Goal: Task Accomplishment & Management: Use online tool/utility

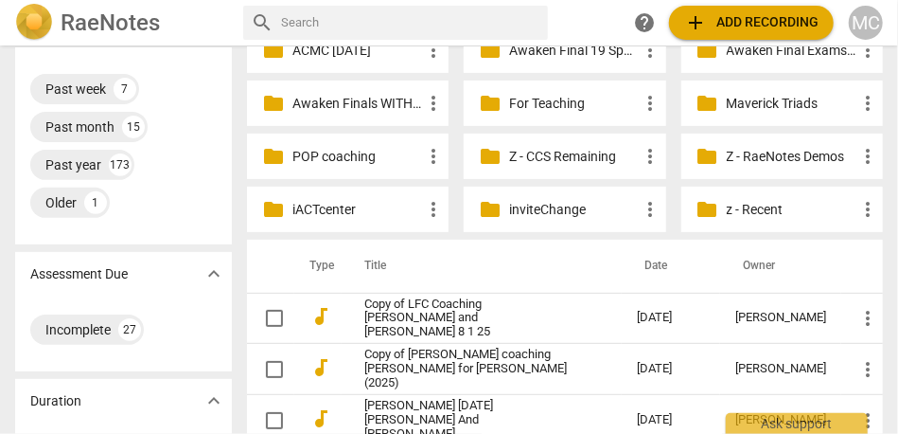
scroll to position [220, 0]
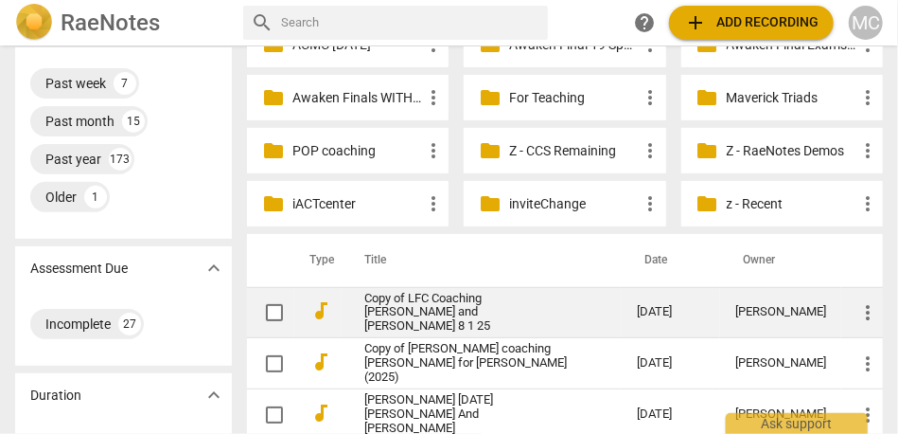
click at [432, 310] on link "Copy of LFC Coaching [PERSON_NAME] and [PERSON_NAME] 8 1 25" at bounding box center [466, 313] width 204 height 43
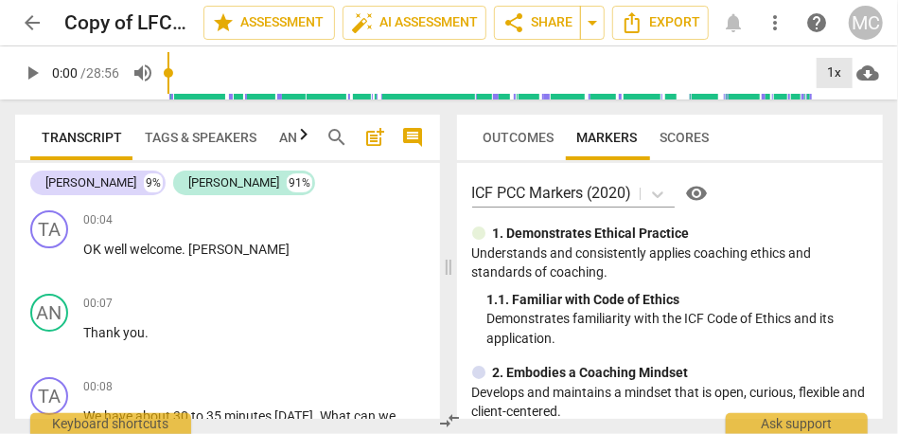
click at [833, 80] on div "1x" at bounding box center [835, 73] width 36 height 30
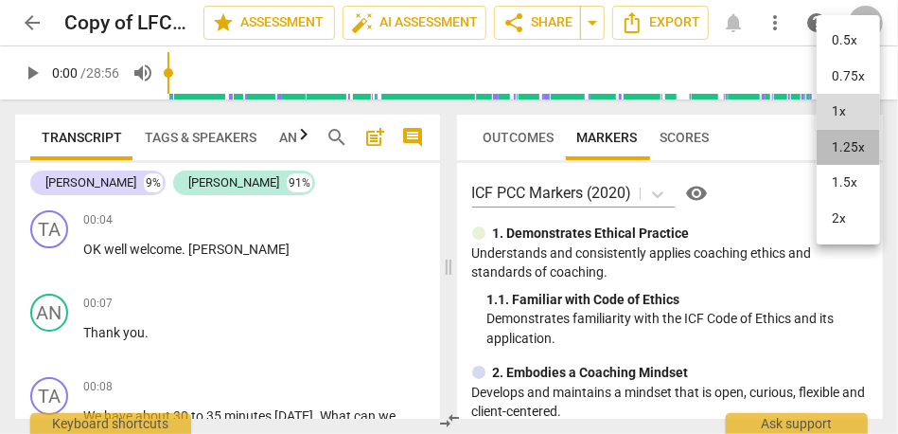
click at [843, 144] on li "1.25x" at bounding box center [848, 148] width 63 height 36
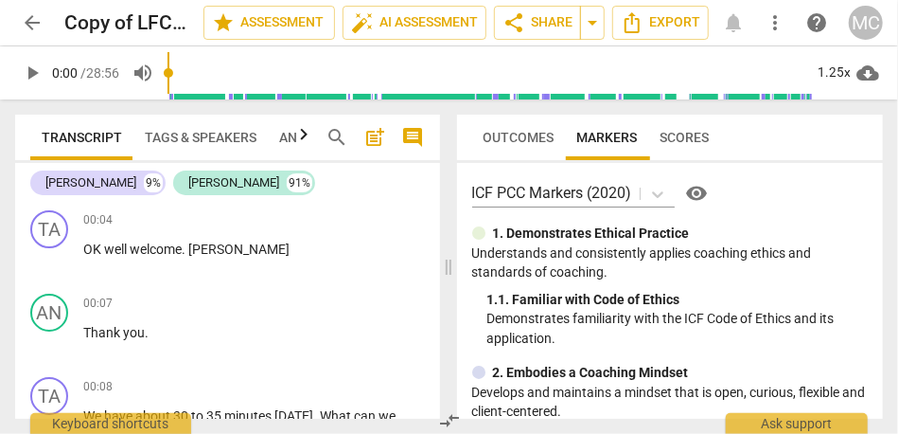
click at [31, 71] on span "play_arrow" at bounding box center [32, 73] width 23 height 23
type input "6"
click at [99, 251] on span "OK" at bounding box center [93, 248] width 21 height 15
drag, startPoint x: 99, startPoint y: 251, endPoint x: 108, endPoint y: 256, distance: 9.7
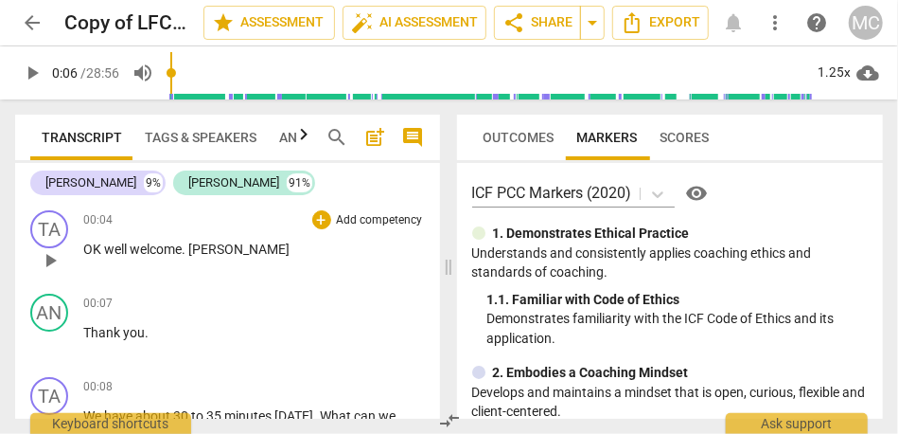
click at [108, 256] on span "well" at bounding box center [117, 248] width 26 height 15
click at [136, 254] on span "welcome" at bounding box center [155, 248] width 52 height 15
drag, startPoint x: 108, startPoint y: 256, endPoint x: 152, endPoint y: 247, distance: 45.3
click at [152, 247] on span "welcome" at bounding box center [158, 248] width 52 height 15
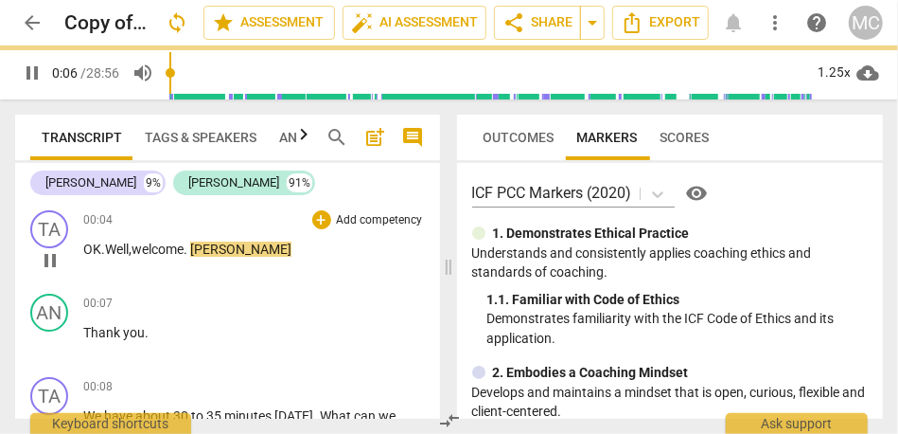
click at [201, 253] on span "[PERSON_NAME]" at bounding box center [240, 248] width 101 height 15
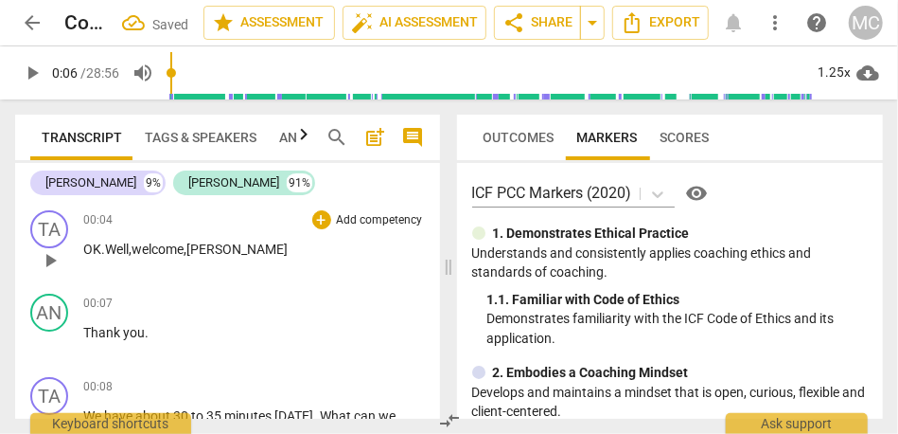
drag, startPoint x: 152, startPoint y: 247, endPoint x: 221, endPoint y: 256, distance: 68.7
click at [221, 256] on p "OK. Well, welcome, [PERSON_NAME]" at bounding box center [254, 250] width 342 height 20
drag, startPoint x: 221, startPoint y: 256, endPoint x: 395, endPoint y: 222, distance: 177.5
click at [395, 222] on p "Add competency" at bounding box center [380, 220] width 90 height 17
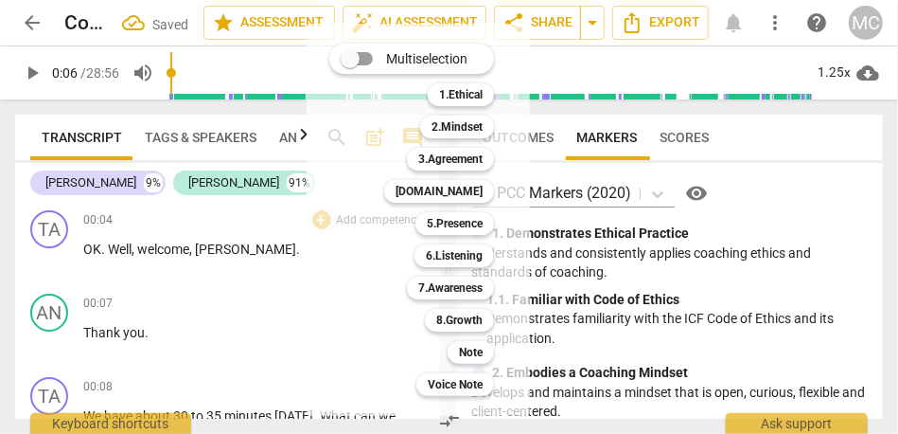
drag, startPoint x: 395, startPoint y: 222, endPoint x: 464, endPoint y: 338, distance: 135.4
click at [464, 338] on div "Note 9" at bounding box center [481, 352] width 82 height 32
click at [464, 346] on b "Note" at bounding box center [471, 352] width 24 height 23
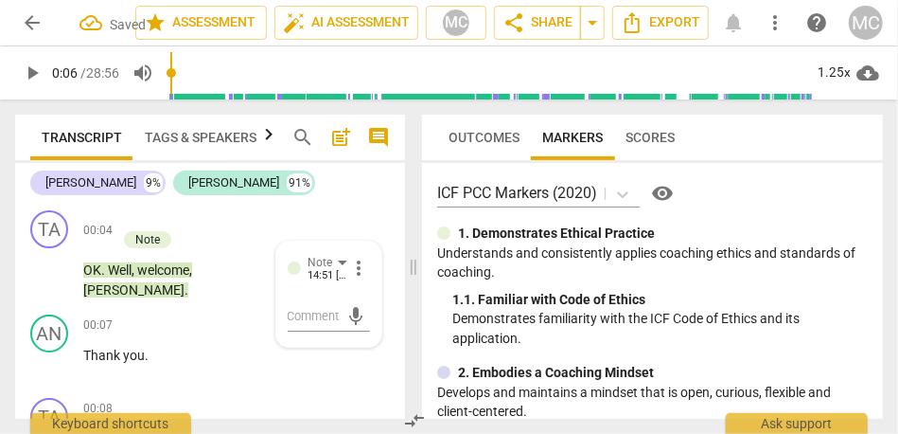
drag, startPoint x: 464, startPoint y: 346, endPoint x: 593, endPoint y: 277, distance: 145.7
click at [419, 277] on span at bounding box center [413, 266] width 11 height 334
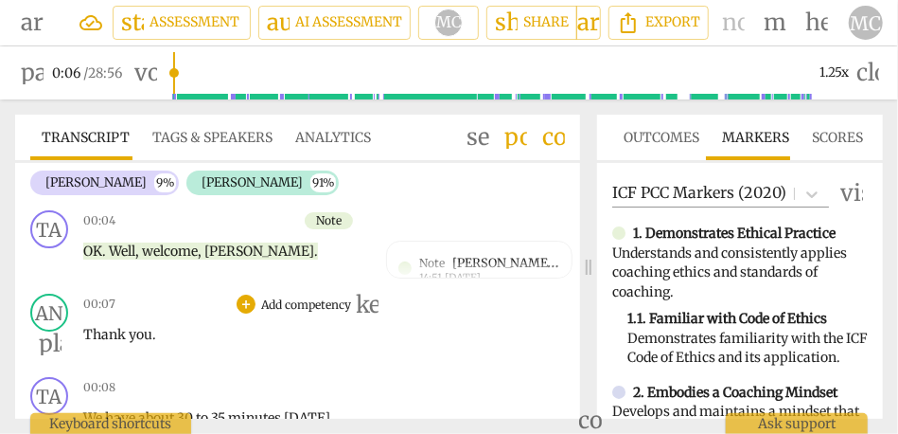
click at [186, 322] on div "00:07 + Add competency keyboard_arrow_right Thank you ." at bounding box center [230, 327] width 294 height 68
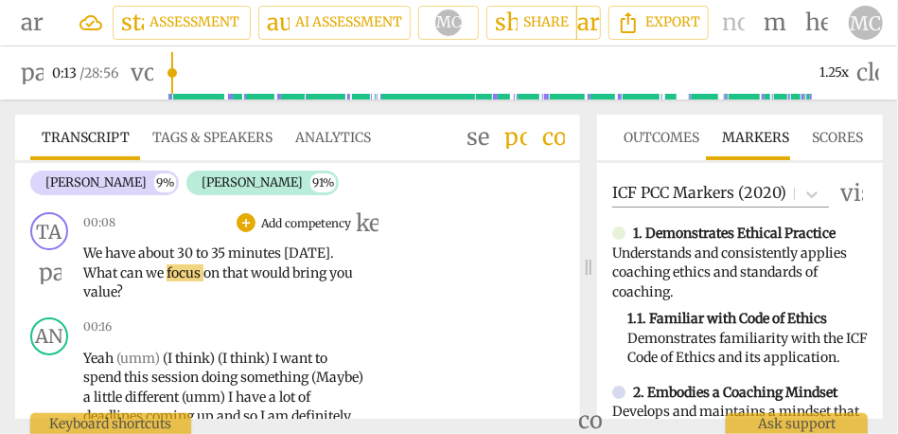
scroll to position [168, 0]
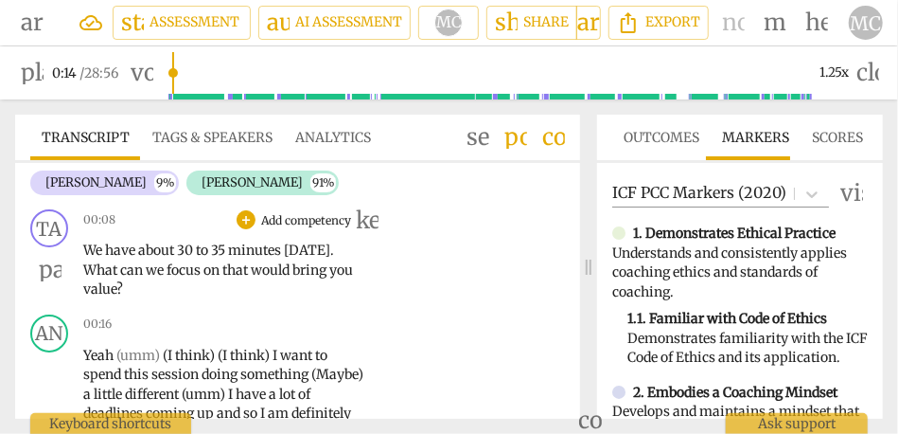
click at [296, 218] on p "Add competency" at bounding box center [306, 220] width 94 height 17
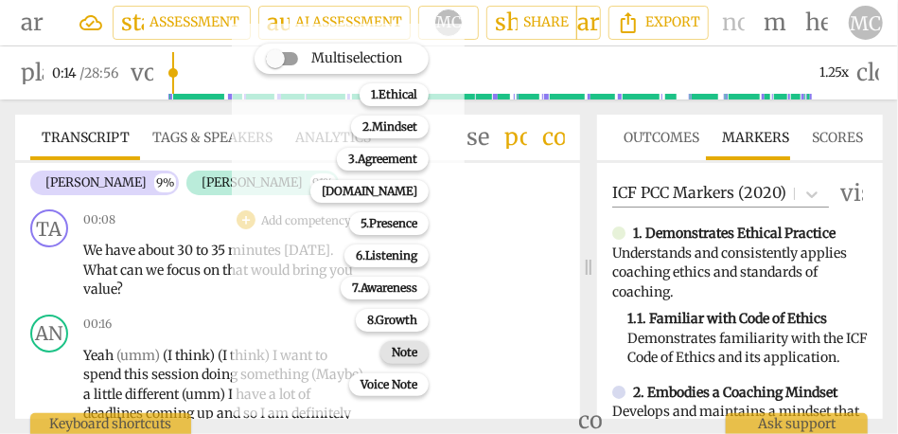
click at [413, 348] on b "Note" at bounding box center [405, 352] width 26 height 23
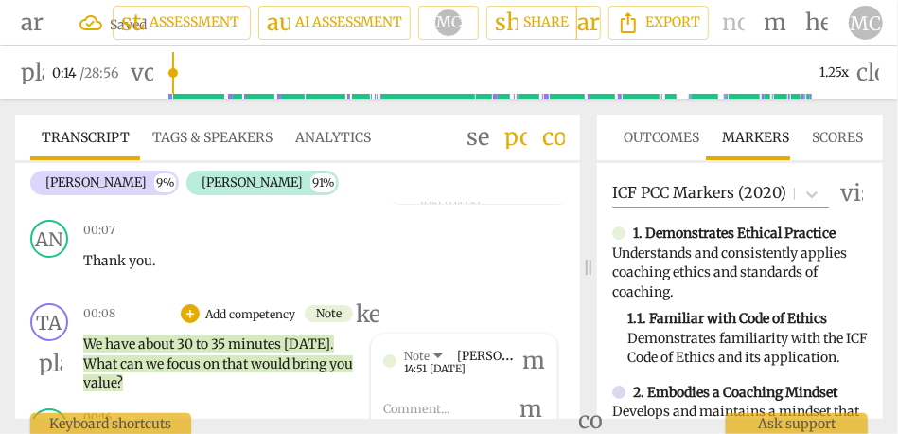
scroll to position [73, 0]
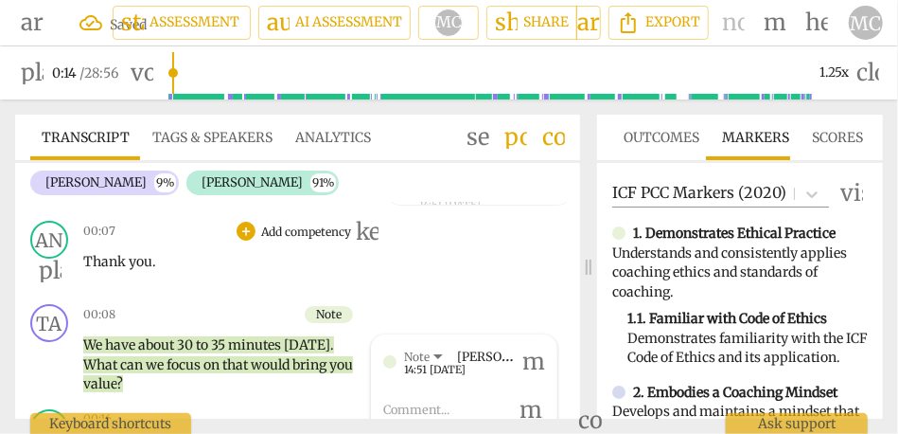
click at [310, 231] on p "Add competency" at bounding box center [306, 231] width 94 height 17
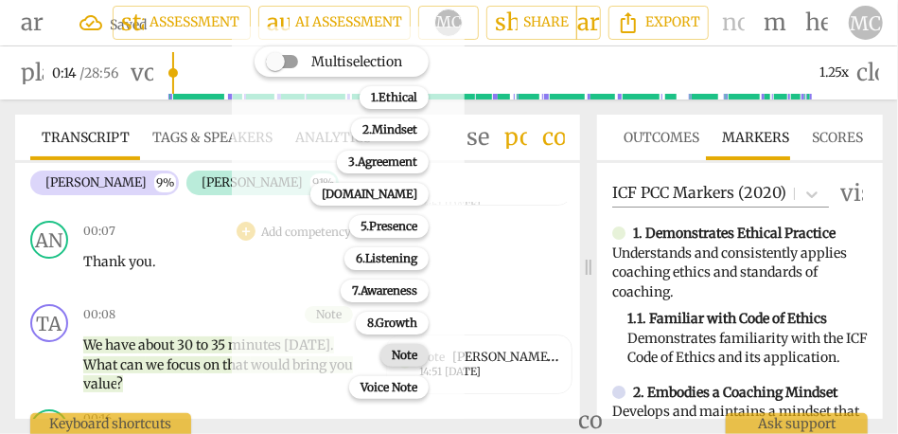
click at [393, 350] on b "Note" at bounding box center [405, 355] width 26 height 23
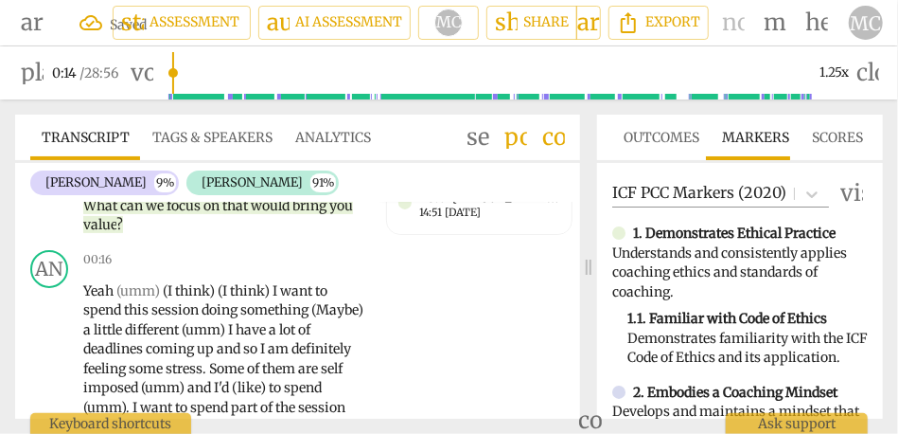
scroll to position [232, 0]
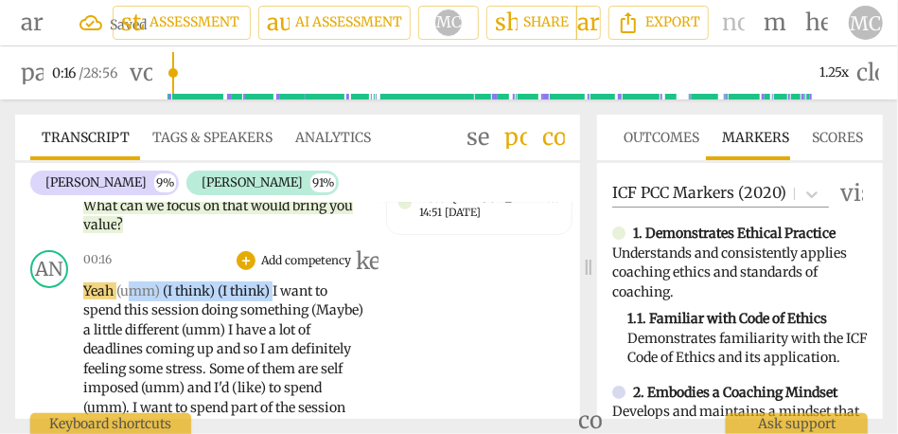
drag, startPoint x: 275, startPoint y: 292, endPoint x: 131, endPoint y: 292, distance: 143.9
type input "17"
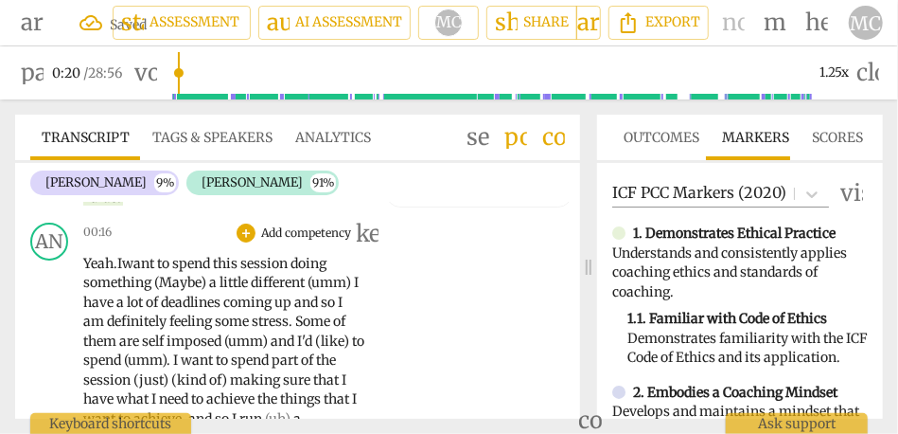
scroll to position [260, 0]
click at [96, 259] on span "Yeah." at bounding box center [100, 262] width 34 height 17
click at [127, 259] on span "want" at bounding box center [139, 262] width 35 height 17
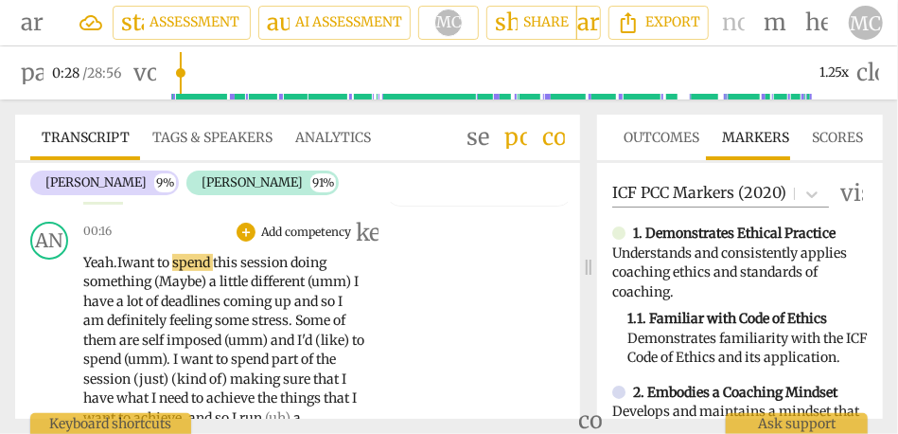
click at [91, 263] on span "Yeah." at bounding box center [100, 262] width 34 height 17
click at [116, 267] on span "Yeah." at bounding box center [100, 262] width 34 height 17
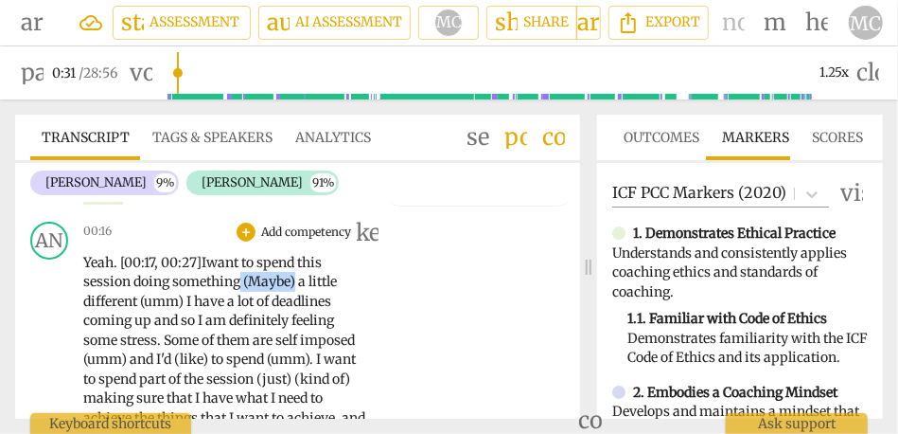
drag, startPoint x: 299, startPoint y: 281, endPoint x: 243, endPoint y: 281, distance: 55.9
click at [307, 293] on span "deadlines" at bounding box center [302, 301] width 60 height 17
type input "35"
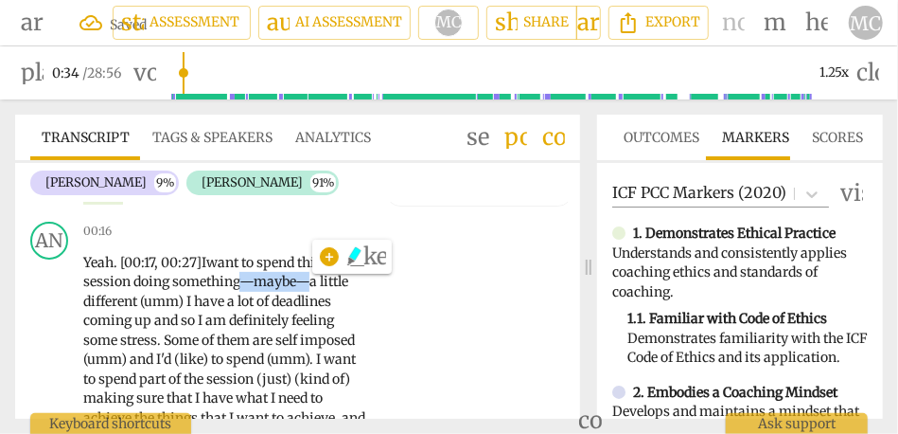
copy span "—maybe—"
click at [481, 142] on span "search" at bounding box center [478, 137] width 23 height 23
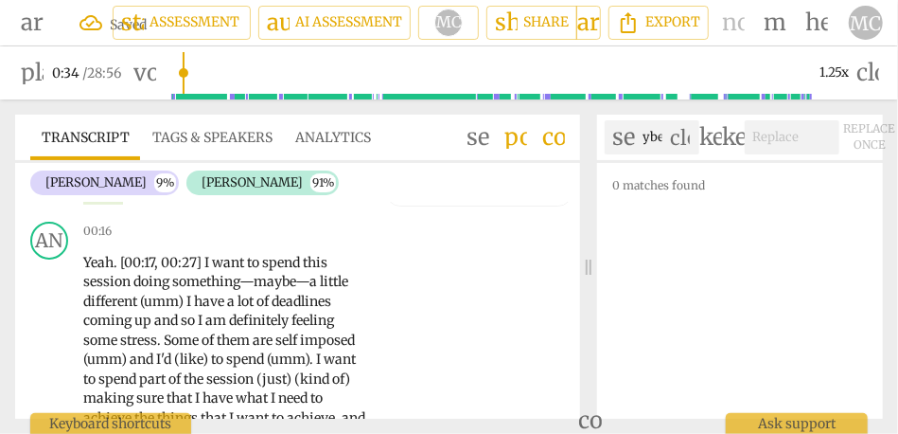
scroll to position [0, 27]
type input "(maybe)"
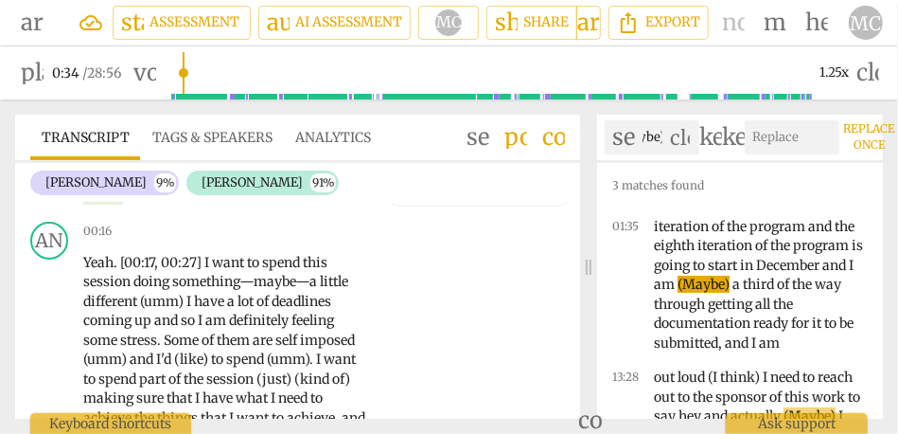
click at [809, 130] on input "text" at bounding box center [788, 137] width 87 height 30
paste input "—maybe—"
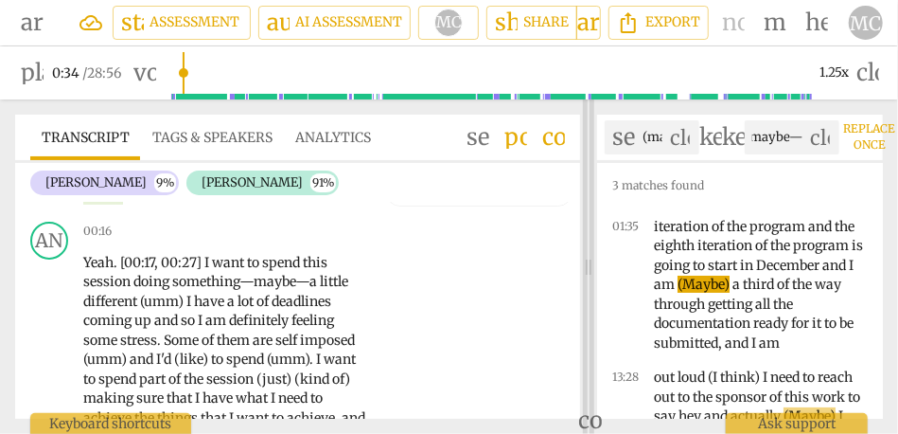
type input "—maybe—"
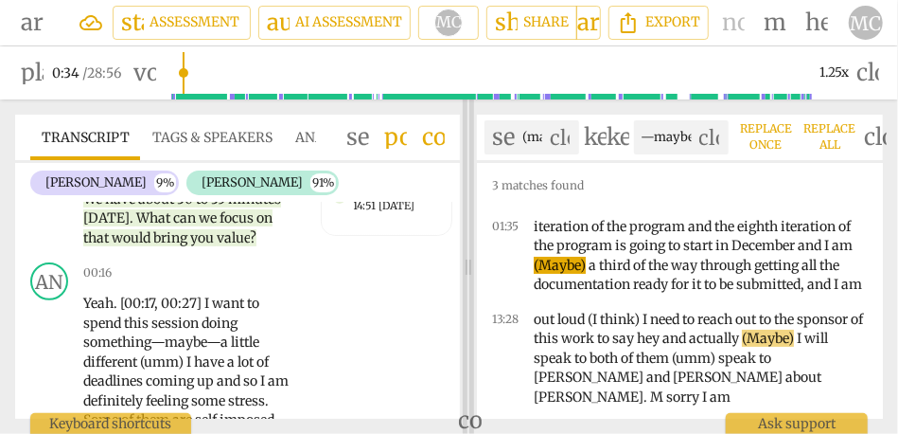
scroll to position [263, 0]
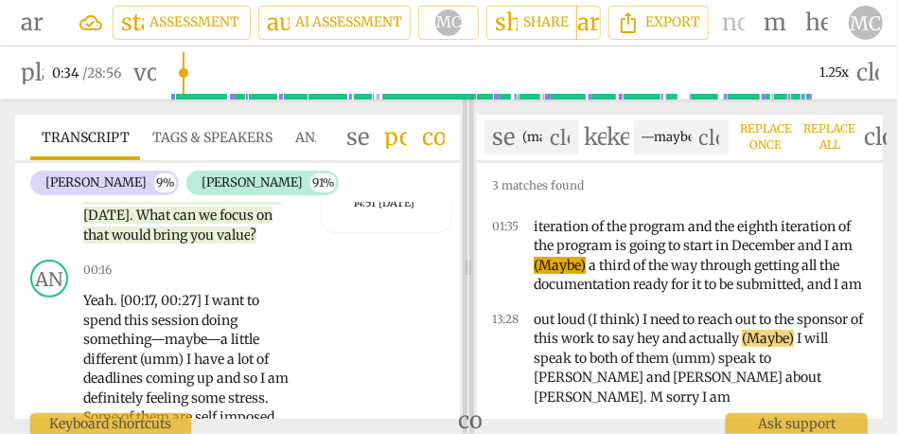
drag, startPoint x: 592, startPoint y: 265, endPoint x: 471, endPoint y: 263, distance: 121.2
click at [471, 263] on span at bounding box center [468, 266] width 11 height 334
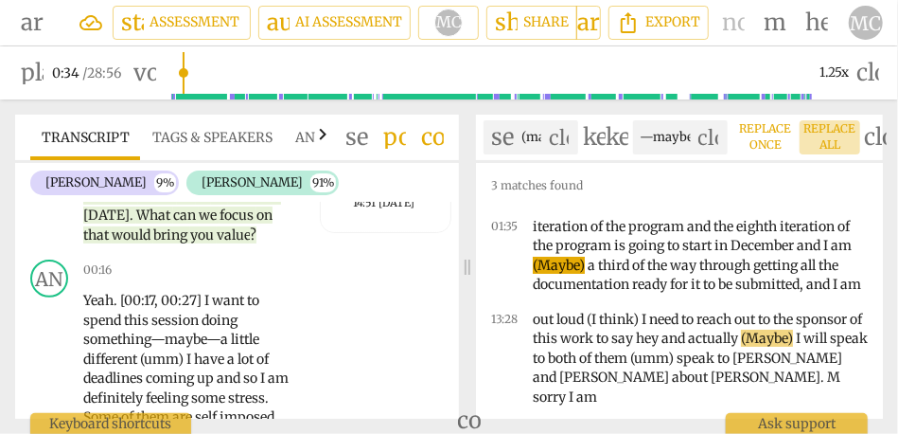
click at [843, 133] on span "Replace all" at bounding box center [830, 137] width 45 height 32
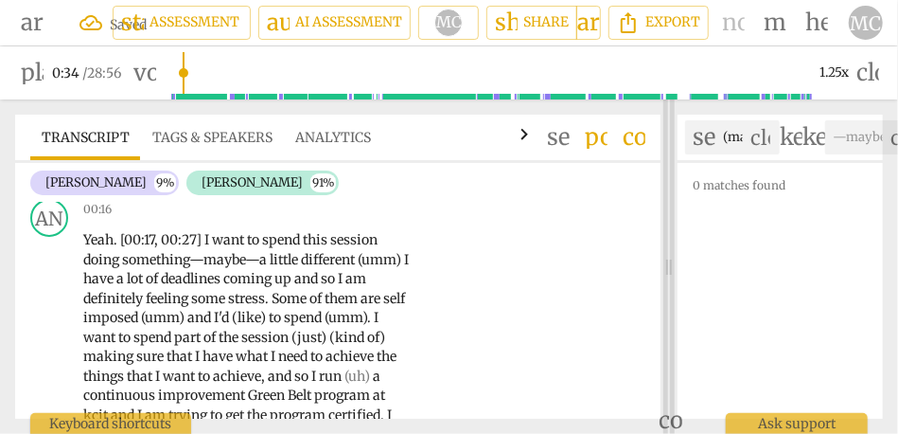
scroll to position [260, 0]
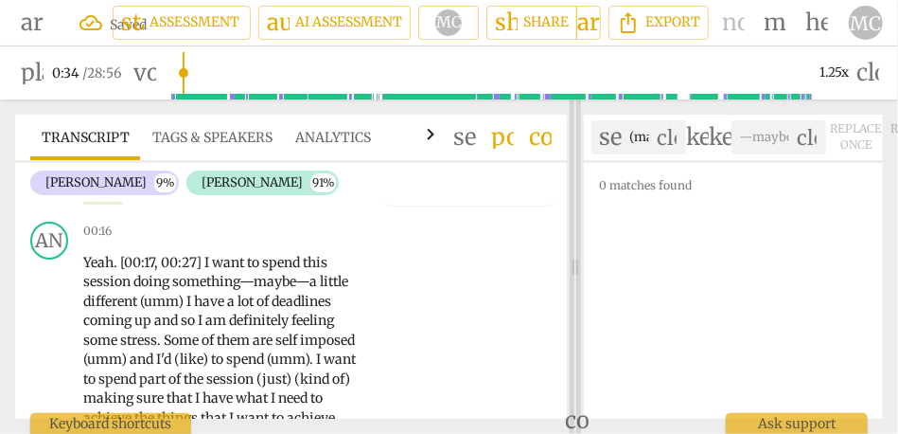
drag, startPoint x: 464, startPoint y: 262, endPoint x: 563, endPoint y: 258, distance: 99.5
click at [570, 258] on span at bounding box center [575, 266] width 11 height 334
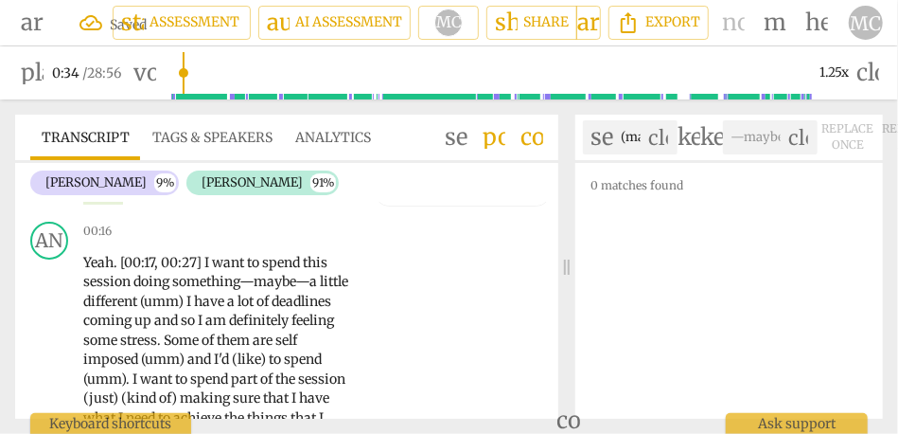
click at [533, 134] on span "comment" at bounding box center [532, 137] width 23 height 23
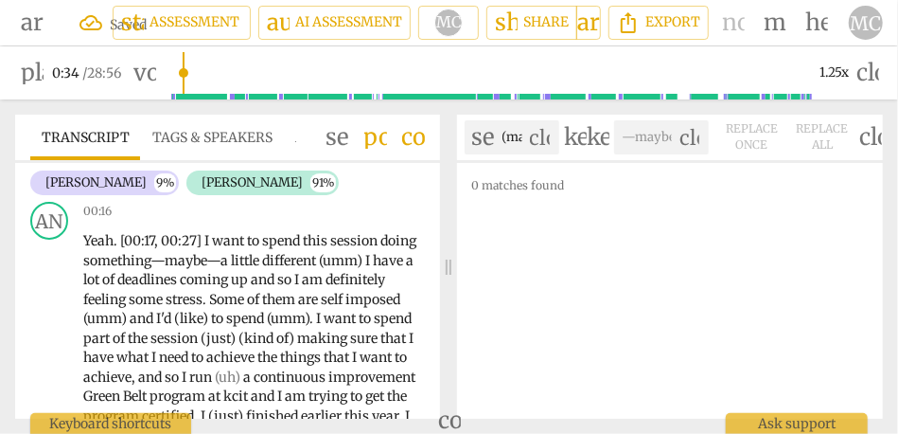
click at [348, 137] on span "search" at bounding box center [338, 137] width 23 height 23
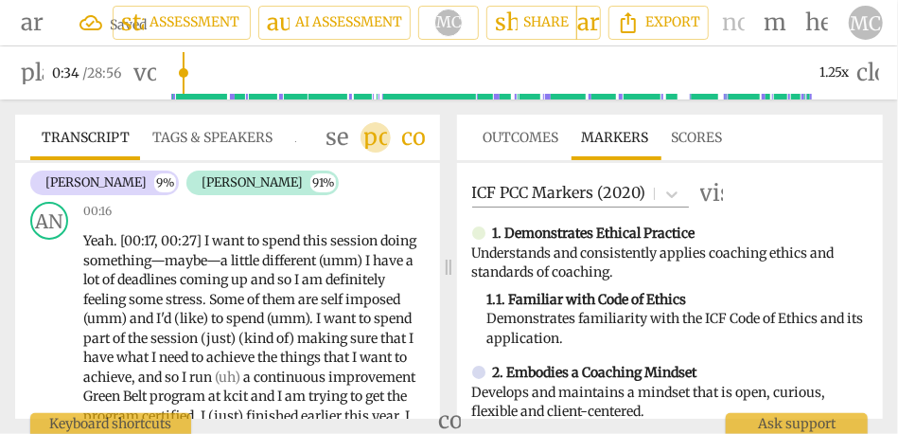
click at [377, 138] on span "post_add" at bounding box center [375, 137] width 23 height 23
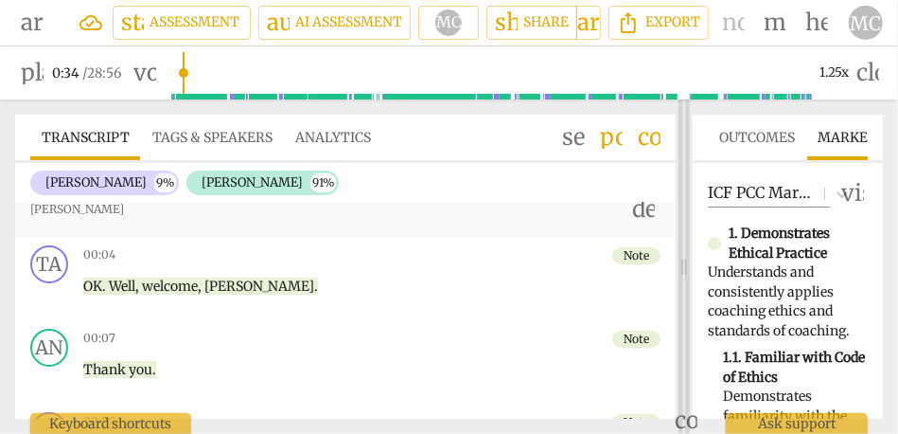
drag, startPoint x: 451, startPoint y: 262, endPoint x: 687, endPoint y: 269, distance: 236.8
click at [687, 269] on span at bounding box center [684, 266] width 11 height 334
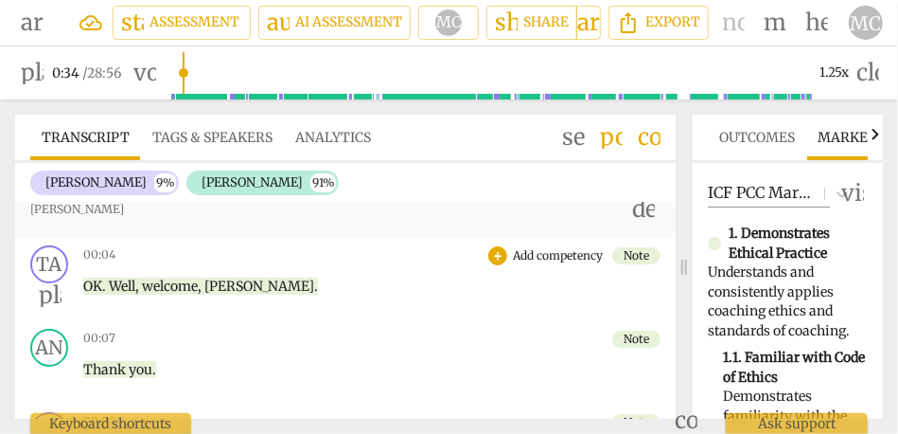
scroll to position [0, 0]
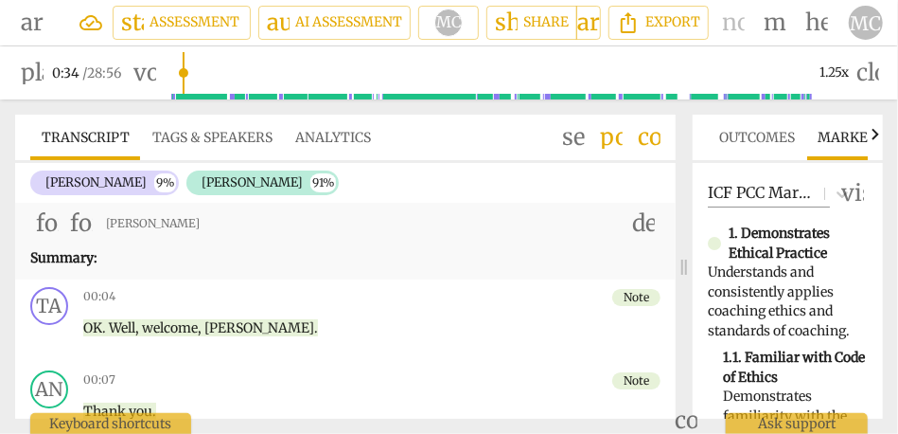
click at [643, 222] on span "delete" at bounding box center [643, 223] width 23 height 23
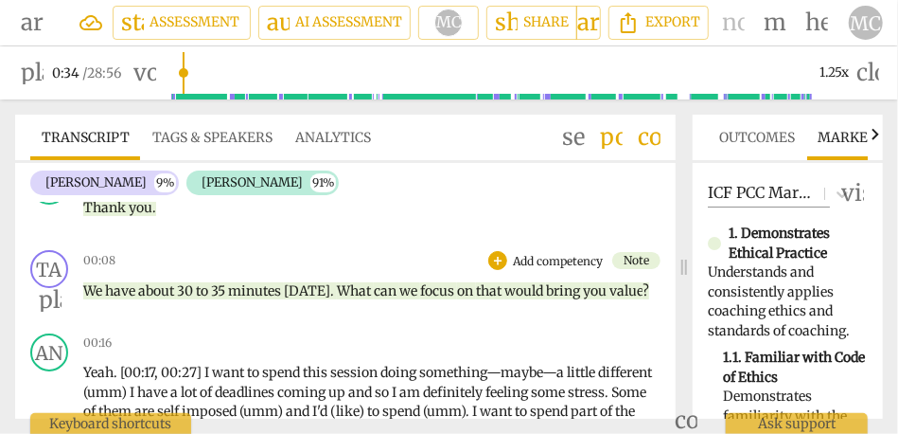
scroll to position [199, 0]
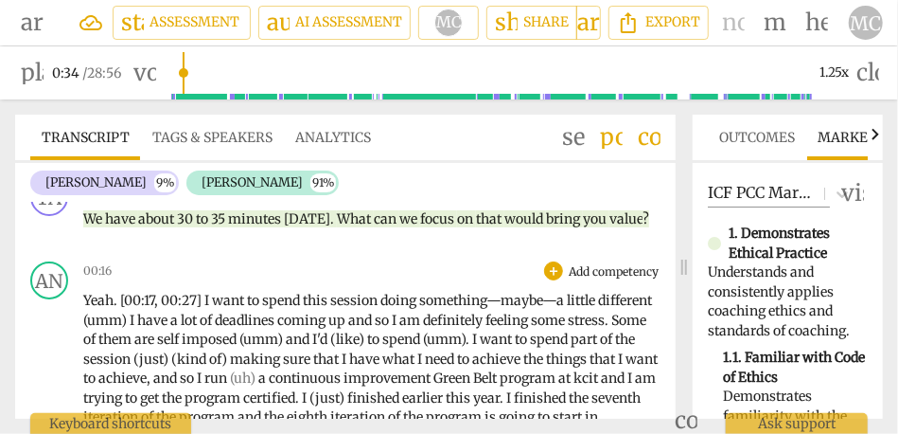
click at [220, 293] on span "want" at bounding box center [229, 300] width 35 height 17
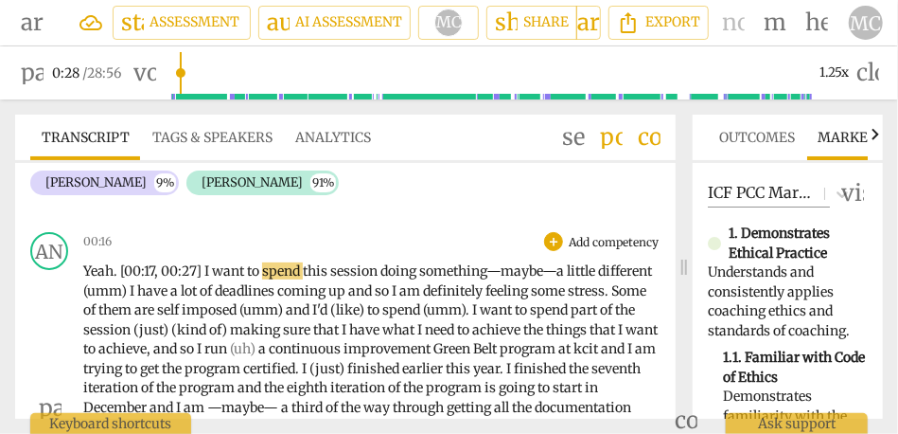
scroll to position [233, 0]
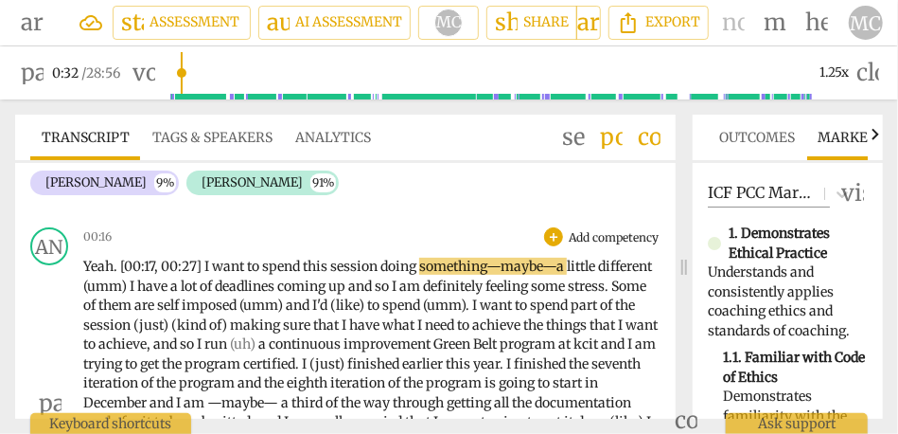
click at [137, 288] on span "I" at bounding box center [134, 285] width 8 height 17
type input "33"
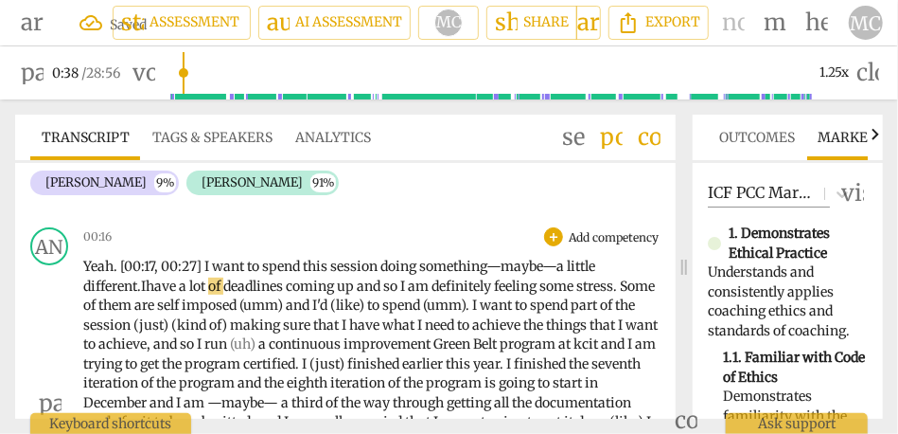
click at [280, 332] on p "Yeah . [00:17 , 00:27] I want to spend this session doing something—maybe—a lit…" at bounding box center [371, 403] width 577 height 292
click at [238, 378] on span "program" at bounding box center [208, 382] width 59 height 17
click at [408, 286] on span "I" at bounding box center [404, 285] width 8 height 17
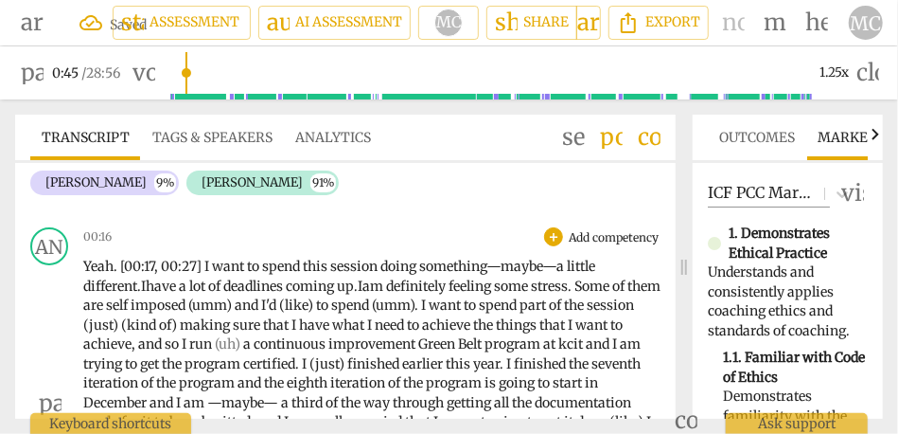
click at [575, 289] on span "." at bounding box center [571, 285] width 7 height 17
click at [188, 305] on span "imposed" at bounding box center [160, 304] width 58 height 17
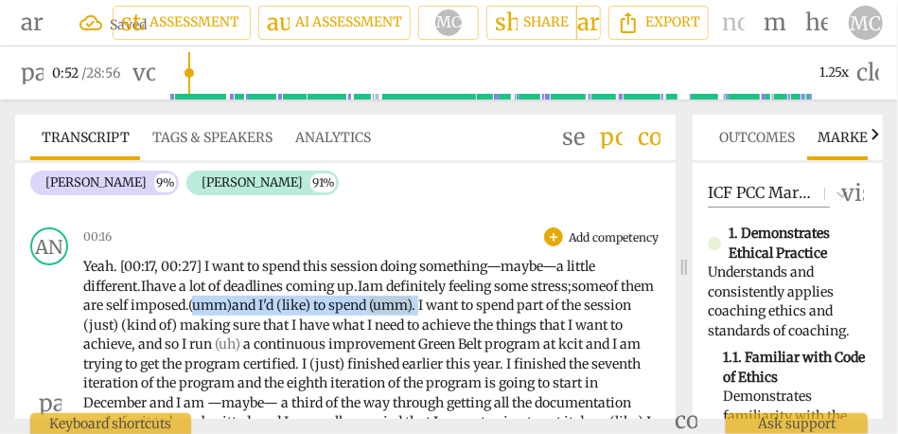
drag, startPoint x: 468, startPoint y: 301, endPoint x: 233, endPoint y: 302, distance: 234.8
click at [233, 302] on p "Yeah . [00:17 , 00:27] I want to spend this session doing something—maybe—a lit…" at bounding box center [371, 403] width 577 height 292
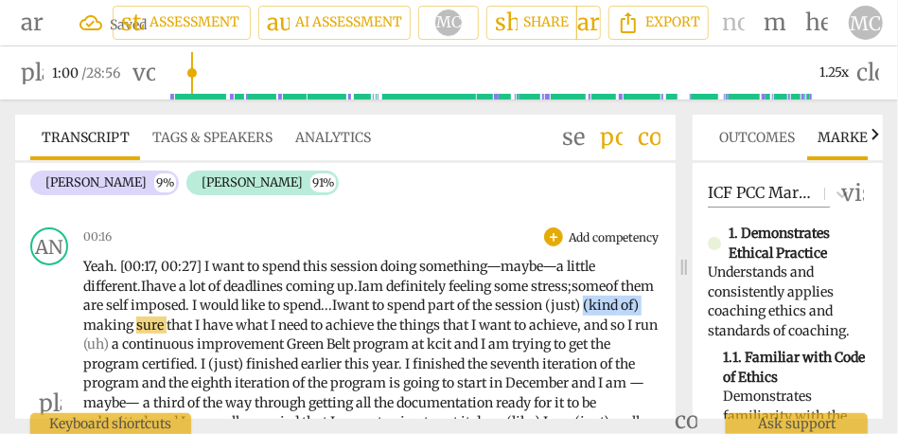
drag, startPoint x: 143, startPoint y: 325, endPoint x: 28, endPoint y: 323, distance: 114.6
click at [28, 323] on div "AN play_arrow pause 00:16 + Add competency keyboard_arrow_right Yeah . [00:17 ,…" at bounding box center [345, 388] width 661 height 336
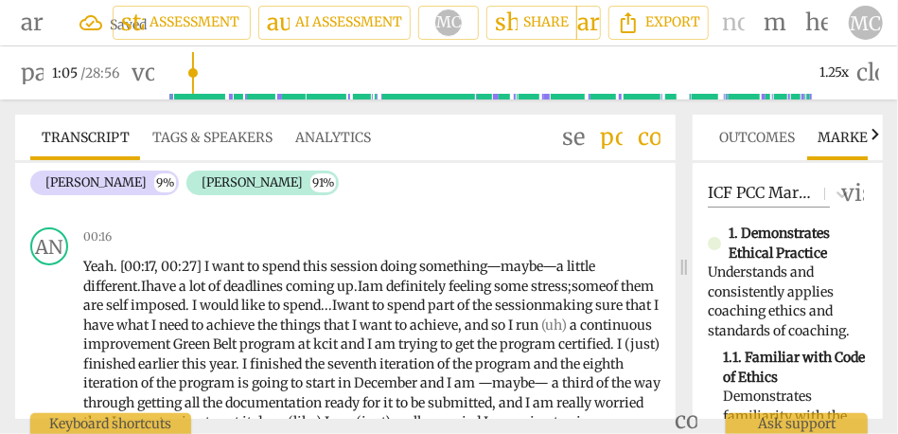
click at [508, 325] on span "so" at bounding box center [499, 324] width 17 height 17
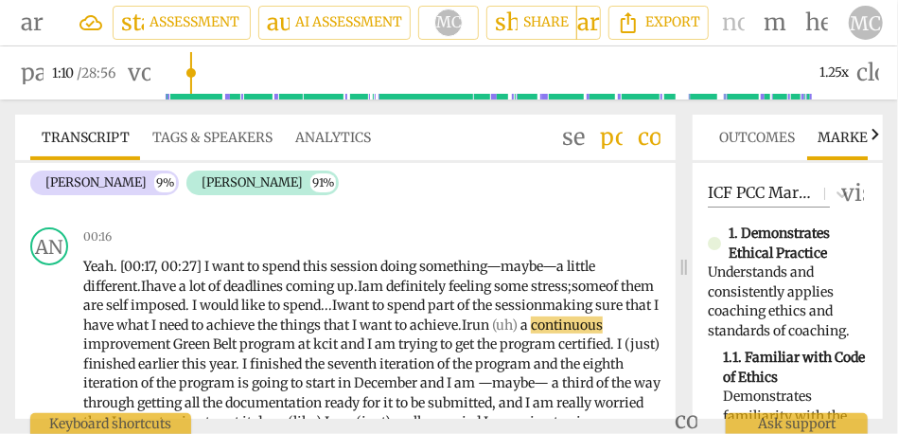
click at [531, 325] on span "a" at bounding box center [526, 324] width 10 height 17
click at [341, 343] on span "kcit" at bounding box center [326, 343] width 27 height 17
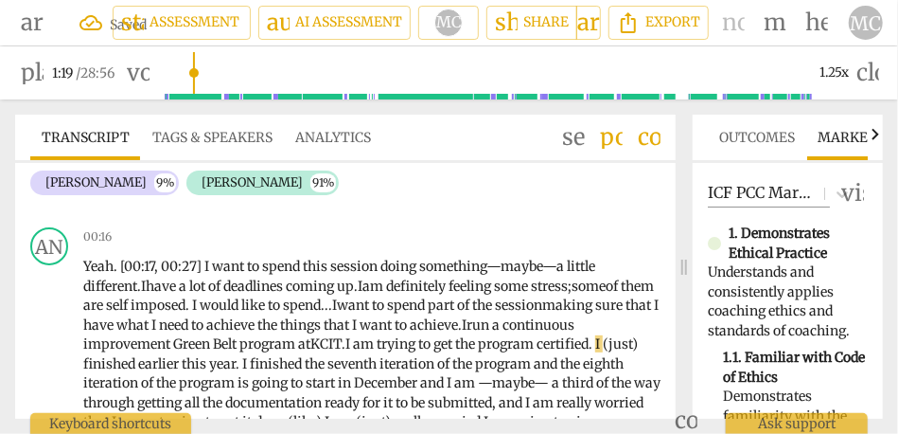
click at [324, 321] on span "things" at bounding box center [302, 324] width 44 height 17
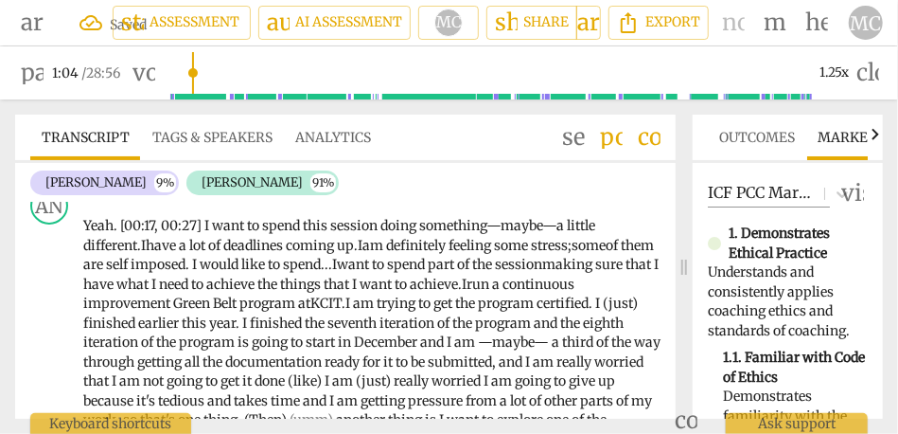
scroll to position [275, 0]
click at [187, 318] on p "Yeah . [00:17 , 00:27] I want to spend this session doing something—maybe—a lit…" at bounding box center [371, 351] width 577 height 272
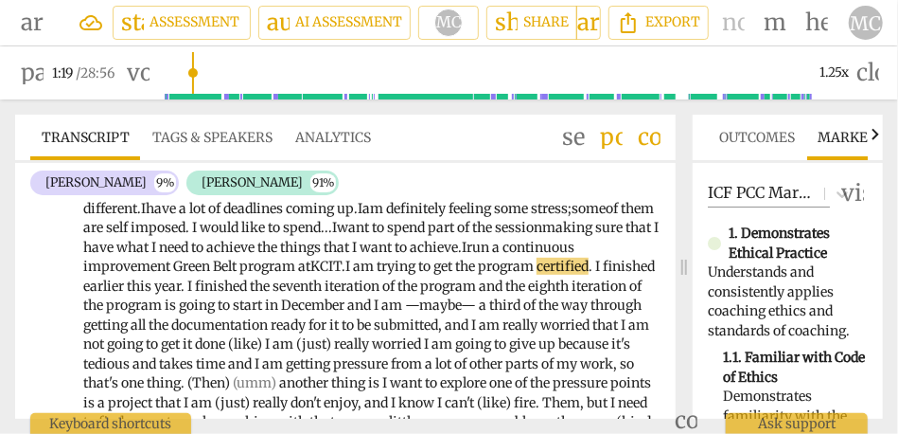
scroll to position [311, 0]
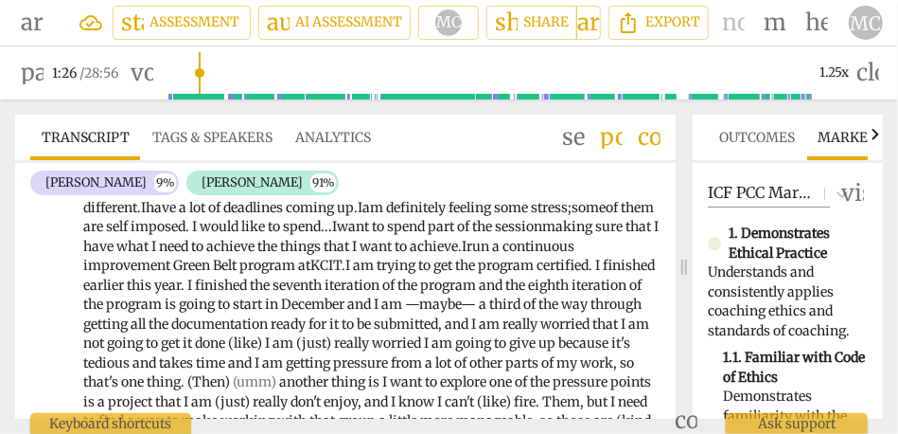
click at [506, 285] on span "and" at bounding box center [492, 284] width 27 height 17
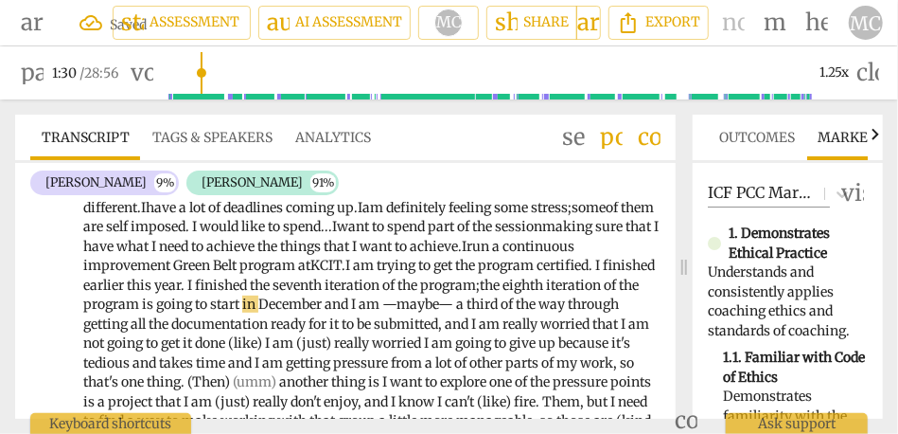
click at [351, 308] on span "and" at bounding box center [338, 303] width 27 height 17
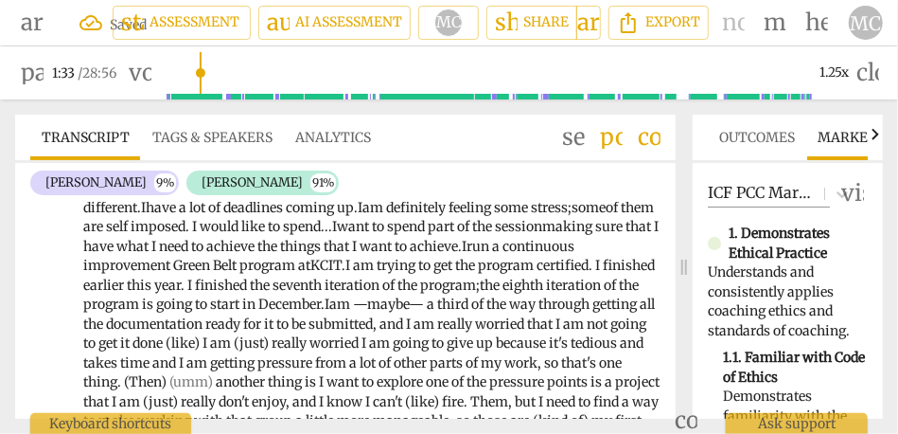
click at [353, 303] on span "am" at bounding box center [341, 303] width 24 height 17
click at [434, 304] on span "a" at bounding box center [428, 303] width 10 height 17
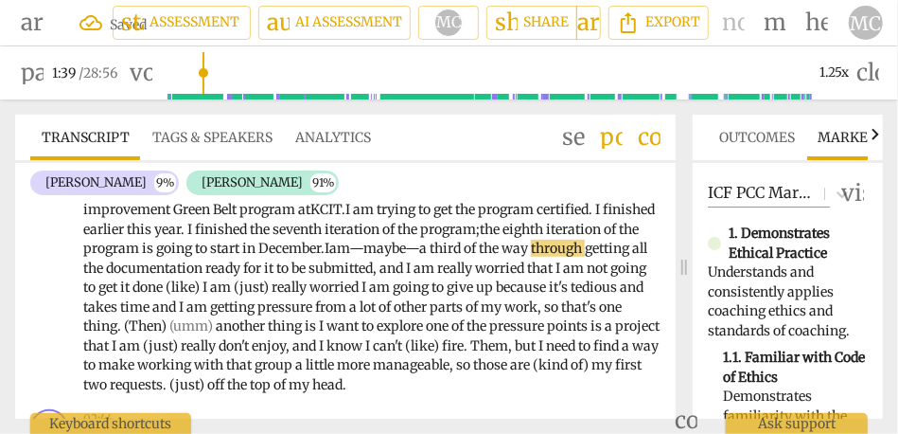
scroll to position [368, 0]
click at [565, 275] on p "Yeah . [00:17 , 00:27] I want to spend this session doing something—maybe—a lit…" at bounding box center [371, 257] width 577 height 272
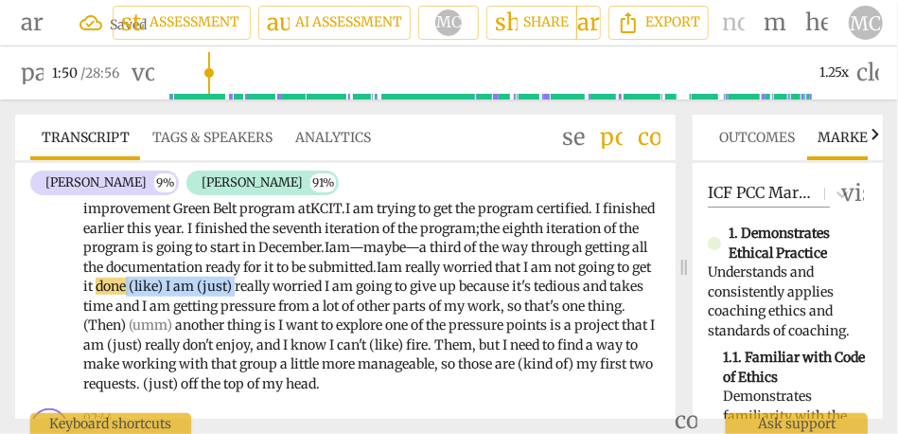
drag, startPoint x: 453, startPoint y: 284, endPoint x: 345, endPoint y: 283, distance: 108.9
click at [345, 283] on p "Yeah . [00:17 , 00:27] I want to spend this session doing something—maybe—a lit…" at bounding box center [371, 257] width 577 height 272
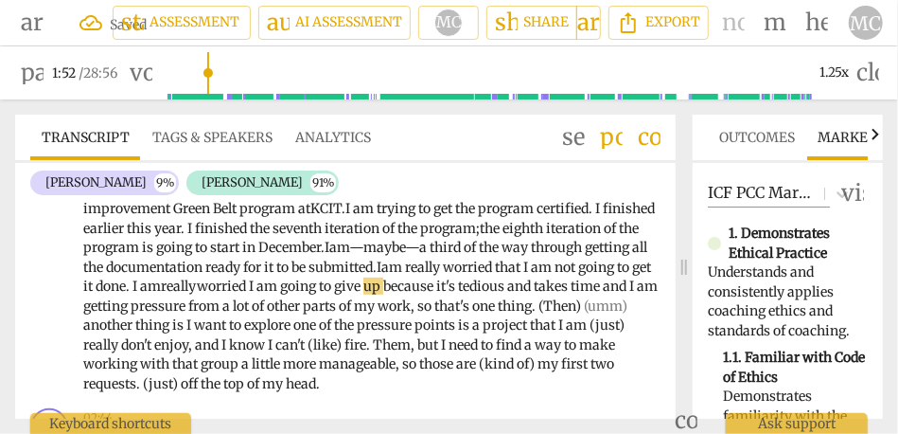
click at [197, 277] on span "really" at bounding box center [179, 285] width 36 height 17
click at [603, 294] on span "and" at bounding box center [616, 285] width 27 height 17
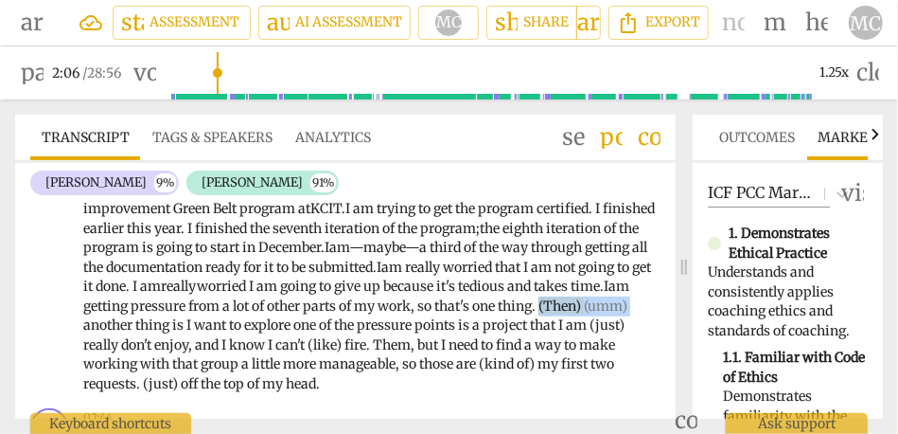
drag, startPoint x: 342, startPoint y: 324, endPoint x: 246, endPoint y: 324, distance: 95.6
click at [246, 324] on p "Yeah . [00:17 , 00:27] I want to spend this session doing something—maybe—a lit…" at bounding box center [371, 257] width 577 height 272
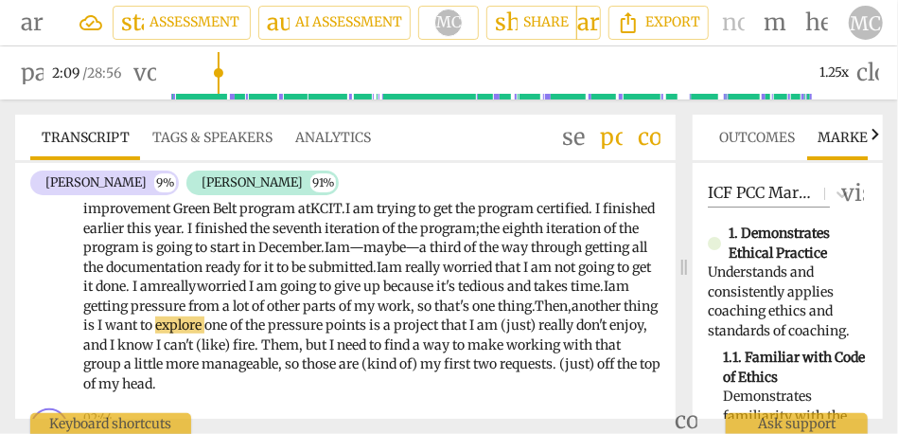
click at [572, 314] on span "another" at bounding box center [598, 305] width 52 height 17
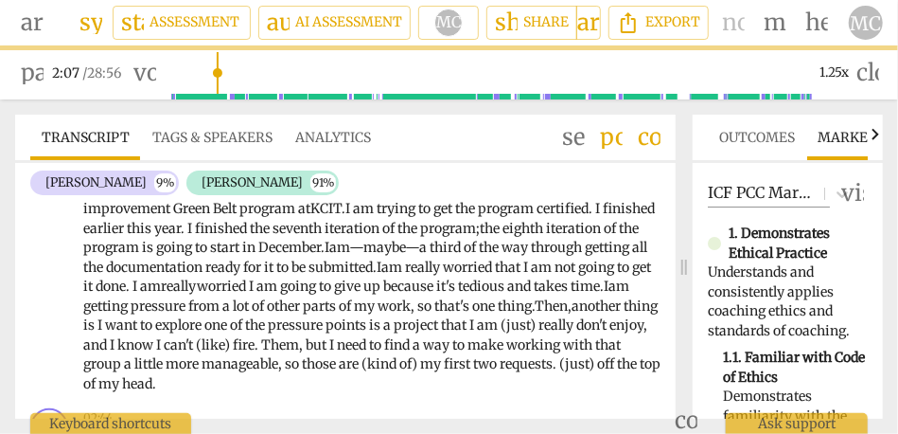
click at [98, 321] on span "is" at bounding box center [90, 324] width 14 height 17
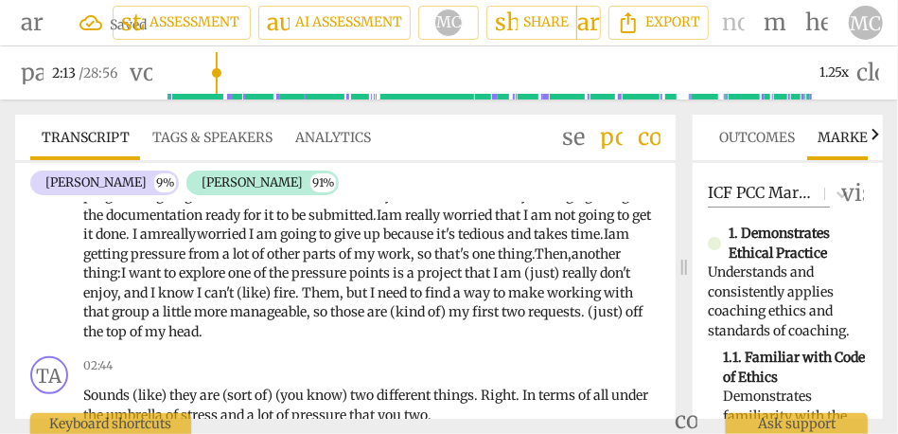
scroll to position [401, 0]
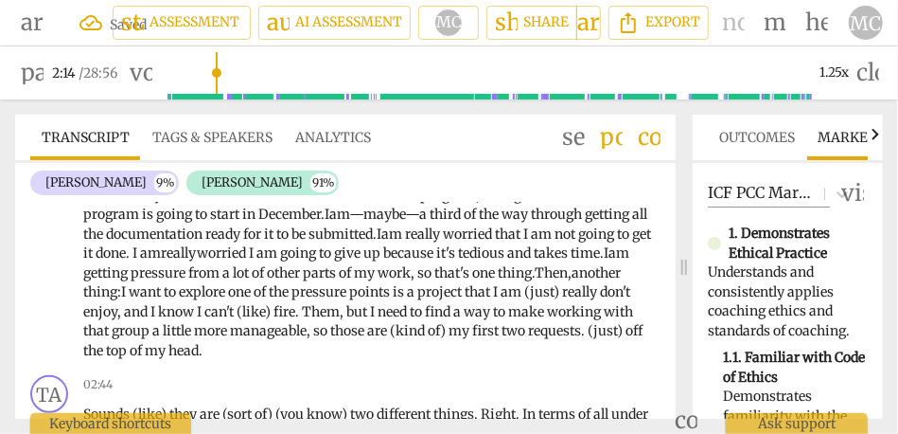
click at [254, 295] on span "one" at bounding box center [241, 291] width 26 height 17
click at [277, 291] on span "of" at bounding box center [269, 291] width 15 height 17
click at [533, 300] on span "(just)" at bounding box center [552, 291] width 38 height 17
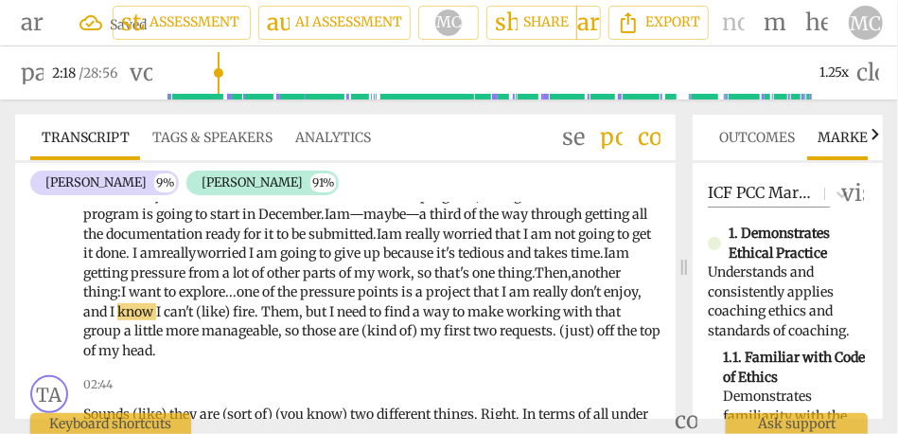
click at [117, 311] on span "I" at bounding box center [114, 311] width 8 height 17
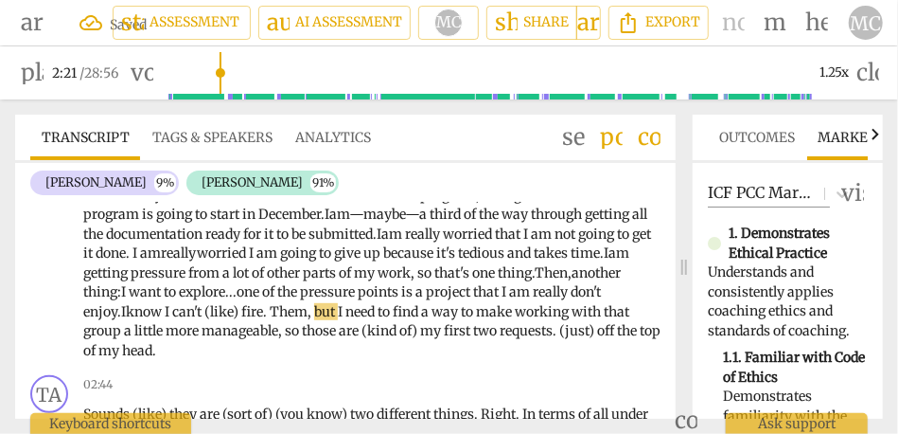
click at [263, 317] on span "fire" at bounding box center [252, 311] width 22 height 17
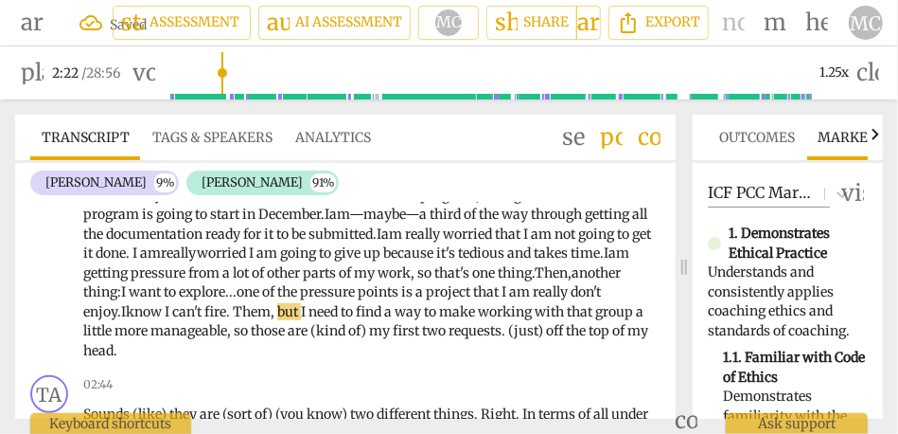
click at [233, 311] on span "." at bounding box center [229, 311] width 7 height 17
click at [266, 312] on span "," at bounding box center [262, 311] width 7 height 17
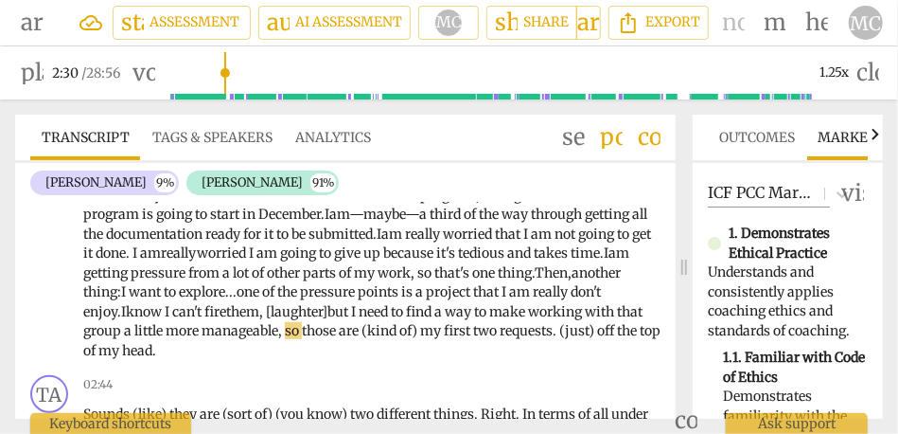
click at [579, 338] on p "Yeah . [00:17 , 00:27] I want to spend this session doing something—maybe—a lit…" at bounding box center [371, 224] width 577 height 272
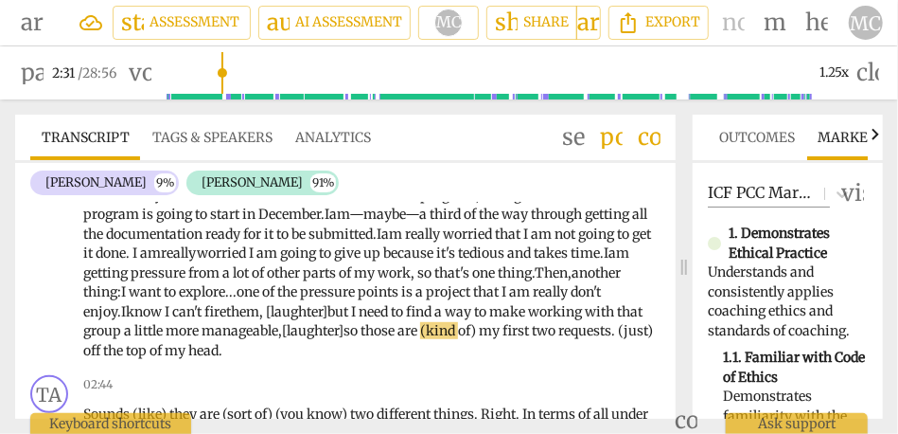
click at [458, 339] on span "of)" at bounding box center [468, 330] width 21 height 17
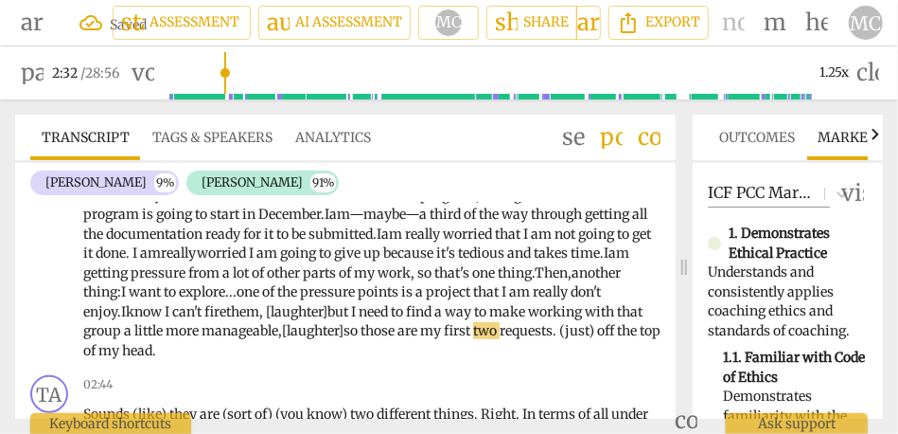
click at [597, 339] on span "off" at bounding box center [607, 330] width 20 height 17
click at [277, 288] on span "of" at bounding box center [269, 291] width 15 height 17
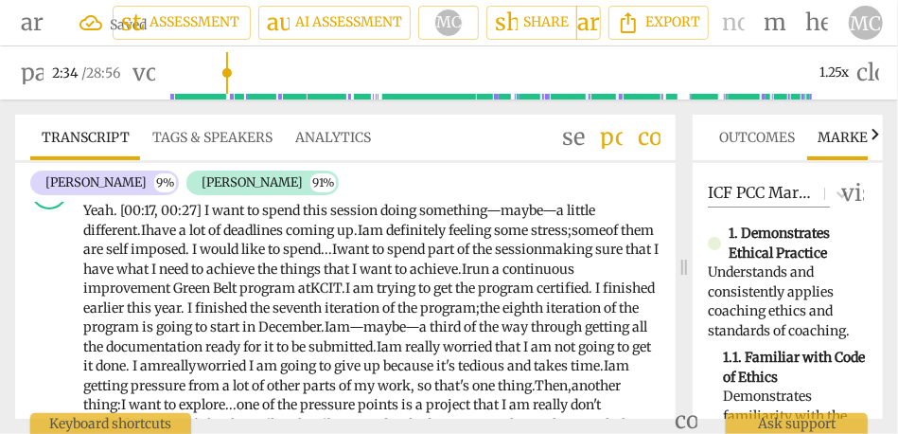
scroll to position [267, 0]
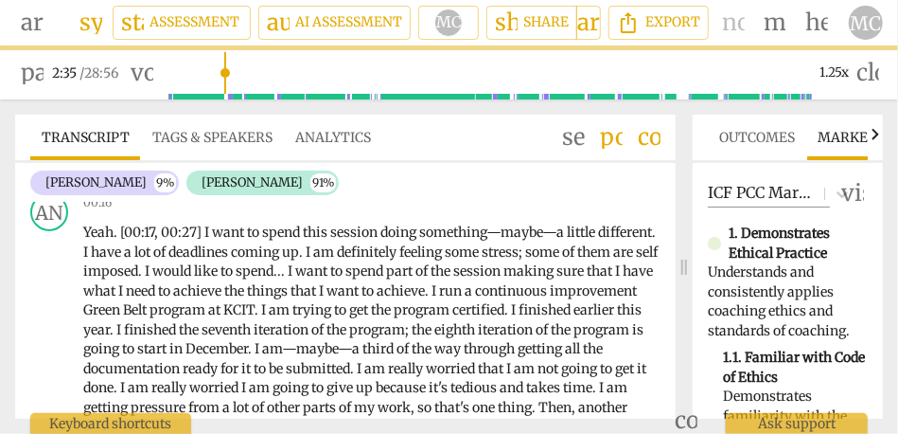
click at [603, 211] on div "+ Add competency" at bounding box center [602, 202] width 116 height 19
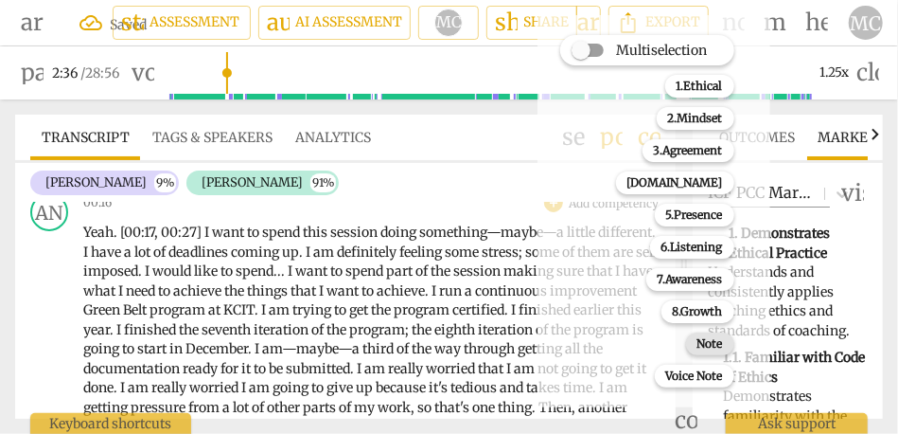
click at [695, 338] on div "Note" at bounding box center [710, 343] width 48 height 23
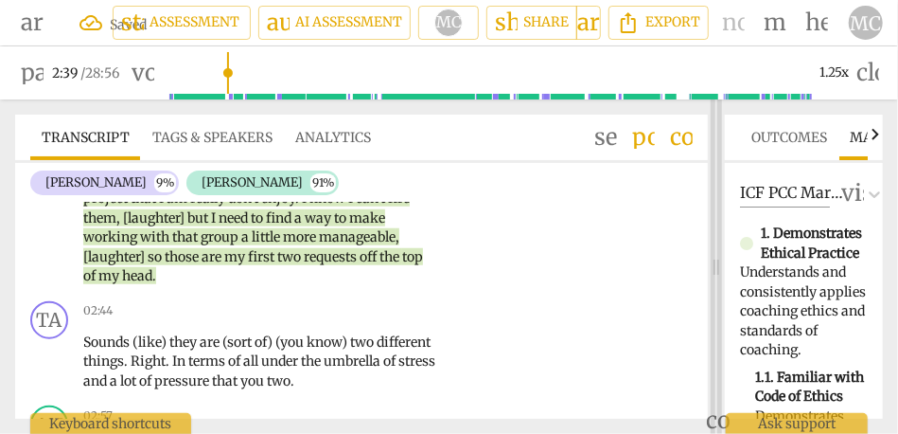
drag, startPoint x: 416, startPoint y: 268, endPoint x: 720, endPoint y: 290, distance: 304.7
click at [720, 290] on span at bounding box center [716, 266] width 11 height 334
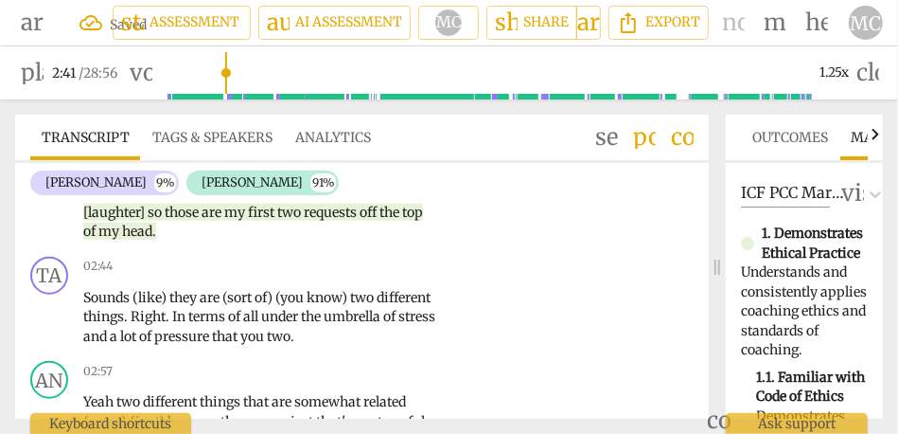
click at [402, 221] on span "top" at bounding box center [412, 212] width 21 height 17
click at [208, 227] on div "00:16 + Add competency Note keyboard_arrow_right Yeah . [00:17 , 00:27] I want …" at bounding box center [265, 2] width 365 height 478
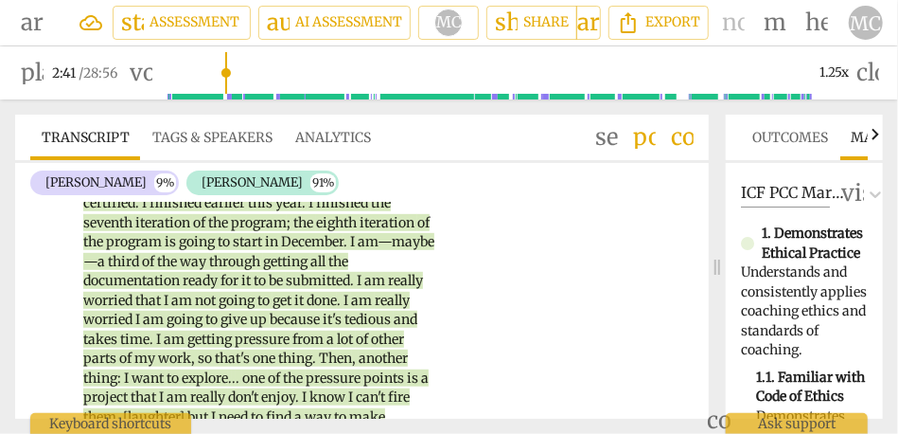
scroll to position [651, 0]
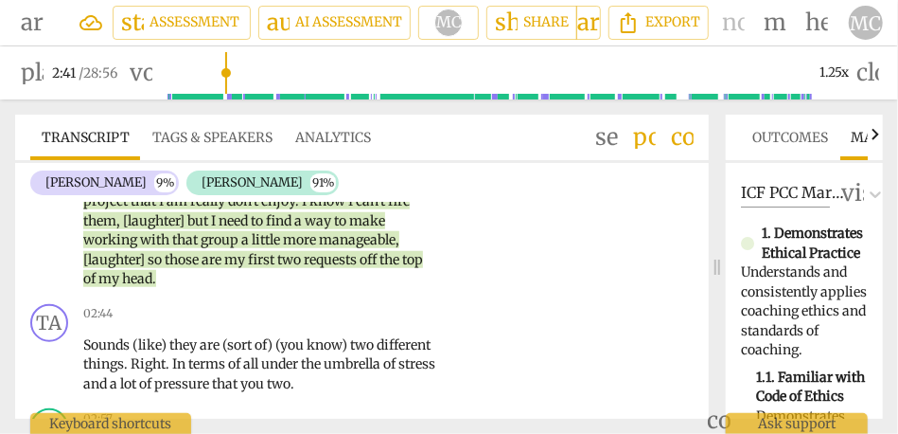
click at [122, 280] on span "my" at bounding box center [110, 278] width 24 height 17
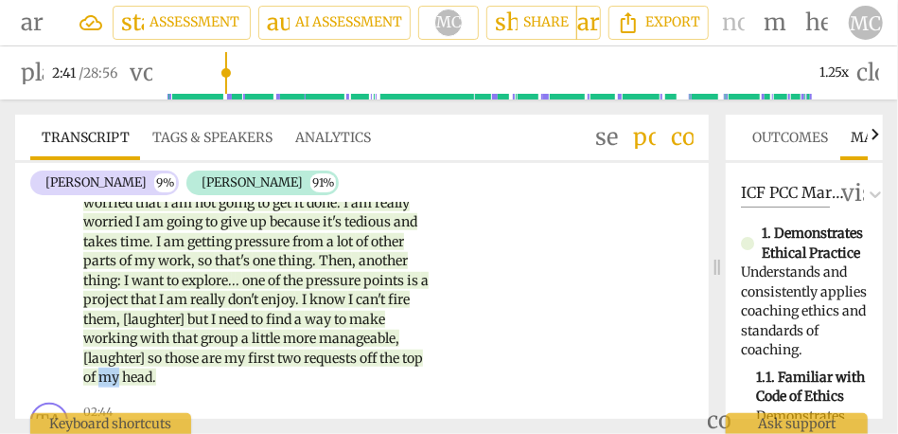
click at [234, 280] on p "Yeah . [00:17 , 00:27] I want to spend this session doing something—maybe—a lit…" at bounding box center [260, 163] width 354 height 447
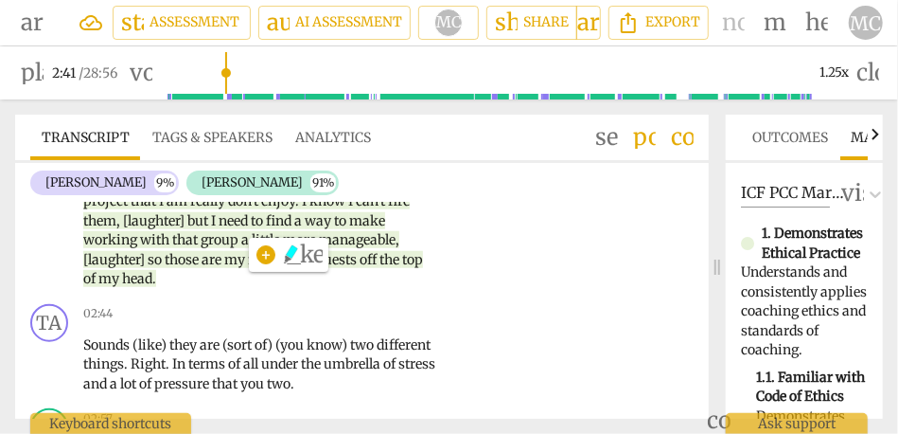
click at [122, 277] on span "my" at bounding box center [110, 278] width 24 height 17
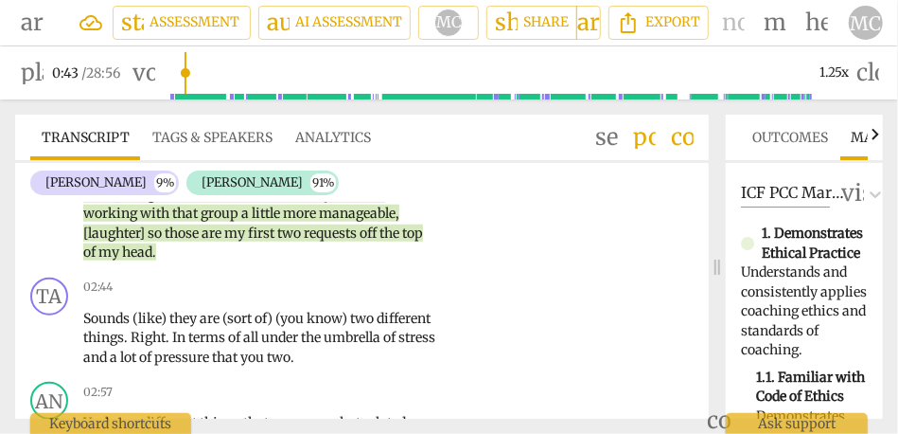
click at [152, 257] on span "head" at bounding box center [137, 251] width 30 height 17
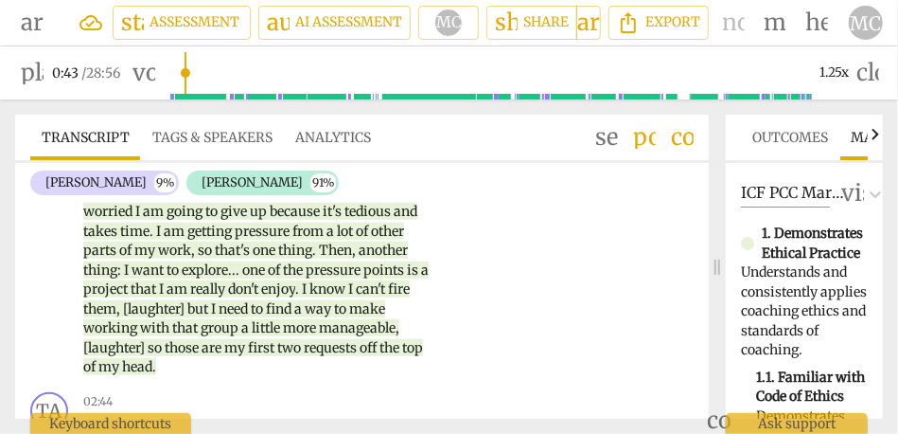
scroll to position [565, 0]
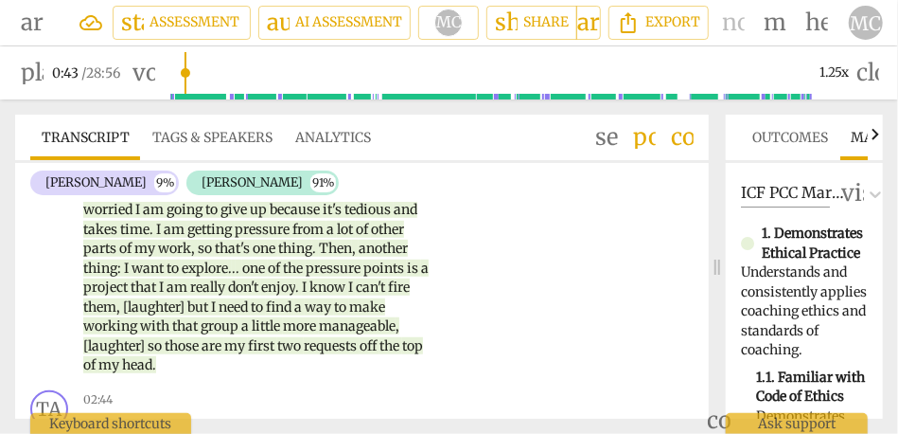
click at [152, 367] on span "head" at bounding box center [137, 364] width 30 height 17
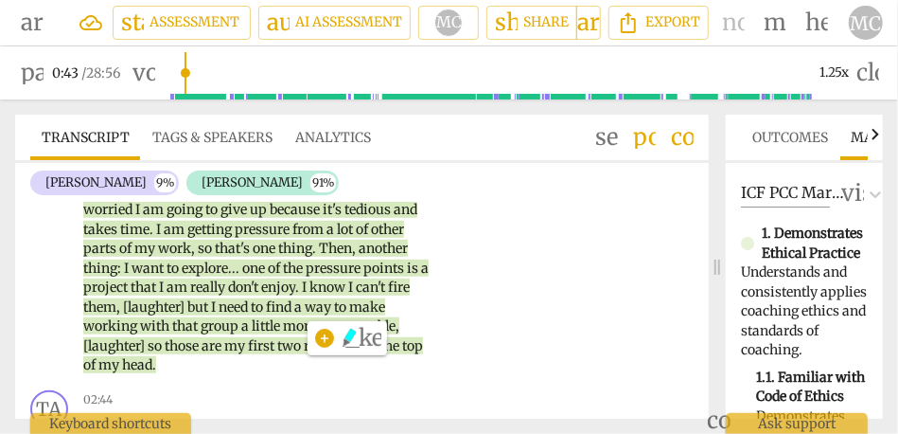
click at [267, 62] on span "continuous" at bounding box center [234, 53] width 75 height 17
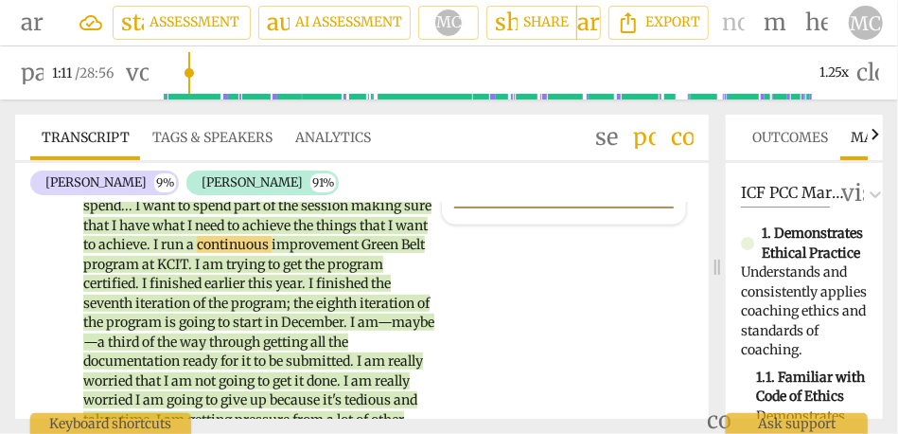
scroll to position [564, 0]
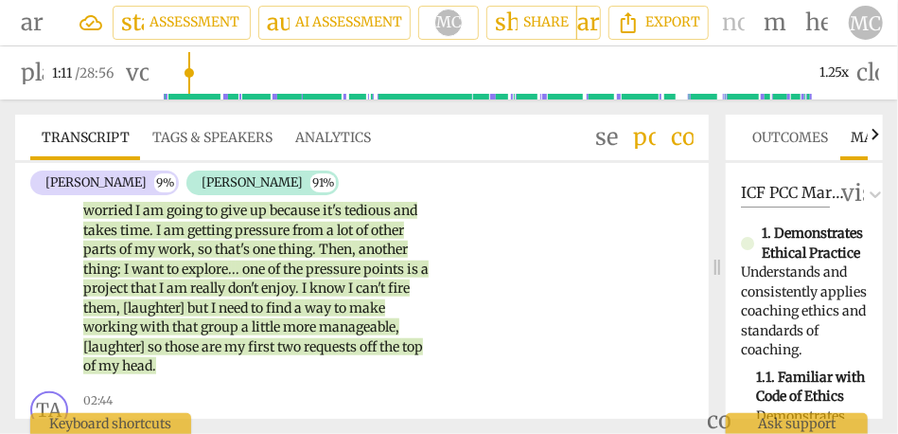
click at [152, 361] on span "head" at bounding box center [137, 365] width 30 height 17
click at [264, 63] on span "continuous" at bounding box center [234, 54] width 75 height 17
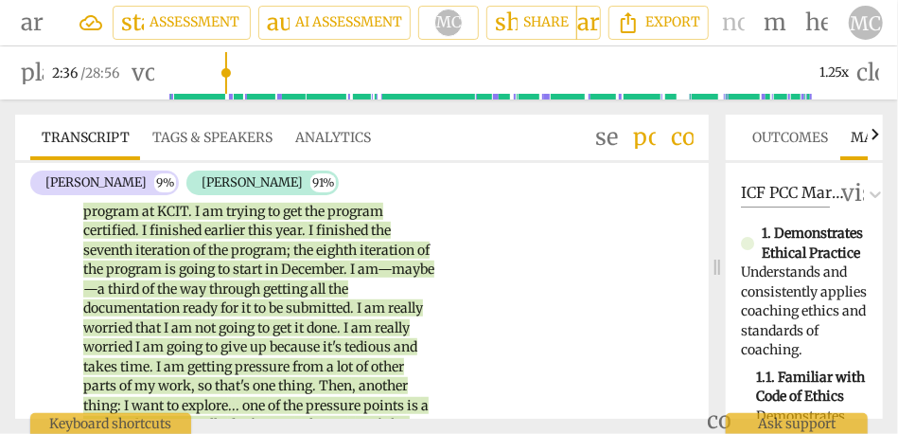
type input "157"
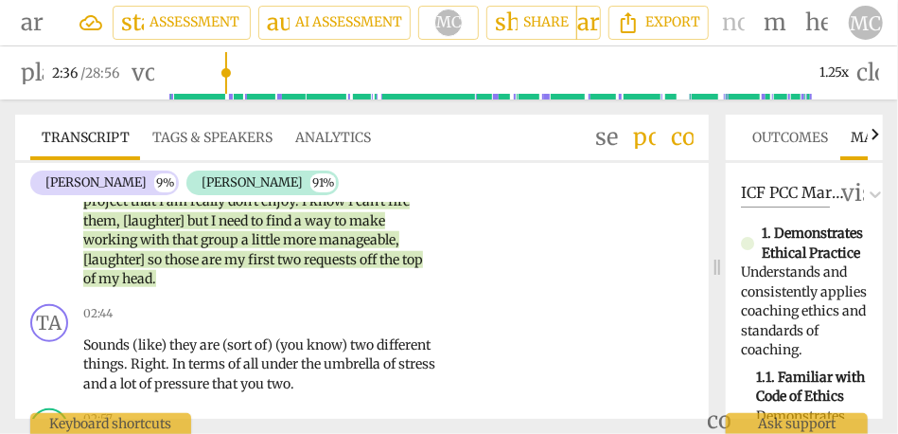
click at [152, 275] on span "head" at bounding box center [137, 278] width 30 height 17
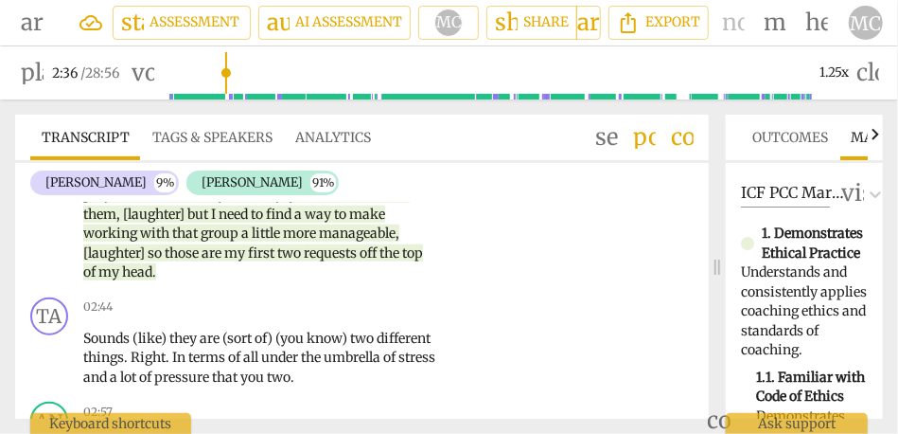
click at [98, 274] on span "of" at bounding box center [90, 271] width 15 height 17
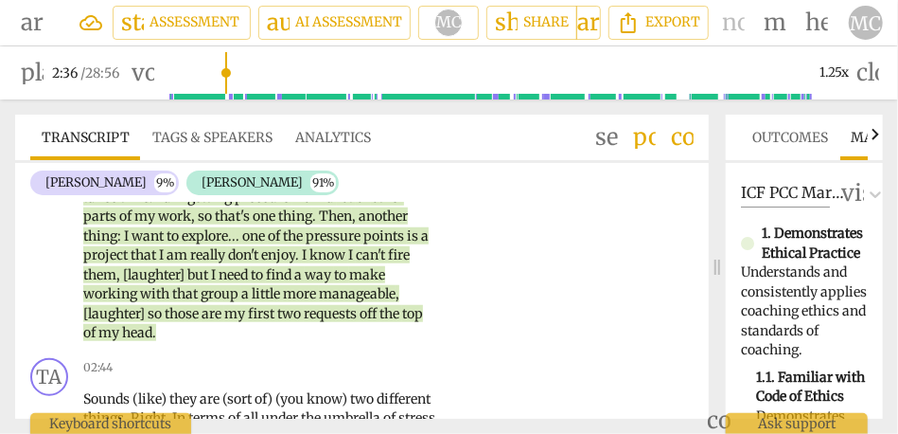
scroll to position [610, 0]
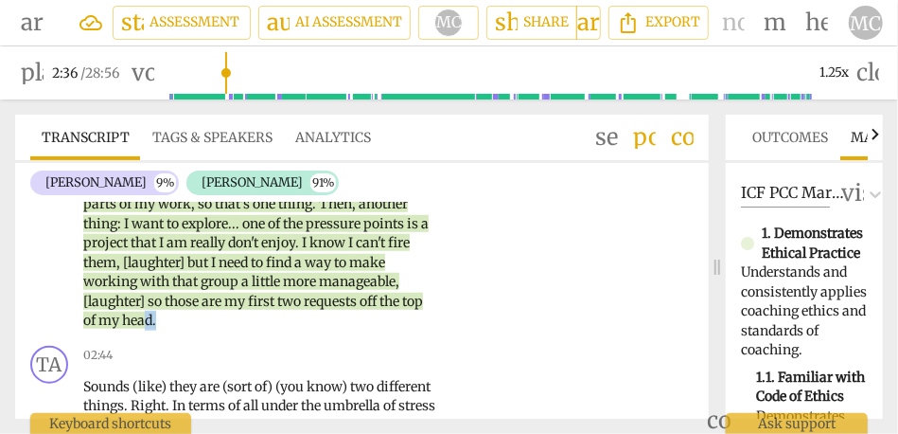
drag, startPoint x: 311, startPoint y: 321, endPoint x: 275, endPoint y: 321, distance: 36.9
click at [275, 321] on p "Yeah . [00:17 , 00:27] I want to spend this session doing something—maybe—a lit…" at bounding box center [260, 107] width 354 height 447
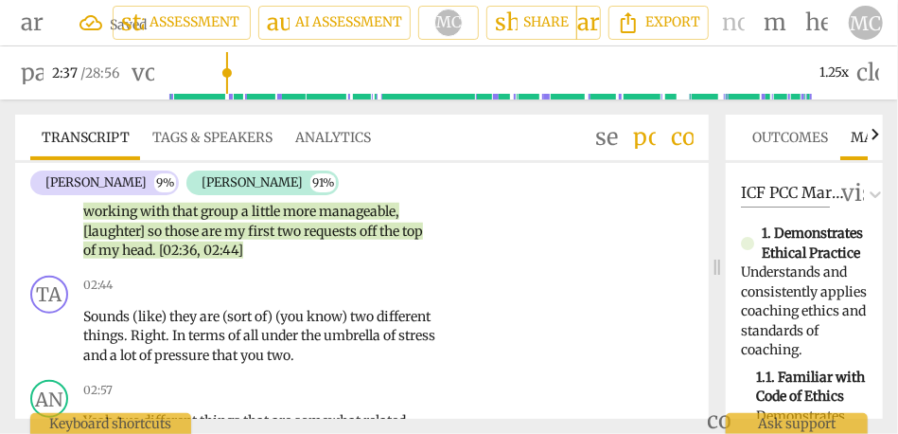
scroll to position [681, 0]
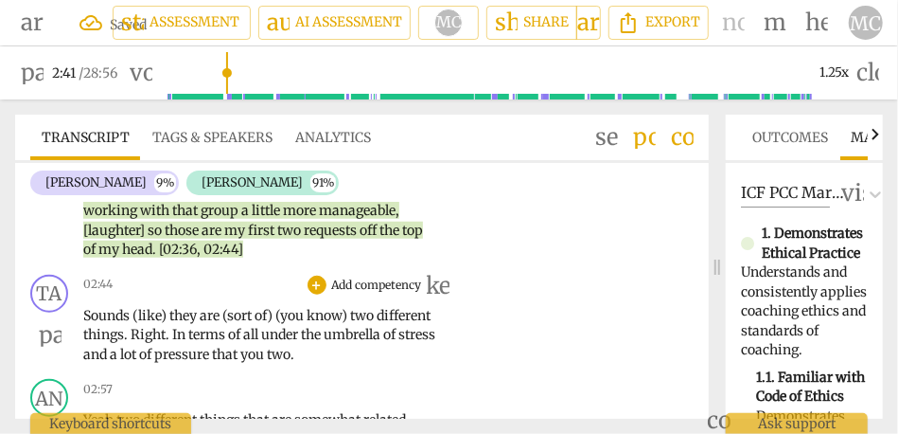
click at [91, 315] on span "Sounds" at bounding box center [107, 315] width 49 height 17
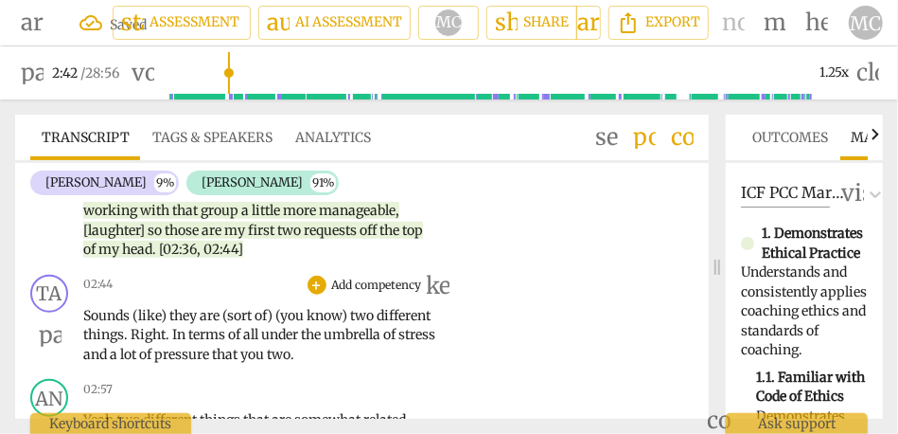
type input "163"
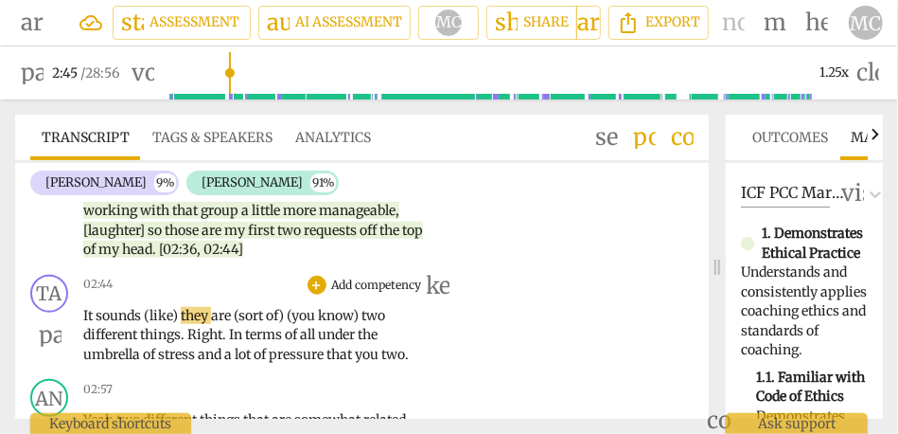
click at [181, 313] on span "they" at bounding box center [196, 315] width 30 height 17
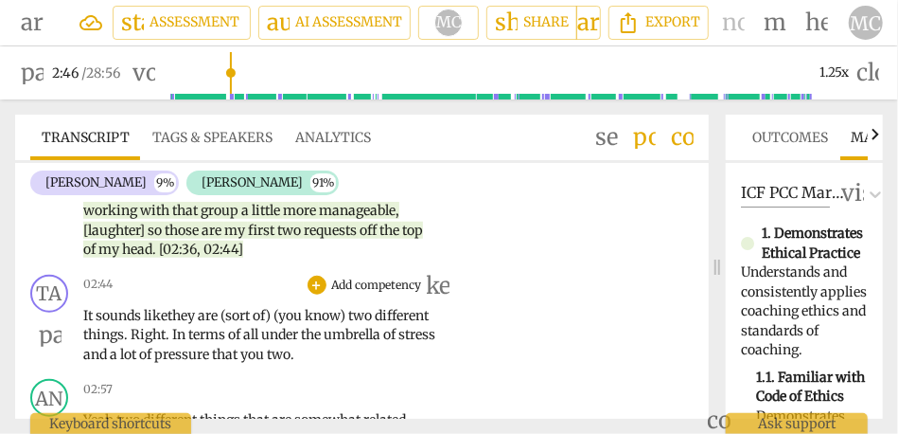
click at [348, 316] on span "know)" at bounding box center [327, 315] width 44 height 17
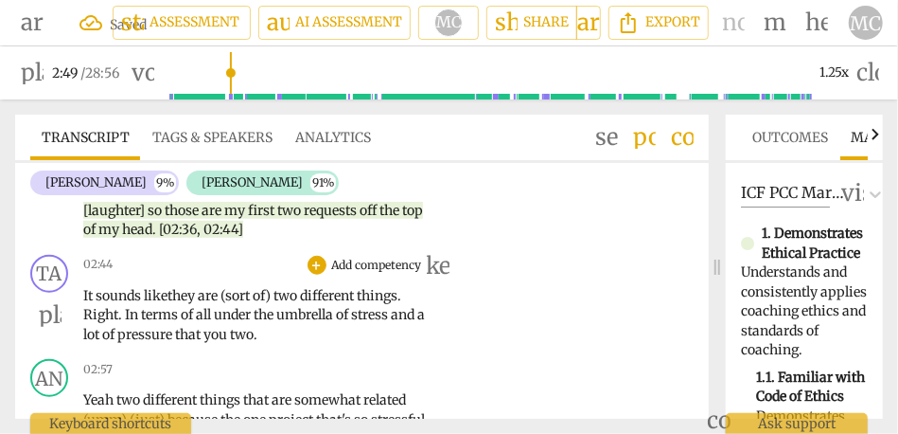
scroll to position [698, 0]
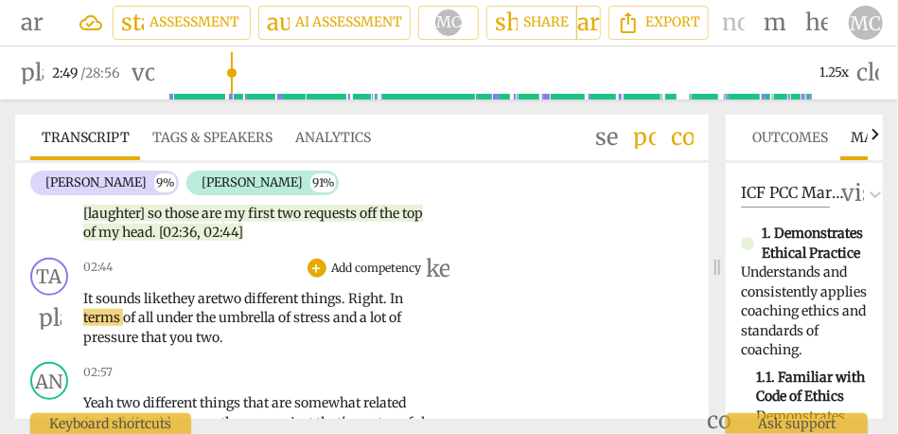
click at [362, 297] on span "Right" at bounding box center [365, 298] width 35 height 17
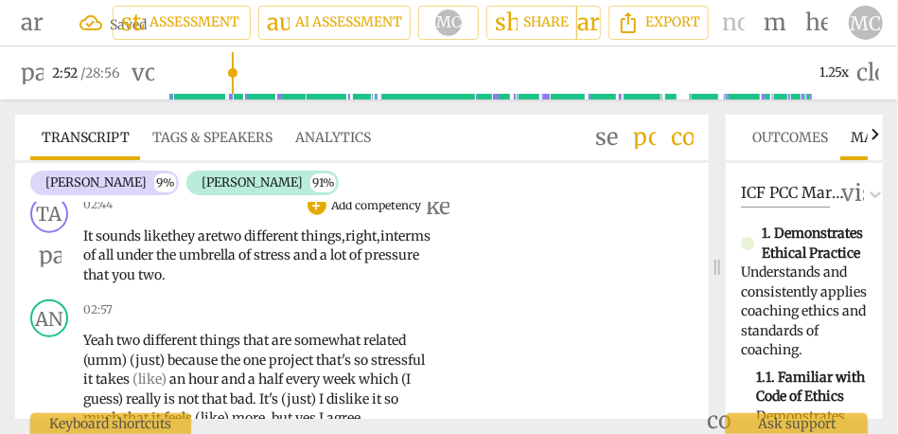
scroll to position [769, 0]
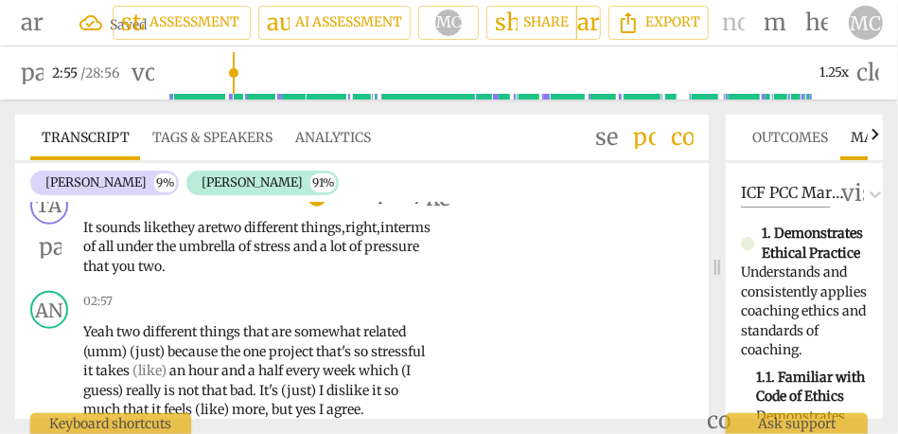
click at [293, 240] on span "stress" at bounding box center [274, 246] width 40 height 17
click at [320, 243] on span "and" at bounding box center [306, 246] width 27 height 17
click at [349, 247] on span "lot" at bounding box center [339, 246] width 19 height 17
click at [220, 267] on span "two" at bounding box center [208, 266] width 24 height 17
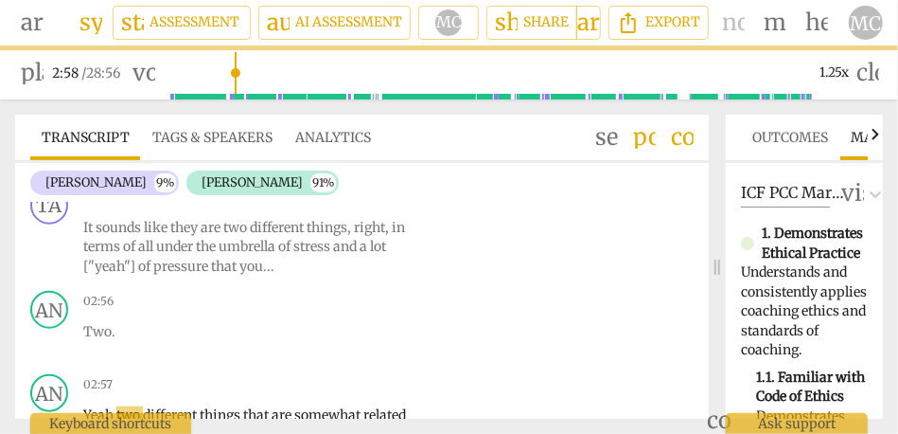
scroll to position [852, 0]
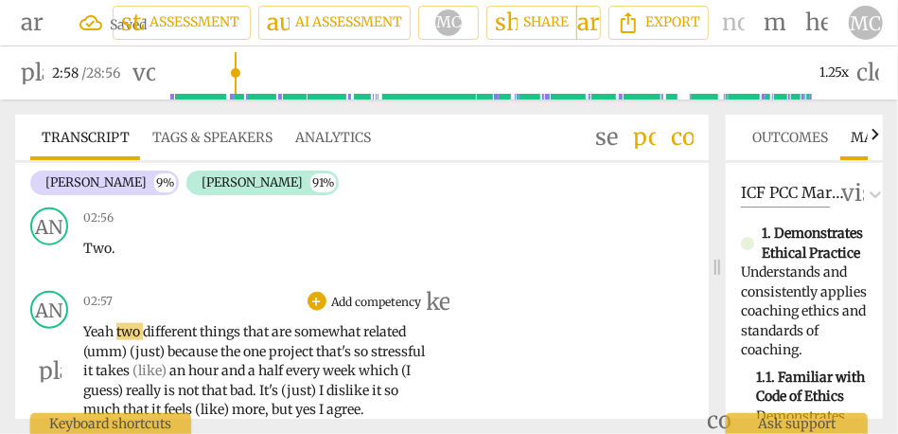
click at [89, 332] on span "Yeah" at bounding box center [99, 331] width 33 height 17
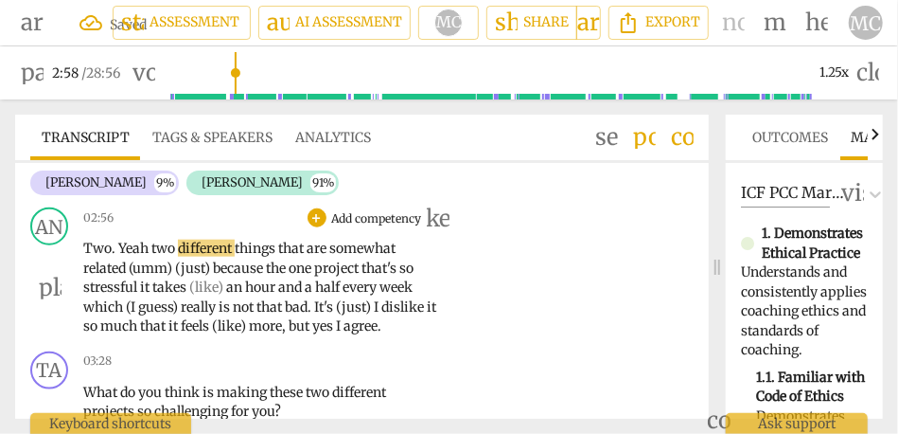
click at [124, 249] on span "Yeah" at bounding box center [134, 248] width 33 height 17
click at [102, 250] on span "Two" at bounding box center [97, 248] width 28 height 17
type input "178"
click at [120, 250] on span "Yeah" at bounding box center [134, 248] width 33 height 17
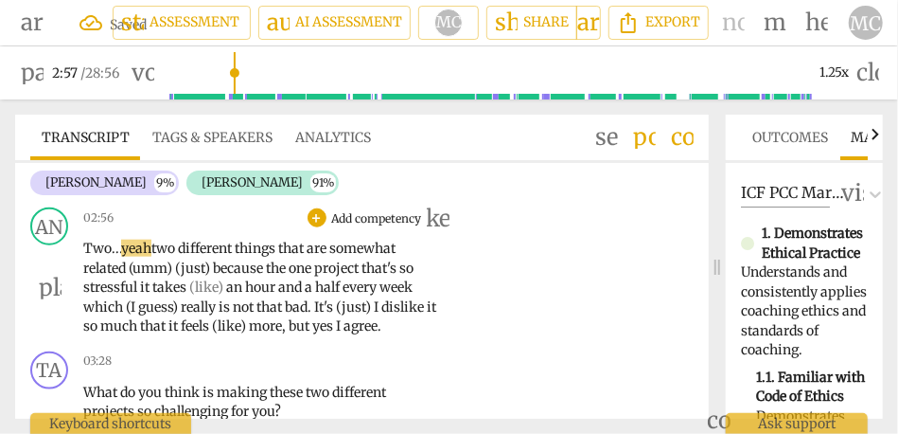
click at [160, 249] on span "two" at bounding box center [164, 248] width 27 height 17
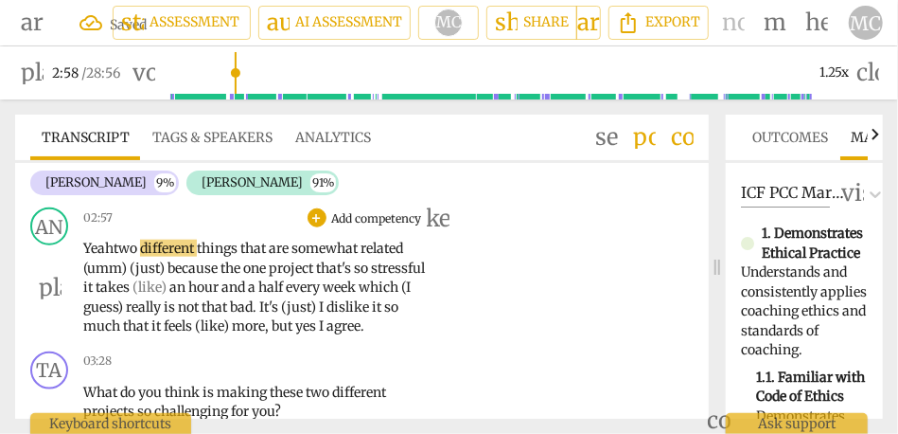
click at [119, 249] on span "two" at bounding box center [127, 248] width 27 height 17
click at [90, 251] on span "Yeah." at bounding box center [99, 248] width 33 height 17
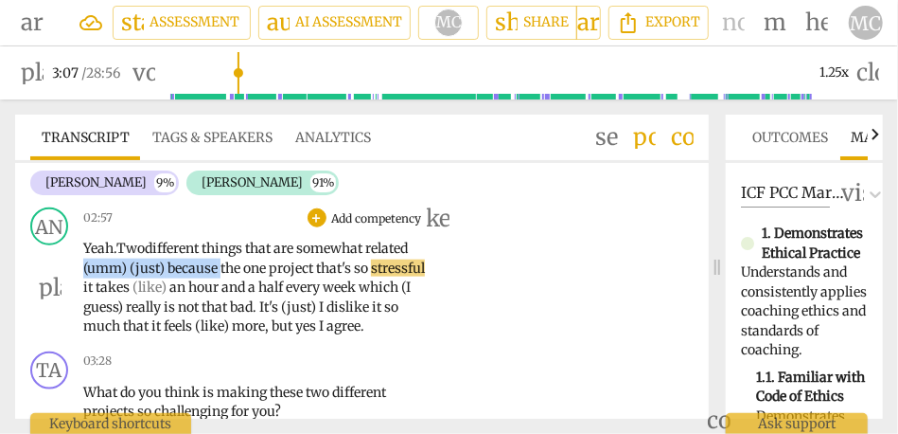
drag, startPoint x: 221, startPoint y: 268, endPoint x: 24, endPoint y: 268, distance: 196.9
click at [24, 268] on div "AN play_arrow pause 02:57 + Add competency keyboard_arrow_right Yeah. Two diffe…" at bounding box center [362, 272] width 694 height 144
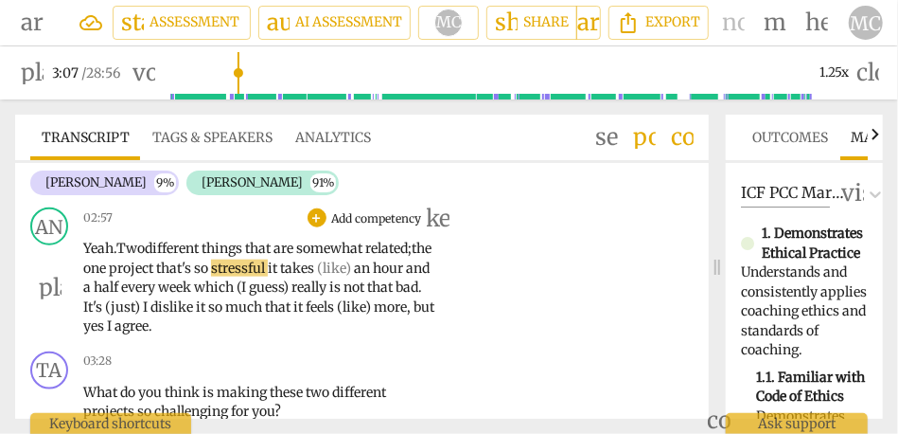
click at [194, 265] on span "that's" at bounding box center [175, 267] width 38 height 17
click at [194, 262] on span "that's" at bounding box center [175, 267] width 38 height 17
click at [196, 269] on span "that is" at bounding box center [176, 267] width 40 height 17
click at [270, 270] on span "stressful" at bounding box center [241, 267] width 57 height 17
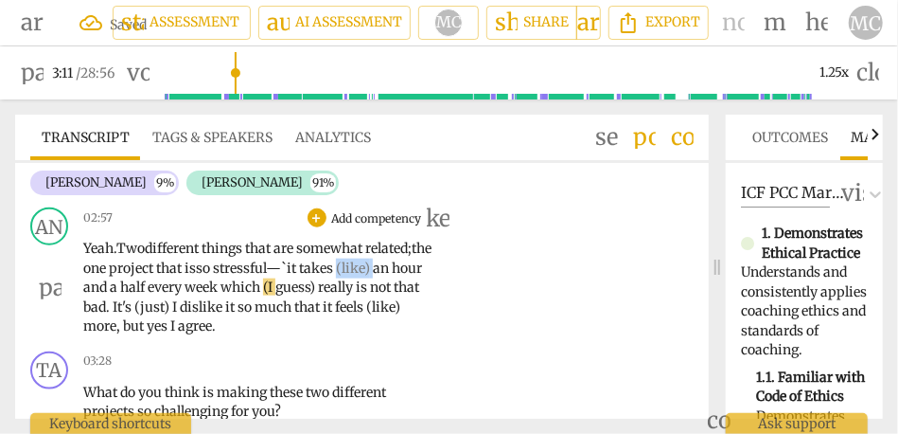
drag, startPoint x: 119, startPoint y: 287, endPoint x: 57, endPoint y: 283, distance: 62.6
click at [57, 283] on div "AN play_arrow pause 02:57 + Add competency keyboard_arrow_right Yeah. Two diffe…" at bounding box center [362, 272] width 694 height 144
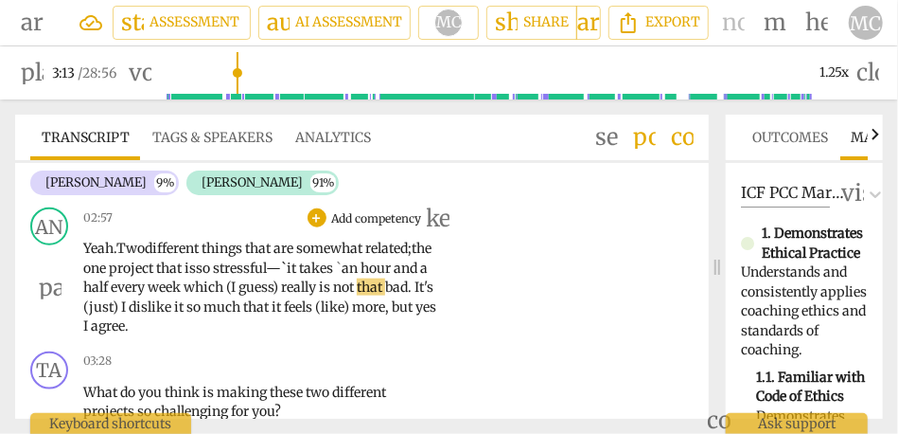
click at [299, 270] on span "it" at bounding box center [293, 267] width 12 height 17
click at [335, 268] on span "takes `" at bounding box center [314, 267] width 43 height 17
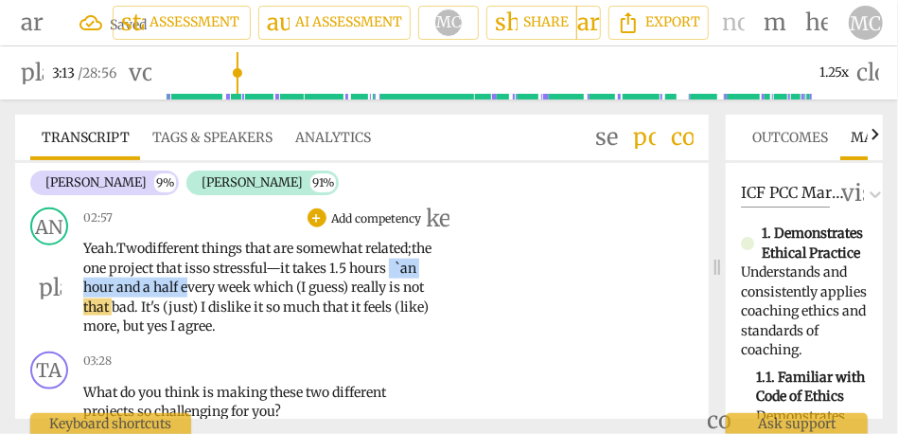
click at [218, 289] on span "every" at bounding box center [199, 286] width 37 height 17
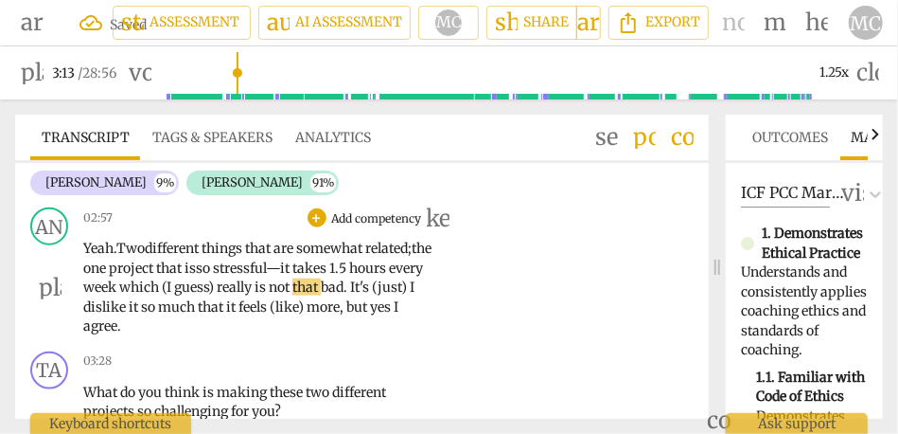
click at [224, 234] on div "02:57 + Add competency keyboard_arrow_right Yeah. Two different things that are…" at bounding box center [265, 271] width 365 height 129
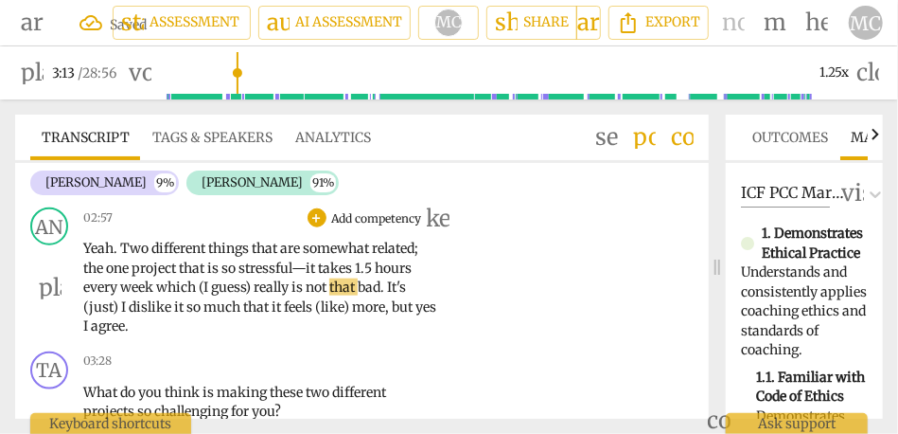
click at [106, 276] on p "Yeah . Two different things that are somewhat related ; the one project that is…" at bounding box center [260, 288] width 354 height 98
click at [104, 286] on span "every" at bounding box center [101, 286] width 37 height 17
click at [160, 288] on span "which" at bounding box center [177, 286] width 43 height 17
type input "192"
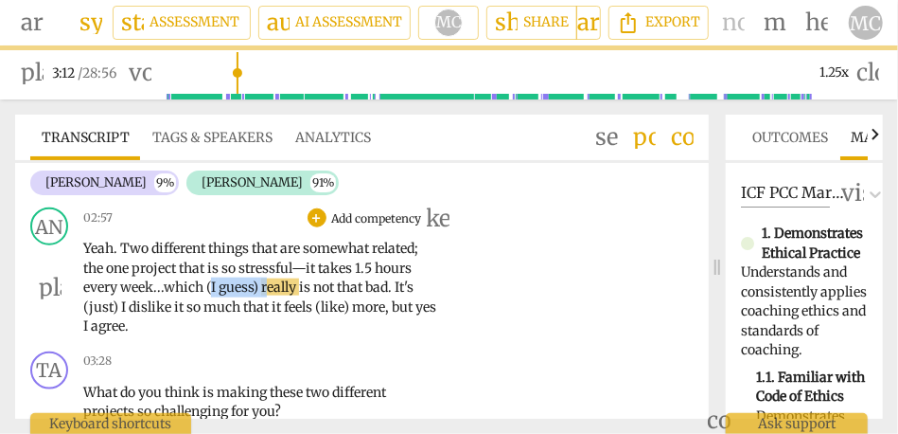
drag, startPoint x: 270, startPoint y: 284, endPoint x: 212, endPoint y: 288, distance: 57.9
click at [212, 288] on p "Yeah . Two different things that are somewhat related ; the one project that is…" at bounding box center [260, 288] width 354 height 98
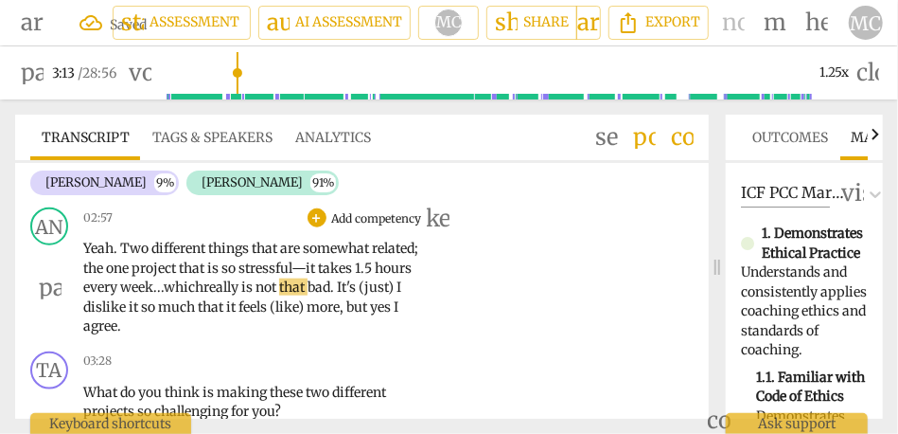
scroll to position [854, 0]
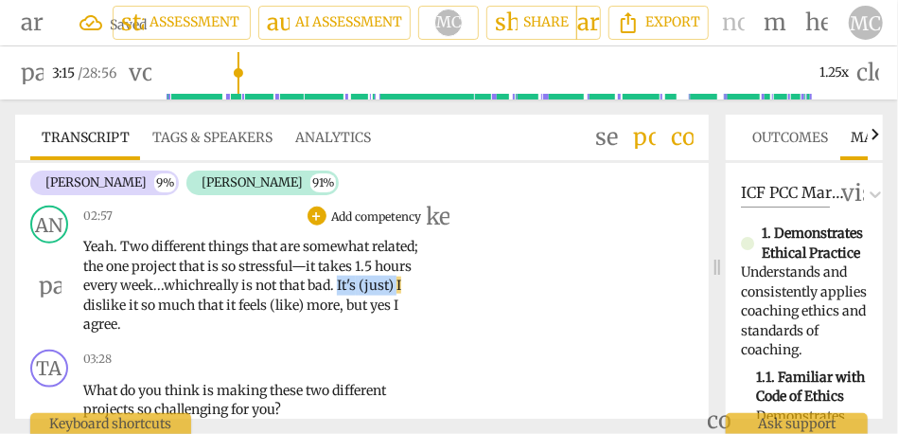
drag, startPoint x: 402, startPoint y: 284, endPoint x: 346, endPoint y: 283, distance: 55.9
click at [346, 283] on p "Yeah . Two different things that are somewhat related ; the one project that is…" at bounding box center [260, 286] width 354 height 98
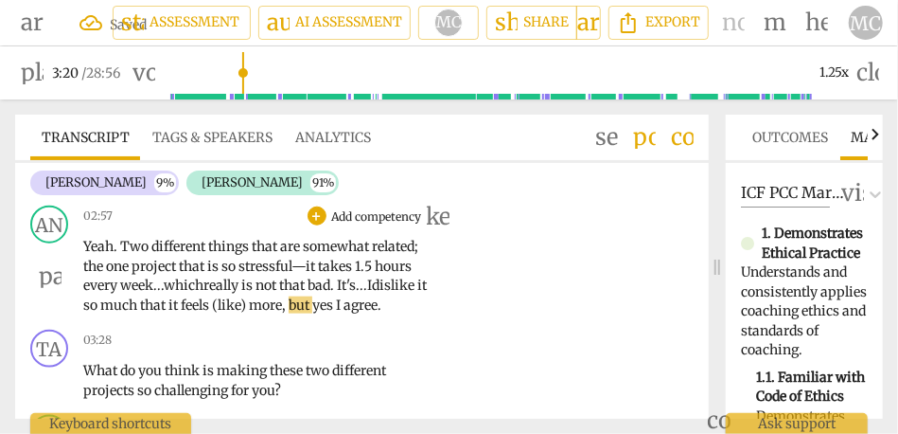
click at [405, 281] on span "dislike" at bounding box center [394, 284] width 45 height 17
click at [263, 308] on span "more" at bounding box center [265, 304] width 33 height 17
click at [273, 303] on span "," at bounding box center [269, 304] width 7 height 17
click at [294, 309] on span "more. [laughter]" at bounding box center [283, 304] width 101 height 17
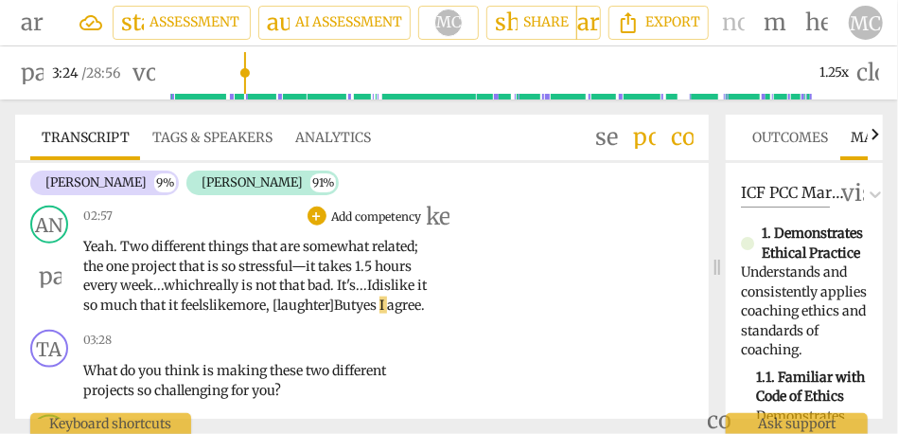
click at [356, 307] on span "But" at bounding box center [345, 304] width 22 height 17
click at [387, 216] on p "Add competency" at bounding box center [377, 216] width 94 height 17
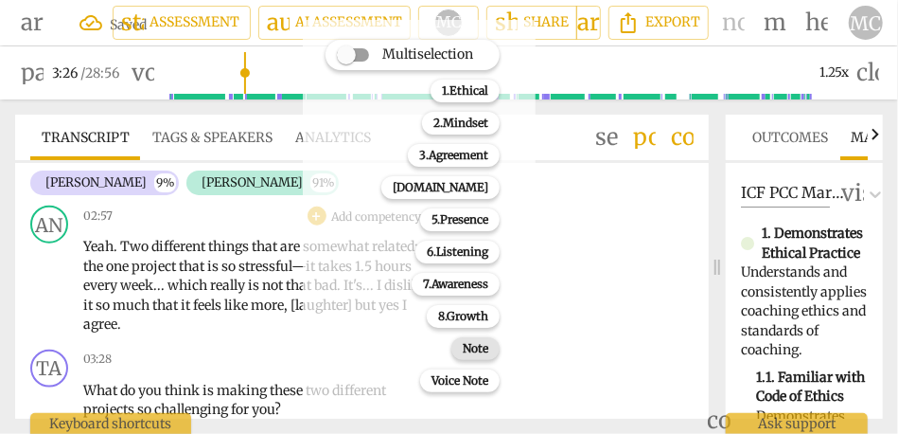
click at [471, 346] on b "Note" at bounding box center [476, 348] width 26 height 23
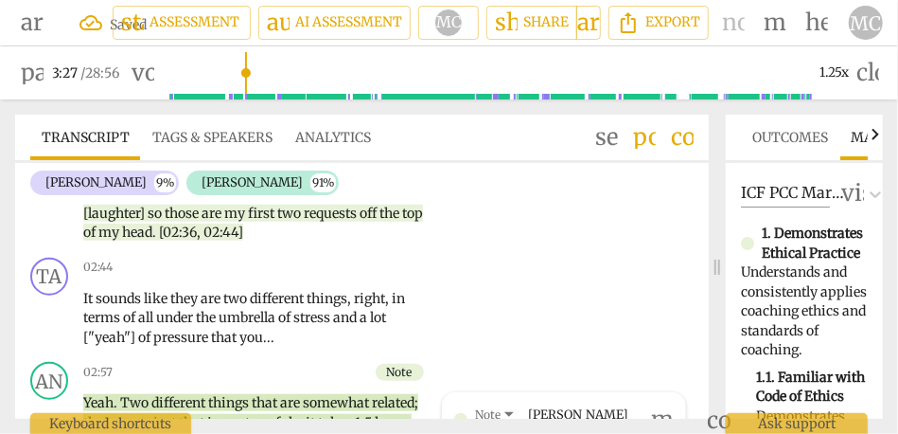
scroll to position [700, 0]
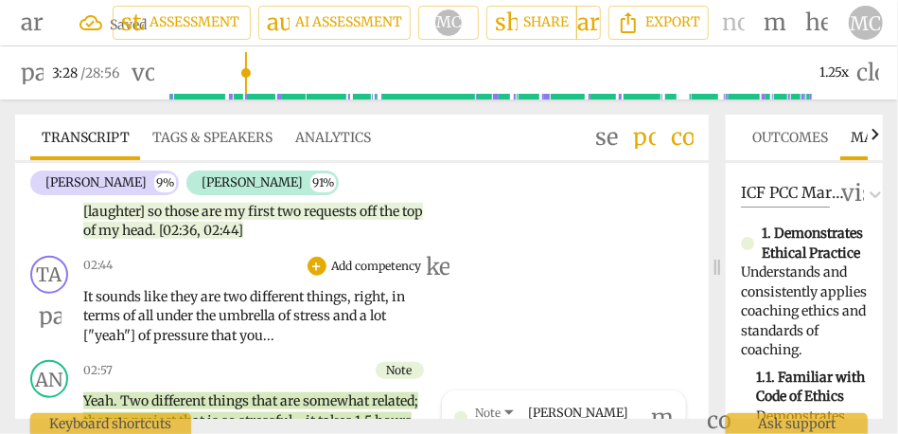
click at [346, 261] on p "Add competency" at bounding box center [377, 266] width 94 height 17
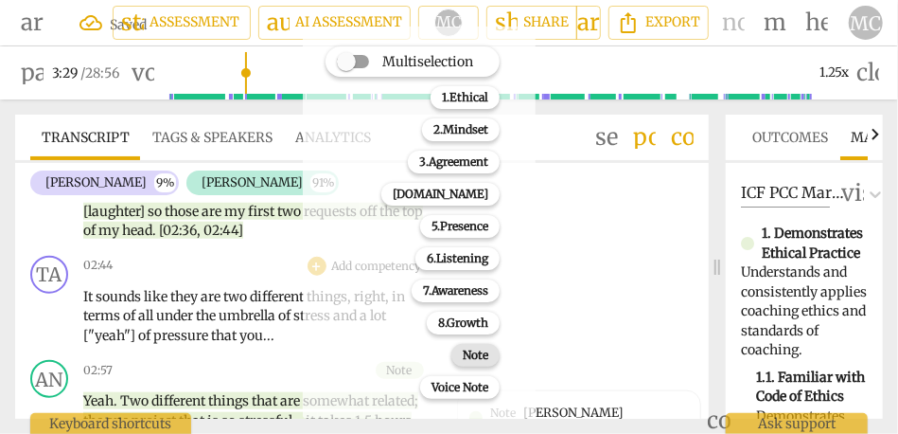
click at [470, 349] on b "Note" at bounding box center [476, 355] width 26 height 23
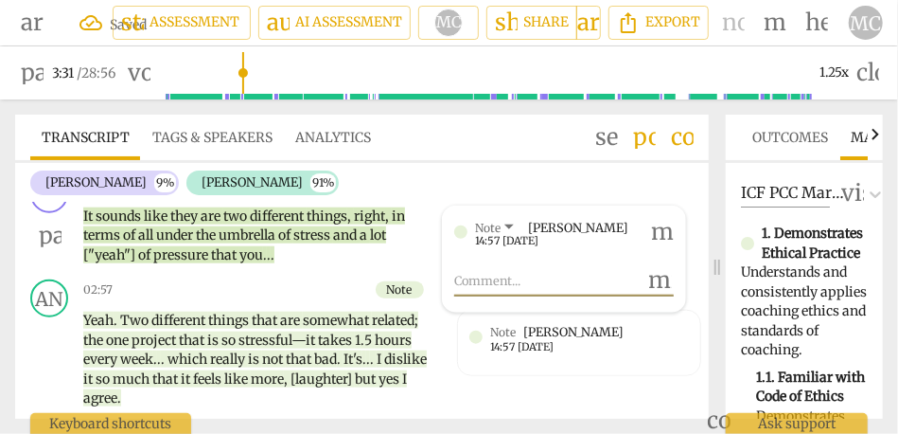
scroll to position [876, 0]
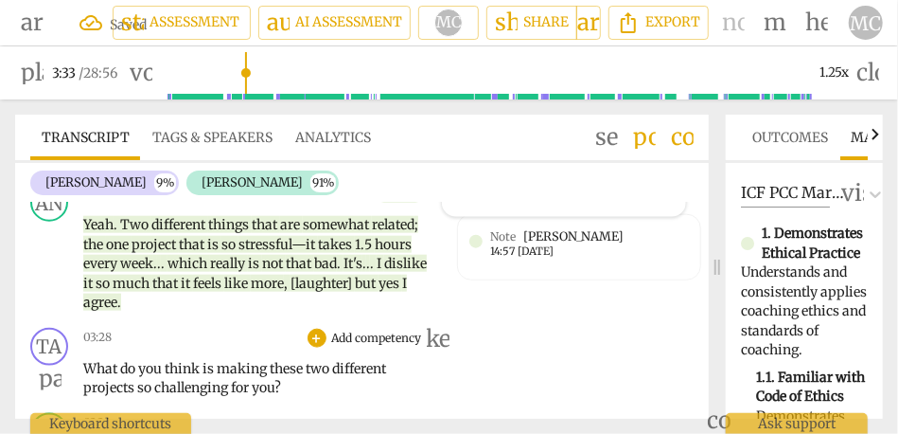
click at [351, 332] on p "Add competency" at bounding box center [377, 337] width 94 height 17
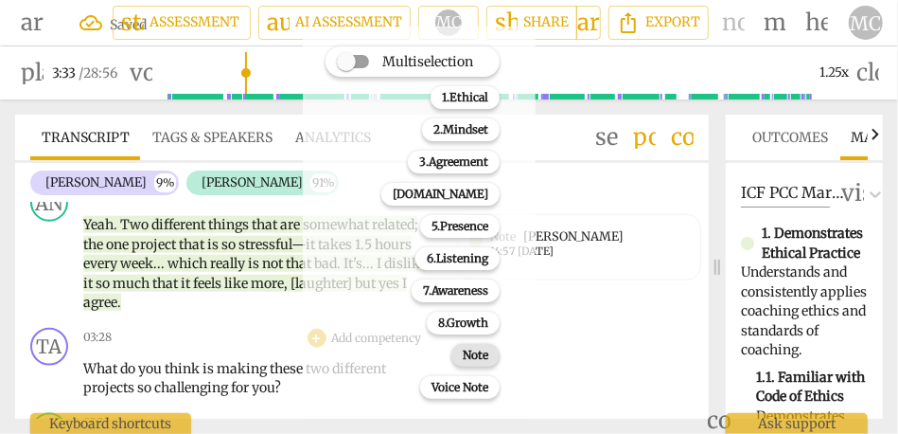
click at [474, 353] on b "Note" at bounding box center [476, 355] width 26 height 23
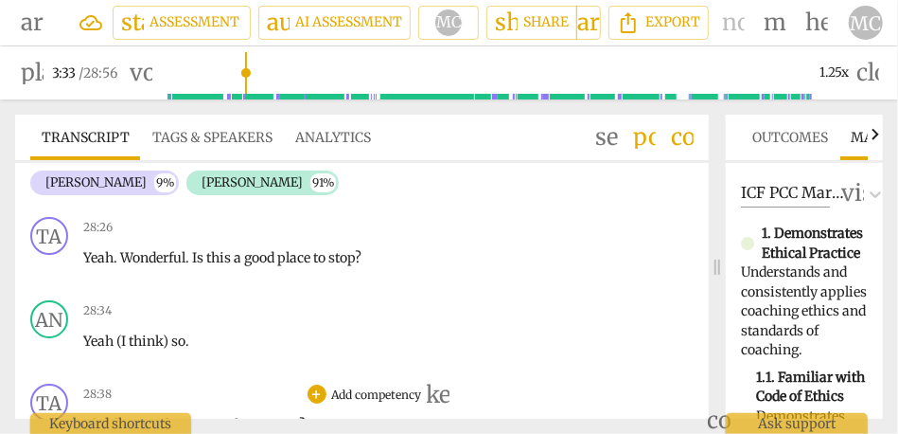
scroll to position [8086, 0]
click at [205, 202] on span "coaching" at bounding box center [201, 193] width 61 height 17
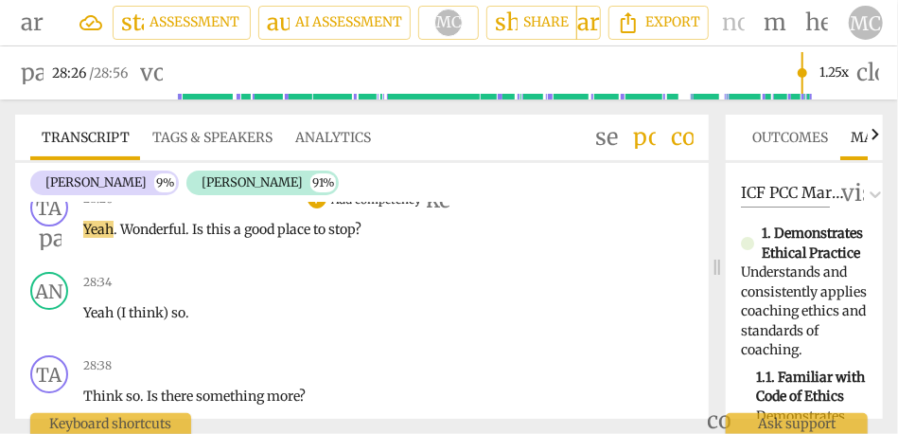
scroll to position [8134, 0]
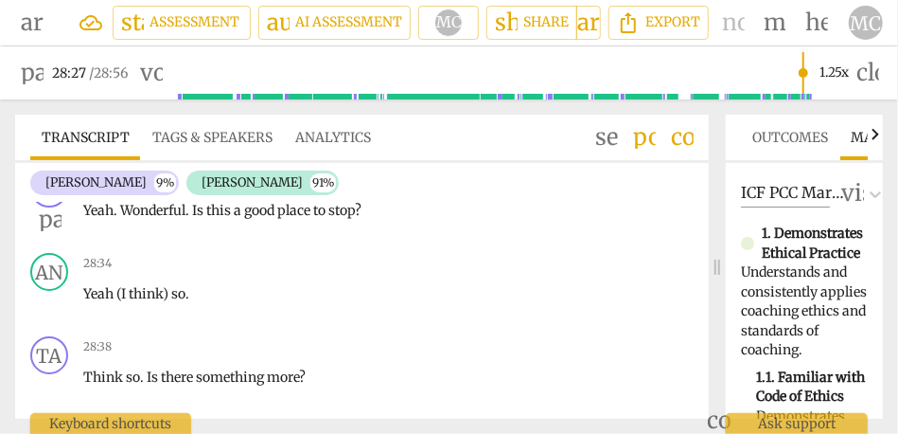
click at [367, 189] on p "Add competency" at bounding box center [377, 180] width 94 height 17
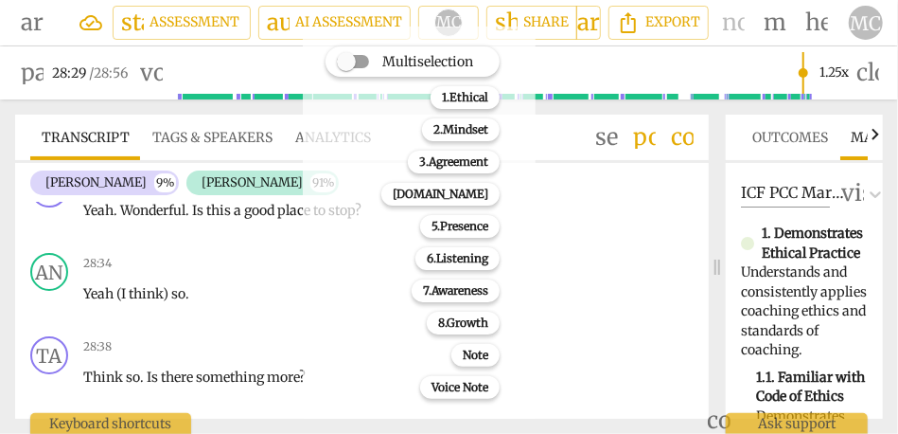
click at [119, 286] on div at bounding box center [449, 217] width 898 height 434
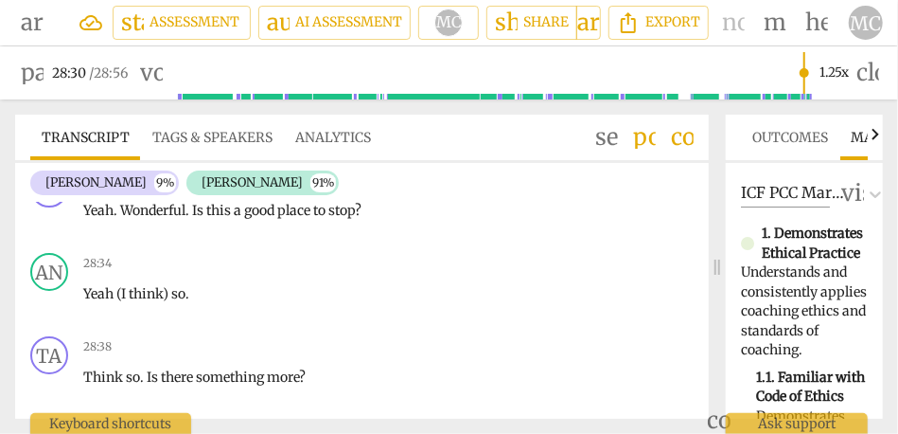
click at [256, 153] on span "much" at bounding box center [267, 144] width 37 height 17
click at [105, 219] on span "Yeah" at bounding box center [98, 210] width 30 height 17
click at [141, 219] on span "Wonderful" at bounding box center [152, 210] width 65 height 17
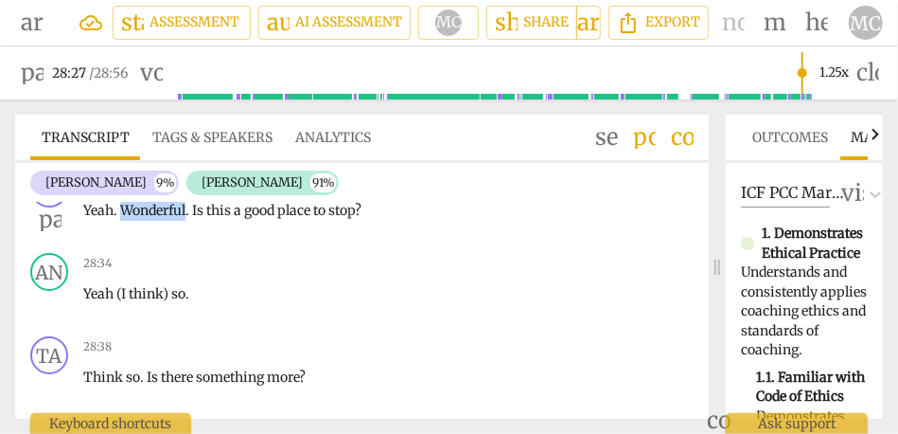
click at [141, 219] on span "Wonderful" at bounding box center [152, 210] width 65 height 17
click at [209, 219] on span "this" at bounding box center [219, 210] width 27 height 17
click at [91, 219] on span "Yeah" at bounding box center [98, 210] width 30 height 17
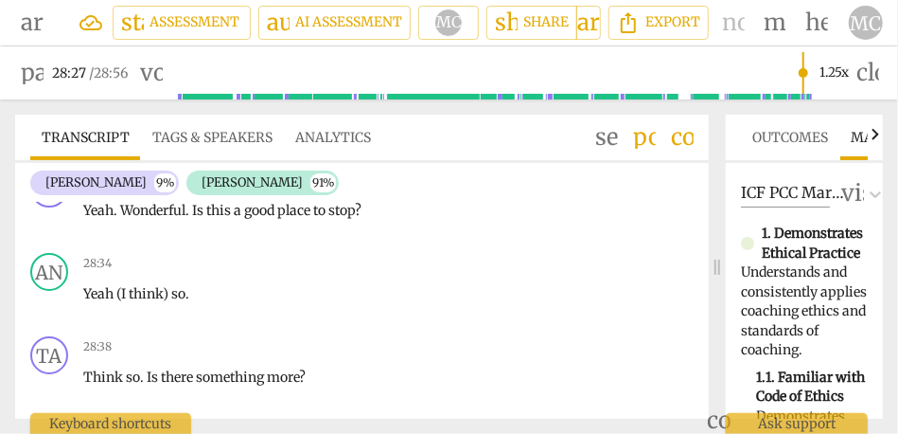
click at [169, 153] on span "love" at bounding box center [157, 144] width 28 height 17
click at [168, 219] on span "Wonderful" at bounding box center [152, 210] width 65 height 17
click at [36, 74] on span "pause" at bounding box center [32, 73] width 23 height 23
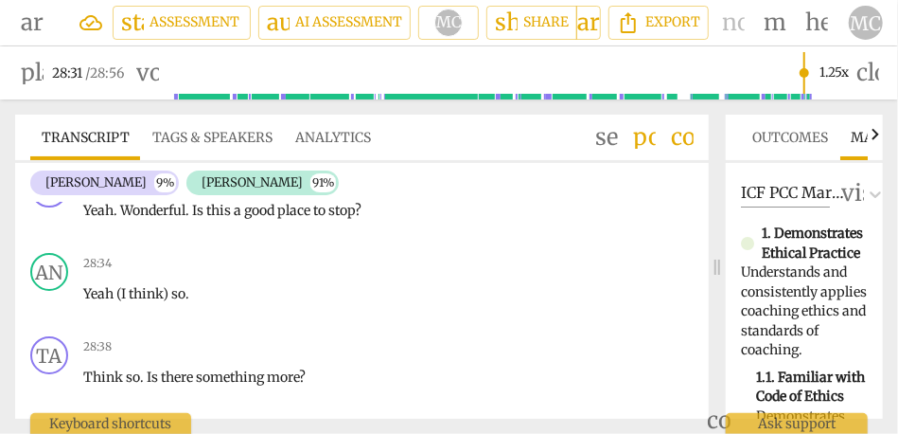
click at [32, 83] on span "play_arrow" at bounding box center [32, 73] width 23 height 23
click at [32, 83] on span "pause" at bounding box center [32, 73] width 23 height 23
click at [32, 83] on span "play_arrow" at bounding box center [32, 73] width 23 height 23
click at [32, 83] on span "pause" at bounding box center [32, 73] width 23 height 23
type input "1712"
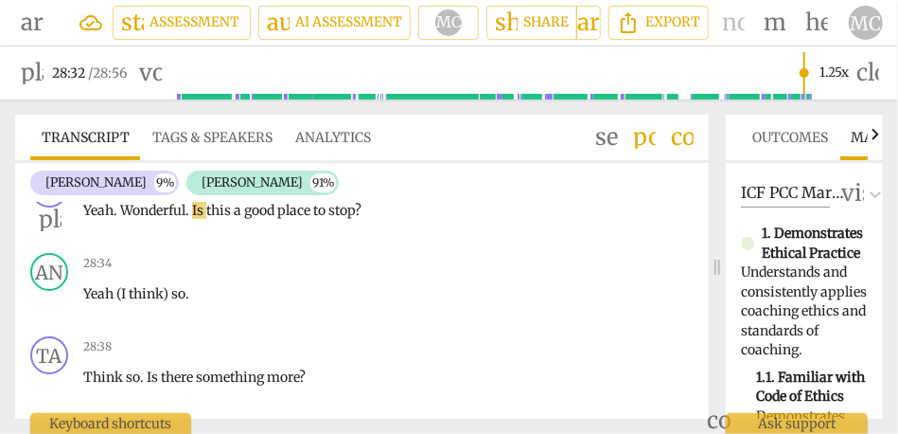
click at [195, 219] on span "Is" at bounding box center [199, 210] width 14 height 17
click at [31, 80] on span "pause" at bounding box center [32, 73] width 23 height 23
click at [373, 189] on p "Add competency" at bounding box center [377, 180] width 94 height 17
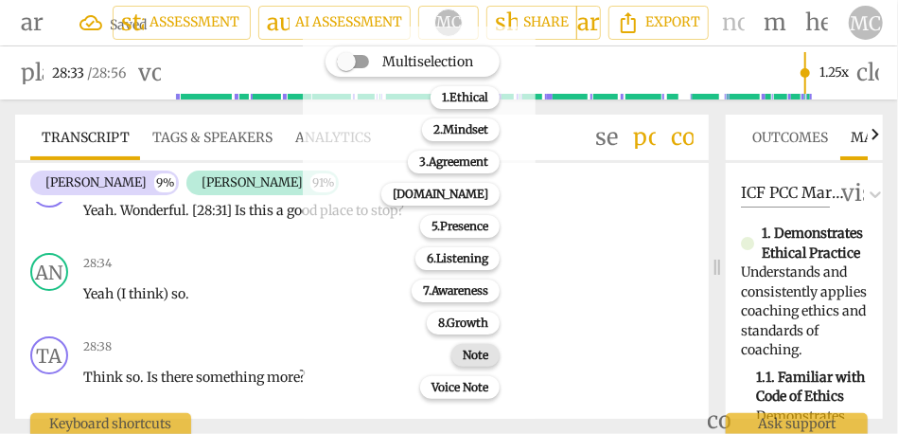
click at [473, 355] on b "Note" at bounding box center [476, 355] width 26 height 23
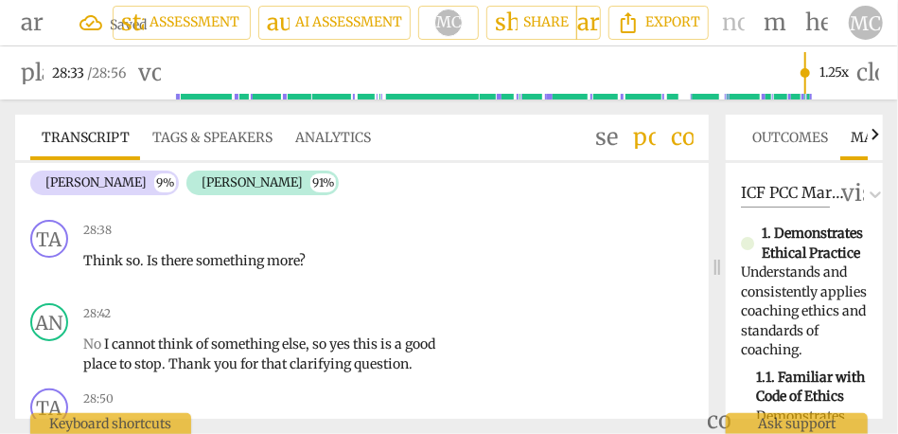
scroll to position [8252, 0]
click at [32, 73] on span "play_arrow" at bounding box center [32, 73] width 23 height 23
click at [121, 185] on span "(I" at bounding box center [122, 176] width 12 height 17
type input "1716"
click at [165, 185] on span "think)" at bounding box center [143, 176] width 43 height 17
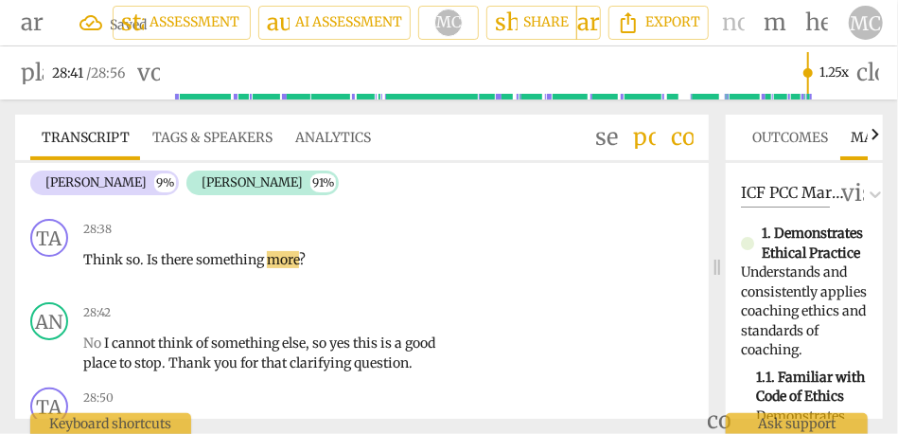
click at [144, 185] on span "think" at bounding box center [141, 176] width 38 height 17
click at [90, 268] on span "Think" at bounding box center [104, 259] width 43 height 17
type input "1719"
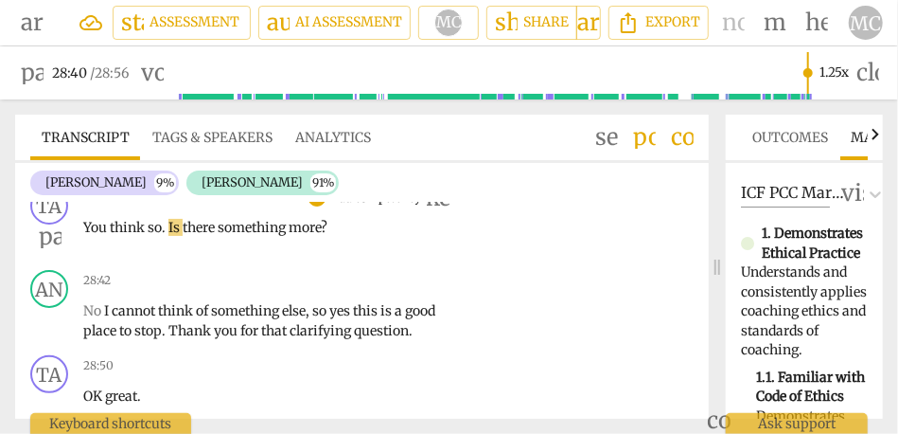
scroll to position [8293, 0]
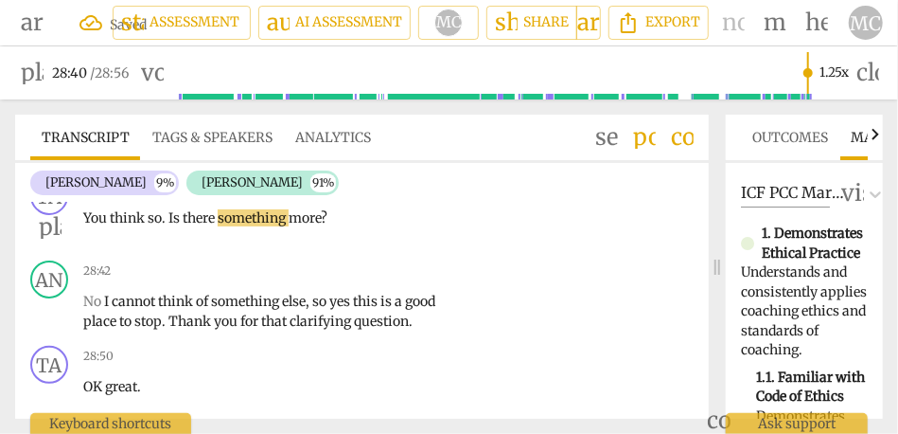
click at [171, 226] on span "Is" at bounding box center [176, 217] width 14 height 17
click at [363, 197] on p "Add competency" at bounding box center [377, 188] width 94 height 17
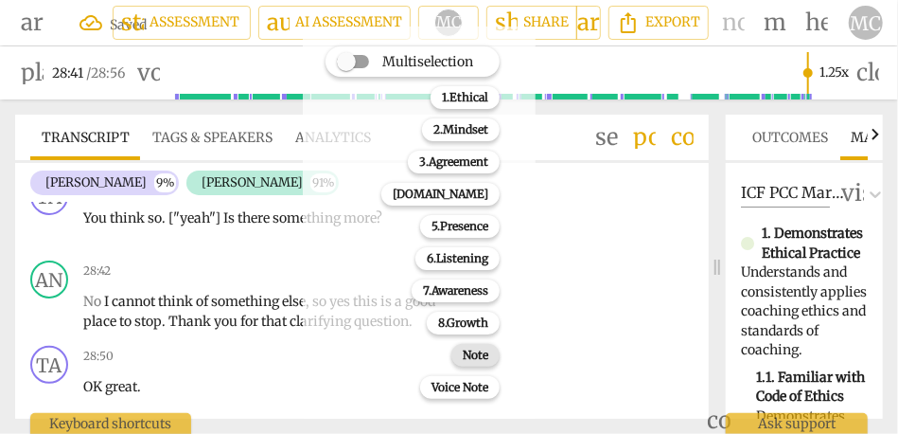
click at [484, 361] on b "Note" at bounding box center [476, 355] width 26 height 23
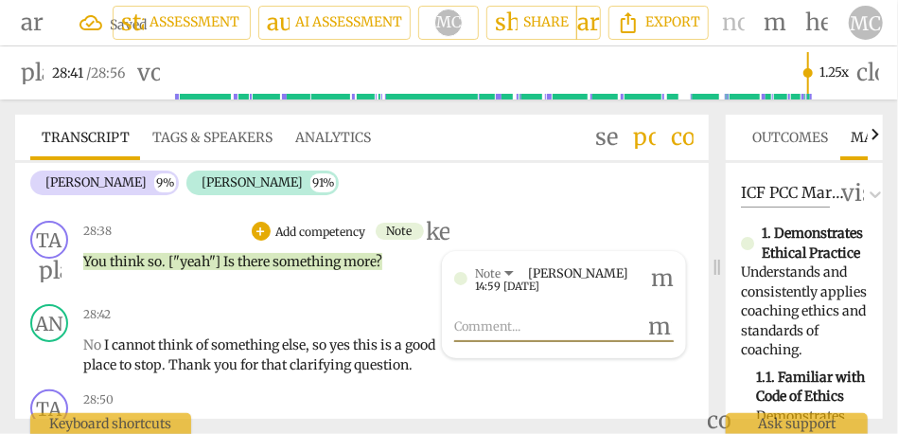
scroll to position [8224, 0]
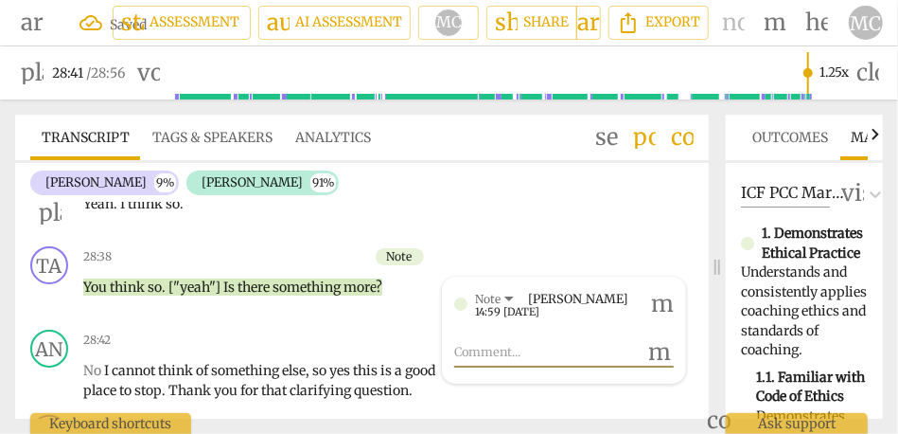
click at [348, 183] on p "Add competency" at bounding box center [377, 174] width 94 height 17
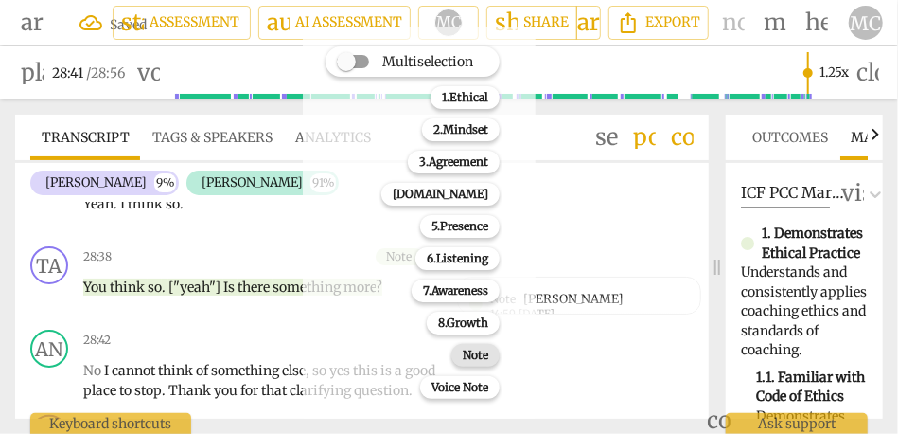
click at [471, 352] on b "Note" at bounding box center [476, 355] width 26 height 23
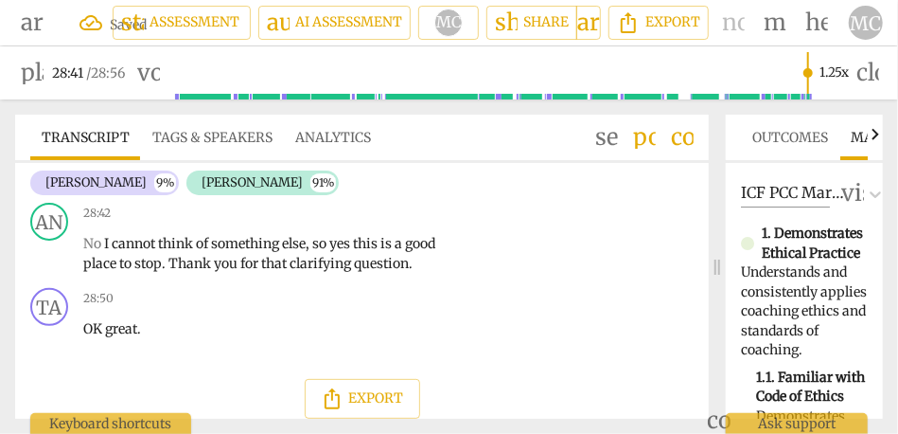
scroll to position [8399, 0]
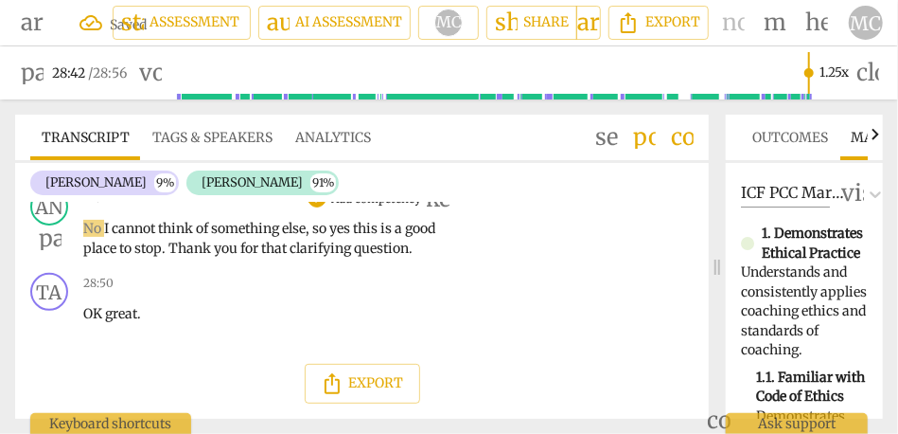
click at [104, 237] on span "I" at bounding box center [108, 228] width 8 height 17
type input "1724"
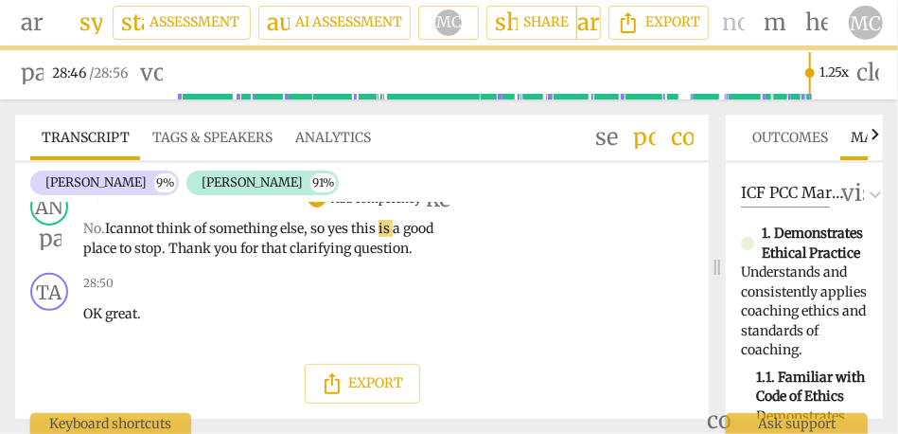
click at [342, 237] on span "yes" at bounding box center [340, 228] width 24 height 17
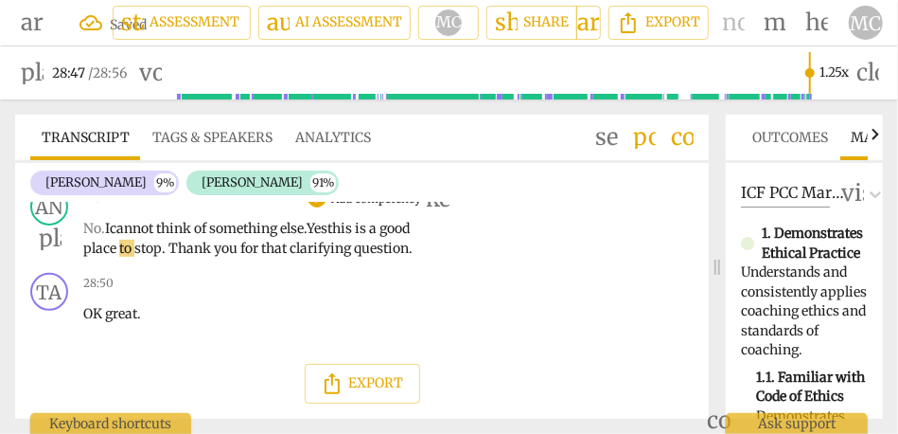
click at [280, 237] on span "something" at bounding box center [244, 228] width 71 height 17
click at [328, 237] on span "Yes" at bounding box center [317, 228] width 21 height 17
click at [374, 237] on span "is" at bounding box center [367, 228] width 14 height 17
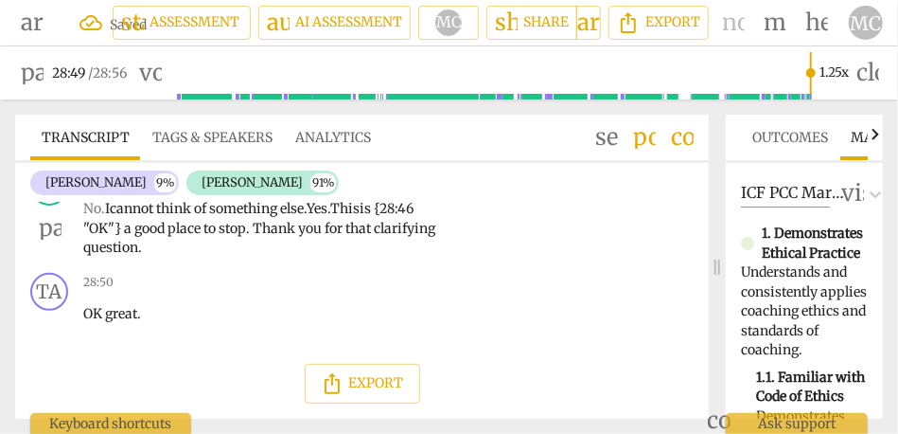
click at [47, 240] on span "pause" at bounding box center [50, 228] width 23 height 23
click at [373, 187] on p "Add competency" at bounding box center [377, 178] width 94 height 17
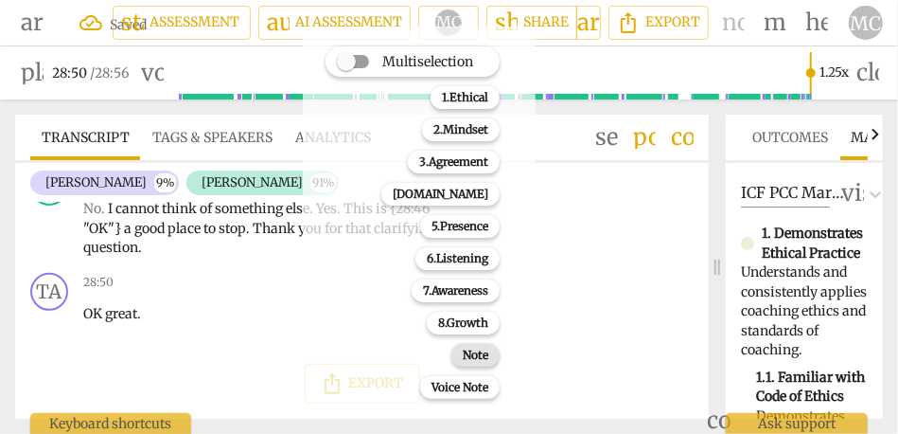
click at [457, 354] on div "Note" at bounding box center [476, 355] width 48 height 23
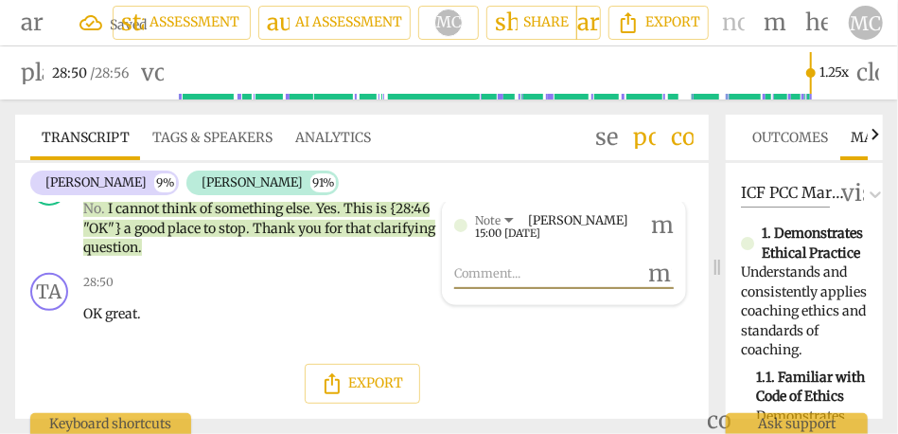
scroll to position [8483, 0]
click at [104, 315] on span "OK" at bounding box center [94, 313] width 22 height 17
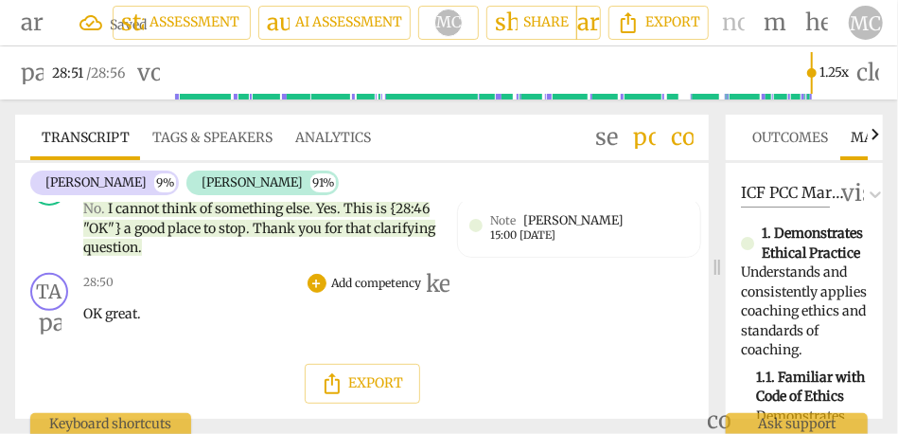
type input "1732"
click at [374, 290] on p "Add competency" at bounding box center [377, 283] width 94 height 17
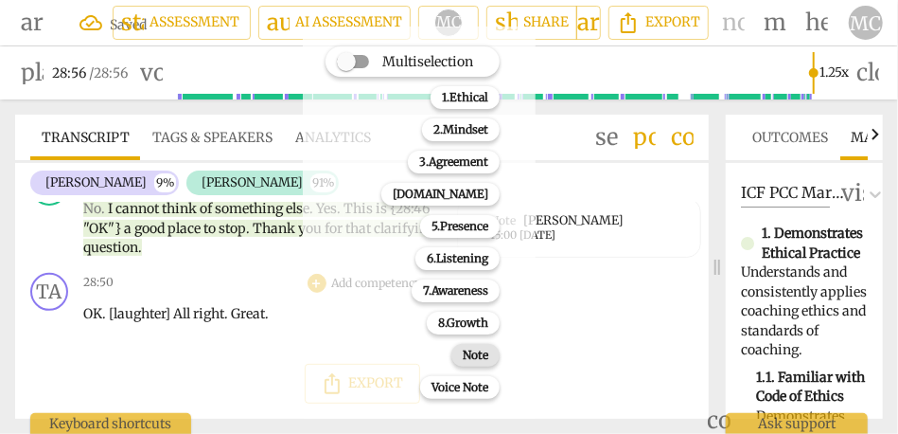
click at [489, 355] on b "Note" at bounding box center [476, 355] width 26 height 23
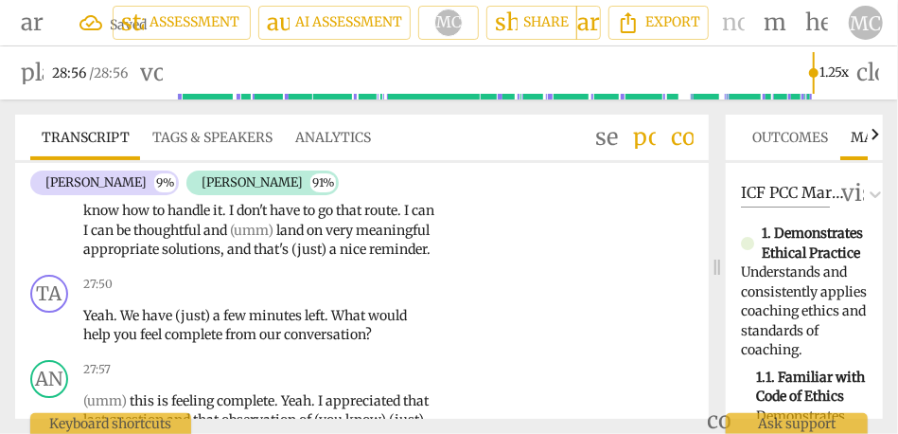
scroll to position [7801, 0]
click at [340, 258] on span "nice" at bounding box center [354, 248] width 29 height 17
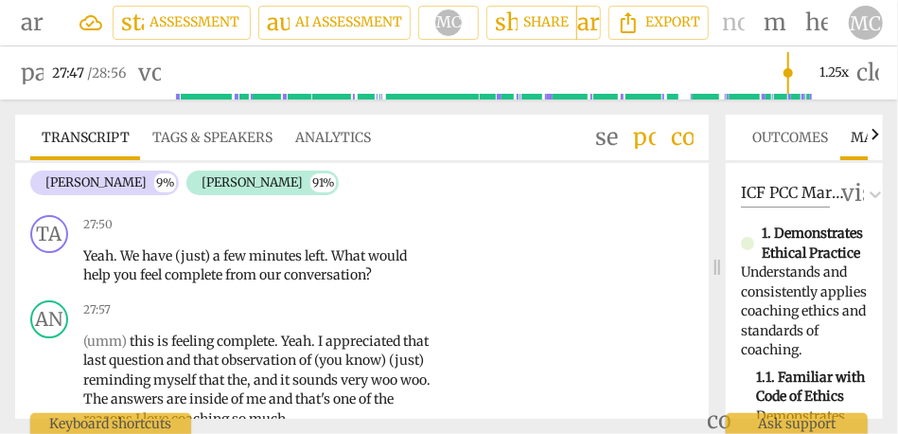
scroll to position [7862, 0]
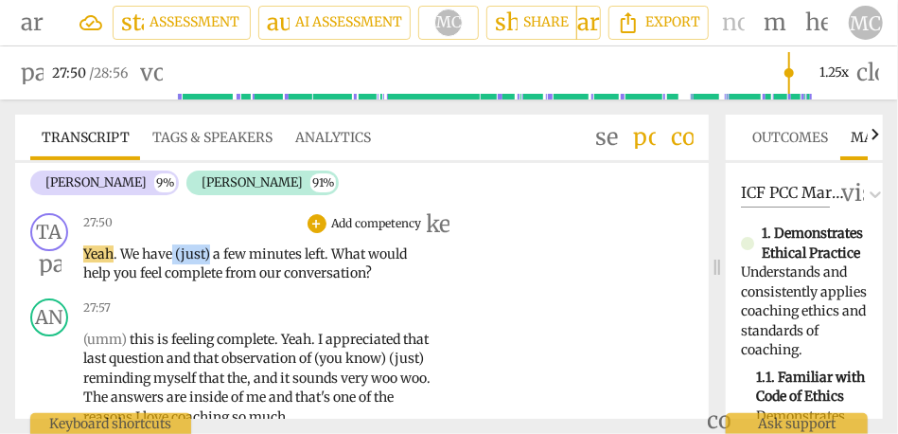
drag, startPoint x: 173, startPoint y: 351, endPoint x: 210, endPoint y: 352, distance: 36.9
click at [210, 283] on p "Yeah . We have (just) a few minutes left . What would help you feel complete fr…" at bounding box center [260, 263] width 354 height 39
type input "1671"
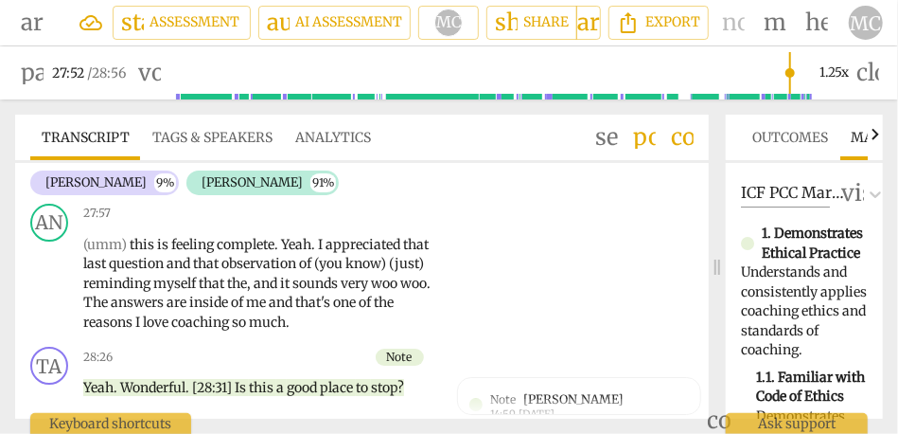
scroll to position [7958, 0]
click at [384, 136] on p "Add competency" at bounding box center [377, 127] width 94 height 17
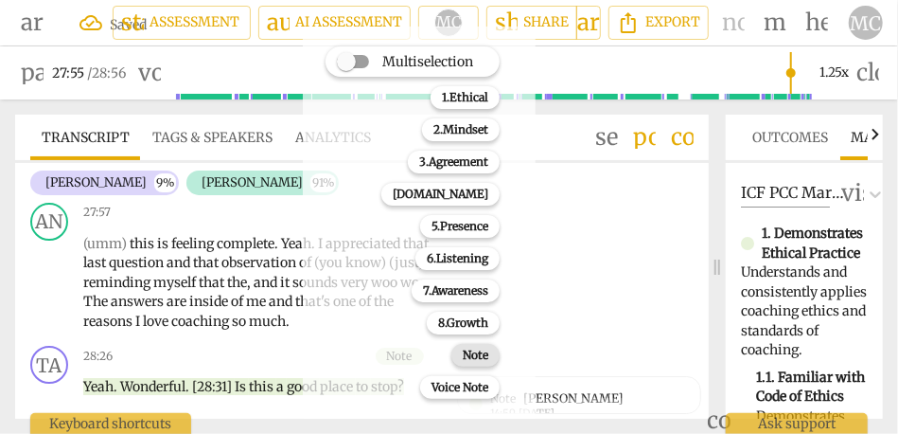
click at [483, 352] on b "Note" at bounding box center [476, 355] width 26 height 23
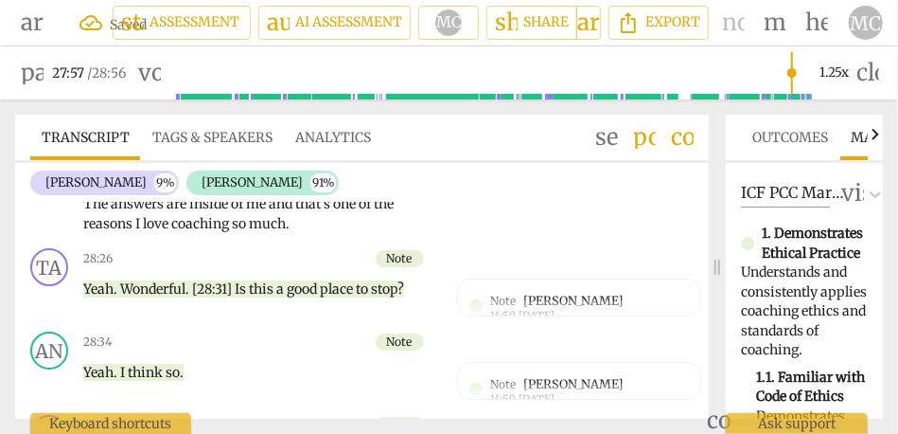
scroll to position [8020, 0]
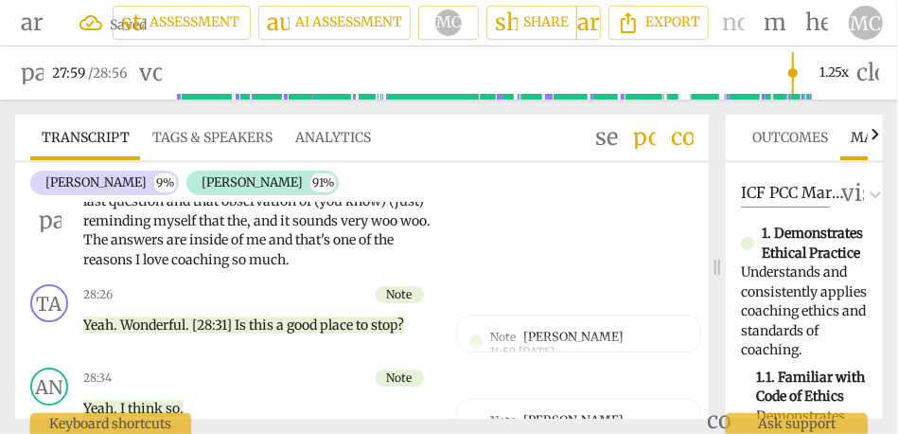
drag, startPoint x: 134, startPoint y: 278, endPoint x: 51, endPoint y: 278, distance: 83.3
click at [51, 277] on div "AN play_arrow pause 27:57 + Add competency keyboard_arrow_right (umm) this is f…" at bounding box center [362, 205] width 694 height 144
type input "1680"
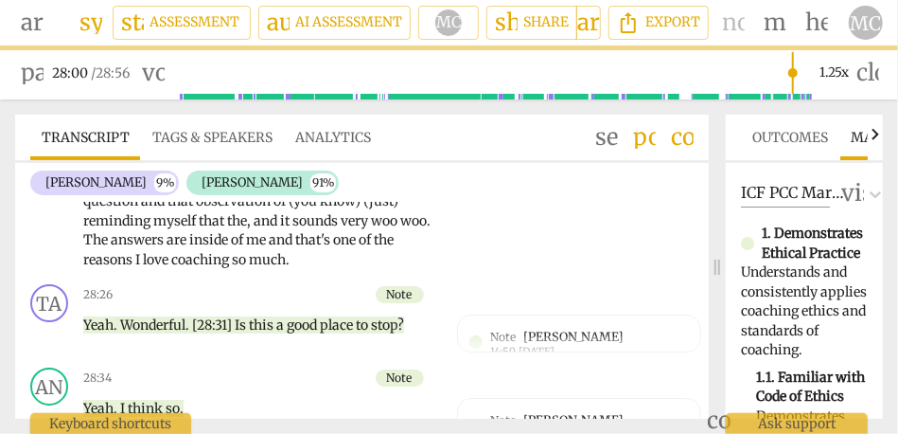
click at [20, 133] on div "TA play_arrow pause 27:50 + Add competency Note keyboard_arrow_right Yeah . We …" at bounding box center [362, 90] width 694 height 85
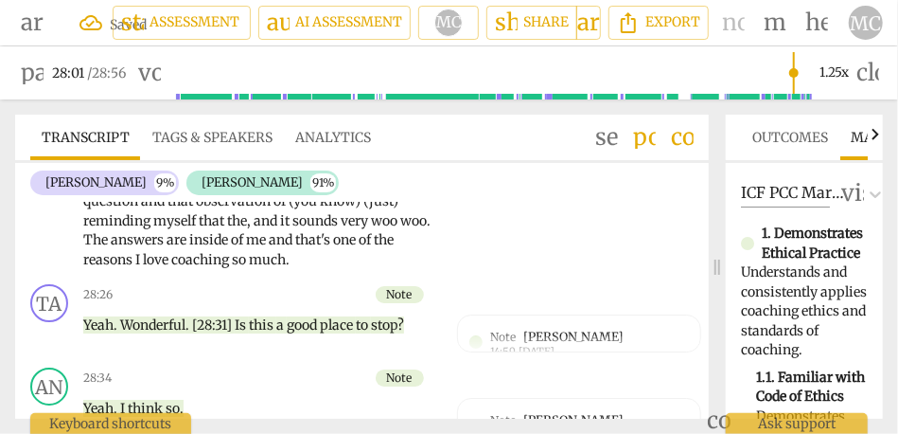
click at [284, 124] on span "conversation" at bounding box center [267, 115] width 81 height 17
click at [304, 124] on span "conversation" at bounding box center [267, 115] width 81 height 17
type input "1677"
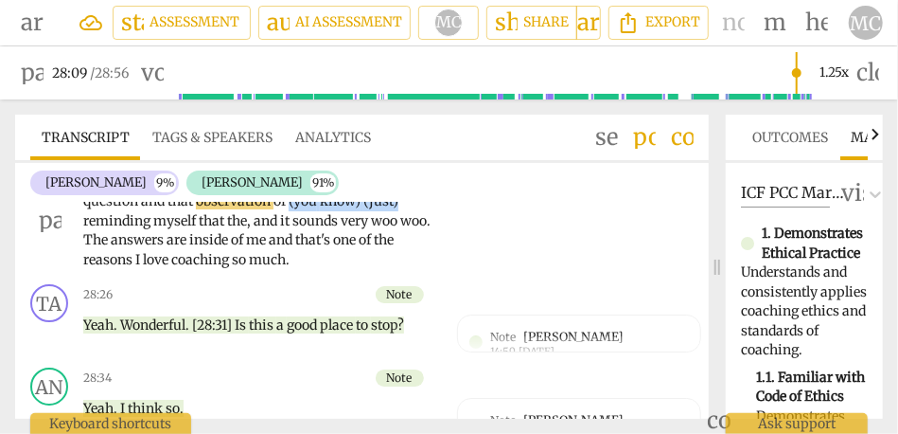
drag, startPoint x: 294, startPoint y: 295, endPoint x: 433, endPoint y: 295, distance: 138.2
click at [433, 270] on p "This is feeling complete . Yeah . I appreciated that last question and that obs…" at bounding box center [260, 221] width 354 height 98
type input "1690"
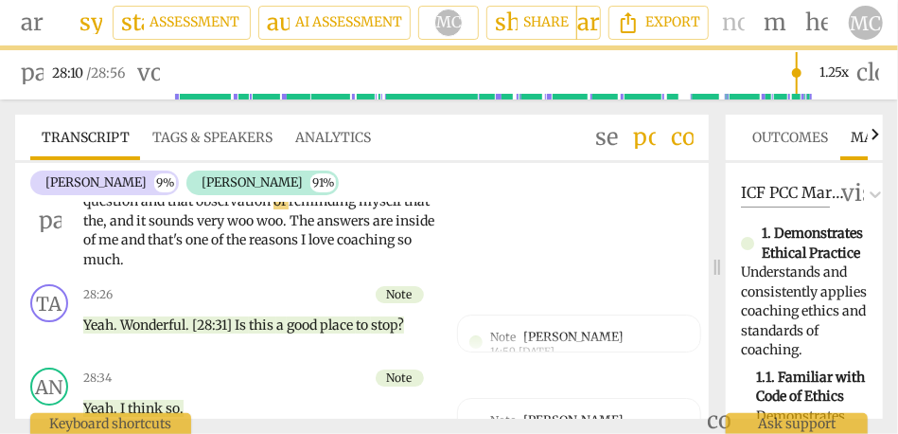
click at [467, 277] on div "AN play_arrow pause 28:01 + Add competency keyboard_arrow_right This is feeling…" at bounding box center [362, 205] width 694 height 144
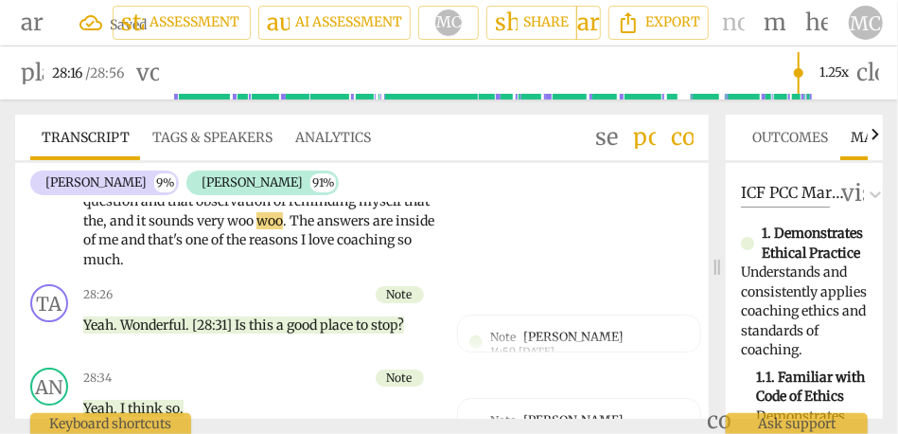
type input "1696"
click at [136, 229] on span "and" at bounding box center [123, 220] width 27 height 17
click at [245, 229] on span "woo" at bounding box center [230, 220] width 29 height 17
click at [310, 229] on span "The" at bounding box center [295, 220] width 27 height 17
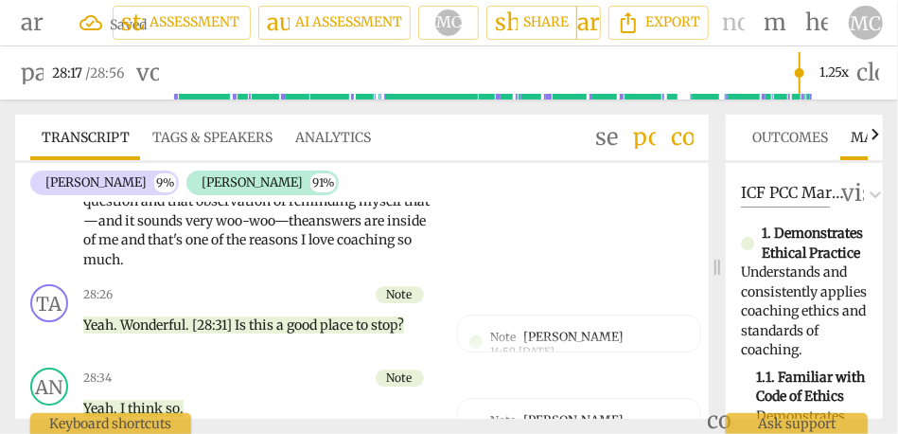
click at [148, 248] on span "and" at bounding box center [134, 239] width 27 height 17
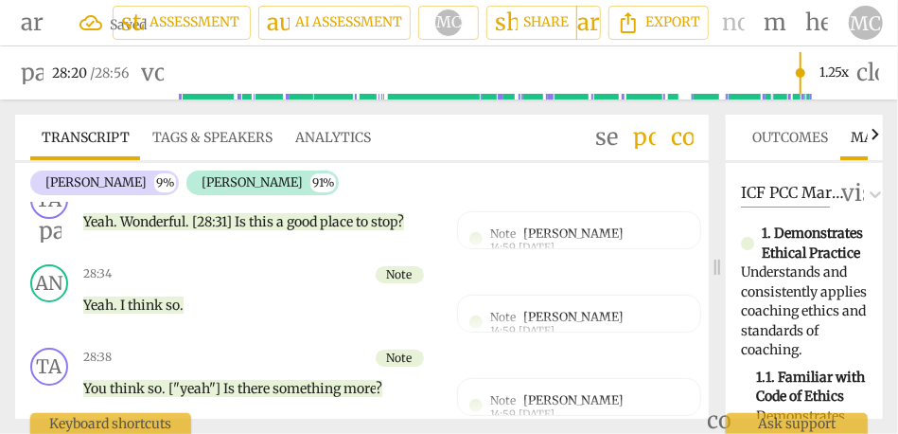
scroll to position [8105, 0]
click at [121, 163] on span "me." at bounding box center [109, 154] width 23 height 17
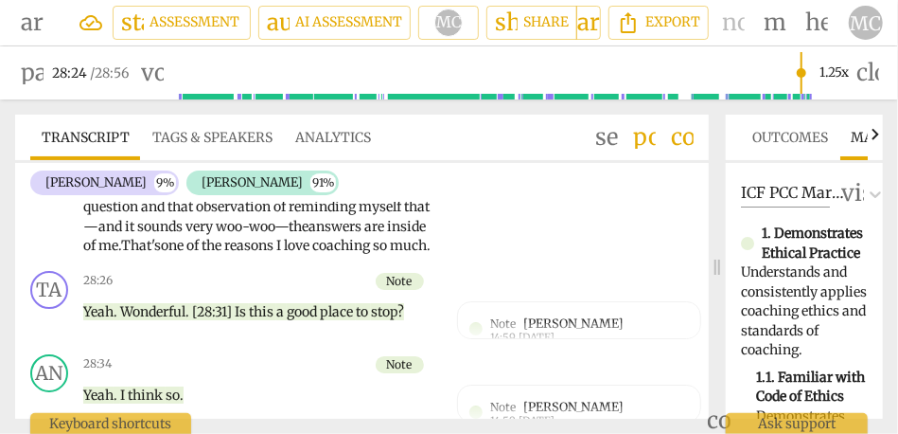
scroll to position [8013, 0]
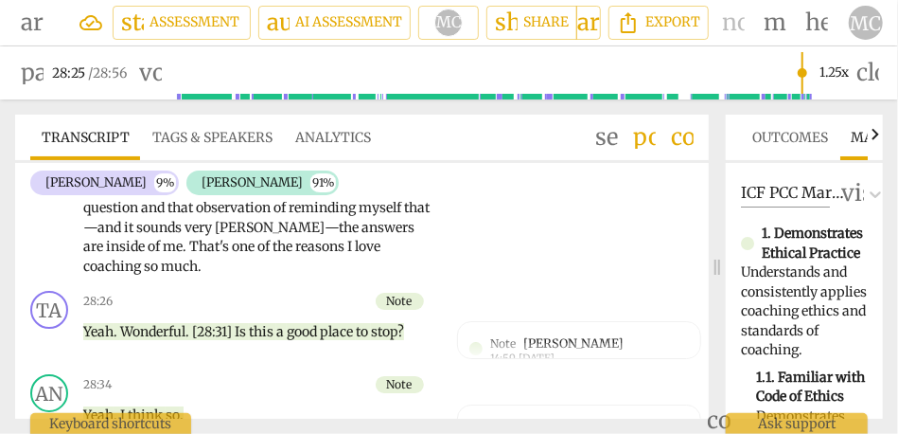
click at [58, 239] on span "pause" at bounding box center [50, 227] width 23 height 23
type input "1706"
click at [371, 167] on p "Add competency" at bounding box center [377, 158] width 94 height 17
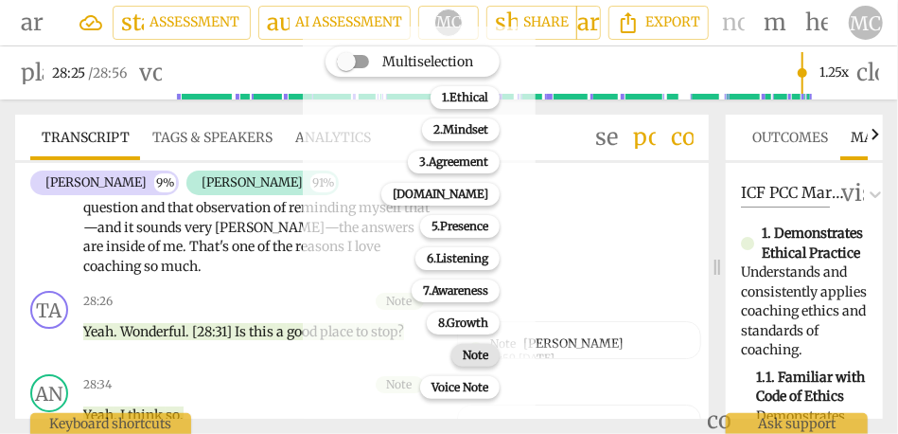
click at [477, 353] on b "Note" at bounding box center [476, 355] width 26 height 23
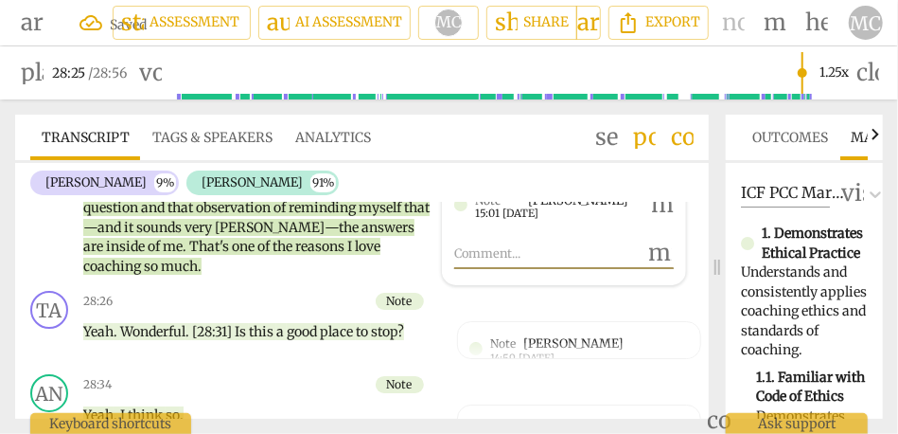
click at [195, 129] on span "Tags & Speakers" at bounding box center [212, 137] width 120 height 17
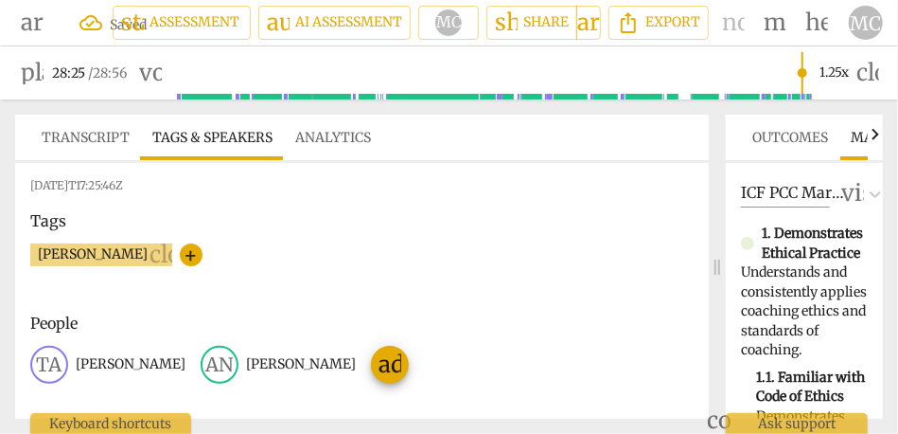
click at [93, 371] on p "[PERSON_NAME]" at bounding box center [131, 364] width 110 height 20
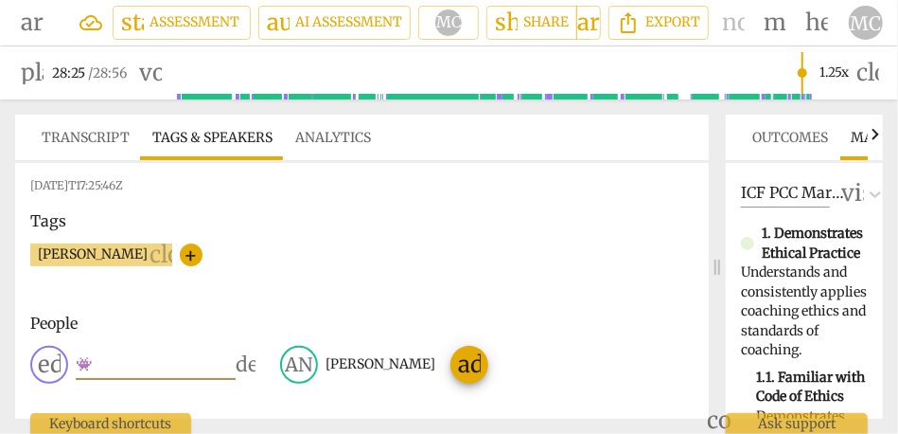
type input "👾"
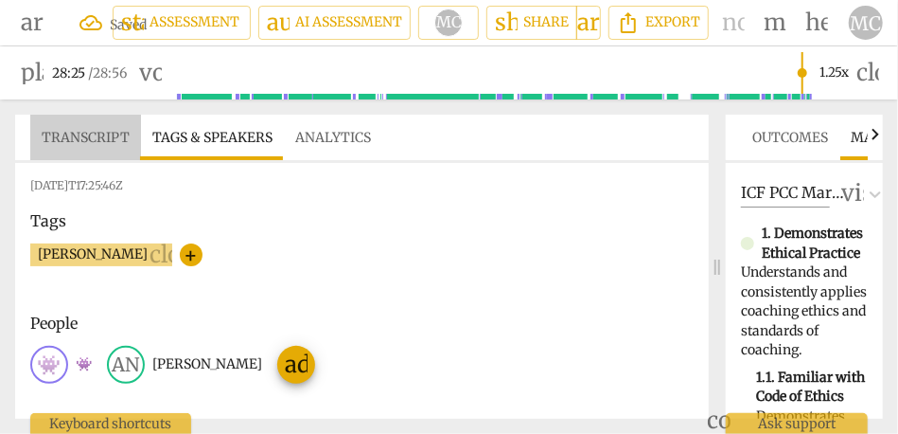
click at [99, 144] on span "Transcript" at bounding box center [86, 137] width 88 height 17
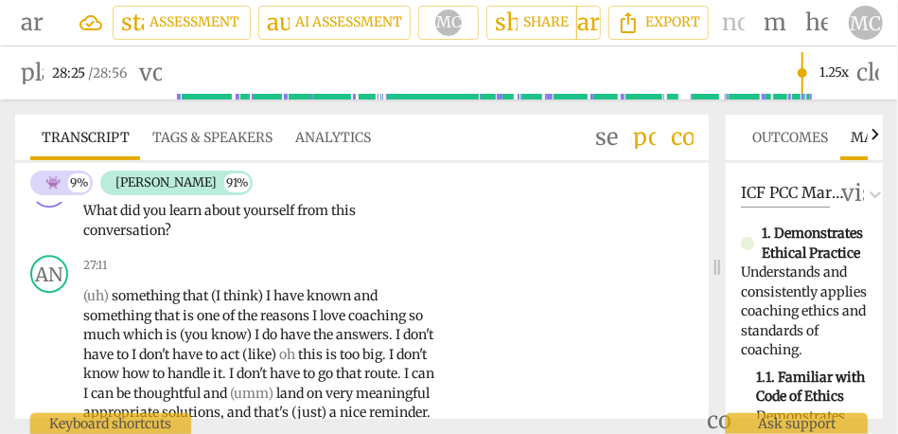
scroll to position [7576, 0]
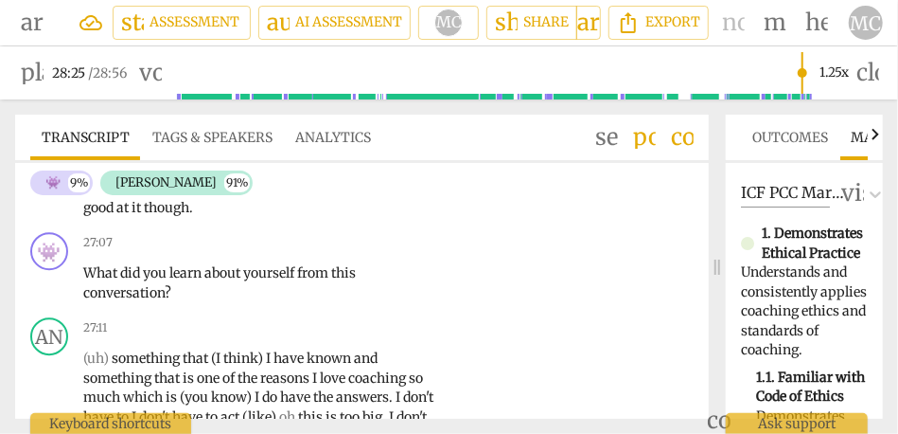
click at [148, 216] on span "though" at bounding box center [166, 207] width 45 height 17
click at [102, 216] on span "good" at bounding box center [99, 207] width 33 height 17
click at [184, 216] on span "though" at bounding box center [166, 207] width 45 height 17
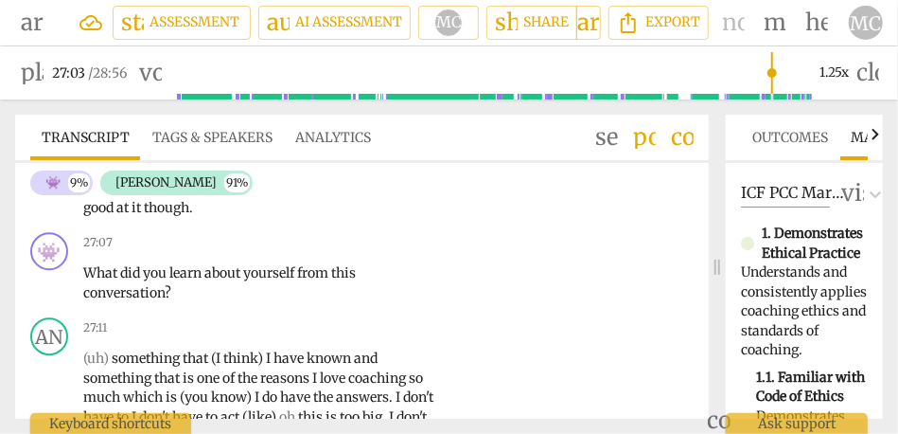
type input "1623"
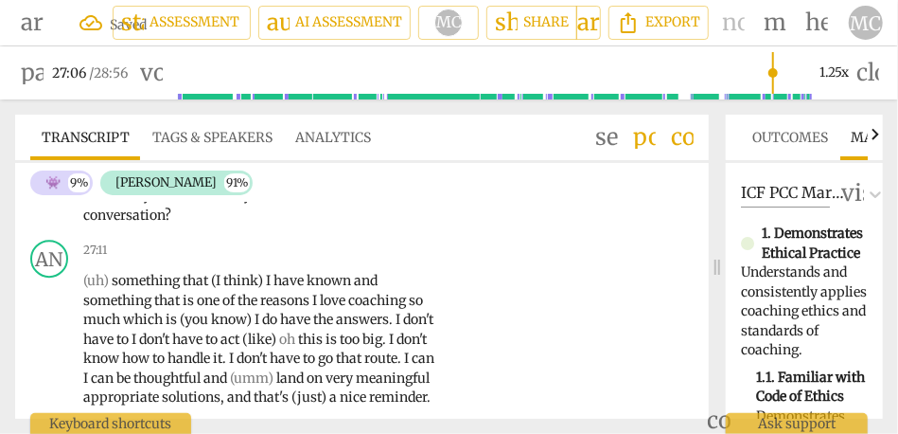
scroll to position [7653, 0]
click at [99, 204] on span "What" at bounding box center [101, 195] width 37 height 17
click at [369, 174] on p "Add competency" at bounding box center [377, 165] width 94 height 17
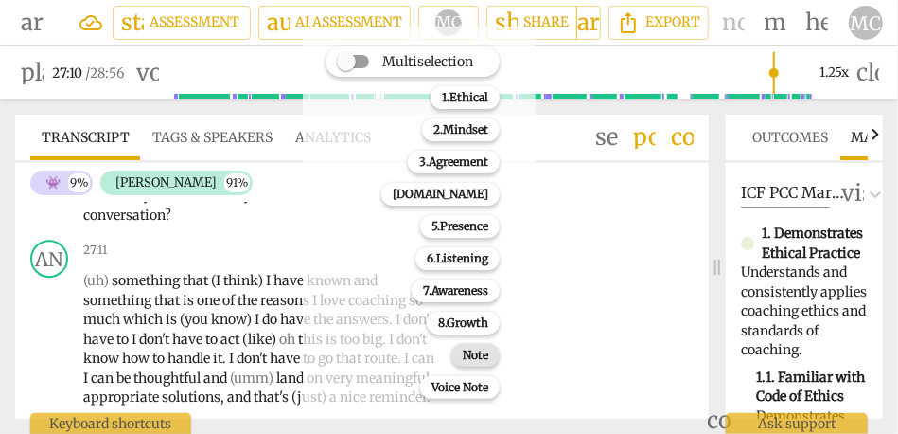
click at [459, 352] on div "Note" at bounding box center [476, 355] width 48 height 23
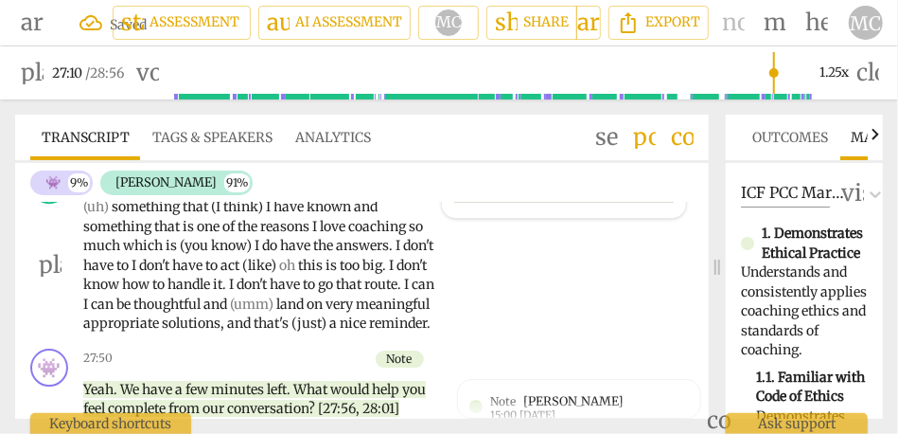
scroll to position [7729, 0]
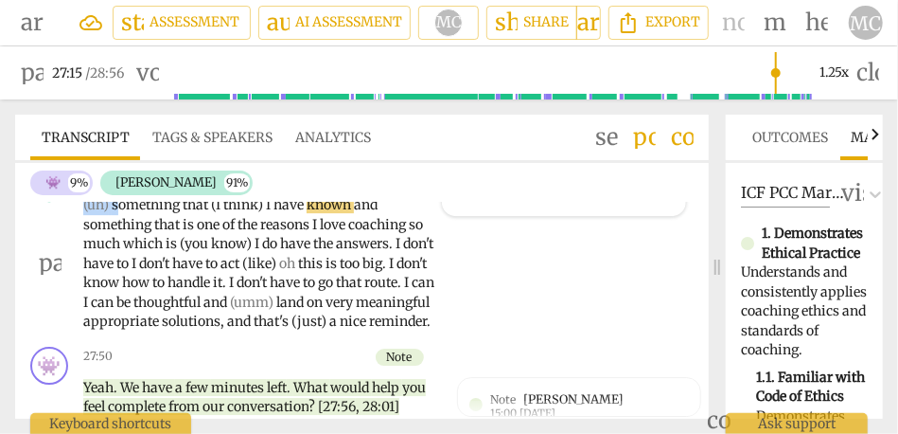
drag, startPoint x: 119, startPoint y: 286, endPoint x: 42, endPoint y: 286, distance: 77.6
click at [42, 286] on div "AN play_arrow pause 27:11 + Add competency keyboard_arrow_right (uh) something …" at bounding box center [362, 247] width 694 height 183
type input "1636"
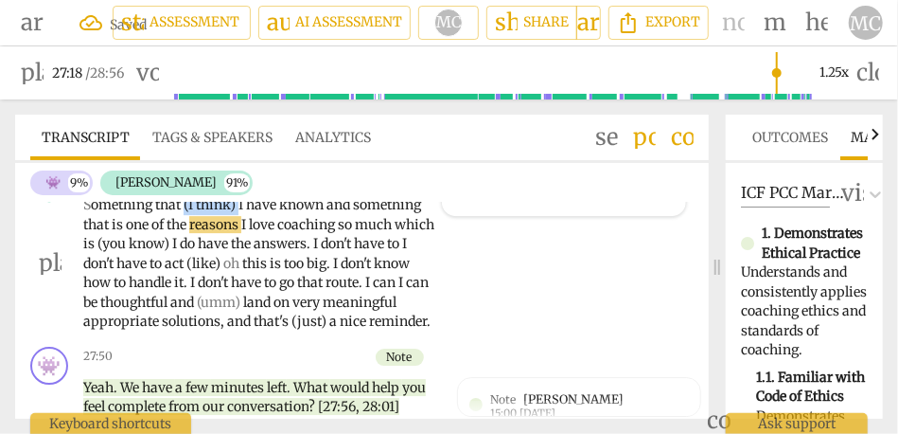
drag, startPoint x: 242, startPoint y: 283, endPoint x: 186, endPoint y: 281, distance: 56.8
click at [186, 281] on p "S omething that (I think) I have known and something that is one of the reasons…" at bounding box center [260, 263] width 354 height 136
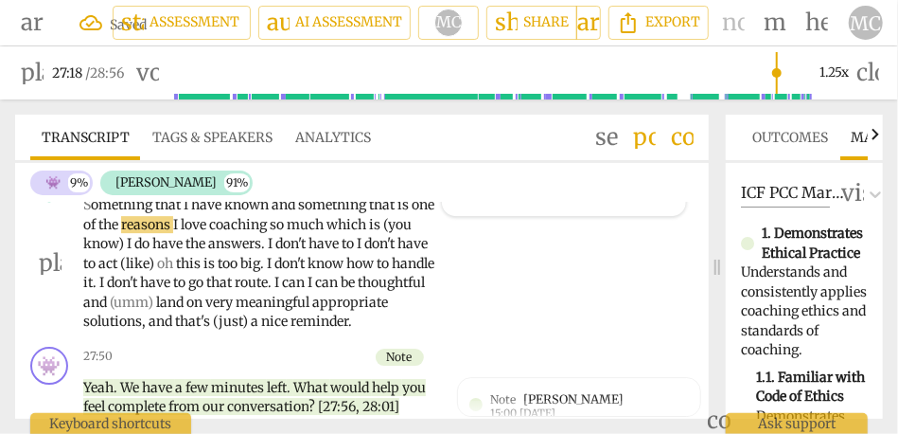
click at [172, 213] on span "that" at bounding box center [169, 204] width 28 height 17
click at [147, 148] on span "conversation" at bounding box center [123, 139] width 81 height 17
click at [107, 213] on span "Something" at bounding box center [119, 204] width 72 height 17
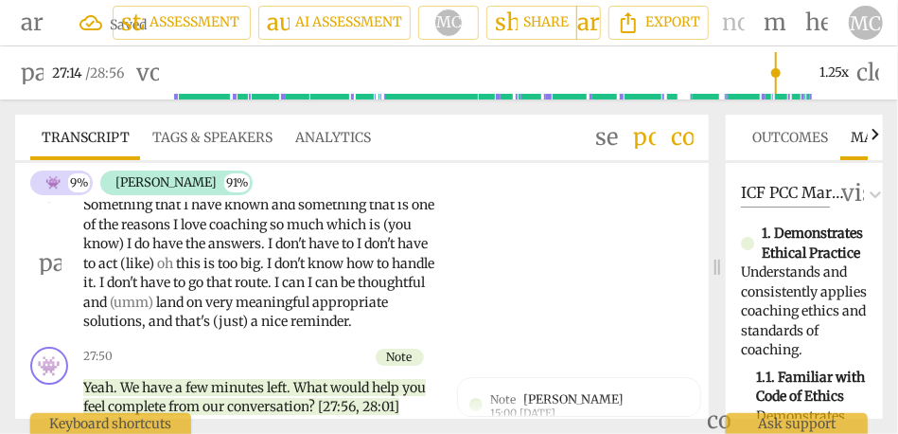
click at [281, 213] on span "and" at bounding box center [285, 204] width 27 height 17
type input "1639"
click at [338, 213] on span "something" at bounding box center [334, 204] width 71 height 17
click at [282, 213] on span "and" at bounding box center [286, 204] width 27 height 17
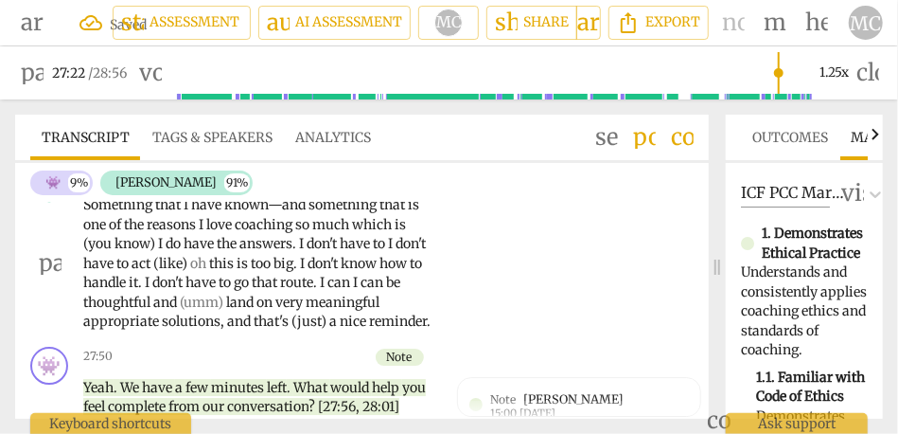
click at [323, 291] on p "Something that I have known— and something that is one of the reasons I love co…" at bounding box center [260, 263] width 354 height 136
click at [331, 213] on span "something" at bounding box center [344, 204] width 71 height 17
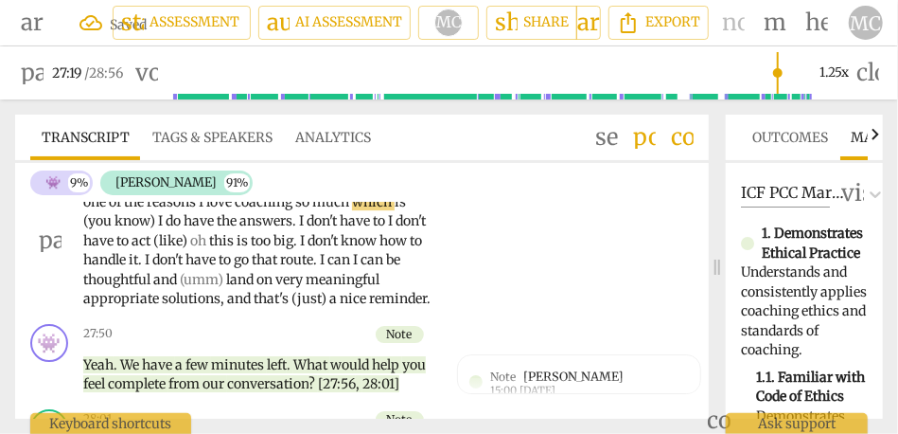
click at [361, 210] on span "which" at bounding box center [373, 201] width 43 height 17
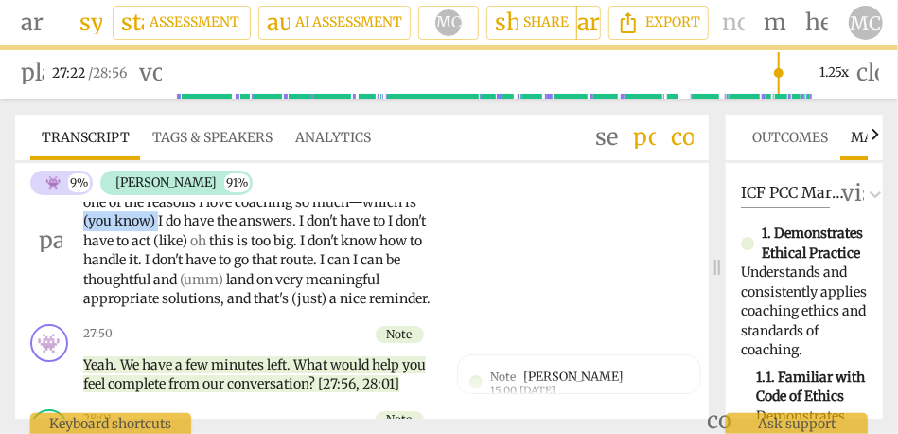
drag, startPoint x: 159, startPoint y: 297, endPoint x: 64, endPoint y: 296, distance: 94.7
click at [64, 296] on div "AN play_arrow pause 27:13 + Add competency keyboard_arrow_right Something that …" at bounding box center [362, 224] width 694 height 183
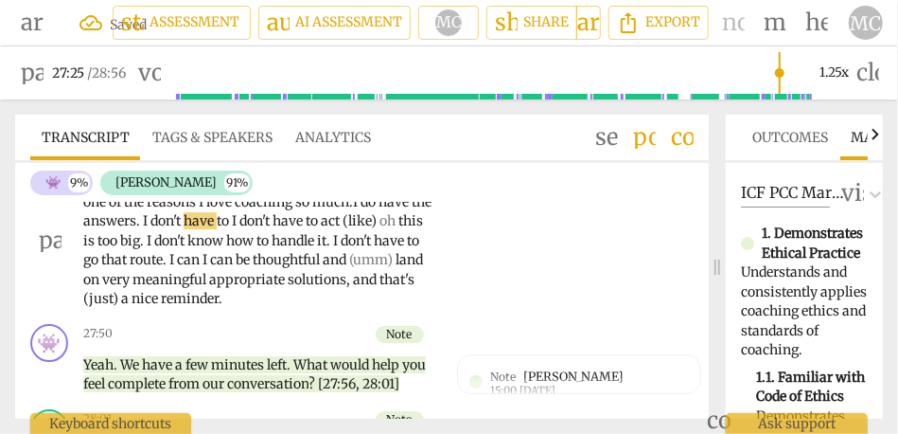
click at [240, 229] on span "I" at bounding box center [236, 220] width 8 height 17
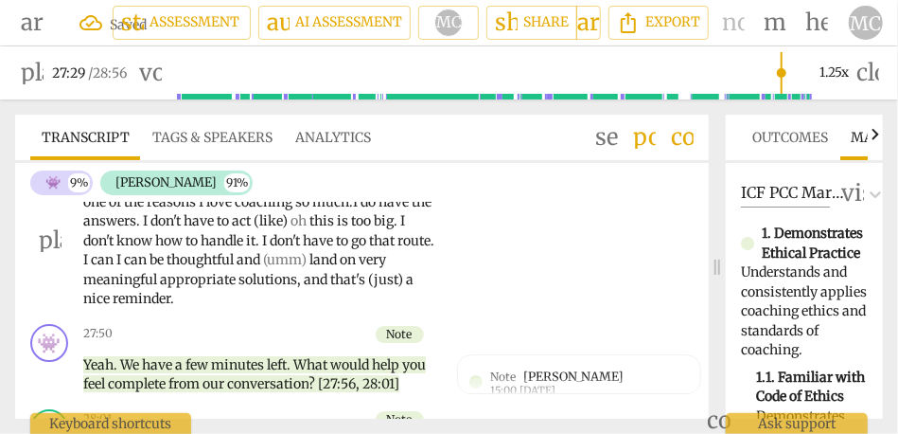
click at [281, 229] on span "(like)" at bounding box center [272, 220] width 37 height 17
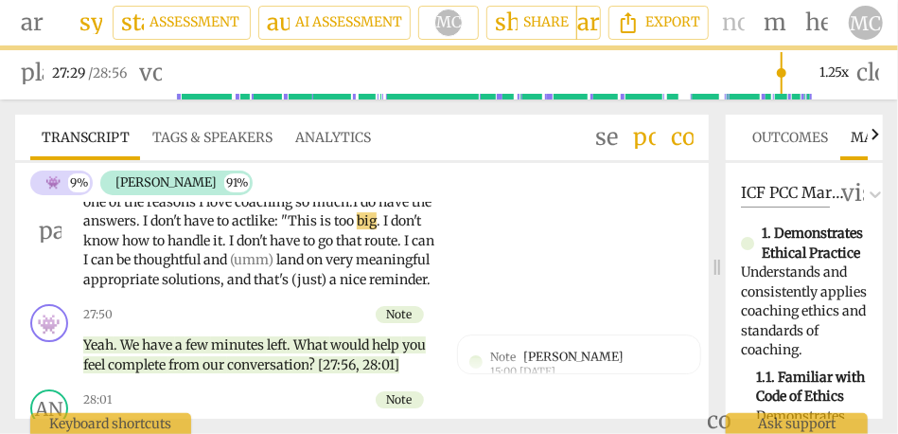
click at [391, 229] on span "I" at bounding box center [387, 220] width 8 height 17
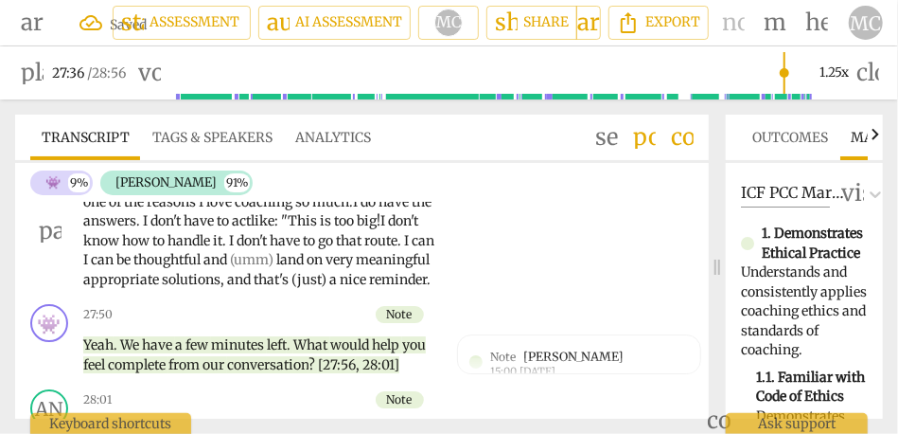
click at [237, 249] on span "I" at bounding box center [233, 240] width 8 height 17
click at [414, 249] on span "can" at bounding box center [425, 240] width 23 height 17
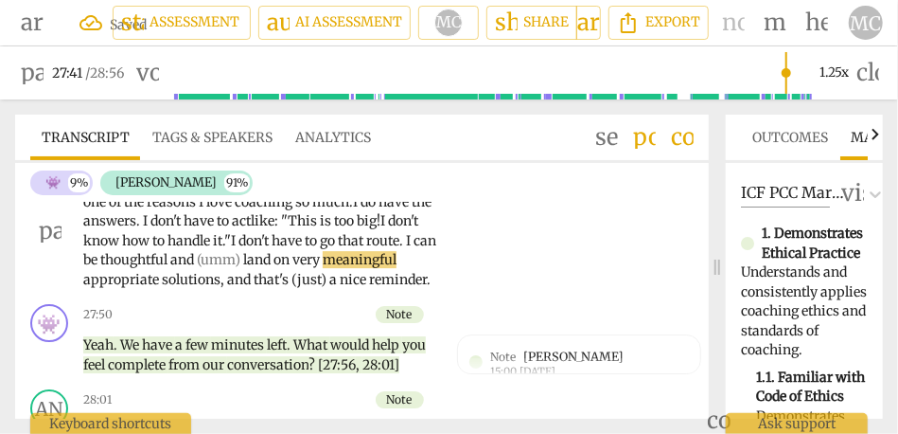
click at [243, 268] on span "(umm)" at bounding box center [220, 259] width 46 height 17
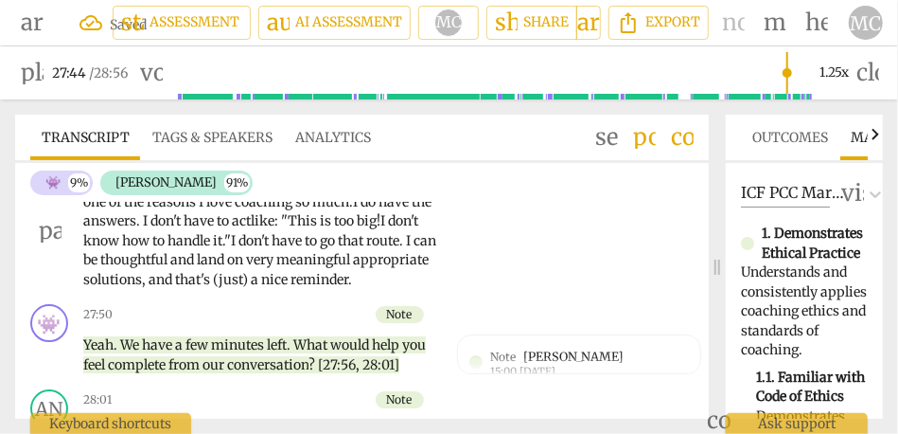
click at [170, 268] on span "thoughtful" at bounding box center [135, 259] width 70 height 17
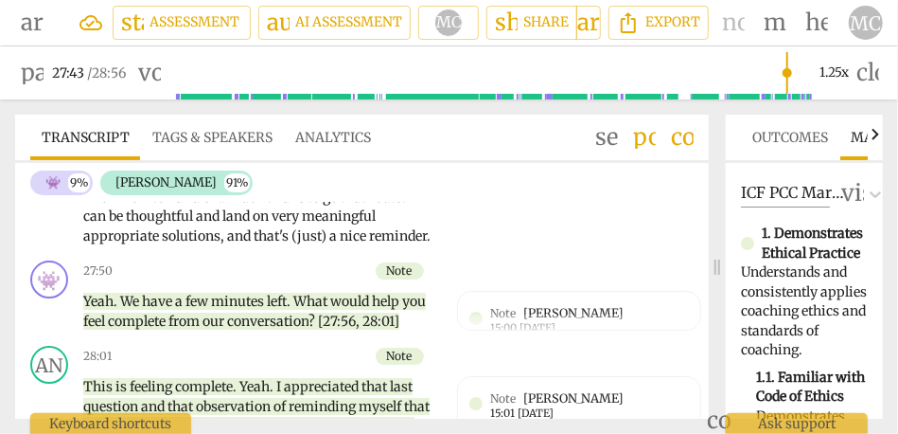
click at [439, 245] on div "Something that I have known—and something that is one of the reasons I love coa…" at bounding box center [265, 187] width 365 height 116
click at [376, 224] on span "meaningful" at bounding box center [339, 215] width 74 height 17
type input "1665"
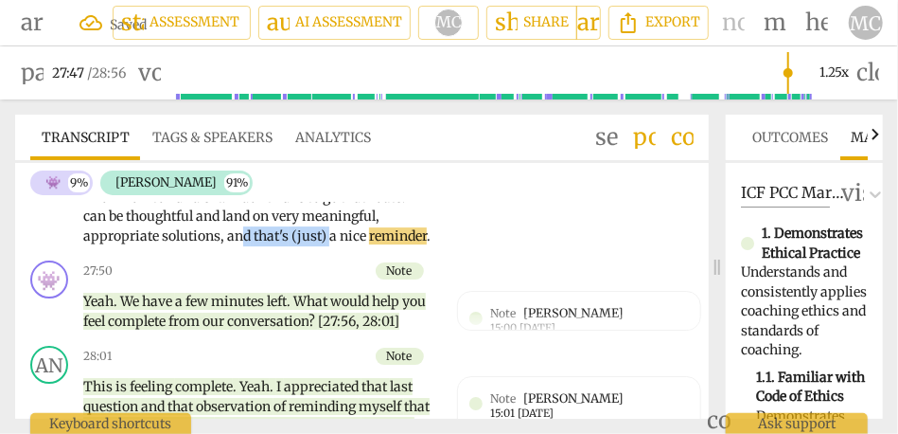
drag, startPoint x: 412, startPoint y: 311, endPoint x: 317, endPoint y: 316, distance: 94.8
click at [317, 245] on p "Something that I have known—and something that is one of the reasons I love coa…" at bounding box center [260, 187] width 354 height 116
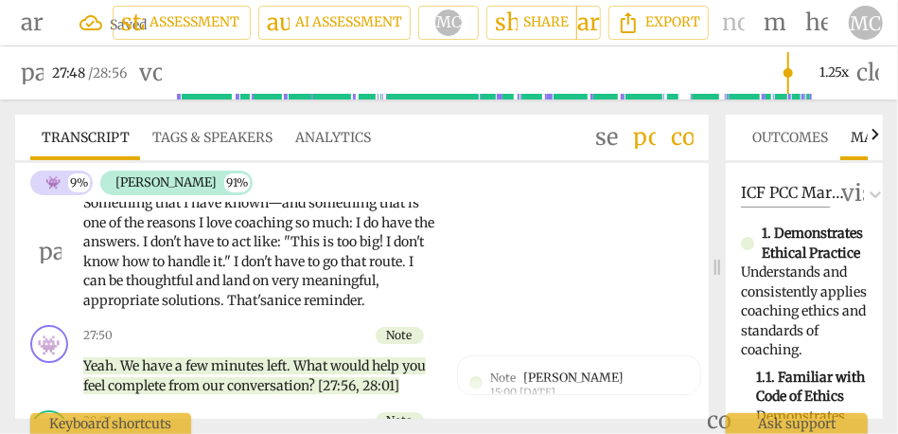
scroll to position [7725, 0]
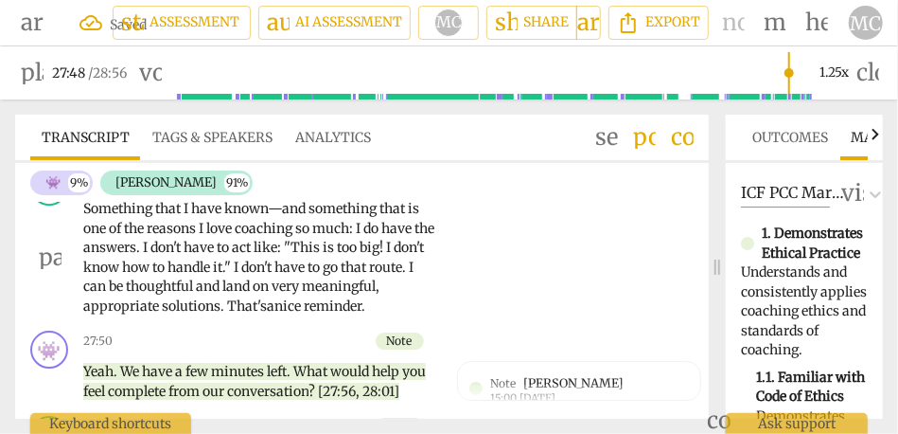
click at [378, 187] on p "Add competency" at bounding box center [377, 178] width 94 height 17
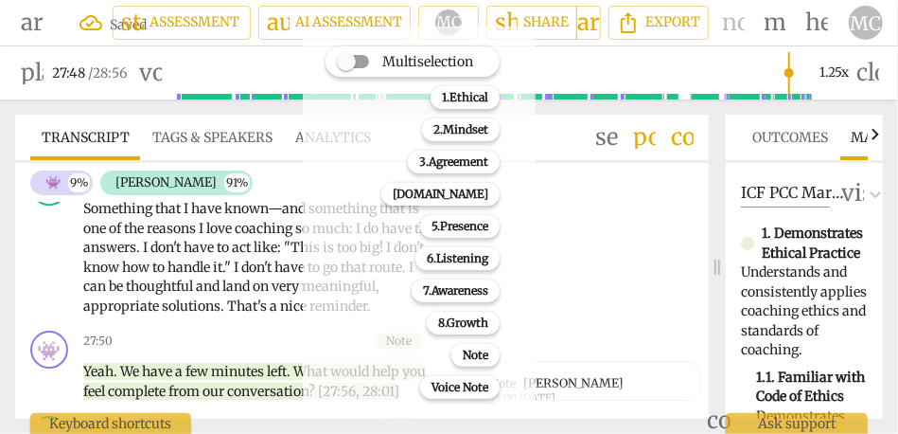
click at [474, 369] on div "Note 9" at bounding box center [486, 355] width 84 height 32
click at [474, 363] on b "Note" at bounding box center [476, 355] width 26 height 23
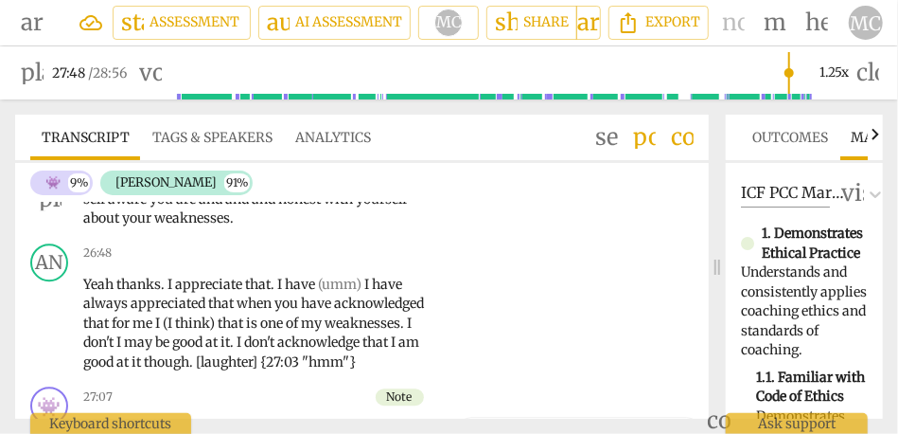
scroll to position [7285, 0]
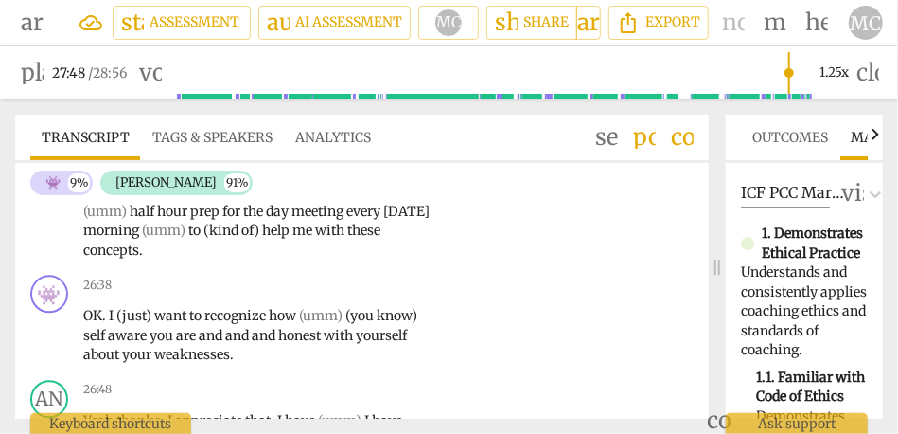
click at [347, 239] on span "these" at bounding box center [363, 230] width 33 height 17
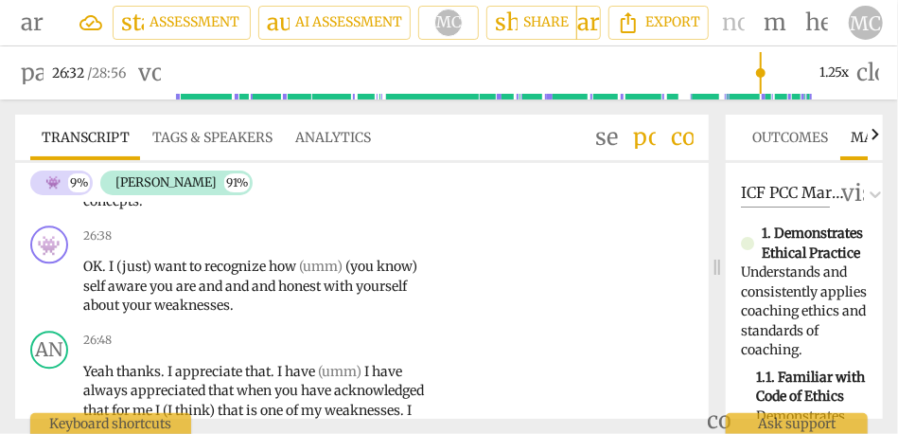
scroll to position [7344, 0]
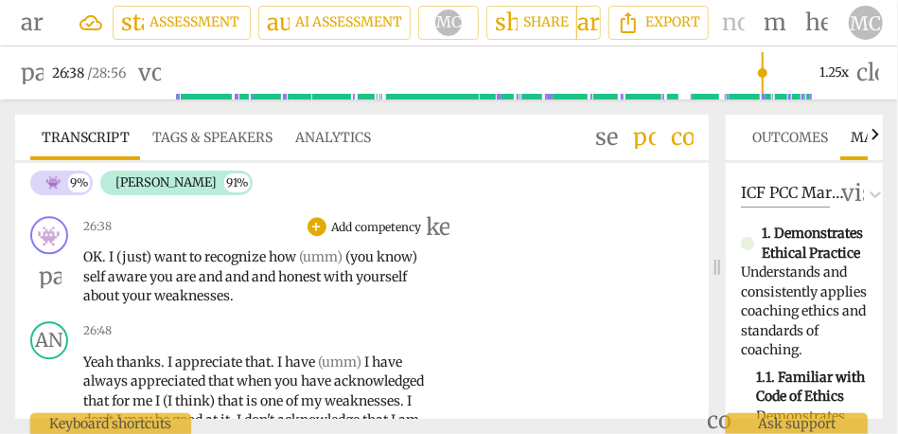
click at [154, 265] on span "want" at bounding box center [171, 256] width 35 height 17
type input "1598"
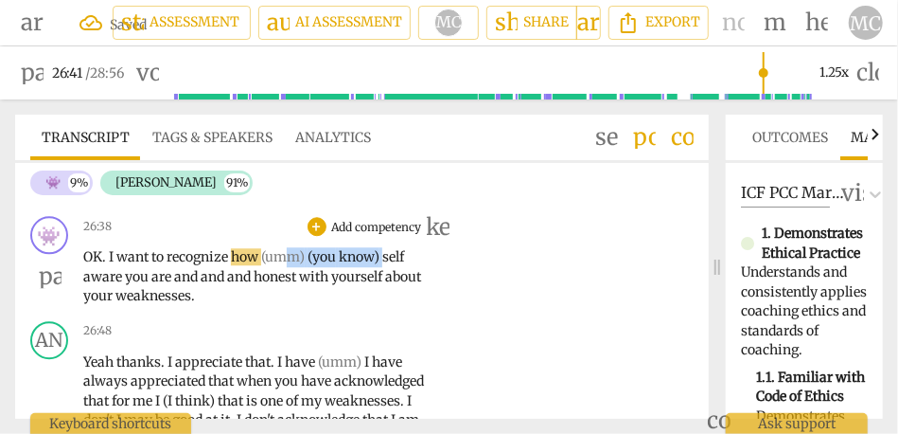
drag, startPoint x: 385, startPoint y: 333, endPoint x: 290, endPoint y: 330, distance: 95.7
click at [290, 306] on p "OK . I want to recognize how (umm) (you know) self aware you are and and and ho…" at bounding box center [260, 276] width 354 height 59
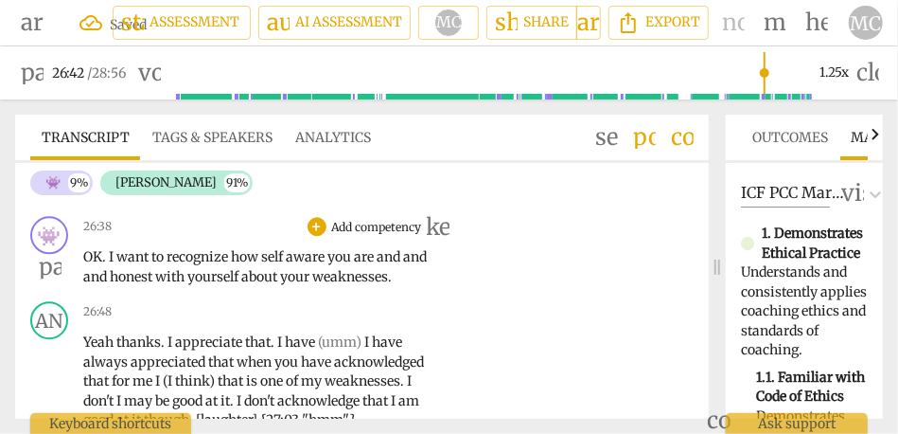
click at [293, 265] on span "aware" at bounding box center [307, 256] width 42 height 17
click at [383, 265] on span "and" at bounding box center [393, 256] width 27 height 17
drag, startPoint x: 137, startPoint y: 355, endPoint x: 31, endPoint y: 354, distance: 106.0
click at [31, 293] on div "👾 play_arrow pause 26:38 + Add competency keyboard_arrow_right OK . I want to r…" at bounding box center [362, 250] width 694 height 85
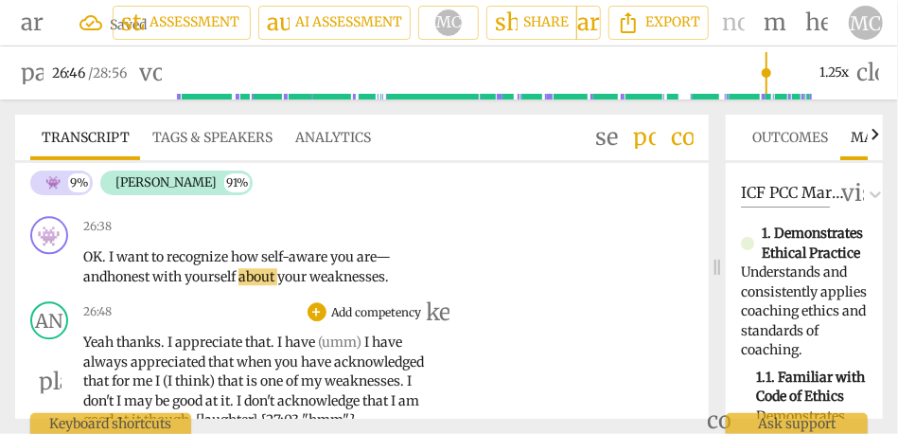
scroll to position [7393, 0]
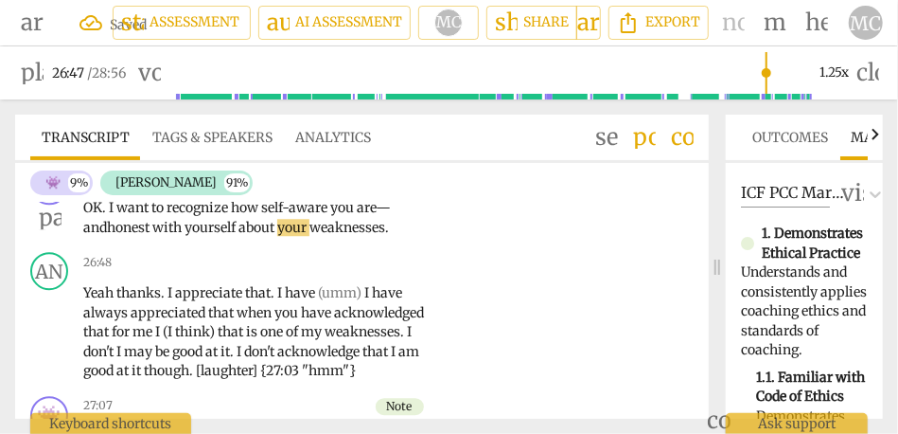
click at [204, 236] on span "yourself" at bounding box center [212, 227] width 54 height 17
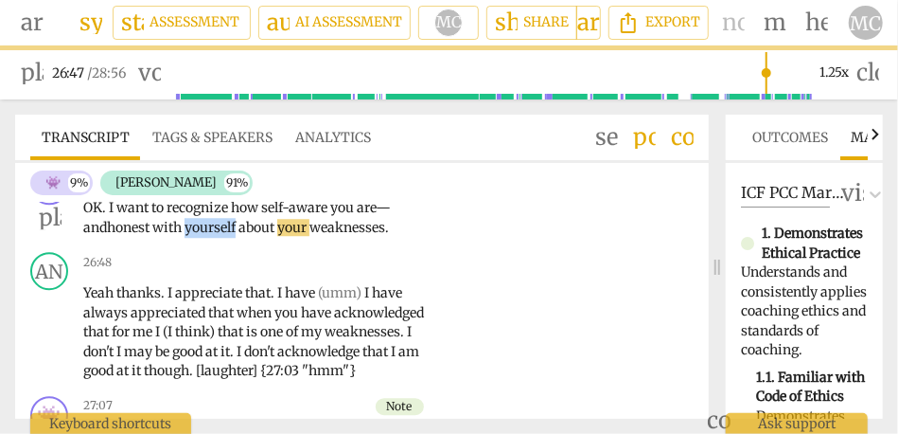
click at [204, 236] on span "yourself" at bounding box center [212, 227] width 54 height 17
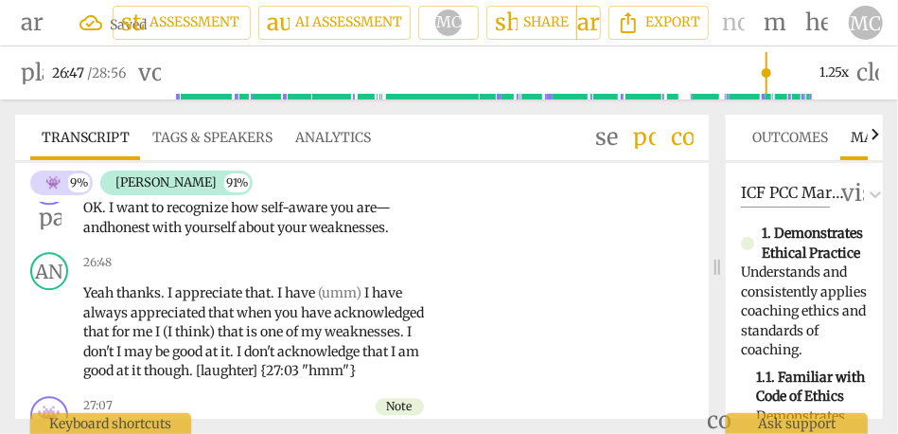
click at [233, 236] on span "yourself" at bounding box center [212, 227] width 54 height 17
click at [239, 236] on span "yourself" at bounding box center [212, 227] width 54 height 17
click at [284, 236] on span "your" at bounding box center [293, 227] width 32 height 17
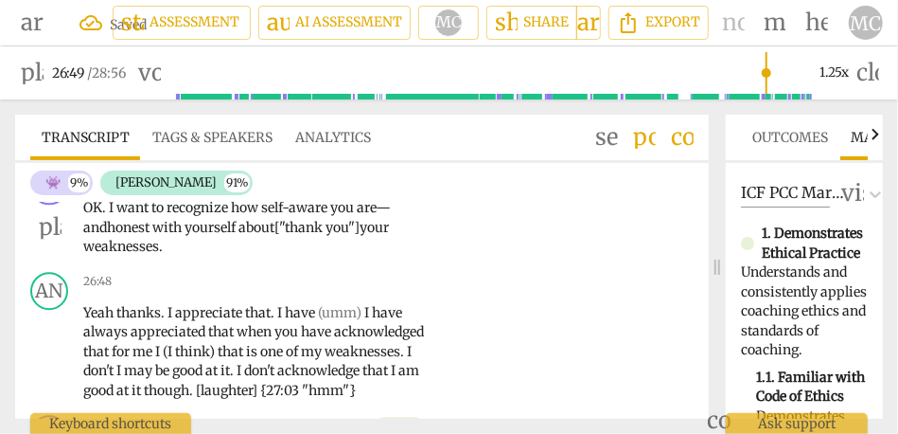
click at [131, 255] on span "weaknesses" at bounding box center [121, 246] width 76 height 17
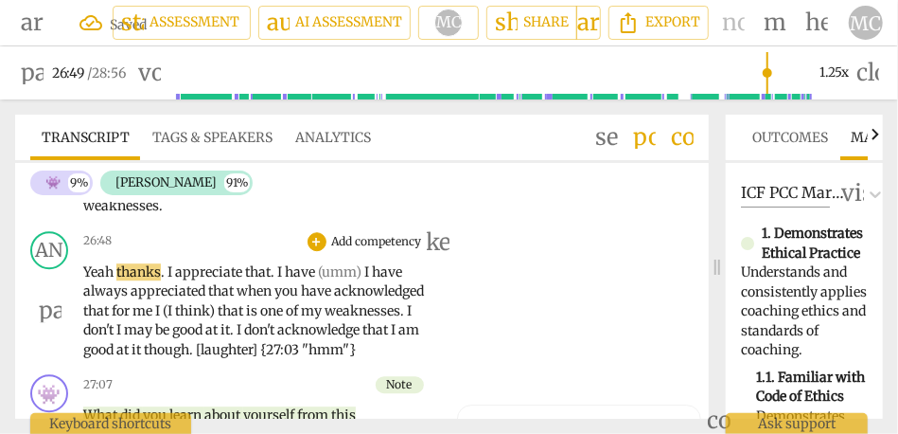
scroll to position [7436, 0]
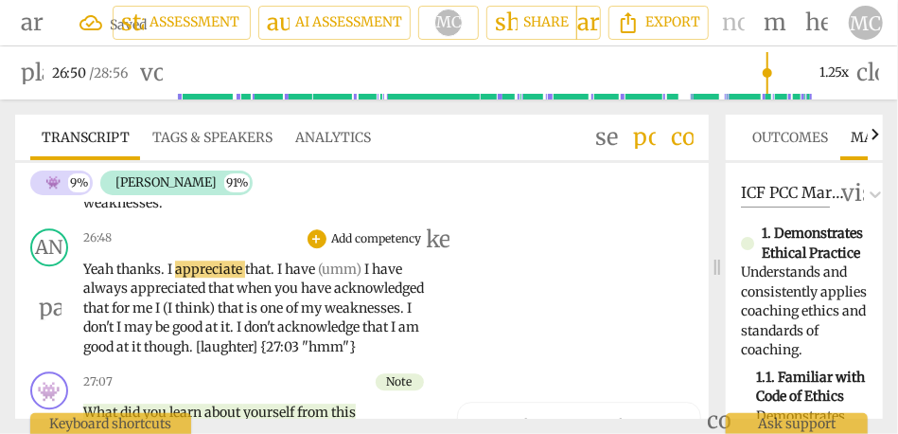
type input "1610"
click at [85, 277] on span "Yeah" at bounding box center [99, 268] width 33 height 17
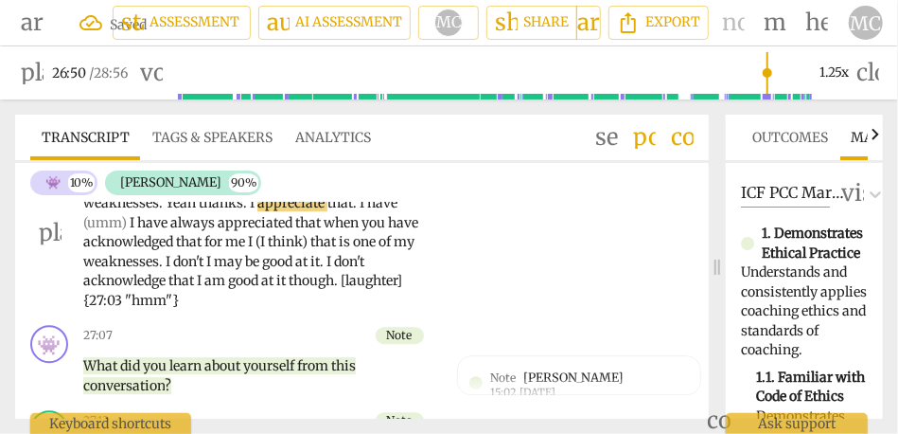
click at [200, 211] on span "thanks" at bounding box center [221, 202] width 44 height 17
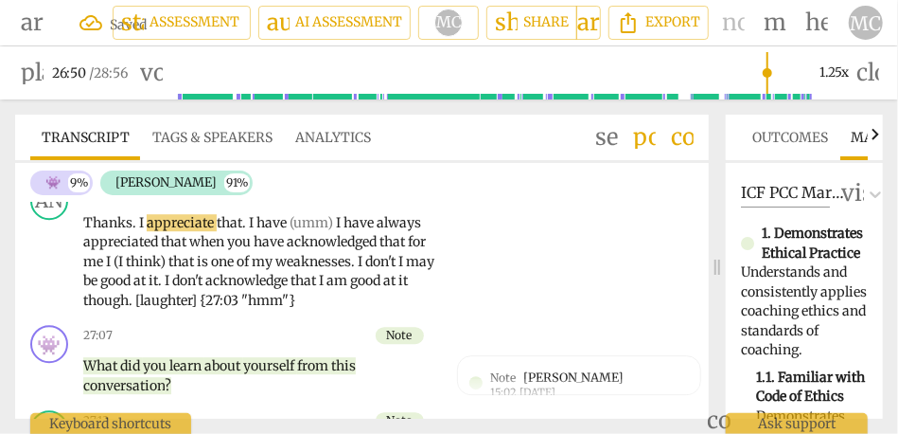
click at [121, 167] on p "OK . I want to recognize how self-aware you are—and honest with yourself about …" at bounding box center [260, 137] width 354 height 59
click at [115, 165] on span "weaknesses" at bounding box center [121, 156] width 76 height 17
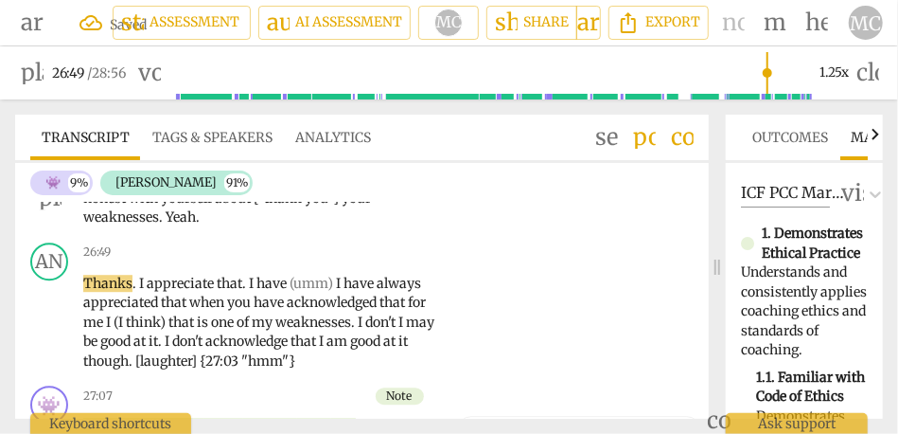
scroll to position [7418, 0]
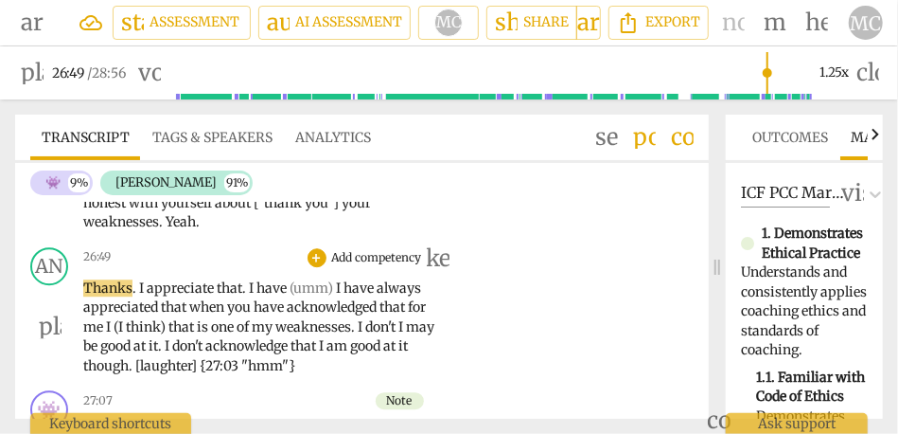
click at [80, 367] on div "play_arrow pause" at bounding box center [59, 327] width 48 height 85
click at [172, 232] on p "OK . I want to recognize how self-aware you are—and honest with yourself about …" at bounding box center [260, 202] width 354 height 59
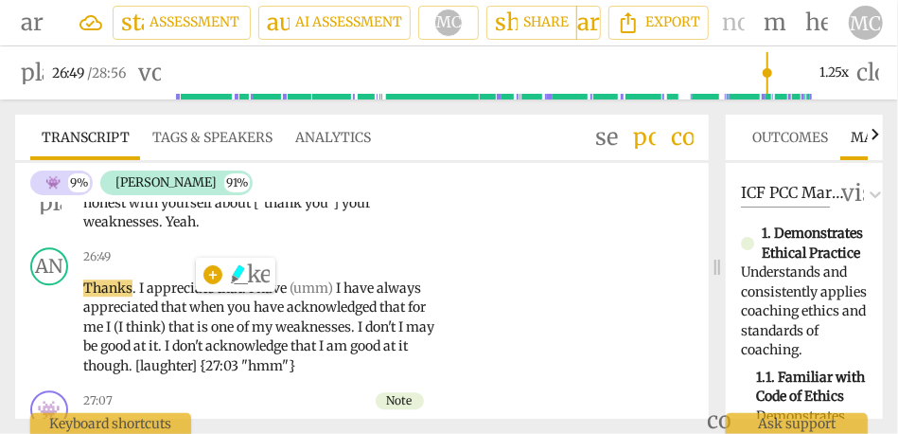
click at [177, 230] on span "Yeah" at bounding box center [181, 221] width 30 height 17
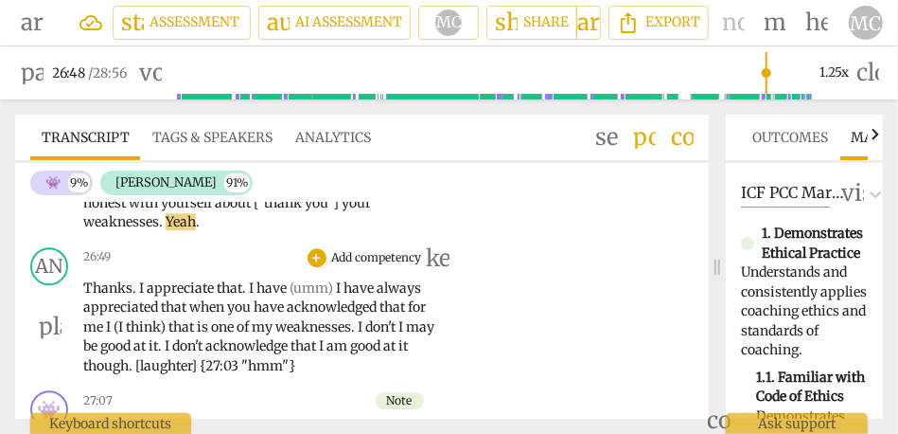
type input "1609"
click at [80, 366] on div "play_arrow pause" at bounding box center [59, 327] width 48 height 85
click at [87, 296] on span "Thanks" at bounding box center [107, 287] width 49 height 17
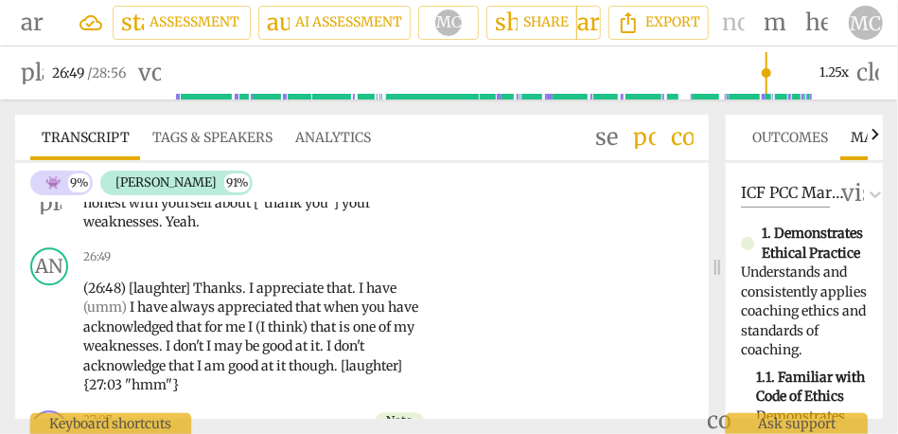
click at [373, 162] on p "Add competency" at bounding box center [377, 153] width 94 height 17
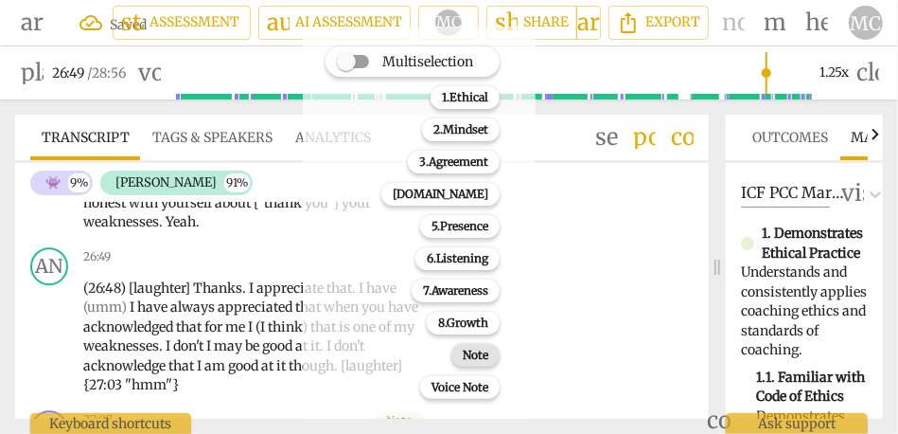
click at [471, 348] on b "Note" at bounding box center [476, 355] width 26 height 23
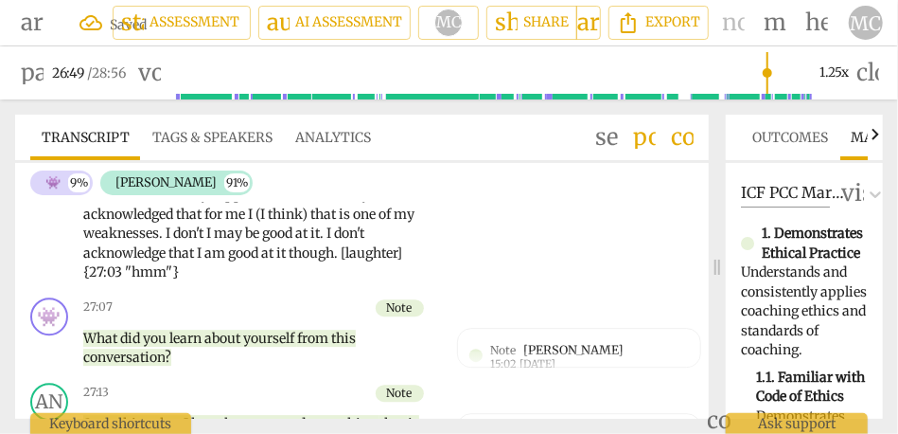
scroll to position [7532, 0]
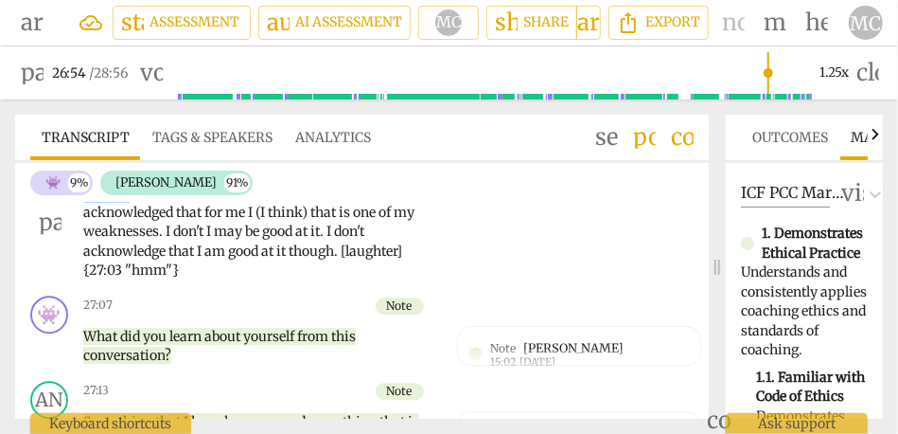
drag, startPoint x: 130, startPoint y: 273, endPoint x: 360, endPoint y: 254, distance: 230.8
click at [360, 254] on p "(26:48) [laughter] Thanks . I appreciate that . I have (umm) I have always appr…" at bounding box center [260, 222] width 354 height 116
type input "1615"
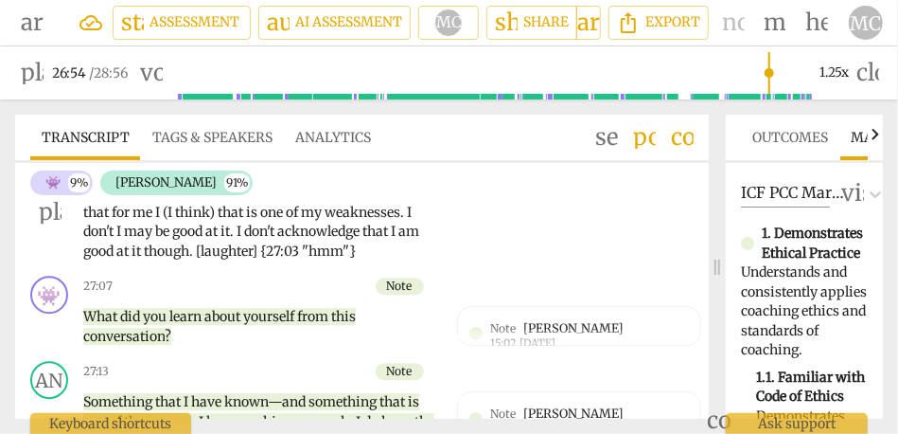
click at [367, 182] on span "have" at bounding box center [381, 173] width 30 height 17
click at [211, 201] on span "that" at bounding box center [222, 192] width 28 height 17
click at [243, 201] on span "when" at bounding box center [256, 192] width 38 height 17
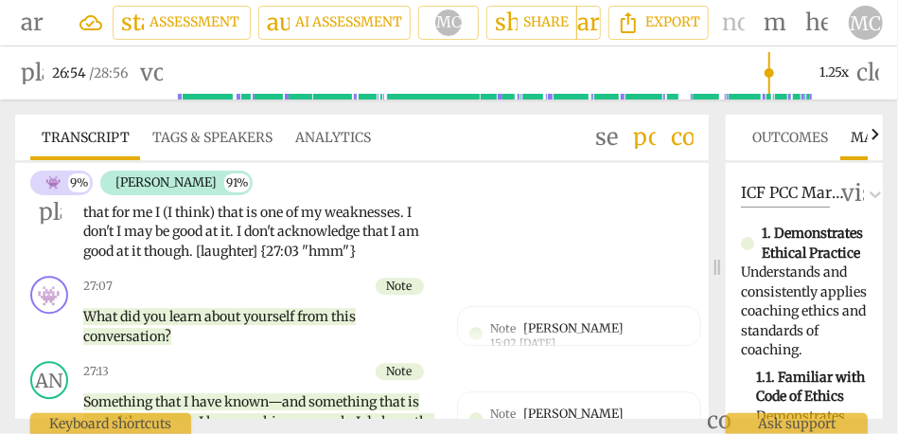
click at [271, 201] on span "when" at bounding box center [265, 192] width 38 height 17
drag, startPoint x: 319, startPoint y: 291, endPoint x: 248, endPoint y: 290, distance: 71.0
click at [248, 261] on p "(26:48) [laughter] Thanks . I appreciate that . I have always appreciated that—…" at bounding box center [260, 213] width 354 height 98
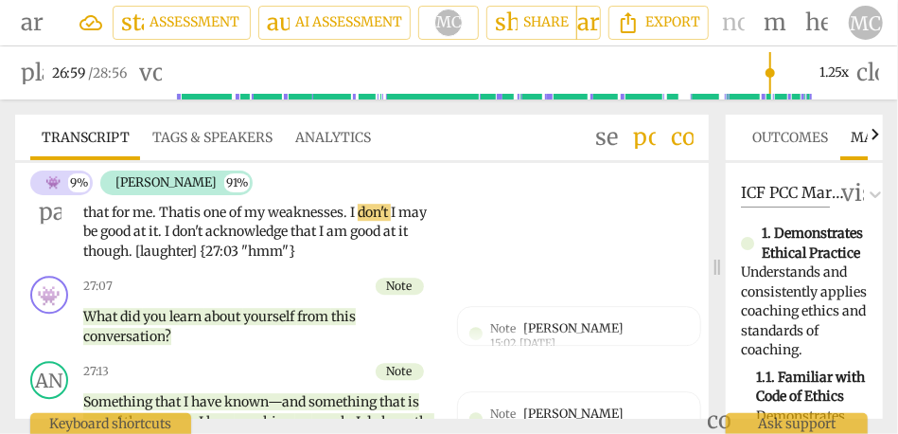
click at [350, 221] on span "I" at bounding box center [354, 212] width 8 height 17
click at [388, 221] on span "I" at bounding box center [392, 212] width 8 height 17
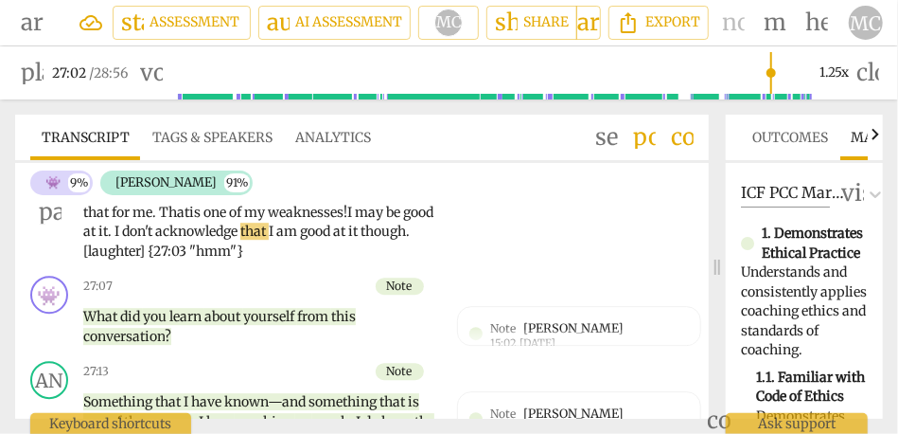
click at [386, 221] on span "be" at bounding box center [394, 212] width 17 height 17
click at [122, 240] on span "I" at bounding box center [119, 230] width 8 height 17
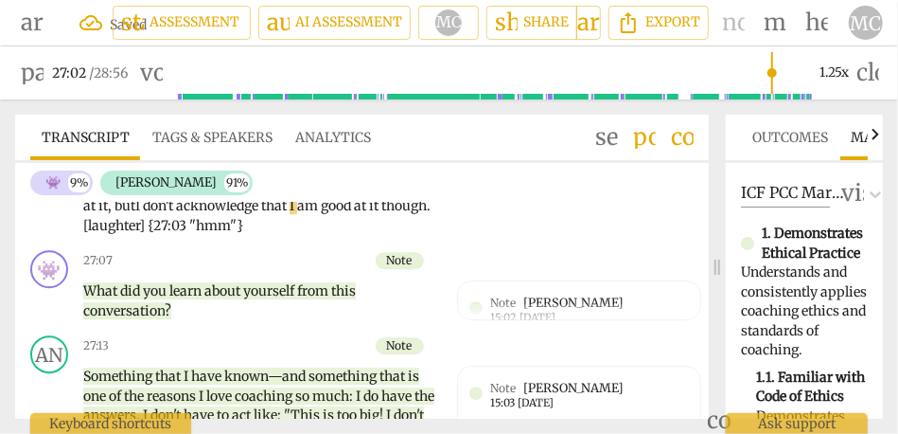
scroll to position [7557, 0]
click at [455, 244] on div "AN play_arrow pause 26:49 + Add competency keyboard_arrow_right (26:48) [laught…" at bounding box center [362, 172] width 694 height 144
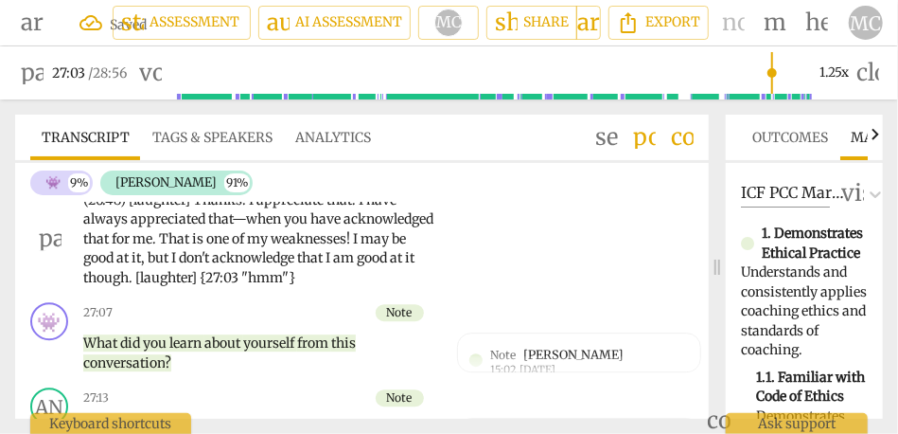
scroll to position [7483, 0]
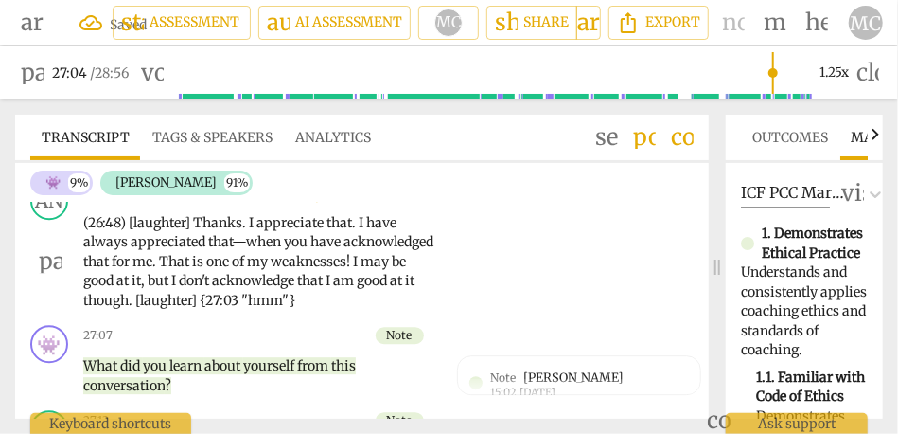
click at [375, 202] on div "+ Add competency" at bounding box center [366, 192] width 116 height 19
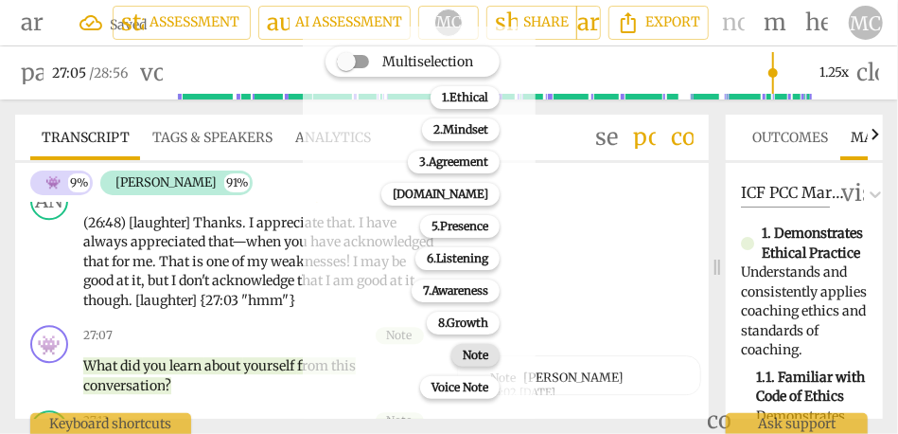
click at [467, 355] on b "Note" at bounding box center [476, 355] width 26 height 23
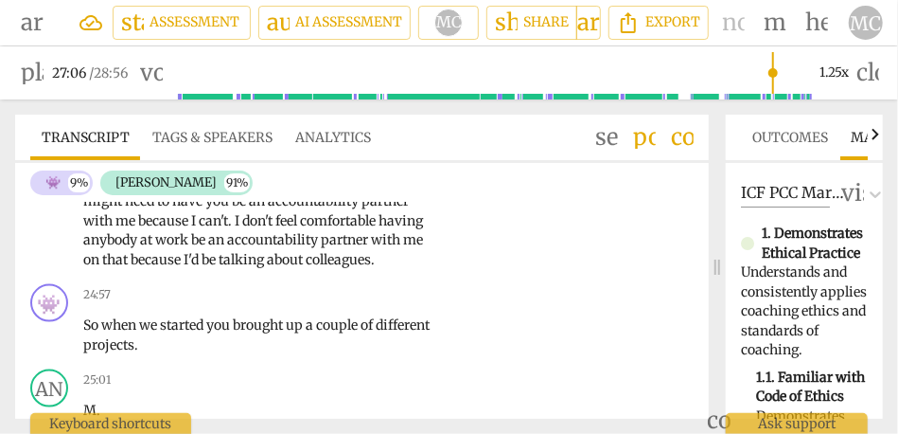
scroll to position [6462, 0]
click at [219, 267] on span "talking" at bounding box center [243, 258] width 48 height 17
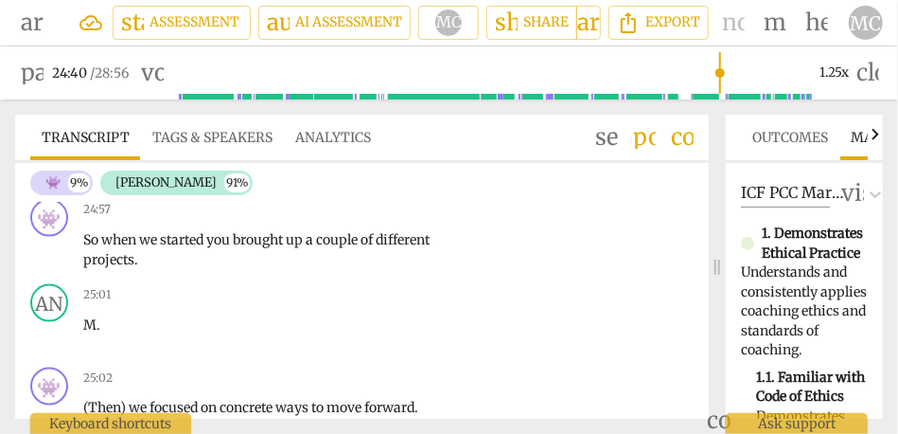
scroll to position [6548, 0]
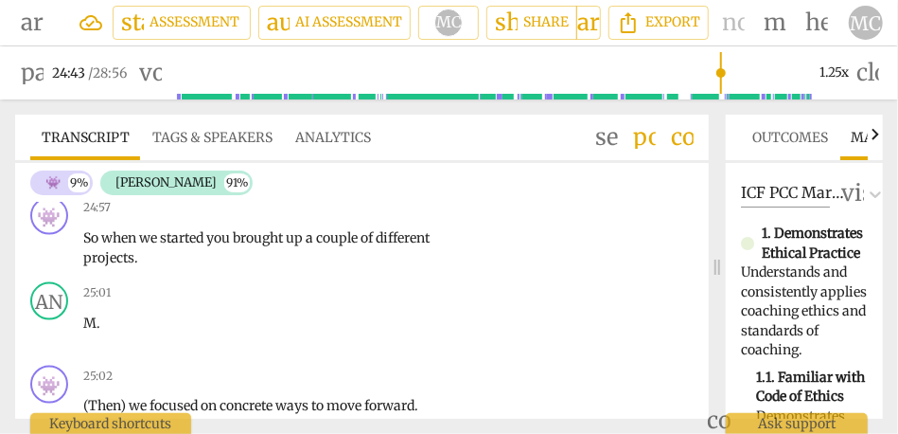
click at [306, 181] on span "colleagues" at bounding box center [338, 172] width 65 height 17
type input "1484"
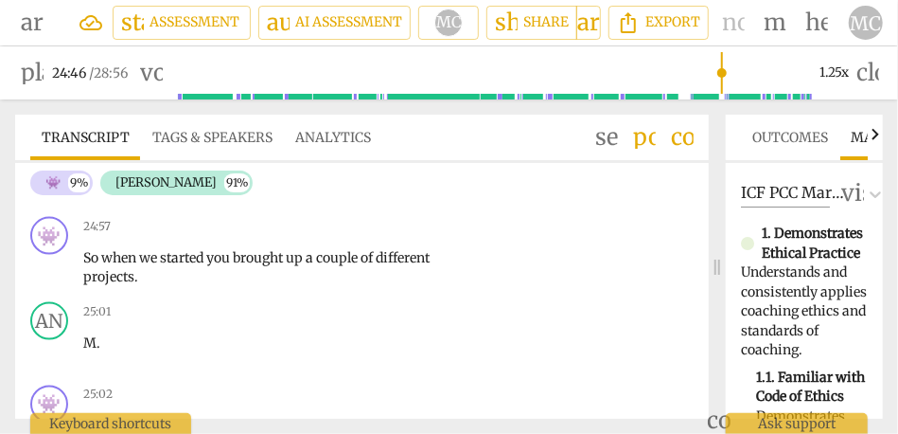
click at [267, 181] on span "about" at bounding box center [286, 172] width 39 height 17
click at [326, 202] on p "(umm) I am literally putting a reoccurring meeting in my calendar for first thi…" at bounding box center [260, 56] width 354 height 292
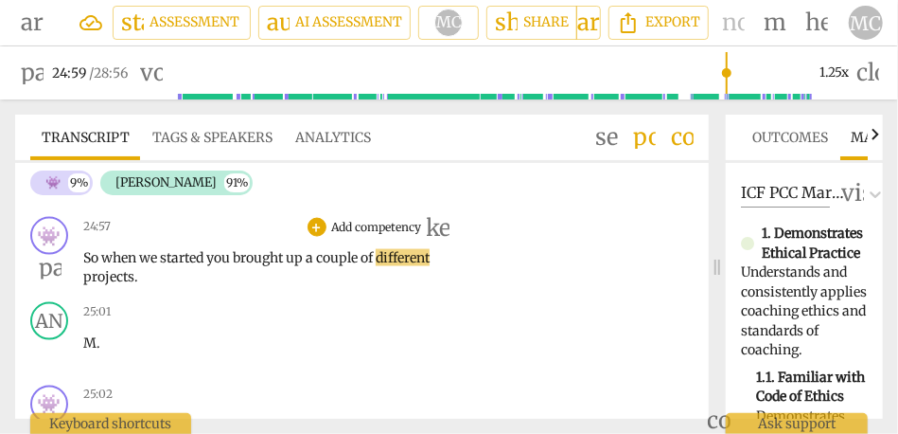
click at [84, 266] on span "So" at bounding box center [92, 257] width 18 height 17
click at [90, 266] on span "So" at bounding box center [92, 257] width 18 height 17
type input "1498"
click at [110, 287] on p "W hen we started you brought up a couple of different projects ." at bounding box center [260, 267] width 354 height 39
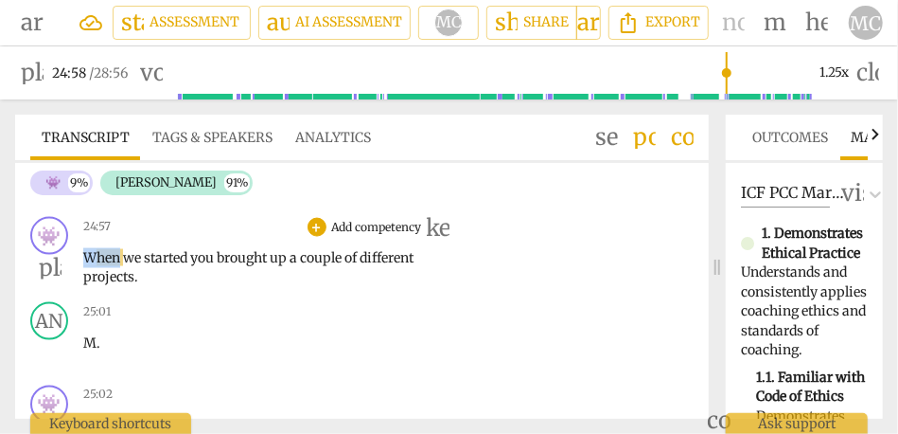
click at [110, 287] on p "W hen we started you brought up a couple of different projects ." at bounding box center [260, 267] width 354 height 39
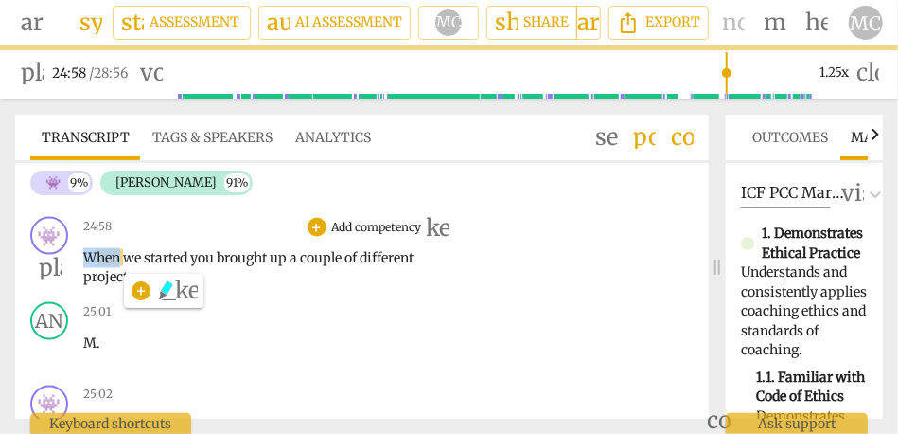
click at [110, 266] on span "W hen" at bounding box center [103, 257] width 40 height 17
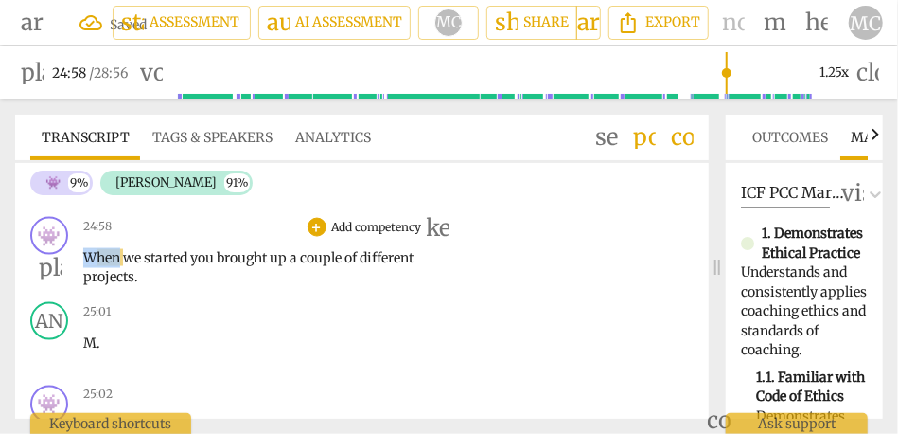
click at [110, 266] on span "W hen" at bounding box center [103, 257] width 40 height 17
click at [195, 266] on span "you" at bounding box center [203, 257] width 27 height 17
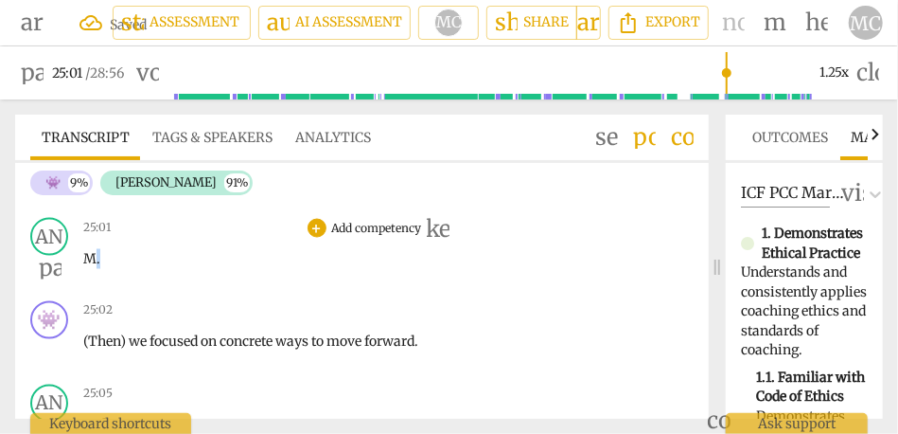
drag, startPoint x: 100, startPoint y: 317, endPoint x: 82, endPoint y: 304, distance: 22.3
click at [74, 293] on div "AN play_arrow pause 25:01 + Add competency keyboard_arrow_right M ." at bounding box center [362, 251] width 694 height 83
type input "1502"
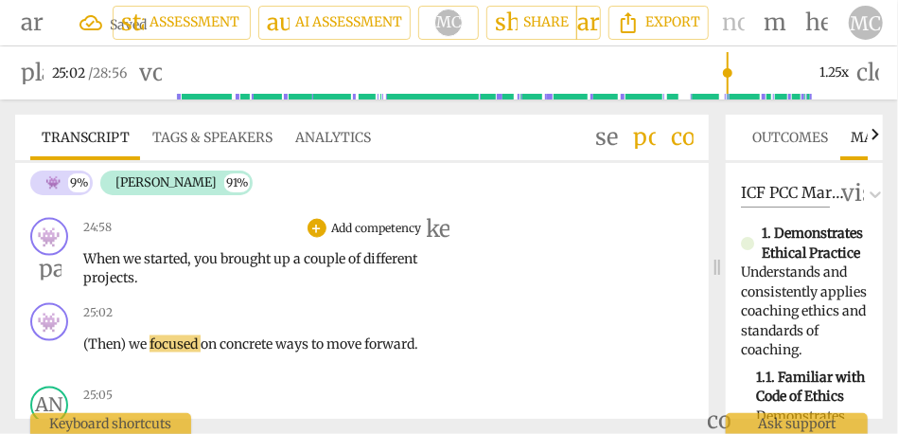
click at [139, 267] on span "we" at bounding box center [133, 258] width 21 height 17
type input "1503"
click at [140, 288] on p "When we started , you brought up a couple of different projects ." at bounding box center [260, 268] width 354 height 39
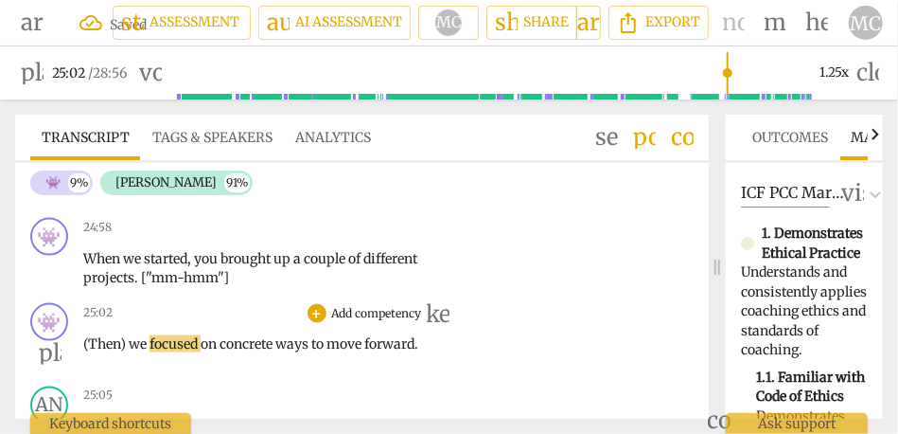
click at [88, 352] on span "(Then)" at bounding box center [105, 343] width 45 height 17
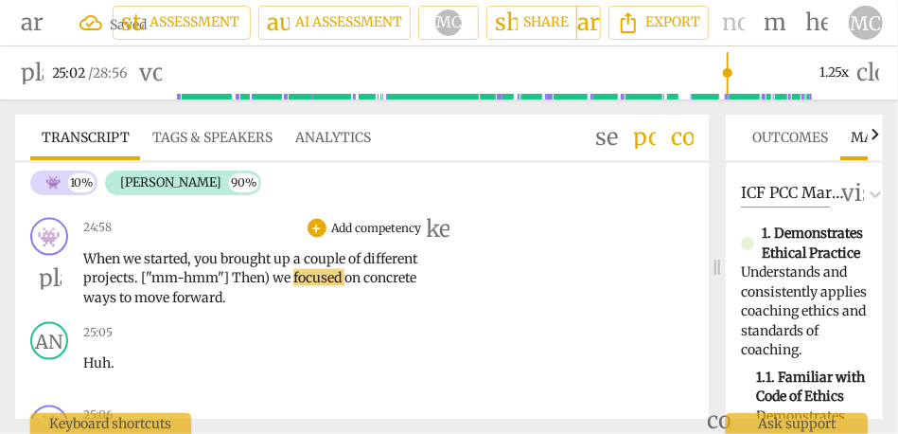
click at [274, 286] on span "we" at bounding box center [283, 277] width 21 height 17
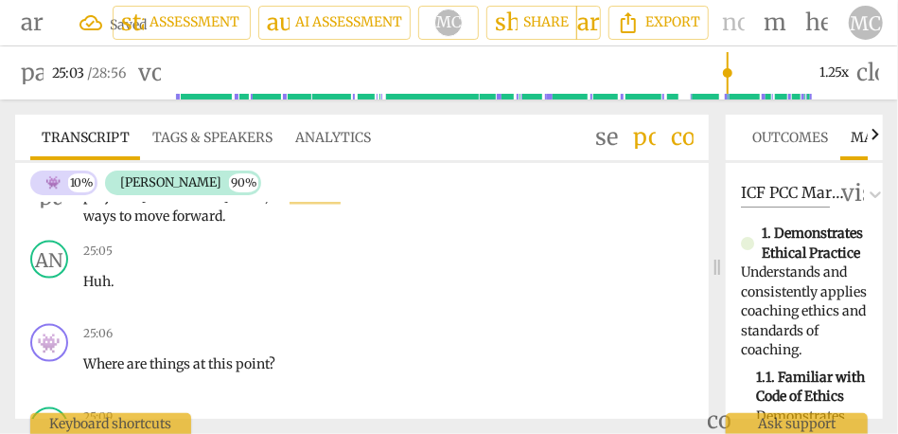
scroll to position [6627, 0]
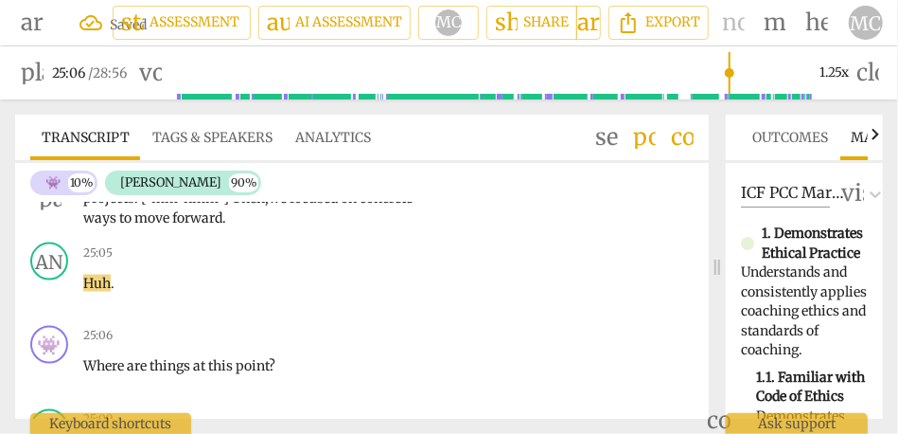
type input "1506"
click at [217, 226] on span "forward" at bounding box center [197, 217] width 50 height 17
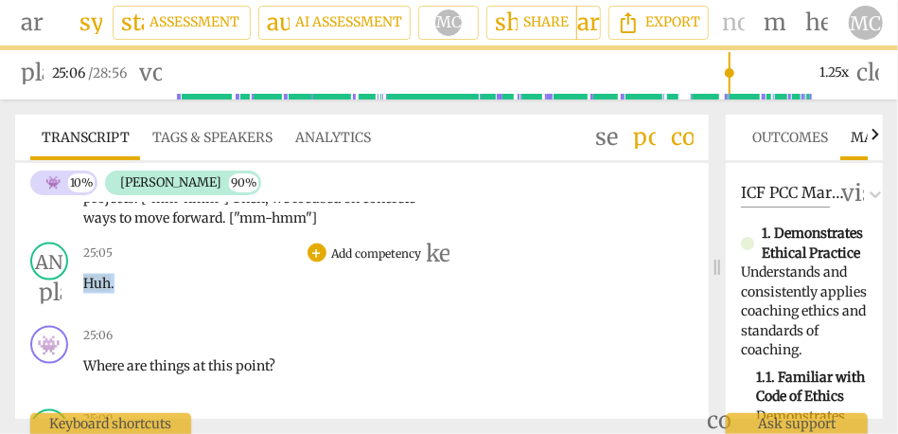
drag, startPoint x: 130, startPoint y: 342, endPoint x: 68, endPoint y: 339, distance: 61.6
click at [68, 318] on div "AN play_arrow pause 25:05 + Add competency keyboard_arrow_right Huh ." at bounding box center [362, 276] width 694 height 83
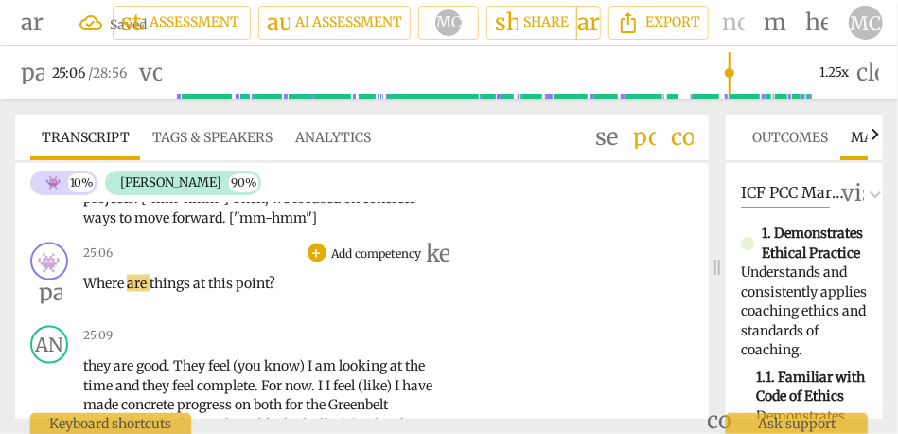
click at [90, 292] on span "Where" at bounding box center [105, 283] width 44 height 17
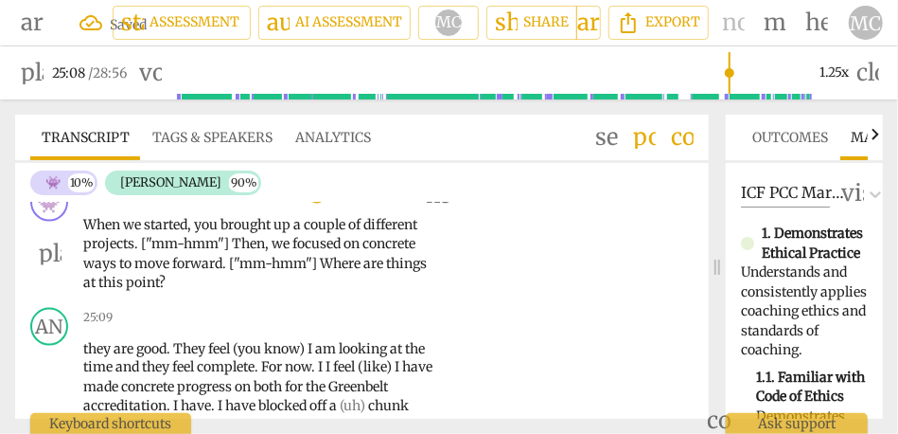
scroll to position [6582, 0]
click at [374, 203] on p "Add competency" at bounding box center [377, 194] width 94 height 17
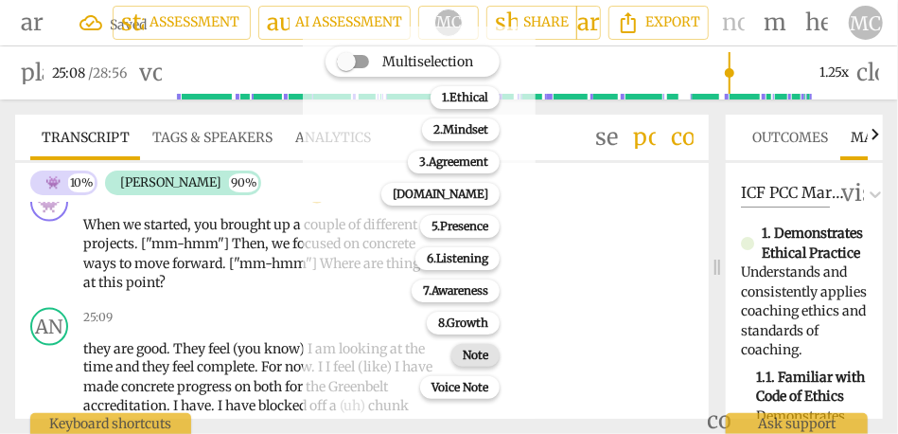
click at [473, 358] on b "Note" at bounding box center [476, 355] width 26 height 23
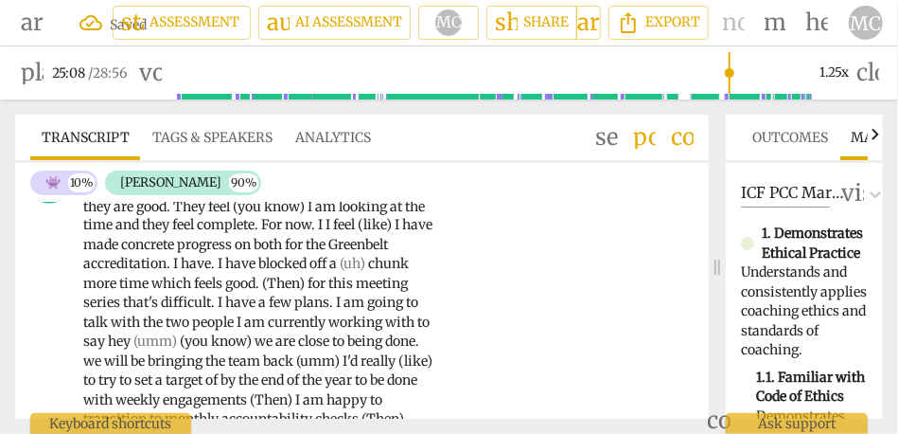
scroll to position [6724, 0]
click at [85, 215] on span "they" at bounding box center [98, 206] width 30 height 17
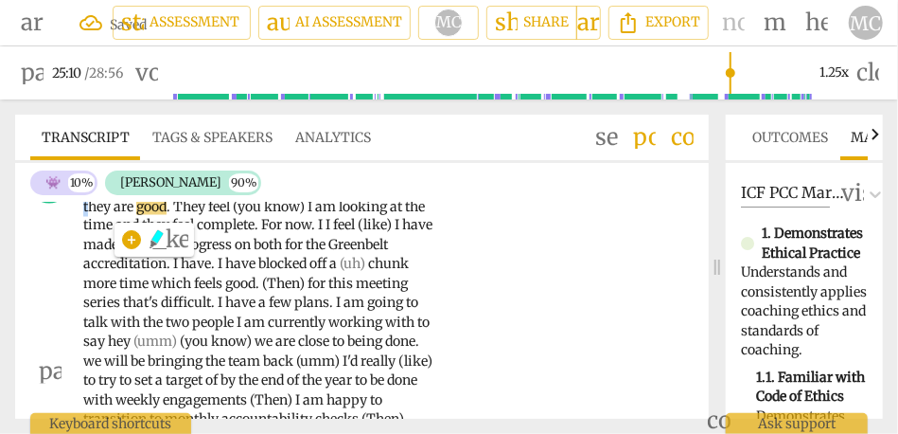
type input "1511"
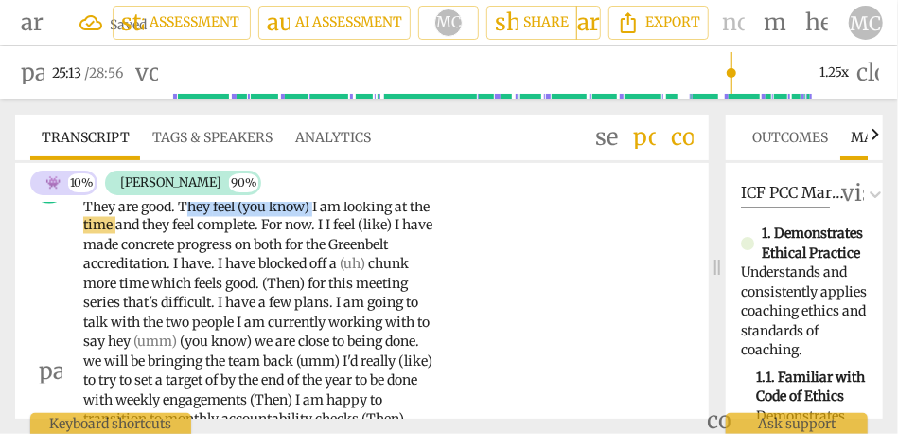
drag, startPoint x: 319, startPoint y: 266, endPoint x: 186, endPoint y: 263, distance: 133.5
click at [186, 263] on p "They are good . They feel (you know) I am looking at the time and they feel com…" at bounding box center [260, 371] width 354 height 349
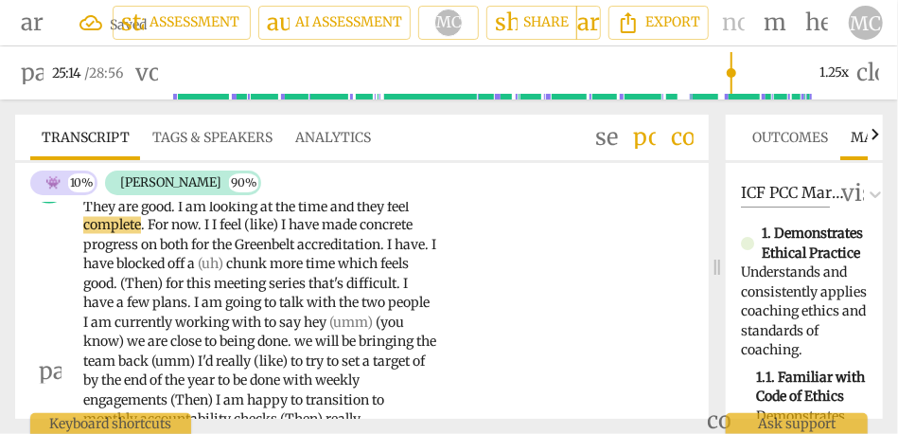
click at [186, 215] on span "I" at bounding box center [182, 206] width 8 height 17
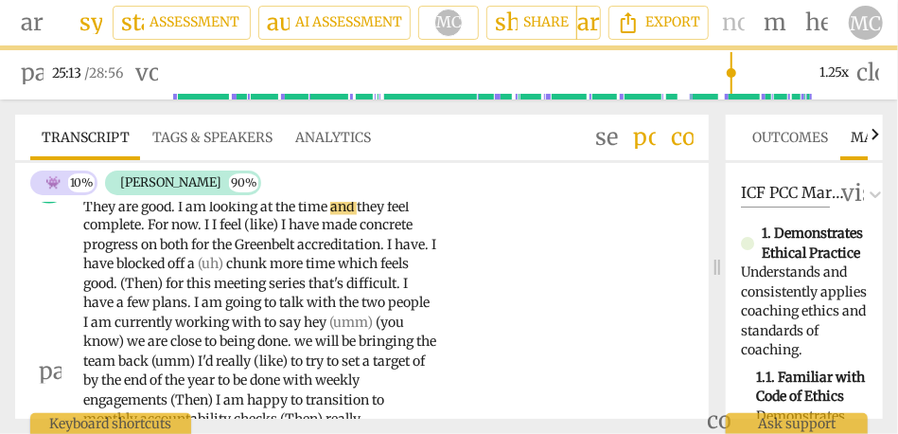
click at [366, 215] on span "they" at bounding box center [372, 206] width 30 height 17
click at [151, 234] on span "For" at bounding box center [160, 225] width 24 height 17
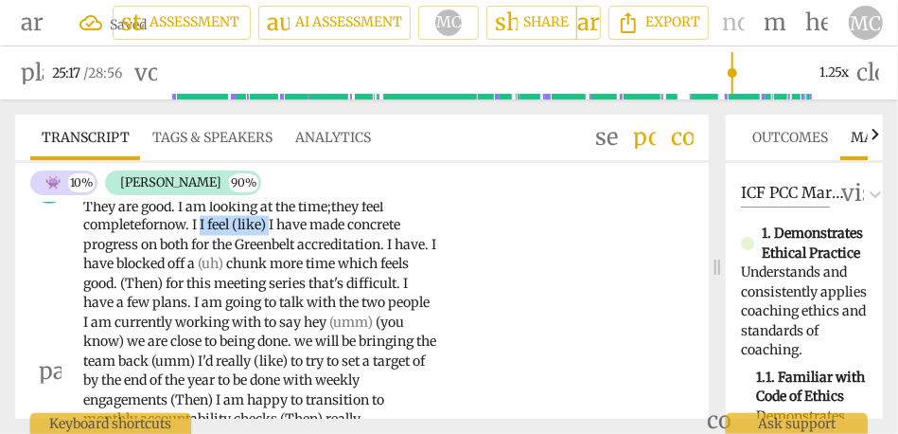
drag, startPoint x: 278, startPoint y: 282, endPoint x: 205, endPoint y: 281, distance: 72.9
click at [205, 281] on p "They are good . I am looking at the time; they feel complete for now . I I feel…" at bounding box center [260, 371] width 354 height 349
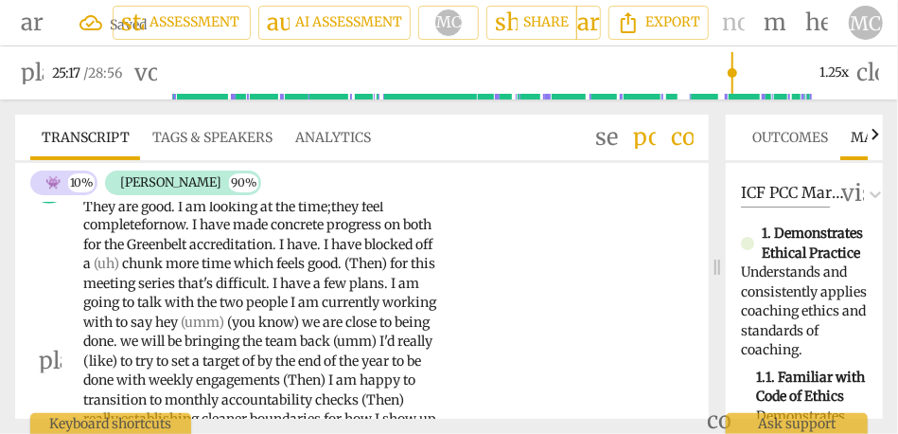
click at [215, 234] on span "have" at bounding box center [216, 225] width 33 height 17
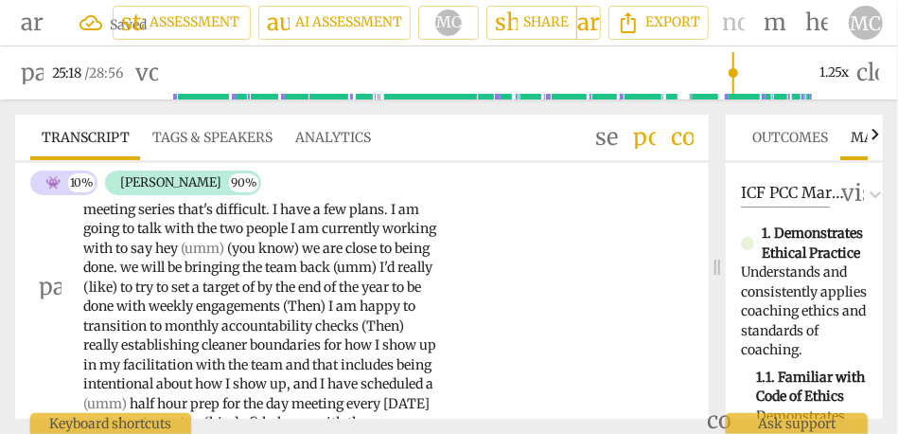
scroll to position [6779, 0]
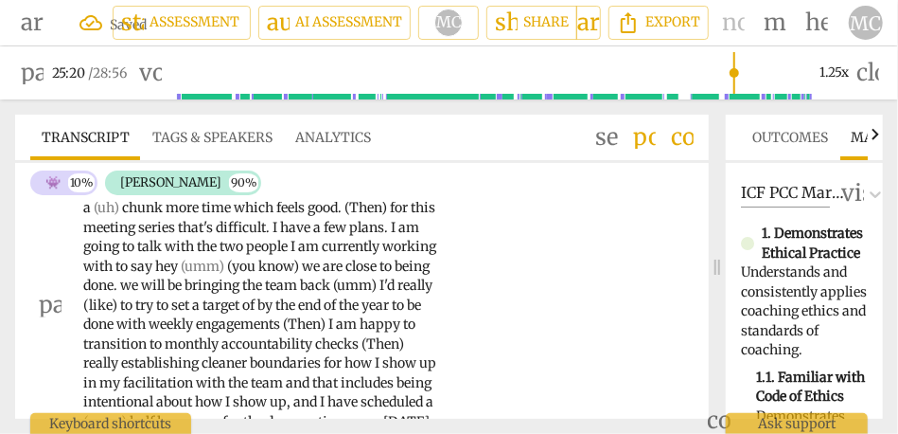
click at [189, 198] on span "Greenbelt" at bounding box center [158, 189] width 62 height 17
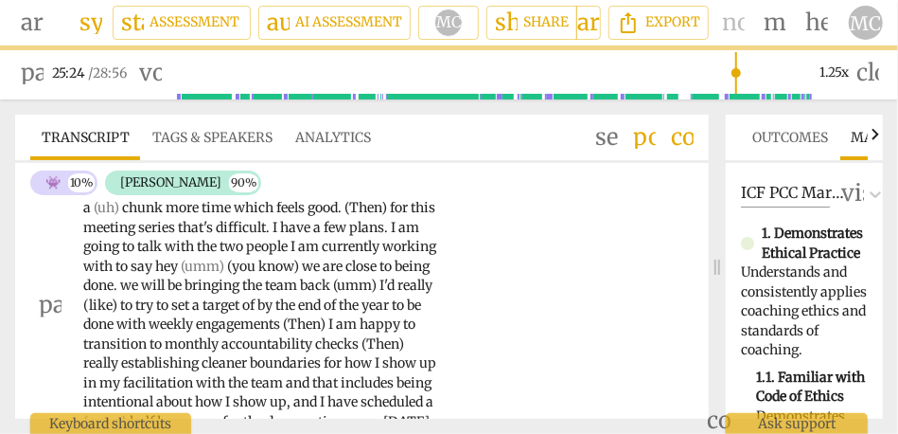
click at [335, 198] on span "I" at bounding box center [332, 189] width 8 height 17
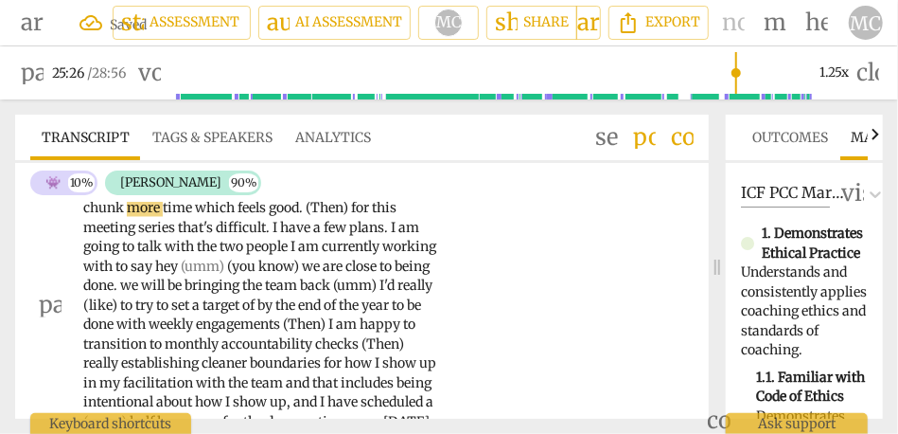
click at [367, 198] on span "blocked" at bounding box center [349, 189] width 51 height 17
click at [163, 217] on span "more" at bounding box center [145, 208] width 36 height 17
click at [124, 217] on span "chunk" at bounding box center [105, 208] width 44 height 17
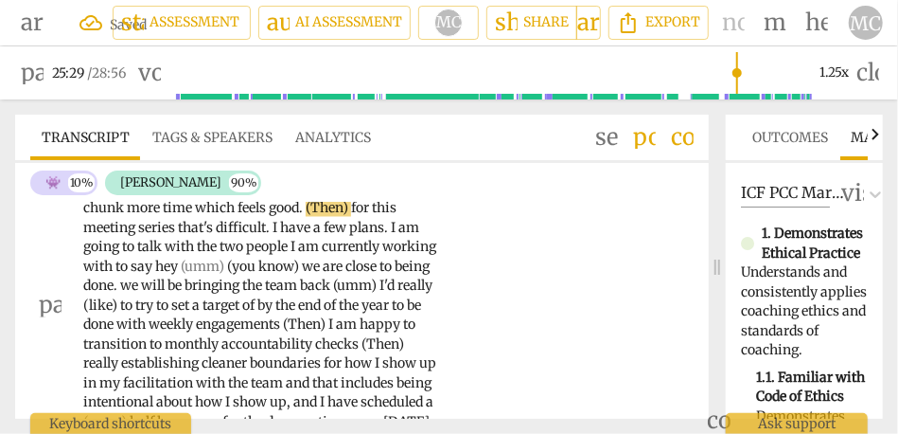
click at [328, 217] on span "(Then)" at bounding box center [328, 208] width 45 height 17
click at [362, 217] on span "for" at bounding box center [356, 208] width 21 height 17
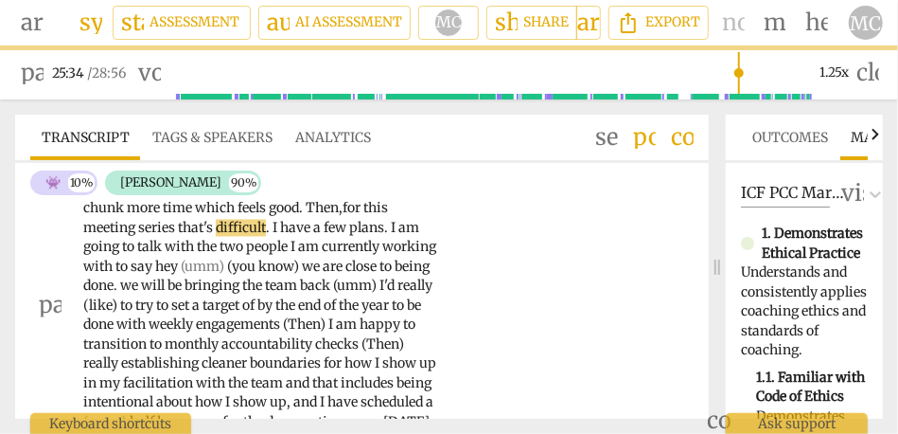
click at [280, 237] on span "I" at bounding box center [277, 228] width 8 height 17
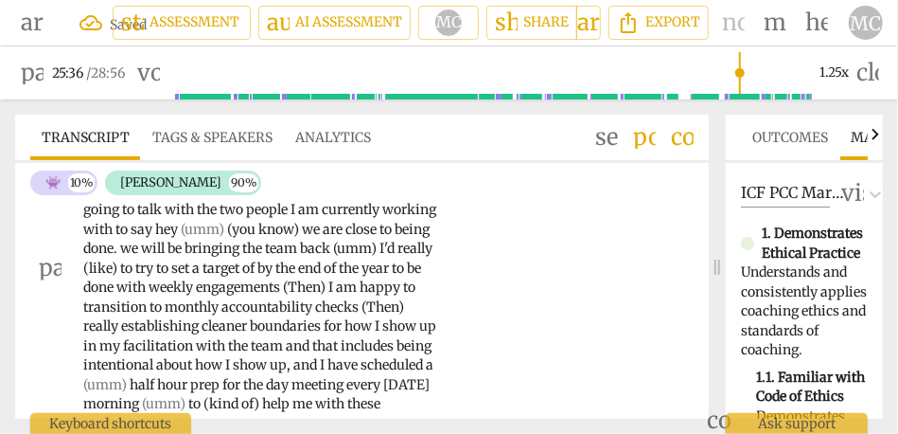
scroll to position [6818, 0]
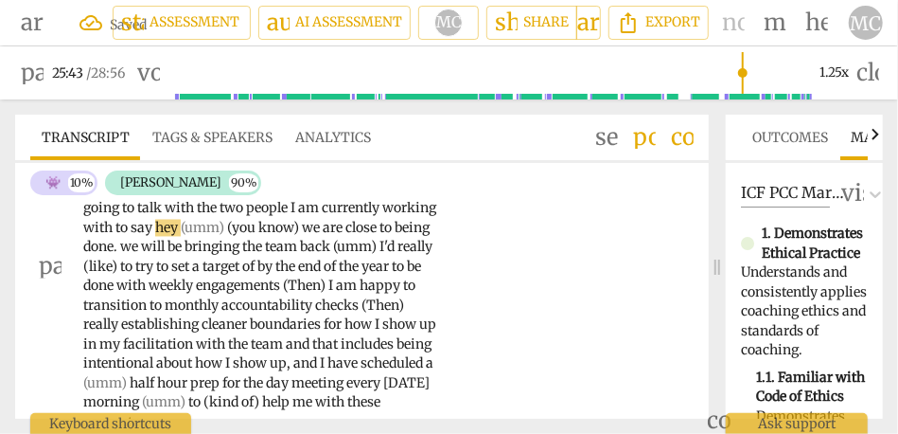
click at [155, 237] on span "say" at bounding box center [143, 228] width 25 height 17
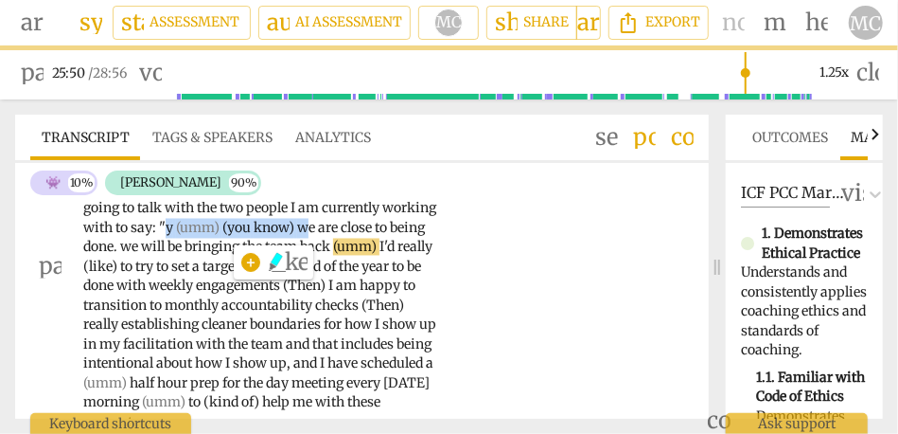
click at [318, 237] on span "we" at bounding box center [307, 228] width 21 height 17
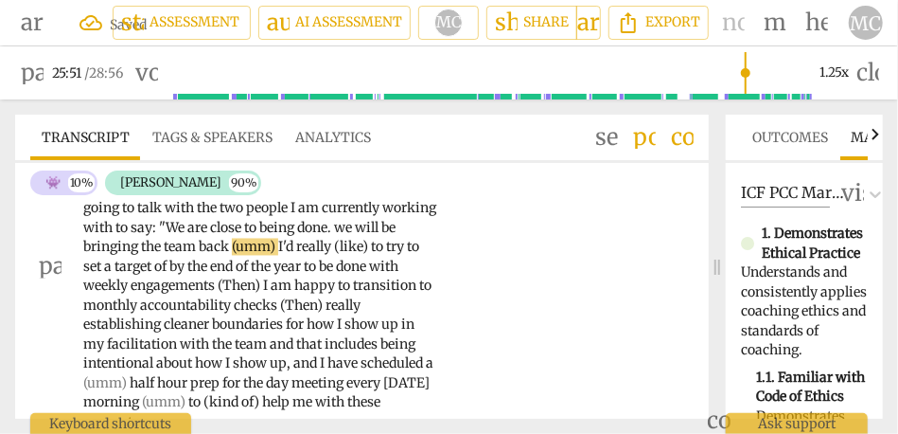
click at [244, 237] on span "close" at bounding box center [227, 228] width 34 height 17
click at [334, 237] on span "." at bounding box center [331, 228] width 7 height 17
click at [296, 256] on span "I'd" at bounding box center [287, 247] width 18 height 17
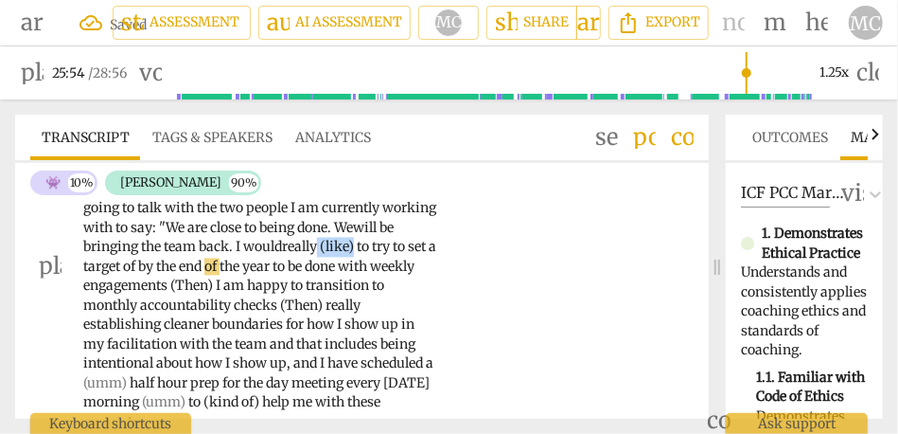
drag, startPoint x: 367, startPoint y: 306, endPoint x: 419, endPoint y: 303, distance: 52.1
click at [419, 303] on p "They are good . I am looking at the time; they feel complete for now . I have m…" at bounding box center [260, 267] width 354 height 330
click at [344, 256] on span "really like" at bounding box center [313, 247] width 62 height 17
drag, startPoint x: 174, startPoint y: 325, endPoint x: 186, endPoint y: 332, distance: 13.7
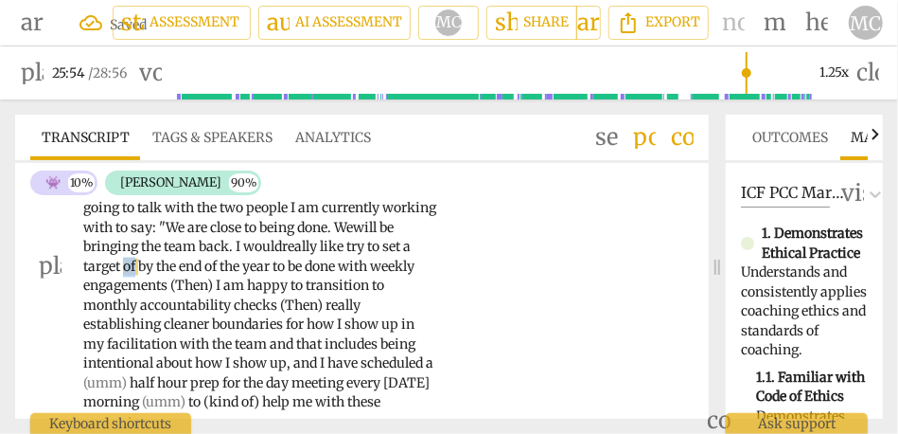
click at [138, 275] on span "of" at bounding box center [130, 266] width 15 height 17
click at [170, 294] on span "engagements" at bounding box center [126, 285] width 87 height 17
click at [156, 275] on span "by" at bounding box center [147, 266] width 18 height 17
click at [267, 275] on span "year" at bounding box center [252, 266] width 30 height 17
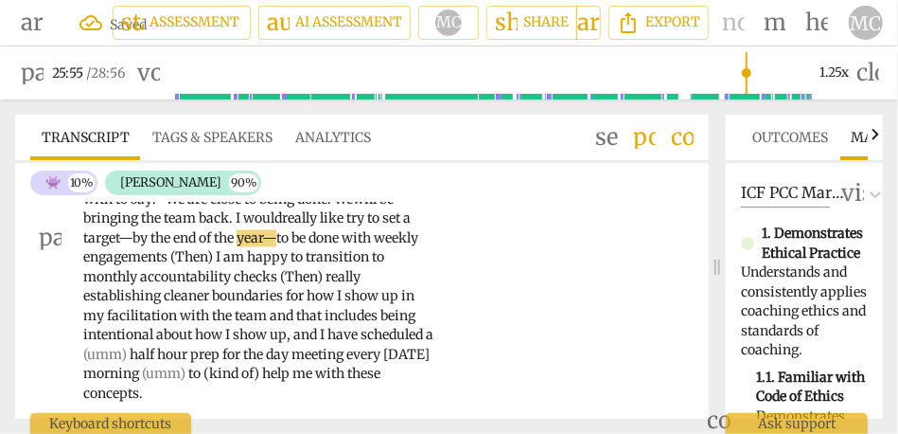
scroll to position [6856, 0]
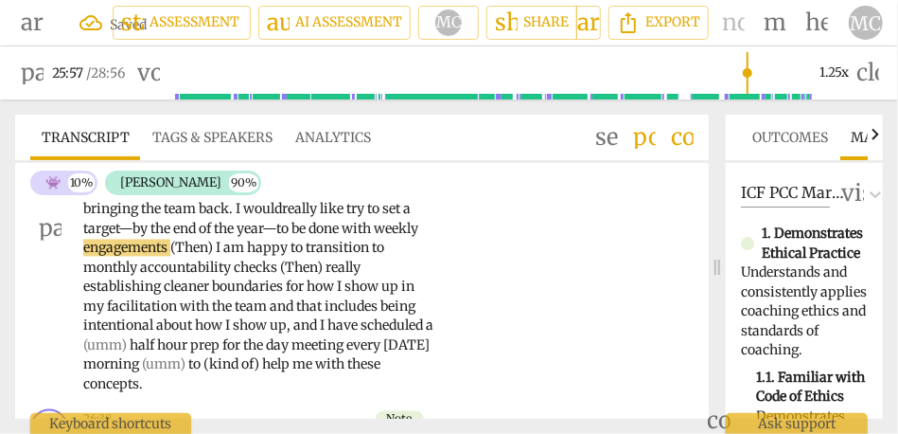
click at [216, 257] on span "(Then)" at bounding box center [192, 248] width 45 height 17
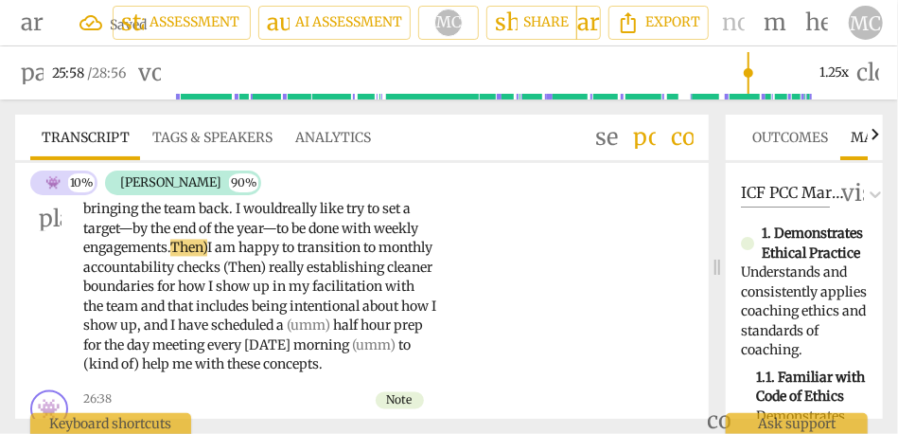
click at [215, 257] on span "I" at bounding box center [211, 248] width 8 height 17
click at [269, 276] on span "(Then)" at bounding box center [245, 267] width 45 height 17
click at [267, 276] on span "Then)" at bounding box center [248, 267] width 38 height 17
click at [266, 276] on span "Then," at bounding box center [247, 267] width 37 height 17
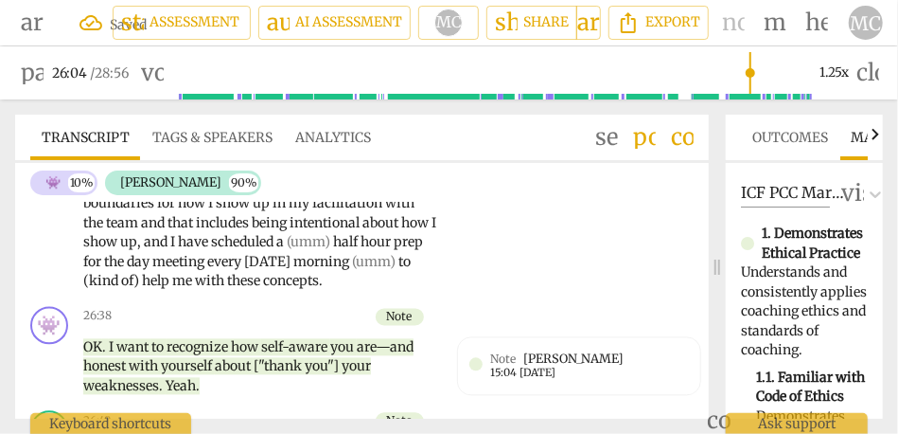
scroll to position [6938, 0]
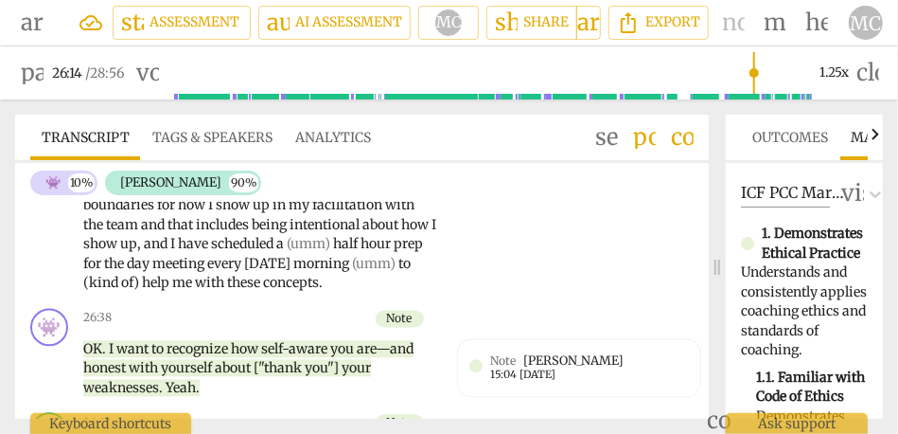
click at [196, 234] on span "that" at bounding box center [182, 225] width 28 height 17
click at [178, 253] on span "I" at bounding box center [174, 244] width 8 height 17
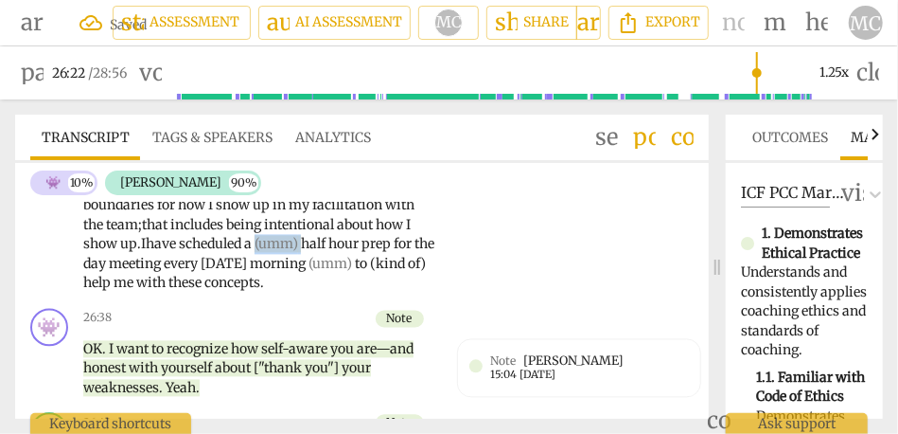
drag, startPoint x: 131, startPoint y: 321, endPoint x: 75, endPoint y: 318, distance: 55.9
click at [75, 301] on div "AN play_arrow pause 25:09 + Add competency keyboard_arrow_right They are good .…" at bounding box center [362, 122] width 694 height 357
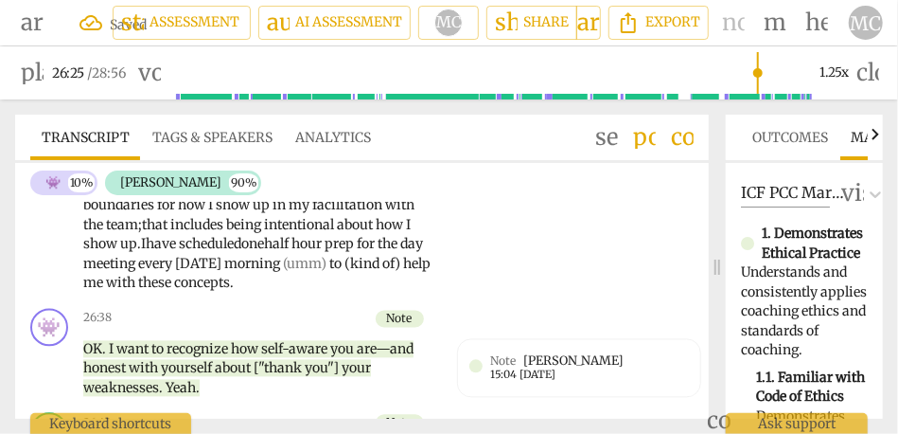
click at [292, 253] on span "hour" at bounding box center [308, 244] width 33 height 17
click at [106, 234] on span "the" at bounding box center [94, 225] width 23 height 17
click at [294, 253] on span "hour" at bounding box center [310, 244] width 33 height 17
click at [289, 253] on span "hour" at bounding box center [305, 244] width 33 height 17
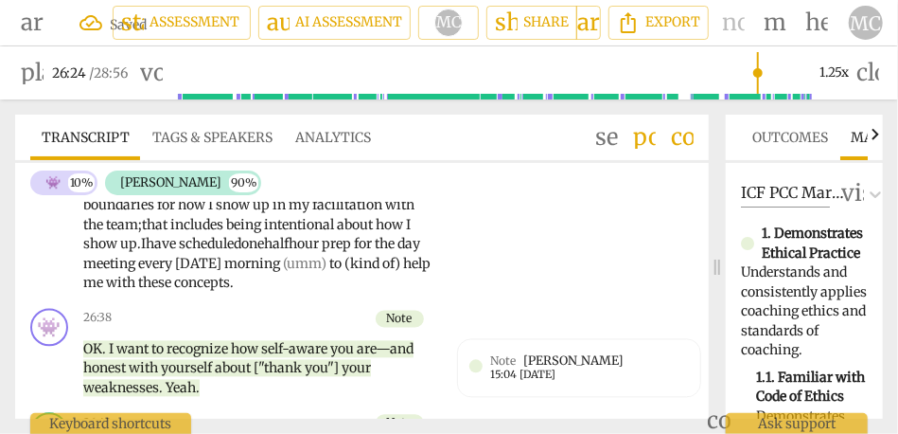
click at [289, 253] on span "hour" at bounding box center [305, 244] width 33 height 17
click at [138, 273] on span "meeting" at bounding box center [110, 264] width 55 height 17
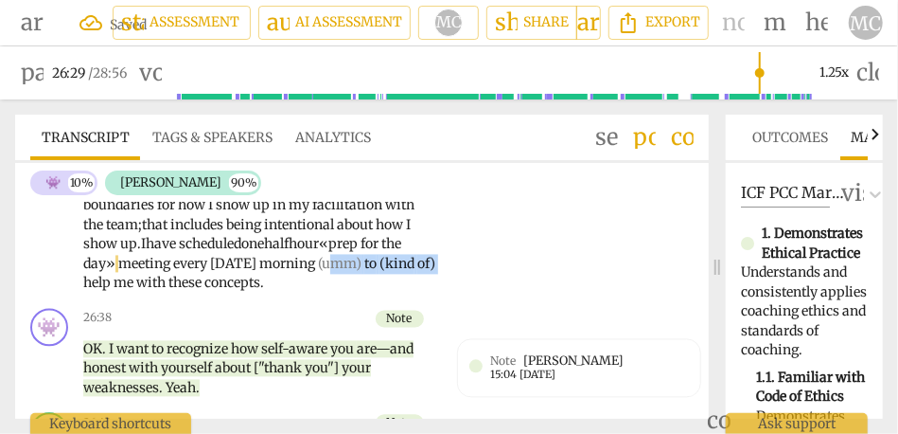
drag, startPoint x: 343, startPoint y: 346, endPoint x: 225, endPoint y: 346, distance: 117.4
click at [225, 293] on p "They are good . I am looking at the time; they feel complete for now . I have m…" at bounding box center [260, 138] width 354 height 311
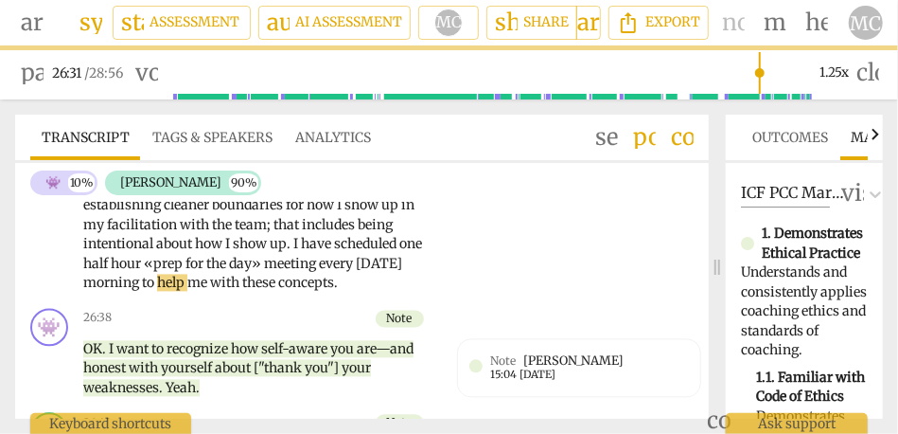
click at [565, 236] on div "AN play_arrow pause 25:09 + Add competency keyboard_arrow_right They are good .…" at bounding box center [362, 122] width 694 height 357
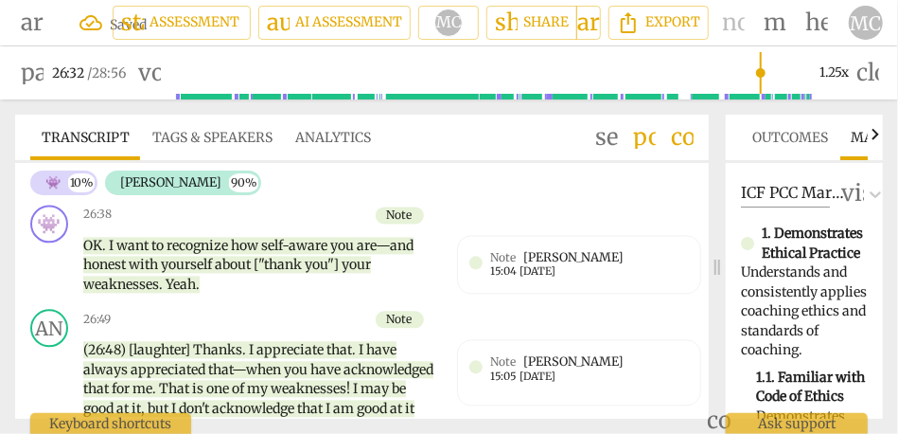
scroll to position [7043, 0]
click at [334, 187] on span "concepts" at bounding box center [306, 177] width 56 height 17
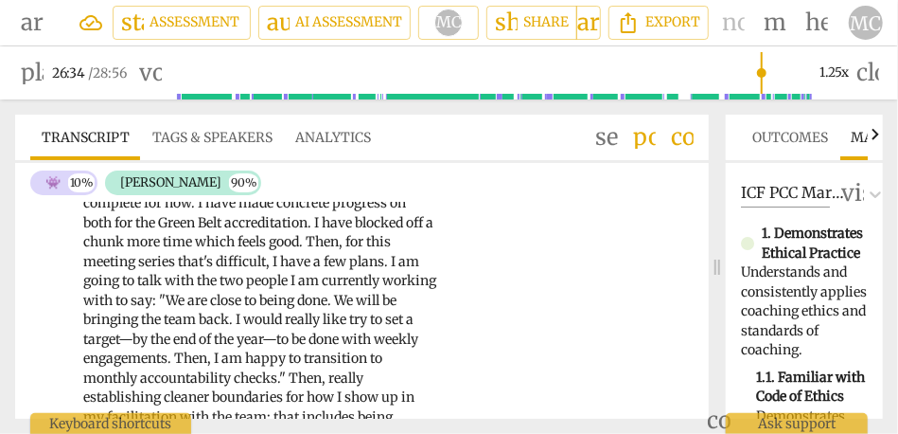
scroll to position [6738, 0]
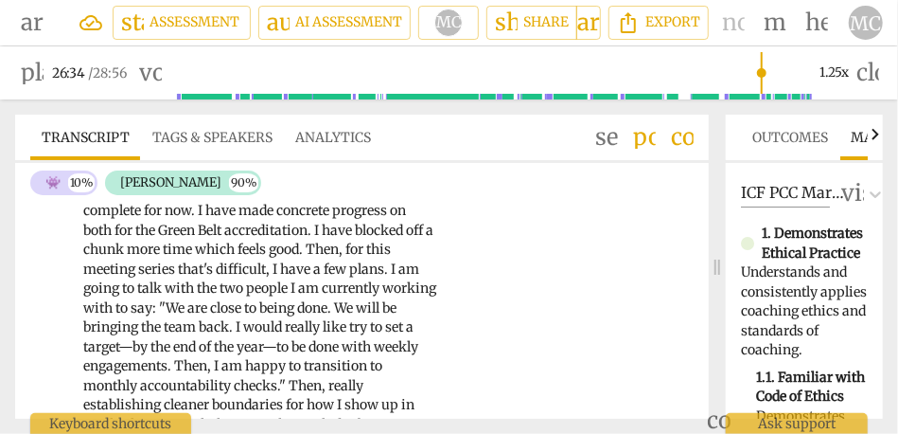
click at [375, 170] on p "Add competency" at bounding box center [377, 161] width 94 height 17
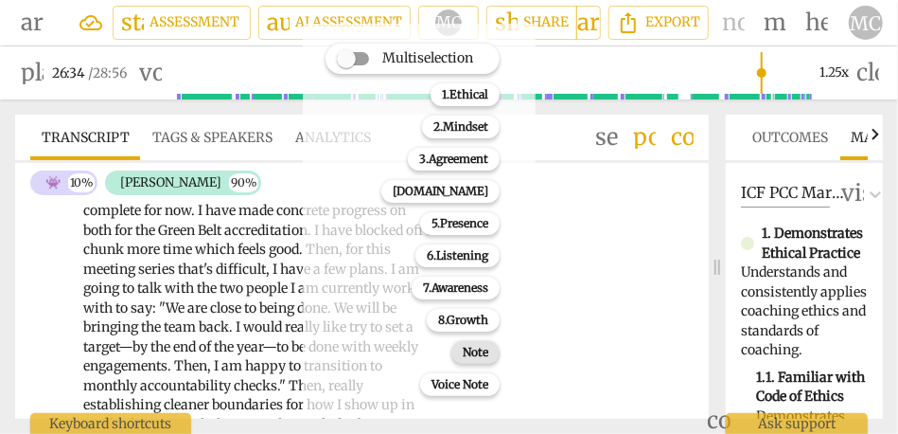
click at [480, 346] on b "Note" at bounding box center [476, 352] width 26 height 23
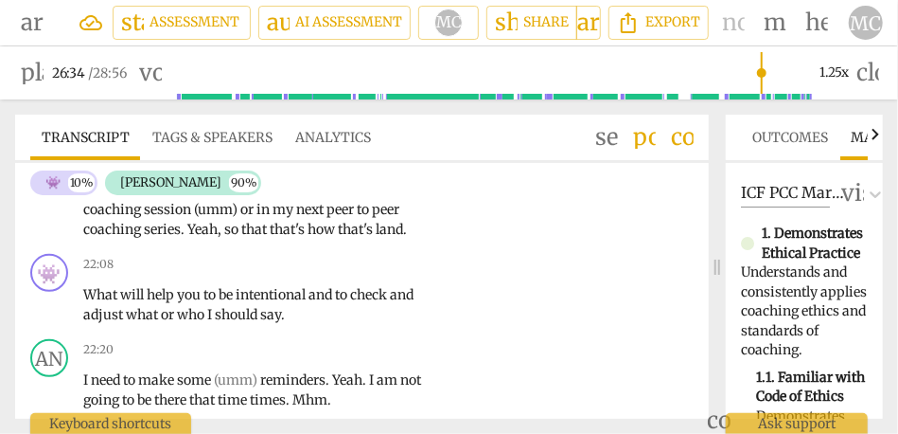
scroll to position [5679, 0]
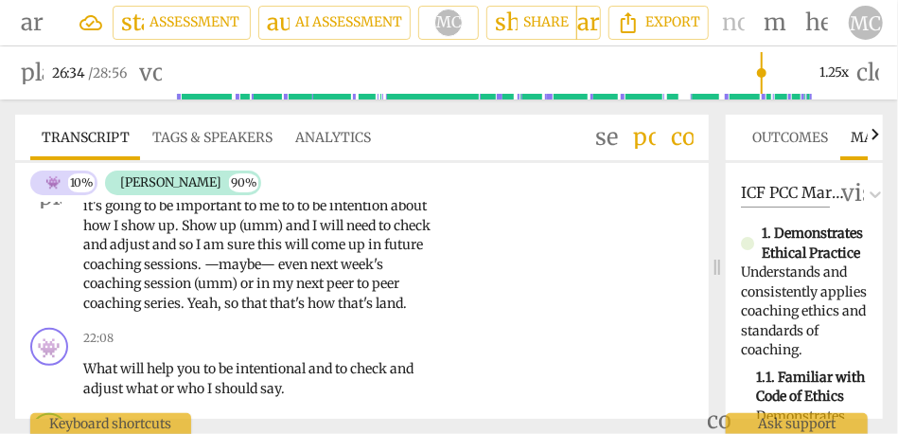
click at [308, 311] on span "that's" at bounding box center [289, 302] width 38 height 17
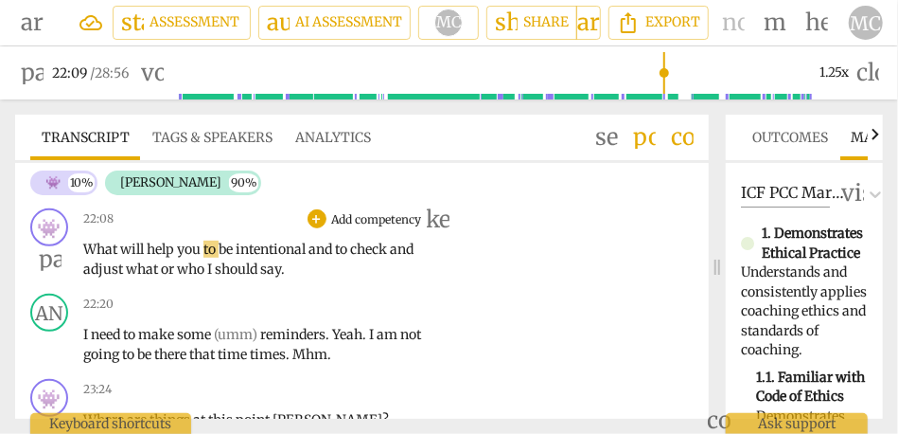
scroll to position [5807, 0]
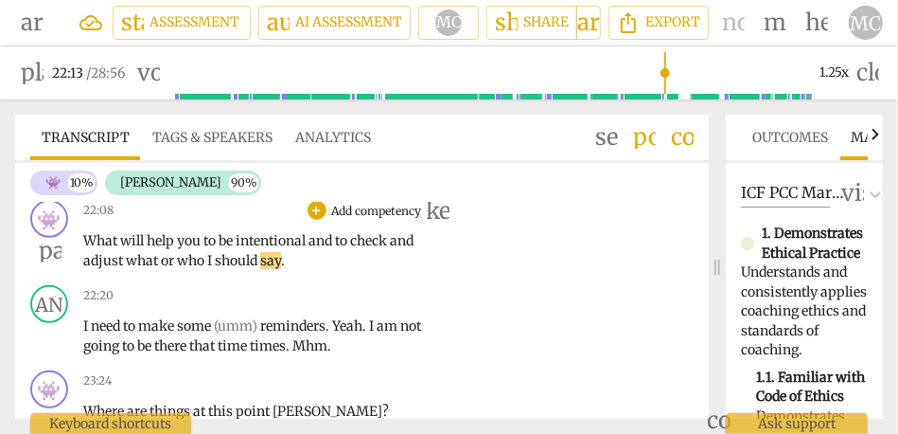
click at [313, 249] on span "and" at bounding box center [322, 240] width 27 height 17
type input "1332"
click at [126, 269] on span "what" at bounding box center [143, 260] width 35 height 17
click at [209, 269] on span "who" at bounding box center [194, 260] width 30 height 17
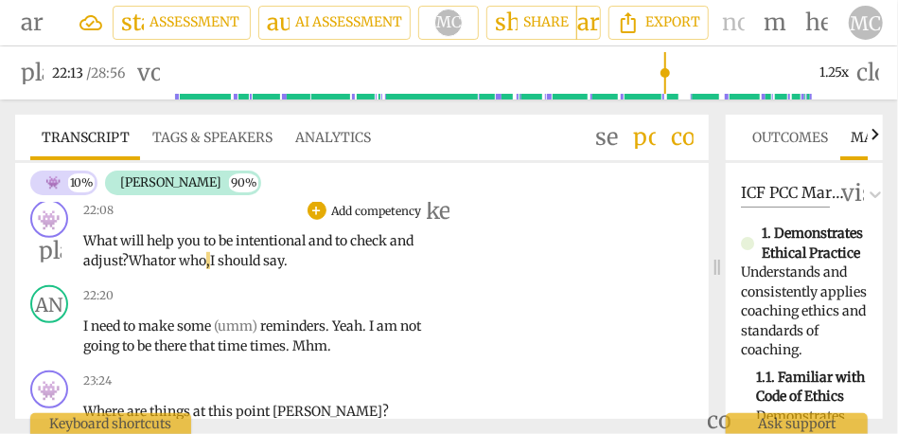
click at [284, 269] on span "say" at bounding box center [273, 260] width 21 height 17
click at [279, 249] on span "intentional" at bounding box center [272, 240] width 73 height 17
type input "1334"
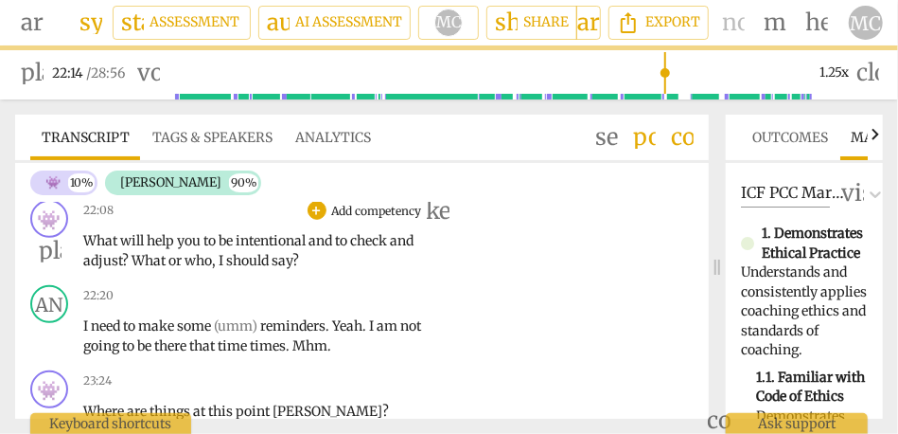
click at [227, 270] on div "22:08 + Add competency keyboard_arrow_right What will help you to be intentiona…" at bounding box center [265, 235] width 365 height 70
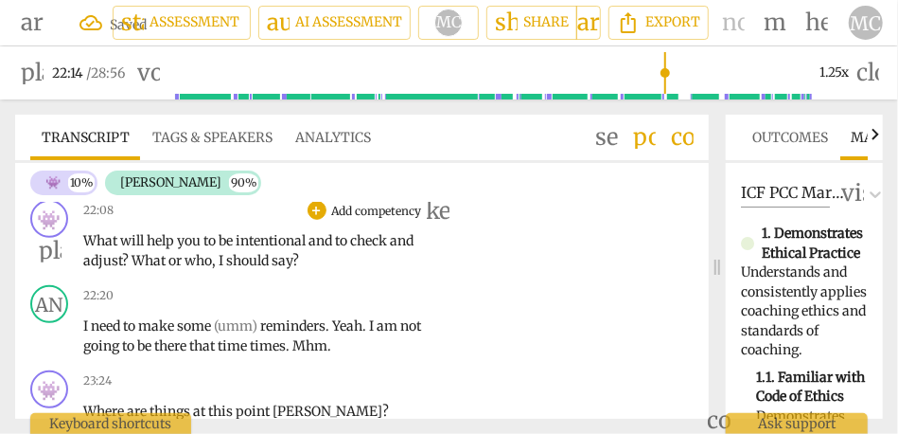
click at [326, 270] on p "What will help you to be intentional and to check and adjust ? What or who , I …" at bounding box center [260, 250] width 354 height 39
click at [137, 269] on span "What" at bounding box center [150, 260] width 37 height 17
click at [381, 220] on p "Add competency" at bounding box center [377, 211] width 94 height 17
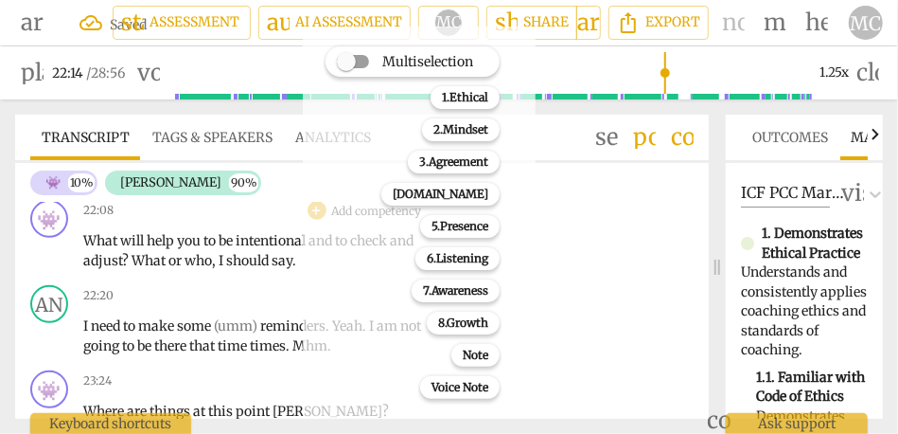
click at [260, 309] on div at bounding box center [449, 217] width 898 height 434
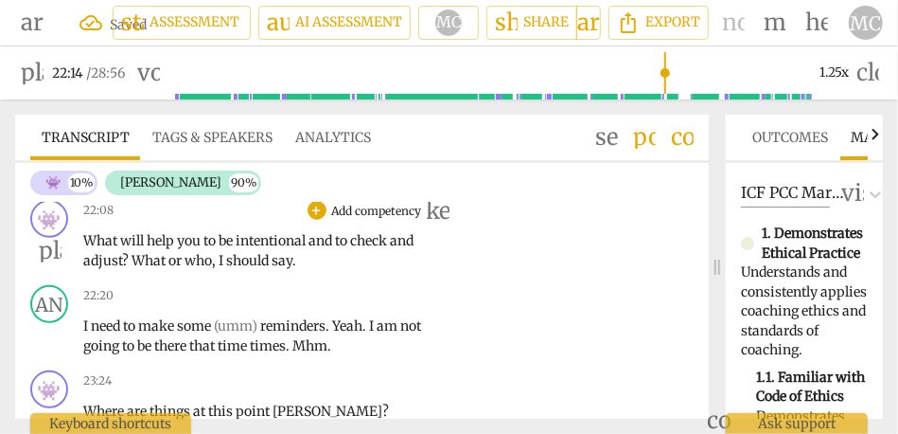
click at [227, 269] on span "should" at bounding box center [248, 260] width 45 height 17
click at [285, 269] on span "say" at bounding box center [282, 260] width 21 height 17
type input "1333"
click at [367, 270] on div "22:08 + Add competency keyboard_arrow_right What will help you to be intentiona…" at bounding box center [265, 235] width 365 height 70
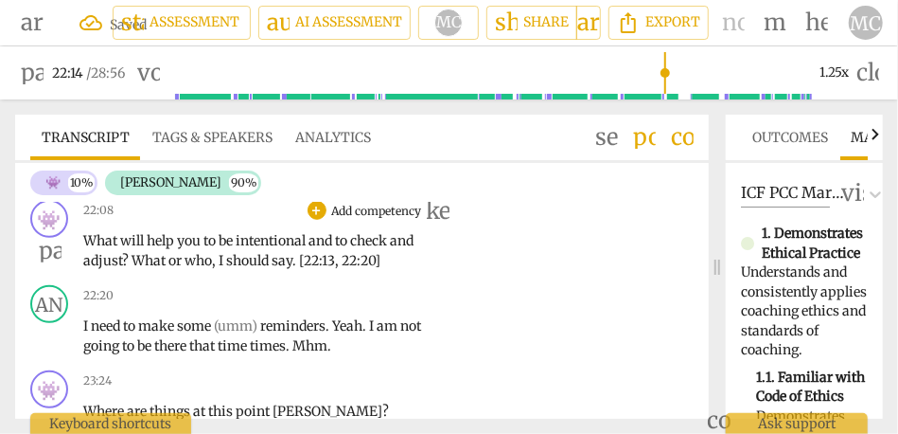
click at [384, 220] on p "Add competency" at bounding box center [377, 211] width 94 height 17
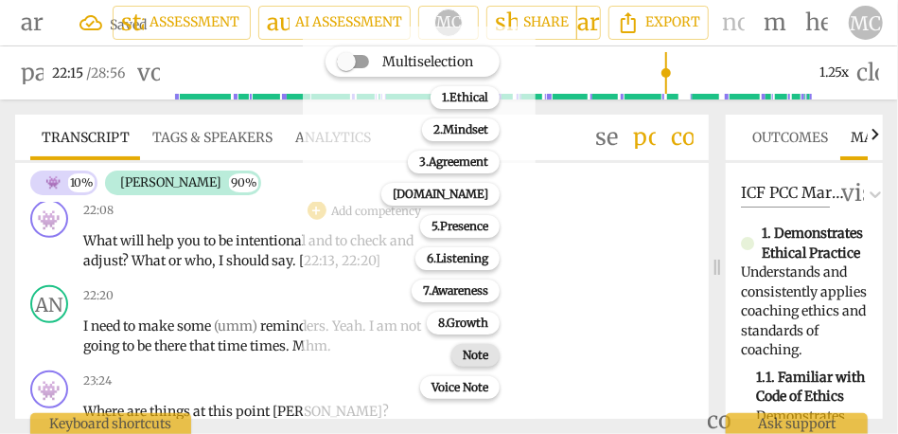
click at [477, 362] on b "Note" at bounding box center [476, 355] width 26 height 23
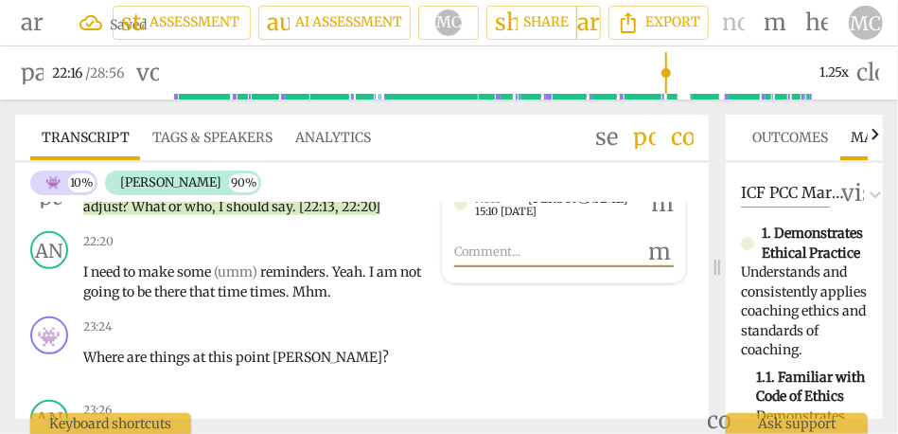
scroll to position [5862, 0]
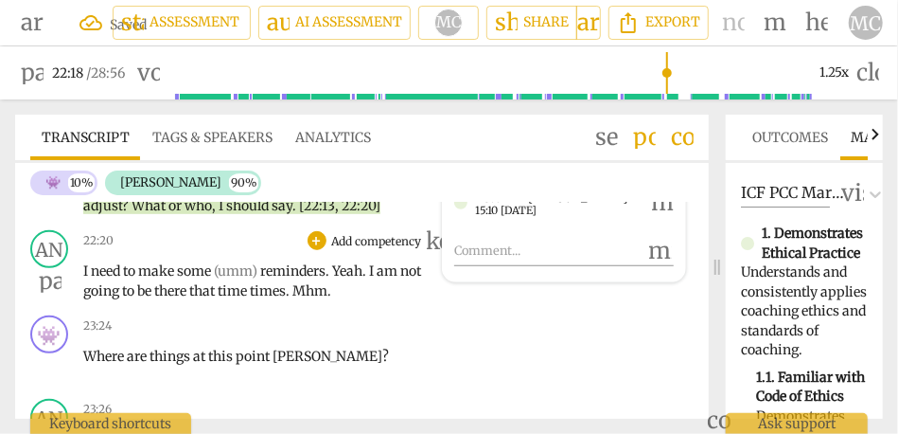
click at [263, 279] on span "reminders" at bounding box center [292, 270] width 65 height 17
type input "1339"
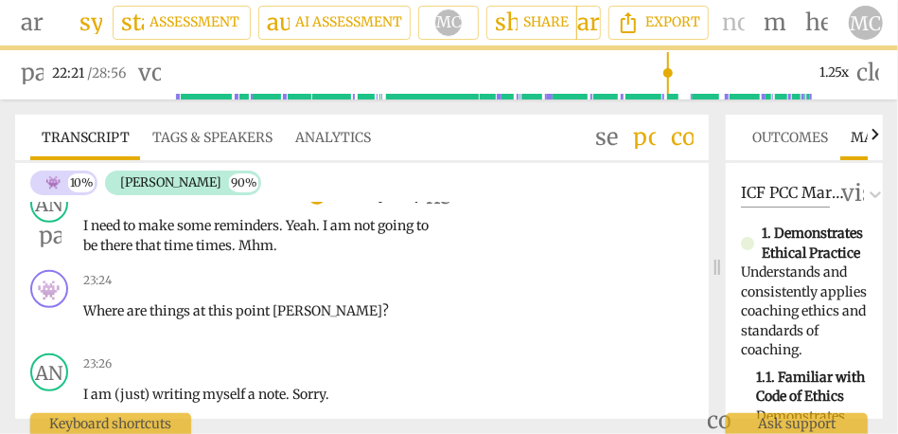
scroll to position [5909, 0]
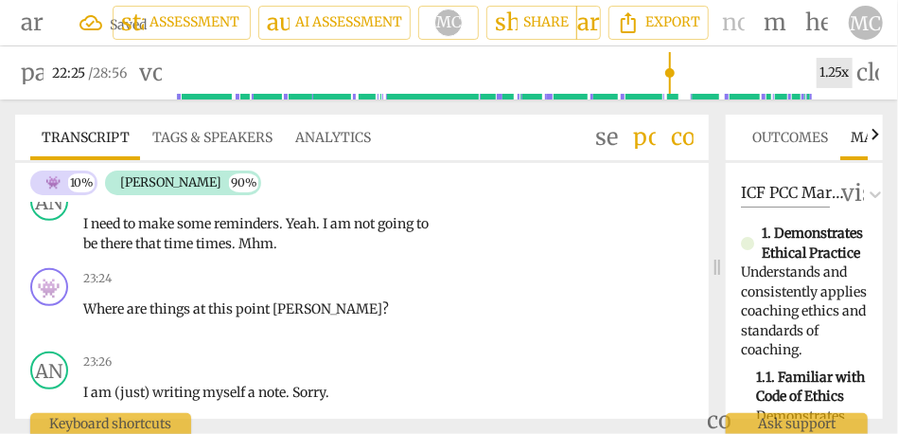
click at [827, 80] on div "1.25x" at bounding box center [835, 73] width 36 height 30
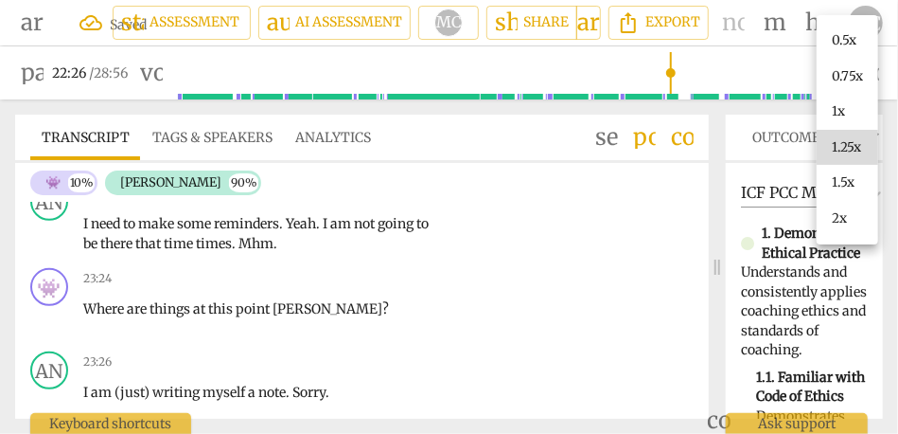
click at [844, 185] on li "1.5x" at bounding box center [848, 183] width 62 height 36
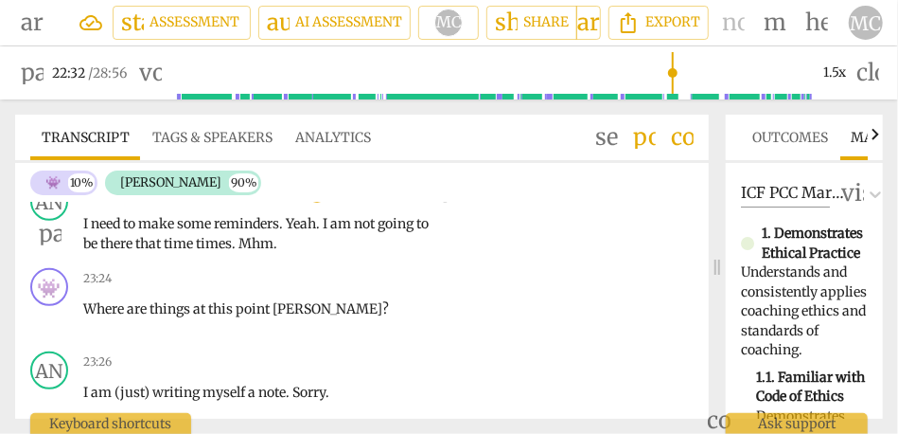
click at [308, 232] on span "Yeah" at bounding box center [301, 223] width 30 height 17
click at [230, 232] on span "reminders" at bounding box center [246, 223] width 65 height 17
click at [312, 232] on span "Yeah" at bounding box center [301, 223] width 30 height 17
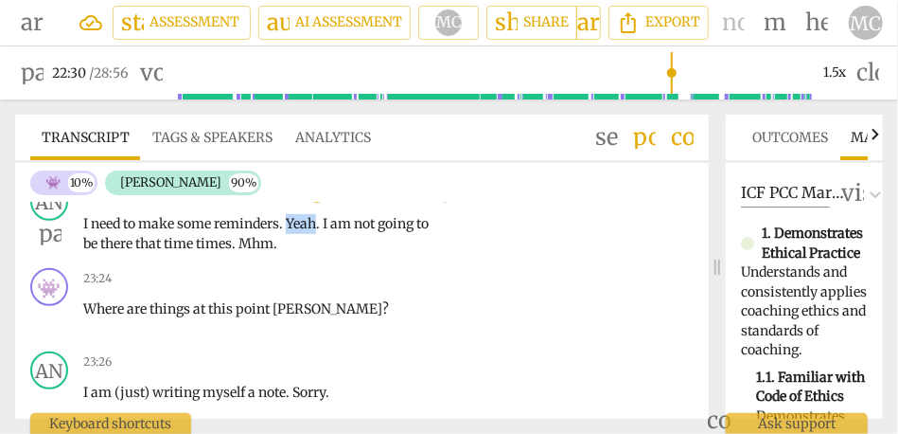
click at [312, 232] on span "Yeah" at bounding box center [301, 223] width 30 height 17
click at [336, 232] on span "am" at bounding box center [342, 223] width 24 height 17
click at [310, 232] on span "Yeah" at bounding box center [301, 223] width 30 height 17
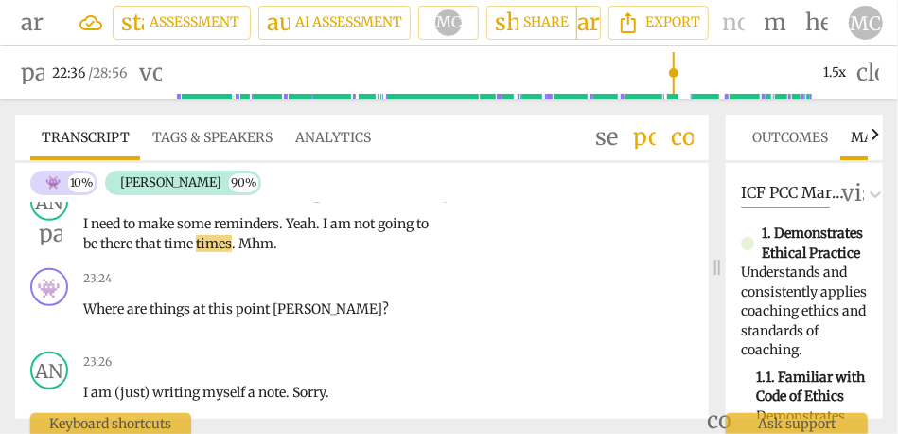
click at [310, 232] on span "Yeah" at bounding box center [301, 223] width 30 height 17
click at [417, 232] on span "to" at bounding box center [423, 223] width 12 height 17
click at [99, 260] on div "AN play_arrow pause 22:20 + Add competency keyboard_arrow_right I need to make …" at bounding box center [362, 217] width 694 height 85
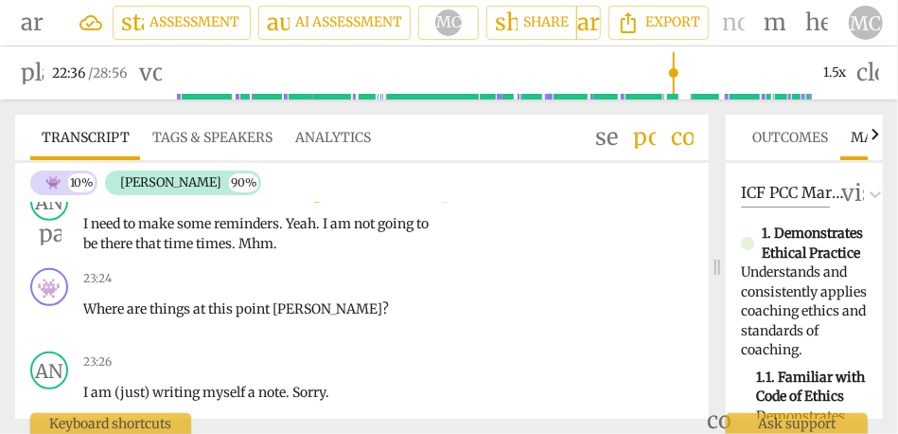
click at [99, 260] on div "AN play_arrow pause 22:20 + Add competency keyboard_arrow_right I need to make …" at bounding box center [362, 217] width 694 height 85
click at [101, 260] on div "AN play_arrow pause 22:20 + Add competency keyboard_arrow_right I need to make …" at bounding box center [362, 217] width 694 height 85
click at [119, 252] on span "there" at bounding box center [117, 243] width 35 height 17
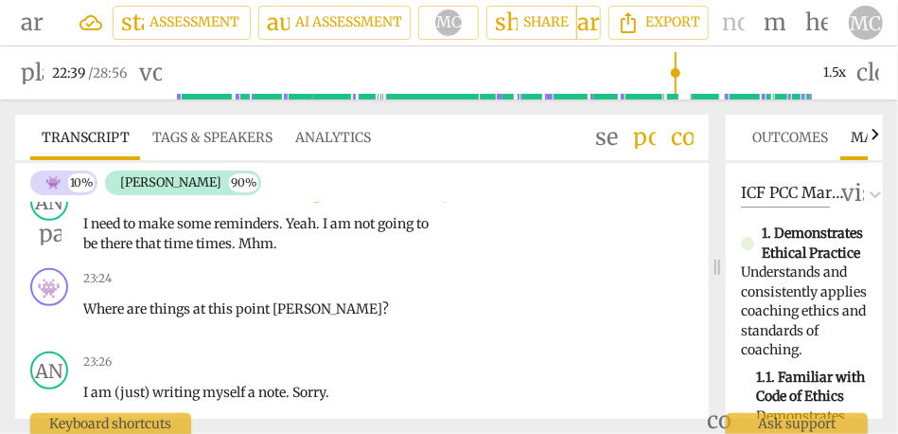
type input "1360"
click at [135, 252] on span "there" at bounding box center [117, 243] width 35 height 17
click at [131, 252] on span "there [inaudible]. Yeah." at bounding box center [174, 243] width 148 height 17
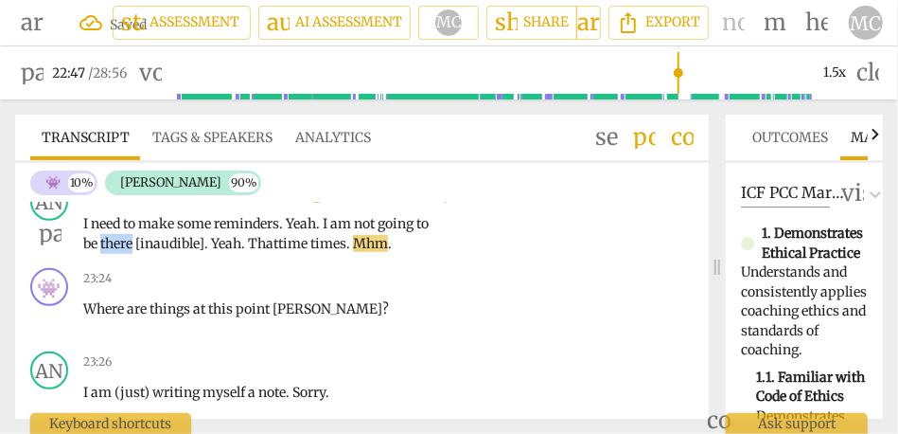
click at [131, 252] on span "there [inaudible]. Yeah." at bounding box center [174, 243] width 148 height 17
click at [388, 252] on span "Mhm" at bounding box center [370, 243] width 35 height 17
click at [137, 252] on span "there [inaudible]. Yeah." at bounding box center [174, 243] width 148 height 17
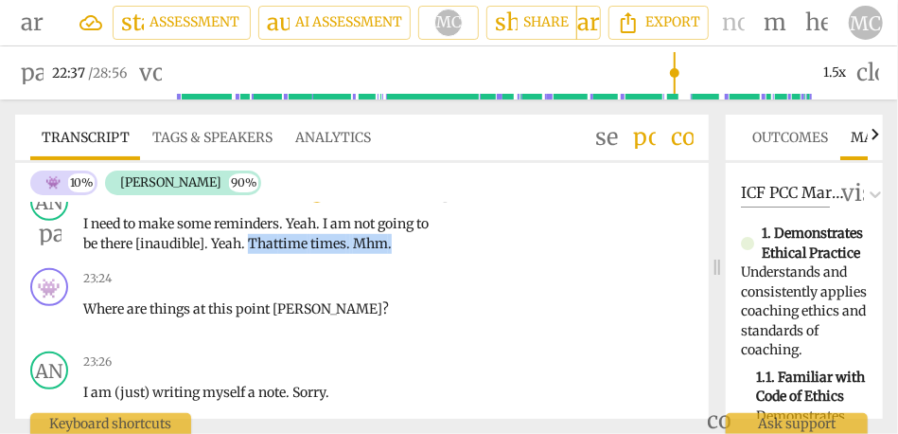
drag, startPoint x: 417, startPoint y: 294, endPoint x: 267, endPoint y: 299, distance: 149.7
click at [267, 253] on p "I need to make some reminders . Yeah . I am not going to be there [inaudible]. …" at bounding box center [260, 233] width 354 height 39
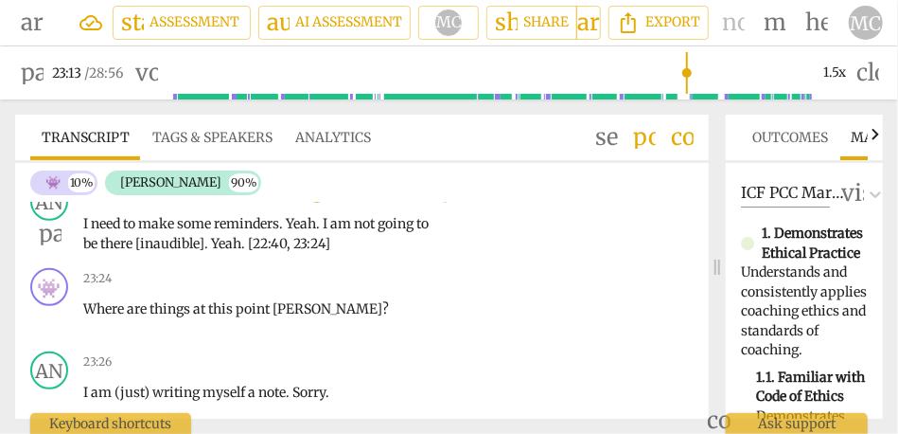
click at [354, 203] on p "Add competency" at bounding box center [377, 194] width 94 height 17
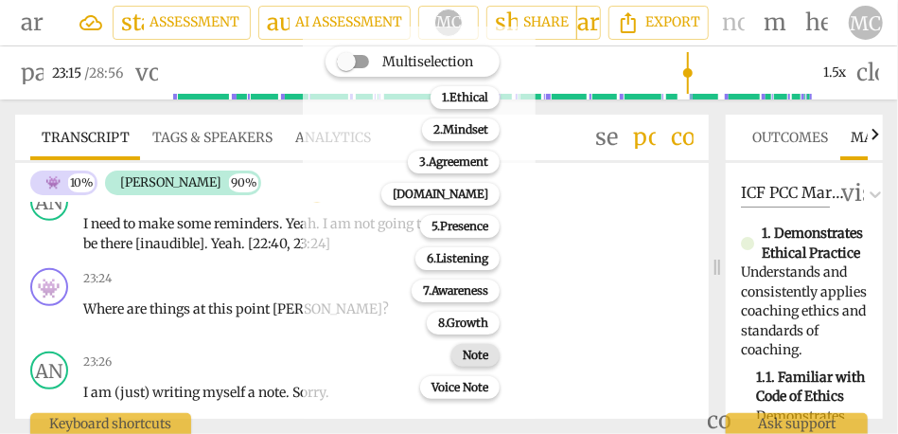
click at [475, 351] on b "Note" at bounding box center [476, 355] width 26 height 23
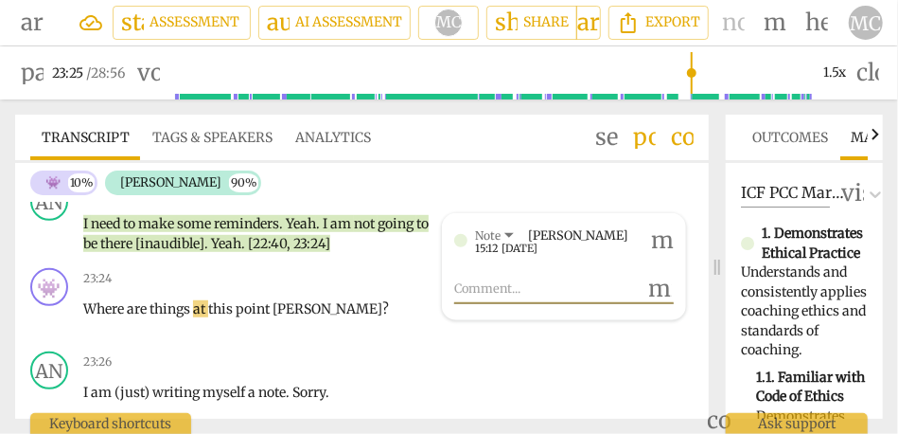
click at [134, 252] on span "there" at bounding box center [117, 243] width 35 height 17
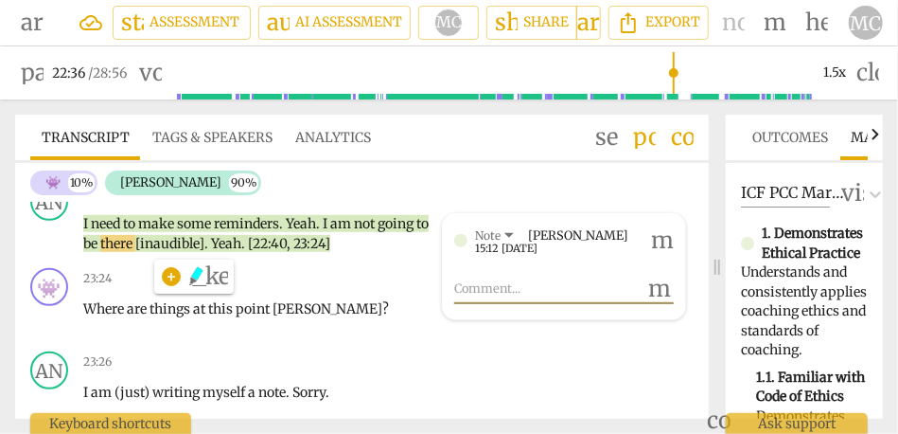
click at [417, 232] on span "to" at bounding box center [423, 223] width 12 height 17
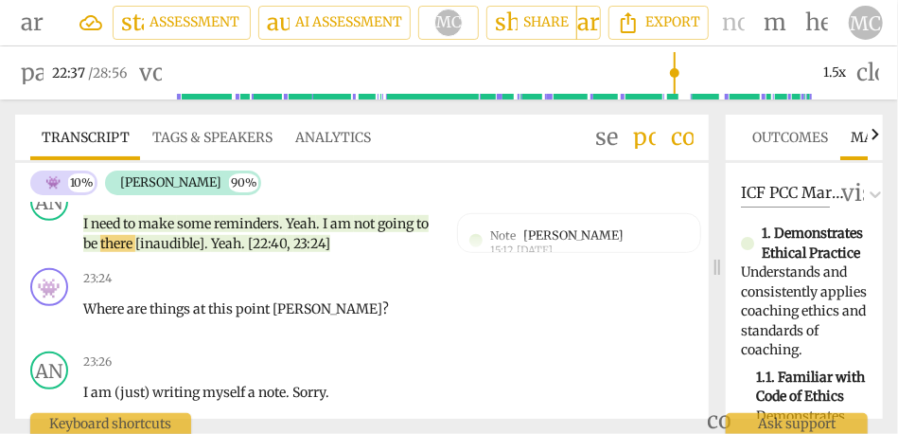
click at [417, 232] on span "to" at bounding box center [423, 223] width 12 height 17
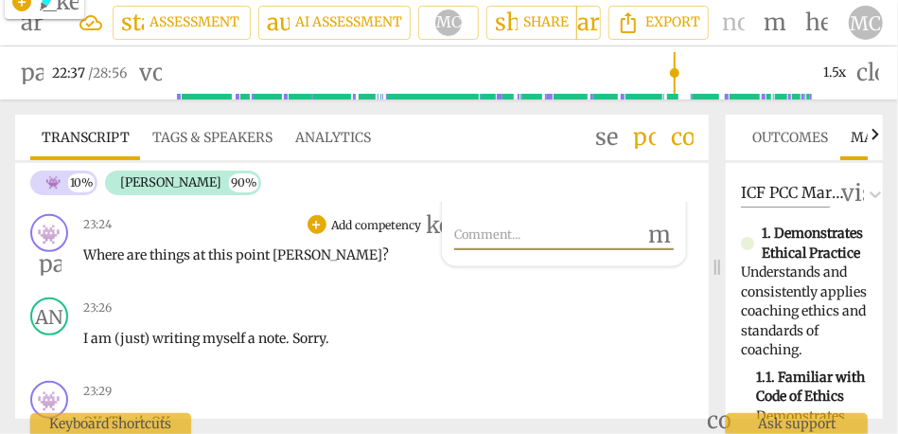
scroll to position [5964, 0]
click at [110, 262] on span "Where" at bounding box center [105, 253] width 44 height 17
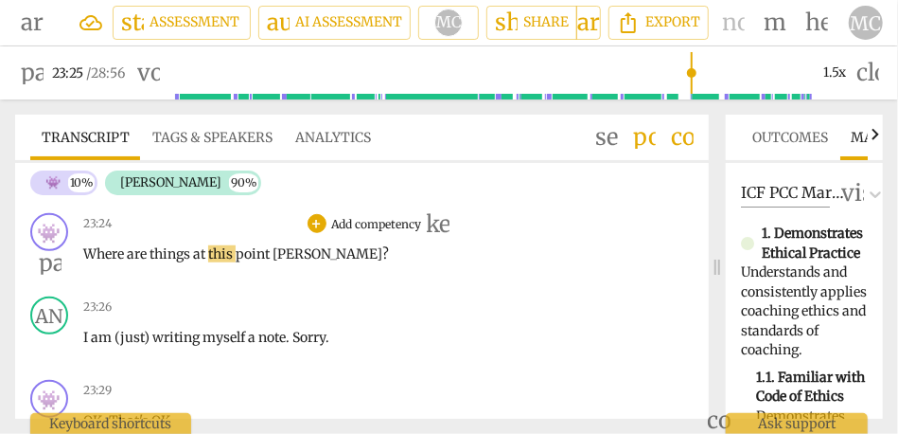
click at [273, 262] on span "point" at bounding box center [254, 253] width 37 height 17
type input "1407"
click at [379, 233] on p "Add competency" at bounding box center [377, 224] width 94 height 17
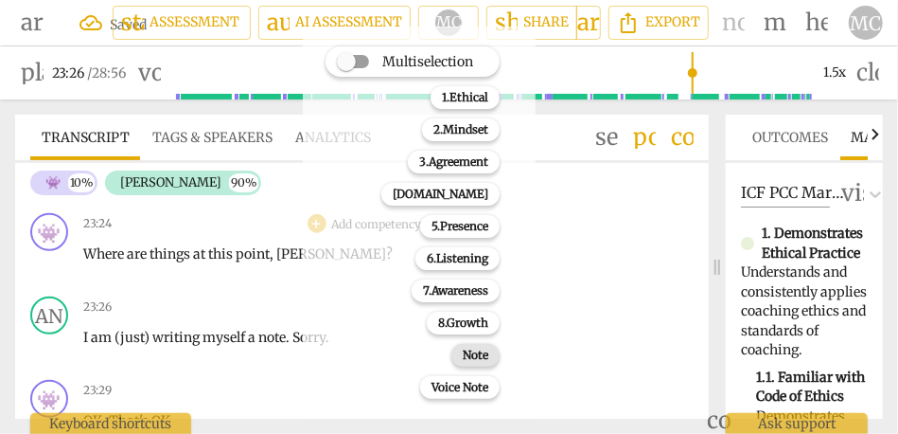
click at [463, 360] on div "Note" at bounding box center [476, 355] width 48 height 23
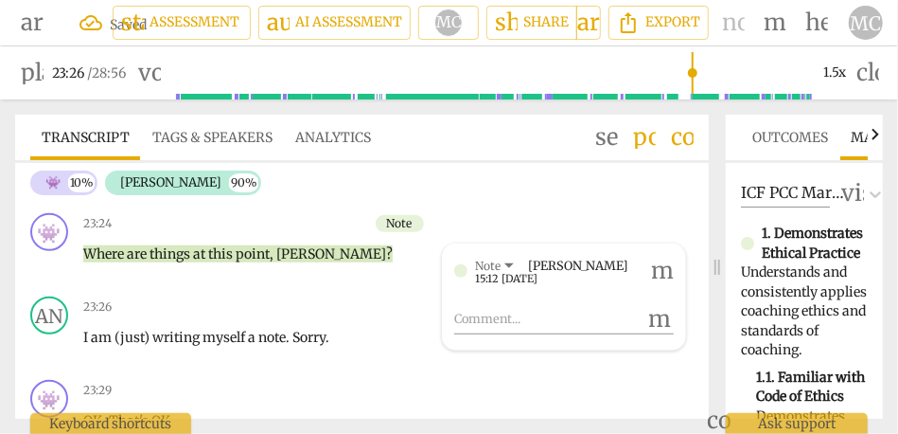
scroll to position [6103, 0]
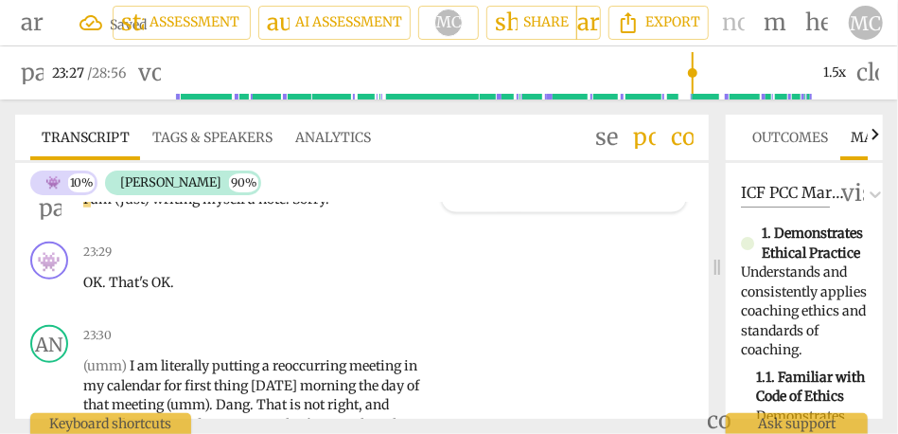
click at [151, 207] on span "(just)" at bounding box center [134, 198] width 38 height 17
type input "1408"
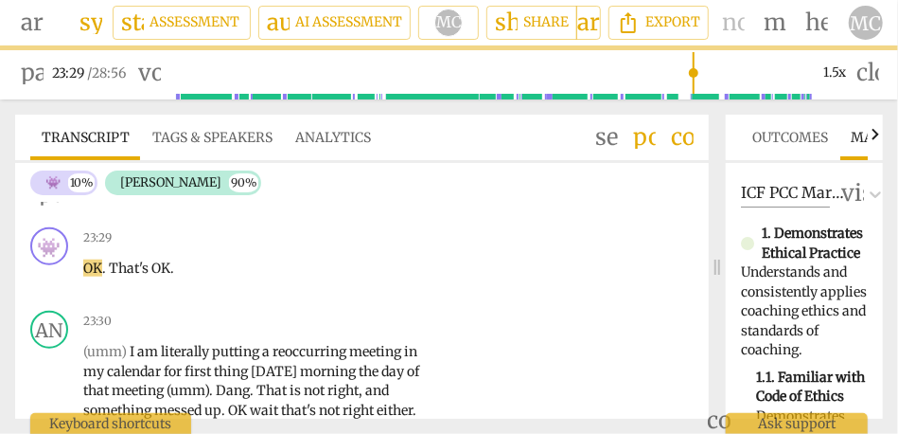
scroll to position [6118, 0]
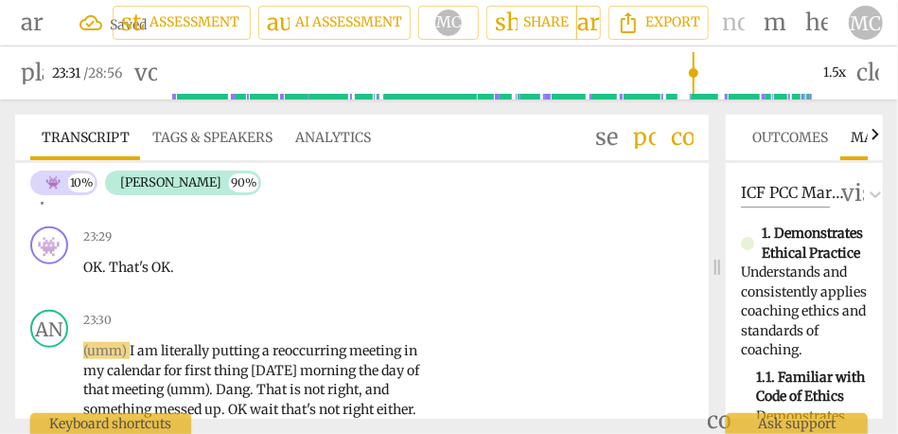
click at [265, 192] on span "Sorry" at bounding box center [271, 183] width 33 height 17
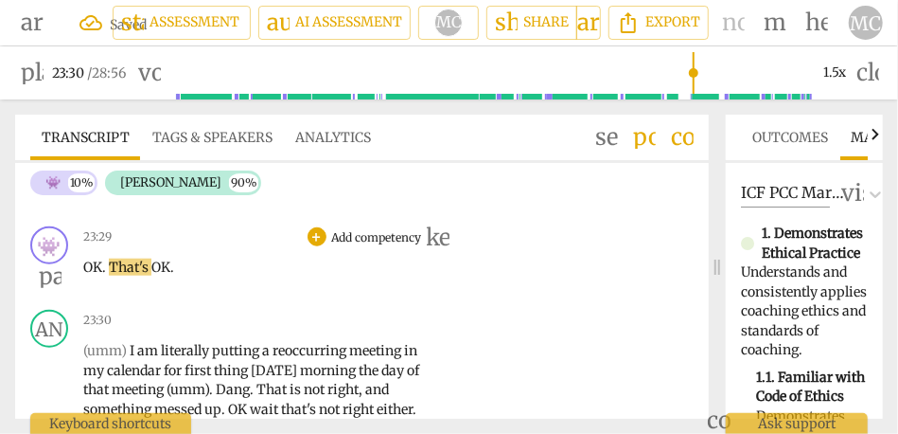
type input "1410"
click at [85, 275] on span "OK" at bounding box center [92, 266] width 19 height 17
click at [226, 247] on div "23:29 + Add competency keyboard_arrow_right" at bounding box center [265, 236] width 365 height 21
click at [137, 275] on span "That's" at bounding box center [154, 266] width 43 height 17
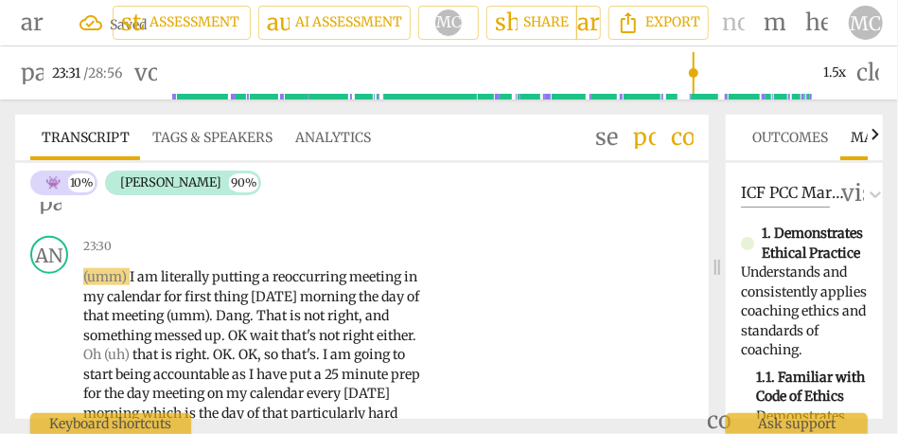
scroll to position [6192, 0]
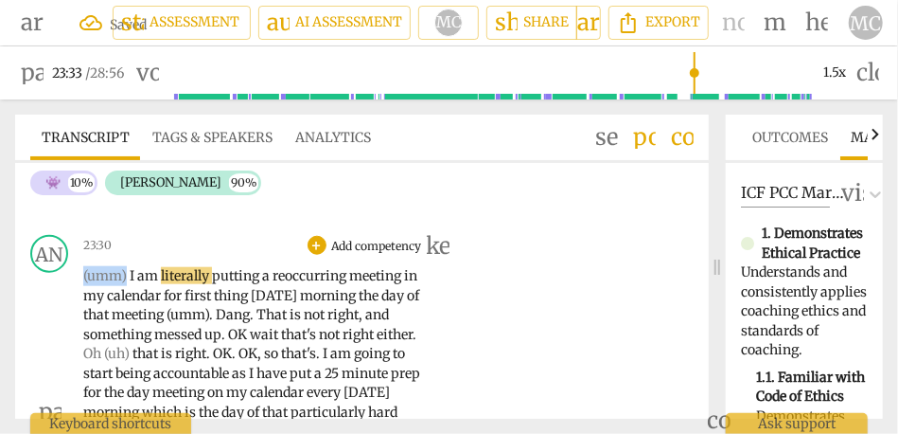
drag, startPoint x: 127, startPoint y: 336, endPoint x: 60, endPoint y: 332, distance: 67.3
click at [60, 332] on div "AN play_arrow pause 23:30 + Add competency keyboard_arrow_right (umm) I am lite…" at bounding box center [362, 396] width 694 height 338
type input "1414"
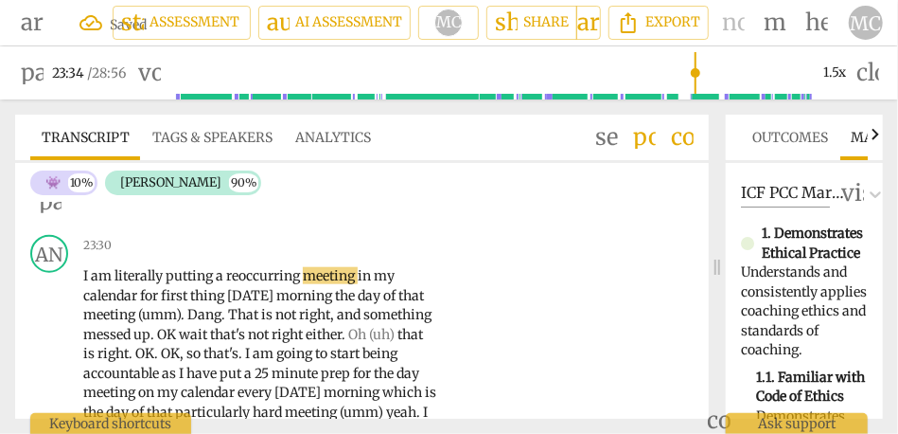
click at [211, 227] on div "👾 play_arrow pause 23:29 + Add competency keyboard_arrow_right Oh . OK . That's…" at bounding box center [362, 185] width 694 height 83
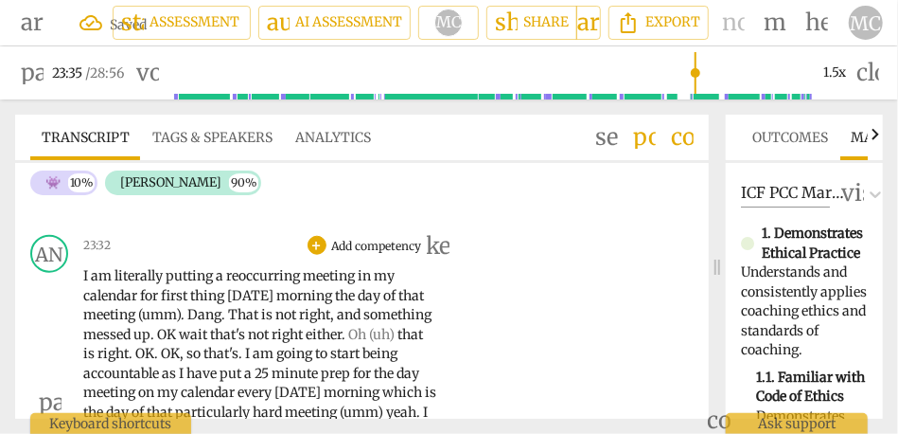
click at [96, 284] on span "am" at bounding box center [103, 275] width 24 height 17
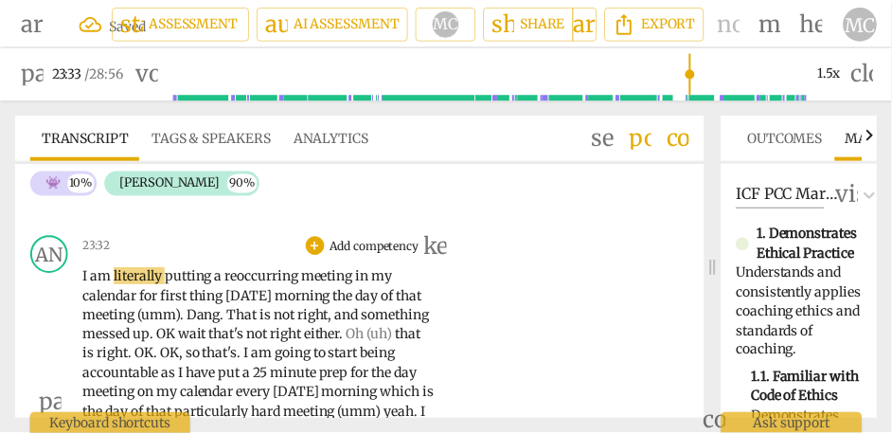
scroll to position [6290, 0]
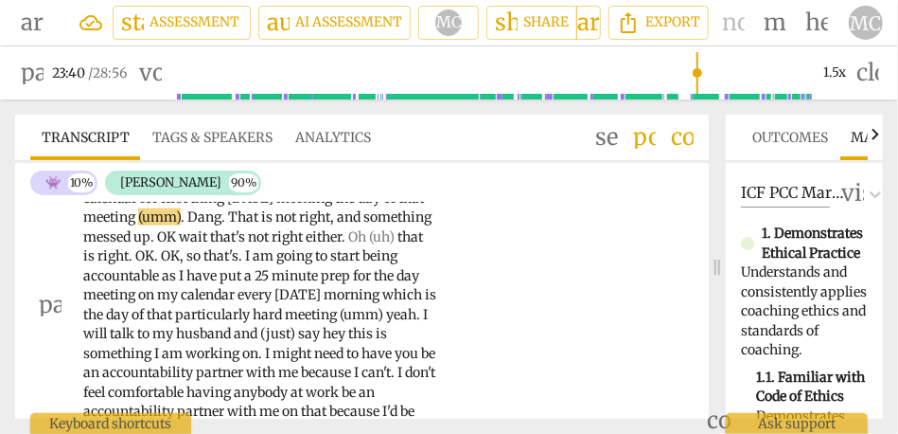
click at [358, 206] on span "the" at bounding box center [346, 197] width 23 height 17
type input "1422"
drag, startPoint x: 239, startPoint y: 275, endPoint x: 187, endPoint y: 275, distance: 51.1
click at [187, 275] on p "I am literally putting a reoccurring meeting in my calendar for first thing [DA…" at bounding box center [260, 305] width 354 height 272
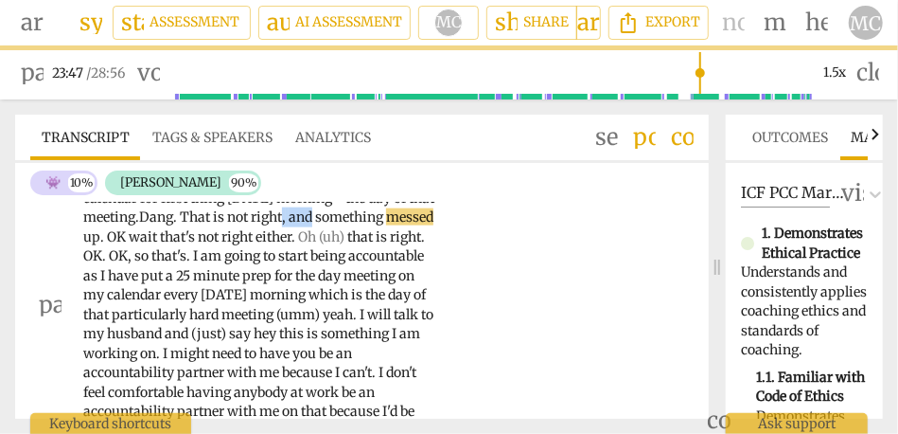
drag, startPoint x: 332, startPoint y: 275, endPoint x: 388, endPoint y: 275, distance: 55.9
click at [388, 275] on p "I am literally putting a reoccurring meeting in my calendar for first thing [DA…" at bounding box center [260, 305] width 354 height 272
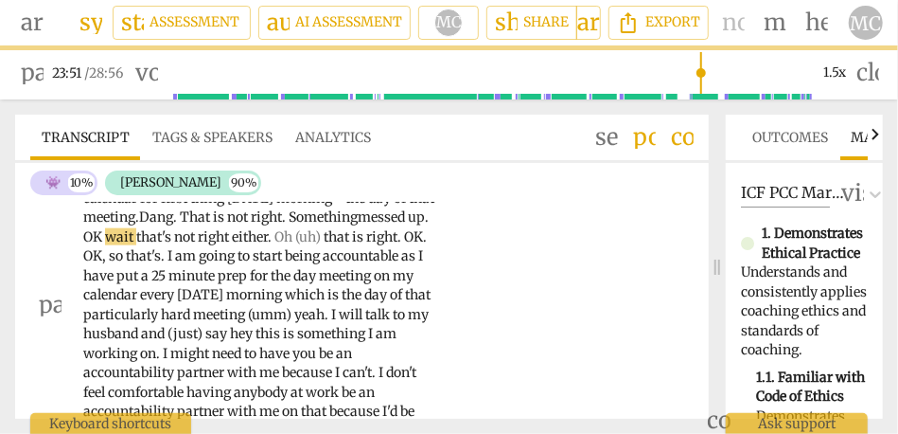
click at [105, 245] on span "OK" at bounding box center [94, 236] width 22 height 17
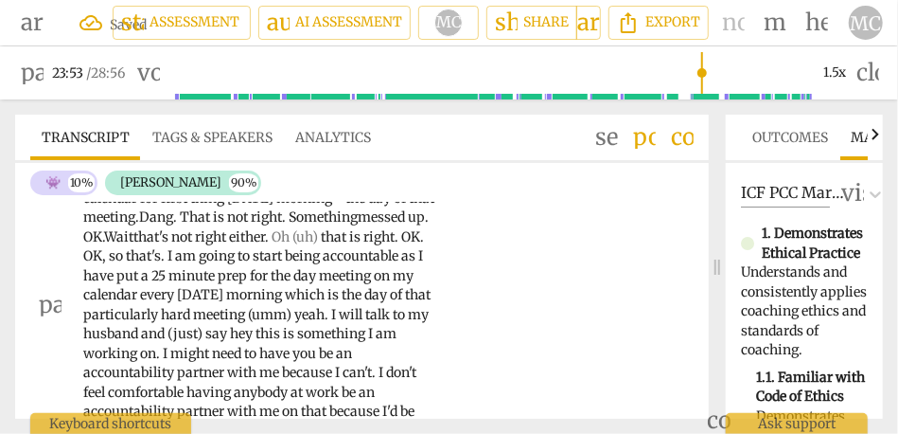
click at [215, 303] on p "I am literally putting a reoccurring meeting in my calendar for first thing [DA…" at bounding box center [260, 305] width 354 height 272
click at [383, 302] on p "I am literally putting a reoccurring meeting in my calendar for first thing [DA…" at bounding box center [260, 305] width 354 height 272
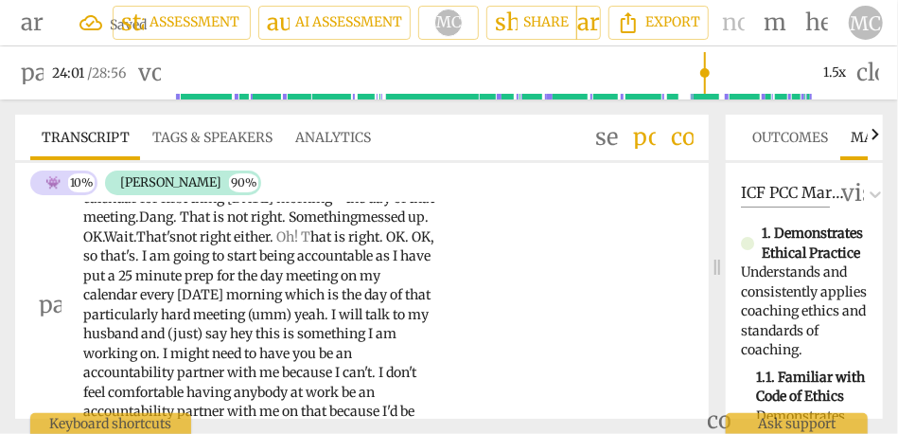
click at [334, 245] on span "hat" at bounding box center [323, 236] width 24 height 17
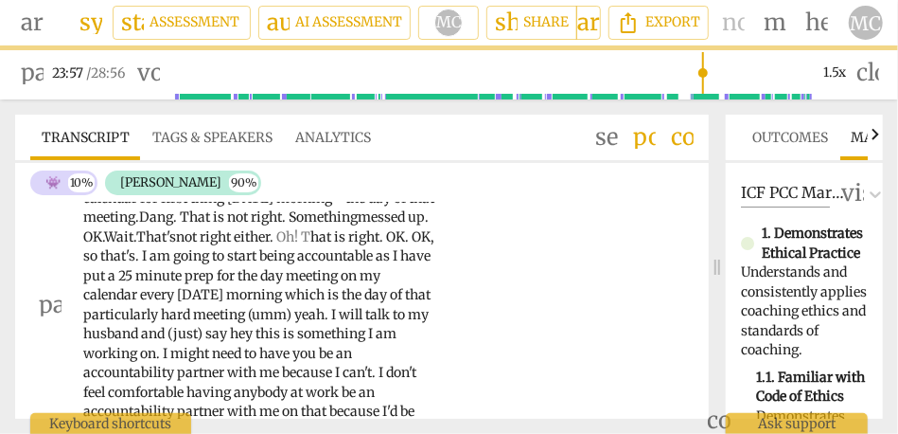
click at [100, 264] on span "so" at bounding box center [91, 255] width 17 height 17
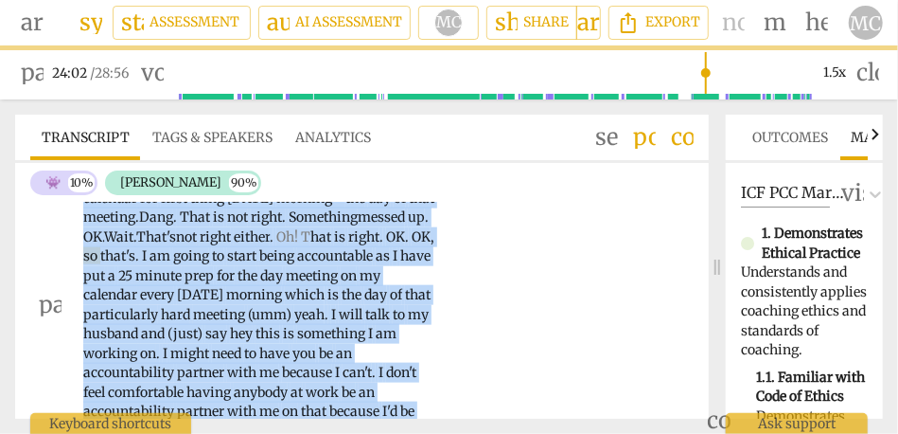
click at [100, 264] on span "so" at bounding box center [91, 255] width 17 height 17
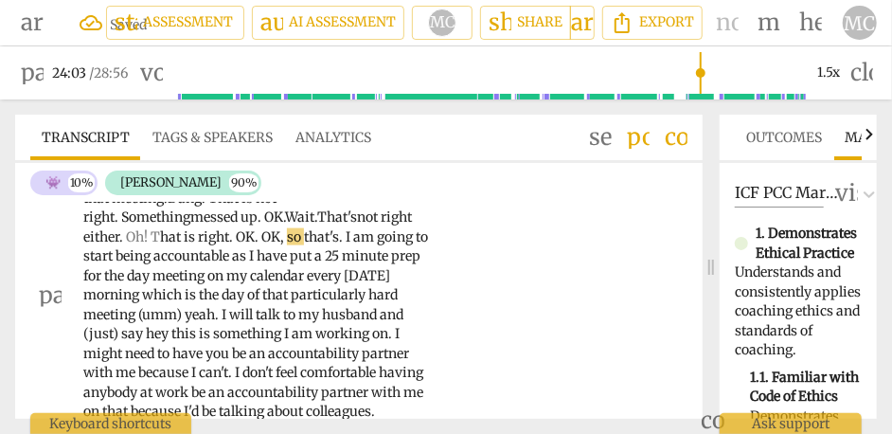
click at [198, 245] on span "right" at bounding box center [213, 236] width 31 height 17
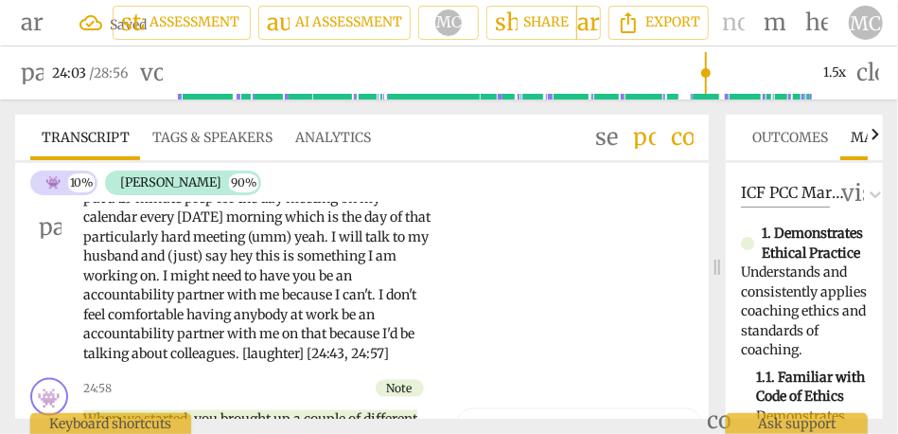
click at [348, 168] on span "right" at bounding box center [363, 159] width 31 height 17
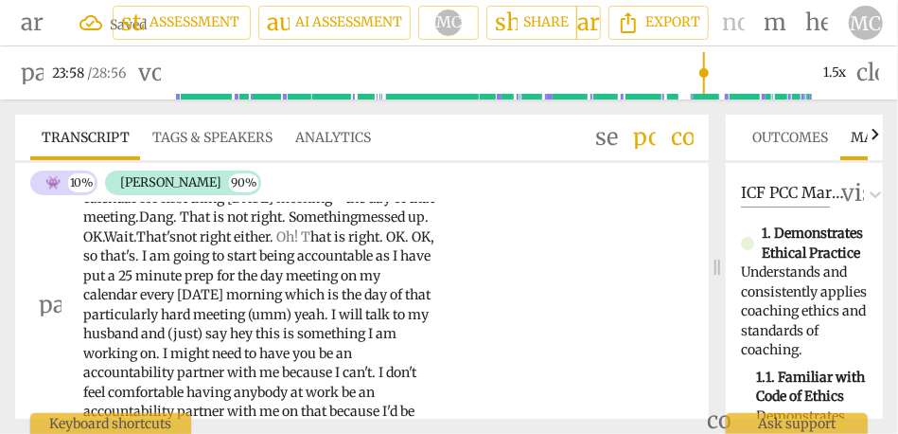
click at [348, 245] on span "right" at bounding box center [363, 236] width 31 height 17
click at [100, 264] on span "so" at bounding box center [91, 255] width 17 height 17
click at [412, 245] on span "OK" at bounding box center [421, 236] width 19 height 17
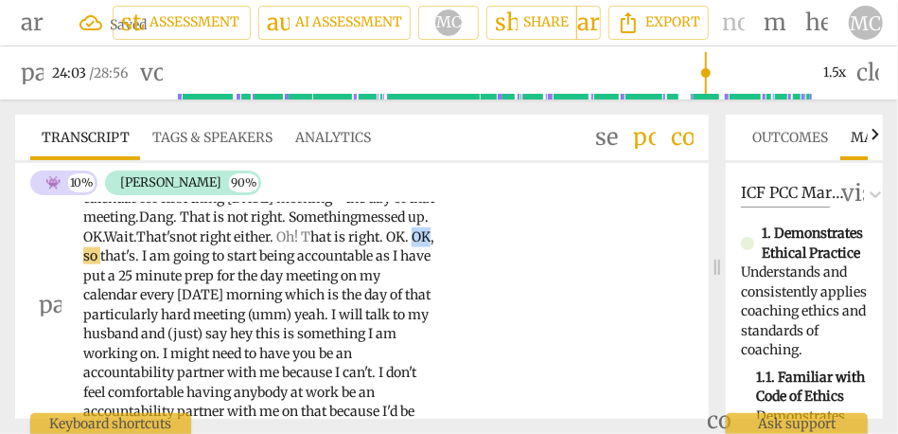
click at [412, 245] on span "OK" at bounding box center [421, 236] width 19 height 17
click at [386, 245] on span "OK" at bounding box center [395, 236] width 19 height 17
click at [348, 245] on span "right" at bounding box center [363, 236] width 31 height 17
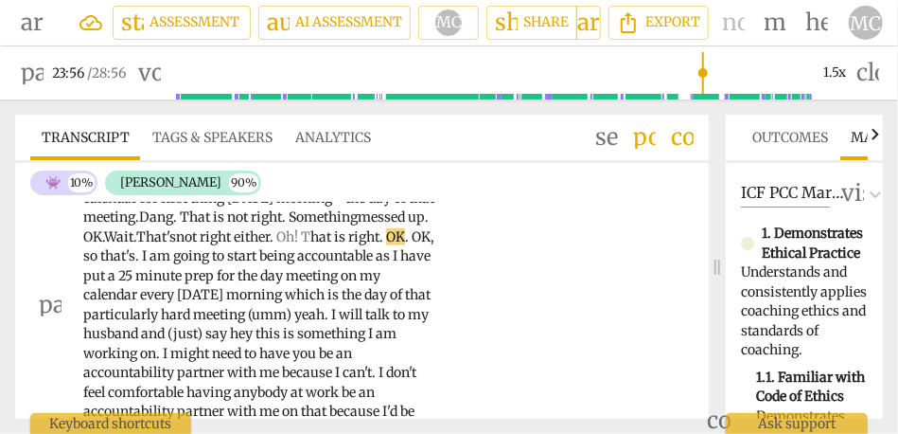
click at [405, 245] on span "." at bounding box center [408, 236] width 7 height 17
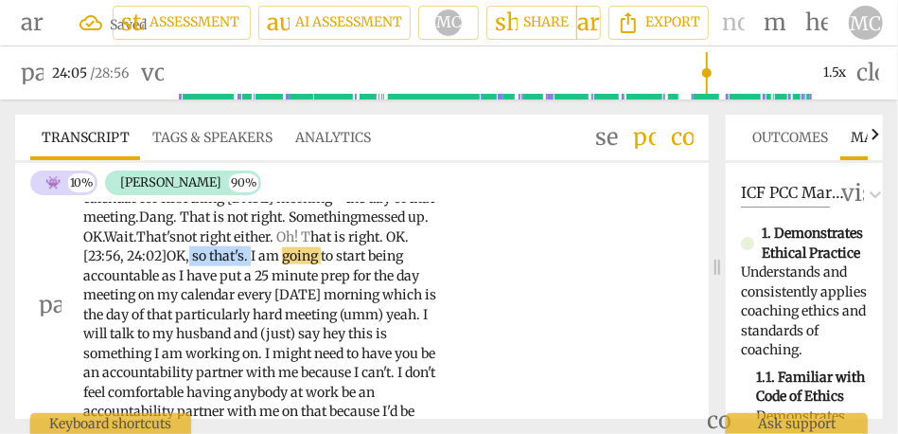
drag, startPoint x: 330, startPoint y: 313, endPoint x: 268, endPoint y: 312, distance: 62.5
click at [268, 312] on p "I am literally putting a reoccurring meeting in my calendar for first thing [DA…" at bounding box center [260, 305] width 354 height 272
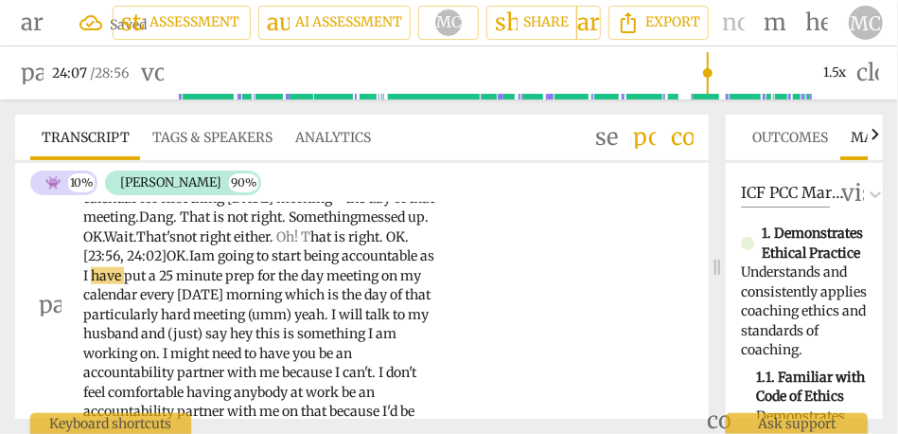
click at [218, 264] on span "am" at bounding box center [206, 255] width 24 height 17
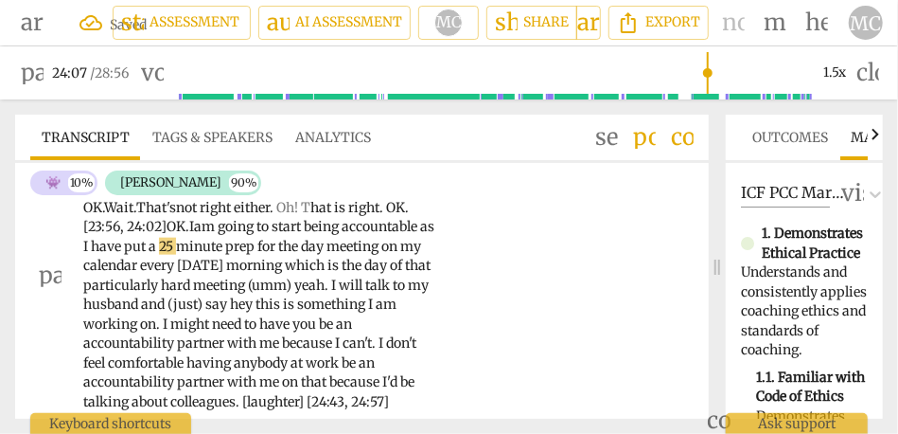
click at [91, 255] on span "I" at bounding box center [87, 246] width 8 height 17
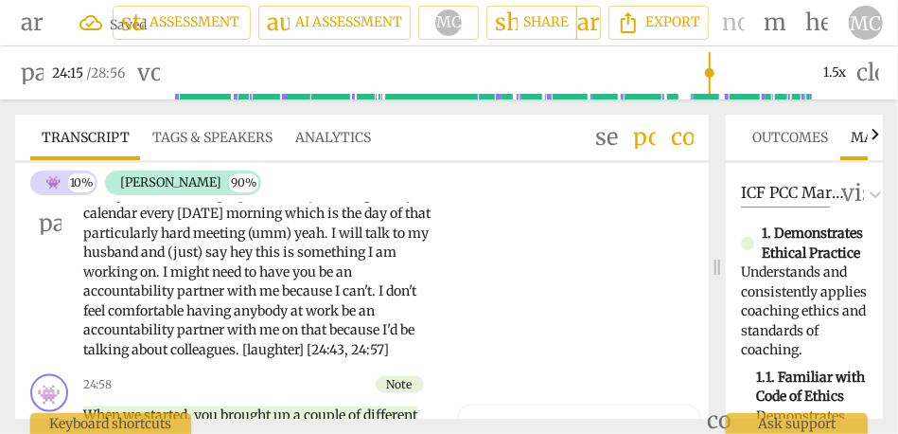
click at [285, 222] on span "morning" at bounding box center [255, 212] width 59 height 17
drag, startPoint x: 167, startPoint y: 311, endPoint x: 71, endPoint y: 311, distance: 95.6
click at [71, 311] on div "AN play_arrow pause 23:32 + Add competency keyboard_arrow_right I am literally …" at bounding box center [362, 207] width 694 height 318
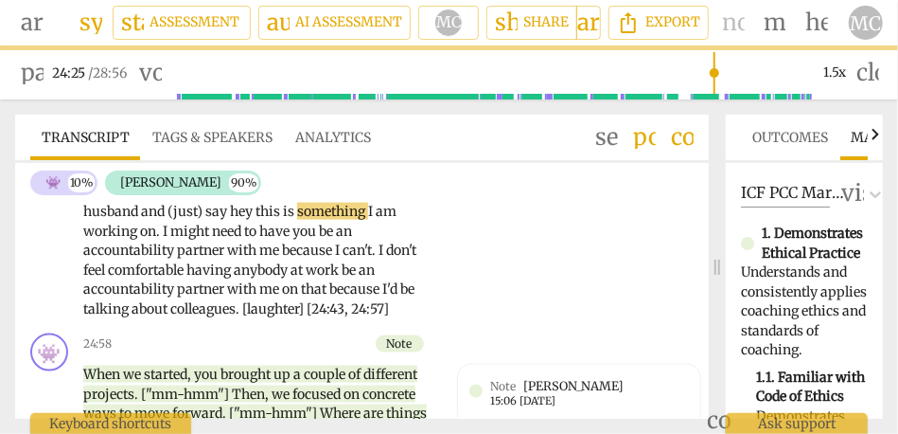
scroll to position [6409, 0]
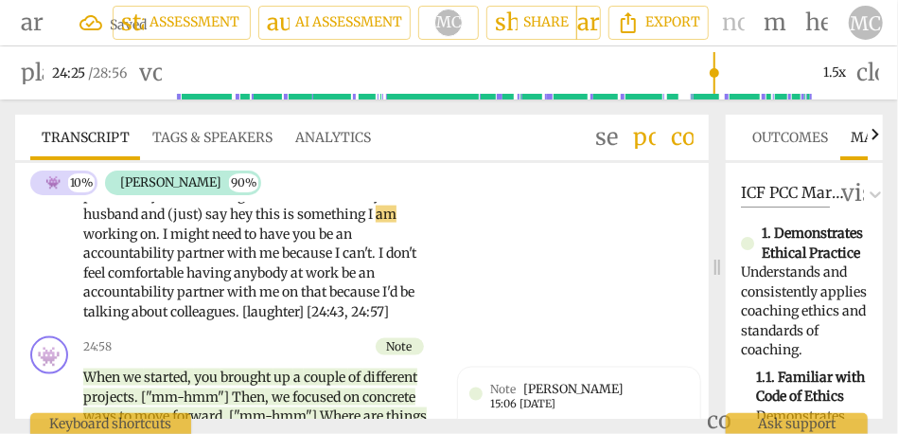
click at [230, 222] on span "say" at bounding box center [217, 213] width 25 height 17
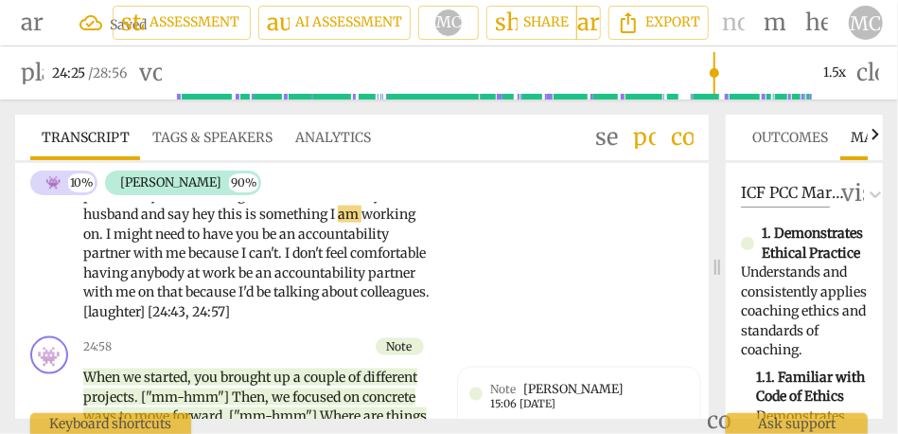
click at [218, 222] on span "hey" at bounding box center [205, 213] width 26 height 17
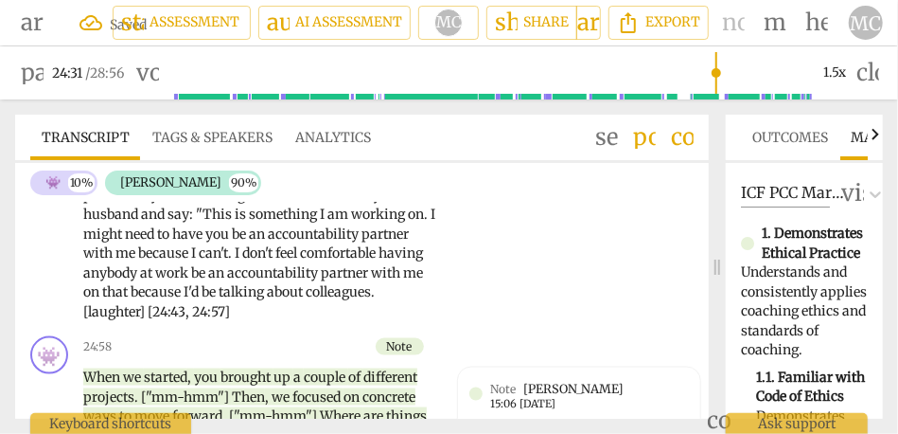
click at [242, 261] on span "I" at bounding box center [239, 252] width 8 height 17
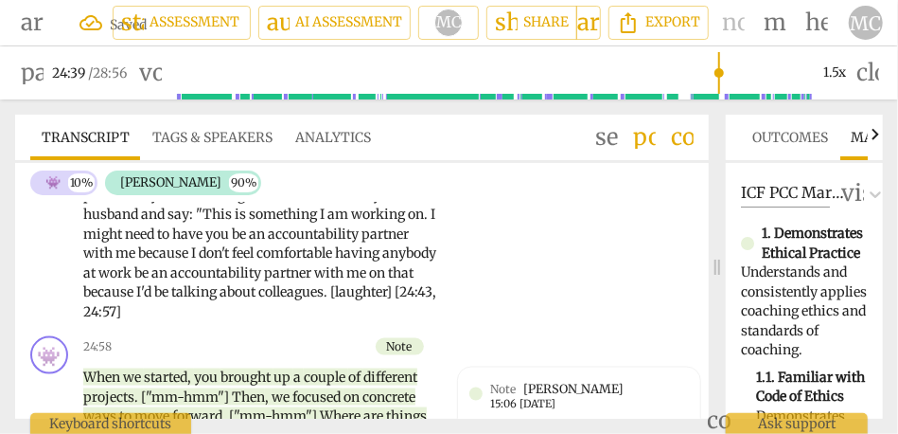
click at [346, 281] on span "me" at bounding box center [357, 272] width 23 height 17
click at [136, 300] on span "because" at bounding box center [109, 291] width 53 height 17
click at [188, 300] on span "I'd" at bounding box center [179, 291] width 18 height 17
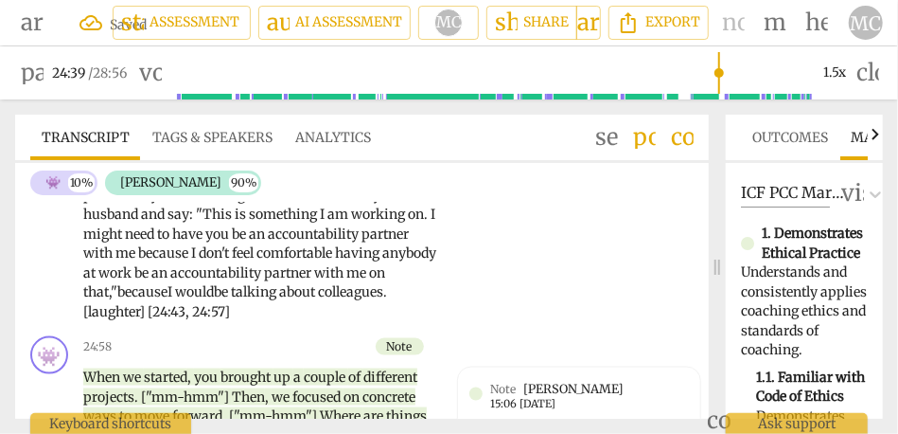
click at [419, 321] on p "I am literally putting a reoccurring meeting in my calendar for first thing [DA…" at bounding box center [260, 185] width 354 height 272
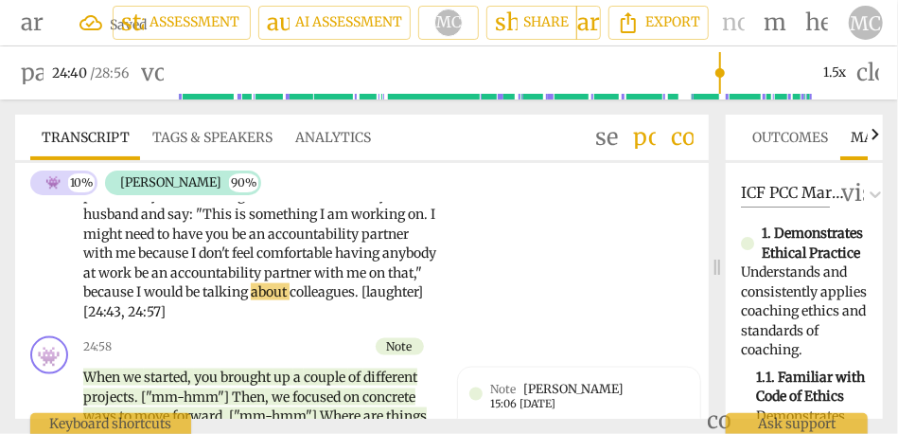
click at [522, 329] on div "AN play_arrow pause 23:32 + Add competency keyboard_arrow_right I am literally …" at bounding box center [362, 169] width 694 height 318
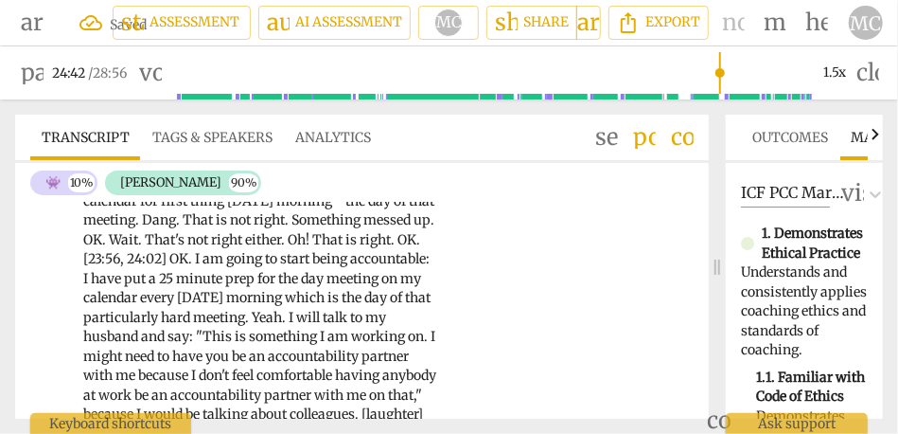
scroll to position [6261, 0]
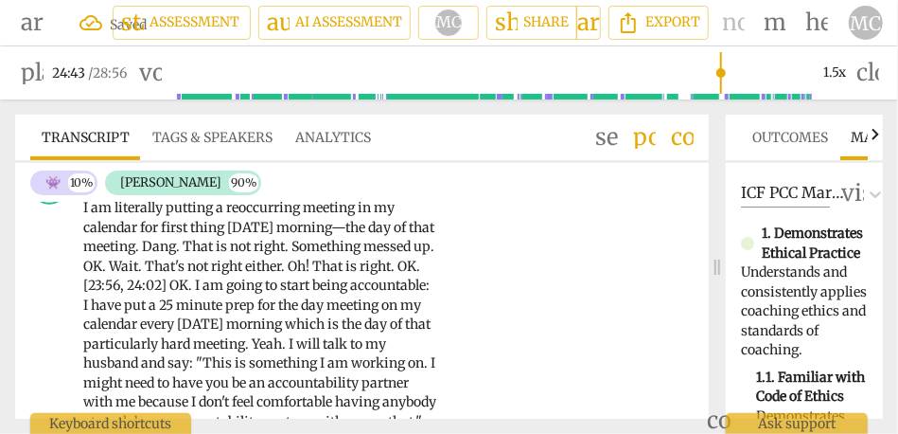
click at [392, 187] on p "Add competency" at bounding box center [377, 177] width 94 height 17
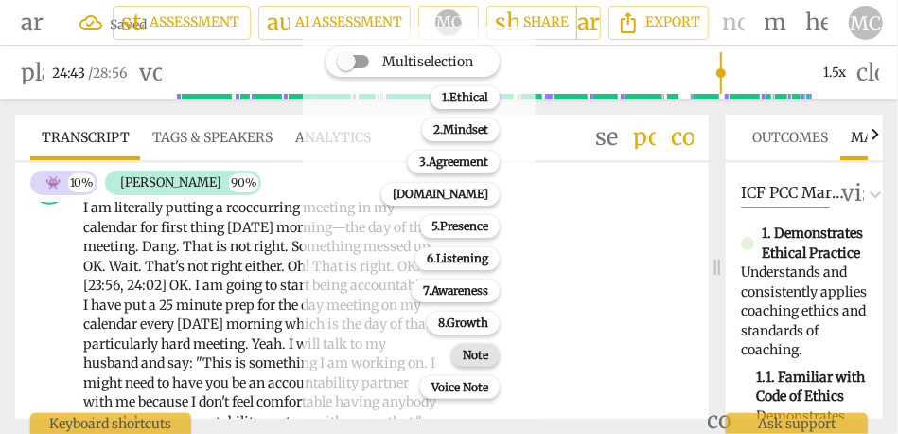
click at [474, 351] on b "Note" at bounding box center [476, 355] width 26 height 23
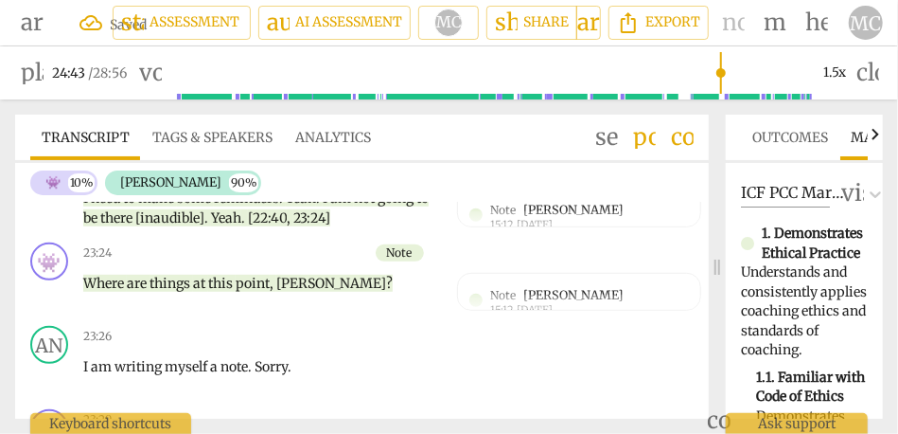
scroll to position [6099, 0]
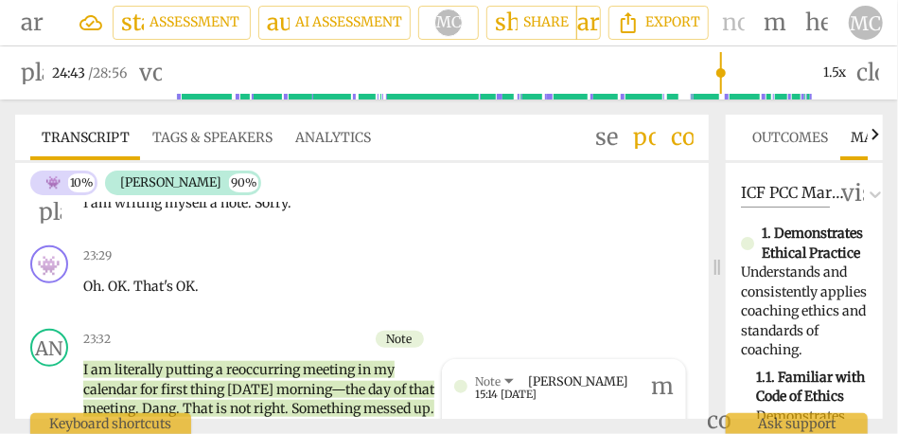
click at [362, 182] on p "Add competency" at bounding box center [377, 173] width 94 height 17
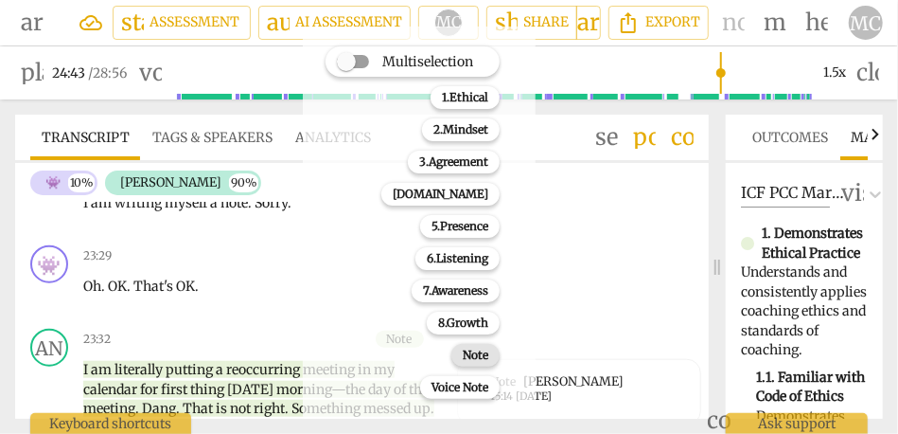
click at [476, 359] on b "Note" at bounding box center [476, 355] width 26 height 23
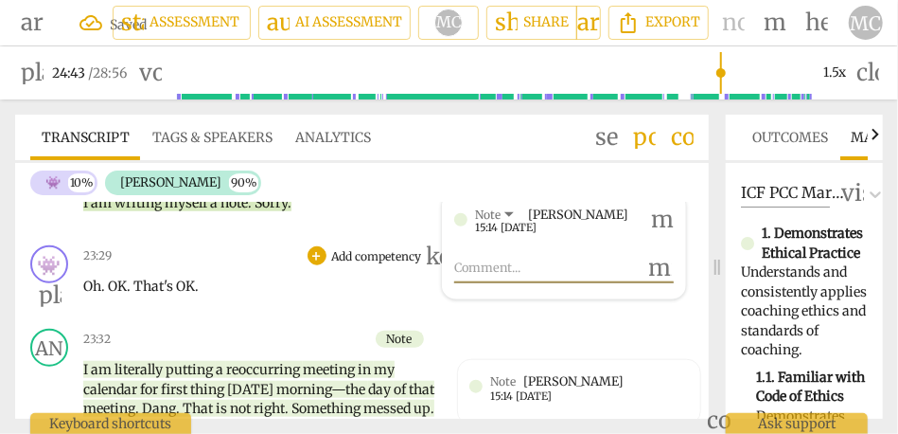
click at [364, 265] on p "Add competency" at bounding box center [377, 256] width 94 height 17
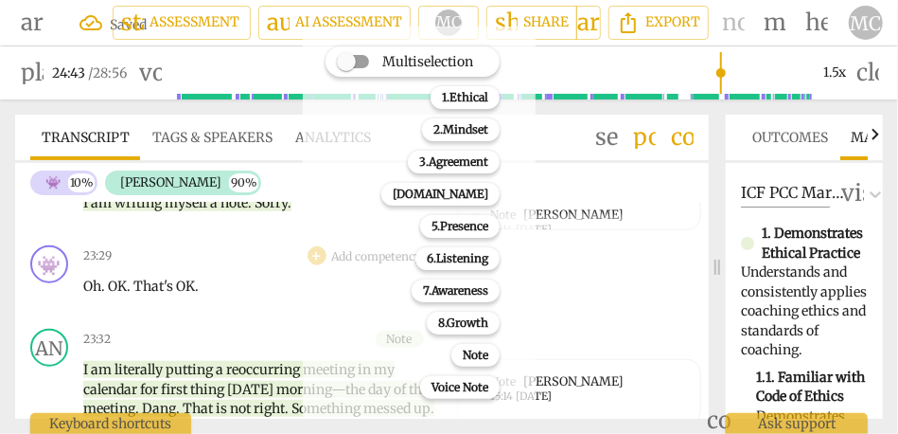
drag, startPoint x: 364, startPoint y: 317, endPoint x: 412, endPoint y: 325, distance: 47.9
click at [366, 317] on div "Multiselection m 1.Ethical 1 2.Mindset 2 3.Agreement 3 [DOMAIN_NAME] 4 5.Presen…" at bounding box center [427, 223] width 218 height 362
click at [464, 350] on b "Note" at bounding box center [476, 355] width 26 height 23
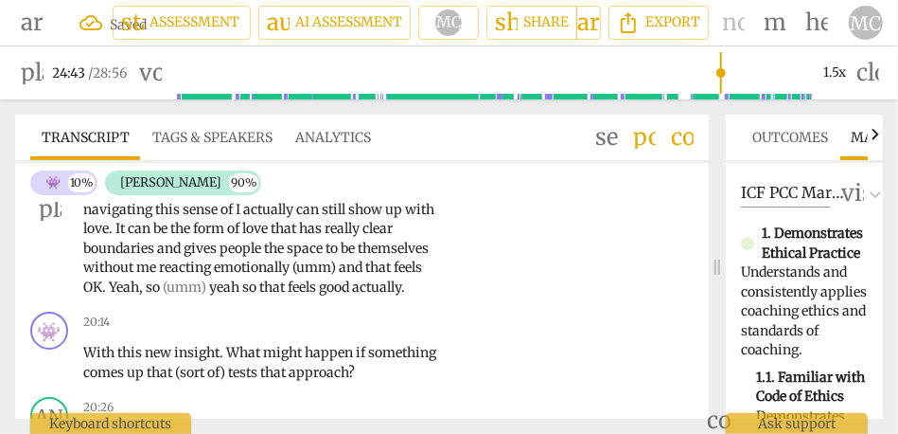
scroll to position [5326, 0]
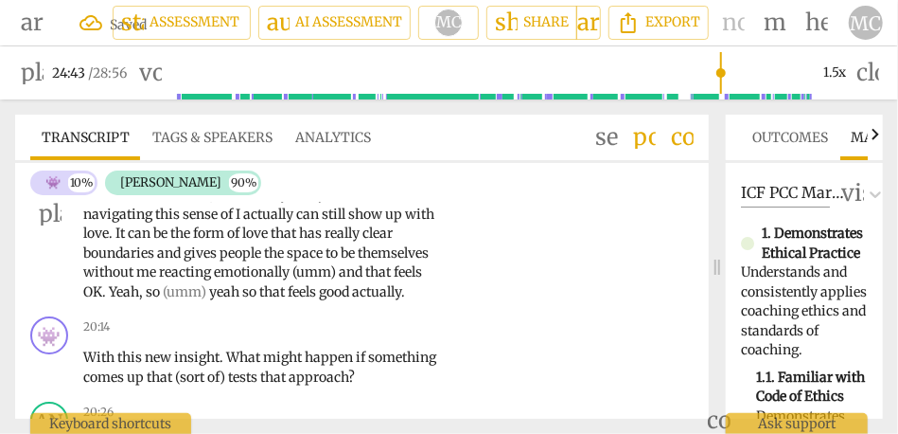
click at [259, 300] on span "so" at bounding box center [250, 291] width 17 height 17
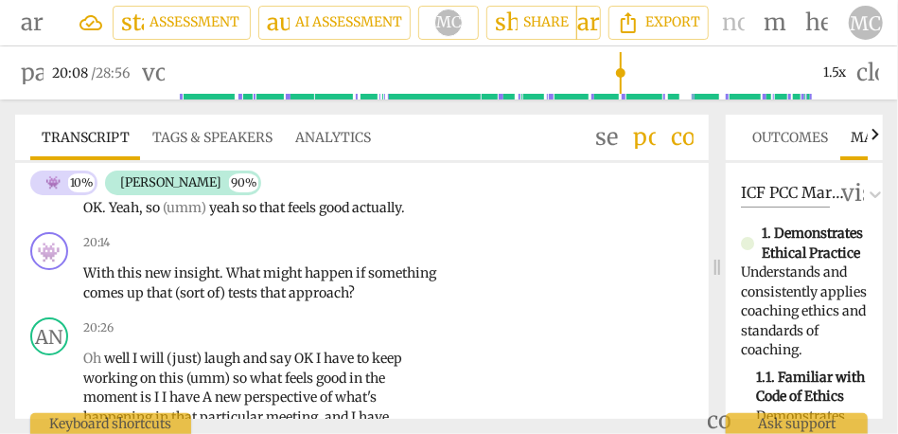
click at [85, 218] on p "I am (umm) writing a note to help it sink in establish clear boundaries and how…" at bounding box center [260, 130] width 354 height 175
click at [319, 216] on span "good" at bounding box center [335, 207] width 33 height 17
click at [352, 216] on span "actually" at bounding box center [376, 207] width 49 height 17
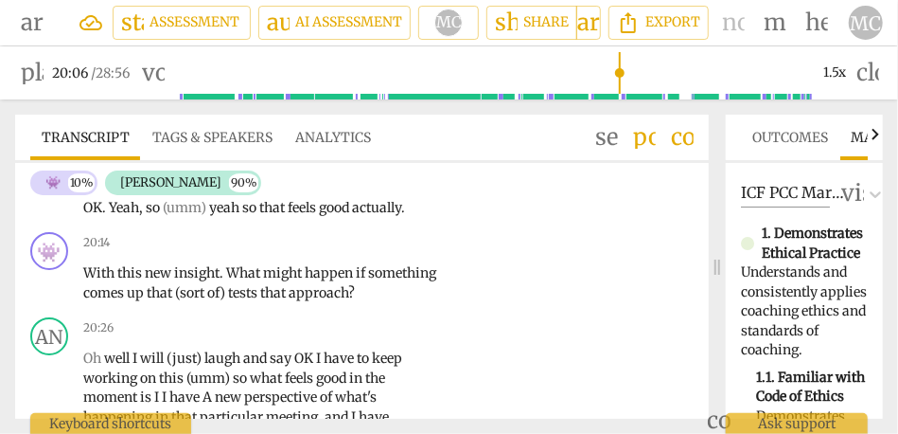
type input "1207"
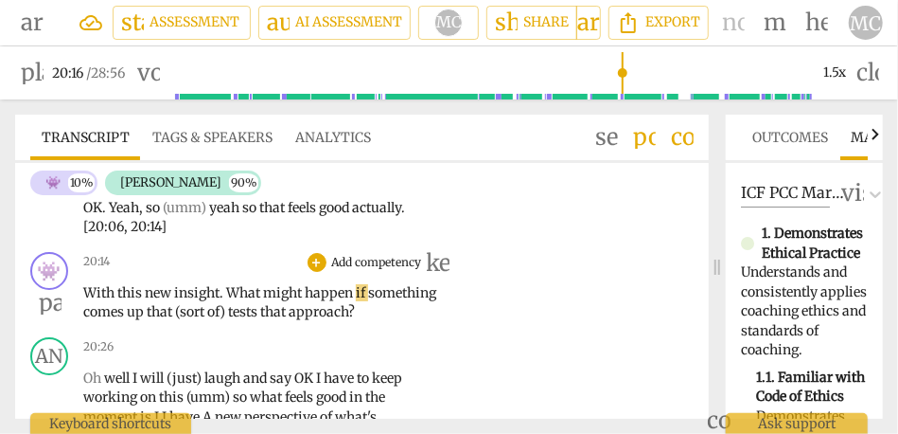
click at [238, 301] on span "What" at bounding box center [244, 292] width 37 height 17
type input "1217"
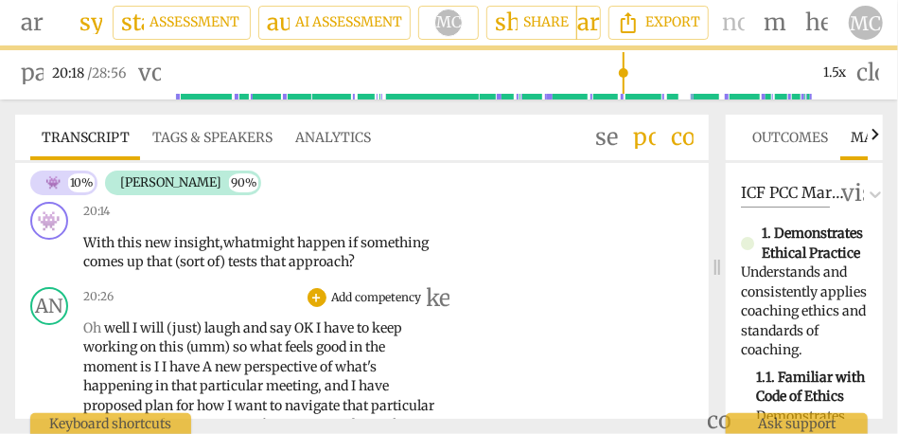
scroll to position [5464, 0]
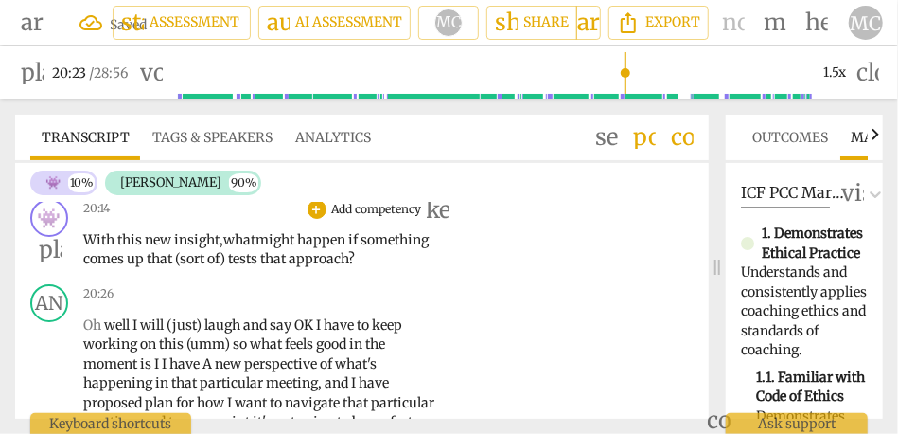
click at [147, 267] on span "up" at bounding box center [137, 258] width 20 height 17
click at [260, 267] on span "tests" at bounding box center [244, 258] width 32 height 17
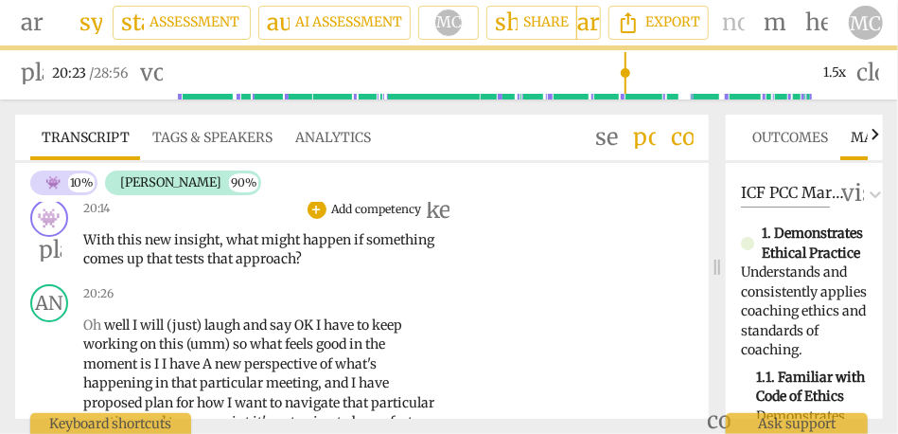
click at [385, 218] on p "Add competency" at bounding box center [377, 209] width 94 height 17
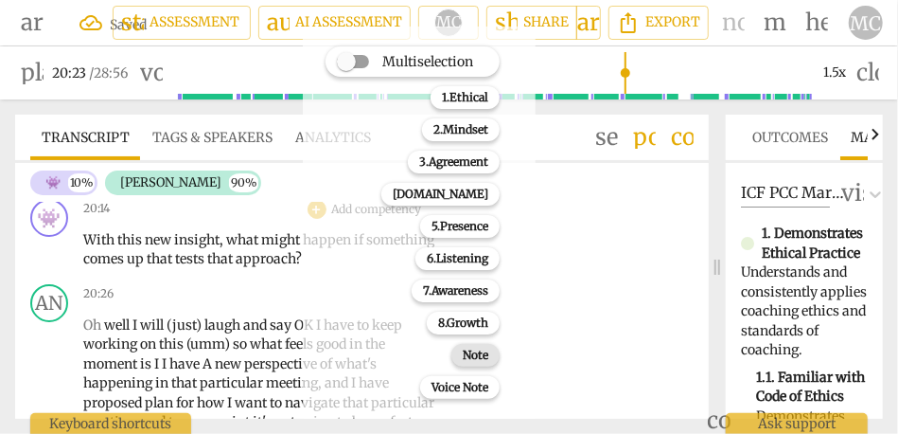
click at [485, 357] on b "Note" at bounding box center [476, 355] width 26 height 23
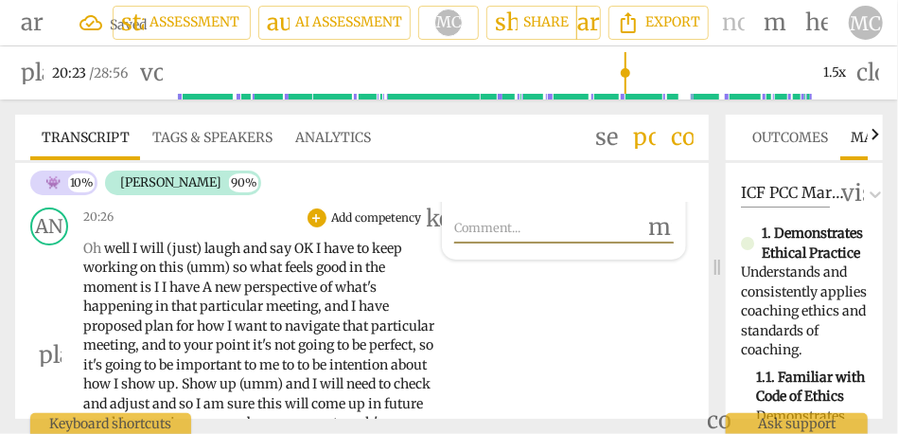
scroll to position [5548, 0]
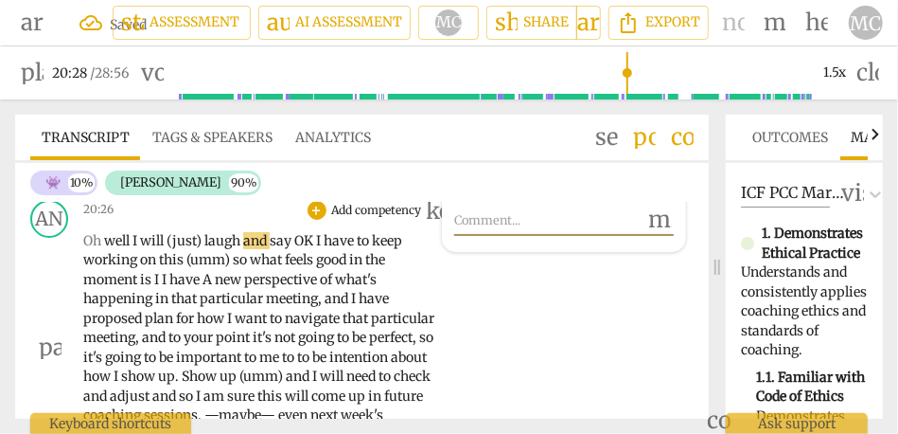
type input "1229"
click at [100, 249] on span "Oh" at bounding box center [93, 240] width 21 height 17
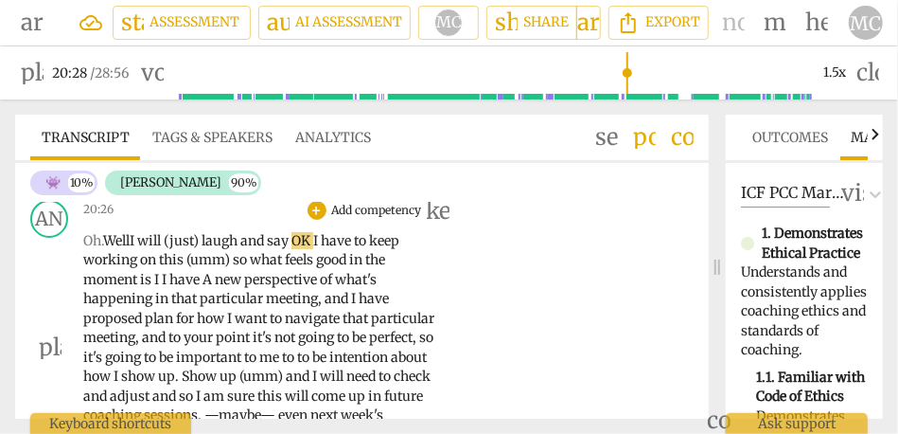
click at [137, 249] on span "I" at bounding box center [134, 240] width 8 height 17
click at [217, 249] on span "laugh" at bounding box center [224, 240] width 39 height 17
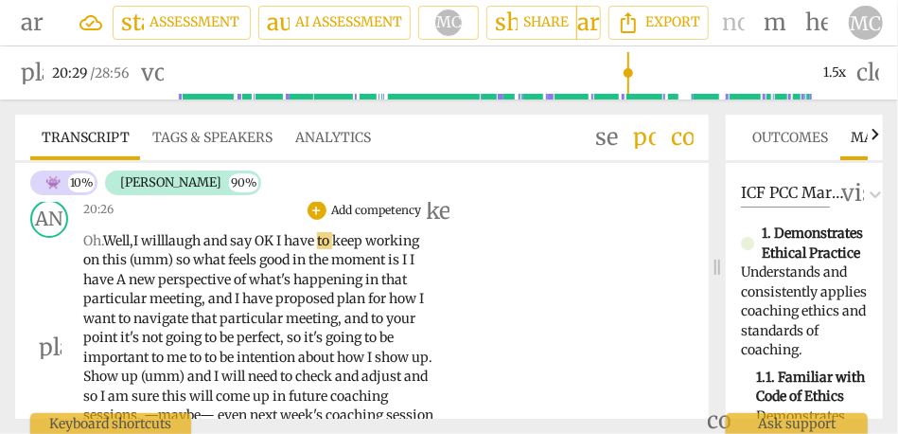
click at [189, 249] on span "augh" at bounding box center [186, 240] width 35 height 17
click at [269, 249] on span "OK" at bounding box center [266, 240] width 22 height 17
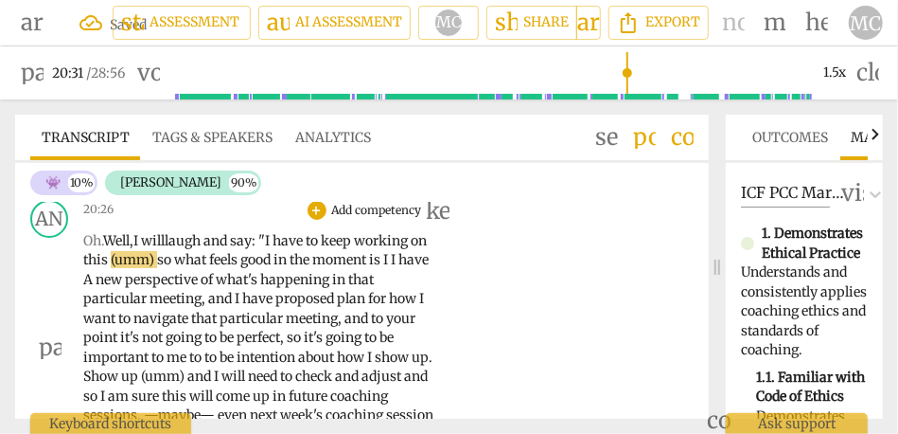
click at [174, 268] on span "so" at bounding box center [165, 259] width 17 height 17
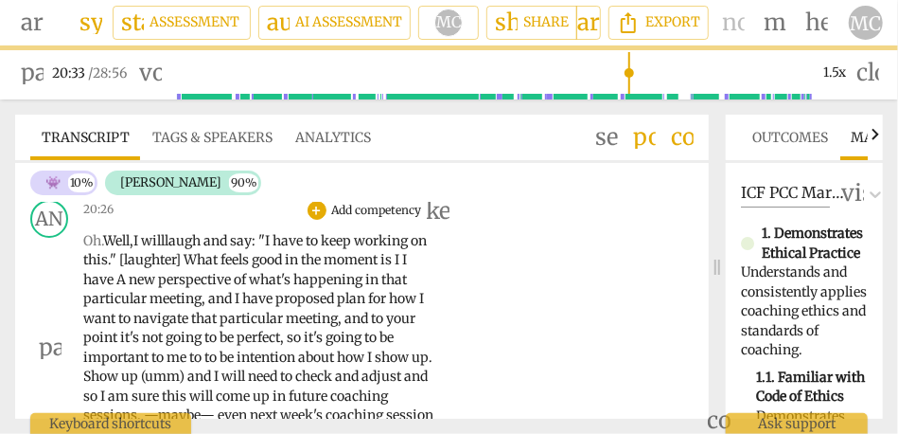
click at [395, 268] on span "is" at bounding box center [388, 259] width 14 height 17
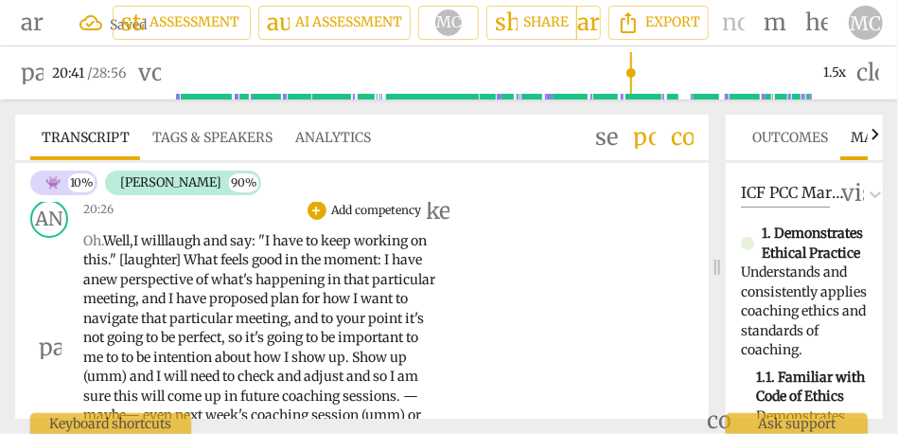
click at [577, 295] on div "AN play_arrow pause 20:26 + Add competency keyboard_arrow_right Oh. Well, I wil…" at bounding box center [362, 331] width 694 height 279
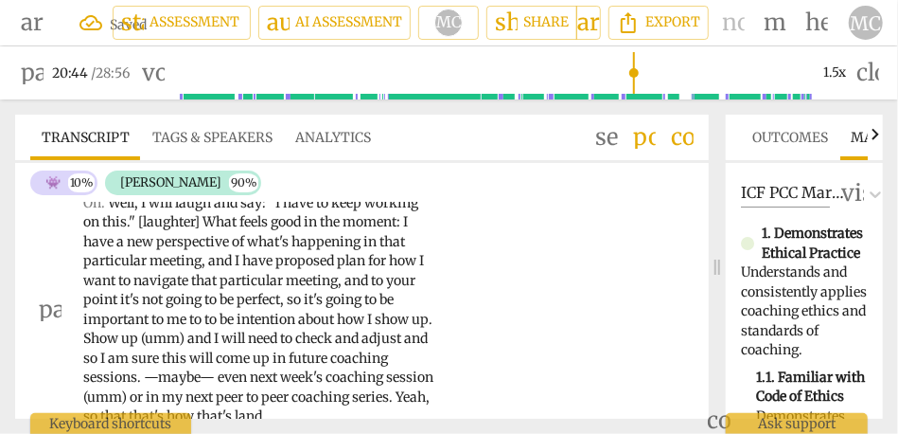
scroll to position [5575, 0]
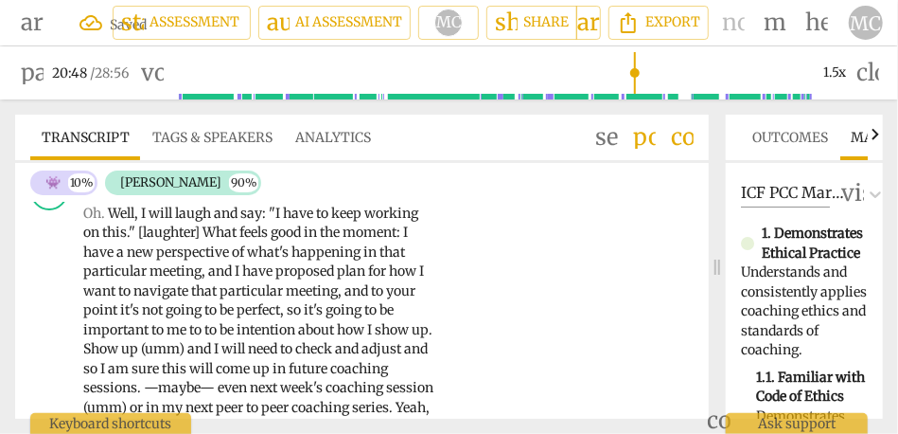
click at [235, 279] on span "and" at bounding box center [221, 270] width 27 height 17
type input "1249"
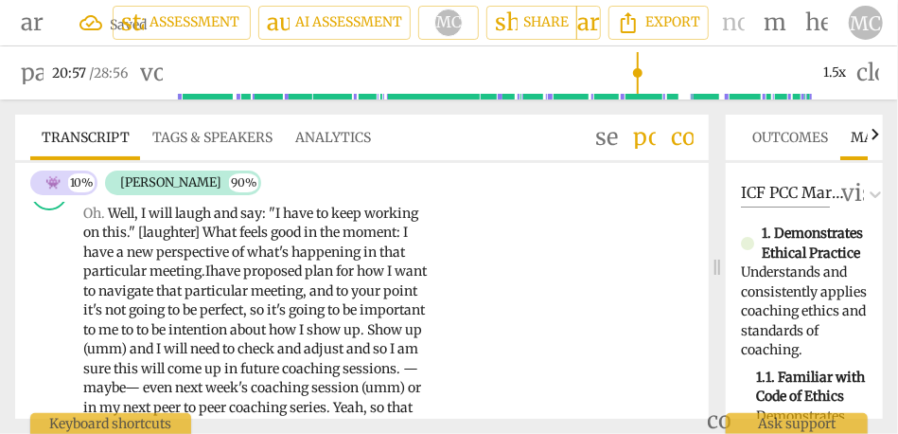
click at [351, 299] on span "to" at bounding box center [343, 290] width 15 height 17
click at [336, 299] on span "and" at bounding box center [323, 290] width 27 height 17
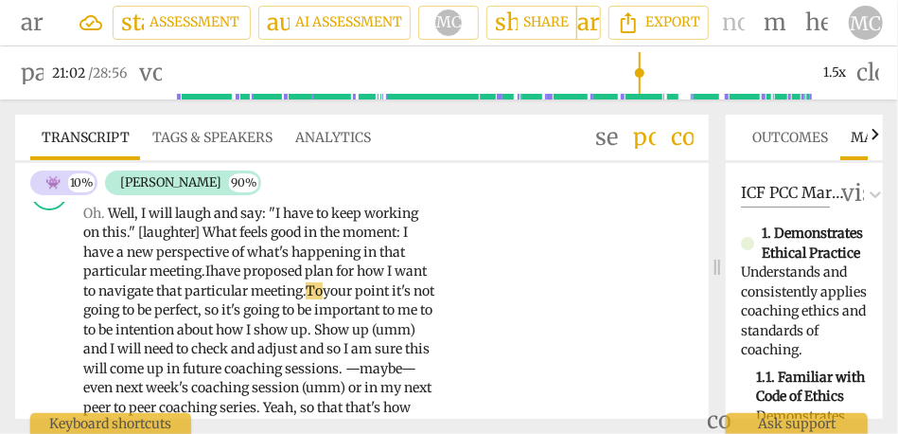
click at [392, 299] on span "point" at bounding box center [373, 290] width 37 height 17
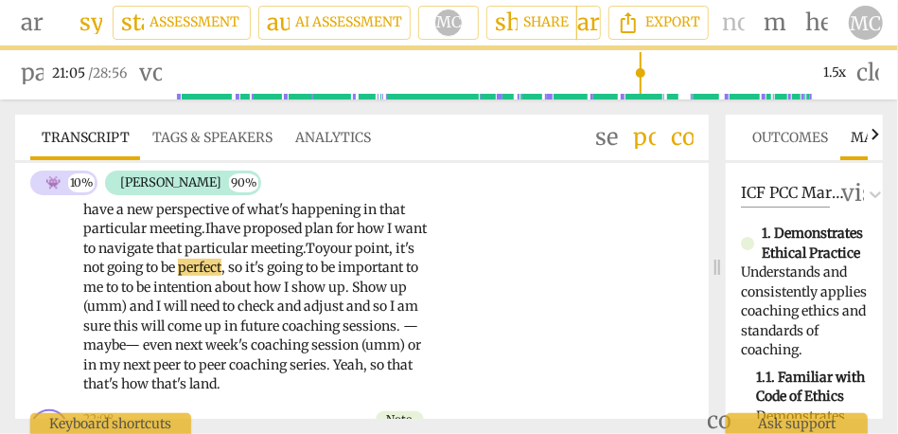
scroll to position [5644, 0]
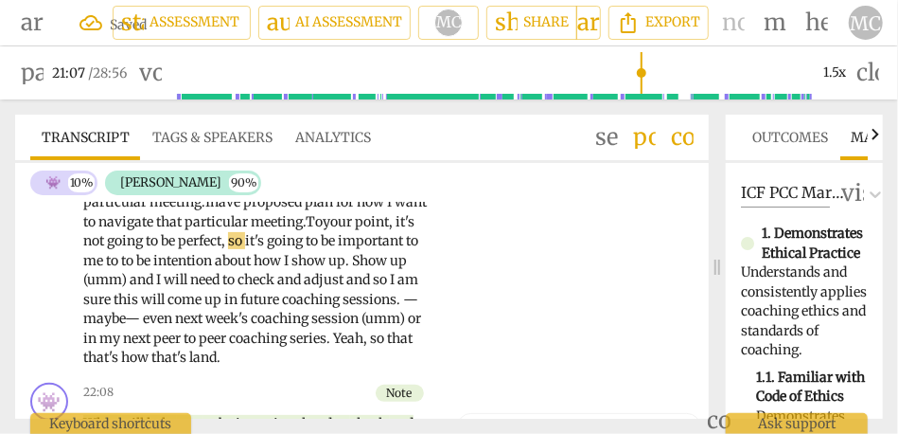
click at [267, 249] on span "it's" at bounding box center [256, 240] width 22 height 17
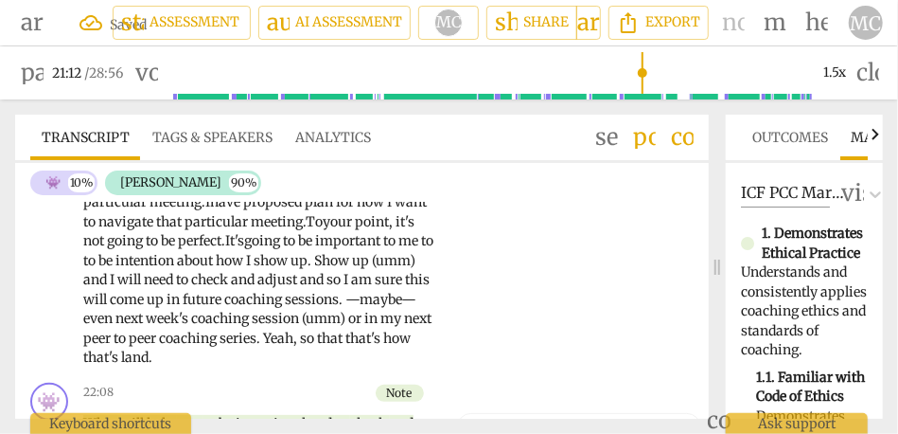
click at [218, 287] on p "Oh . Well , I will laugh and say : "I have to keep working on this . " [laughte…" at bounding box center [260, 250] width 354 height 233
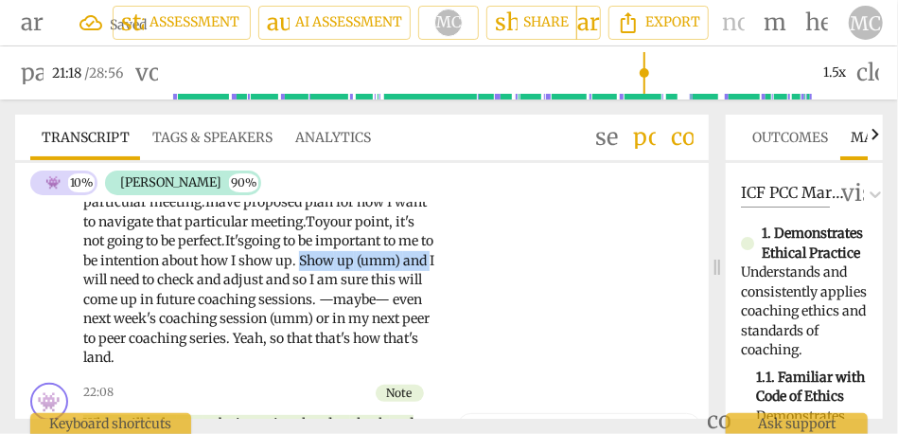
drag, startPoint x: 214, startPoint y: 298, endPoint x: 49, endPoint y: 297, distance: 164.7
click at [49, 297] on div "AN play_arrow pause 20:26 + Add competency keyboard_arrow_right Oh . Well , I w…" at bounding box center [362, 235] width 694 height 279
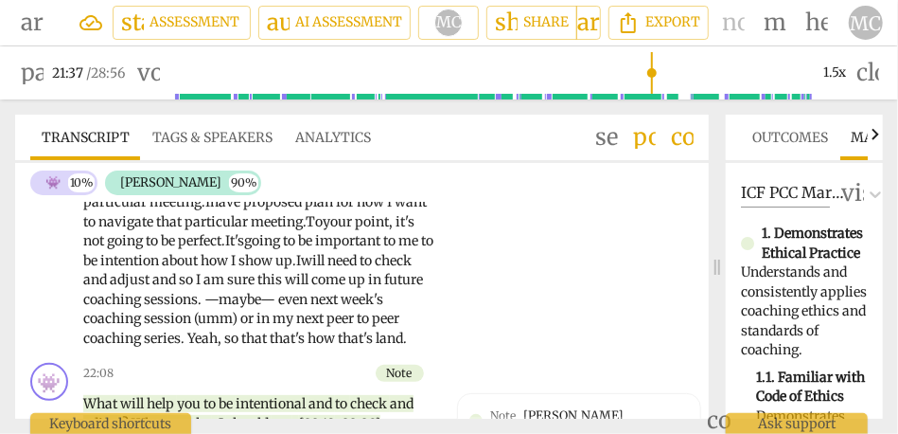
click at [231, 269] on span "how" at bounding box center [216, 260] width 30 height 17
click at [296, 269] on span "up." at bounding box center [285, 260] width 21 height 17
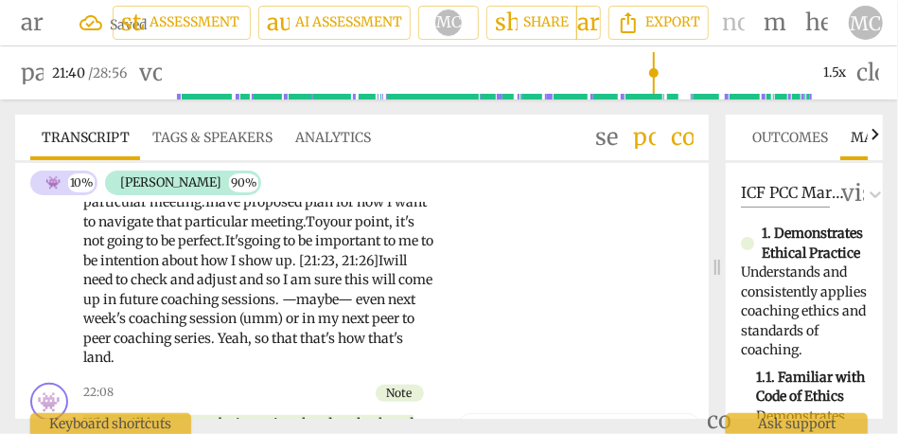
click at [291, 288] on span "I" at bounding box center [287, 279] width 8 height 17
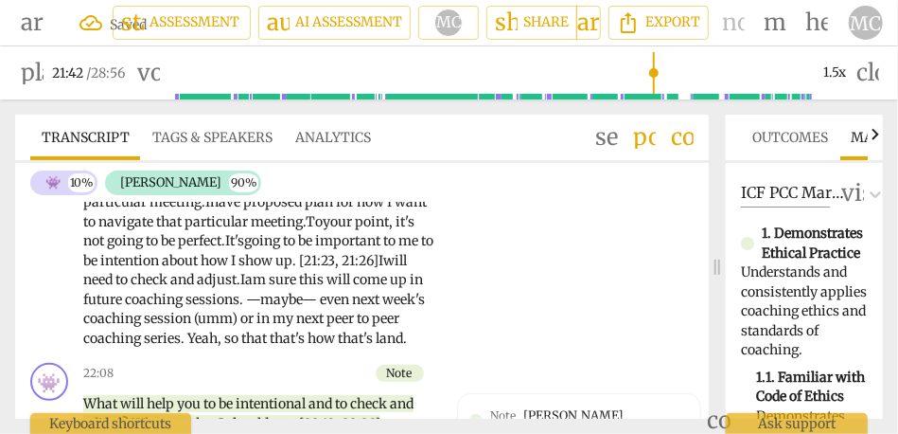
click at [424, 305] on p "Oh . Well , I will laugh and say : "I have to keep working on this . " [laughte…" at bounding box center [260, 241] width 354 height 214
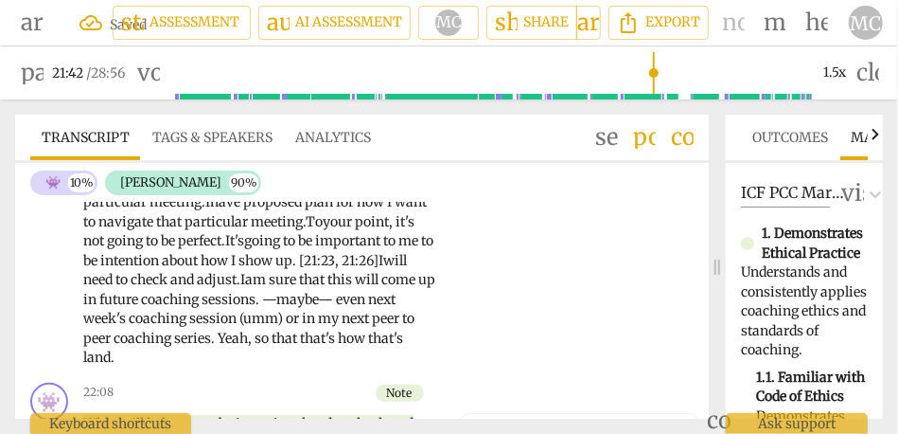
click at [549, 313] on div "AN play_arrow pause 20:26 + Add competency keyboard_arrow_right Oh . Well , I w…" at bounding box center [362, 235] width 694 height 279
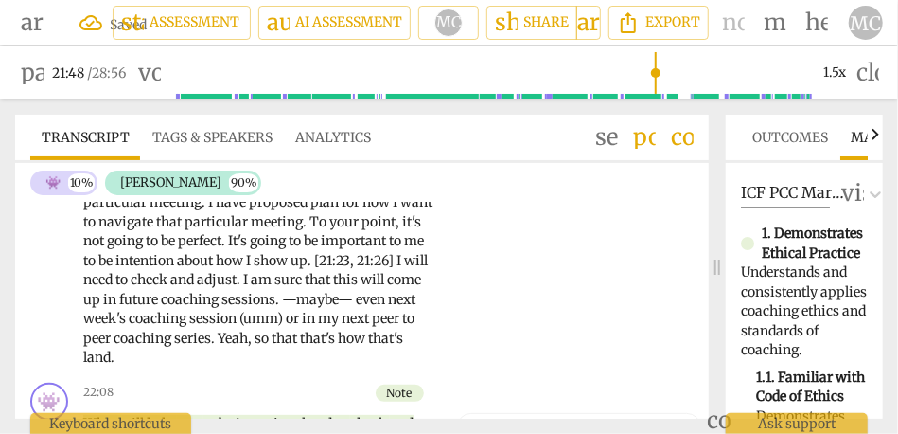
click at [356, 308] on span "—maybe—" at bounding box center [319, 299] width 74 height 17
type input "1310"
click at [336, 308] on span "even" at bounding box center [352, 299] width 32 height 17
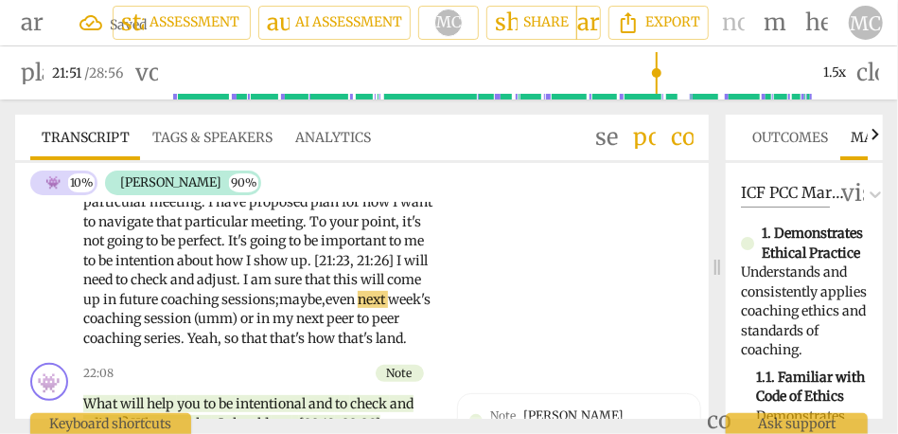
click at [222, 308] on span "sessions;" at bounding box center [251, 299] width 58 height 17
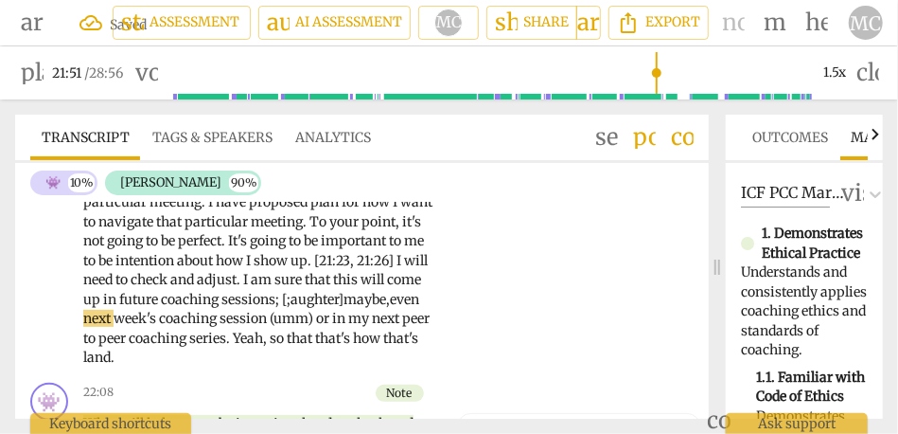
click at [222, 308] on span "sessions; [;aughter]" at bounding box center [283, 299] width 122 height 17
click at [161, 308] on span "future" at bounding box center [140, 299] width 42 height 17
drag, startPoint x: 130, startPoint y: 358, endPoint x: 78, endPoint y: 358, distance: 52.1
click at [78, 358] on div "AN play_arrow pause 20:26 + Add competency keyboard_arrow_right Oh . Well , I w…" at bounding box center [362, 235] width 694 height 279
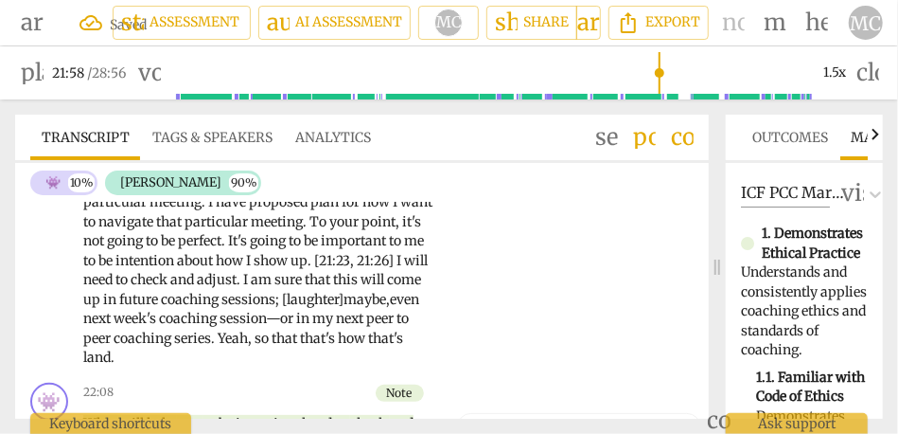
click at [397, 327] on span "to" at bounding box center [403, 318] width 12 height 17
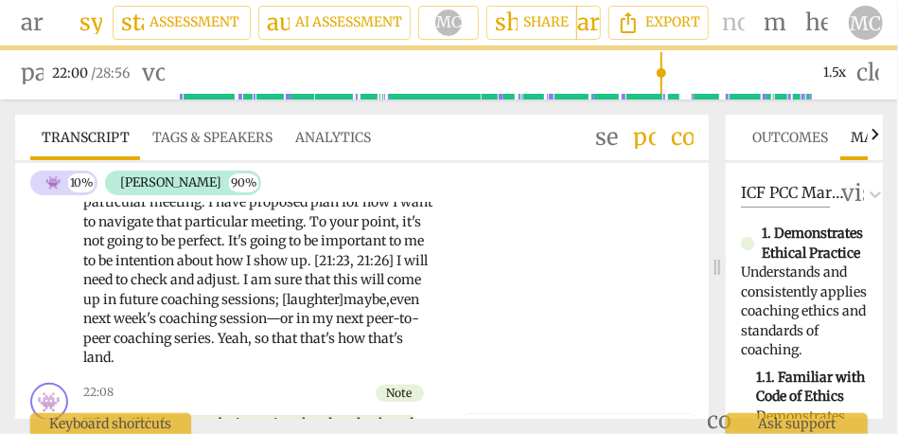
click at [218, 346] on span "." at bounding box center [214, 337] width 7 height 17
drag, startPoint x: 166, startPoint y: 372, endPoint x: 111, endPoint y: 373, distance: 54.9
click at [111, 367] on p "Oh . Well , I will laugh and say : "I have to keep working on this . " [laughte…" at bounding box center [260, 250] width 354 height 233
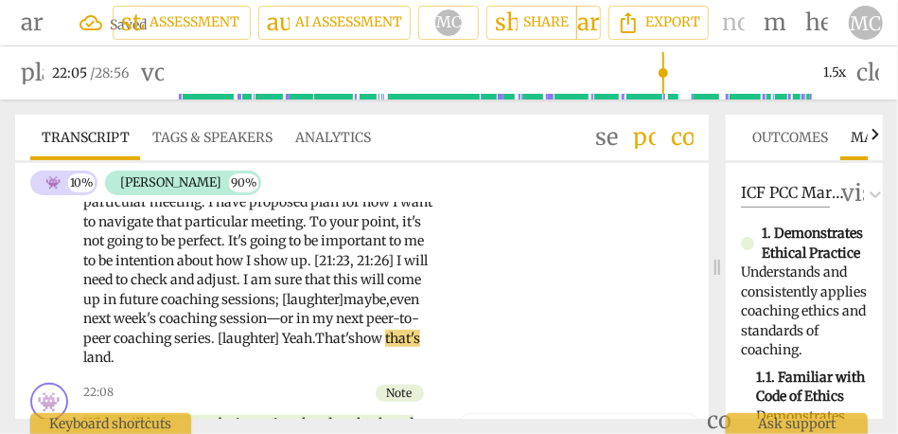
click at [355, 346] on span "how" at bounding box center [370, 337] width 30 height 17
click at [280, 327] on span "session—" at bounding box center [250, 318] width 61 height 17
click at [111, 365] on span "land" at bounding box center [96, 356] width 27 height 17
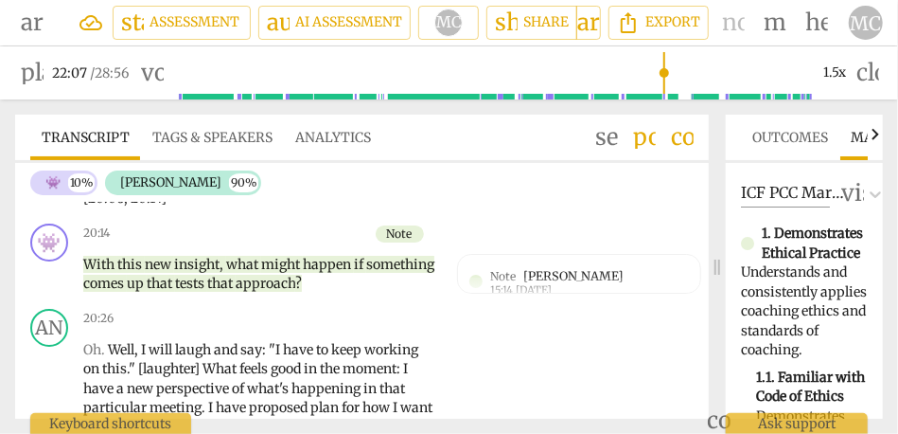
scroll to position [5438, 0]
click at [380, 329] on p "Add competency" at bounding box center [377, 319] width 94 height 17
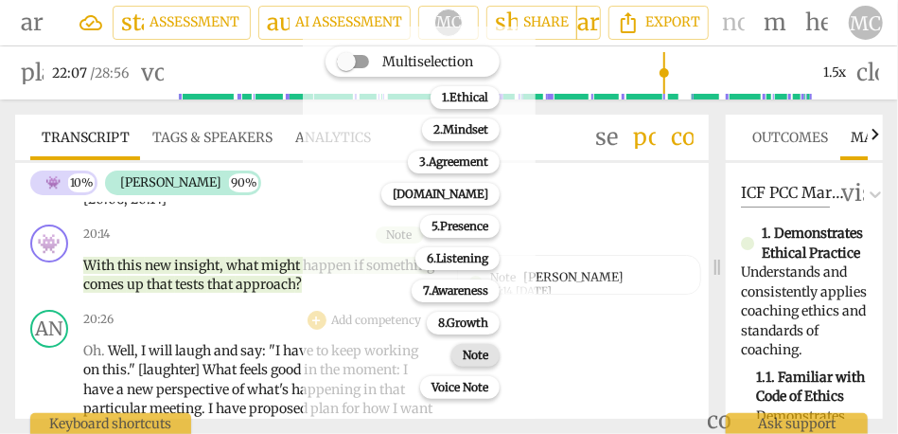
click at [488, 350] on b "Note" at bounding box center [476, 355] width 26 height 23
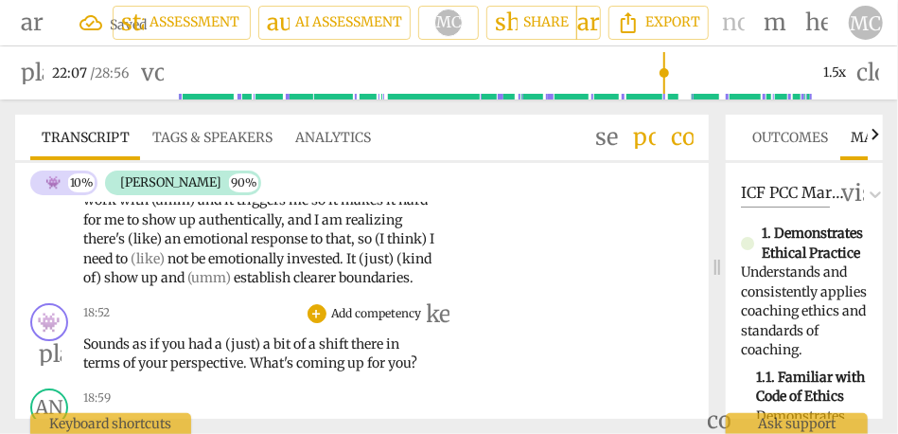
scroll to position [5033, 0]
click at [234, 287] on span "establish" at bounding box center [264, 278] width 60 height 17
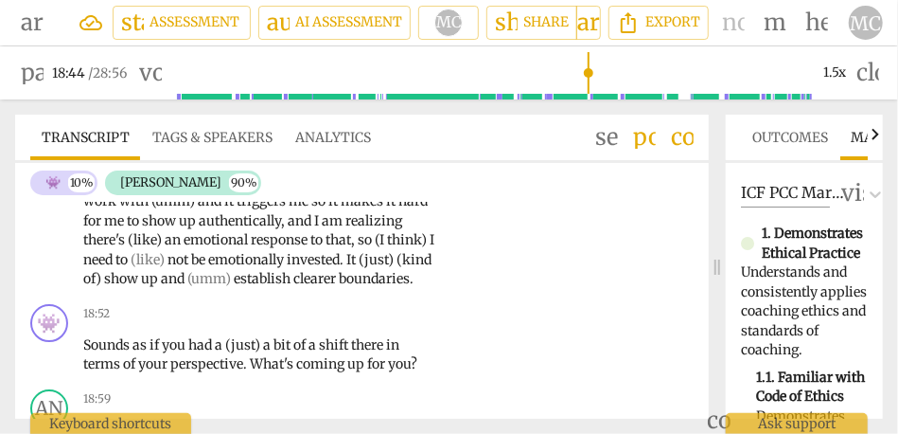
type input "1125"
click at [339, 287] on span "boundaries" at bounding box center [374, 278] width 71 height 17
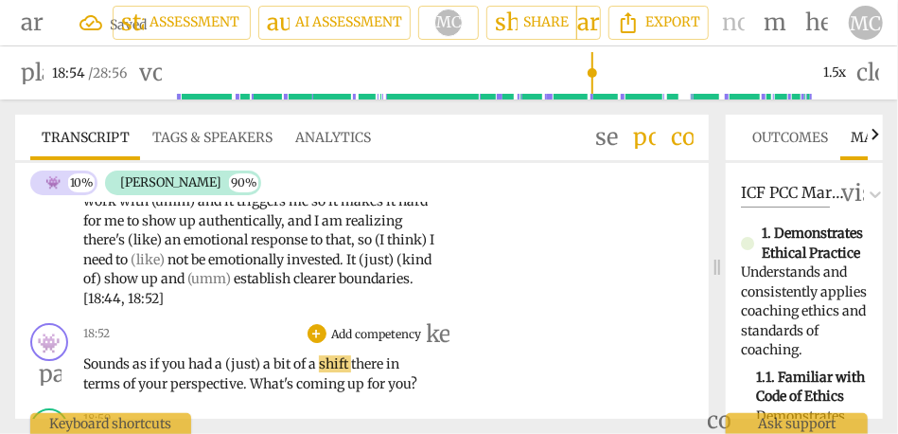
click at [99, 364] on span "Sounds" at bounding box center [107, 363] width 49 height 17
type input "1134"
click at [117, 364] on span "It sounds" at bounding box center [113, 363] width 61 height 17
click at [128, 364] on span "It sounds" at bounding box center [113, 363] width 61 height 17
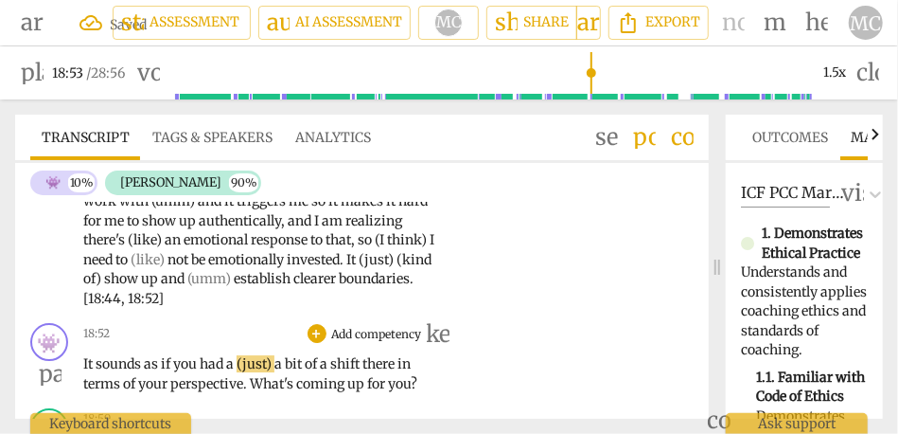
click at [128, 364] on span "It sounds" at bounding box center [113, 363] width 61 height 17
click at [275, 364] on span "a" at bounding box center [280, 363] width 10 height 17
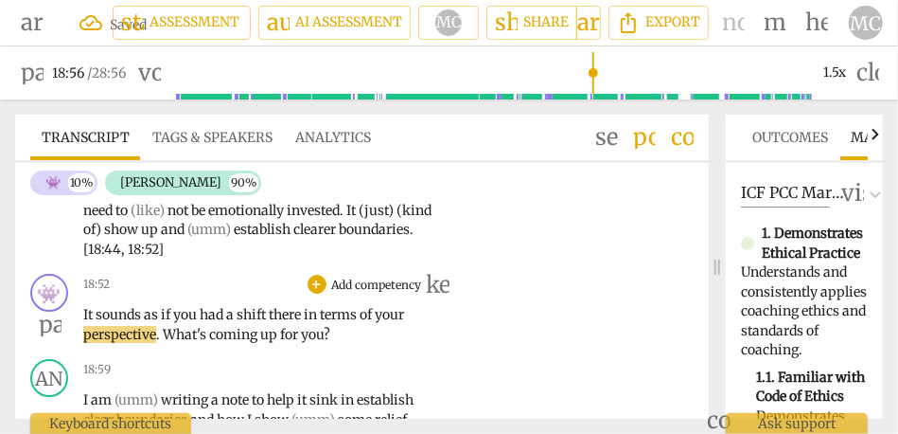
scroll to position [5085, 0]
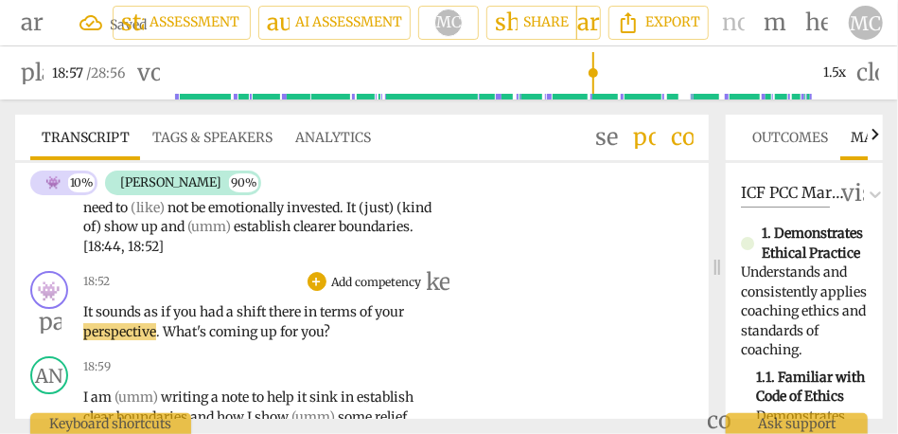
click at [292, 309] on span "there" at bounding box center [286, 311] width 35 height 17
click at [320, 314] on span "in" at bounding box center [312, 311] width 16 height 17
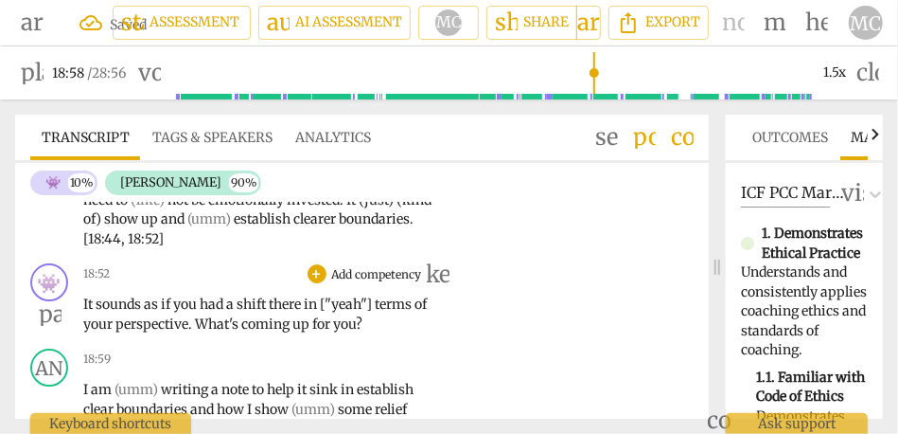
click at [385, 275] on p "Add competency" at bounding box center [377, 274] width 94 height 17
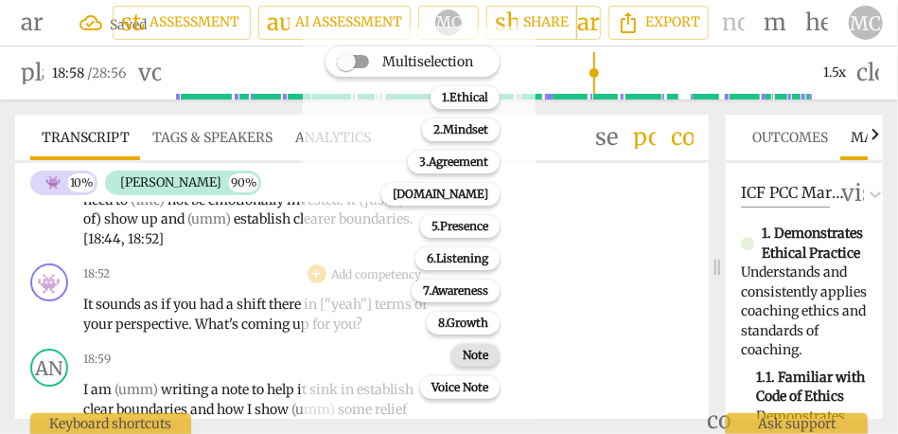
click at [484, 349] on b "Note" at bounding box center [476, 355] width 26 height 23
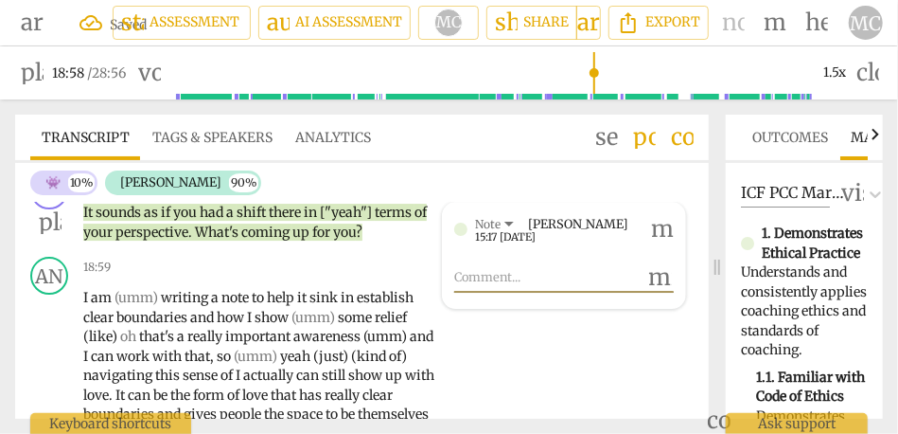
scroll to position [5200, 0]
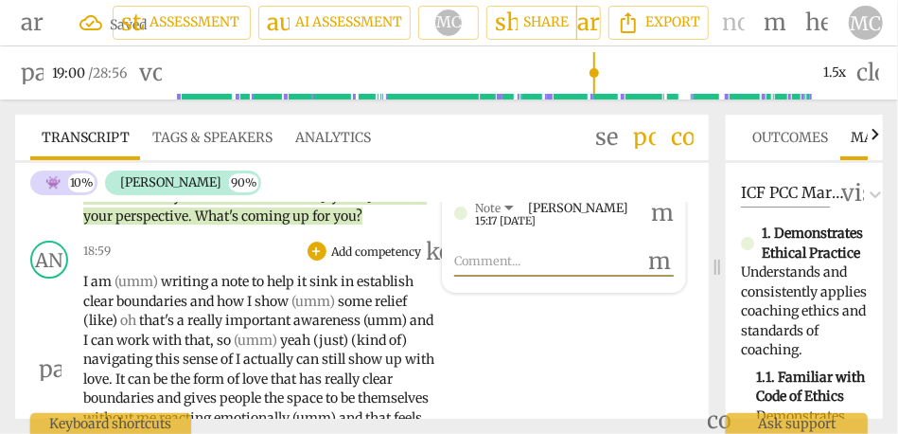
click at [166, 283] on span "writing" at bounding box center [186, 281] width 50 height 17
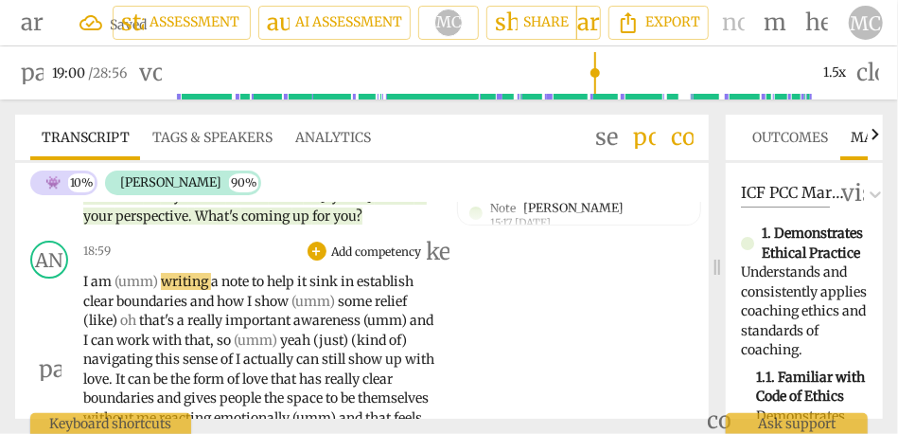
type input "1141"
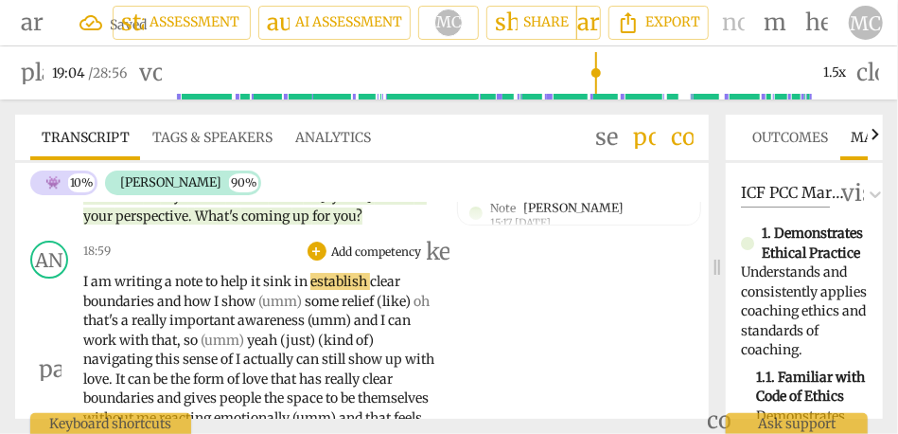
click at [214, 285] on span "to" at bounding box center [212, 281] width 15 height 17
click at [220, 284] on span "to" at bounding box center [212, 281] width 15 height 17
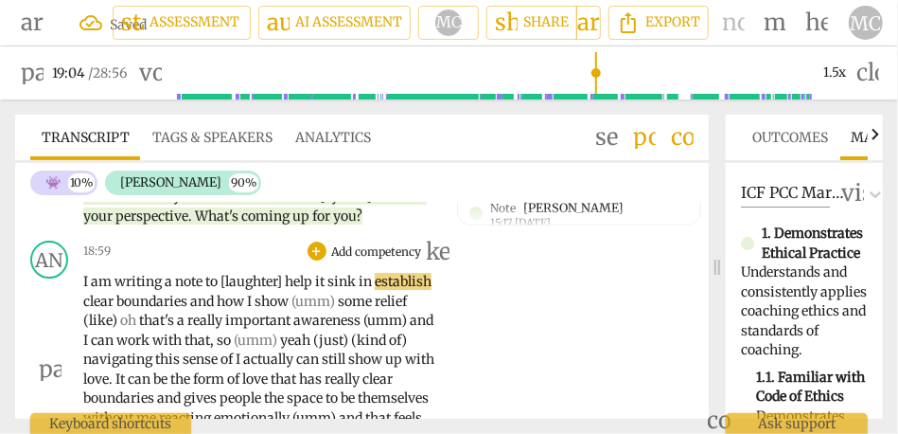
click at [374, 285] on span "in" at bounding box center [367, 281] width 16 height 17
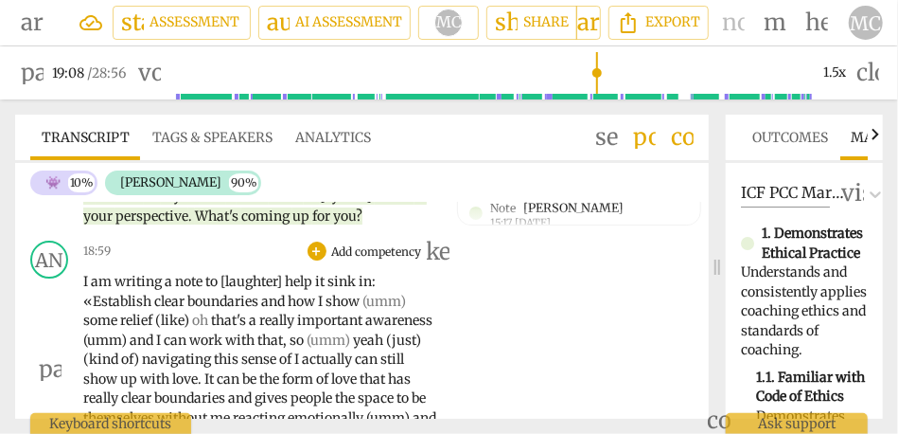
click at [105, 305] on span "Establish" at bounding box center [124, 301] width 62 height 17
click at [118, 307] on span "Establish" at bounding box center [124, 301] width 62 height 17
click at [188, 303] on span "boundaries" at bounding box center [224, 301] width 74 height 17
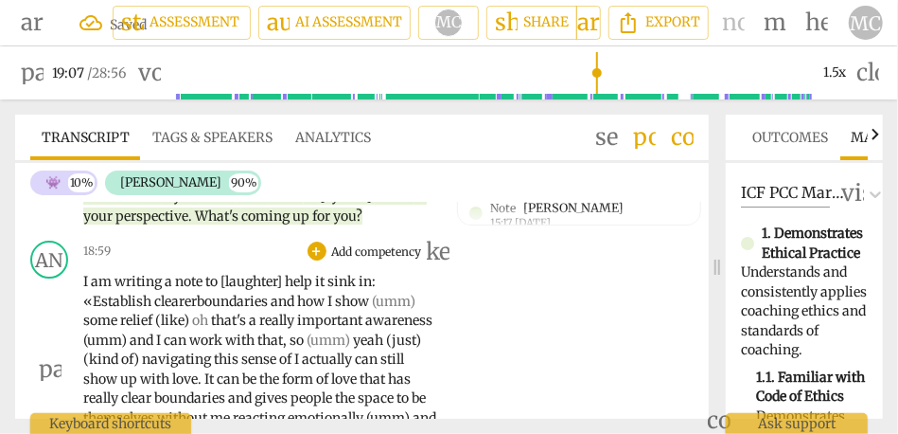
click at [227, 297] on span "boundaries" at bounding box center [234, 301] width 74 height 17
click at [372, 299] on span "show" at bounding box center [353, 301] width 37 height 17
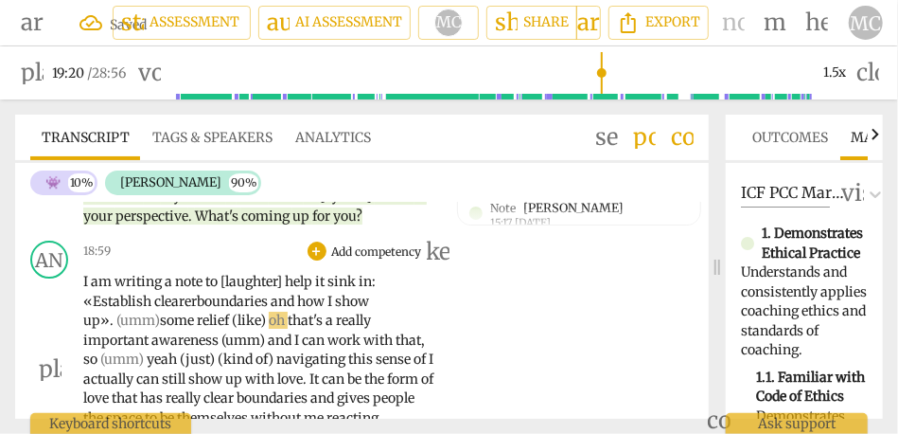
click at [309, 280] on span "help" at bounding box center [300, 281] width 30 height 17
click at [164, 316] on span "some" at bounding box center [178, 319] width 37 height 17
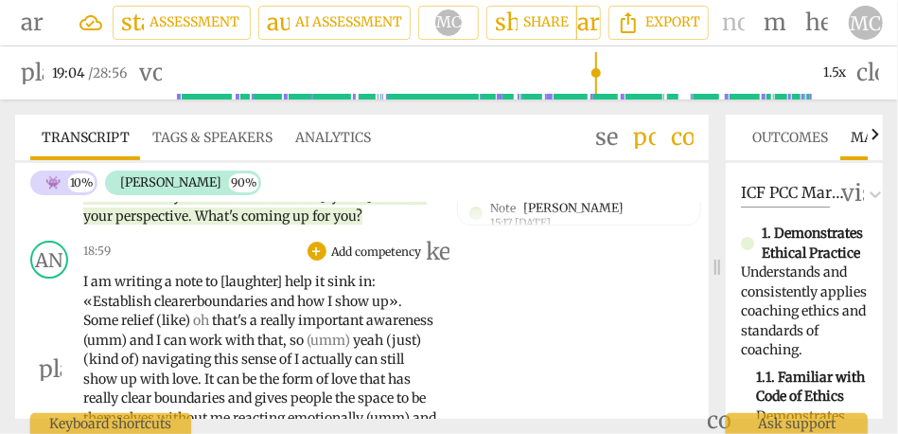
click at [344, 290] on p "I am writing a note to [laughter] help it sink in: « Establish clearer boundari…" at bounding box center [260, 369] width 354 height 194
click at [359, 285] on span "sink" at bounding box center [343, 281] width 31 height 17
click at [380, 285] on p "I am writing a note to [laughter] help it sink in: « Establish clearer boundari…" at bounding box center [260, 369] width 354 height 194
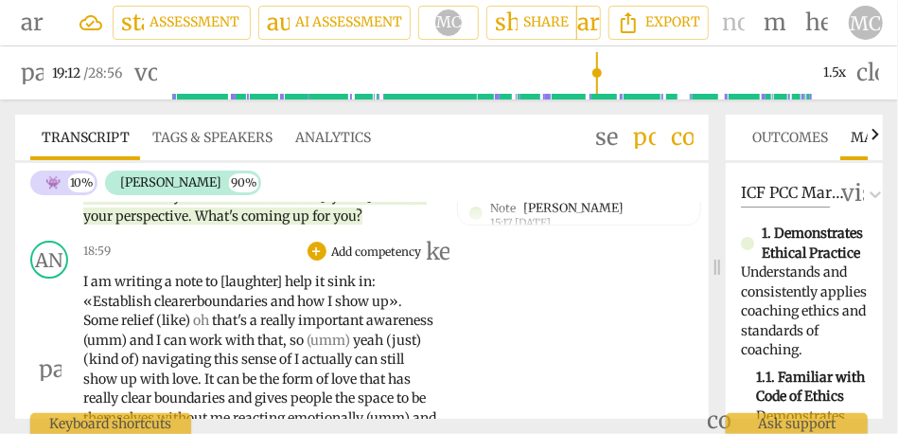
click at [410, 306] on p "I am writing a note to [laughter] help it sink in: « Establish clearer boundari…" at bounding box center [260, 369] width 354 height 194
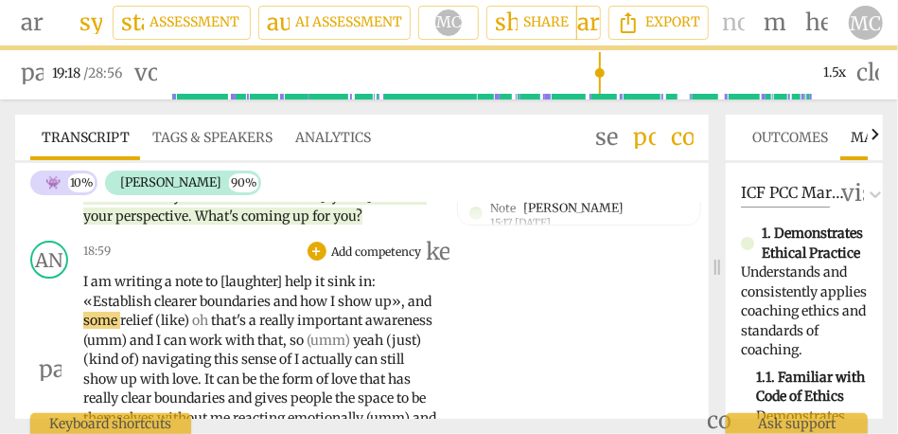
click at [448, 307] on div "AN play_arrow pause 18:59 + Add competency keyboard_arrow_right I am writing a …" at bounding box center [362, 353] width 694 height 240
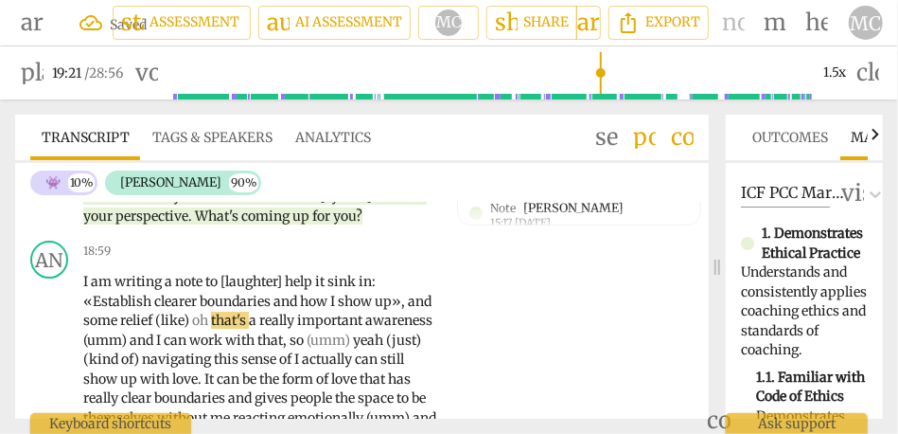
type input "1161"
click at [376, 278] on span ":" at bounding box center [374, 281] width 4 height 17
drag, startPoint x: 111, startPoint y: 316, endPoint x: 67, endPoint y: 316, distance: 43.5
click at [67, 316] on div "AN play_arrow pause 18:59 + Add competency keyboard_arrow_right I am writing a …" at bounding box center [362, 353] width 694 height 240
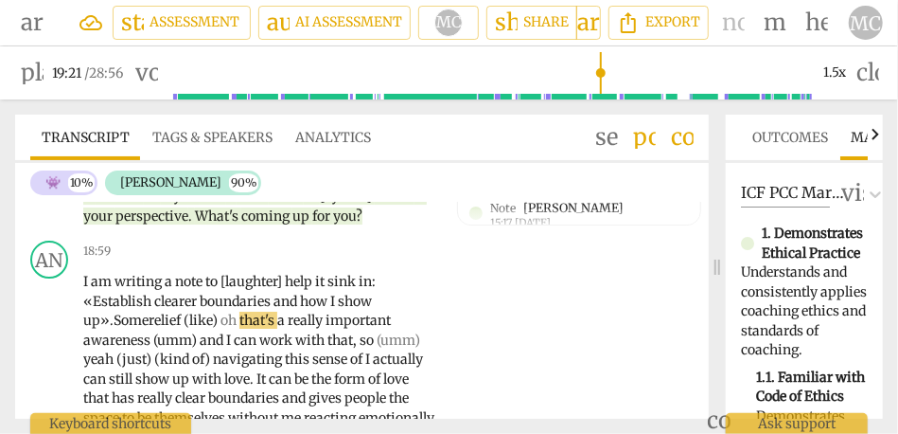
click at [138, 317] on span "Some" at bounding box center [131, 319] width 35 height 17
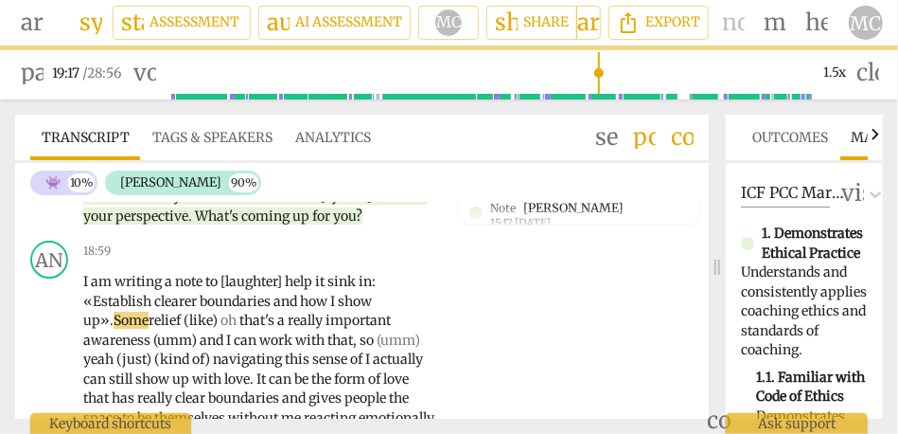
click at [244, 317] on span "that's" at bounding box center [259, 319] width 38 height 17
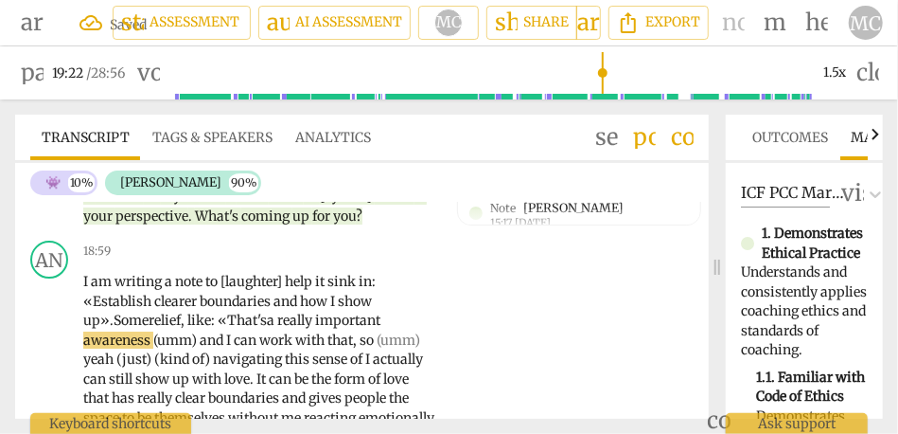
click at [249, 320] on span "That's" at bounding box center [247, 319] width 40 height 17
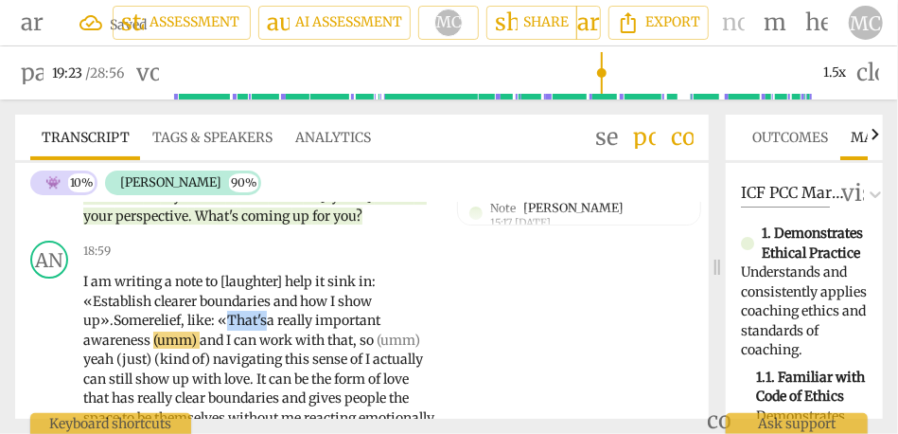
click at [249, 320] on span "That's" at bounding box center [247, 319] width 40 height 17
drag, startPoint x: 228, startPoint y: 341, endPoint x: 160, endPoint y: 341, distance: 68.2
click at [160, 341] on p "I am writing a note to [laughter] help it sink in : «Establish clearer boundari…" at bounding box center [260, 369] width 354 height 194
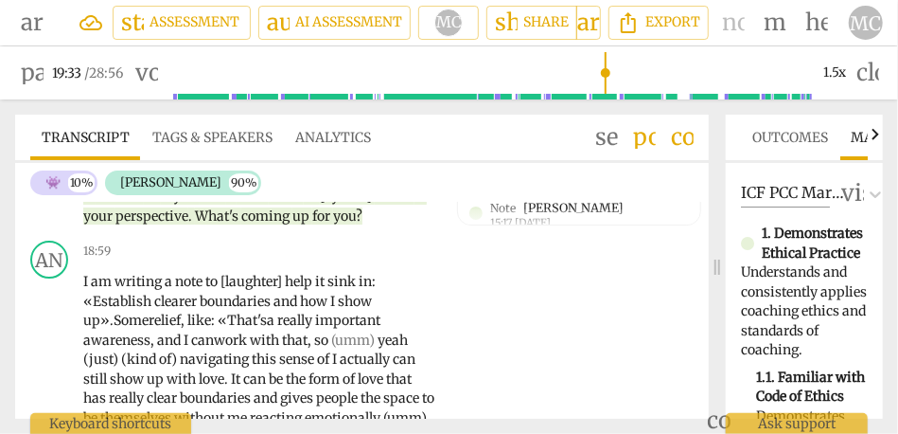
click at [318, 339] on span "so" at bounding box center [322, 339] width 17 height 17
click at [413, 335] on span "yeah" at bounding box center [397, 339] width 30 height 17
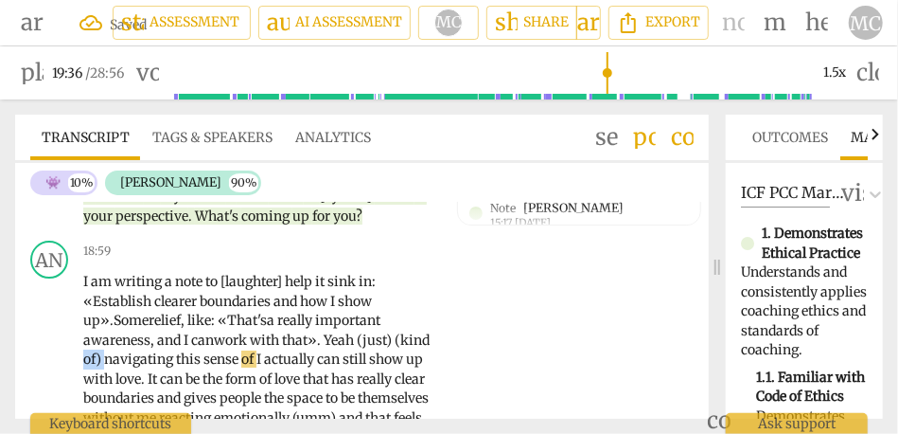
drag, startPoint x: 104, startPoint y: 357, endPoint x: 44, endPoint y: 356, distance: 60.6
click at [44, 356] on div "AN play_arrow pause 18:59 + Add competency keyboard_arrow_right I am writing a …" at bounding box center [362, 353] width 694 height 240
click at [96, 358] on span "that». Ye" at bounding box center [202, 349] width 238 height 37
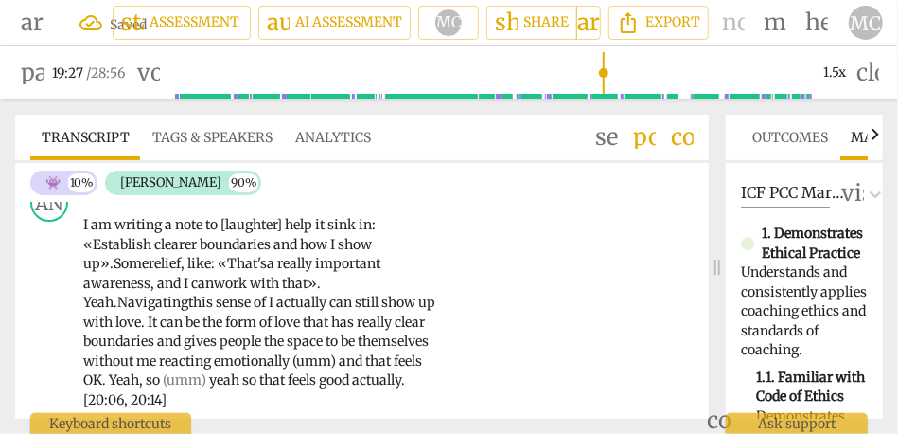
scroll to position [5259, 0]
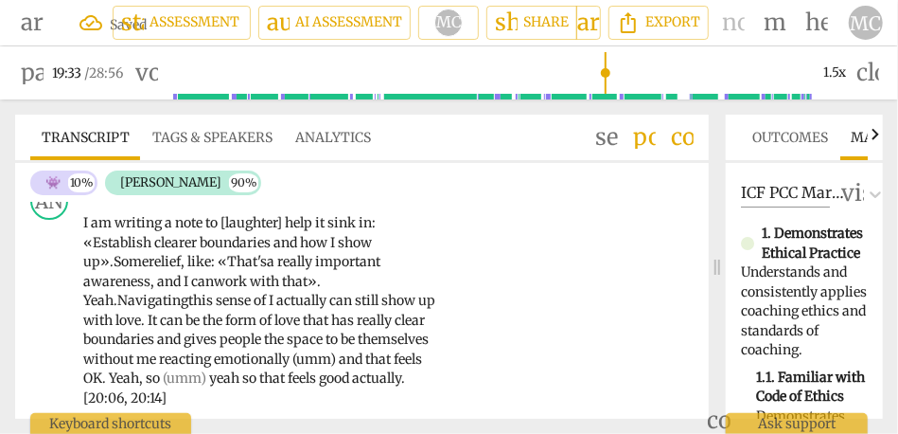
click at [554, 325] on div "AN play_arrow pause 18:59 + Add competency keyboard_arrow_right I am writing a …" at bounding box center [362, 294] width 694 height 240
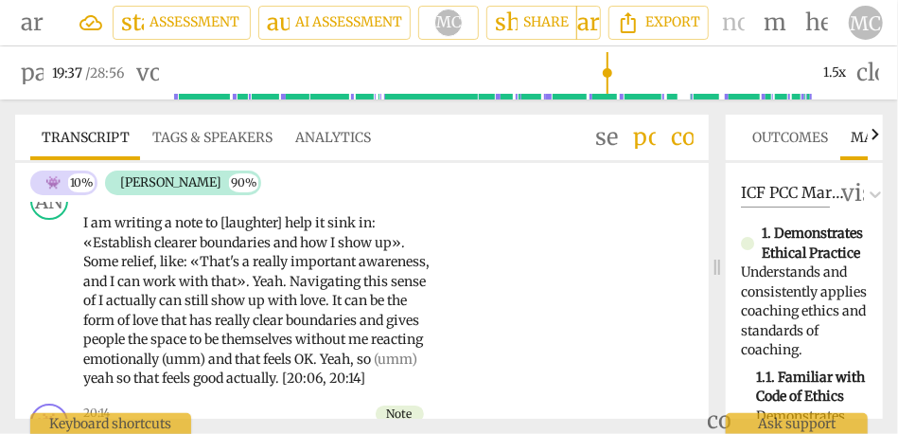
click at [98, 301] on span "I" at bounding box center [102, 300] width 8 height 17
click at [323, 279] on span "Navigating" at bounding box center [327, 281] width 74 height 17
click at [292, 283] on span "Navigating" at bounding box center [327, 281] width 74 height 17
type input "1176"
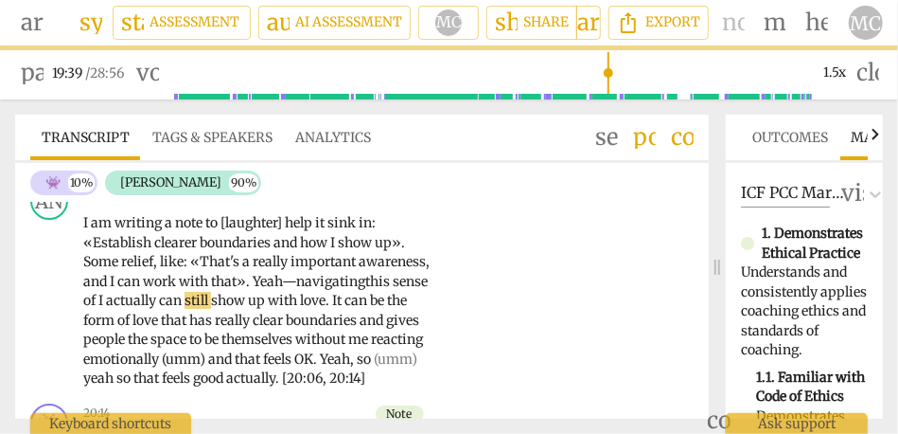
click at [106, 301] on span "I" at bounding box center [102, 300] width 8 height 17
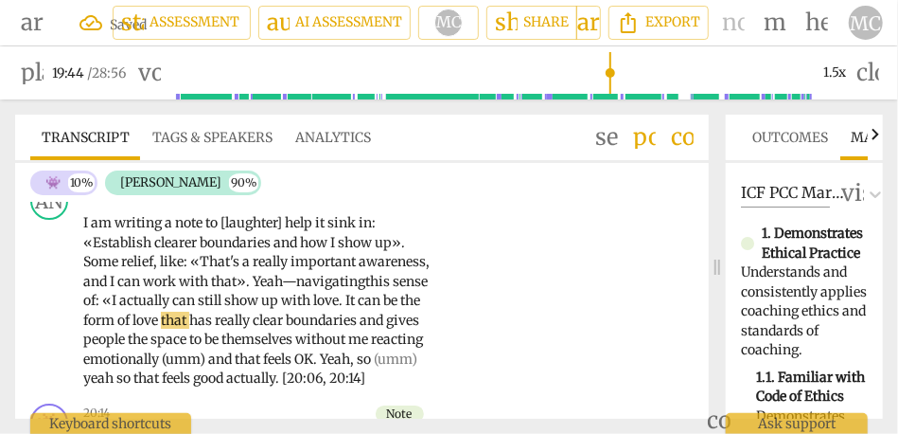
click at [346, 305] on span "." at bounding box center [342, 300] width 7 height 17
click at [345, 301] on span "love». «" at bounding box center [338, 300] width 51 height 17
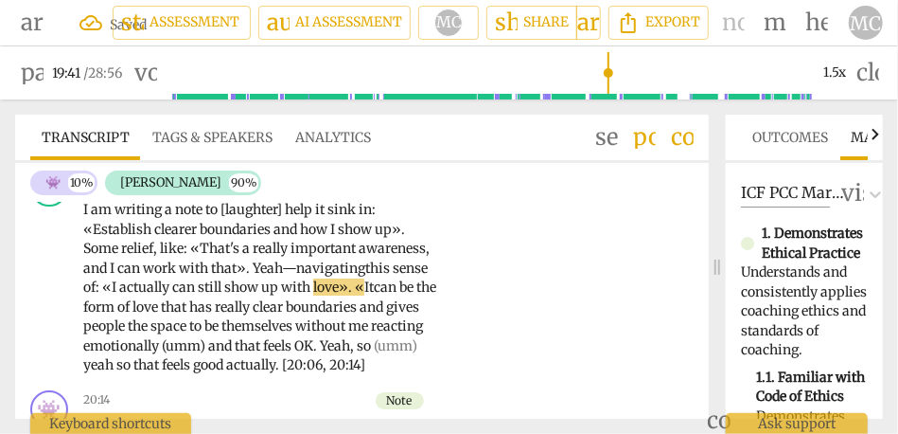
scroll to position [5274, 0]
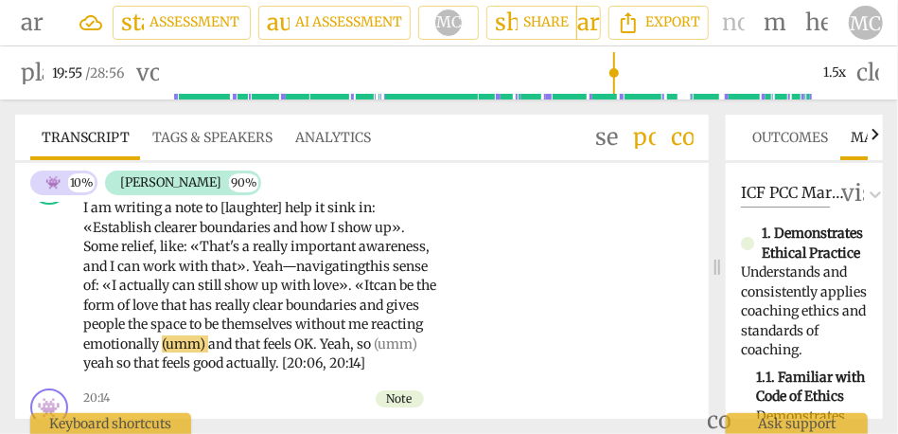
click at [365, 287] on span "It" at bounding box center [368, 284] width 9 height 17
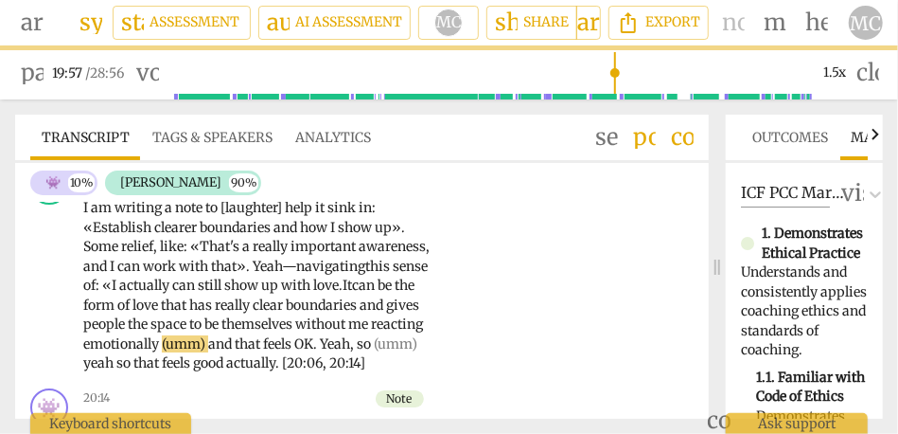
click at [234, 341] on span "and" at bounding box center [221, 343] width 27 height 17
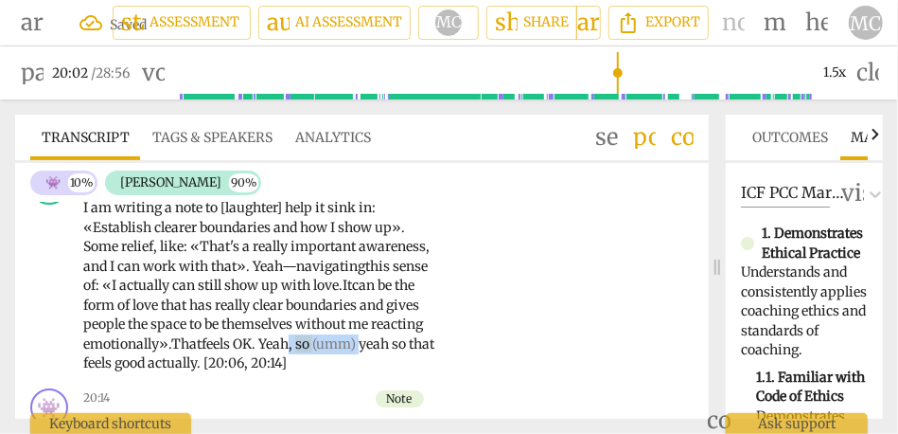
drag, startPoint x: 369, startPoint y: 344, endPoint x: 296, endPoint y: 343, distance: 72.9
click at [296, 343] on p "I am writing a note to [laughter] help it sink in : «Establish clearer boundari…" at bounding box center [260, 285] width 354 height 175
click at [355, 349] on span "that" at bounding box center [353, 343] width 28 height 17
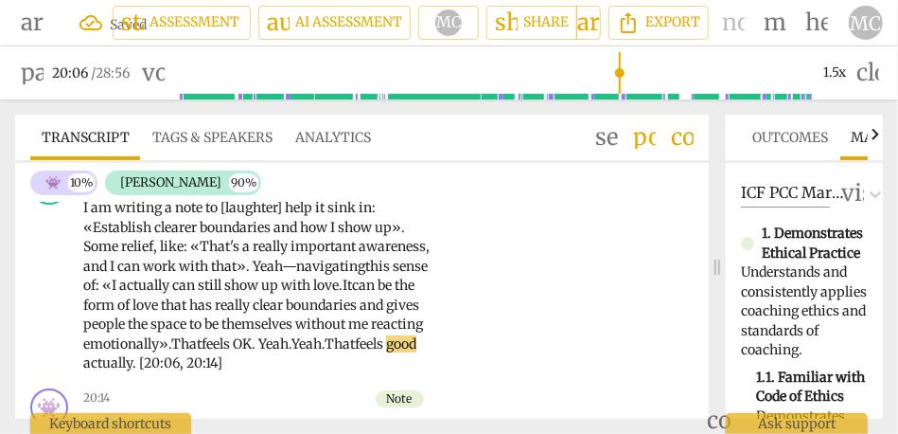
click at [478, 338] on div "AN play_arrow pause 18:59 + Add competency keyboard_arrow_right I am writing a …" at bounding box center [362, 270] width 694 height 222
click at [403, 352] on span "good" at bounding box center [418, 343] width 30 height 17
type input "1208"
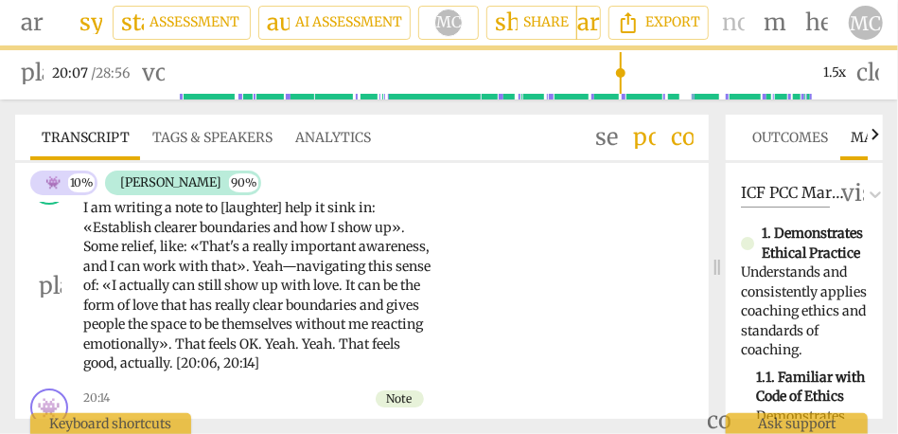
click at [461, 315] on div "AN play_arrow pause 18:59 + Add competency keyboard_arrow_right I am writing a …" at bounding box center [362, 270] width 694 height 222
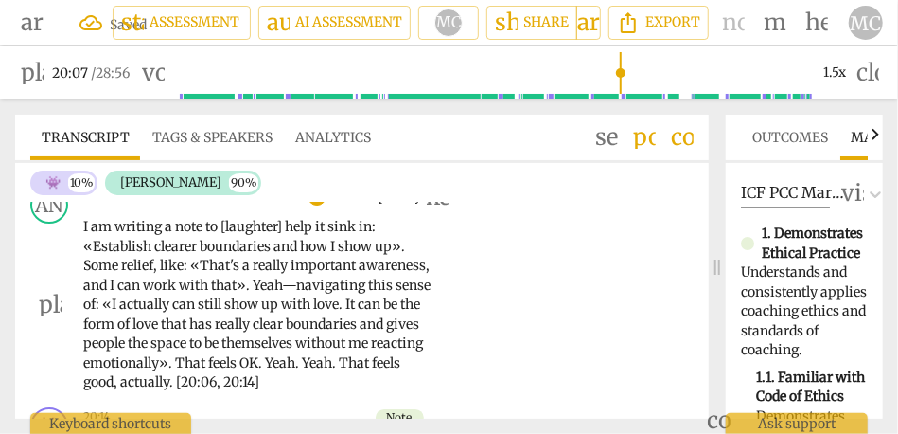
scroll to position [5233, 0]
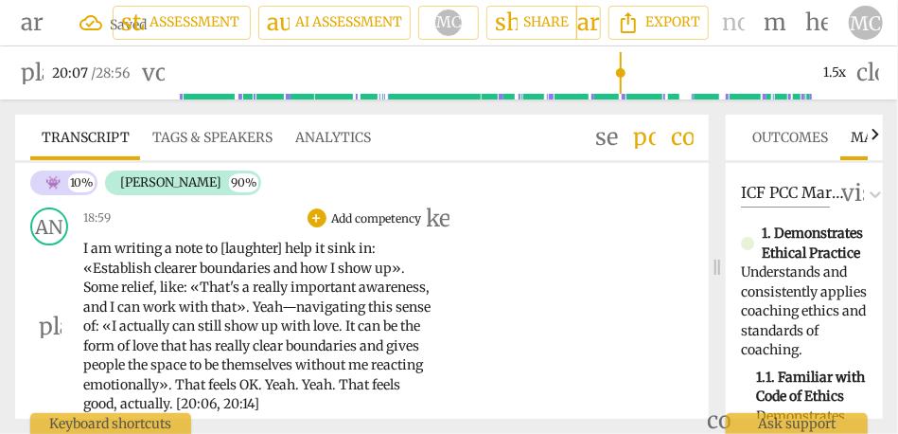
click at [487, 288] on div "AN play_arrow pause 18:59 + Add competency keyboard_arrow_right I am writing a …" at bounding box center [362, 311] width 694 height 222
click at [373, 220] on p "Add competency" at bounding box center [377, 218] width 94 height 17
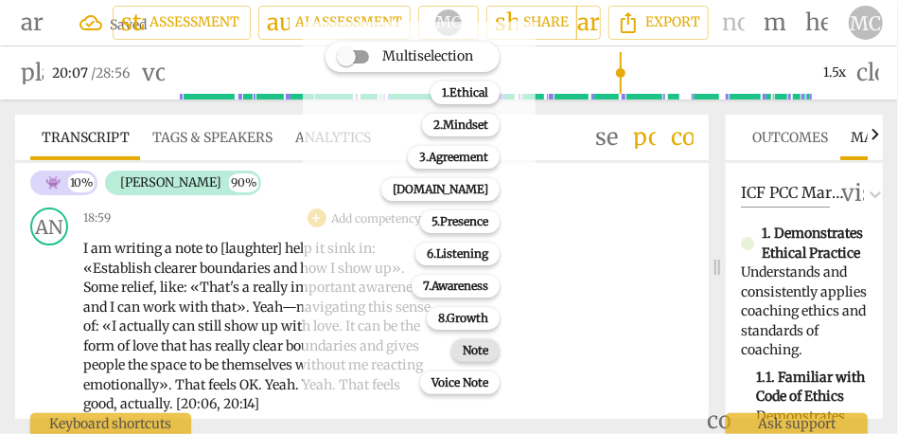
click at [476, 343] on b "Note" at bounding box center [476, 350] width 26 height 23
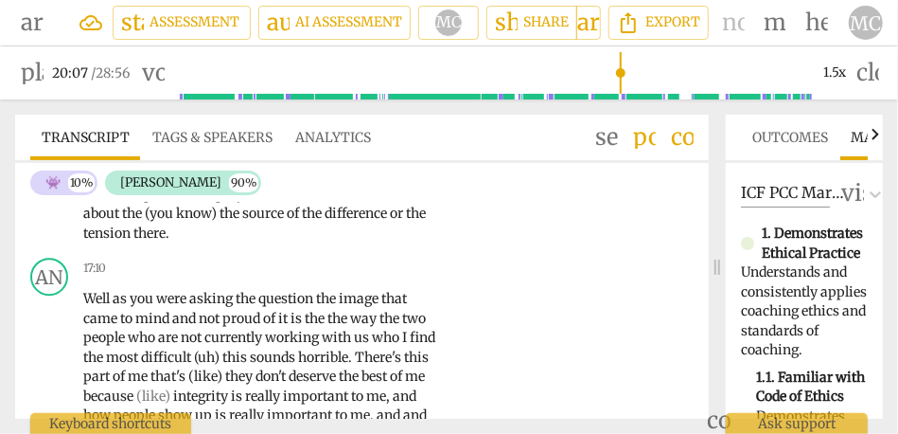
scroll to position [4702, 0]
click at [166, 234] on span "there" at bounding box center [149, 232] width 32 height 17
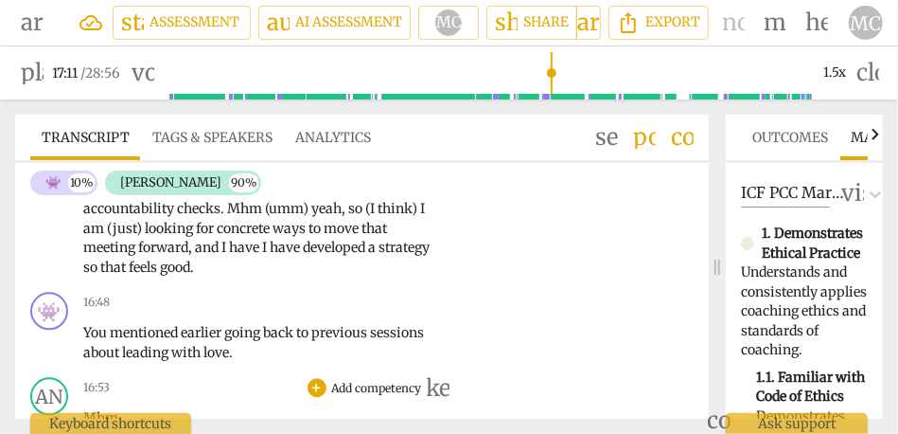
scroll to position [4291, 0]
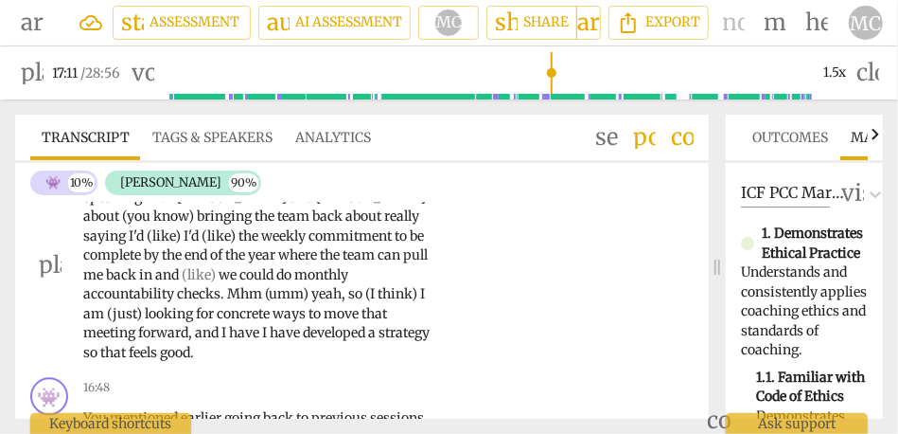
click at [129, 352] on span "that" at bounding box center [114, 352] width 28 height 17
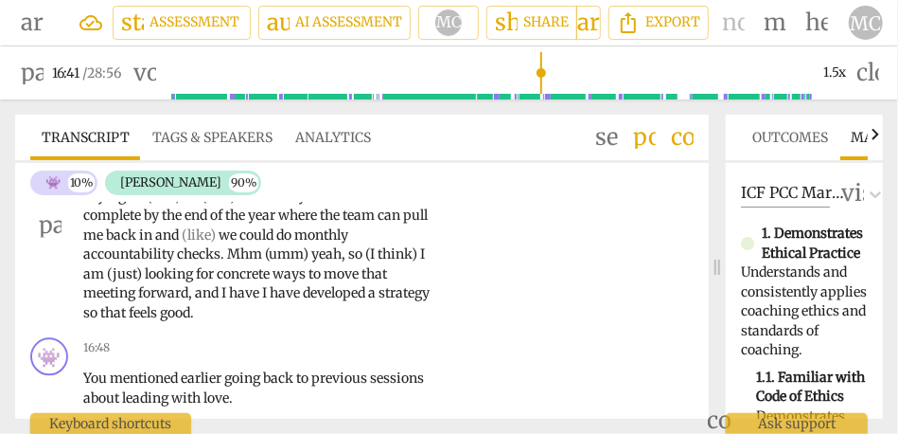
scroll to position [4356, 0]
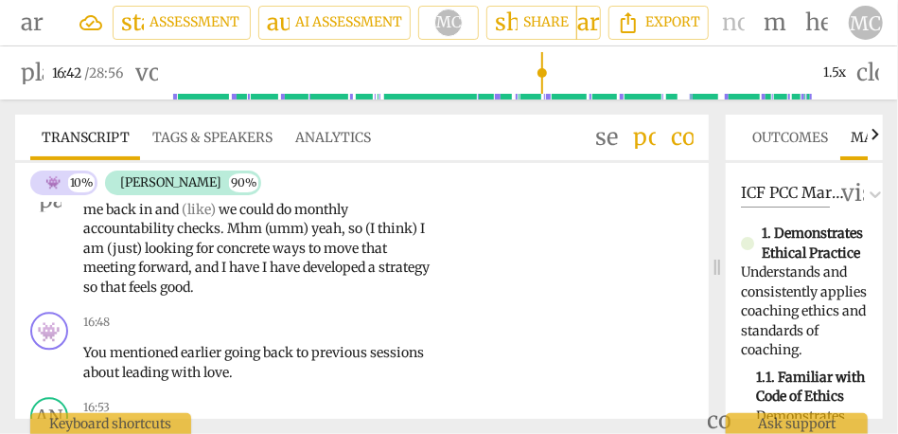
click at [190, 282] on span "good" at bounding box center [175, 286] width 30 height 17
type input "1003"
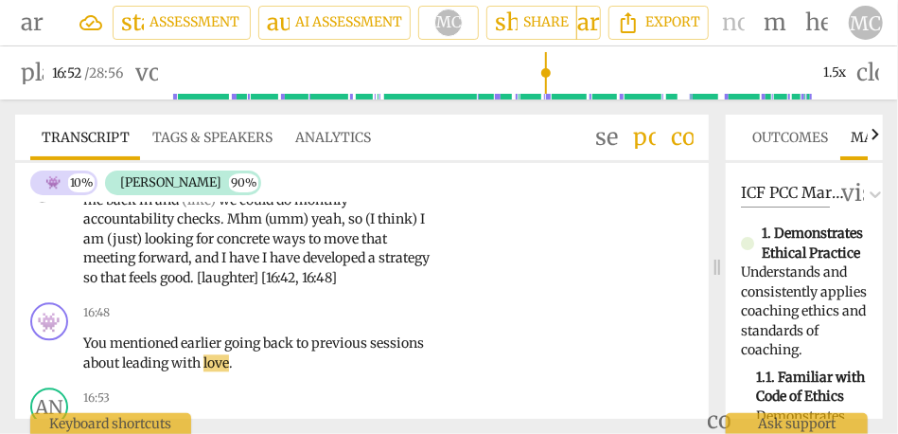
scroll to position [4353, 0]
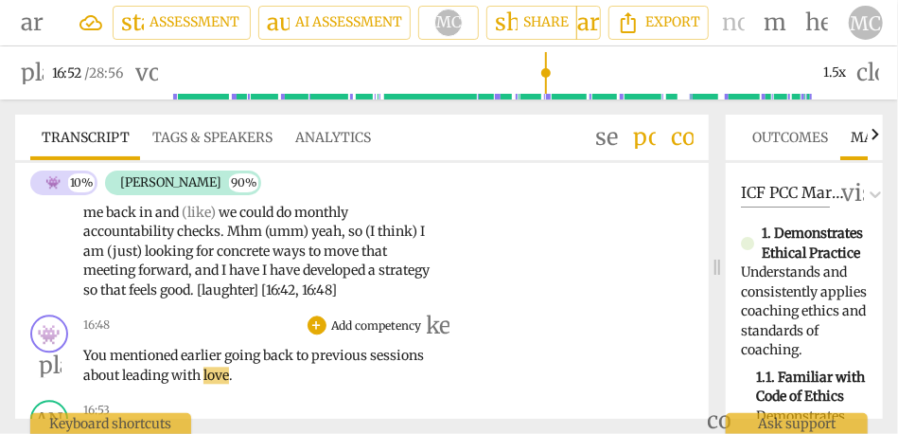
click at [96, 364] on span "You" at bounding box center [96, 354] width 27 height 17
click at [230, 364] on span "going" at bounding box center [243, 354] width 39 height 17
type input "1010"
click at [380, 364] on span "sessions" at bounding box center [407, 354] width 54 height 17
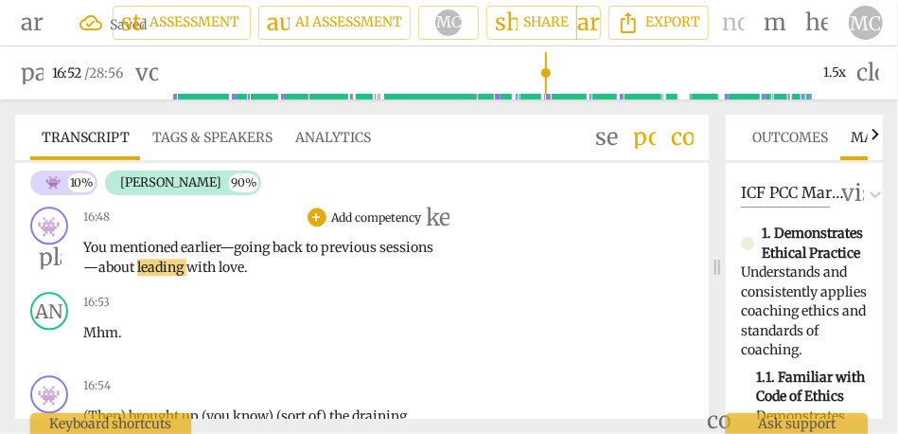
scroll to position [4489, 0]
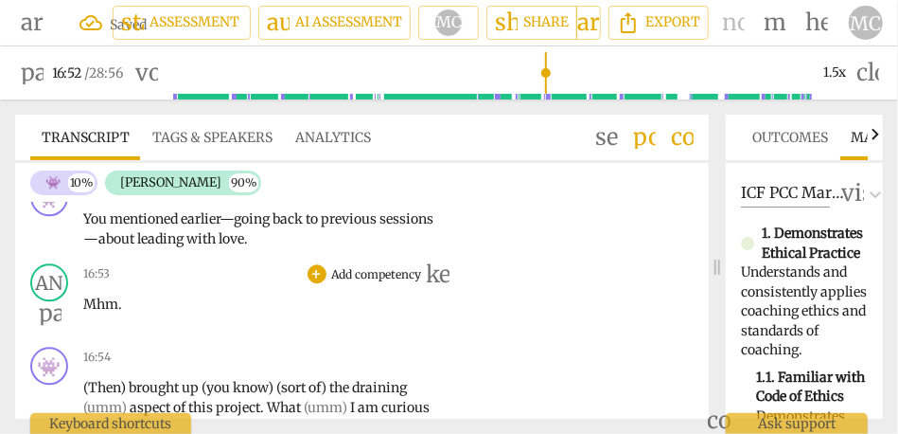
click at [84, 312] on span "Mhm" at bounding box center [100, 303] width 35 height 17
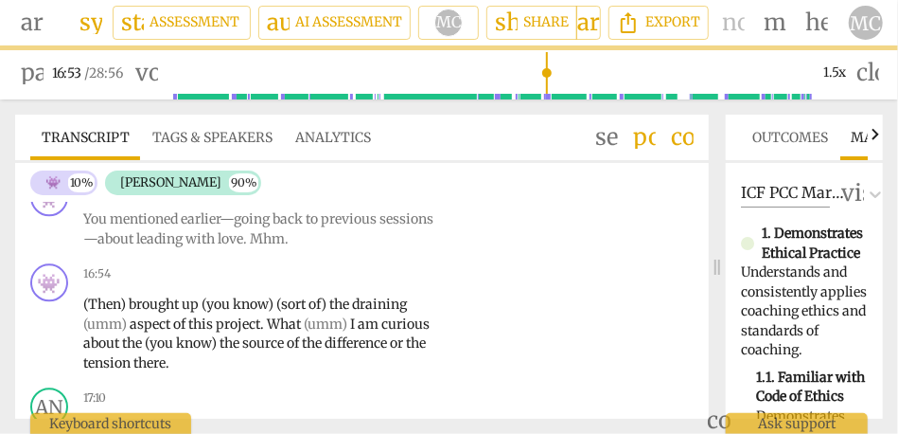
scroll to position [4406, 0]
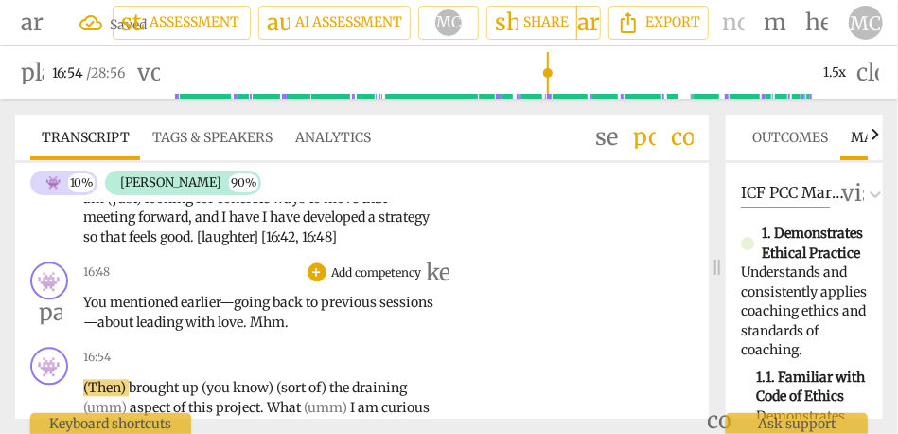
type input "1014"
click at [285, 330] on span "Mhm" at bounding box center [267, 321] width 35 height 17
click at [289, 330] on span "." at bounding box center [287, 321] width 4 height 17
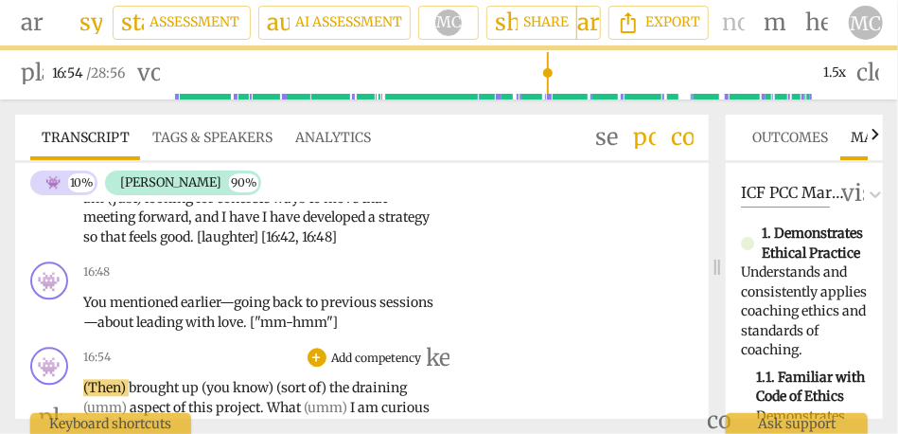
click at [83, 396] on span "(Then)" at bounding box center [105, 387] width 45 height 17
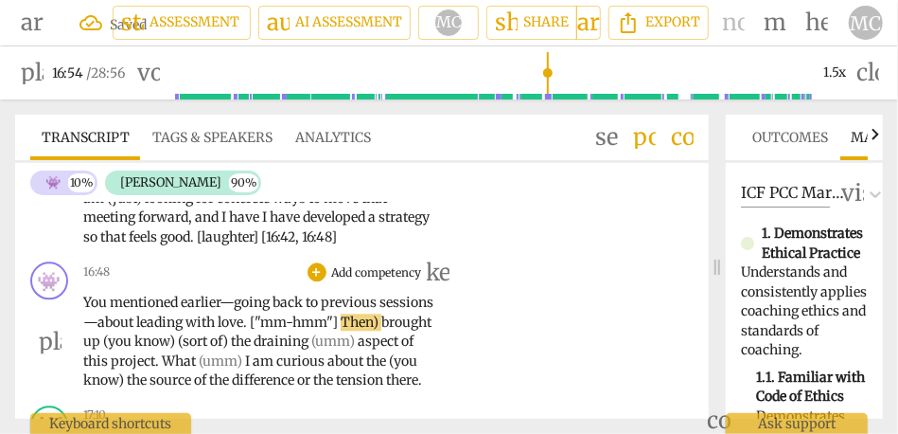
click at [341, 330] on span "Then)" at bounding box center [361, 321] width 41 height 17
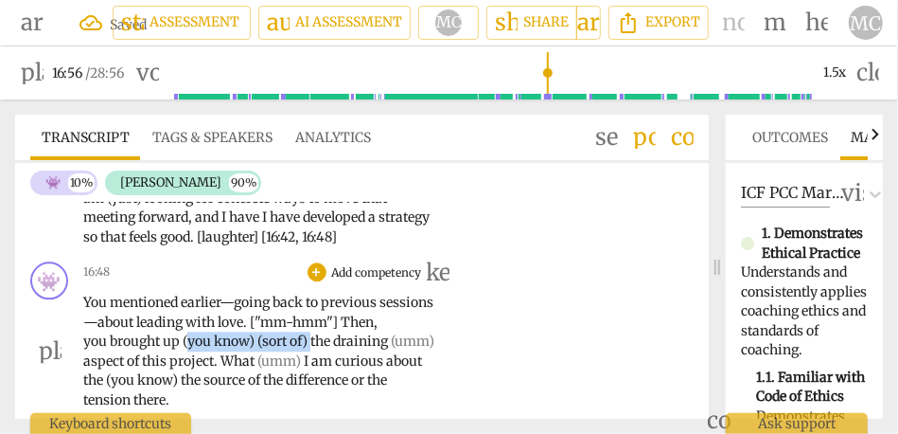
drag, startPoint x: 352, startPoint y: 360, endPoint x: 229, endPoint y: 361, distance: 123.1
click at [229, 361] on p "You mentioned earlier—going back to previous sessions—about leading with love .…" at bounding box center [260, 351] width 354 height 116
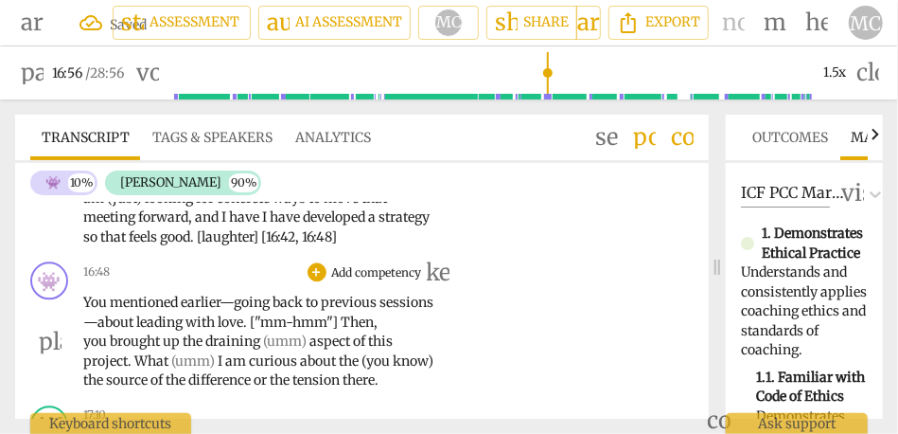
click at [353, 349] on span "aspect" at bounding box center [332, 340] width 44 height 17
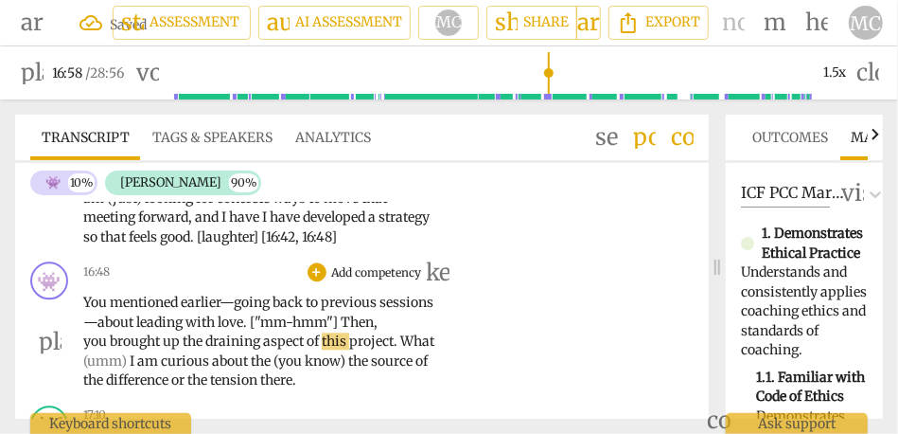
click at [263, 349] on span "draining" at bounding box center [234, 340] width 58 height 17
click at [307, 349] on span "aspect" at bounding box center [285, 340] width 44 height 17
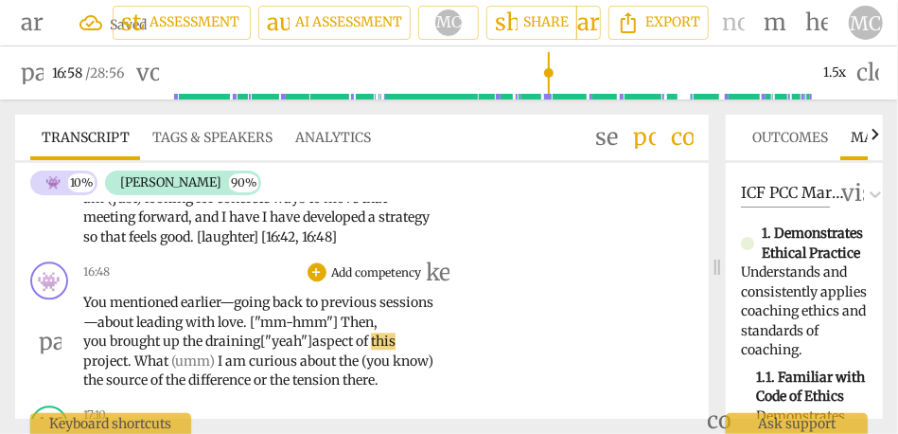
scroll to position [4443, 0]
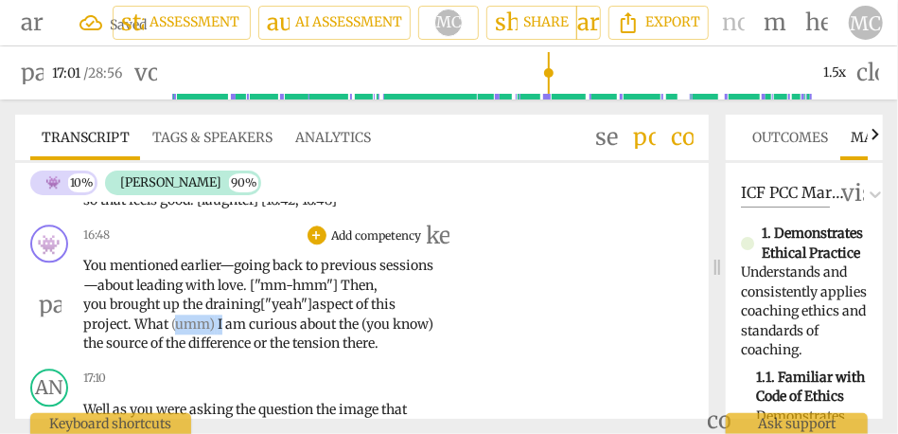
drag, startPoint x: 248, startPoint y: 341, endPoint x: 204, endPoint y: 341, distance: 43.5
click at [204, 341] on p "You mentioned earlier—going back to previous sessions—about leading with love .…" at bounding box center [260, 305] width 354 height 98
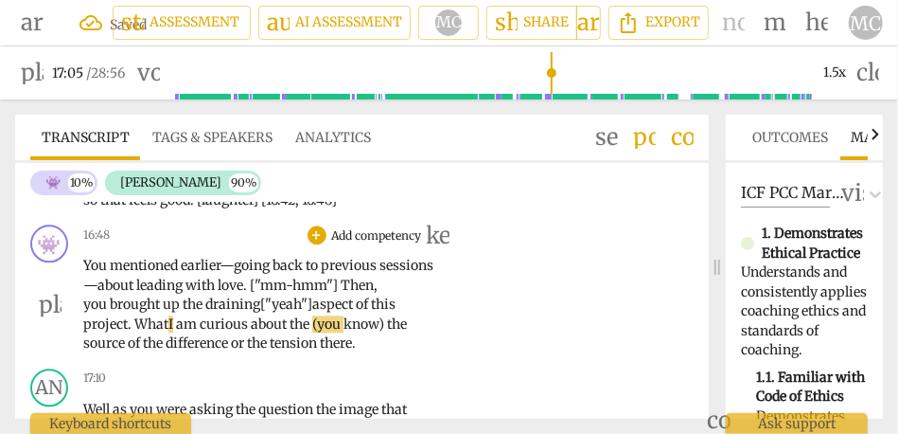
click at [173, 332] on span "What I" at bounding box center [153, 323] width 39 height 17
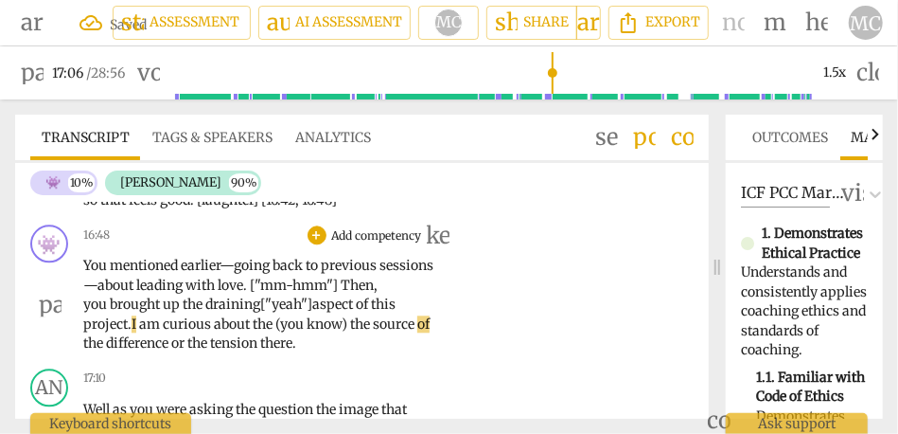
click at [163, 332] on span "am" at bounding box center [151, 323] width 24 height 17
click at [373, 332] on span "the" at bounding box center [361, 323] width 23 height 17
click at [320, 332] on span "source" at bounding box center [297, 323] width 44 height 17
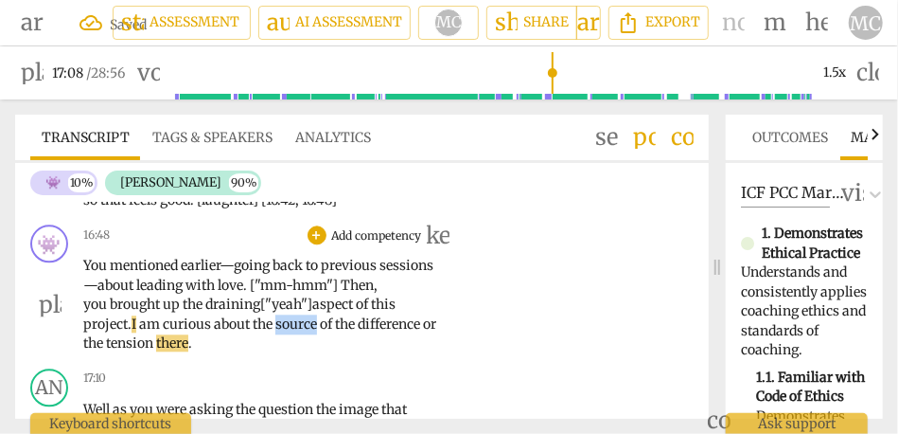
click at [320, 332] on span "source" at bounding box center [297, 323] width 44 height 17
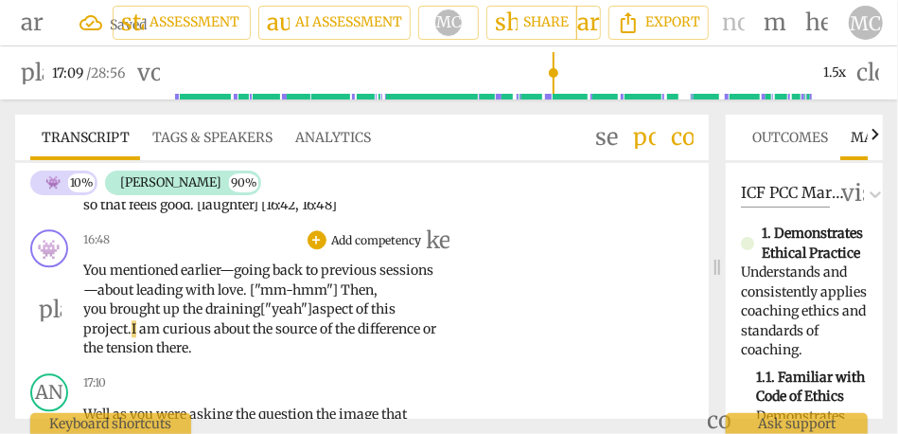
scroll to position [4437, 0]
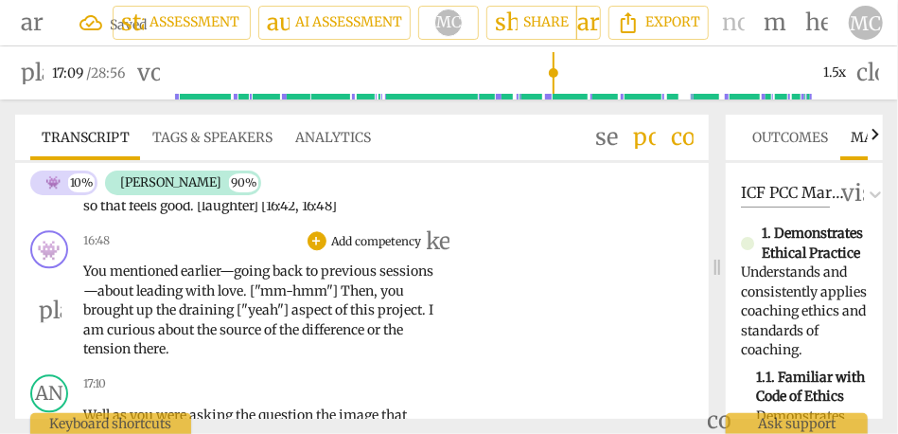
click at [352, 250] on p "Add competency" at bounding box center [377, 241] width 94 height 17
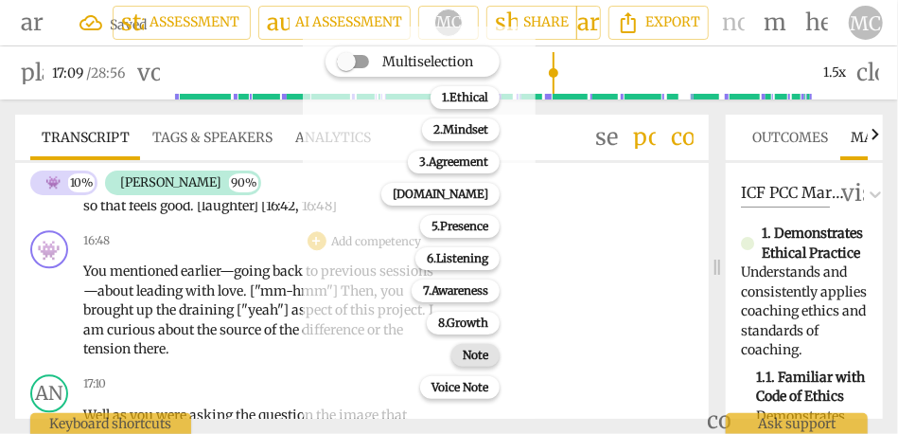
click at [471, 348] on b "Note" at bounding box center [476, 355] width 26 height 23
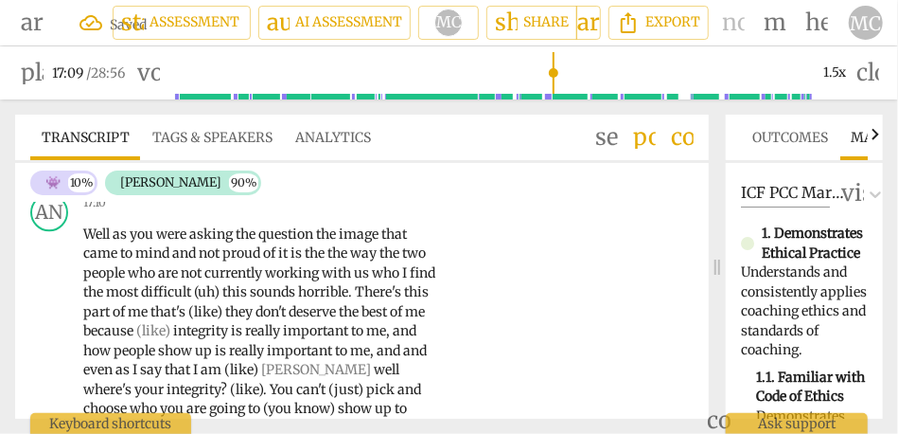
scroll to position [4620, 0]
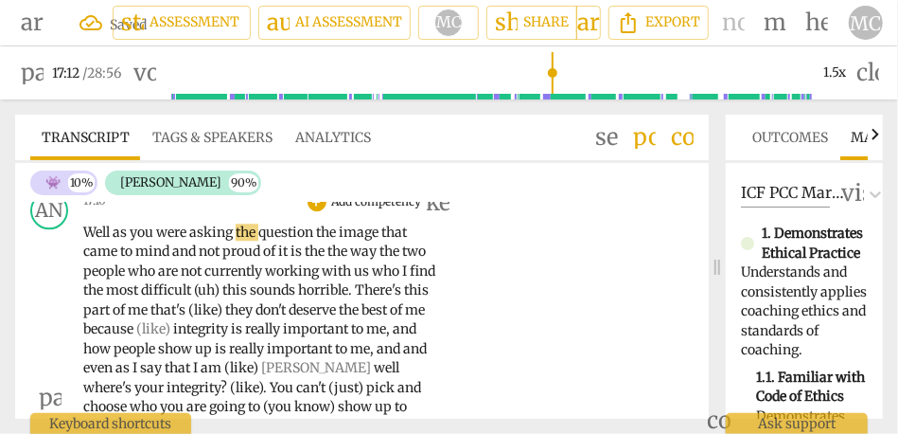
click at [115, 240] on span "as" at bounding box center [121, 231] width 17 height 17
type input "1033"
click at [327, 240] on span "the" at bounding box center [328, 231] width 23 height 17
click at [178, 259] on span "and" at bounding box center [185, 250] width 27 height 17
click at [216, 259] on span "not" at bounding box center [221, 250] width 24 height 17
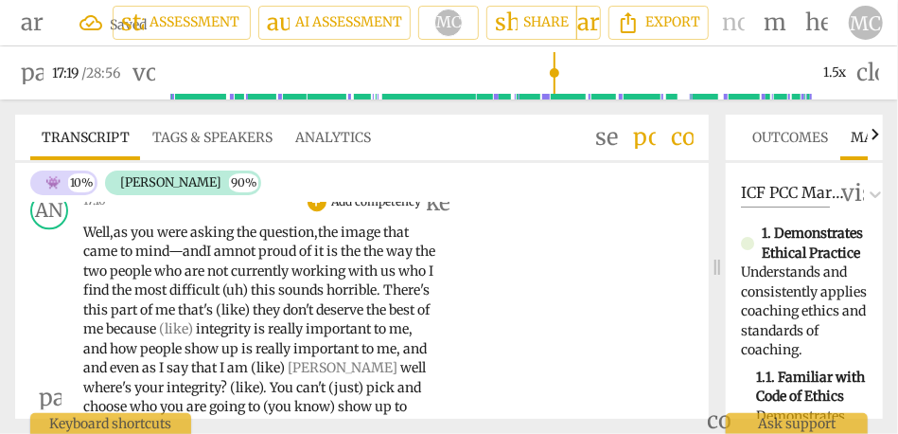
click at [327, 259] on span "it" at bounding box center [320, 250] width 12 height 17
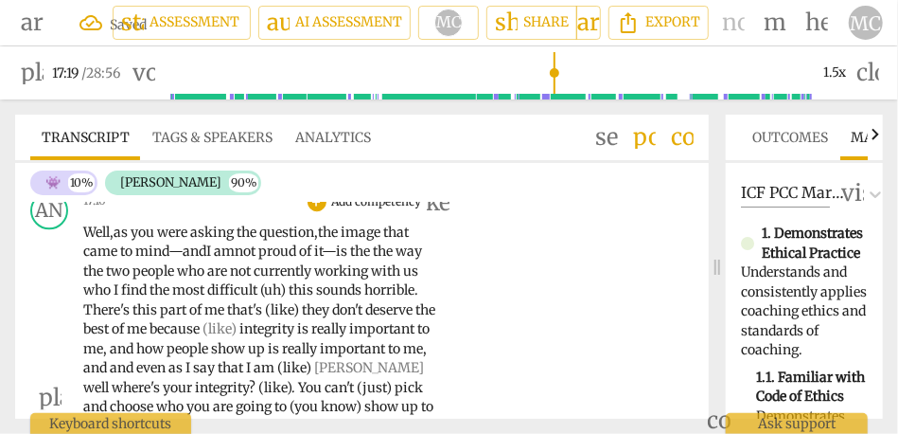
click at [390, 259] on span "the" at bounding box center [384, 250] width 23 height 17
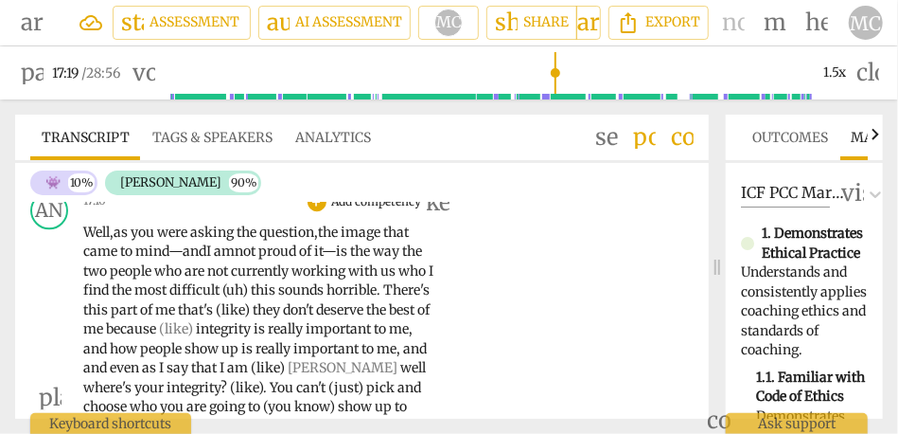
click at [506, 275] on div "AN play_arrow pause 17:10 + Add competency keyboard_arrow_right Well, as you we…" at bounding box center [362, 382] width 694 height 396
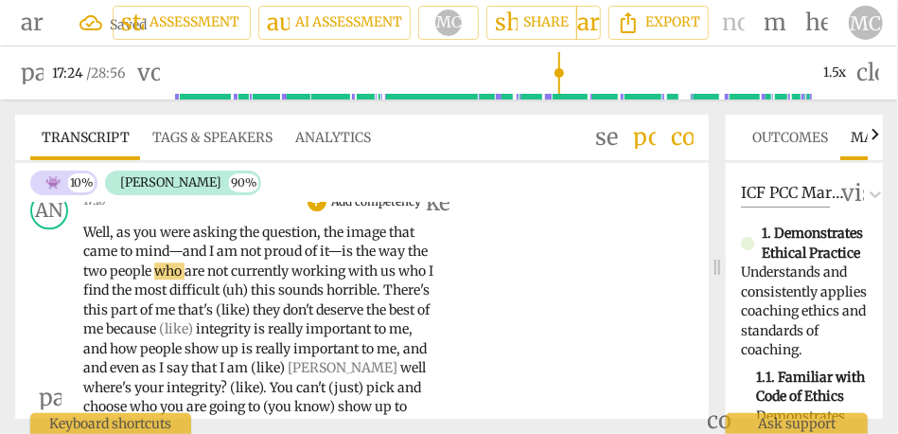
click at [370, 259] on span "the" at bounding box center [367, 250] width 23 height 17
type input "1047"
click at [159, 279] on span "who" at bounding box center [169, 270] width 30 height 17
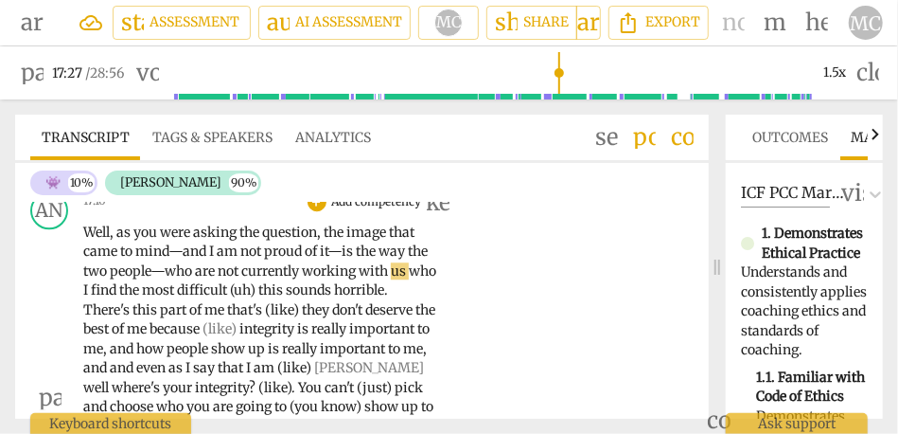
click at [414, 293] on p "Well , as you were asking the question , the image that came to mind—and I am n…" at bounding box center [260, 396] width 354 height 349
click at [295, 298] on span "this" at bounding box center [302, 289] width 27 height 17
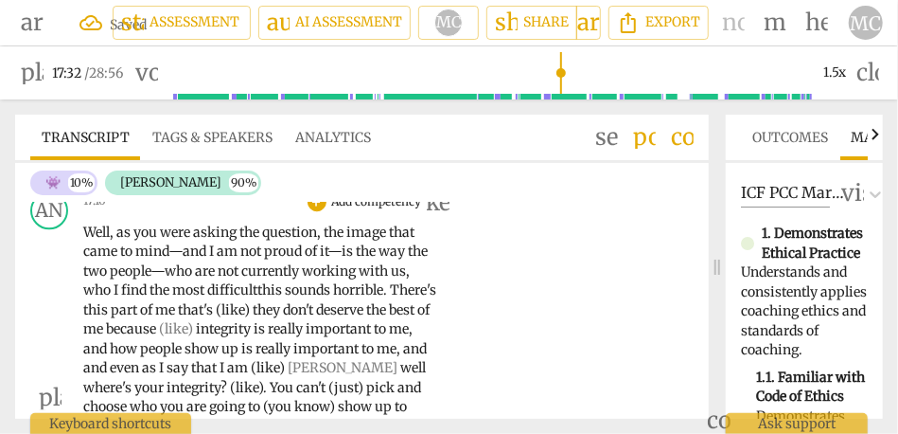
click at [189, 240] on span "were" at bounding box center [176, 231] width 33 height 17
click at [169, 279] on span "who" at bounding box center [180, 270] width 30 height 17
click at [85, 298] on span "who" at bounding box center [98, 289] width 30 height 17
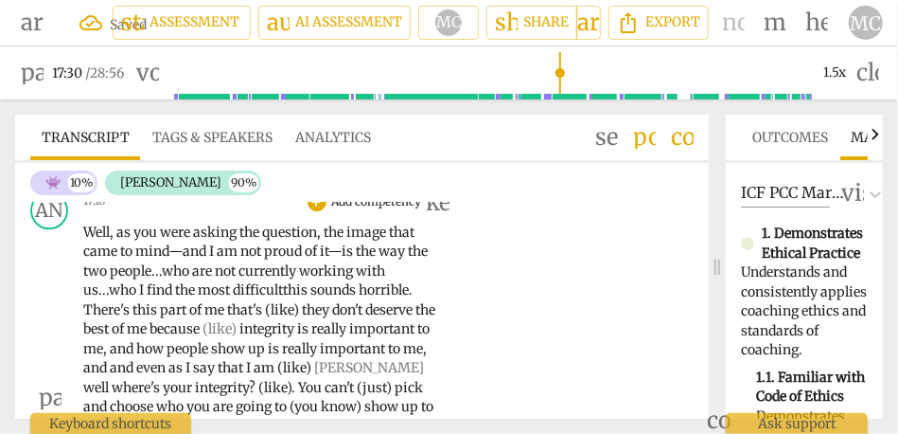
click at [283, 298] on span "difficult" at bounding box center [258, 289] width 50 height 17
click at [80, 330] on div "play_arrow pause" at bounding box center [59, 397] width 48 height 337
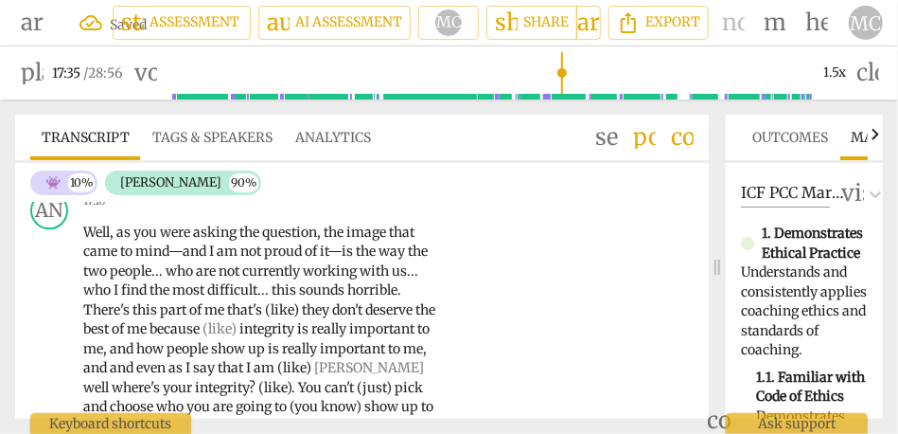
click at [84, 318] on span "There's" at bounding box center [107, 309] width 49 height 17
type input "1056"
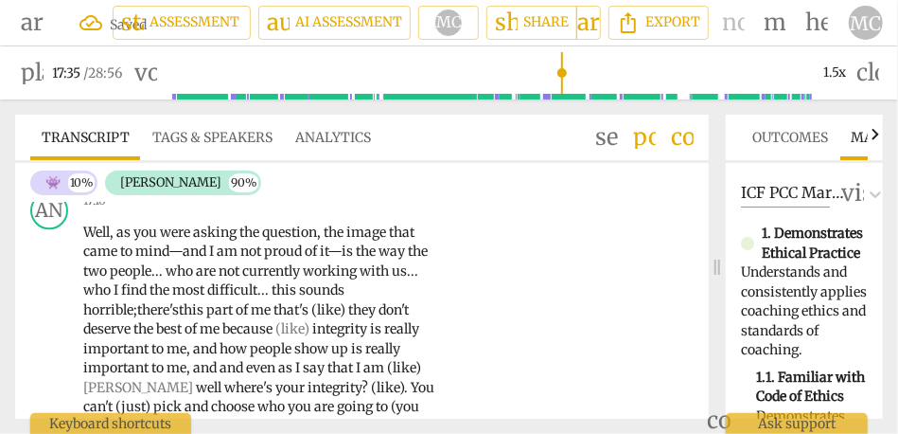
click at [162, 318] on span "there's" at bounding box center [158, 309] width 42 height 17
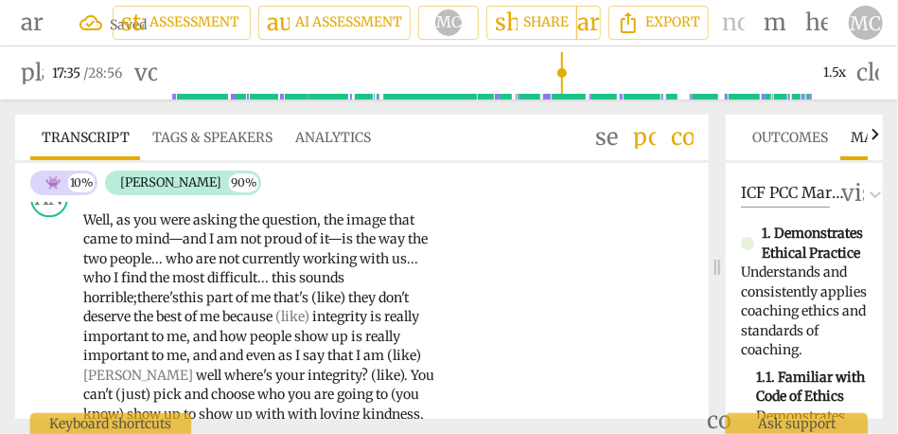
click at [311, 306] on span "that's" at bounding box center [293, 297] width 38 height 17
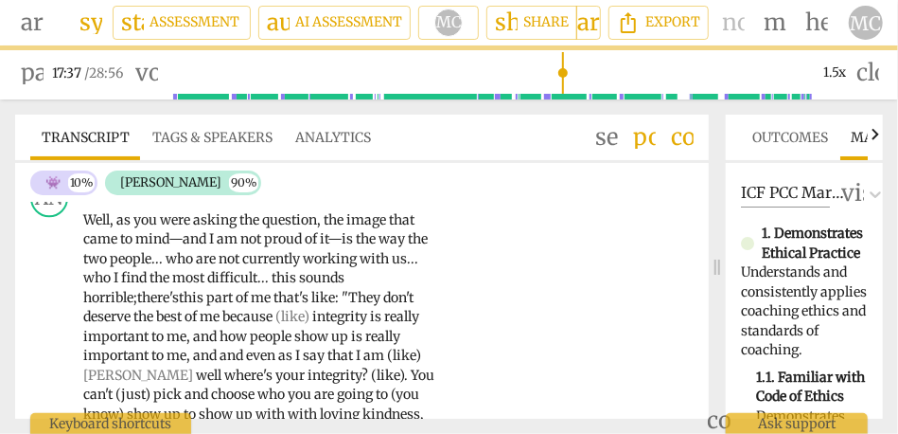
click at [320, 325] on span "integrity" at bounding box center [341, 316] width 58 height 17
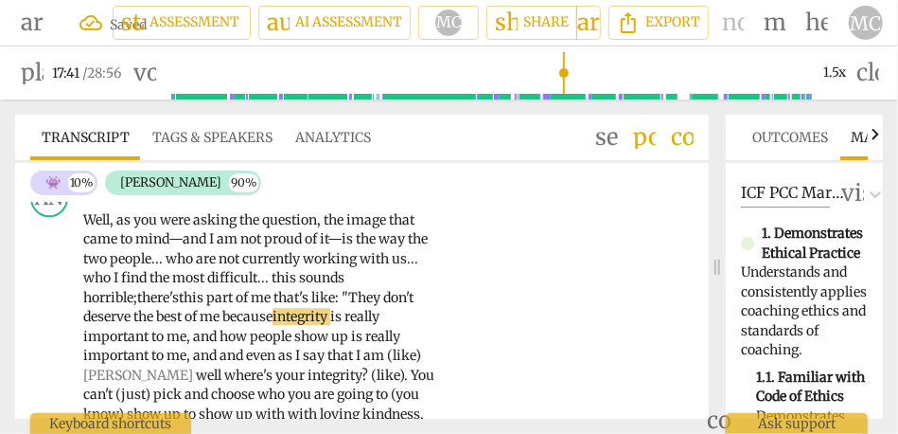
click at [229, 325] on span "because" at bounding box center [247, 316] width 50 height 17
click at [258, 325] on span "because" at bounding box center [253, 316] width 50 height 17
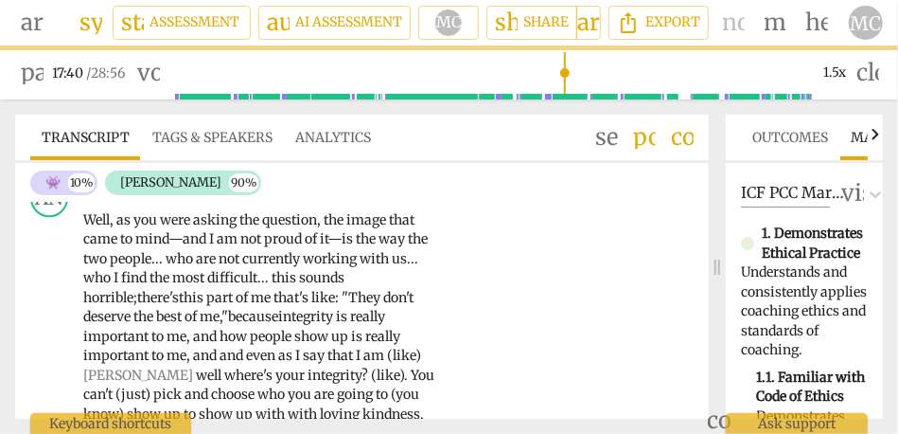
click at [222, 345] on span "how" at bounding box center [235, 336] width 30 height 17
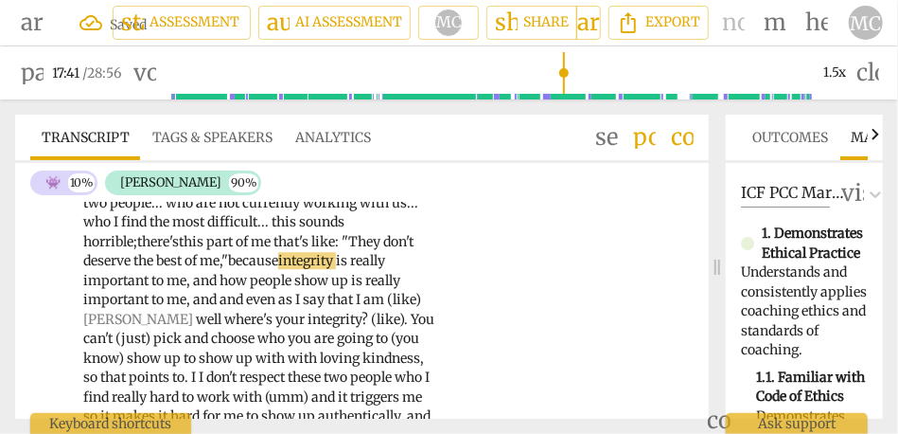
scroll to position [4688, 0]
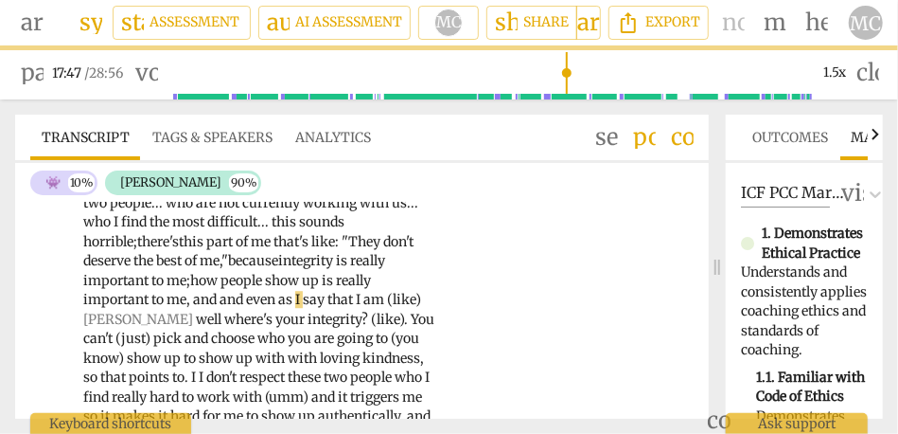
click at [245, 308] on span "and" at bounding box center [233, 299] width 27 height 17
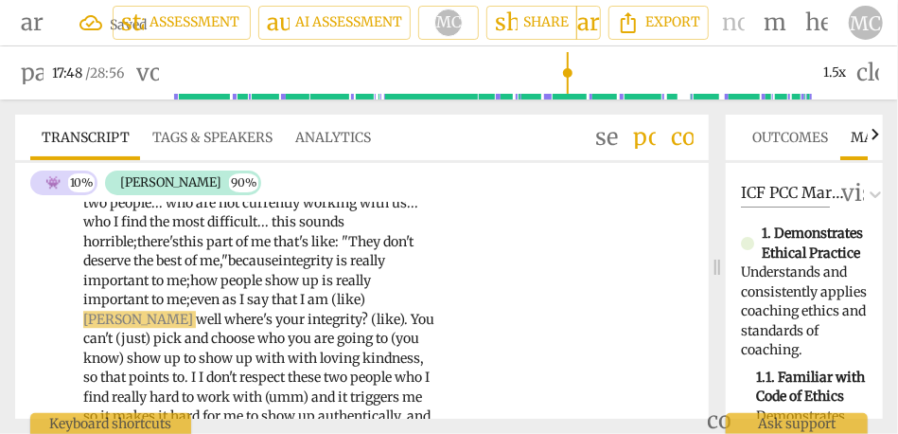
click at [214, 308] on span "even" at bounding box center [206, 299] width 32 height 17
click at [306, 308] on span "I" at bounding box center [304, 299] width 8 height 17
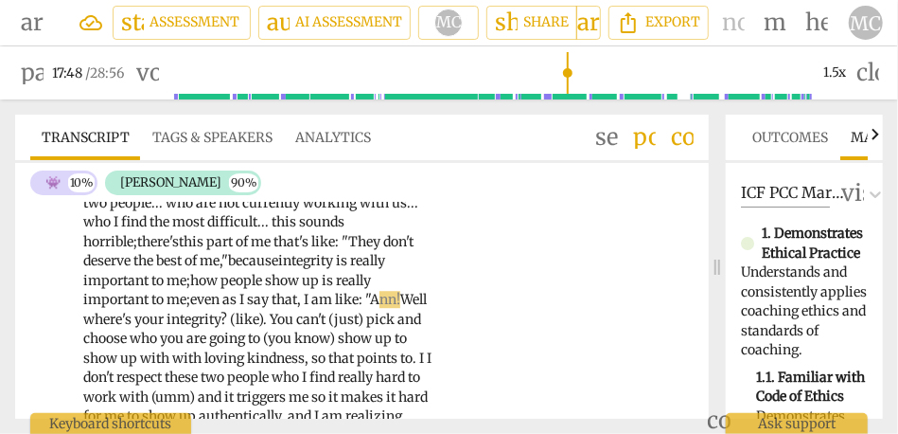
click at [400, 308] on span "Well" at bounding box center [413, 299] width 27 height 17
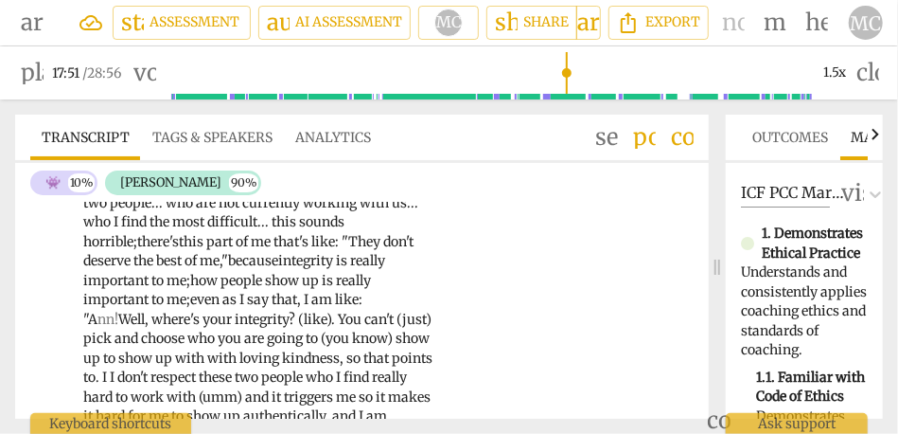
click at [297, 328] on span "?" at bounding box center [293, 319] width 9 height 17
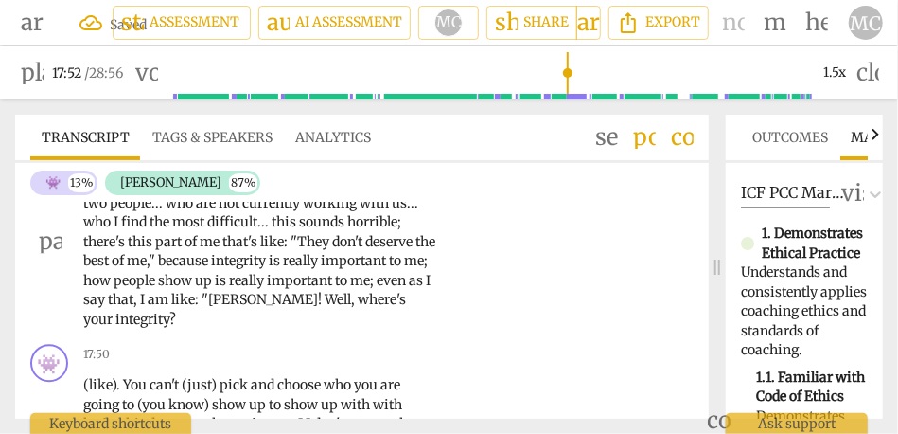
type input "1072"
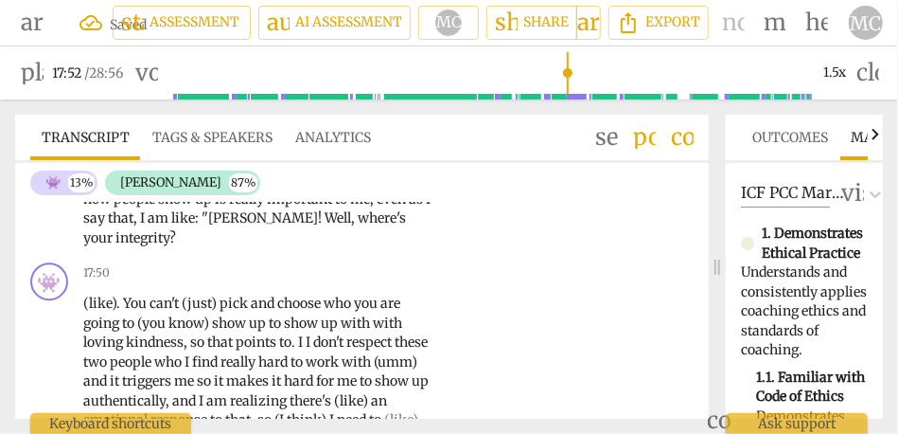
scroll to position [4794, 0]
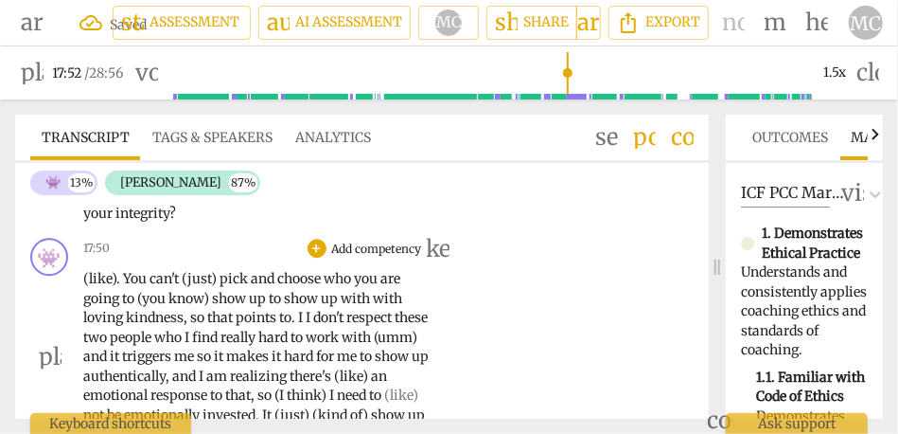
click at [98, 287] on span "(like)" at bounding box center [99, 278] width 33 height 17
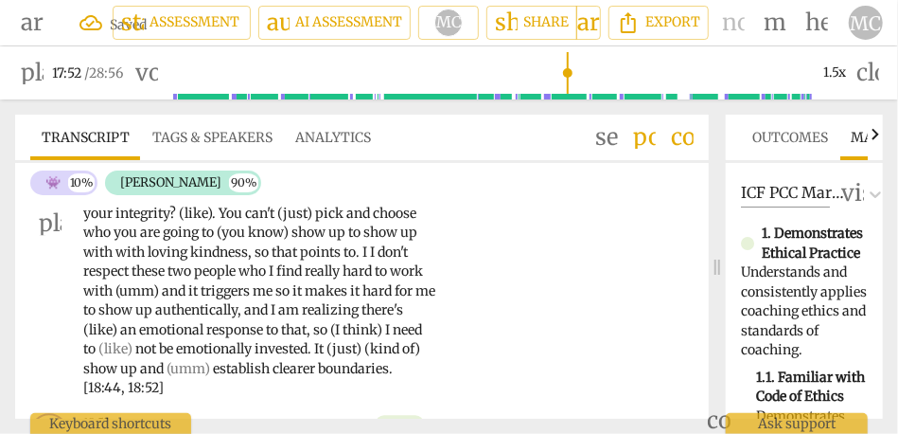
click at [179, 222] on span "(like)" at bounding box center [195, 212] width 33 height 17
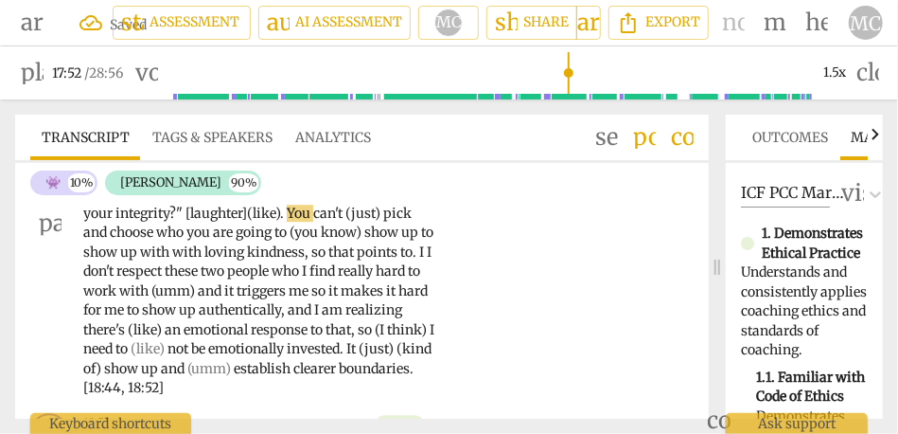
click at [280, 222] on span "." at bounding box center [283, 212] width 7 height 17
click at [341, 222] on span "pick" at bounding box center [356, 212] width 31 height 17
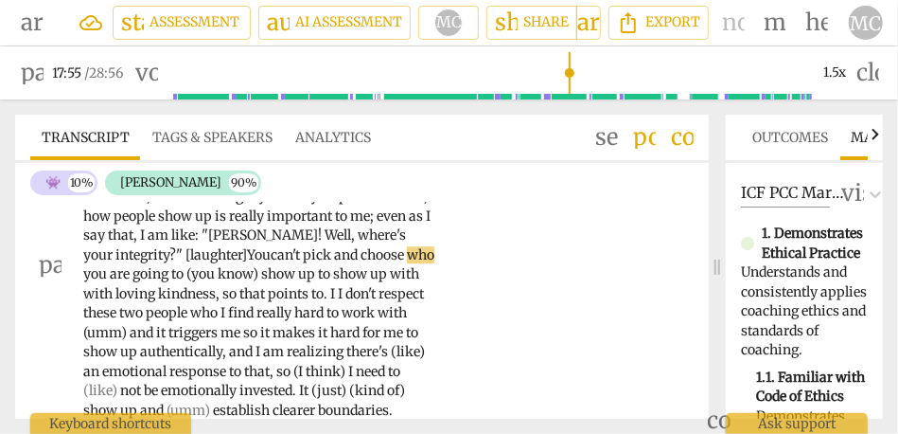
scroll to position [4747, 0]
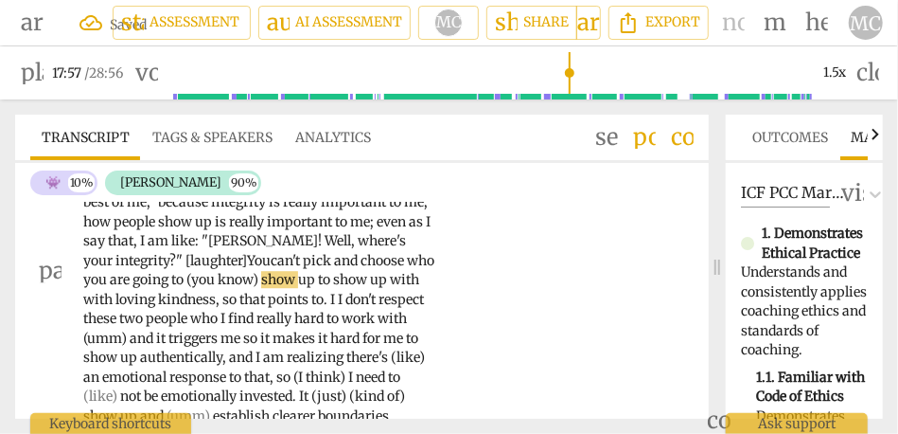
click at [334, 269] on span "and" at bounding box center [347, 260] width 27 height 17
drag, startPoint x: 267, startPoint y: 300, endPoint x: 198, endPoint y: 299, distance: 69.1
click at [198, 299] on p "Well , as you were asking the question , the image that came to mind—and I am n…" at bounding box center [260, 270] width 354 height 349
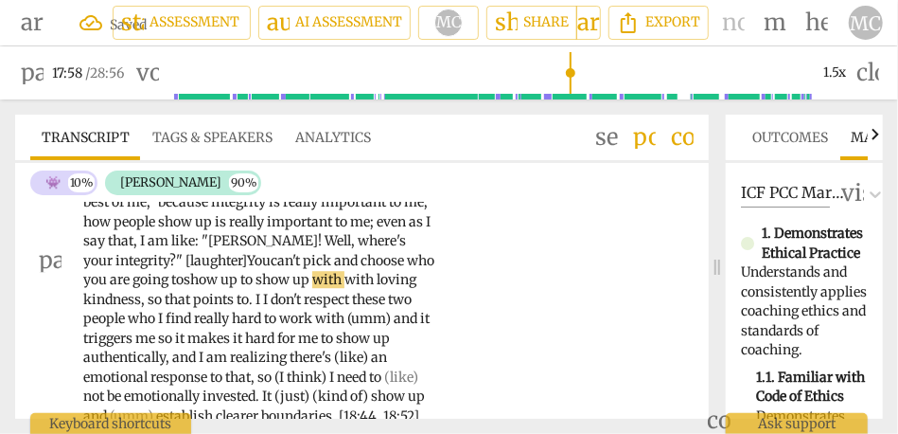
click at [263, 288] on span "show" at bounding box center [274, 279] width 37 height 17
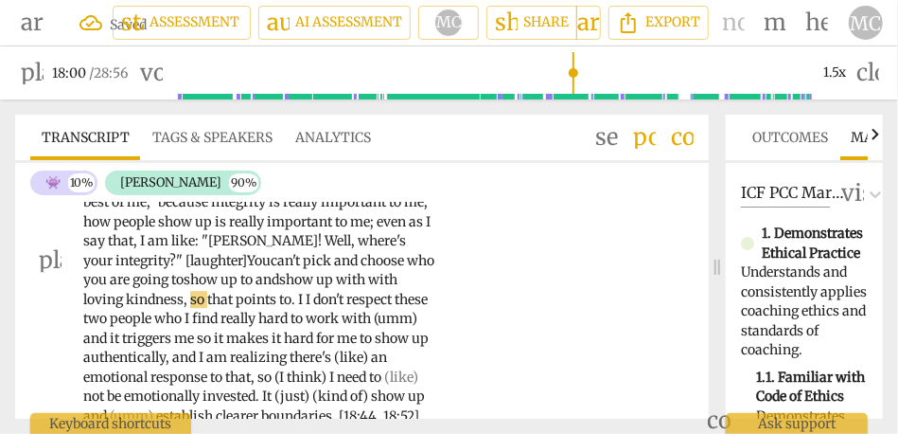
click at [311, 288] on span "show" at bounding box center [297, 279] width 37 height 17
click at [191, 308] on span "so" at bounding box center [198, 299] width 17 height 17
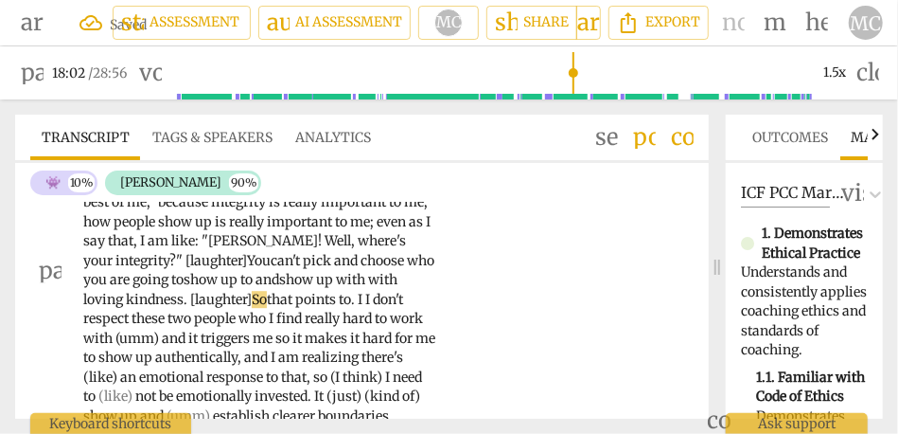
click at [280, 308] on span "that" at bounding box center [281, 299] width 28 height 17
click at [354, 308] on span "I" at bounding box center [354, 299] width 8 height 17
click at [439, 300] on div "Well , as you were asking the question , the image that came to mind—and I am n…" at bounding box center [265, 270] width 365 height 349
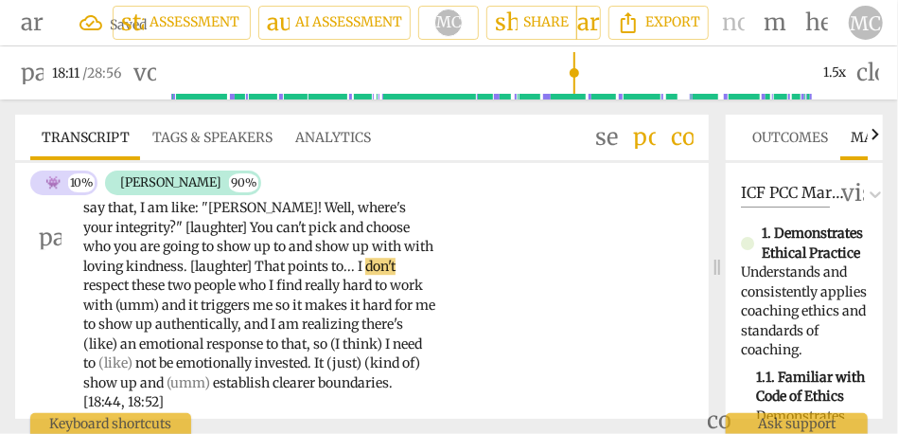
scroll to position [4788, 0]
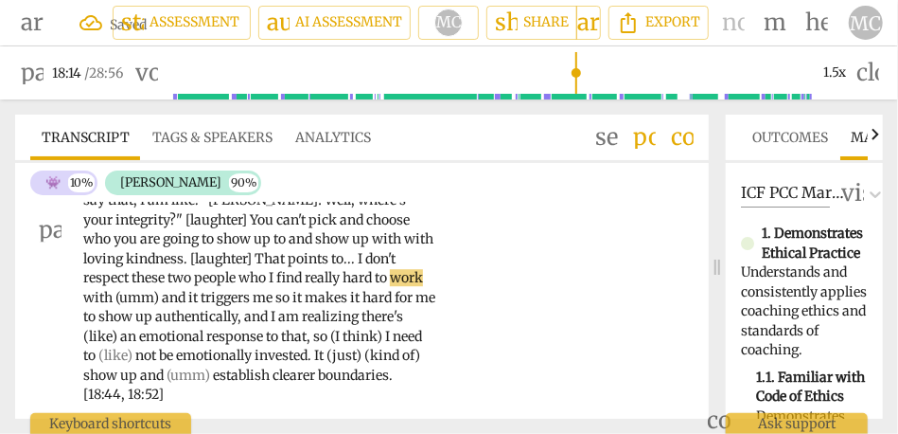
click at [160, 306] on span "(umm)" at bounding box center [138, 297] width 46 height 17
type input "1095"
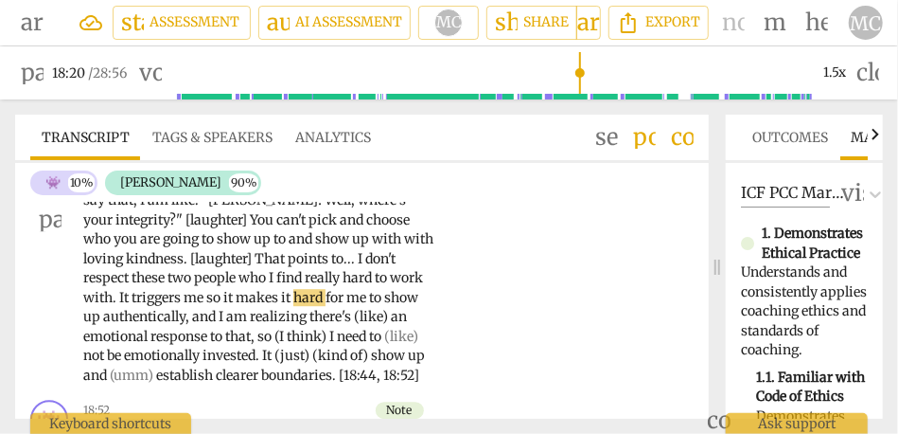
click at [206, 306] on span "me" at bounding box center [195, 297] width 23 height 17
click at [184, 306] on span "triggers" at bounding box center [158, 297] width 52 height 17
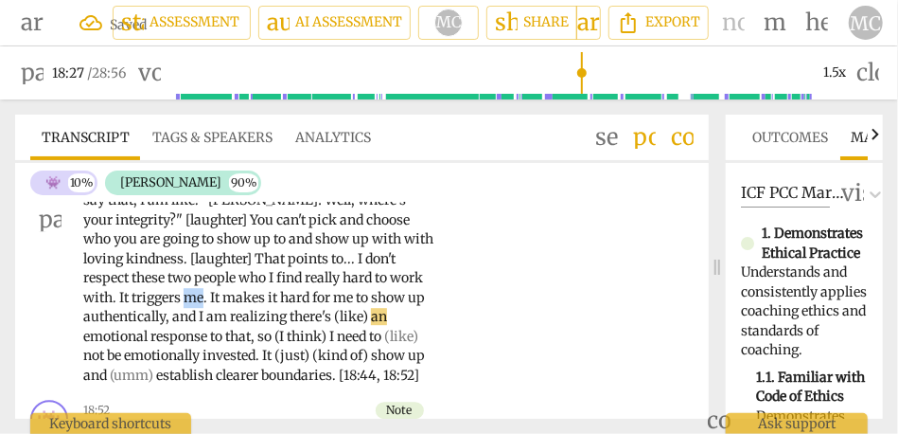
click at [184, 306] on span "triggers" at bounding box center [158, 297] width 52 height 17
click at [202, 325] on span "I" at bounding box center [203, 316] width 8 height 17
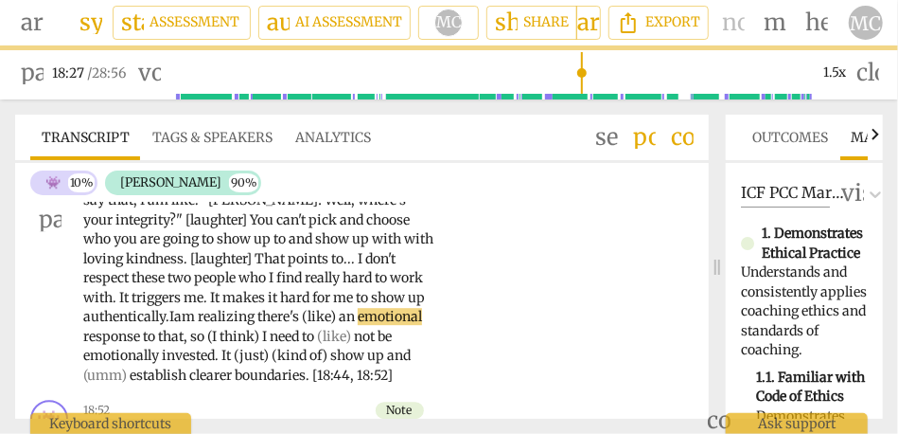
click at [345, 325] on span "an" at bounding box center [348, 316] width 19 height 17
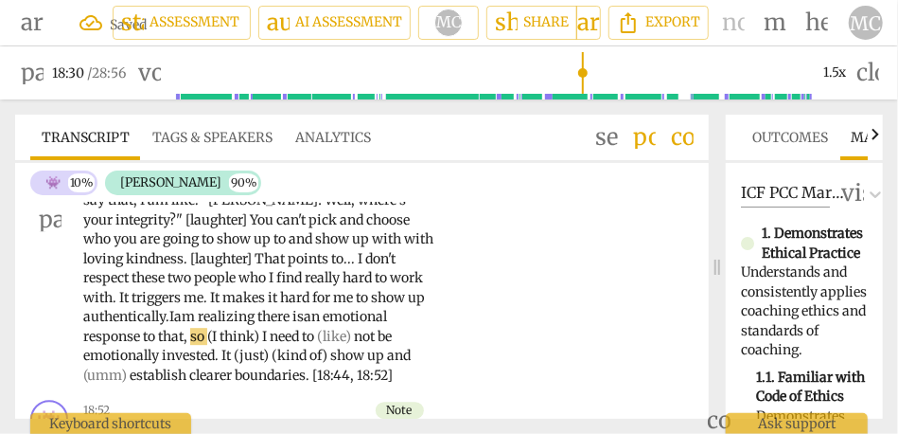
click at [262, 345] on span "think)" at bounding box center [241, 336] width 43 height 17
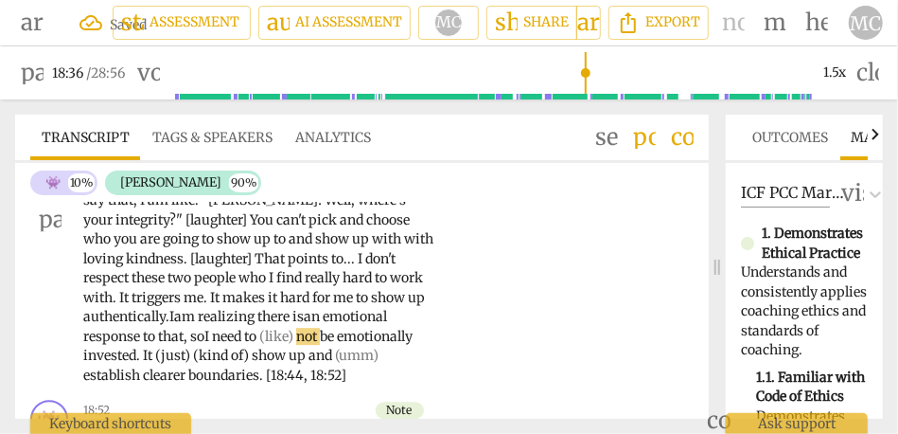
click at [296, 345] on span "(like)" at bounding box center [277, 336] width 37 height 17
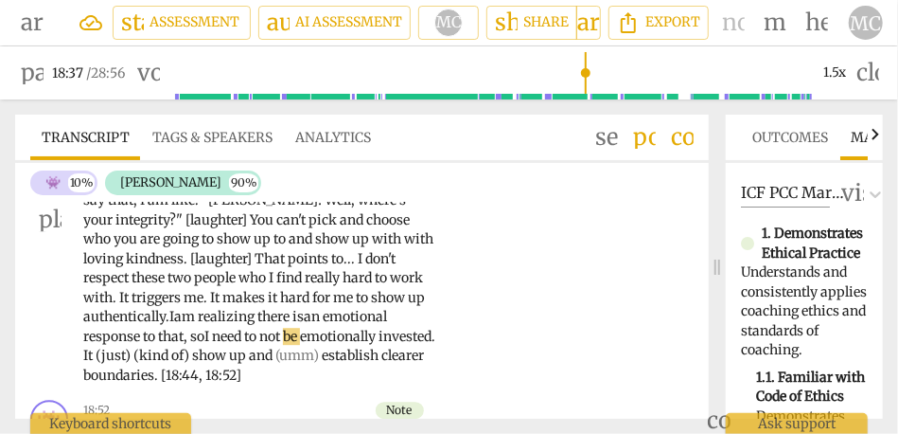
click at [355, 306] on span "me" at bounding box center [344, 297] width 23 height 17
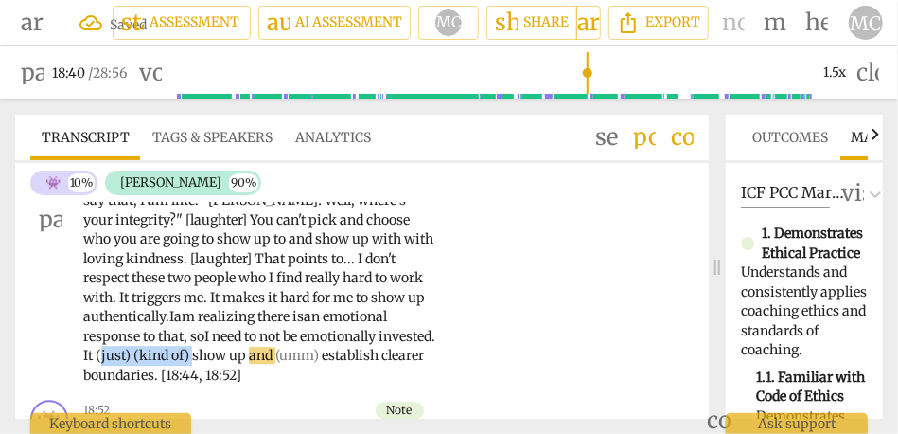
drag, startPoint x: 255, startPoint y: 375, endPoint x: 161, endPoint y: 377, distance: 93.7
click at [161, 377] on p "Well , as you were asking the question , the image that came to mind—and I am n…" at bounding box center [260, 220] width 354 height 330
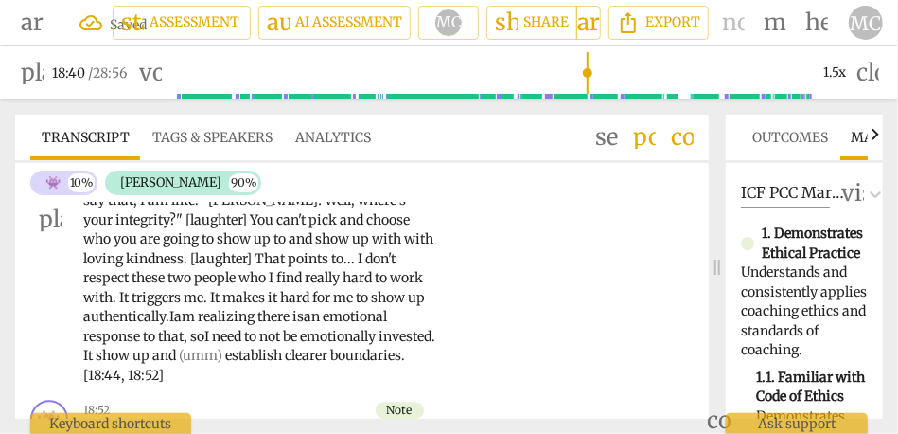
click at [379, 345] on span "invested" at bounding box center [405, 336] width 53 height 17
click at [96, 364] on span "It" at bounding box center [89, 354] width 12 height 17
click at [231, 345] on span "need" at bounding box center [228, 336] width 32 height 17
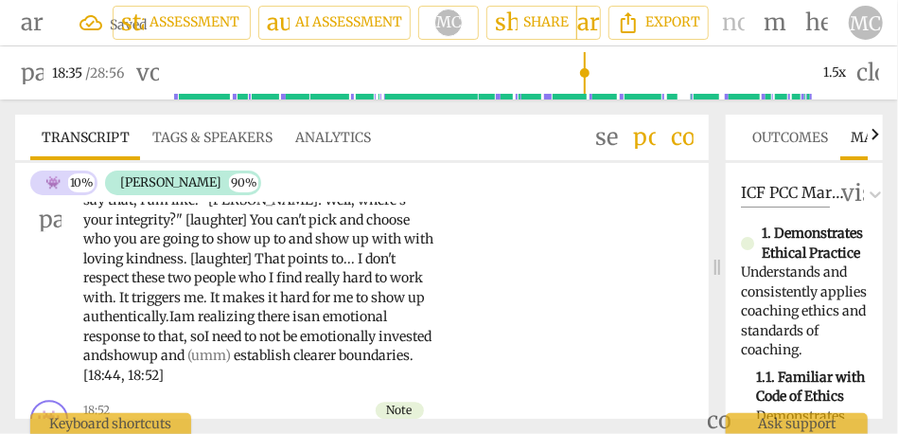
click at [141, 364] on span "show" at bounding box center [124, 354] width 34 height 17
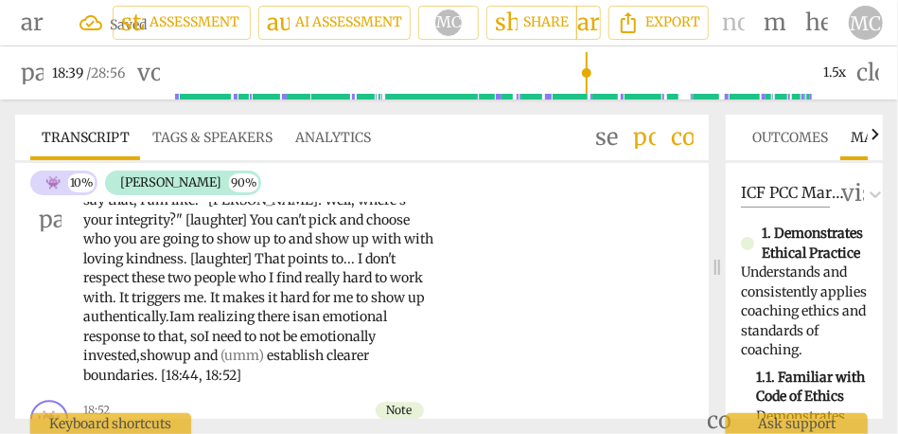
click at [202, 364] on span "and" at bounding box center [207, 354] width 27 height 17
click at [275, 376] on p "Well , as you were asking the question , the image that came to mind—and I am n…" at bounding box center [260, 220] width 354 height 330
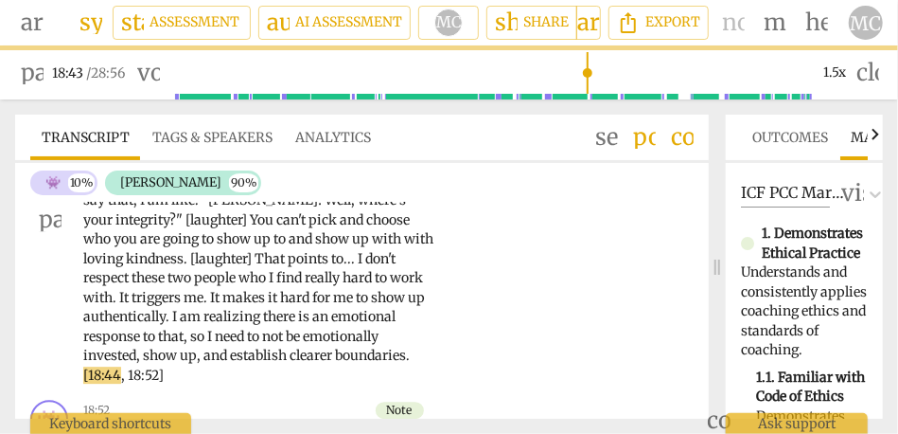
click at [505, 343] on div "AN play_arrow pause 17:10 + Add competency keyboard_arrow_right Well , as you w…" at bounding box center [362, 204] width 694 height 377
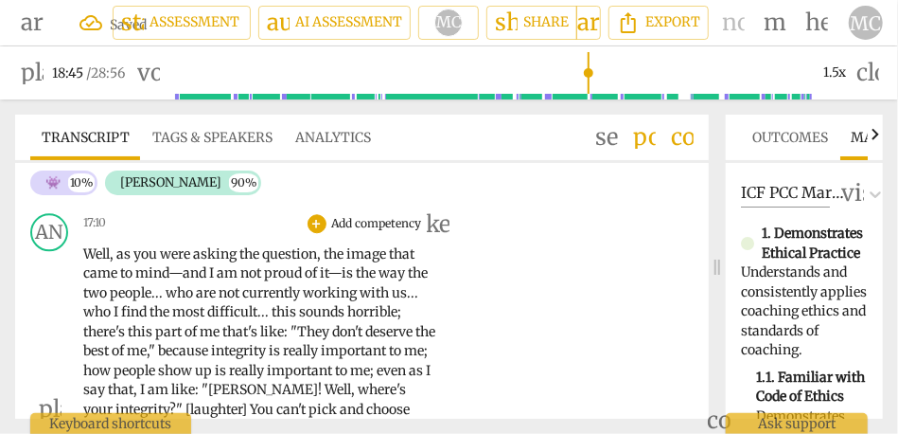
scroll to position [4597, 0]
click at [374, 233] on p "Add competency" at bounding box center [377, 224] width 94 height 17
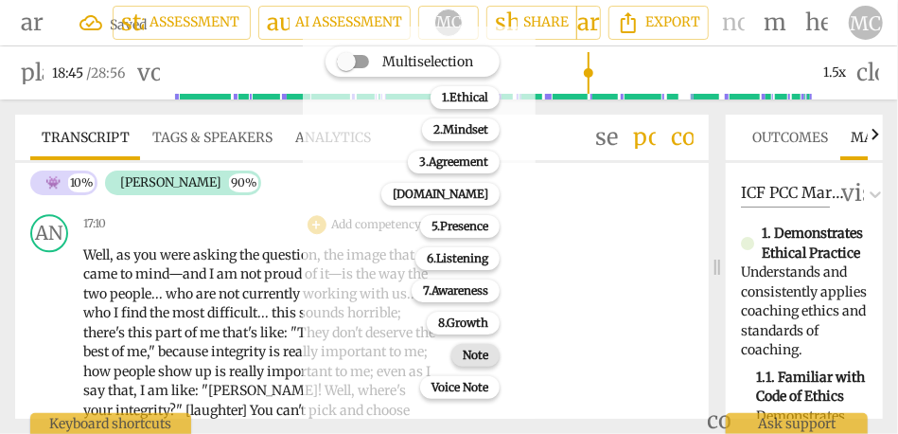
click at [471, 361] on b "Note" at bounding box center [476, 355] width 26 height 23
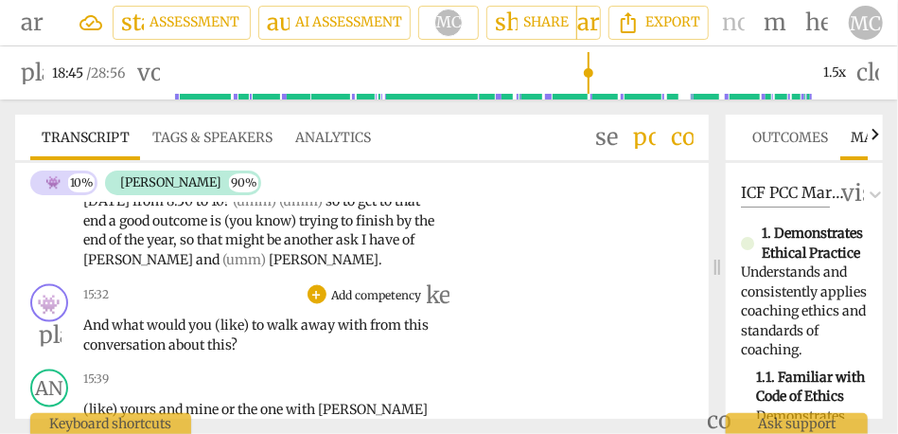
scroll to position [3880, 0]
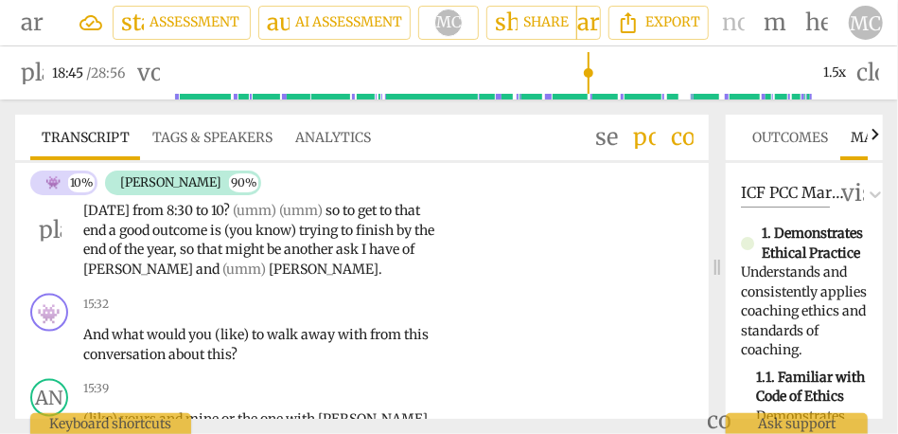
click at [180, 277] on span "[PERSON_NAME]" at bounding box center [139, 268] width 113 height 17
click at [207, 277] on span "and" at bounding box center [209, 268] width 27 height 17
click at [310, 277] on span "[PERSON_NAME]" at bounding box center [324, 268] width 110 height 17
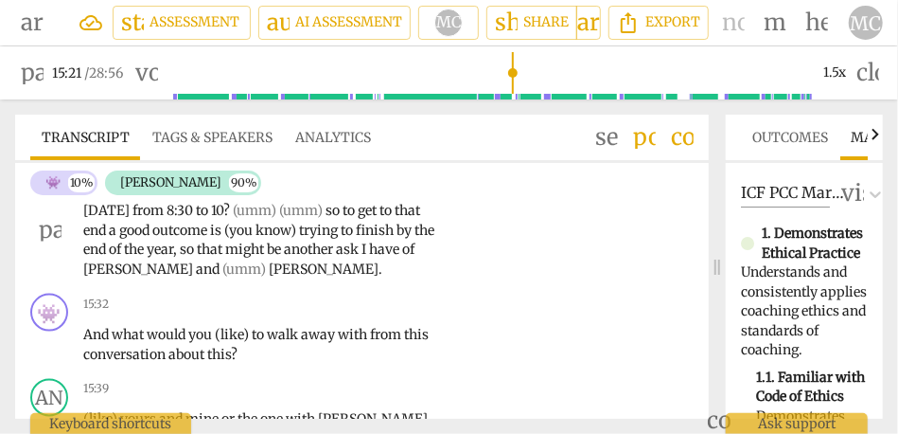
type input "922"
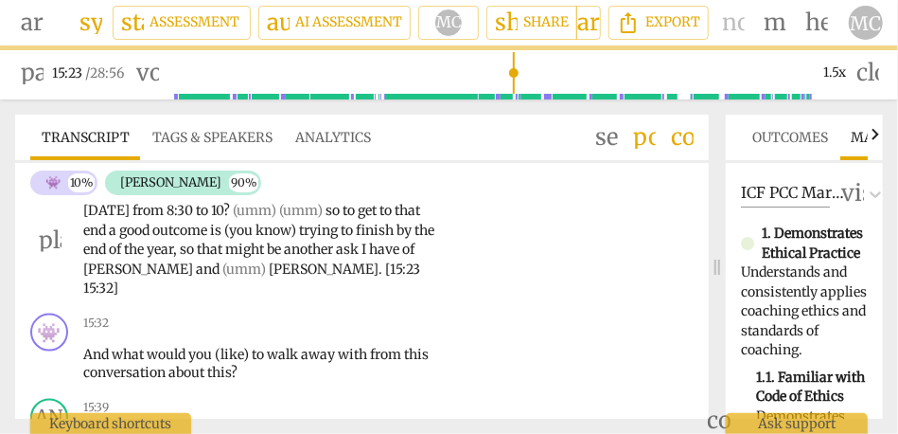
click at [366, 292] on span "[PERSON_NAME]. [15:23 15:32]" at bounding box center [251, 278] width 337 height 37
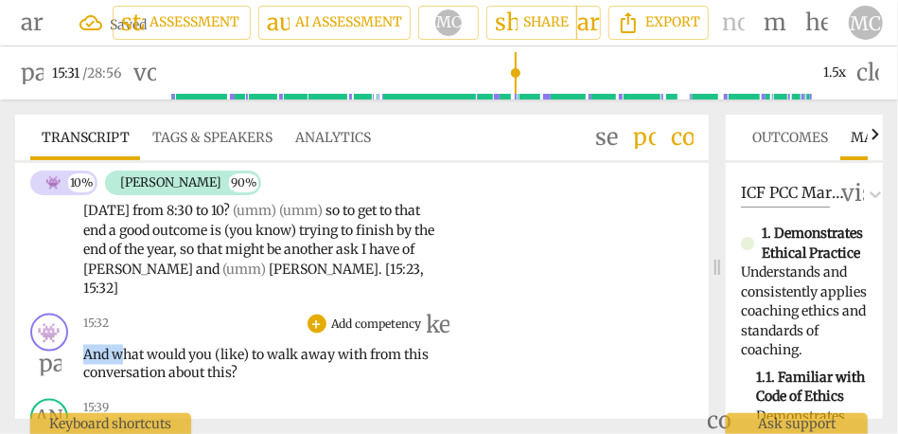
drag, startPoint x: 122, startPoint y: 352, endPoint x: 69, endPoint y: 352, distance: 53.0
click at [69, 352] on div "👾 play_arrow pause 15:32 + Add competency keyboard_arrow_right And what would y…" at bounding box center [362, 348] width 694 height 85
type input "933"
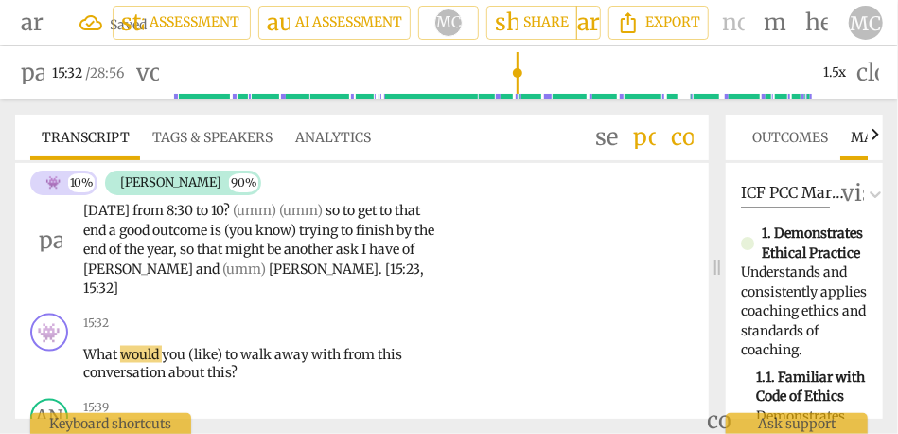
click at [135, 277] on span "[PERSON_NAME]" at bounding box center [139, 268] width 113 height 17
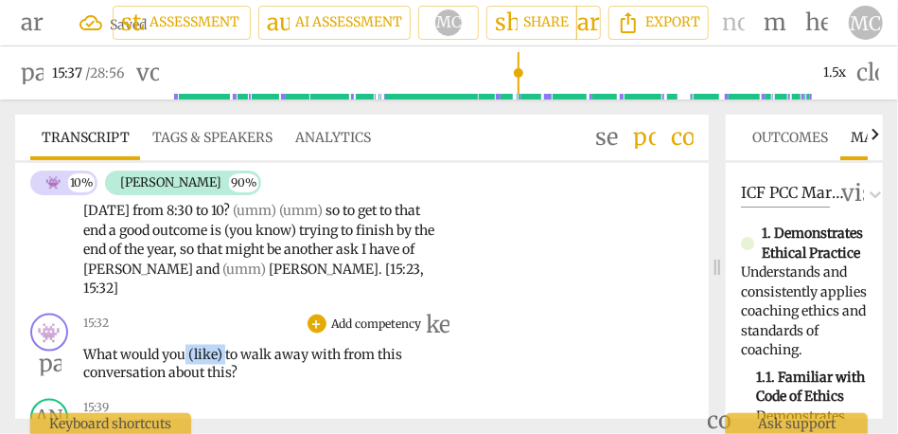
drag, startPoint x: 225, startPoint y: 347, endPoint x: 184, endPoint y: 348, distance: 41.7
click at [184, 348] on p "What would you (like) to walk away with from this conversation about this ?" at bounding box center [260, 364] width 354 height 39
type input "938"
click at [227, 352] on span "to" at bounding box center [219, 354] width 15 height 17
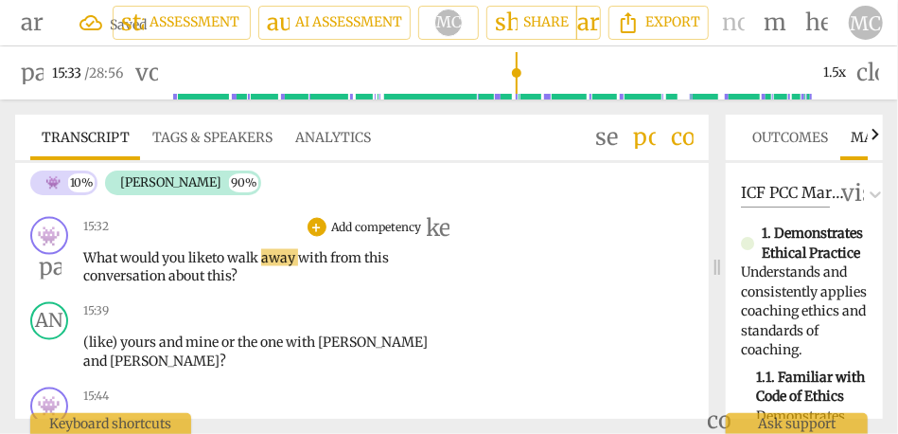
scroll to position [3976, 0]
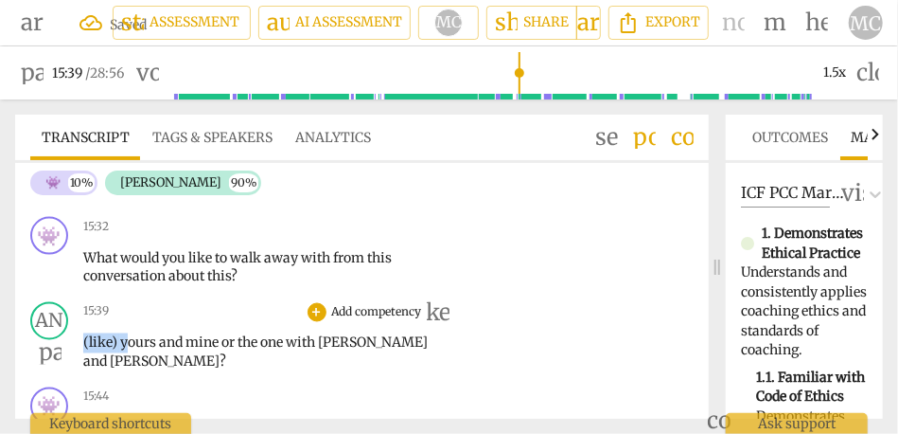
drag, startPoint x: 130, startPoint y: 343, endPoint x: 44, endPoint y: 343, distance: 85.2
click at [44, 343] on div "AN play_arrow pause 15:39 + Add competency keyboard_arrow_right (like) yours an…" at bounding box center [362, 336] width 694 height 85
type input "940"
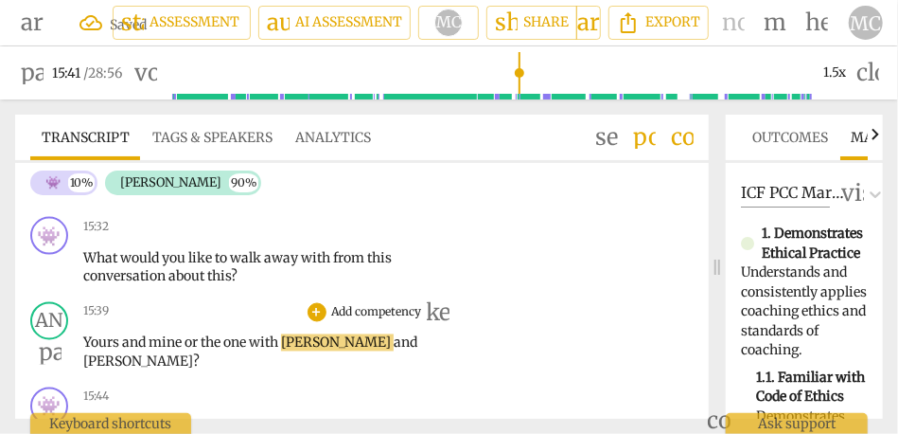
click at [187, 342] on span "or" at bounding box center [193, 342] width 16 height 17
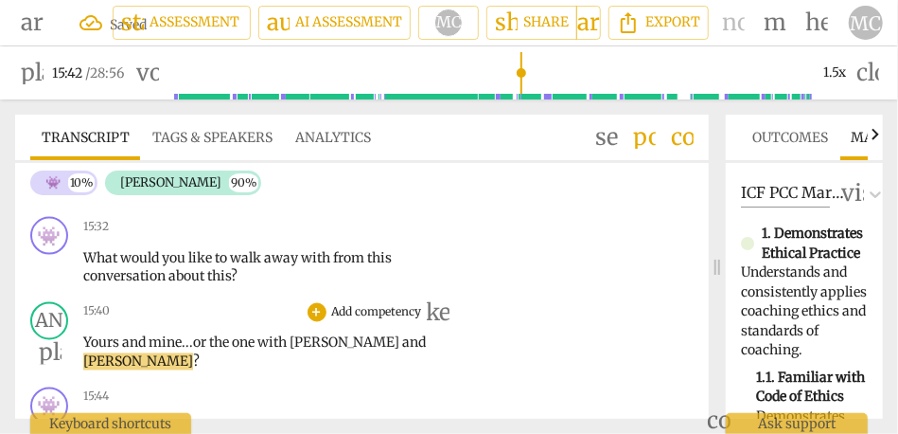
click at [203, 340] on span "or" at bounding box center [201, 342] width 16 height 17
click at [379, 309] on p "Add competency" at bounding box center [377, 312] width 94 height 17
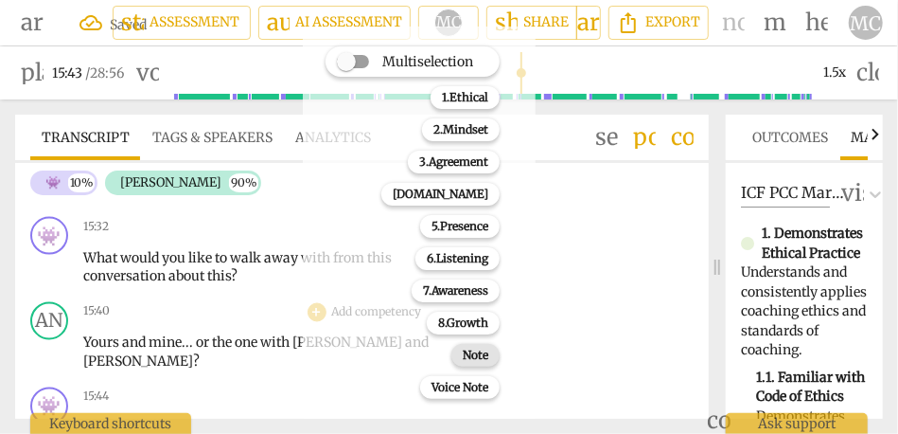
click at [461, 363] on div "Note" at bounding box center [476, 355] width 48 height 23
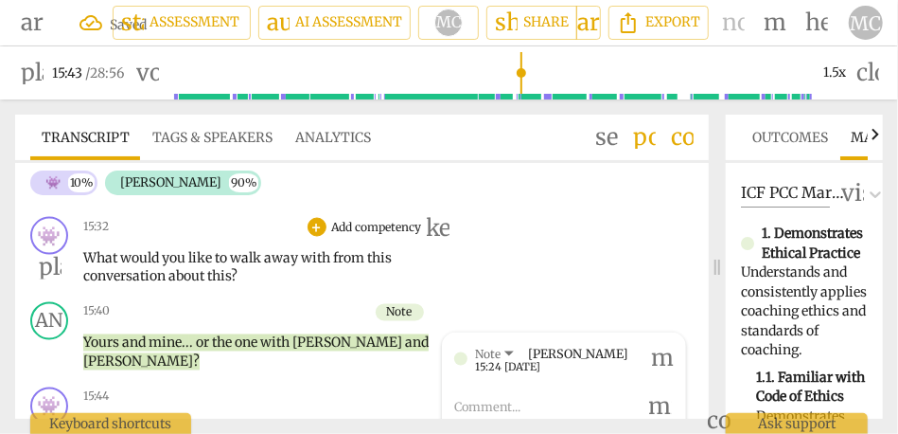
click at [370, 224] on p "Add competency" at bounding box center [377, 227] width 94 height 17
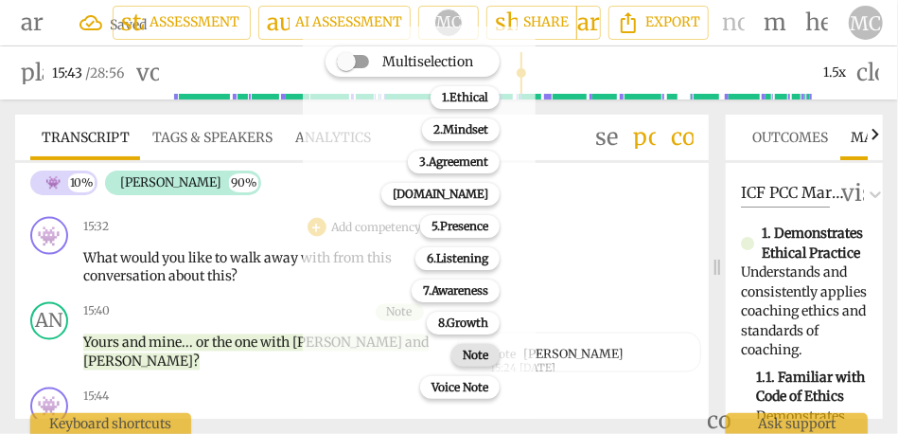
click at [469, 346] on b "Note" at bounding box center [476, 355] width 26 height 23
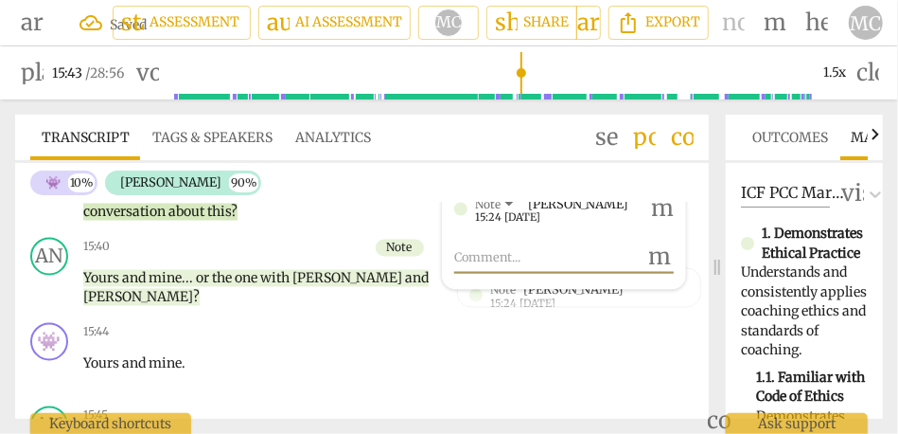
scroll to position [4050, 0]
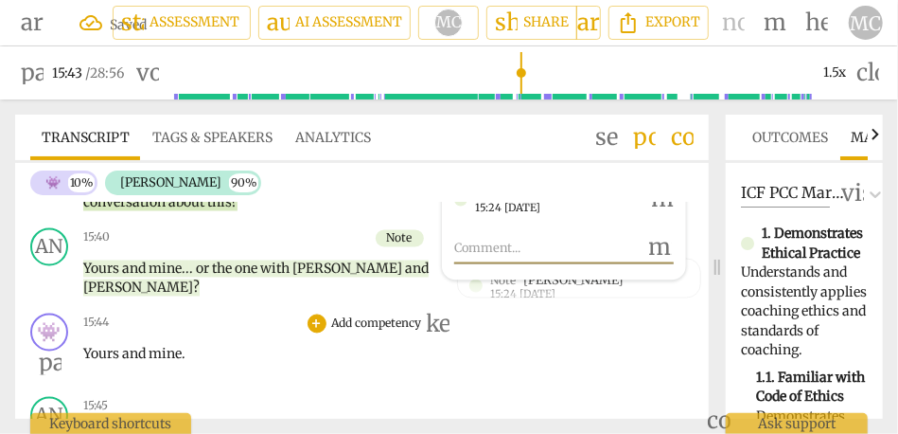
click at [346, 323] on p "Add competency" at bounding box center [377, 323] width 94 height 17
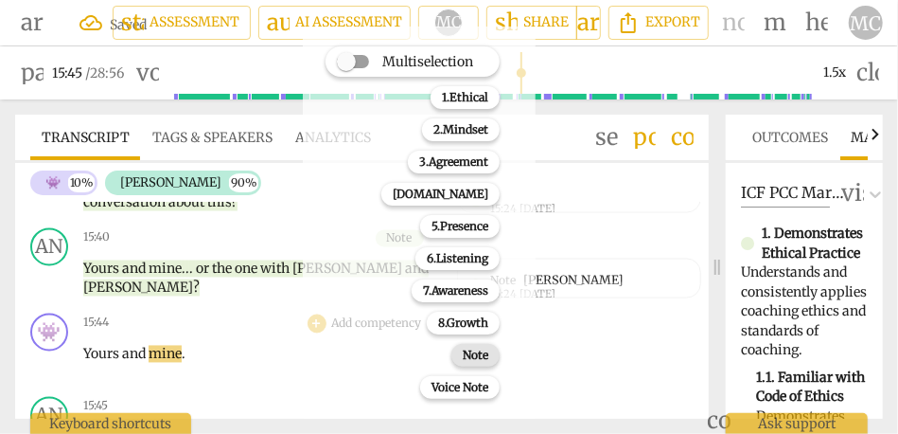
click at [465, 360] on b "Note" at bounding box center [476, 355] width 26 height 23
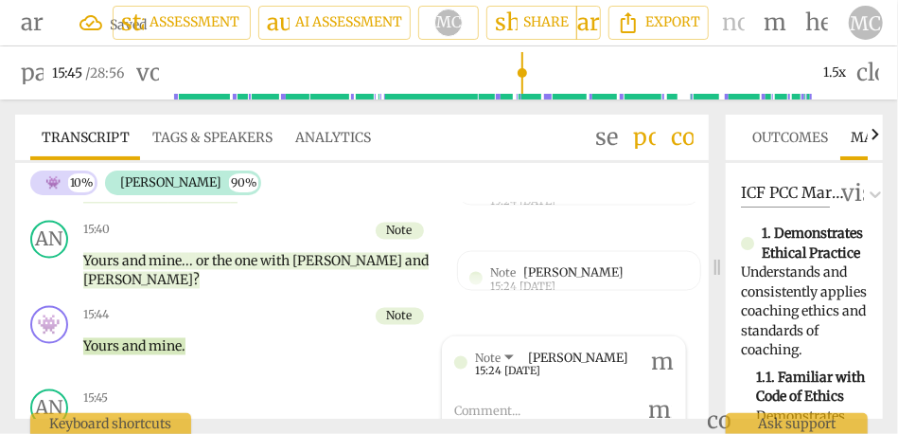
scroll to position [4197, 0]
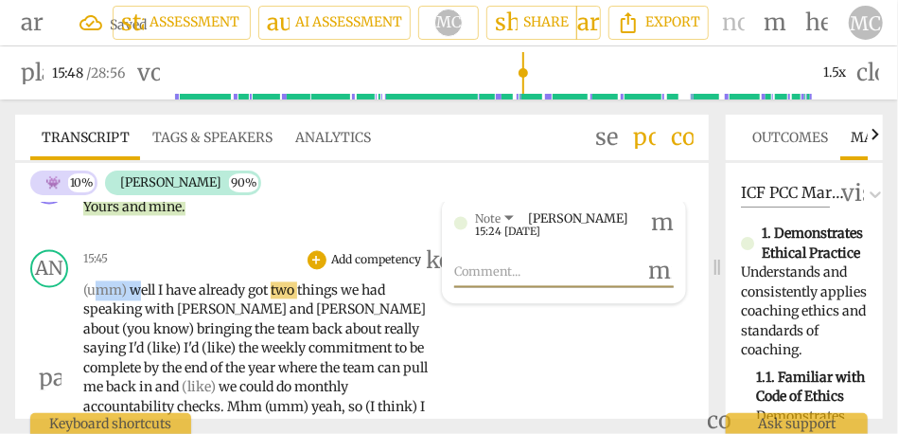
type input "949"
drag, startPoint x: 137, startPoint y: 291, endPoint x: 46, endPoint y: 292, distance: 90.9
click at [46, 292] on div "AN play_arrow pause 15:45 + Add competency keyboard_arrow_right (umm) well I ha…" at bounding box center [362, 362] width 694 height 240
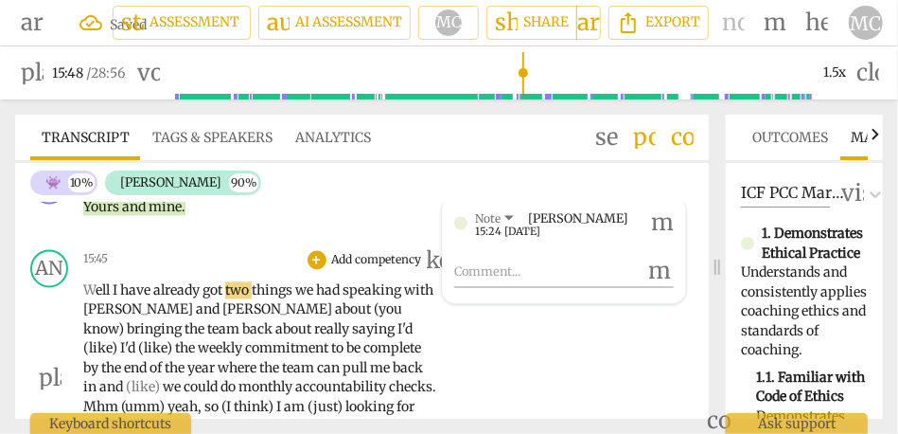
click at [115, 292] on span "I" at bounding box center [117, 290] width 8 height 17
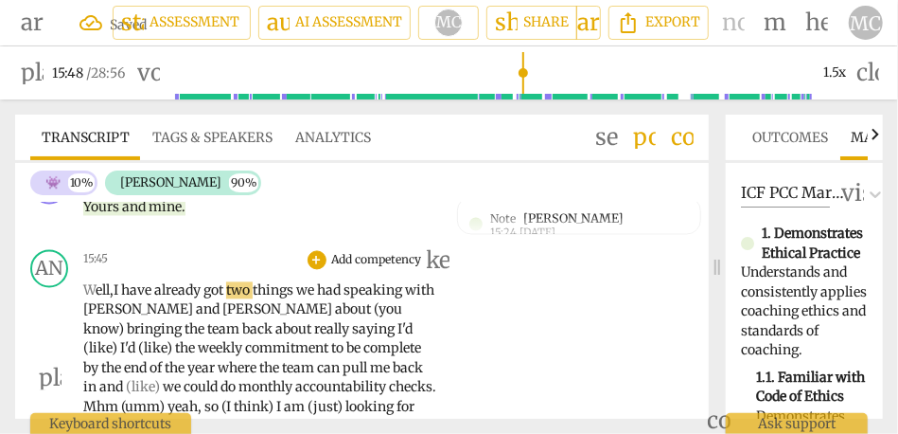
click at [117, 292] on span "I" at bounding box center [118, 290] width 8 height 17
click at [306, 290] on span "we" at bounding box center [306, 290] width 21 height 17
click at [263, 291] on span "things." at bounding box center [274, 290] width 43 height 17
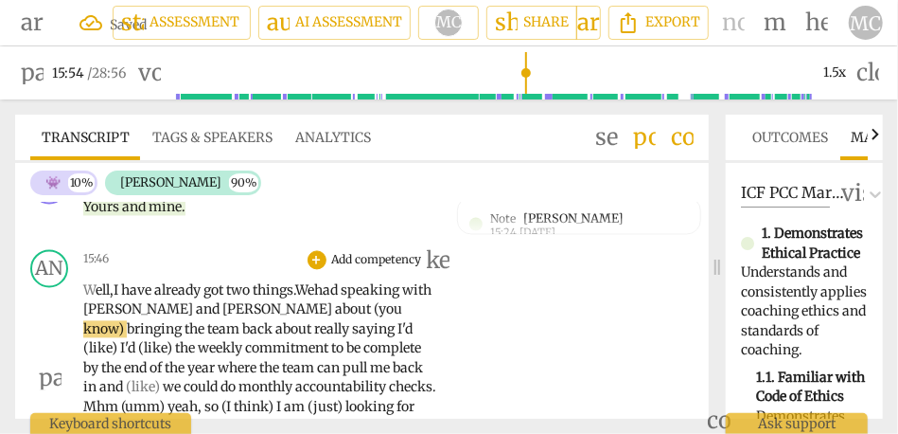
click at [256, 299] on p "W ell, I have already got two things. We had speaking with [PERSON_NAME] and [P…" at bounding box center [260, 378] width 354 height 194
click at [226, 288] on span "got" at bounding box center [215, 290] width 23 height 17
click at [360, 282] on span "speaking" at bounding box center [372, 290] width 62 height 17
click at [345, 283] on span "have" at bounding box center [329, 290] width 30 height 17
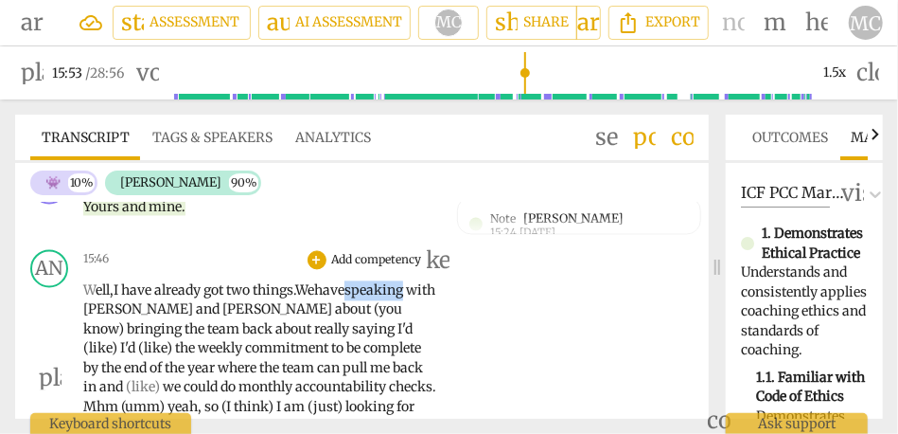
click at [345, 283] on span "have" at bounding box center [329, 290] width 30 height 17
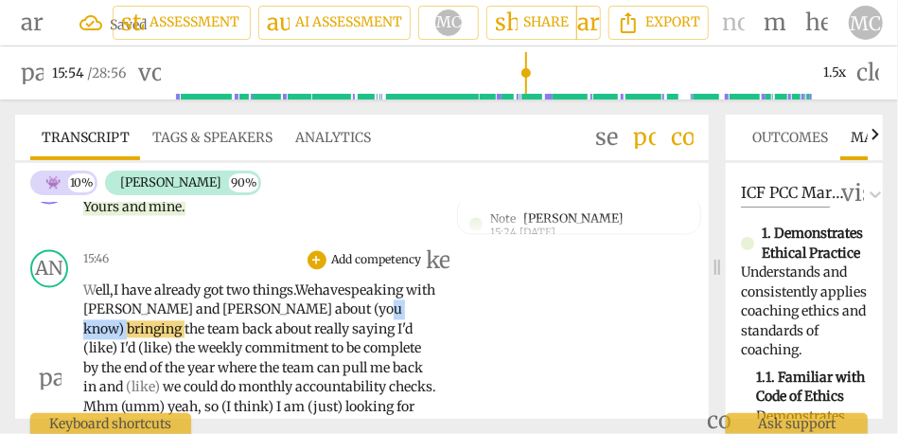
drag, startPoint x: 373, startPoint y: 311, endPoint x: 304, endPoint y: 311, distance: 69.1
click at [304, 311] on p "W ell, I have already got two things. We have speaking with [PERSON_NAME] and […" at bounding box center [260, 378] width 354 height 194
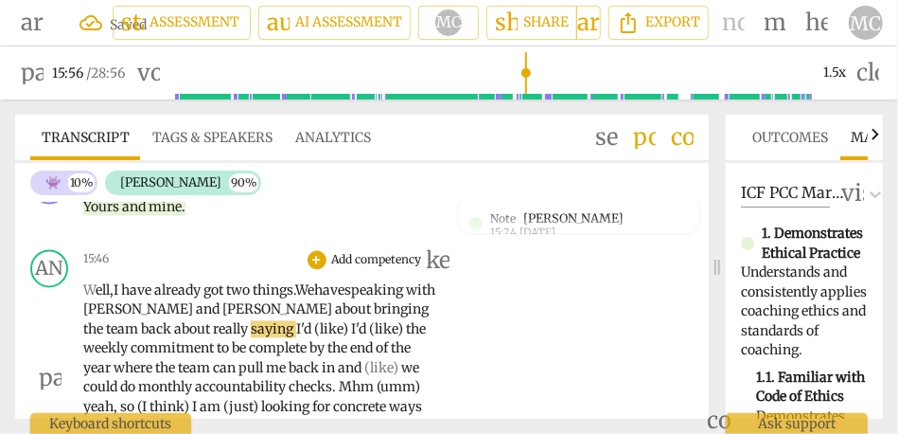
click at [374, 309] on span "bringing" at bounding box center [401, 309] width 55 height 17
click at [174, 329] on span "about" at bounding box center [193, 329] width 39 height 17
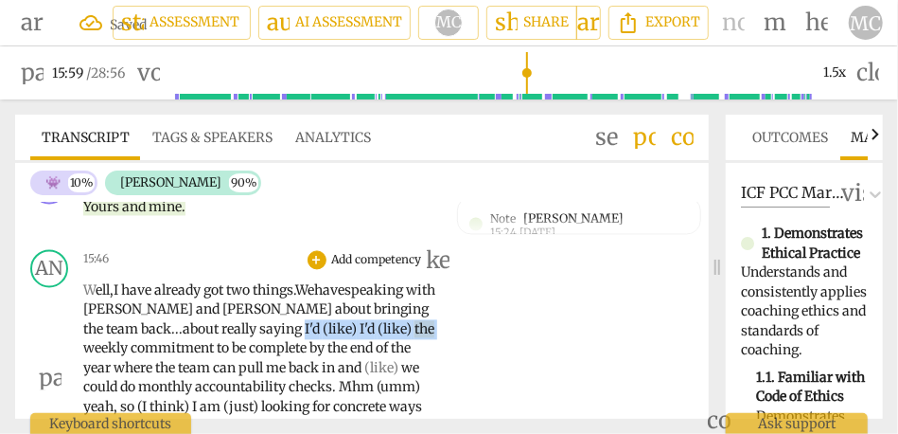
drag, startPoint x: 383, startPoint y: 332, endPoint x: 248, endPoint y: 327, distance: 135.5
click at [248, 327] on p "W ell, I have already got two things. We have speaking with [PERSON_NAME] and […" at bounding box center [260, 378] width 354 height 194
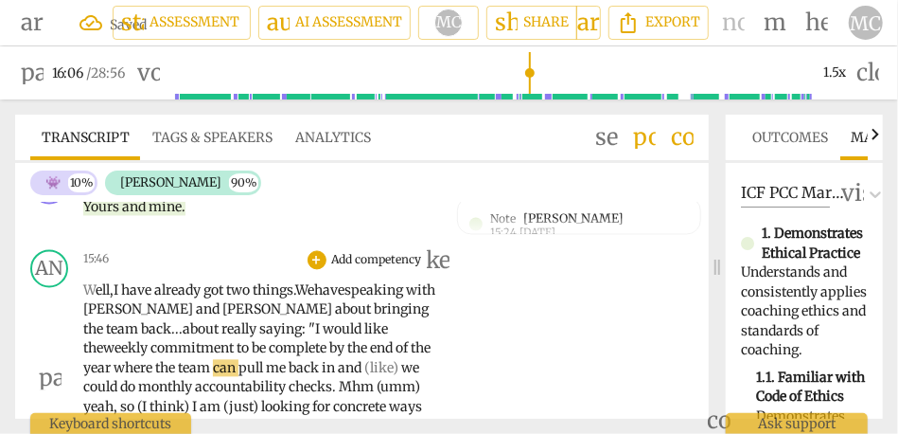
click at [114, 360] on span "year" at bounding box center [98, 368] width 30 height 17
drag, startPoint x: 374, startPoint y: 364, endPoint x: 318, endPoint y: 364, distance: 55.9
click at [318, 364] on p "W ell, I have already got two things. We have speaking with [PERSON_NAME] and […" at bounding box center [260, 378] width 354 height 194
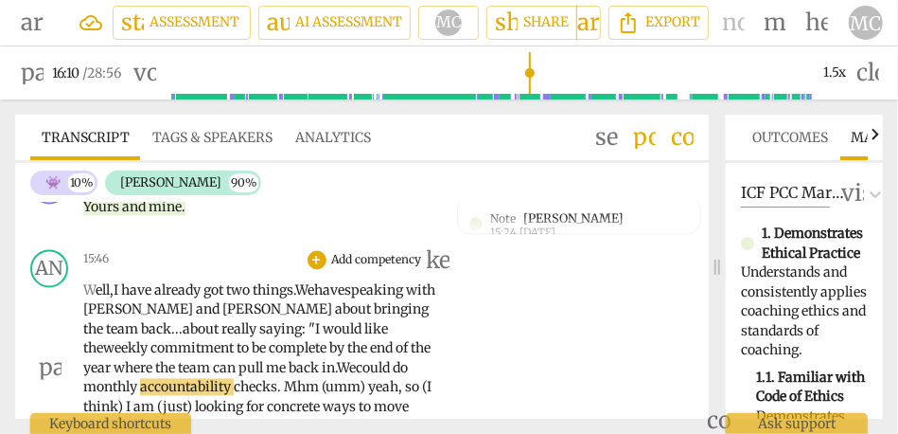
click at [283, 381] on span "." at bounding box center [280, 387] width 7 height 17
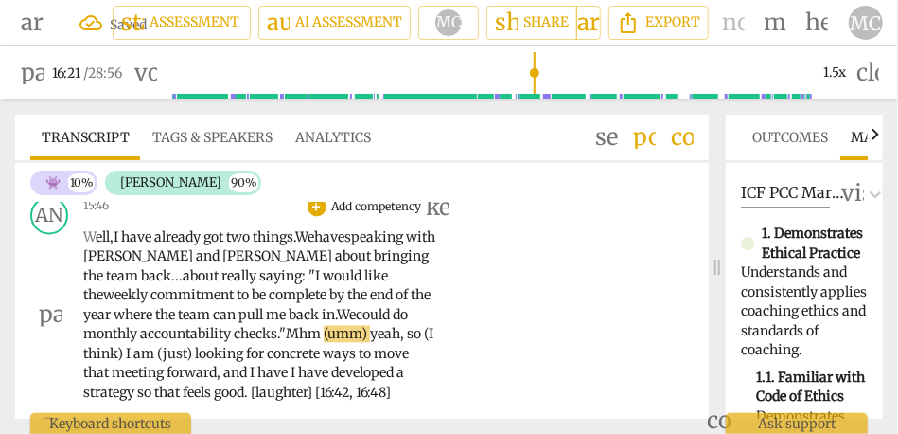
scroll to position [4254, 0]
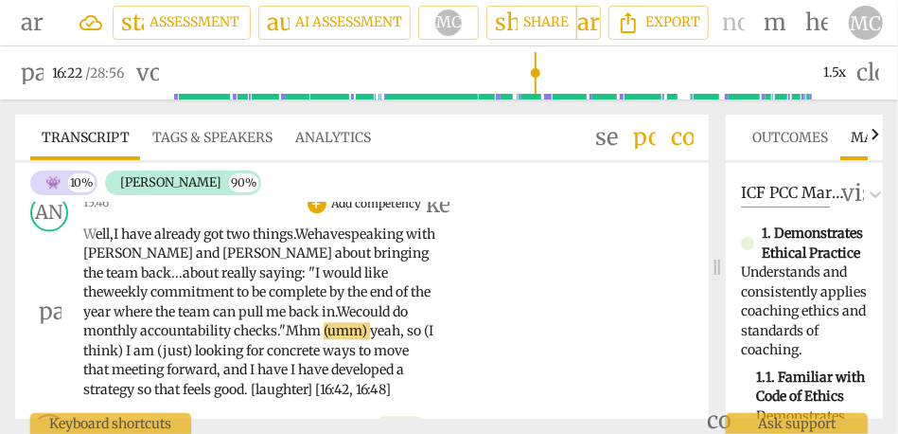
click at [263, 330] on span "checks" at bounding box center [256, 330] width 44 height 17
click at [286, 326] on span "."" at bounding box center [281, 330] width 9 height 17
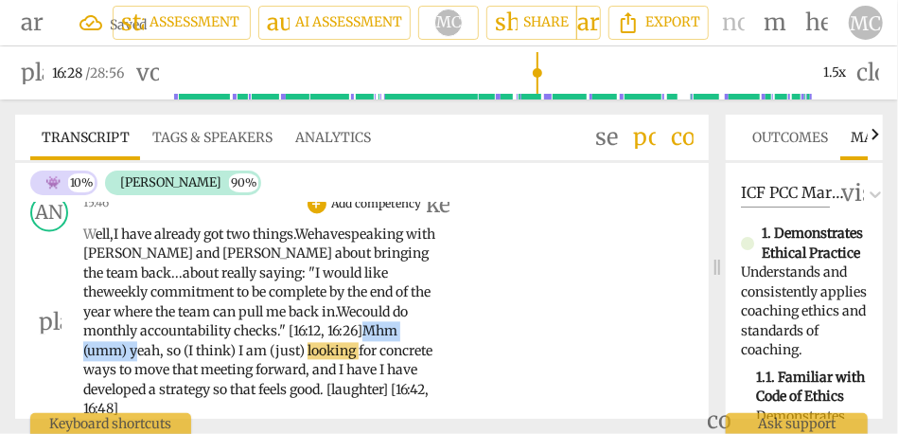
drag, startPoint x: 372, startPoint y: 329, endPoint x: 138, endPoint y: 352, distance: 234.9
click at [138, 352] on p "W ell, I have already got two things. We have speaking with [PERSON_NAME] and […" at bounding box center [260, 321] width 354 height 194
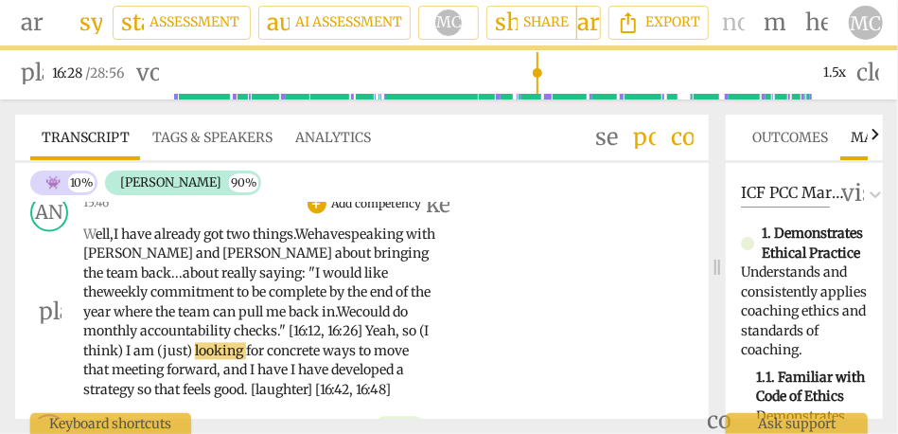
click at [396, 330] on span "eah" at bounding box center [384, 330] width 23 height 17
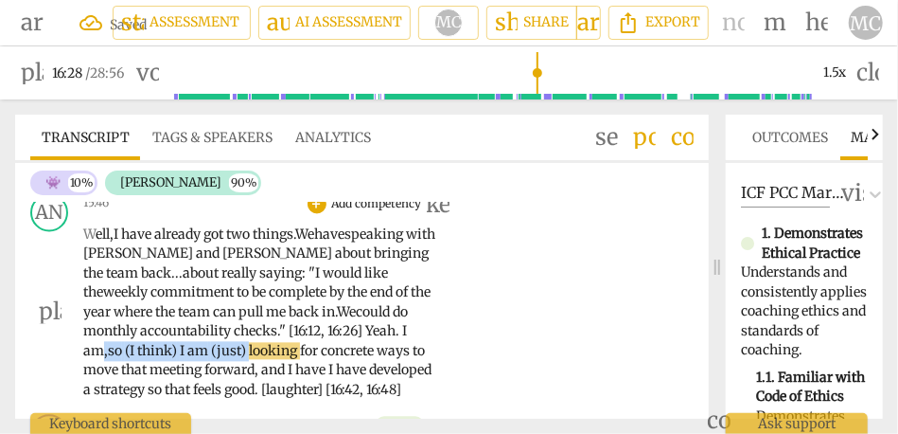
click at [255, 351] on span "looking" at bounding box center [274, 350] width 51 height 17
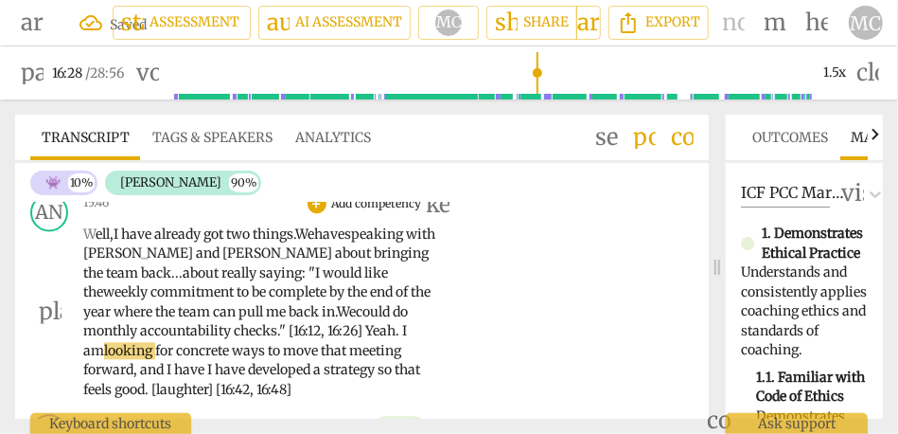
click at [469, 315] on div "AN play_arrow pause 15:46 + Add competency keyboard_arrow_right W ell, I have a…" at bounding box center [362, 297] width 694 height 222
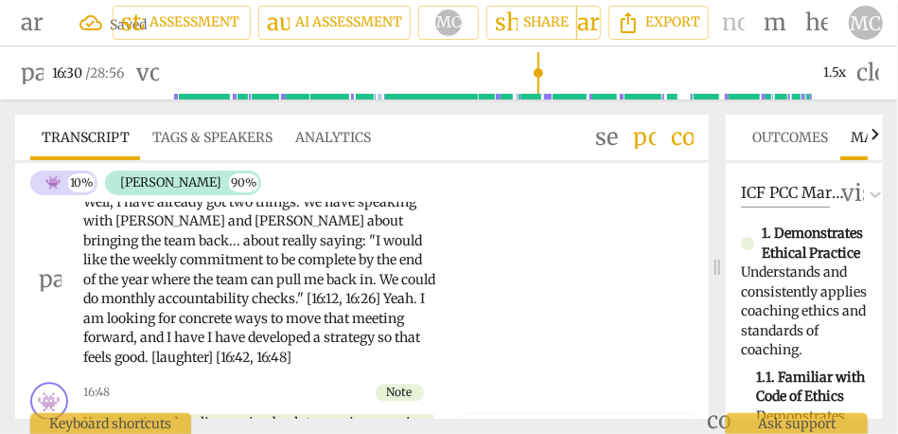
scroll to position [4288, 0]
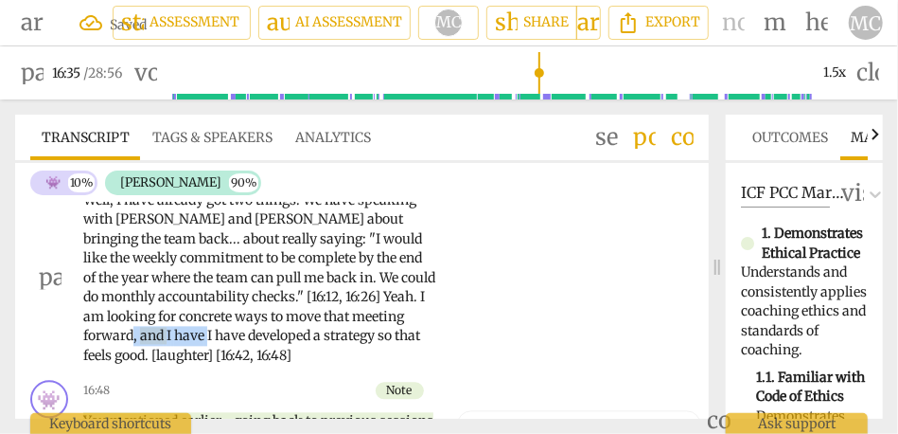
drag, startPoint x: 207, startPoint y: 335, endPoint x: 133, endPoint y: 332, distance: 74.8
click at [133, 332] on p "Well , I have already got two things . We have speaking with [PERSON_NAME] and …" at bounding box center [260, 277] width 354 height 175
type input "996"
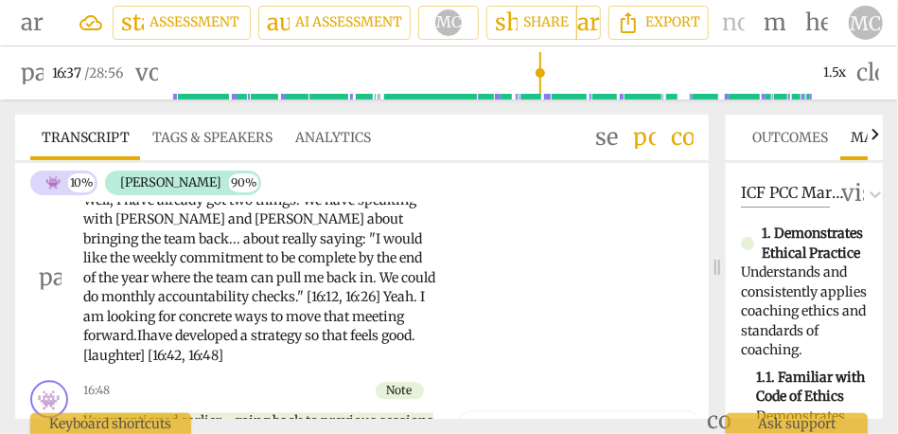
click at [502, 328] on div "AN play_arrow pause 15:46 + Add competency keyboard_arrow_right Well , I have a…" at bounding box center [362, 262] width 694 height 222
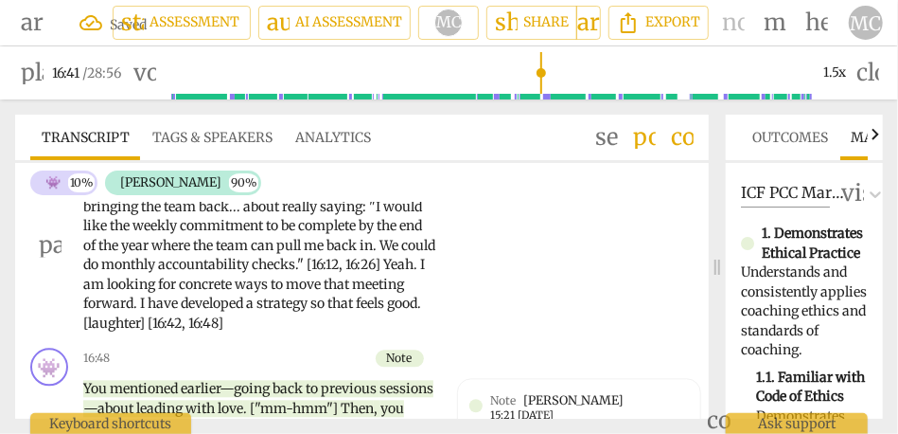
click at [321, 308] on span "so" at bounding box center [319, 302] width 17 height 17
click at [290, 299] on span "strategy" at bounding box center [284, 302] width 54 height 17
click at [318, 308] on span "so" at bounding box center [319, 302] width 17 height 17
type input "1000"
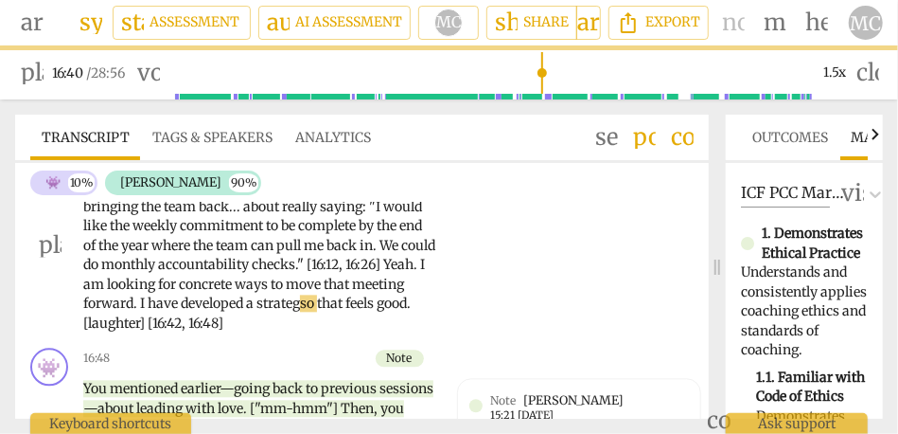
click at [297, 317] on p "Well , I have already got two things . We have speaking with [PERSON_NAME] and …" at bounding box center [260, 245] width 354 height 175
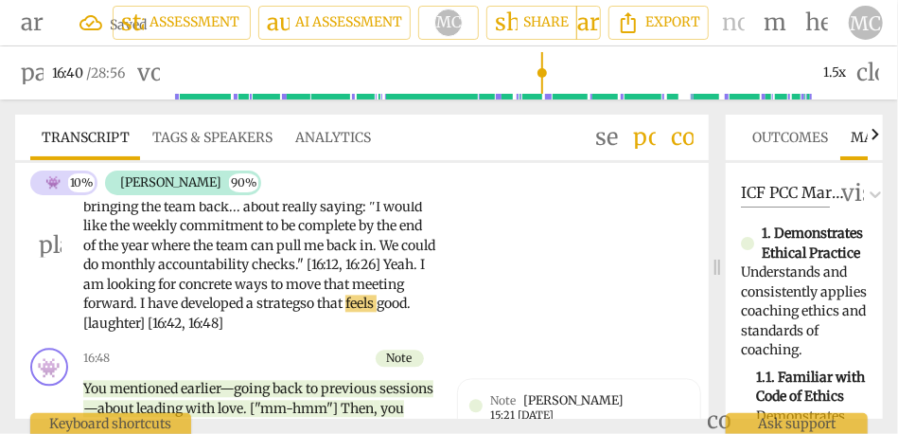
click at [308, 308] on span "so" at bounding box center [308, 302] width 17 height 17
click at [390, 280] on span "meeting" at bounding box center [378, 283] width 52 height 17
click at [459, 275] on div "AN play_arrow pause 15:46 + Add competency keyboard_arrow_right Well , I have a…" at bounding box center [362, 230] width 694 height 222
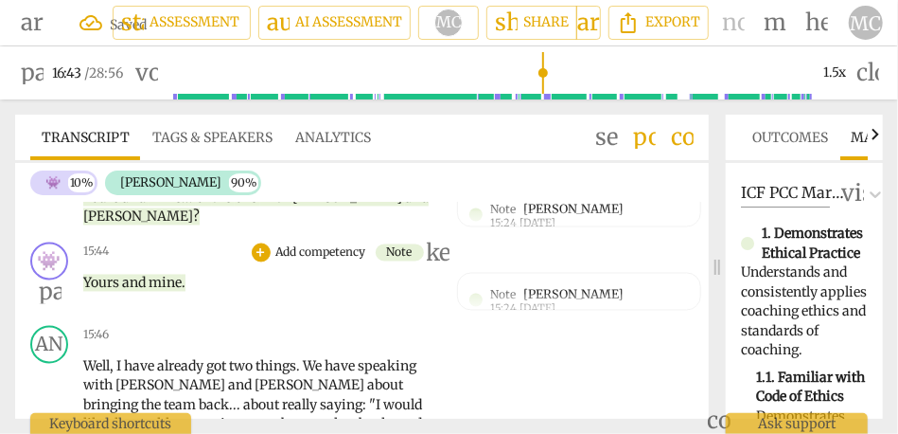
scroll to position [4112, 0]
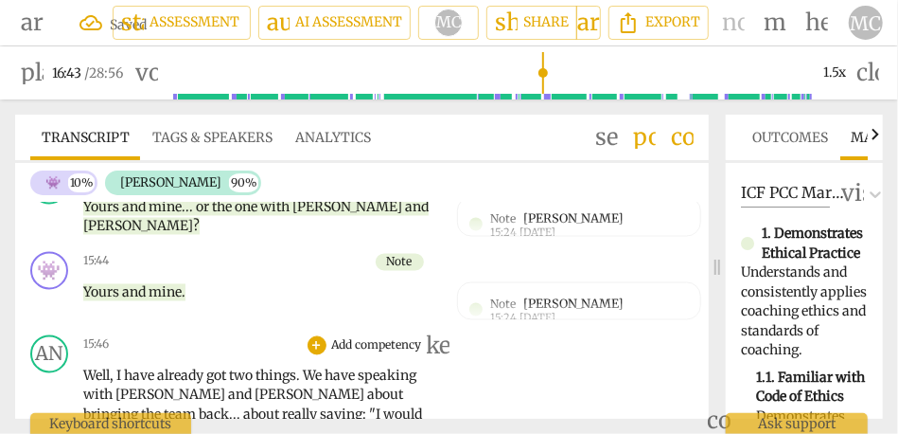
click at [371, 346] on p "Add competency" at bounding box center [377, 345] width 94 height 17
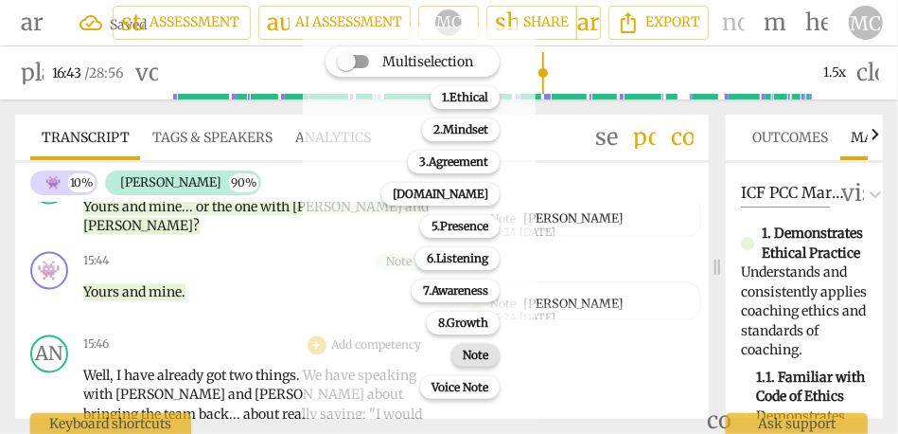
click at [471, 357] on b "Note" at bounding box center [476, 355] width 26 height 23
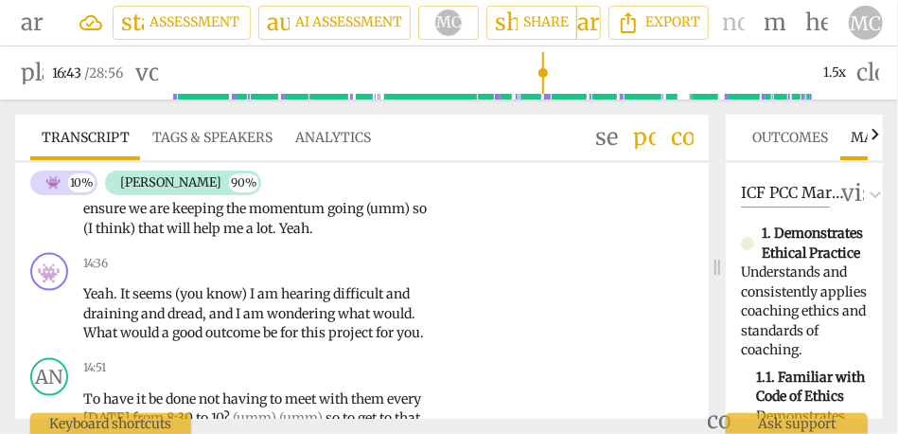
scroll to position [3600, 0]
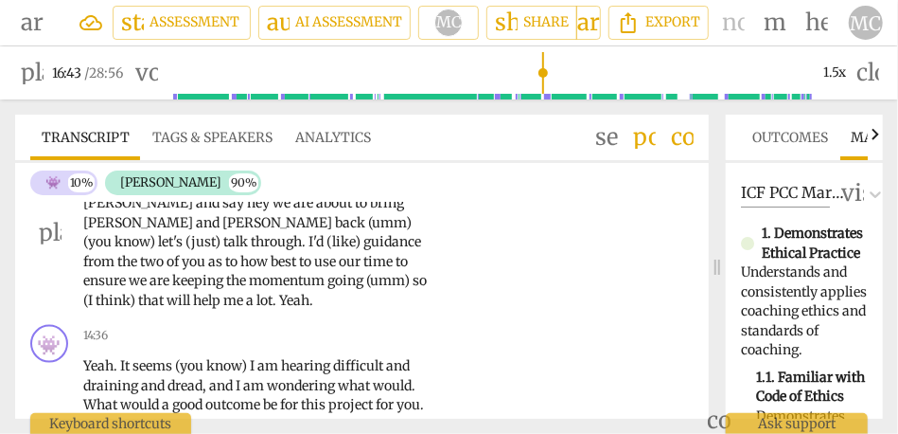
click at [167, 297] on span "that" at bounding box center [152, 300] width 28 height 17
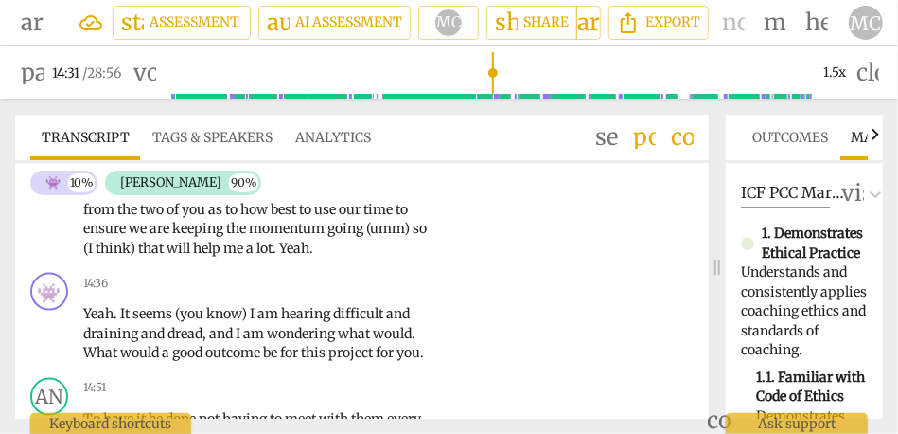
click at [279, 257] on span "Yeah" at bounding box center [294, 248] width 30 height 17
type input "872"
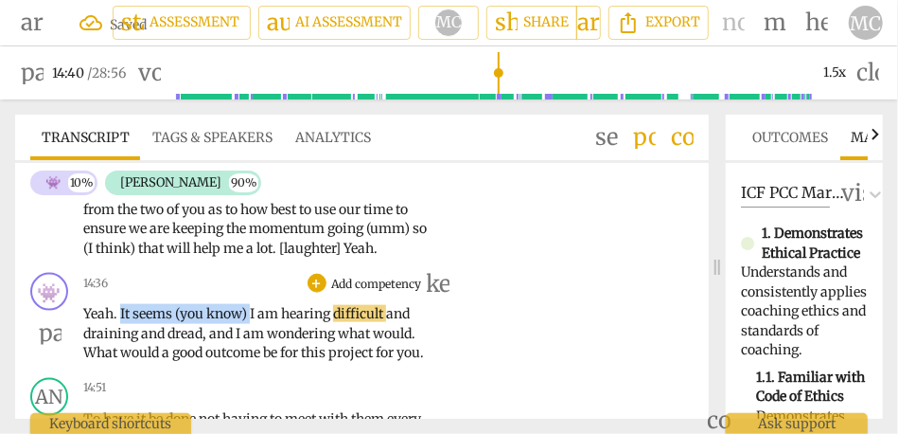
drag, startPoint x: 252, startPoint y: 331, endPoint x: 118, endPoint y: 326, distance: 133.6
click at [118, 326] on p "Yeah . It seems (you know) I am hearing difficult and draining and dread , and …" at bounding box center [260, 333] width 354 height 59
type input "880"
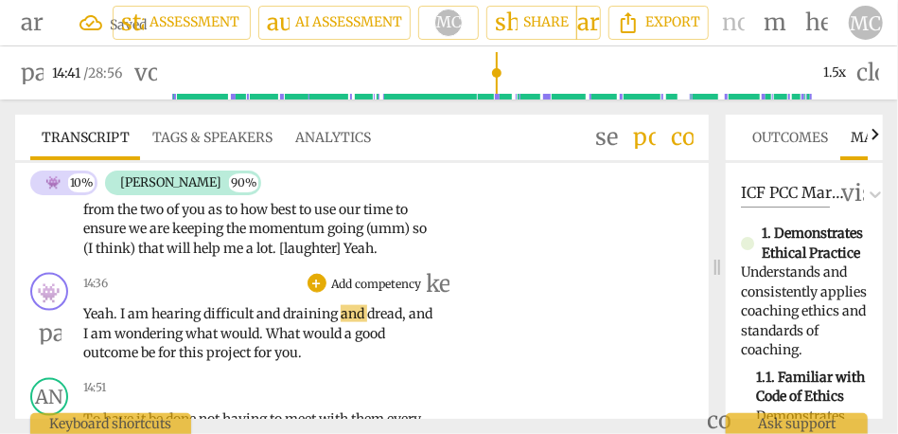
click at [158, 322] on span "hearing" at bounding box center [177, 313] width 52 height 17
click at [239, 322] on span "difficult" at bounding box center [230, 313] width 53 height 17
click at [290, 322] on span "draining" at bounding box center [312, 313] width 58 height 17
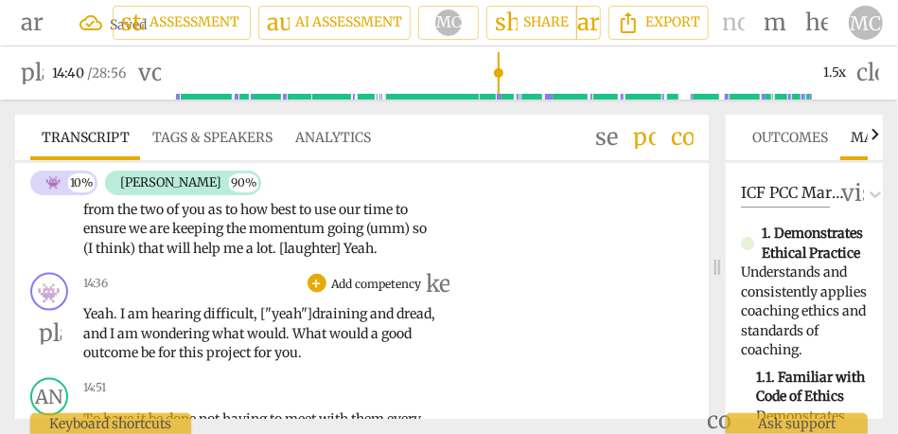
click at [188, 322] on span "hearing" at bounding box center [177, 313] width 52 height 17
click at [370, 322] on span "draining" at bounding box center [341, 313] width 58 height 17
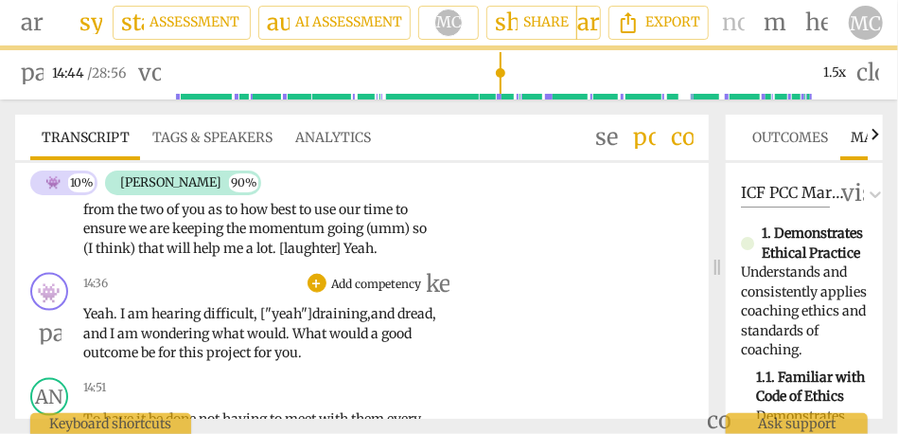
click at [110, 342] on span "and" at bounding box center [96, 333] width 27 height 17
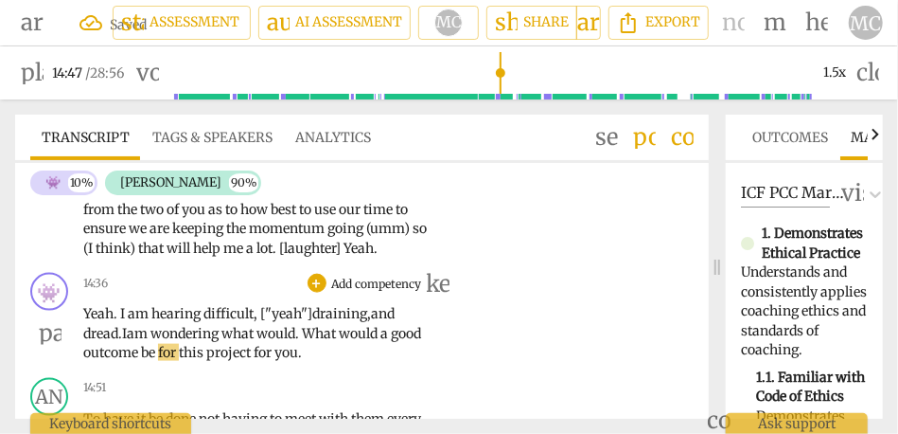
click at [237, 342] on span "what" at bounding box center [239, 333] width 35 height 17
click at [331, 342] on span "What" at bounding box center [332, 333] width 37 height 17
click at [321, 370] on div "👾 play_arrow pause 14:36 + Add competency keyboard_arrow_right Yeah . I am hear…" at bounding box center [362, 317] width 694 height 105
type input "890"
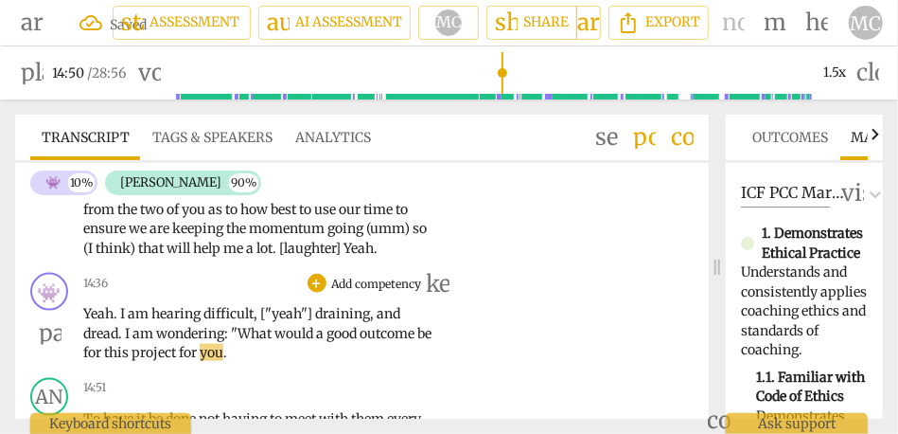
click at [238, 342] on span ""What" at bounding box center [253, 333] width 44 height 17
click at [245, 363] on p "Yeah . I am hearing difficult , ["yeah"] draining , and dread . I am wondering …" at bounding box center [260, 333] width 354 height 59
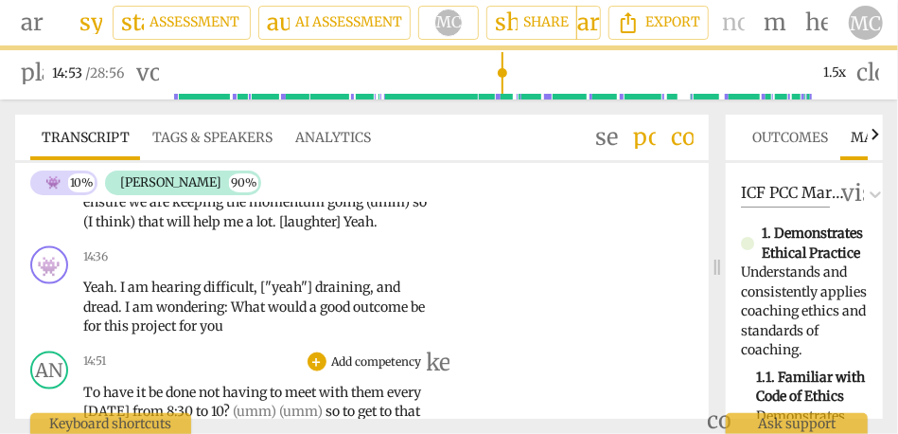
scroll to position [3677, 0]
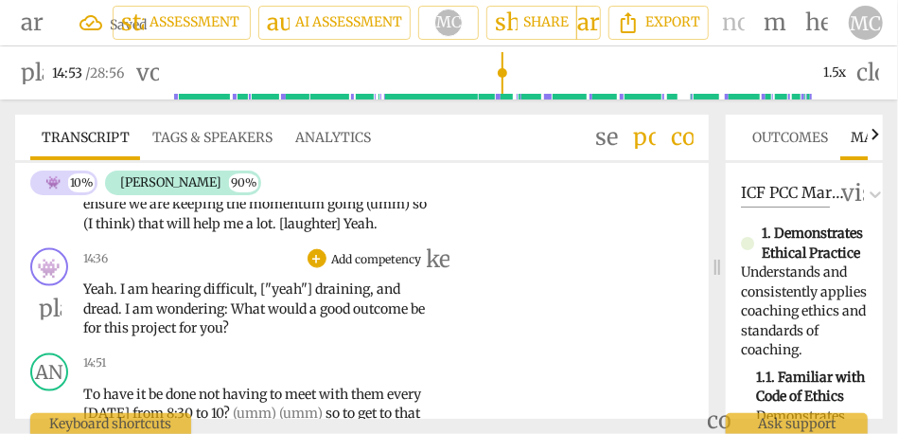
click at [176, 336] on span "project" at bounding box center [155, 327] width 47 height 17
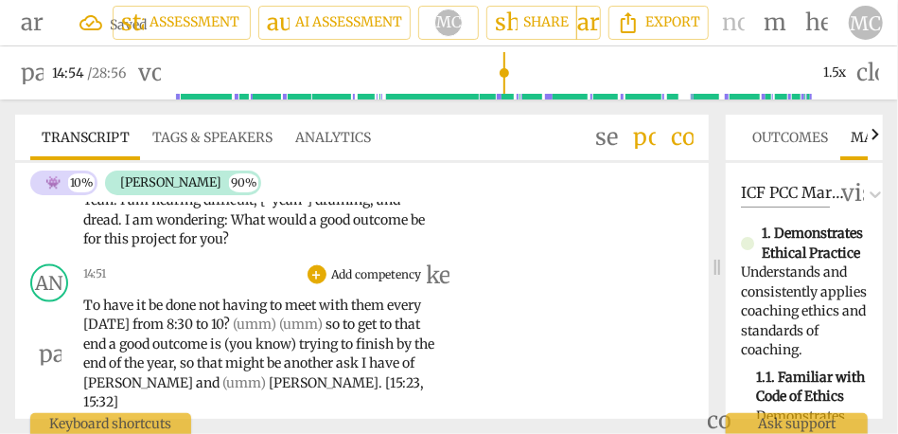
click at [89, 313] on span "To" at bounding box center [93, 304] width 20 height 17
click at [204, 313] on span "not" at bounding box center [211, 304] width 24 height 17
type input "894"
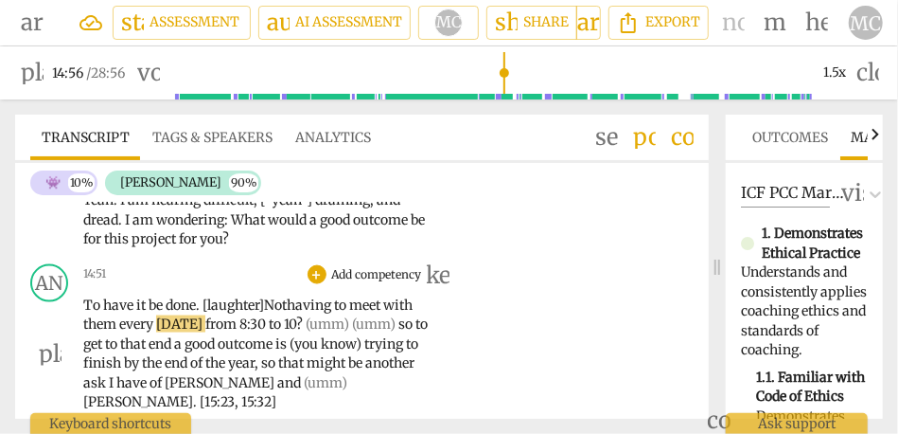
click at [208, 313] on span "done. [laughter]" at bounding box center [215, 304] width 98 height 17
click at [287, 313] on span "Not" at bounding box center [275, 304] width 23 height 17
click at [288, 313] on span "ot" at bounding box center [281, 304] width 12 height 17
click at [296, 332] on span "10" at bounding box center [290, 323] width 12 height 17
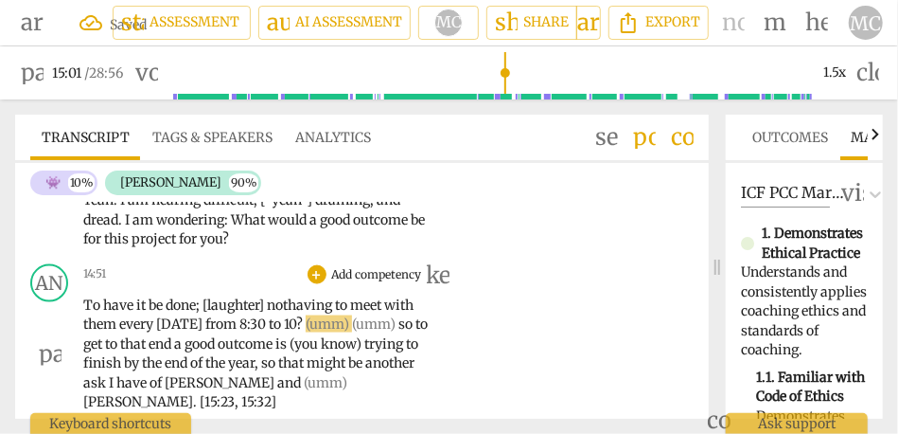
click at [240, 332] on span "from" at bounding box center [222, 323] width 34 height 17
click at [302, 332] on span "10" at bounding box center [296, 323] width 12 height 17
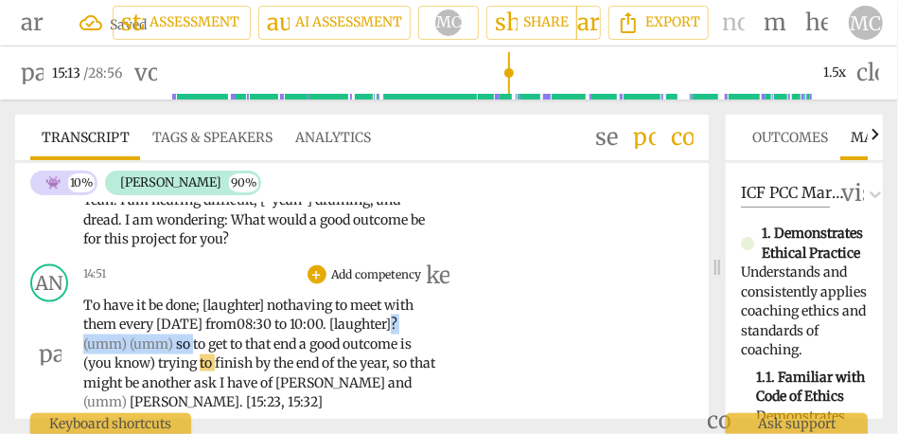
click at [208, 352] on span "to" at bounding box center [200, 343] width 15 height 17
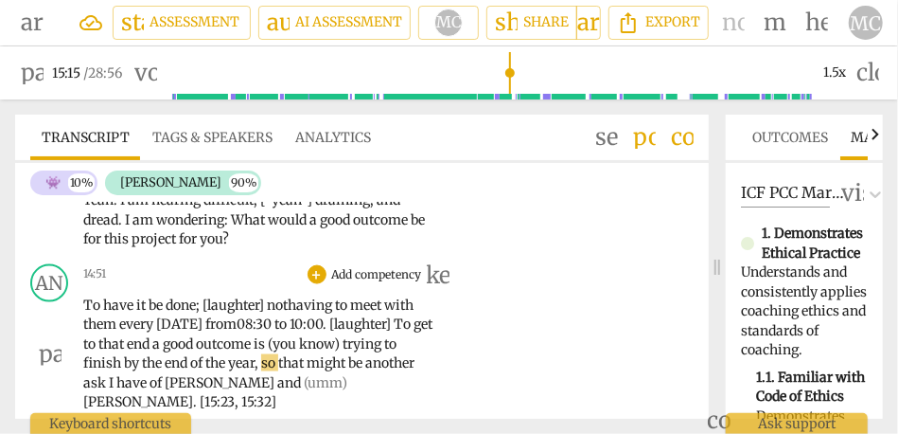
click at [202, 332] on span "[DATE]" at bounding box center [180, 323] width 49 height 17
click at [201, 332] on span "[DATE]" at bounding box center [180, 323] width 49 height 17
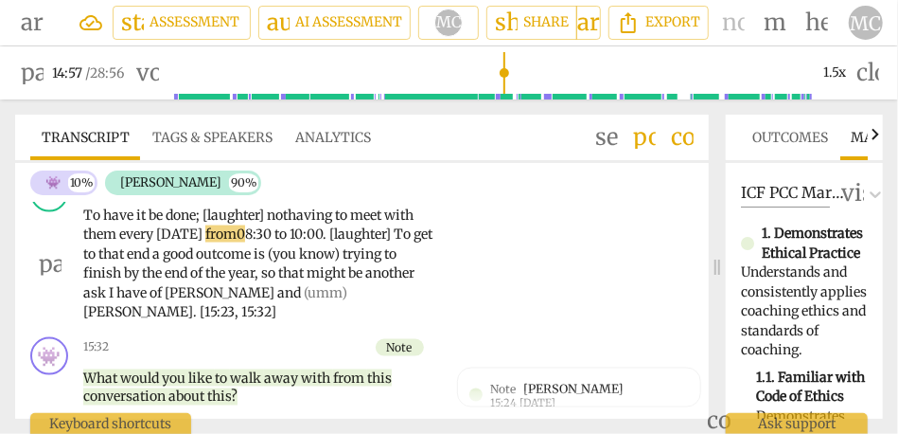
scroll to position [3855, 0]
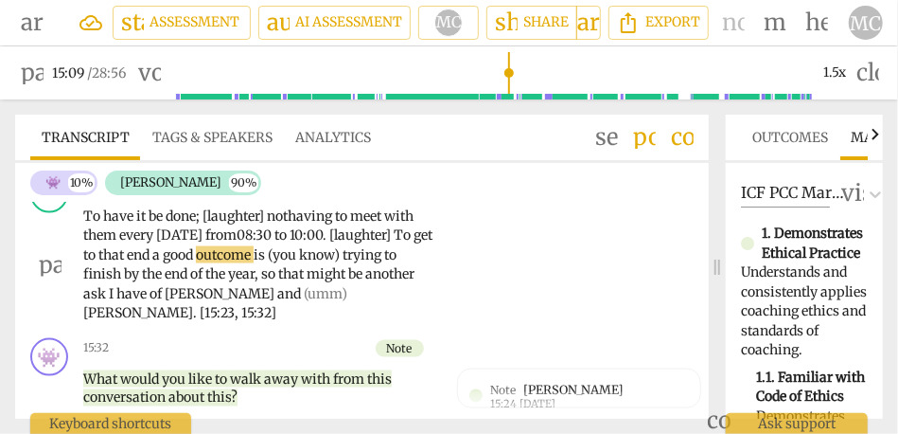
click at [163, 263] on span "a" at bounding box center [157, 254] width 10 height 17
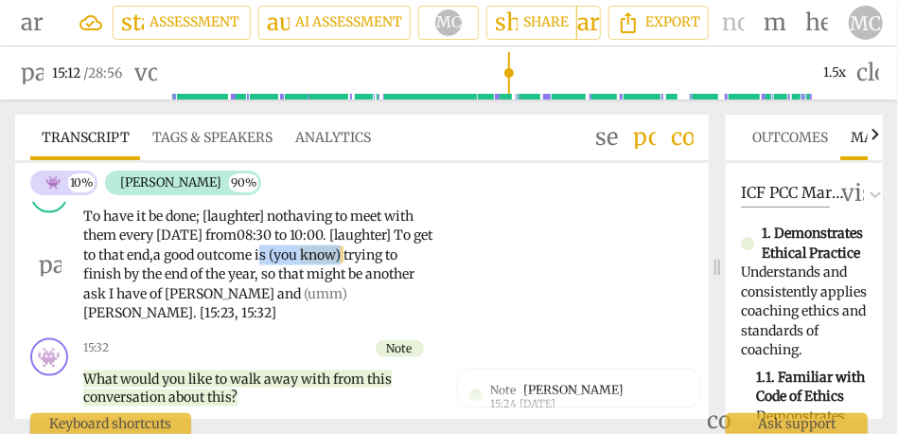
drag, startPoint x: 399, startPoint y: 270, endPoint x: 311, endPoint y: 270, distance: 87.1
click at [311, 270] on p "To have it be done; [laughter] n ot having to meet with them every [DATE] from …" at bounding box center [260, 264] width 354 height 116
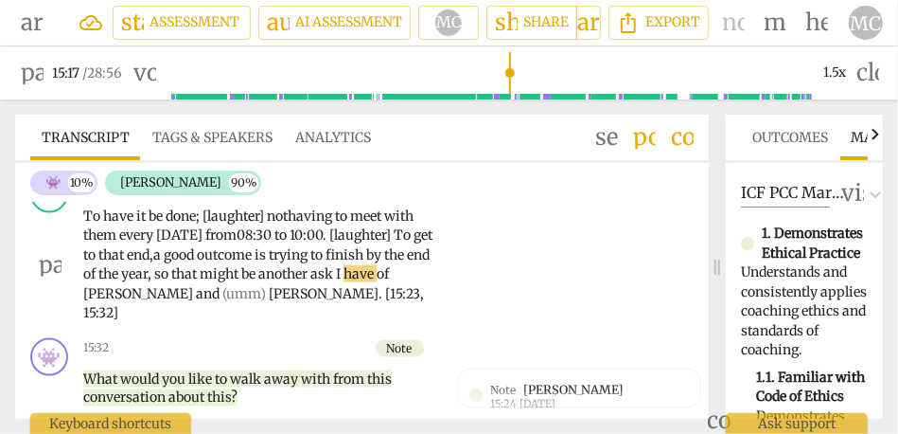
click at [311, 263] on span "trying" at bounding box center [290, 254] width 42 height 17
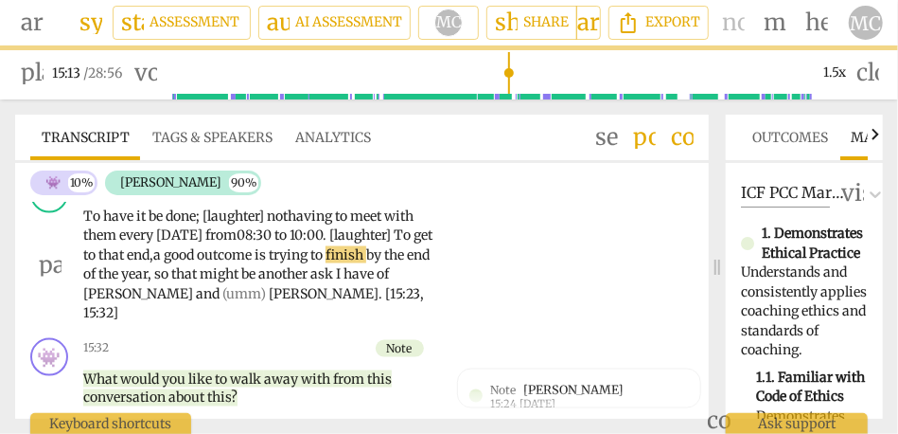
click at [266, 263] on span "is" at bounding box center [260, 254] width 11 height 17
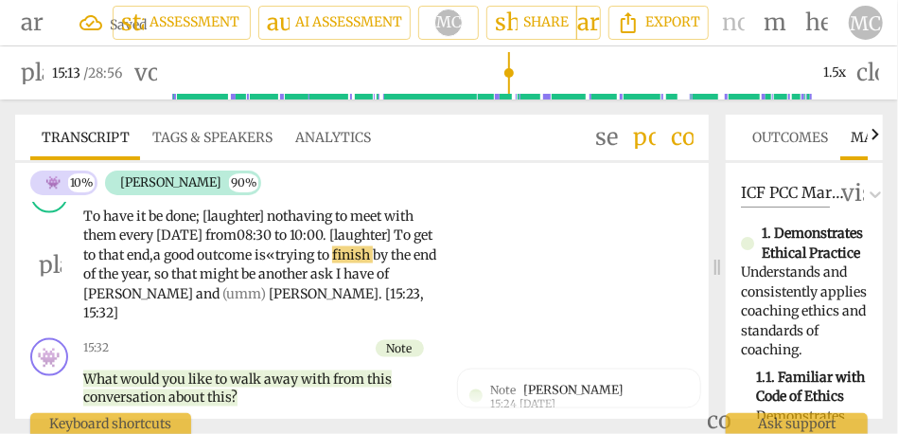
click at [311, 282] on span "another" at bounding box center [284, 273] width 52 height 17
click at [347, 281] on p "To have it be done; [laughter] n ot having to meet with them every [DATE] from …" at bounding box center [260, 264] width 354 height 116
click at [317, 263] on span "trying" at bounding box center [296, 254] width 42 height 17
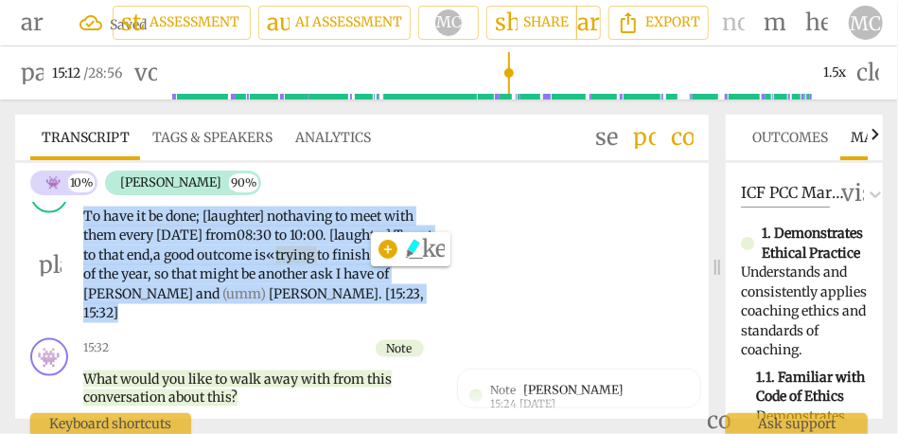
click at [317, 263] on span "trying" at bounding box center [296, 254] width 42 height 17
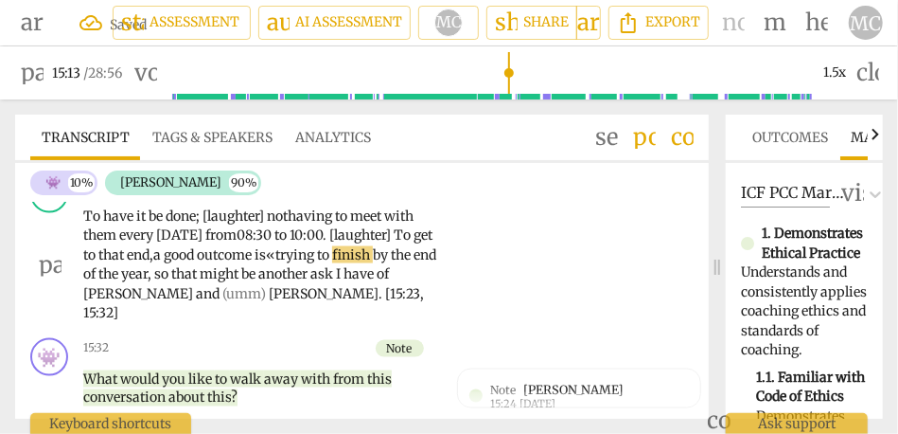
click at [227, 302] on p "To have it be done; [laughter] n ot having to meet with them every [DATE] from …" at bounding box center [260, 264] width 354 height 116
click at [171, 282] on span "so" at bounding box center [162, 273] width 17 height 17
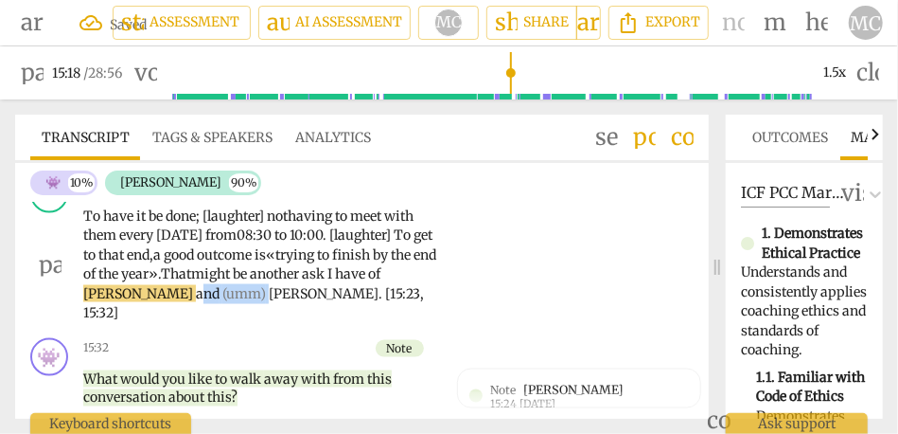
drag, startPoint x: 275, startPoint y: 311, endPoint x: 210, endPoint y: 311, distance: 65.3
click at [210, 311] on p "To have it be done; [laughter] n ot having to meet with them every [DATE] from …" at bounding box center [260, 264] width 354 height 116
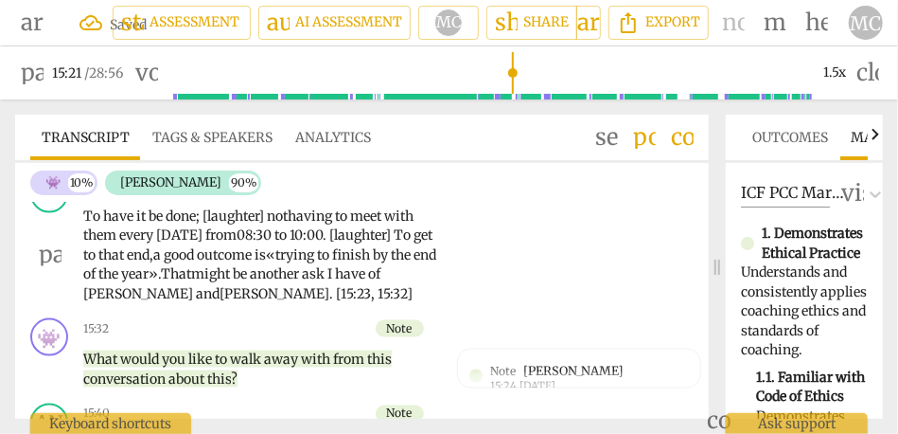
click at [373, 263] on span "finish" at bounding box center [352, 254] width 41 height 17
click at [370, 194] on p "Add competency" at bounding box center [377, 185] width 94 height 17
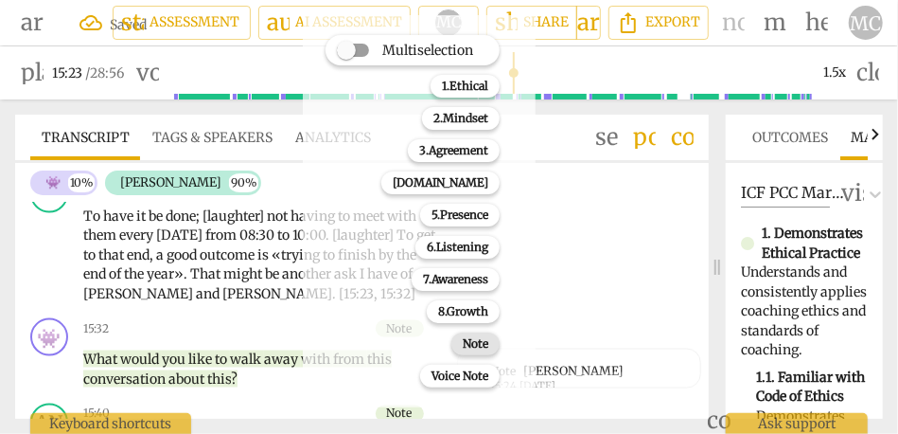
click at [463, 347] on div "Note" at bounding box center [476, 343] width 48 height 23
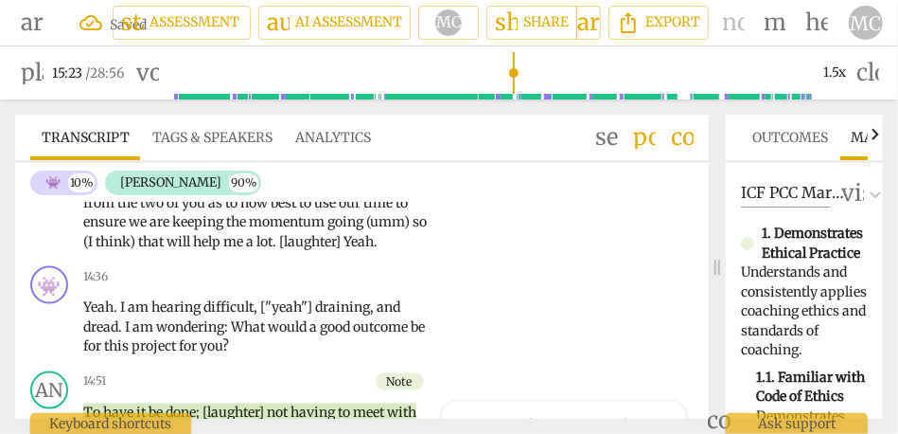
scroll to position [3656, 0]
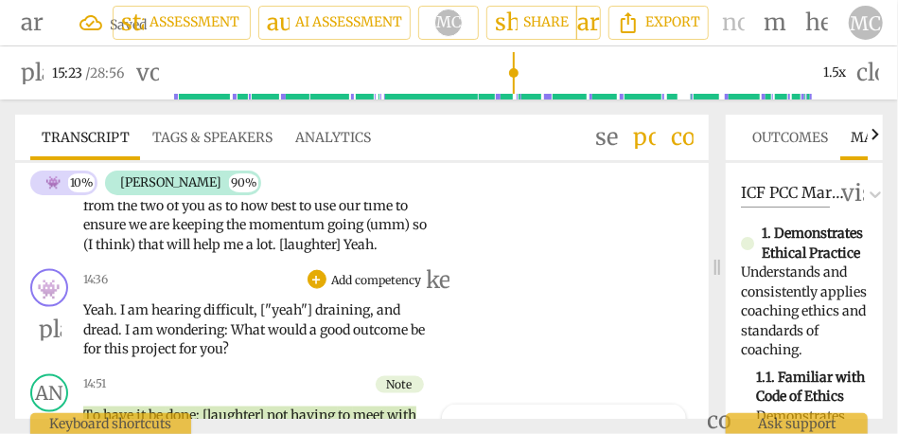
click at [360, 289] on p "Add competency" at bounding box center [377, 280] width 94 height 17
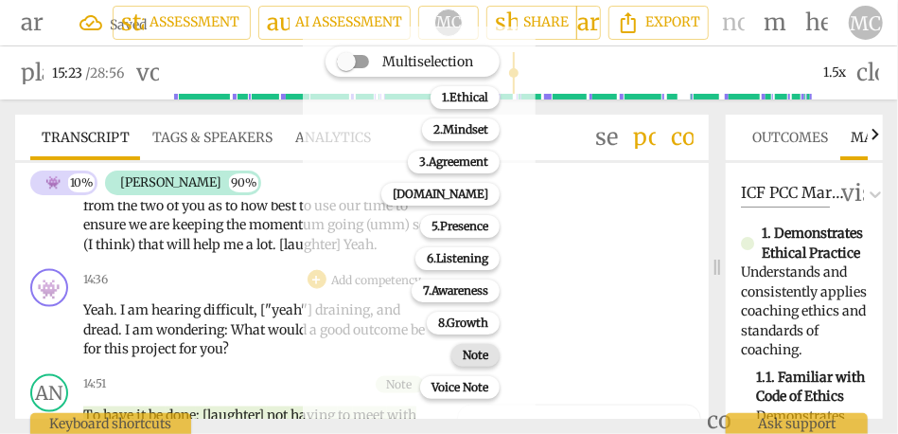
click at [474, 355] on b "Note" at bounding box center [476, 355] width 26 height 23
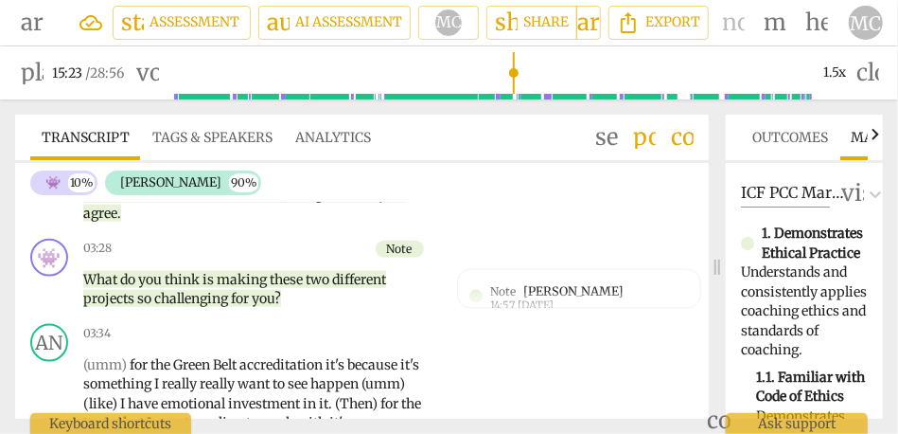
scroll to position [968, 0]
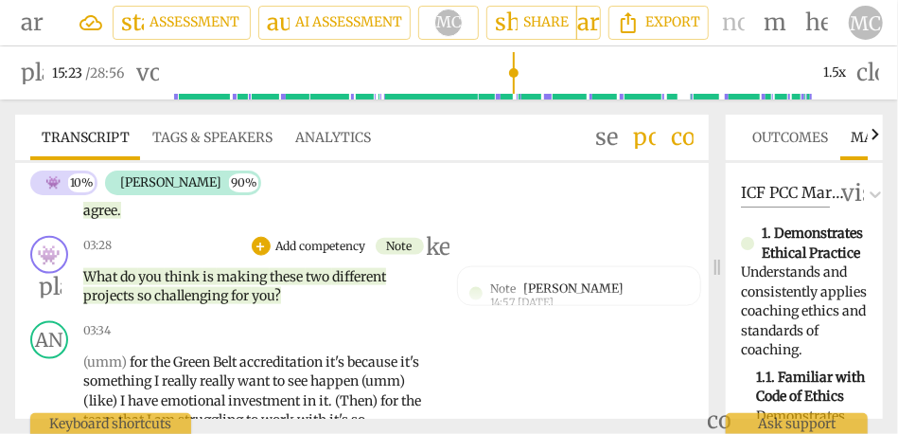
click at [262, 301] on span "you" at bounding box center [263, 295] width 23 height 17
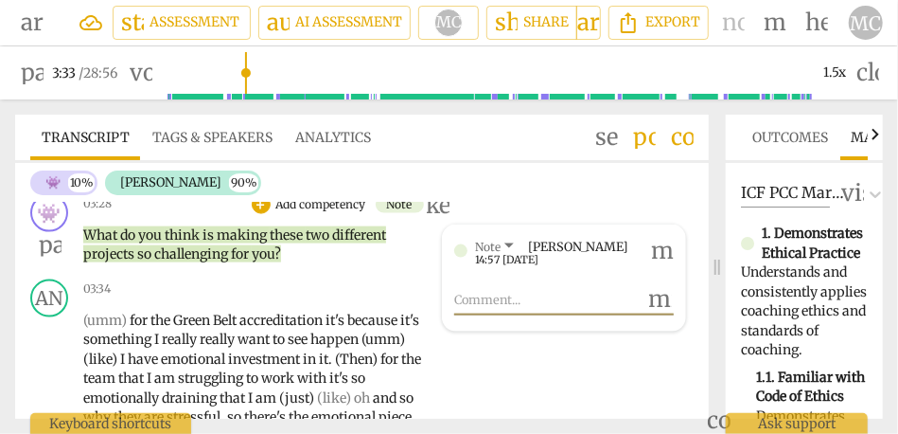
scroll to position [1019, 0]
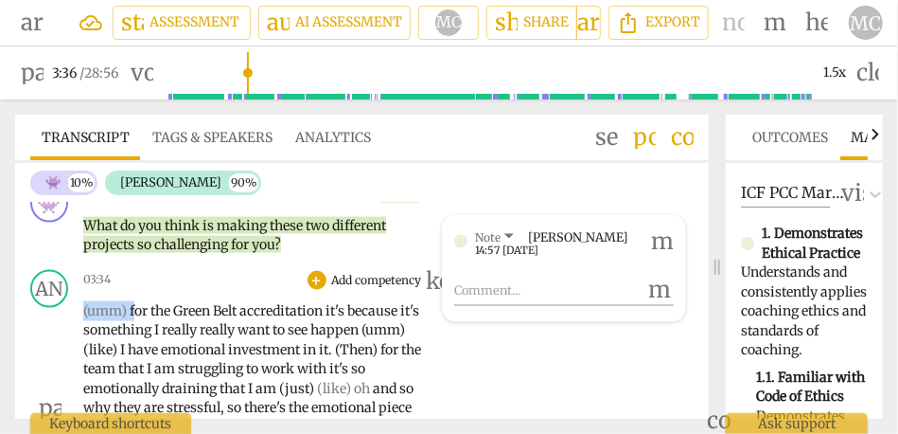
drag, startPoint x: 135, startPoint y: 309, endPoint x: 55, endPoint y: 309, distance: 80.5
click at [55, 309] on div "AN play_arrow pause 03:34 + Add competency keyboard_arrow_right (umm) for the G…" at bounding box center [362, 392] width 694 height 260
type input "217"
click at [55, 332] on div "play_arrow pause" at bounding box center [59, 409] width 48 height 202
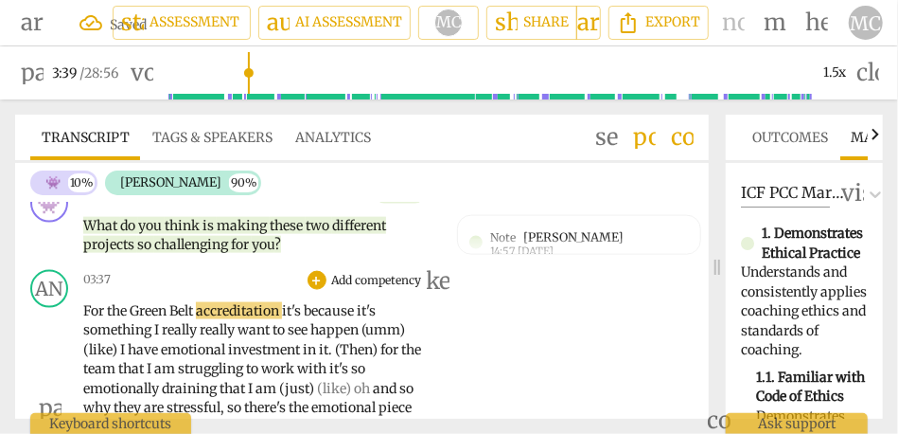
click at [291, 311] on span "it's" at bounding box center [293, 310] width 22 height 17
type input "222"
drag, startPoint x: 364, startPoint y: 309, endPoint x: 418, endPoint y: 309, distance: 54.9
click at [418, 309] on p "For the Green Belt accreditation, it's because it's something I really really w…" at bounding box center [260, 408] width 354 height 214
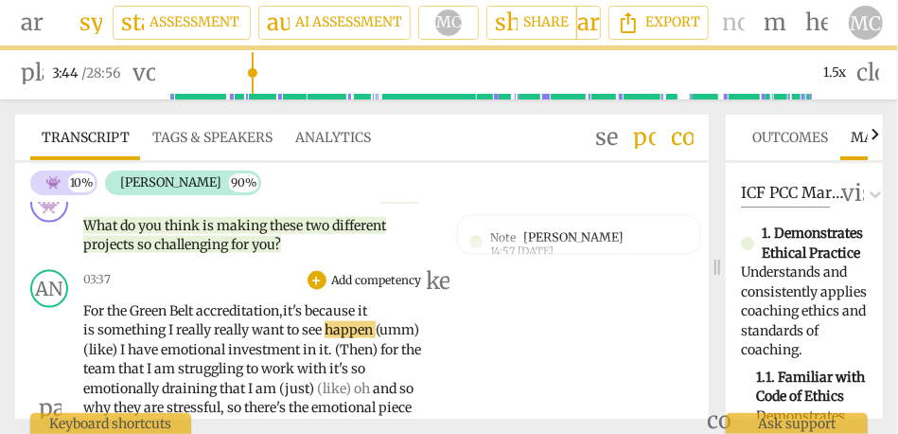
click at [144, 329] on span "something" at bounding box center [133, 329] width 71 height 17
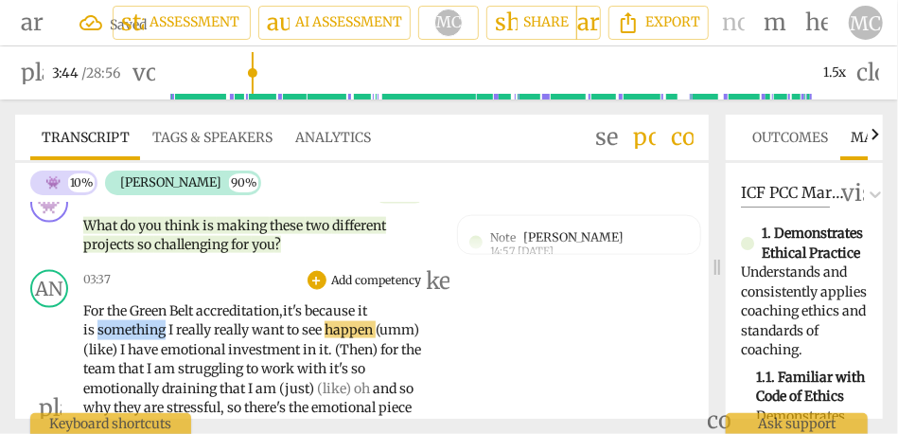
click at [144, 329] on span "something" at bounding box center [133, 329] width 71 height 17
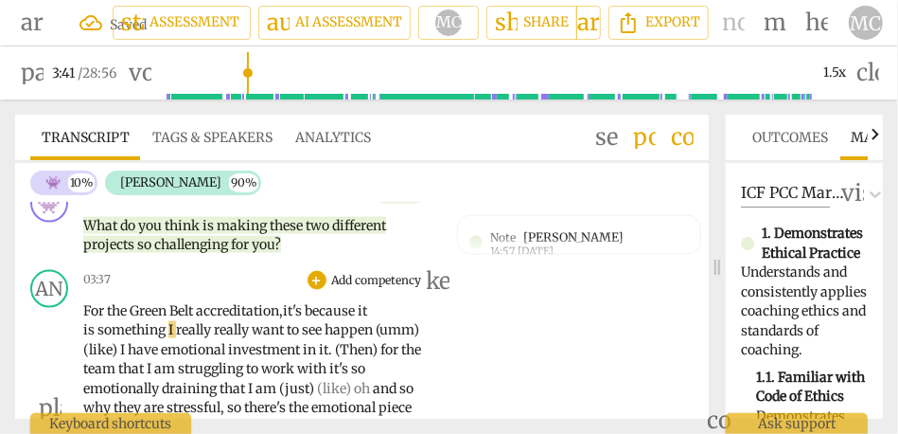
click at [176, 332] on span "I" at bounding box center [173, 329] width 8 height 17
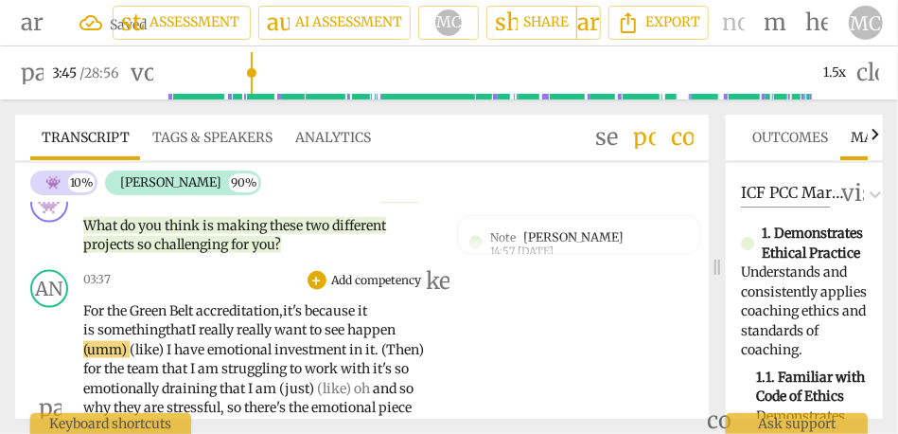
click at [169, 349] on span "I" at bounding box center [171, 349] width 8 height 17
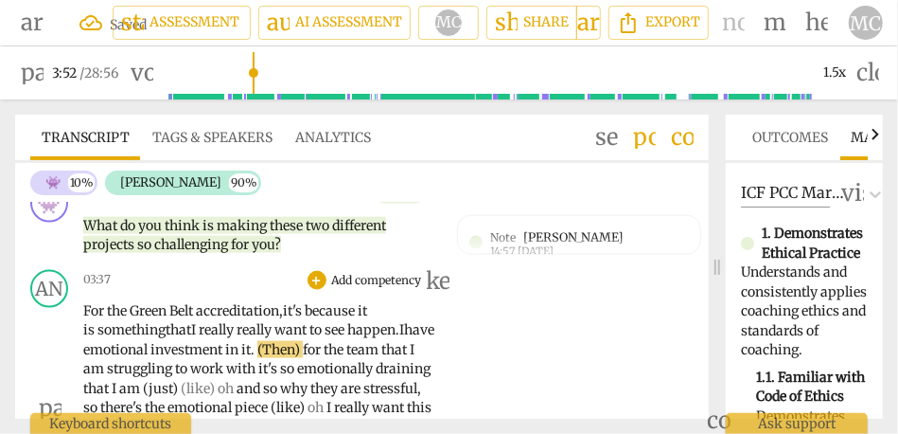
click at [303, 348] on span "(Then)" at bounding box center [280, 349] width 45 height 17
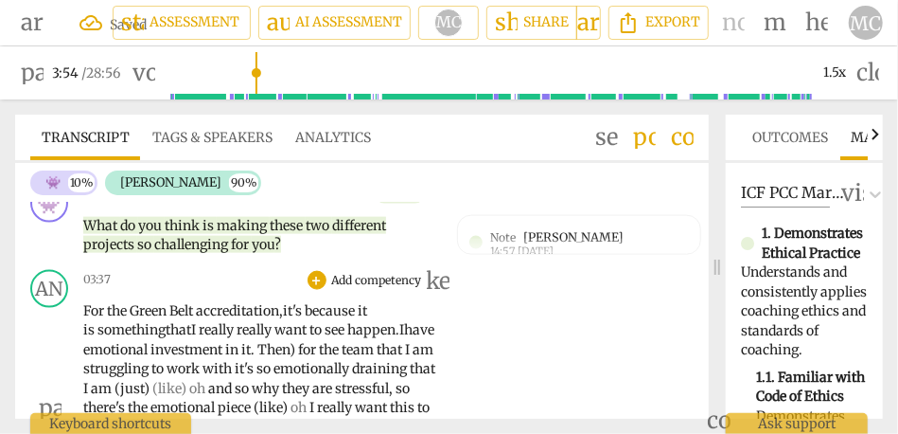
click at [298, 351] on span "Then)" at bounding box center [278, 349] width 41 height 17
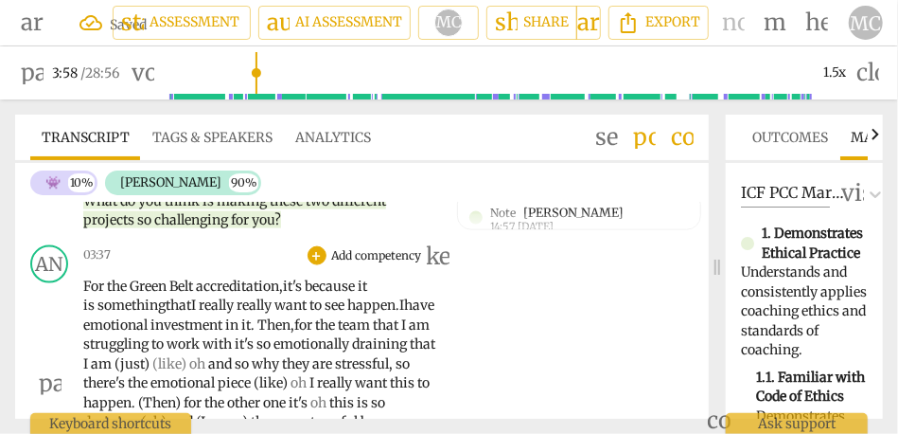
scroll to position [1043, 0]
click at [257, 347] on span "it's" at bounding box center [246, 343] width 22 height 17
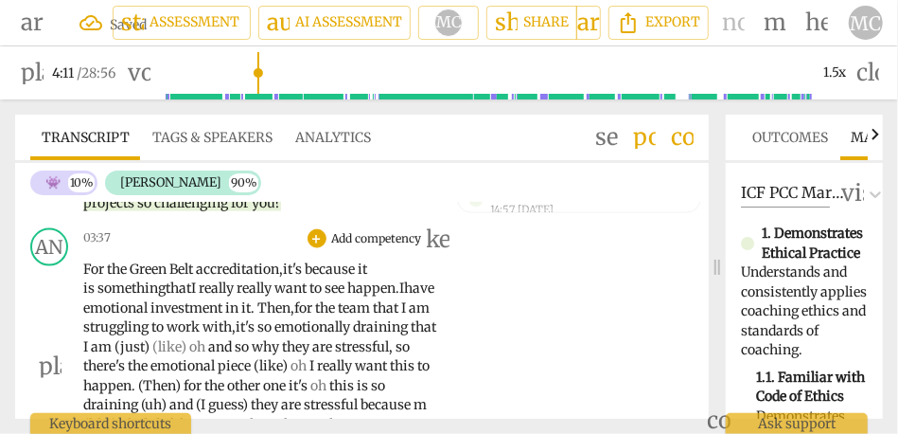
click at [115, 351] on span "am" at bounding box center [103, 346] width 24 height 17
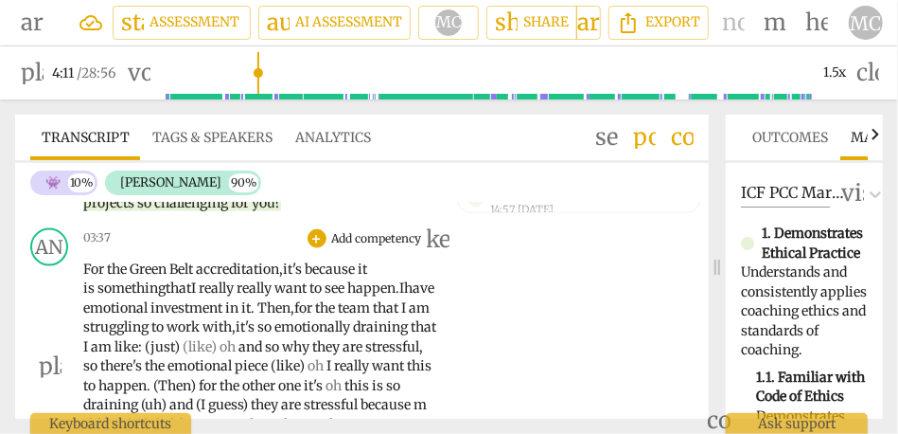
click at [80, 357] on div "play_arrow pause" at bounding box center [59, 367] width 48 height 202
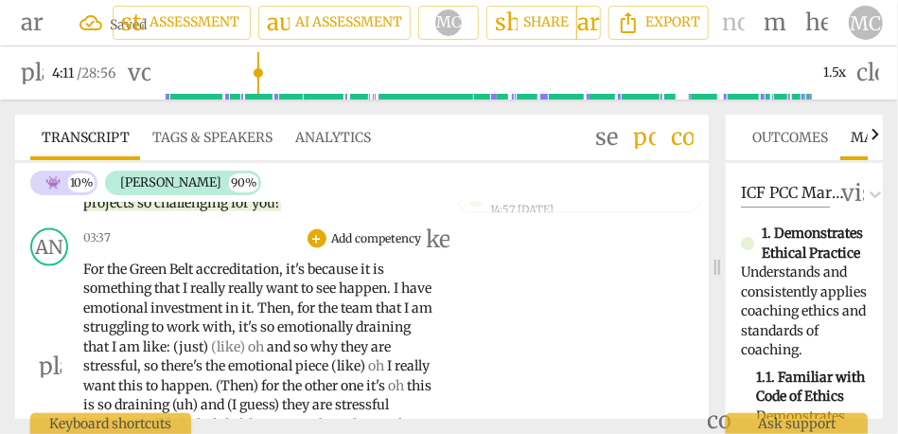
click at [356, 335] on span "draining" at bounding box center [383, 326] width 55 height 17
click at [173, 348] on span ":" at bounding box center [170, 346] width 7 height 17
type input "249"
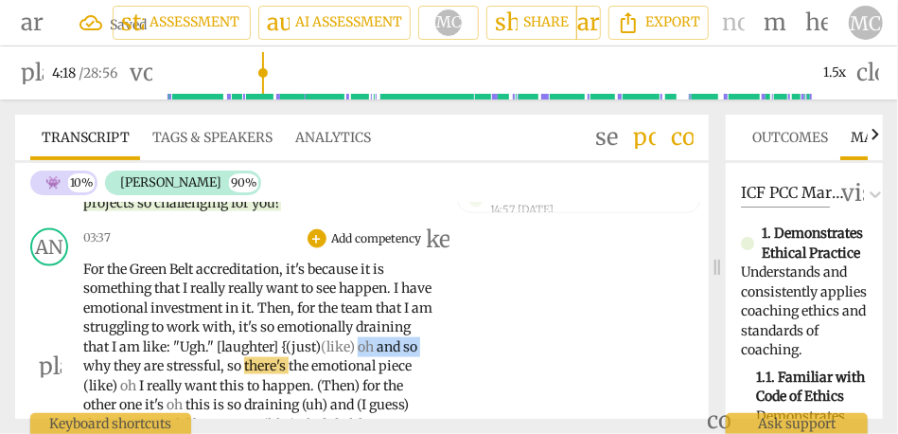
drag, startPoint x: 148, startPoint y: 367, endPoint x: 57, endPoint y: 367, distance: 90.9
click at [57, 367] on div "AN play_arrow pause 03:37 + Add competency keyboard_arrow_right For the Green B…" at bounding box center [362, 351] width 694 height 260
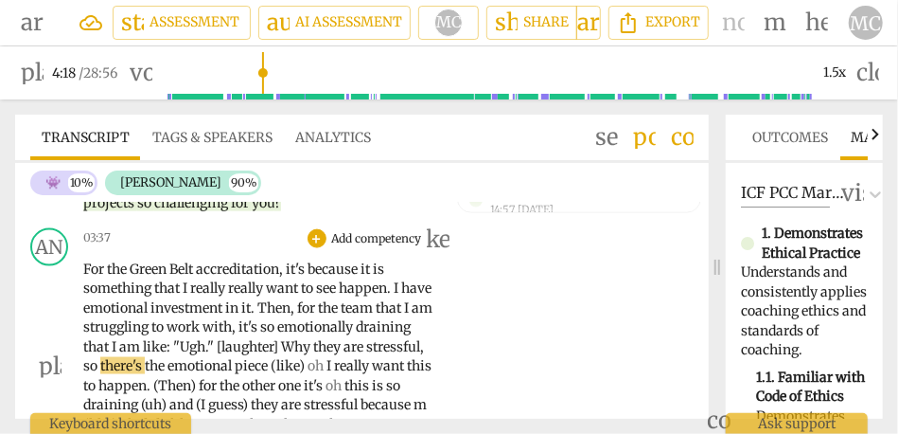
click at [145, 371] on span "there's" at bounding box center [122, 365] width 44 height 17
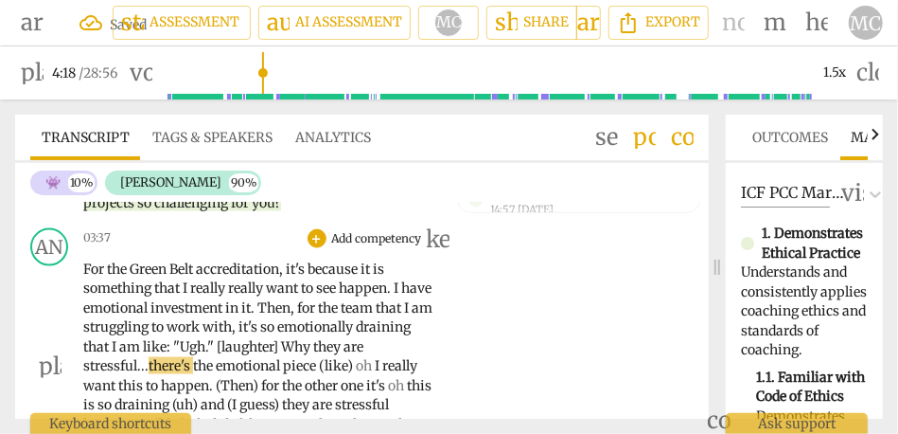
click at [313, 344] on span "hy" at bounding box center [303, 346] width 19 height 17
click at [325, 369] on span "(like)" at bounding box center [337, 365] width 37 height 17
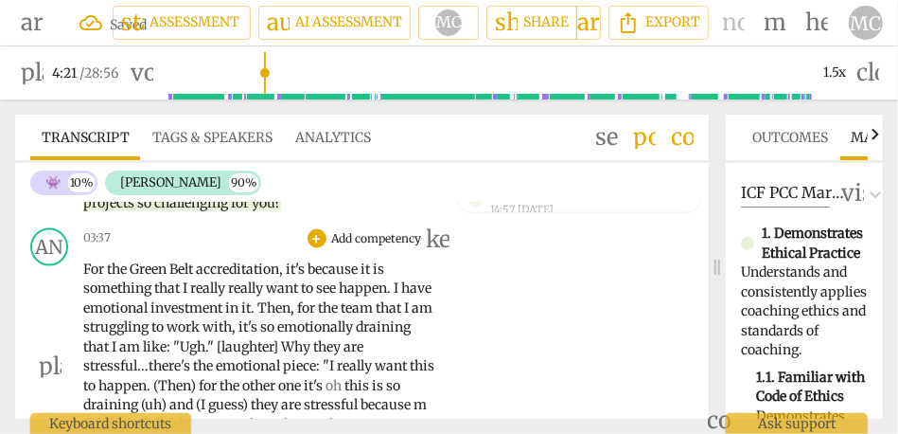
click at [357, 369] on span "really" at bounding box center [356, 365] width 38 height 17
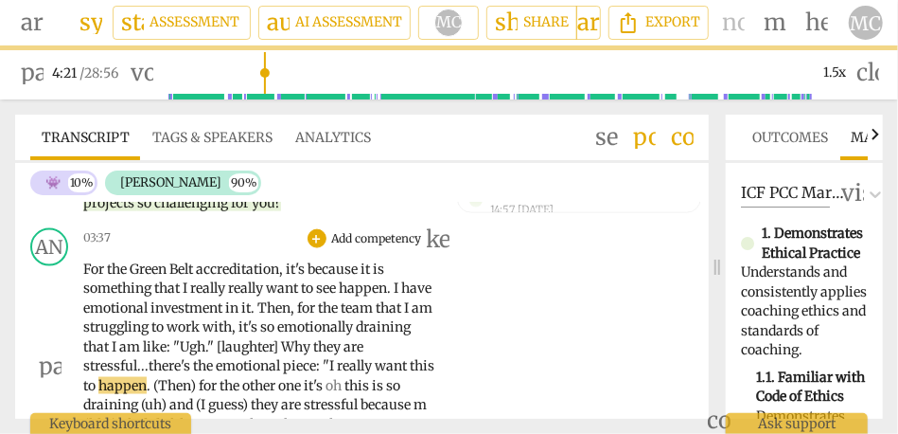
scroll to position [1070, 0]
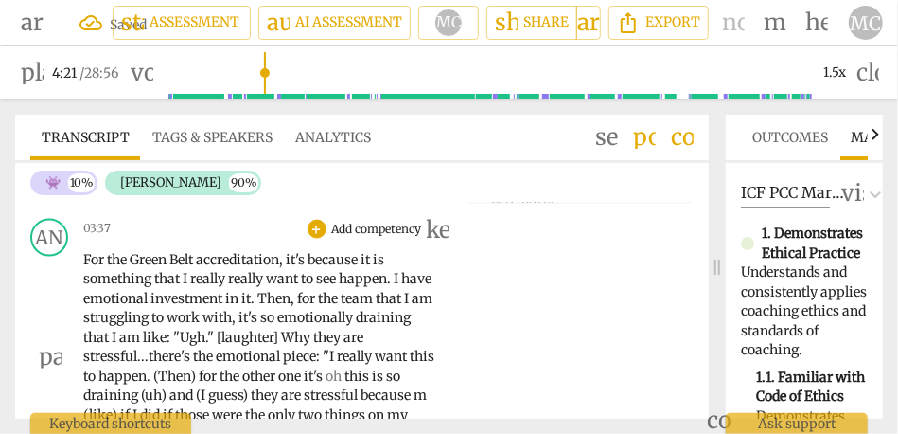
click at [184, 375] on span "(Then)" at bounding box center [175, 375] width 45 height 17
click at [217, 382] on span "for" at bounding box center [206, 375] width 21 height 17
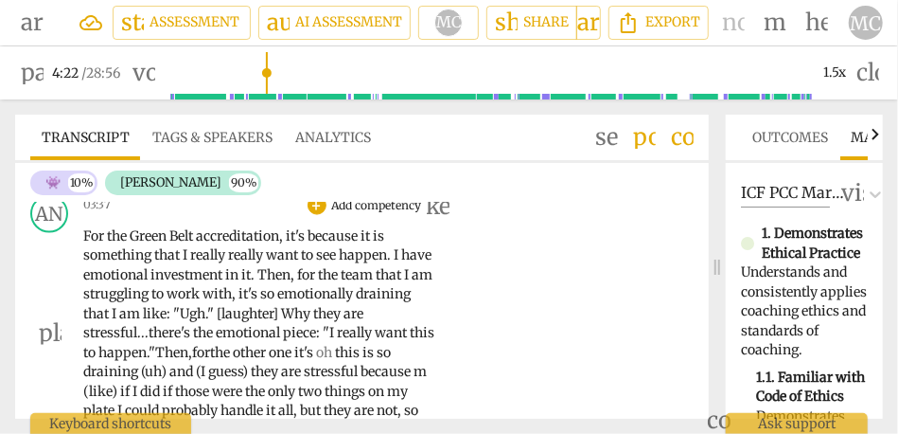
scroll to position [1130, 0]
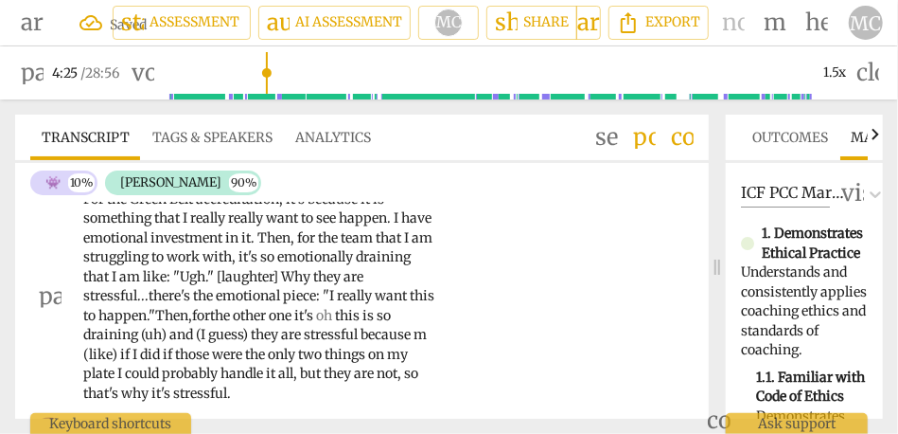
click at [316, 319] on span "it's" at bounding box center [305, 315] width 22 height 17
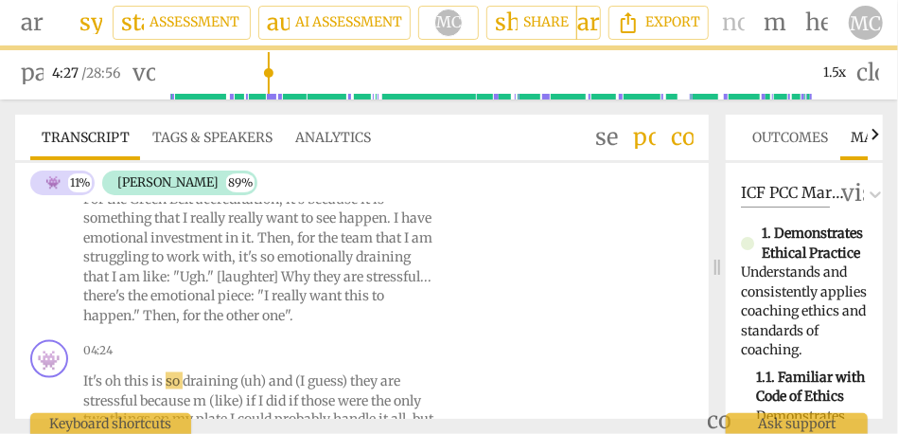
scroll to position [1177, 0]
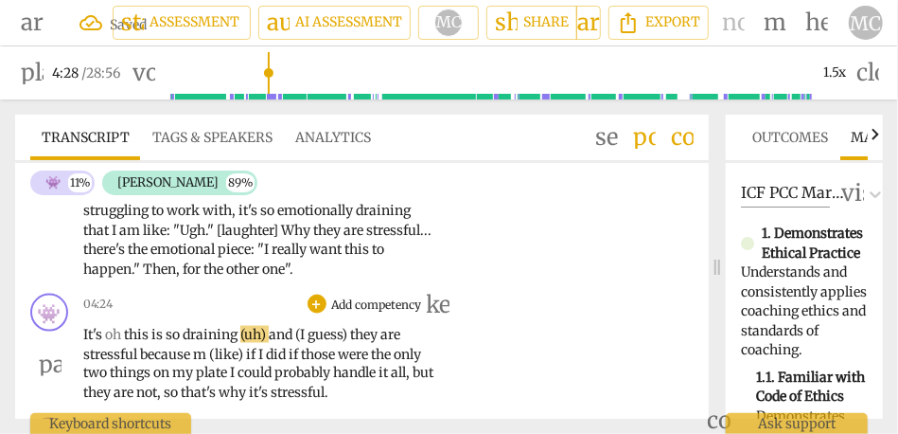
type input "268"
click at [86, 328] on span "It's" at bounding box center [94, 334] width 22 height 17
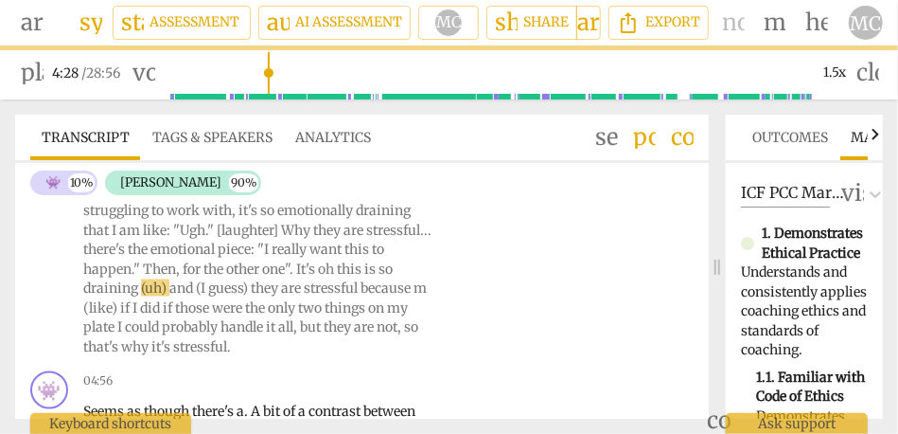
scroll to position [1130, 0]
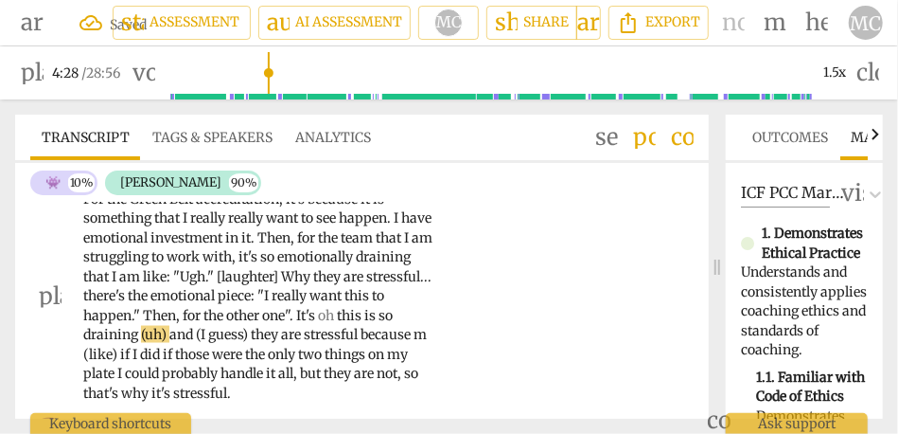
click at [318, 310] on span "It's" at bounding box center [307, 315] width 22 height 17
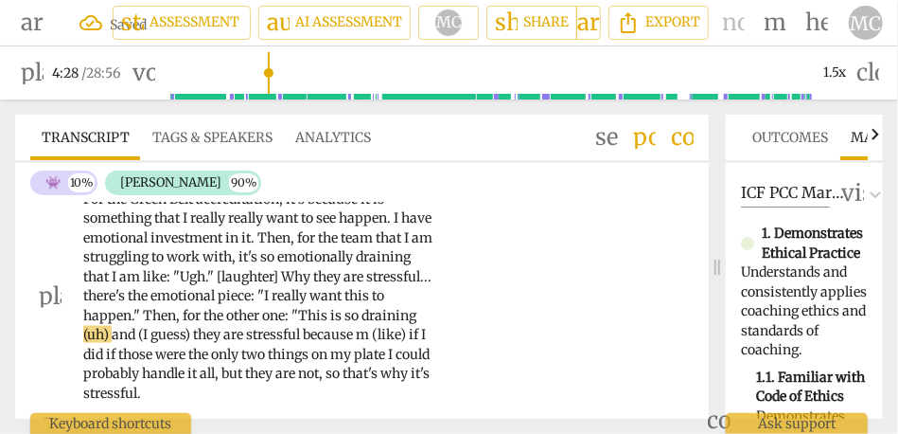
click at [330, 316] on span "his" at bounding box center [319, 315] width 23 height 17
drag, startPoint x: 255, startPoint y: 332, endPoint x: 147, endPoint y: 329, distance: 108.0
click at [147, 329] on p "For the Green Belt accreditation , it's because it is something that I really r…" at bounding box center [260, 296] width 354 height 214
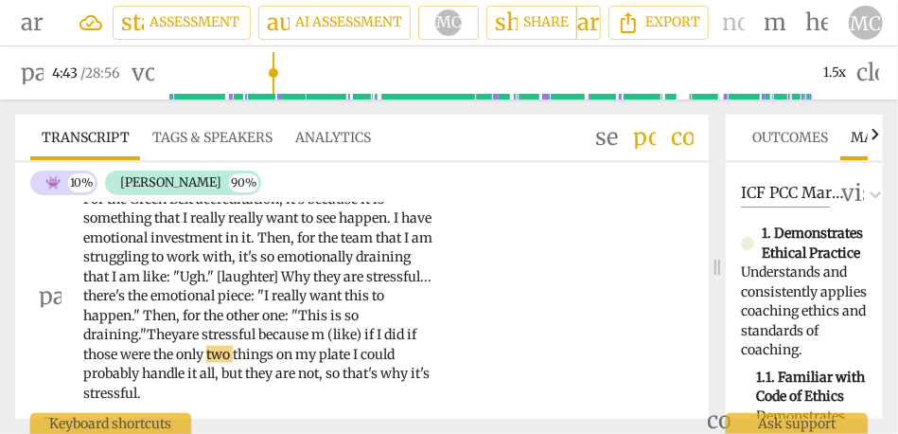
click at [266, 333] on span "because" at bounding box center [284, 334] width 53 height 17
drag, startPoint x: 371, startPoint y: 336, endPoint x: 317, endPoint y: 338, distance: 54.0
click at [317, 338] on p "For the Green Belt accreditation , it's because it is something that I really r…" at bounding box center [260, 296] width 354 height 214
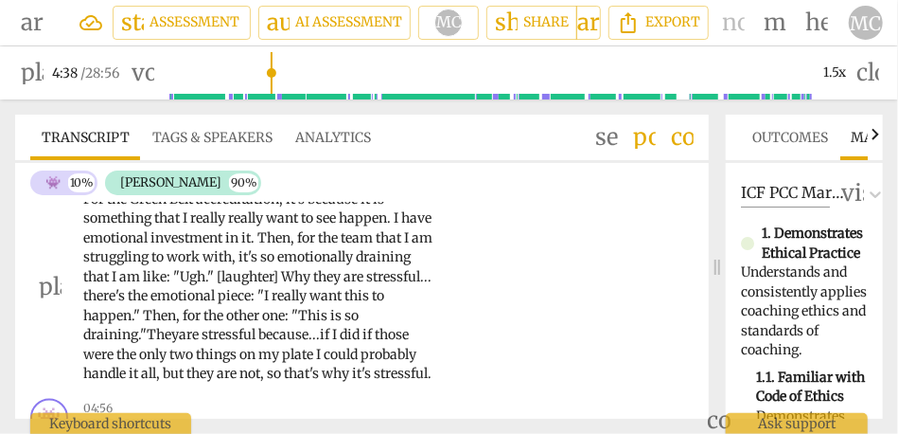
click at [332, 337] on span "if" at bounding box center [326, 334] width 12 height 17
click at [375, 338] on span "if" at bounding box center [369, 334] width 12 height 17
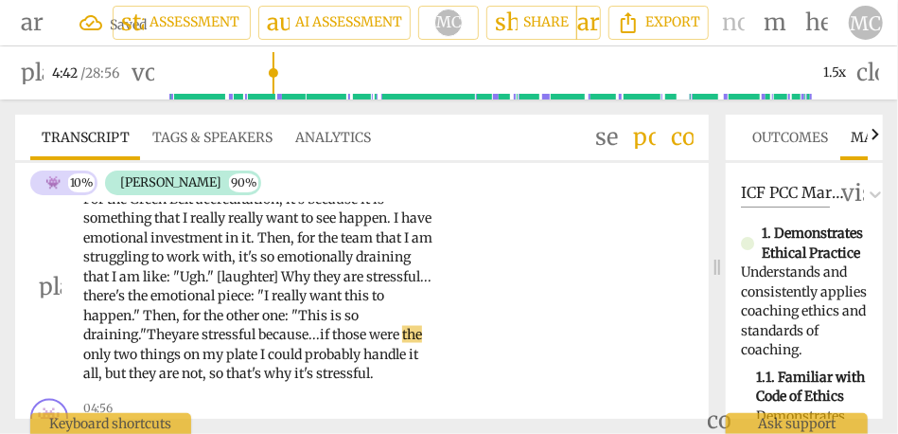
click at [346, 335] on span "those" at bounding box center [350, 334] width 37 height 17
click at [260, 350] on span "plate" at bounding box center [243, 354] width 34 height 17
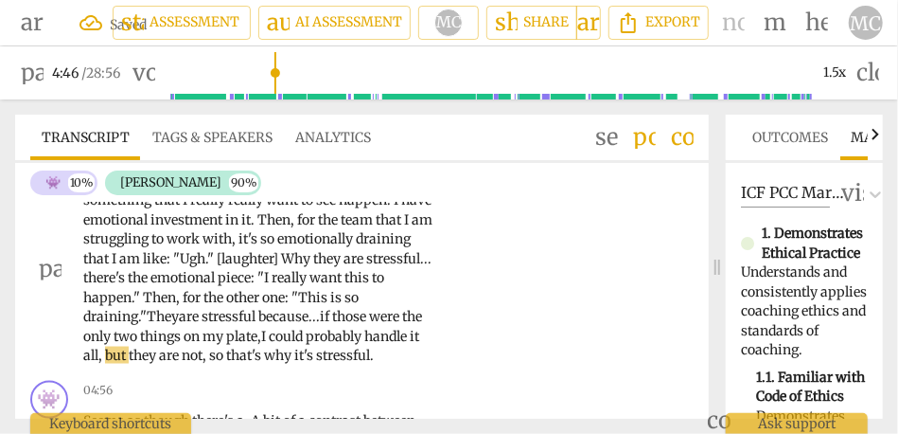
scroll to position [1164, 0]
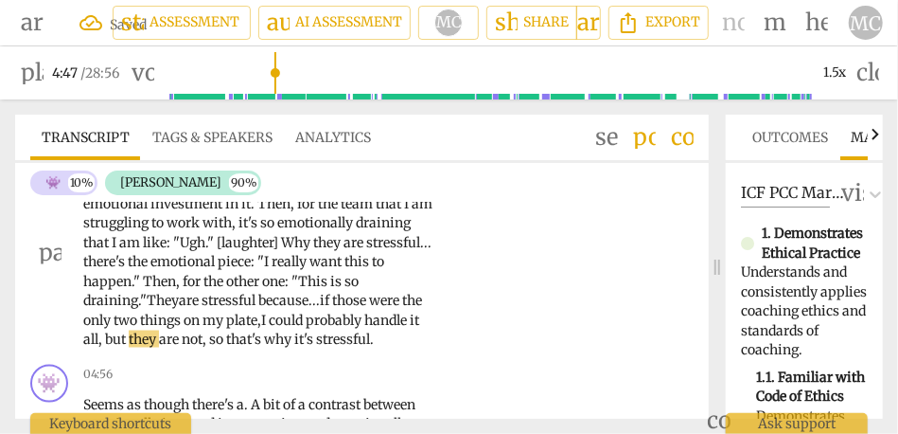
click at [129, 341] on span "but" at bounding box center [117, 338] width 24 height 17
click at [323, 343] on span "that's" at bounding box center [304, 338] width 38 height 17
click at [356, 347] on span "stressful" at bounding box center [383, 338] width 54 height 17
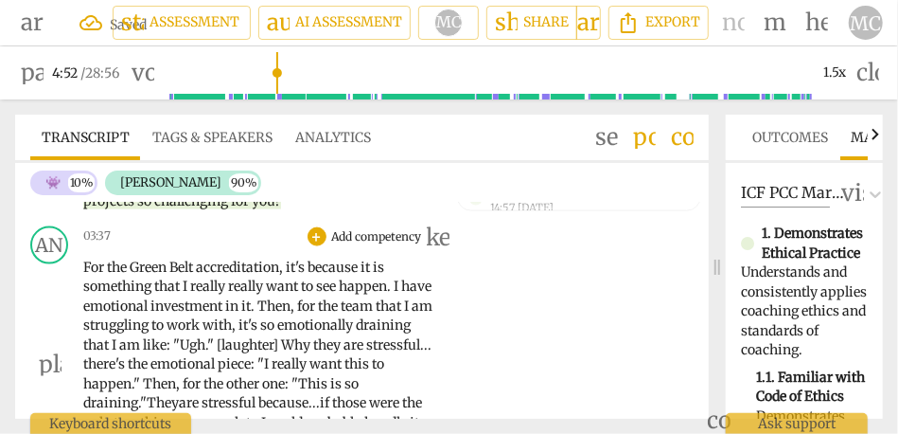
scroll to position [1053, 0]
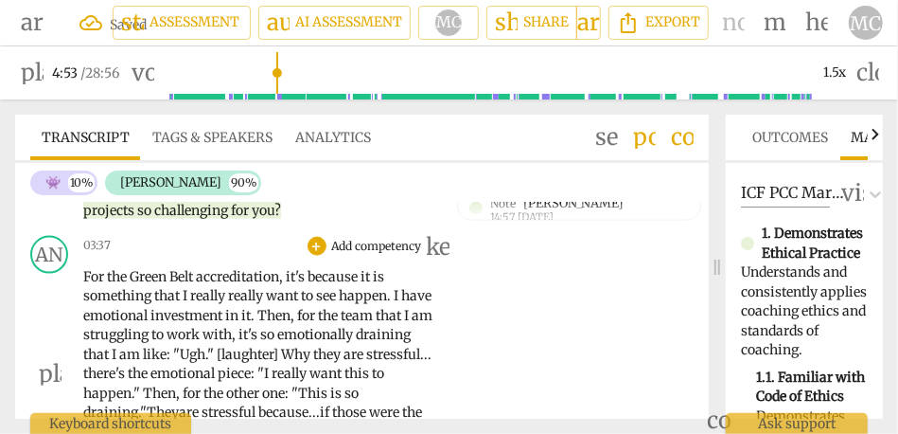
click at [377, 258] on div "03:37 + Add competency keyboard_arrow_right For the Green Belt accreditation , …" at bounding box center [265, 358] width 365 height 245
click at [388, 244] on p "Add competency" at bounding box center [377, 246] width 94 height 17
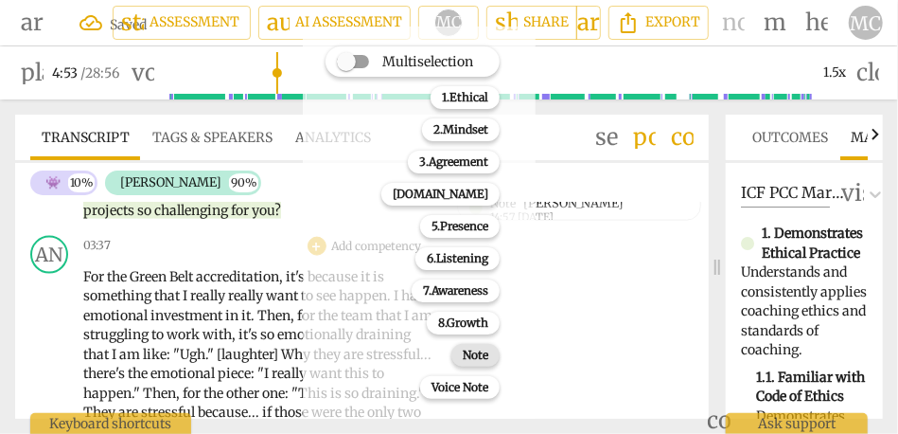
click at [490, 350] on div "Note" at bounding box center [476, 355] width 48 height 23
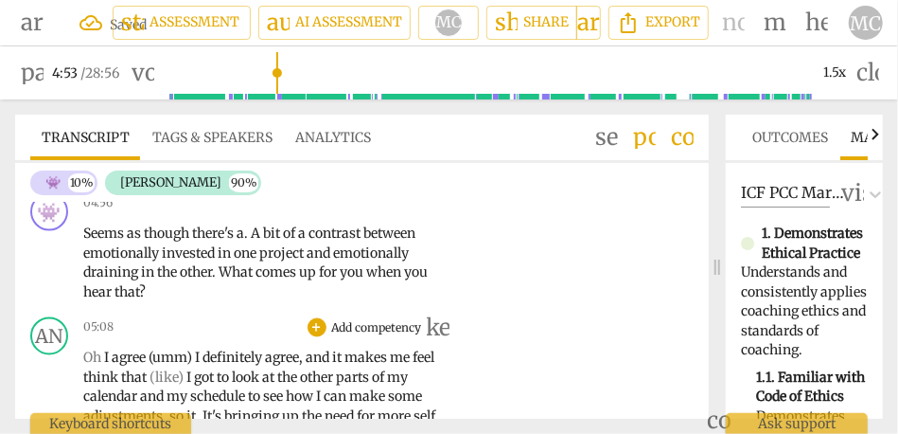
scroll to position [1259, 0]
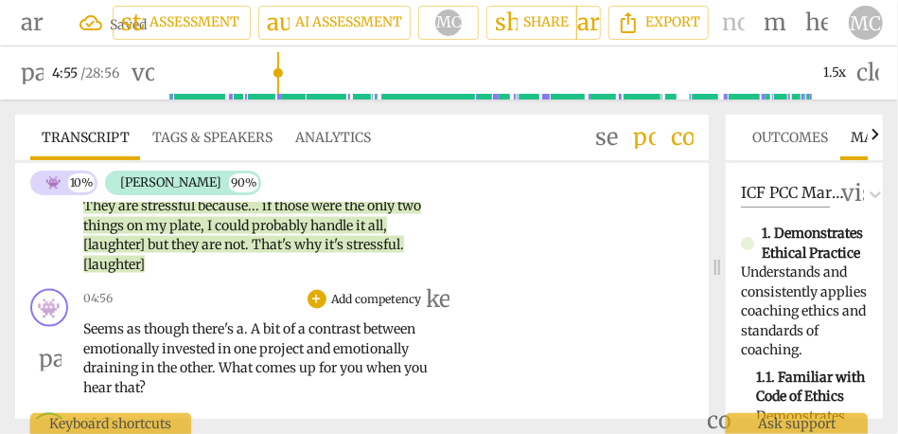
click at [89, 333] on span "Seems" at bounding box center [105, 329] width 44 height 17
type input "296"
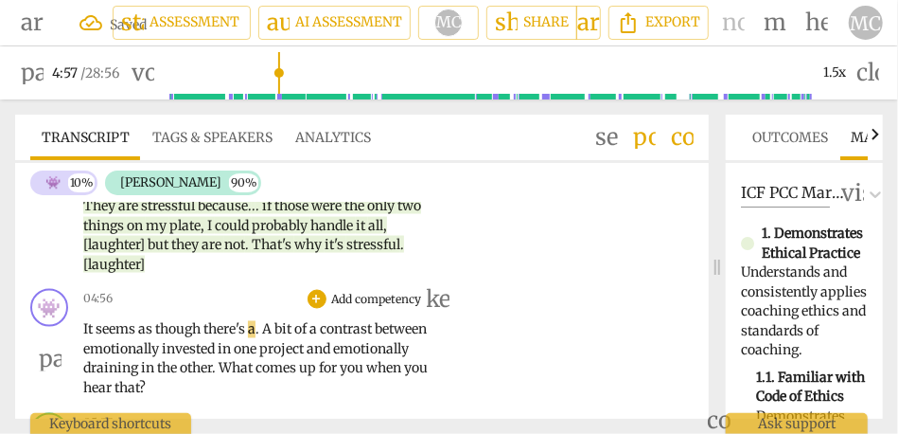
click at [98, 331] on span "It seems" at bounding box center [110, 329] width 55 height 17
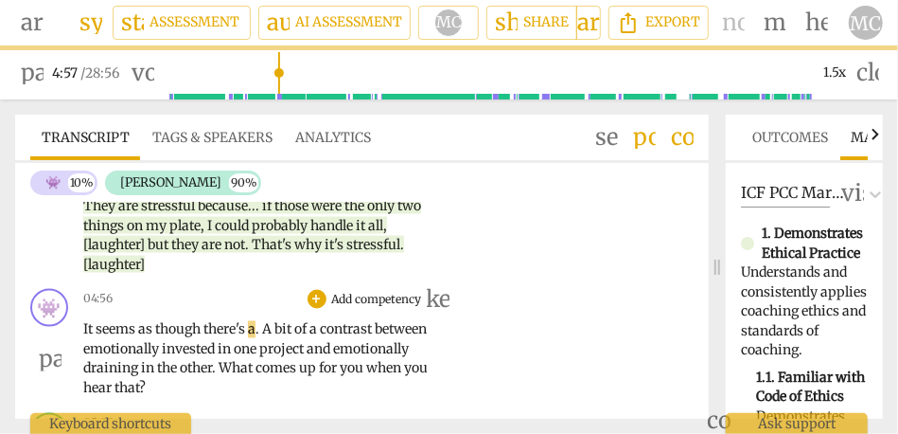
click at [262, 335] on span "." at bounding box center [259, 329] width 7 height 17
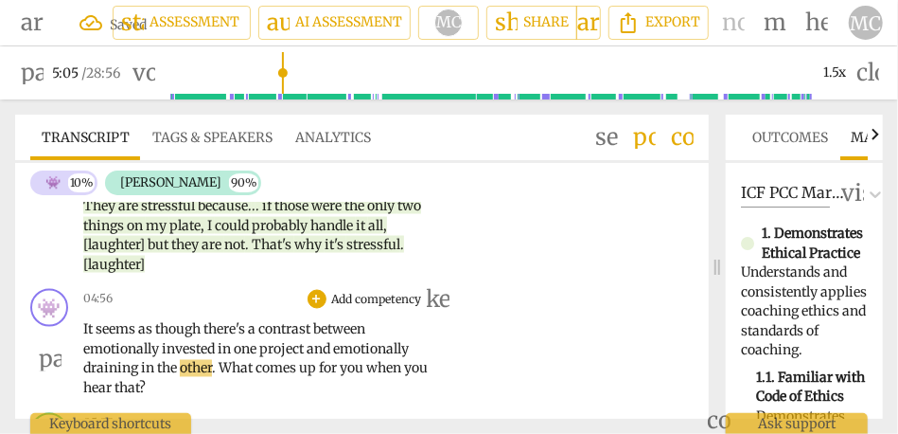
scroll to position [1284, 0]
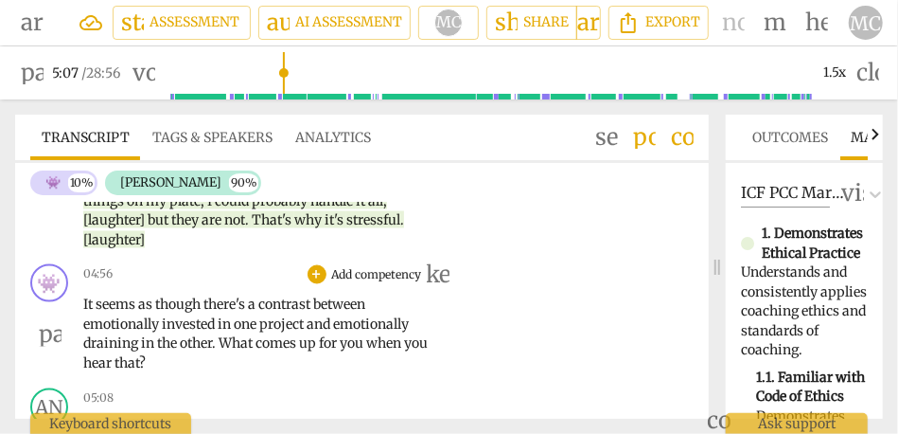
click at [206, 343] on span "other" at bounding box center [196, 343] width 32 height 17
click at [297, 345] on span "comes" at bounding box center [278, 343] width 44 height 17
click at [336, 273] on p "Add competency" at bounding box center [377, 275] width 94 height 17
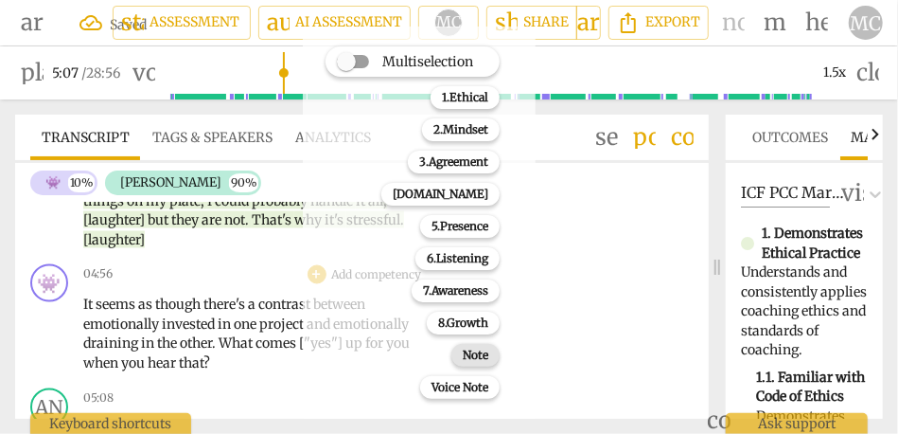
click at [476, 346] on b "Note" at bounding box center [476, 355] width 26 height 23
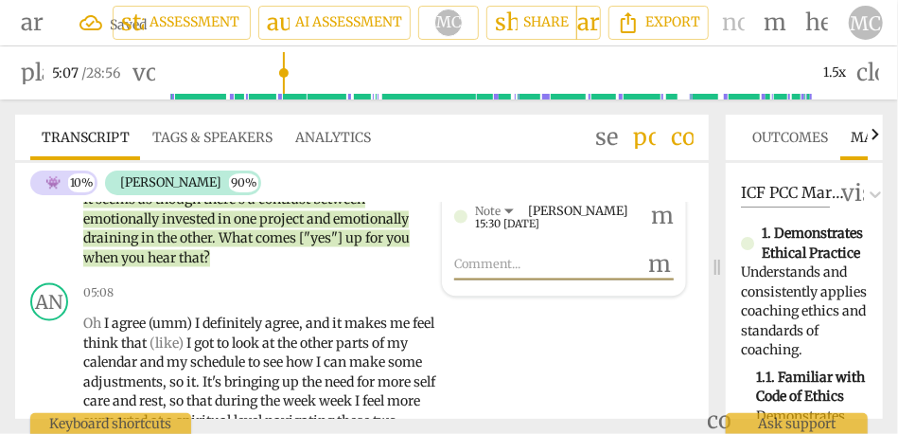
scroll to position [1417, 0]
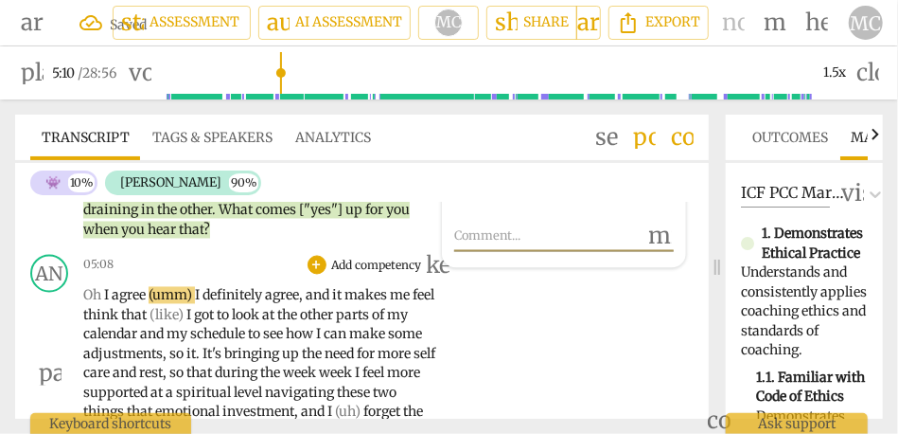
click at [103, 289] on span "Oh" at bounding box center [93, 295] width 21 height 17
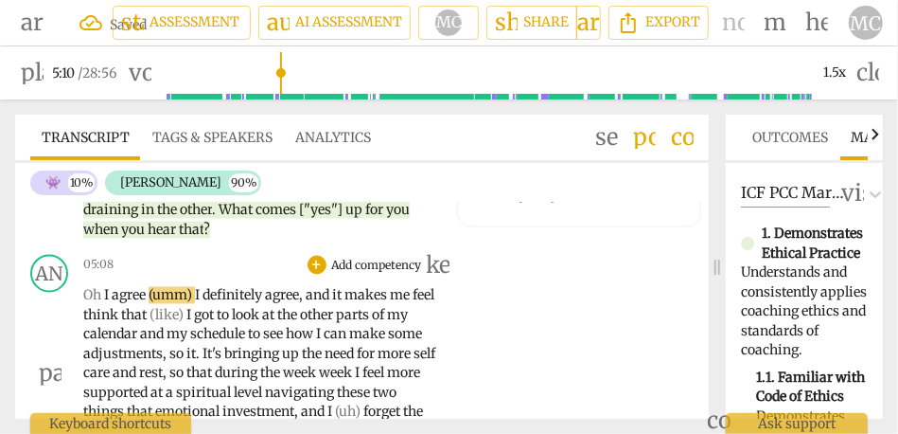
type input "310"
click at [193, 296] on span "(umm)" at bounding box center [170, 295] width 46 height 17
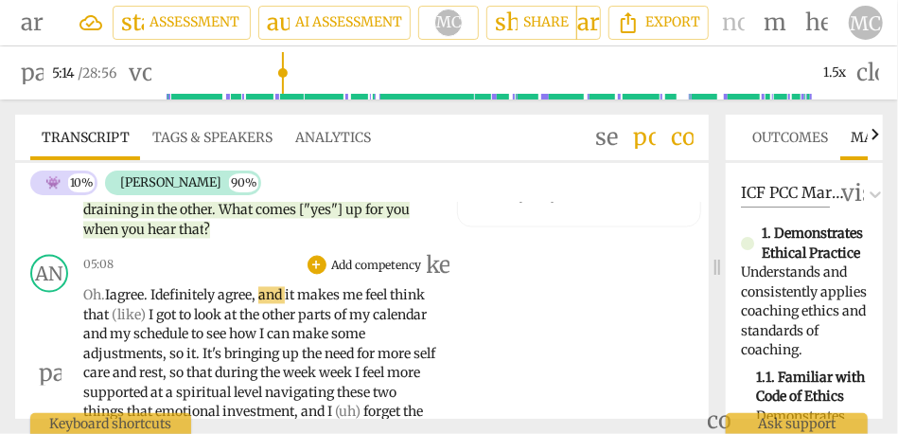
click at [297, 302] on p "Oh. I agree. I definitely agree , and it makes me feel think that (like) I got …" at bounding box center [260, 373] width 354 height 175
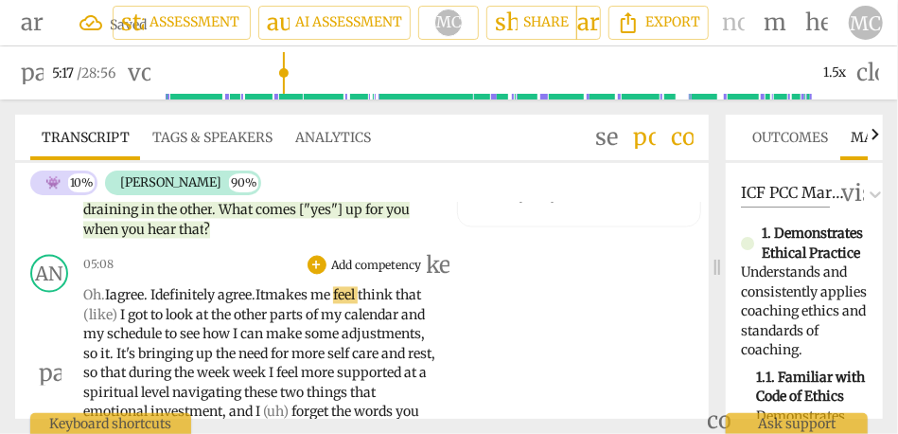
click at [128, 315] on span "I" at bounding box center [124, 315] width 8 height 17
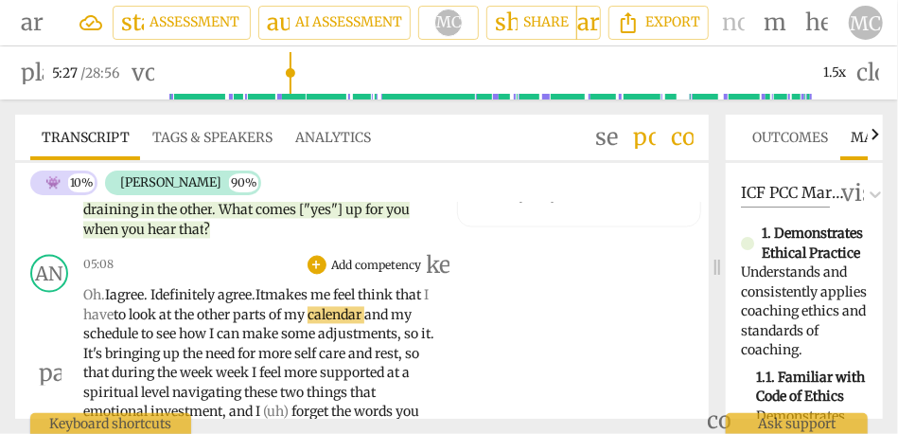
click at [133, 314] on font "I have" at bounding box center [256, 305] width 346 height 37
click at [105, 353] on span "It's" at bounding box center [94, 354] width 22 height 17
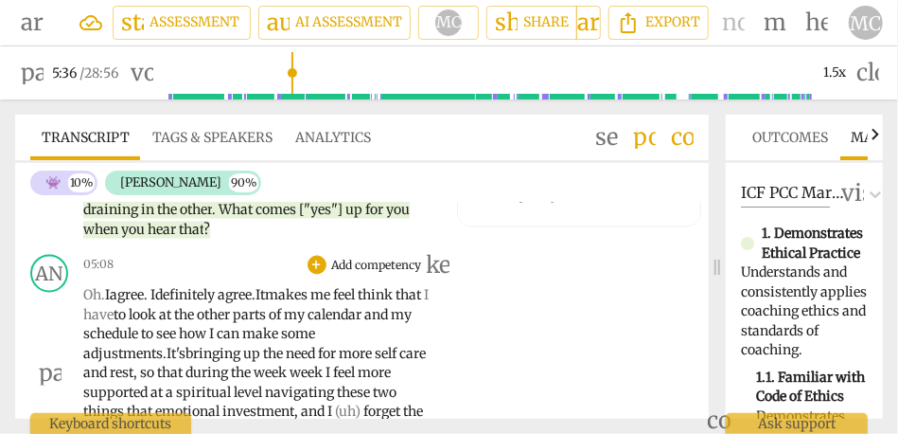
click at [459, 336] on div "AN play_arrow pause 05:08 + Add competency keyboard_arrow_right Oh. I agree. I …" at bounding box center [362, 358] width 694 height 222
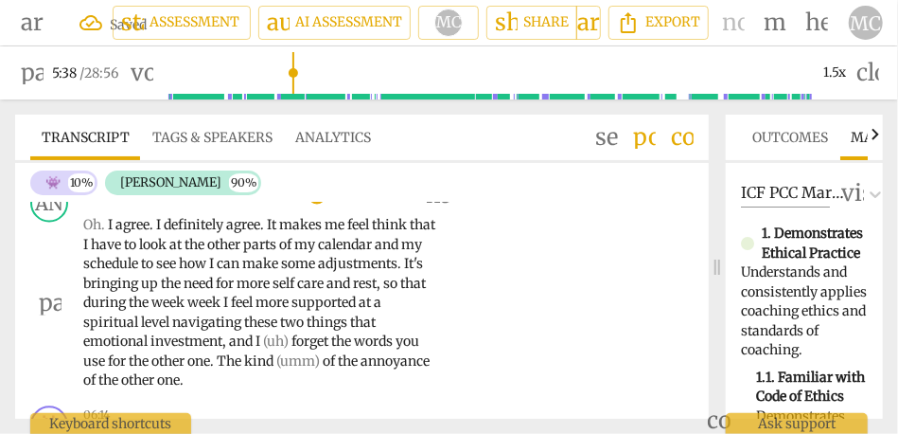
scroll to position [1488, 0]
click at [418, 279] on p "Oh . I agree . I definitely agree . It makes me feel think that I have to look …" at bounding box center [260, 302] width 354 height 175
type input "346"
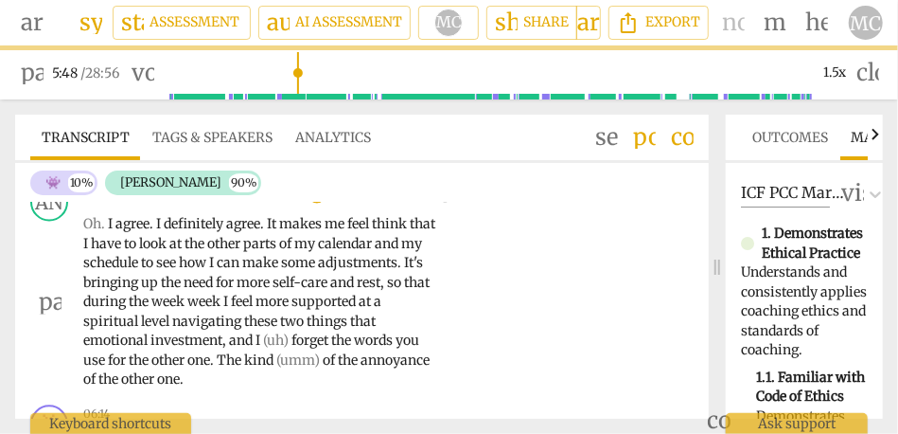
click at [387, 292] on span "so" at bounding box center [395, 283] width 17 height 17
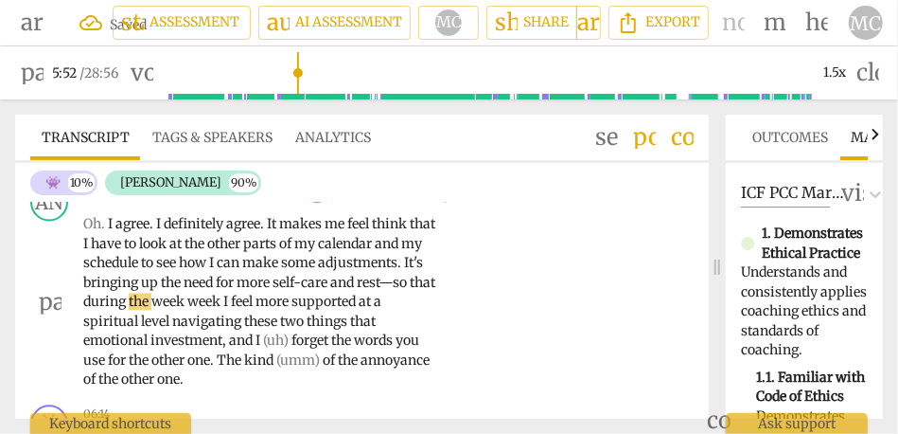
click at [410, 292] on span "that" at bounding box center [423, 283] width 26 height 17
click at [253, 307] on span "week" at bounding box center [235, 301] width 36 height 17
click at [250, 303] on span "week" at bounding box center [232, 301] width 36 height 17
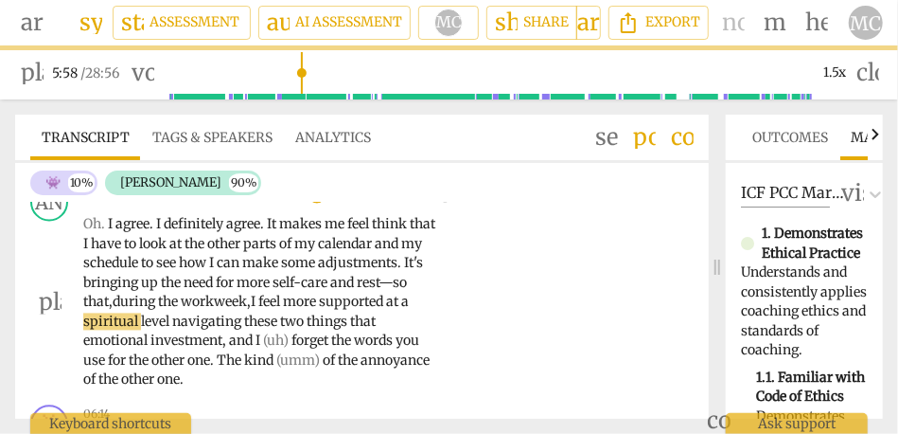
click at [251, 298] on span "week," at bounding box center [232, 301] width 37 height 17
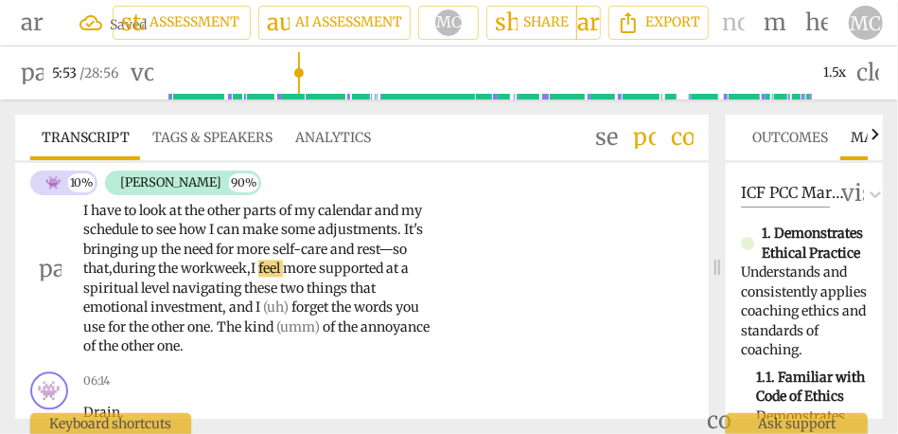
scroll to position [1521, 0]
click at [172, 286] on span "level" at bounding box center [156, 288] width 31 height 17
click at [244, 294] on span "navigating" at bounding box center [208, 288] width 72 height 17
click at [245, 290] on span "navigating" at bounding box center [209, 288] width 72 height 17
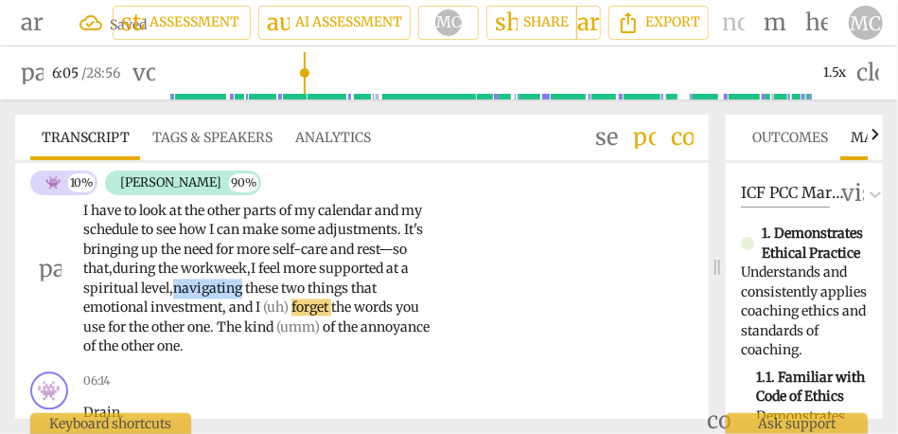
click at [245, 290] on span "navigating" at bounding box center [209, 288] width 72 height 17
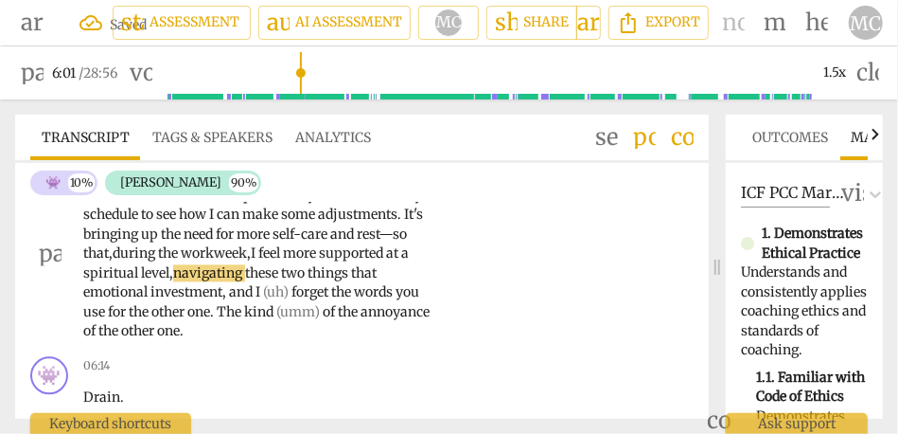
scroll to position [1539, 0]
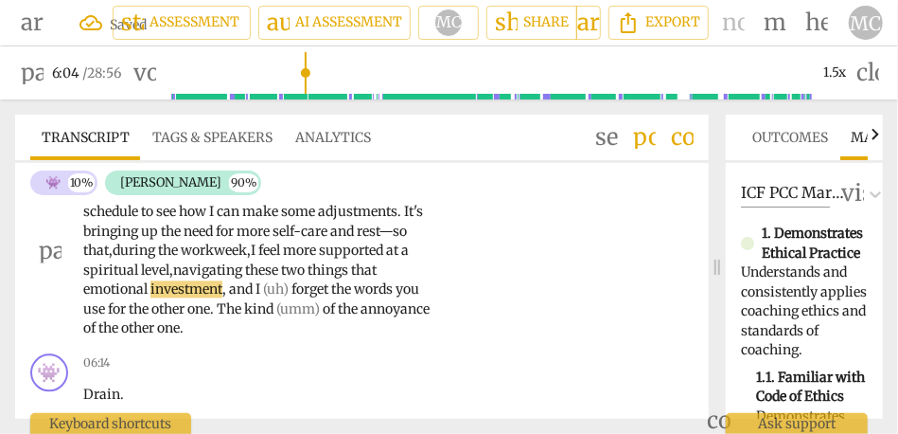
click at [351, 279] on span "that" at bounding box center [364, 270] width 26 height 17
click at [362, 279] on span "that" at bounding box center [375, 270] width 26 height 17
click at [263, 291] on span "I" at bounding box center [260, 289] width 8 height 17
click at [300, 294] on span "(uh)" at bounding box center [286, 289] width 28 height 17
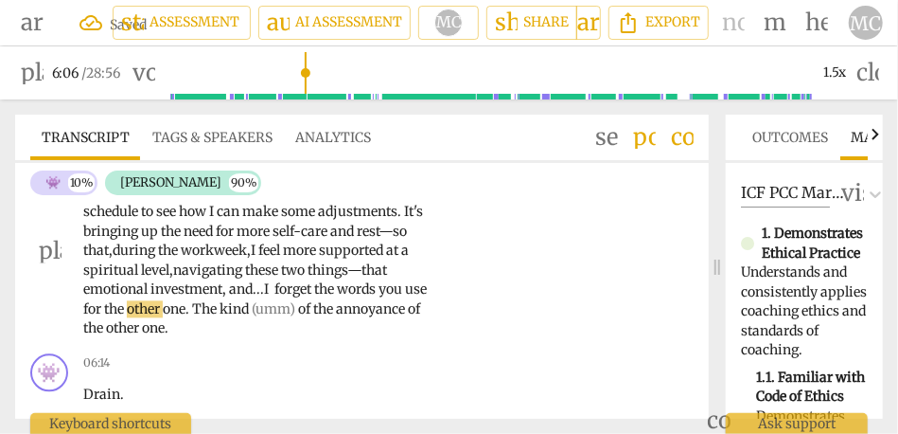
click at [314, 291] on span "forget" at bounding box center [295, 289] width 40 height 17
click at [457, 294] on div "AN play_arrow pause 05:08 + Add competency keyboard_arrow_right Oh . I agree . …" at bounding box center [362, 236] width 694 height 222
click at [220, 310] on span "The" at bounding box center [205, 309] width 27 height 17
type input "369"
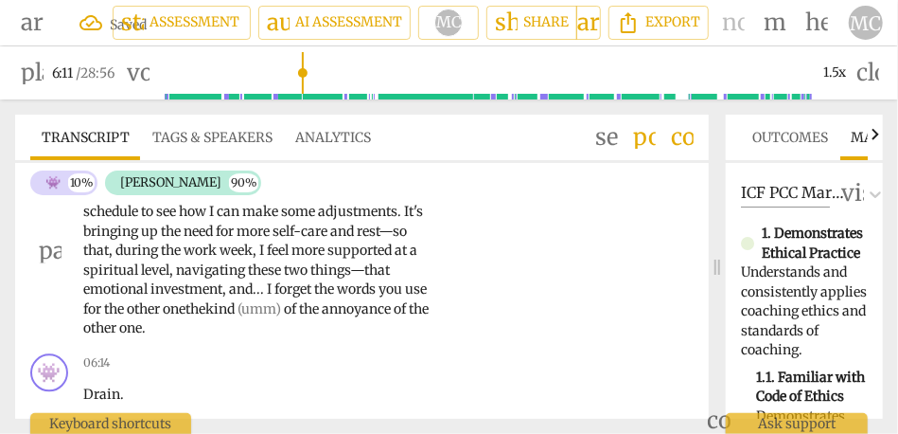
click at [127, 306] on span "the" at bounding box center [115, 309] width 23 height 17
click at [205, 312] on span "the" at bounding box center [196, 309] width 20 height 17
drag, startPoint x: 344, startPoint y: 311, endPoint x: 459, endPoint y: 311, distance: 115.5
click at [459, 311] on div "AN play_arrow pause 05:08 + Add competency keyboard_arrow_right Oh . I agree . …" at bounding box center [362, 236] width 694 height 222
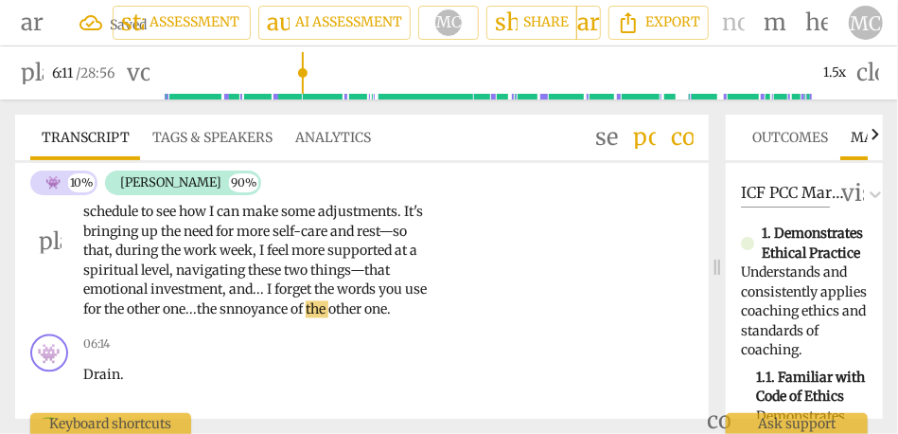
click at [226, 304] on span "the s" at bounding box center [211, 309] width 29 height 17
click at [291, 311] on span "nnoyance" at bounding box center [258, 309] width 64 height 17
click at [292, 311] on span "nnoyance" at bounding box center [259, 309] width 64 height 17
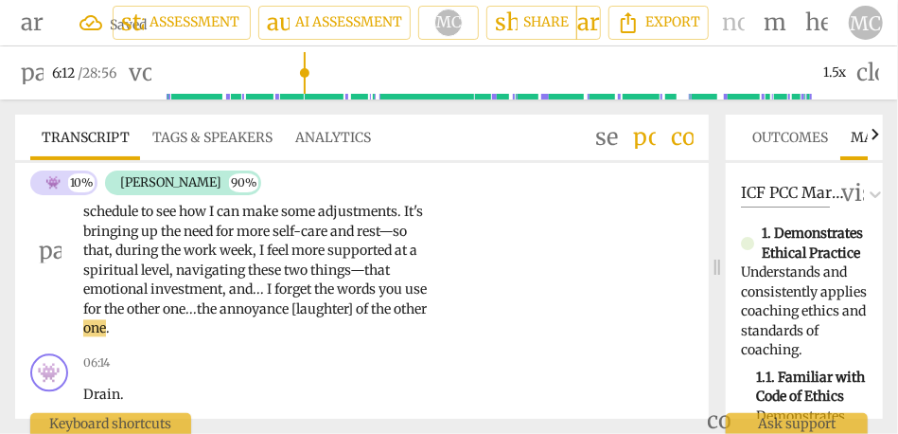
scroll to position [1584, 0]
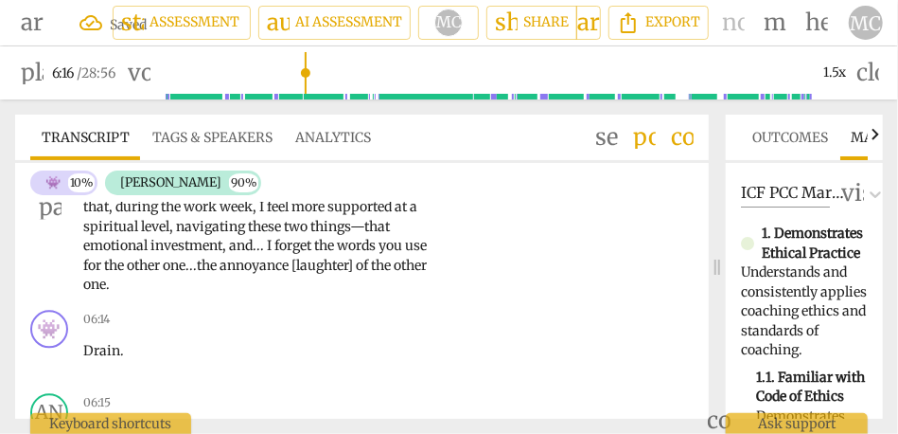
click at [394, 274] on span "other" at bounding box center [410, 265] width 33 height 17
click at [95, 352] on span "Drain" at bounding box center [101, 350] width 37 height 17
type input "373"
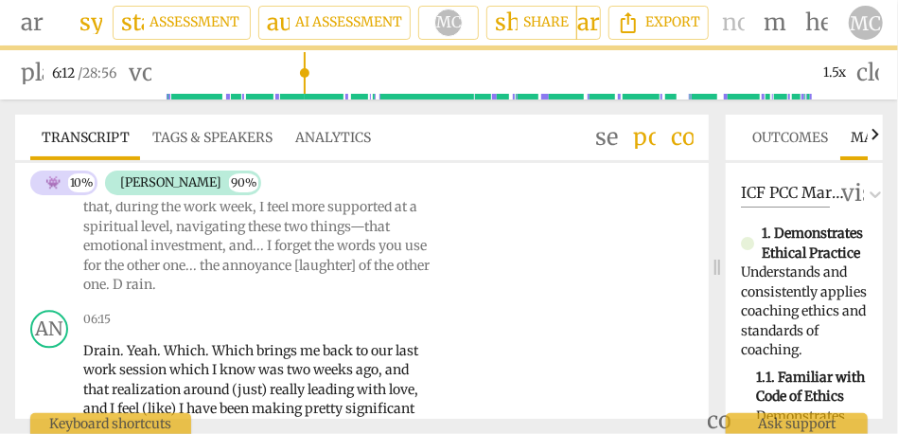
scroll to position [1501, 0]
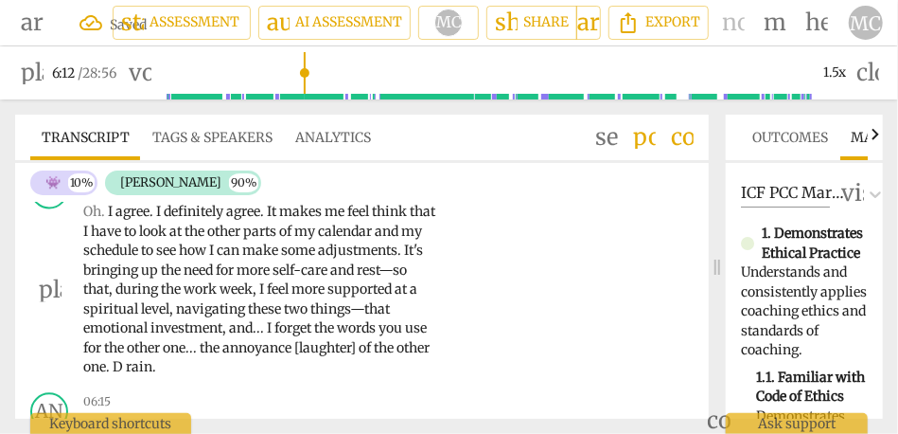
click at [126, 367] on span "D" at bounding box center [119, 367] width 13 height 17
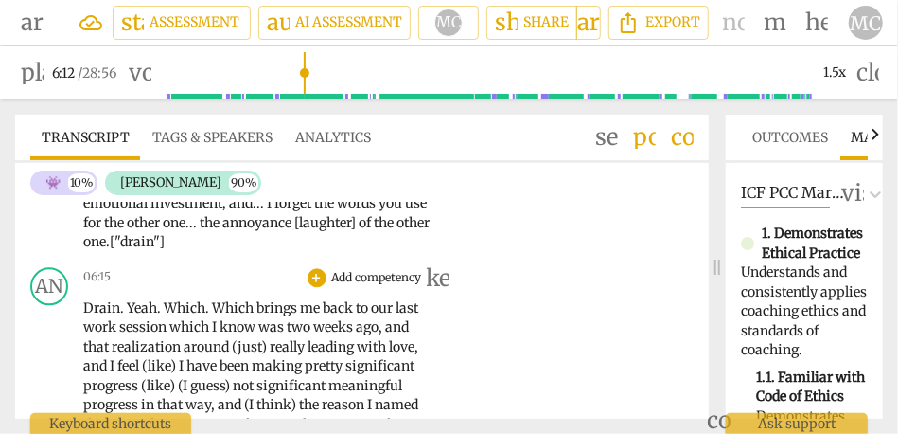
scroll to position [1631, 0]
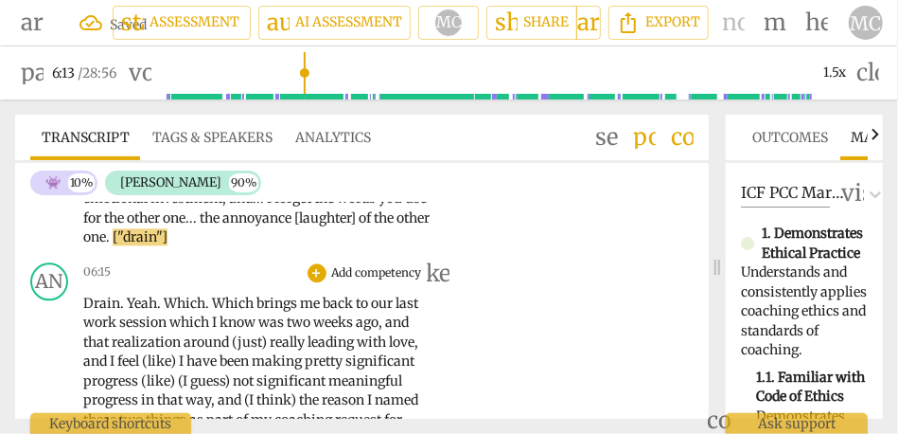
click at [86, 305] on span "Drain" at bounding box center [101, 302] width 37 height 17
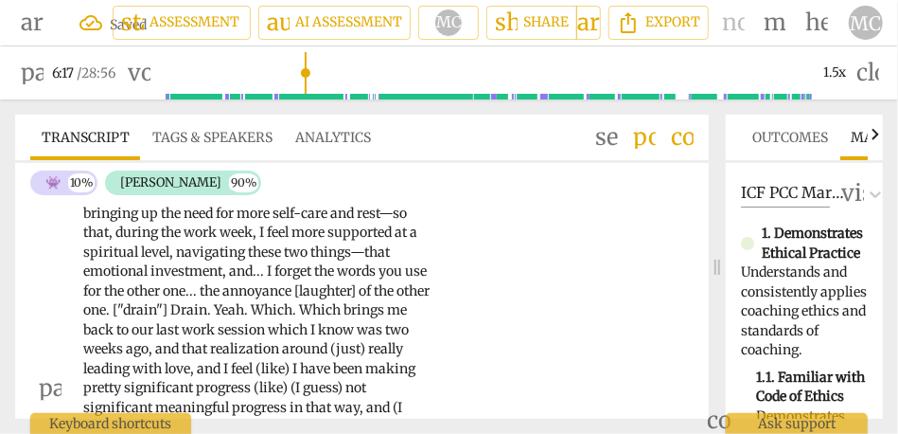
scroll to position [1551, 0]
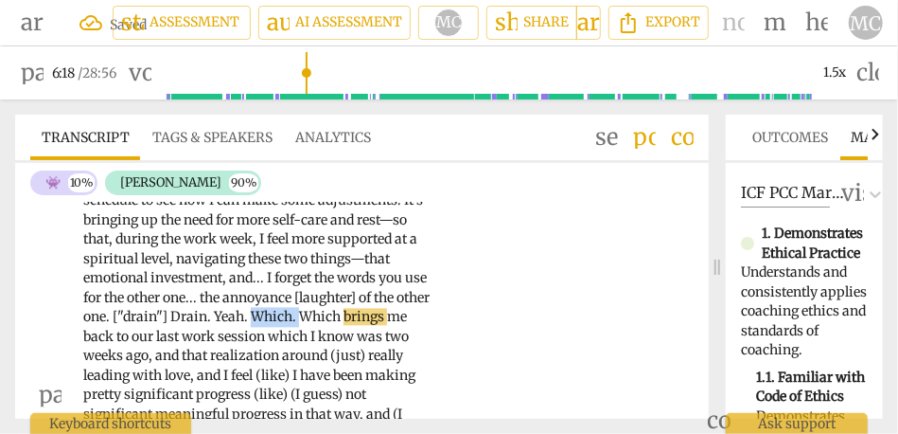
drag, startPoint x: 136, startPoint y: 340, endPoint x: 78, endPoint y: 340, distance: 58.7
click at [78, 340] on div "AN play_arrow pause 05:08 + Add competency keyboard_arrow_right Oh . I agree . …" at bounding box center [362, 380] width 694 height 532
type input "379"
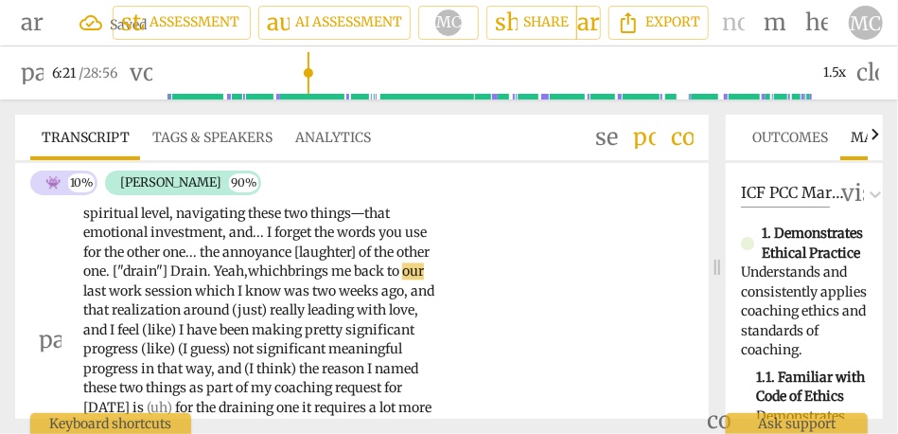
scroll to position [1617, 0]
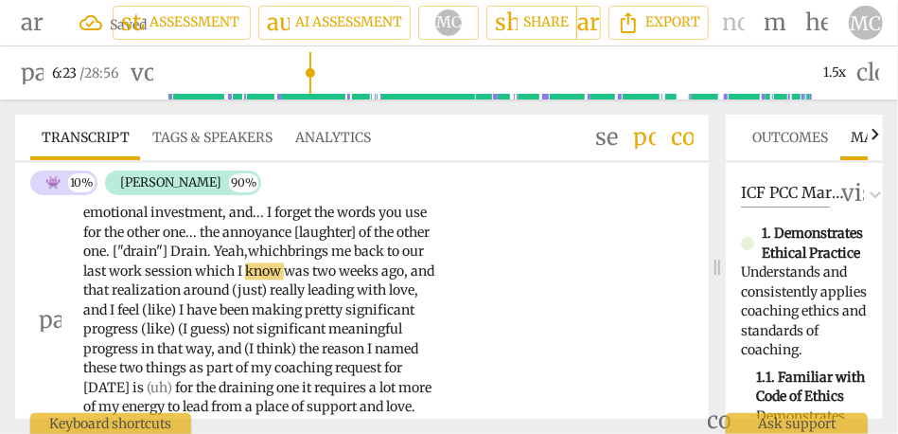
click at [195, 279] on span "which" at bounding box center [216, 270] width 43 height 17
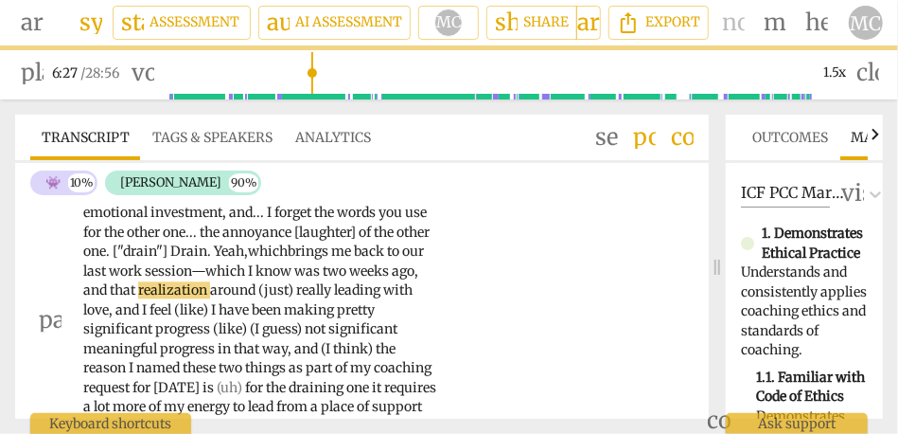
click at [110, 293] on span "and" at bounding box center [96, 289] width 27 height 17
click at [296, 298] on span "really" at bounding box center [315, 289] width 38 height 17
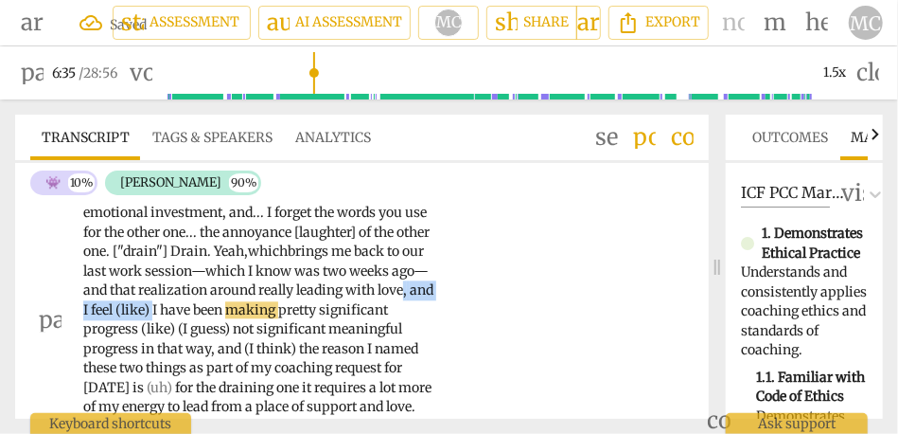
drag, startPoint x: 384, startPoint y: 310, endPoint x: 279, endPoint y: 311, distance: 105.1
click at [279, 311] on p "Oh . I agree . I definitely agree . It makes me feel think that I have to look …" at bounding box center [260, 319] width 354 height 466
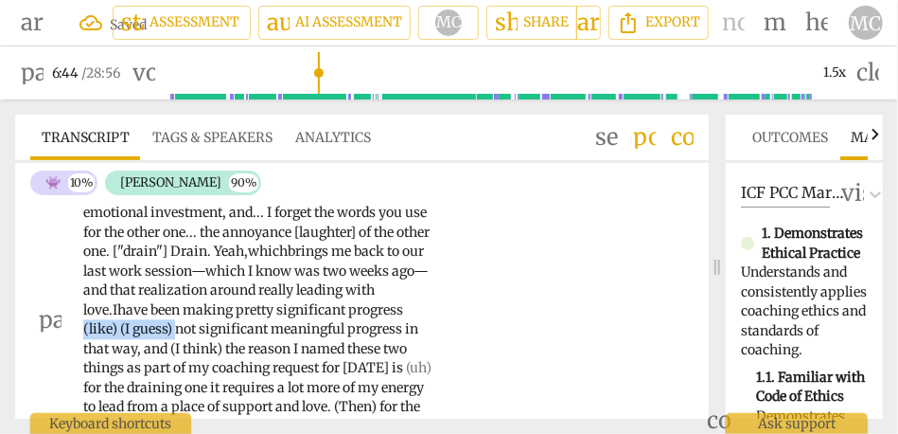
drag, startPoint x: 402, startPoint y: 328, endPoint x: 303, endPoint y: 331, distance: 99.5
click at [303, 331] on p "Oh . I agree . I definitely agree . It makes me feel think that I have to look …" at bounding box center [260, 319] width 354 height 466
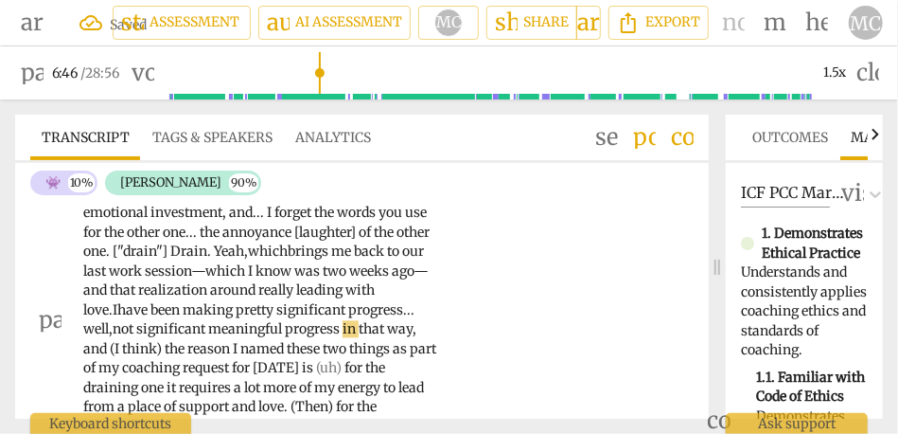
click at [136, 330] on span "not" at bounding box center [125, 328] width 24 height 17
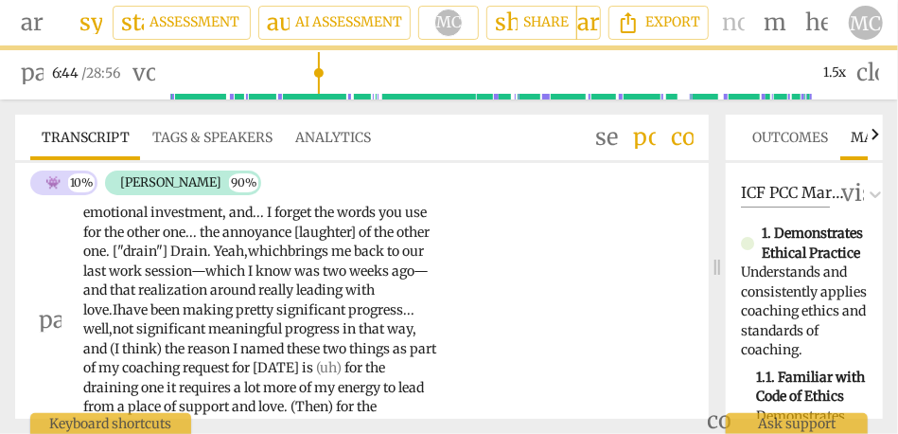
click at [208, 337] on span "meaningful" at bounding box center [246, 328] width 77 height 17
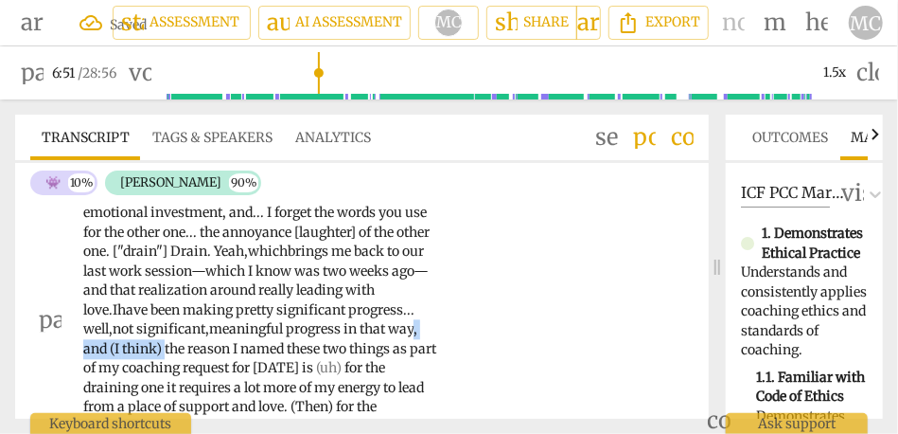
drag, startPoint x: 126, startPoint y: 368, endPoint x: 365, endPoint y: 346, distance: 240.6
click at [365, 346] on p "Oh . I agree . I definitely agree . It makes me feel think that I have to look …" at bounding box center [260, 319] width 354 height 466
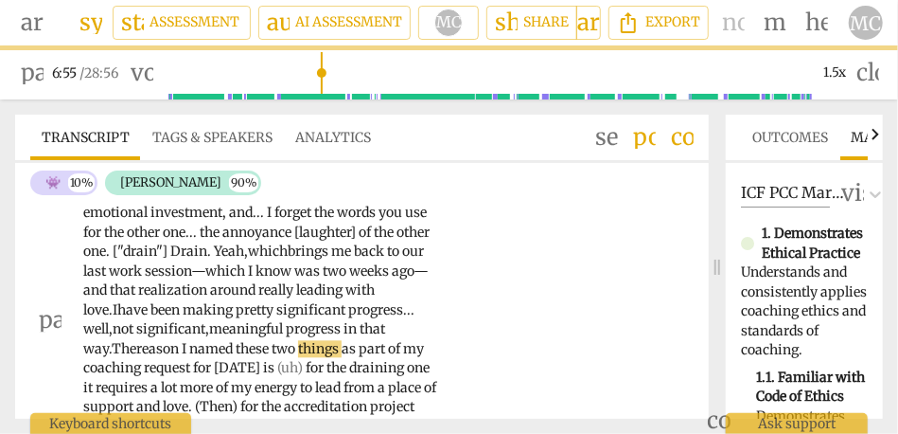
click at [136, 342] on span "The" at bounding box center [124, 348] width 25 height 17
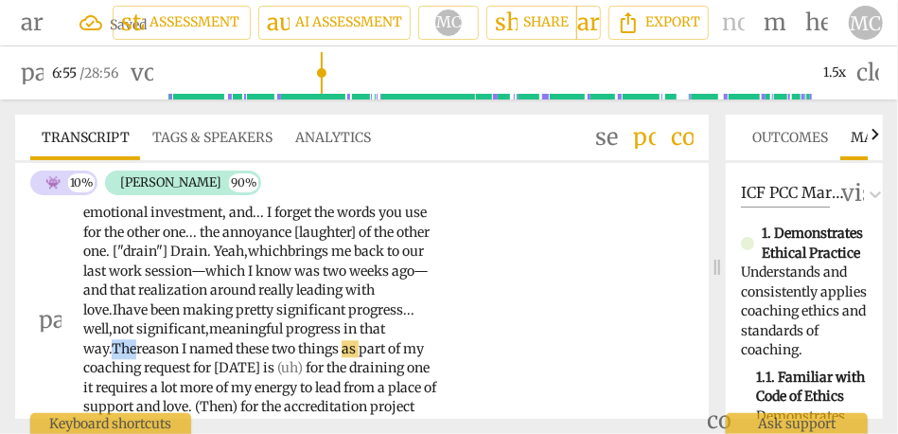
click at [136, 342] on span "The" at bounding box center [124, 348] width 25 height 17
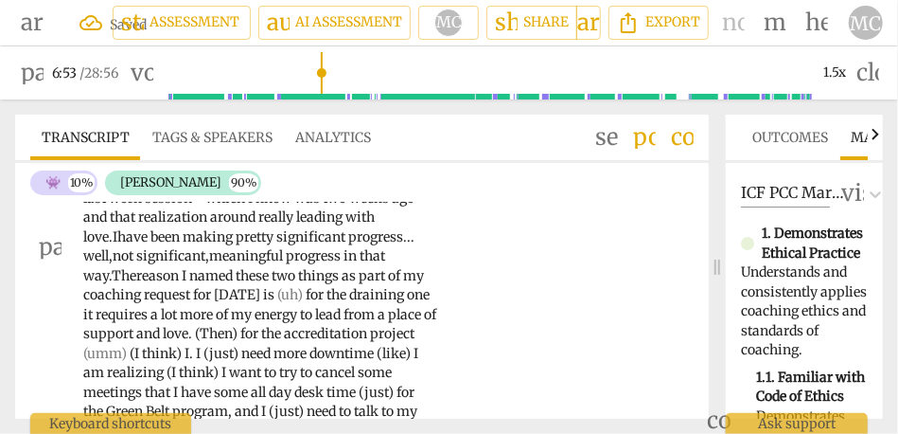
click at [182, 284] on span "I" at bounding box center [186, 275] width 8 height 17
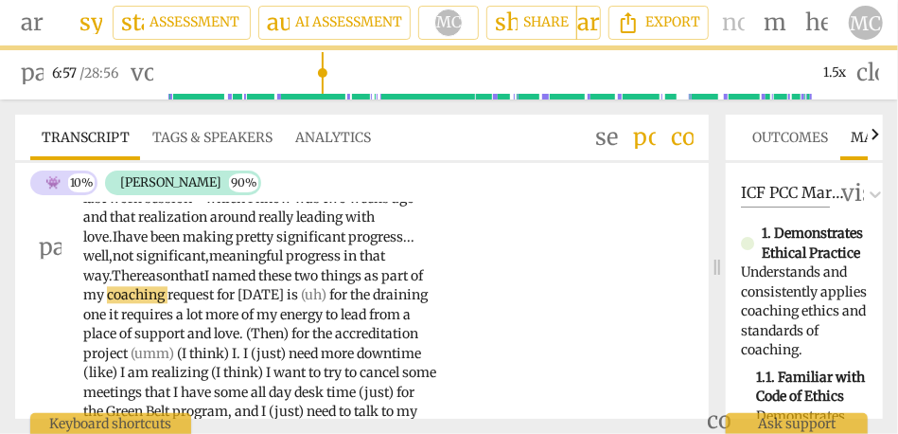
click at [329, 303] on span "for" at bounding box center [339, 294] width 21 height 17
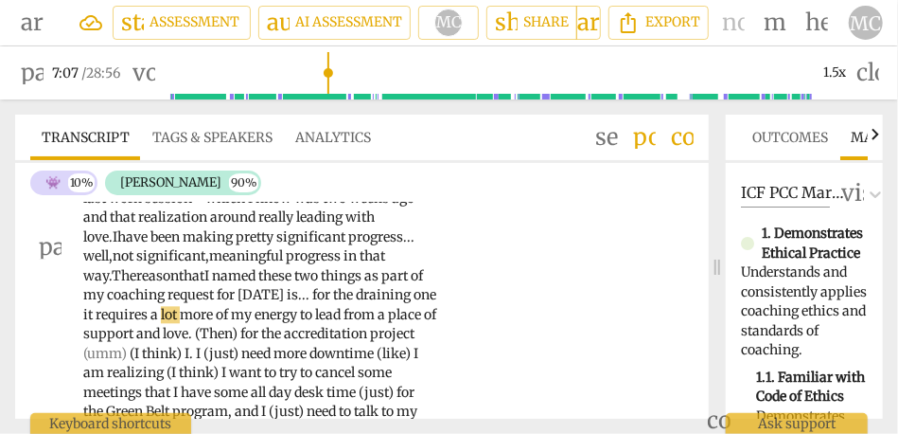
click at [356, 303] on span "draining" at bounding box center [385, 294] width 58 height 17
click at [96, 315] on span "it" at bounding box center [89, 314] width 12 height 17
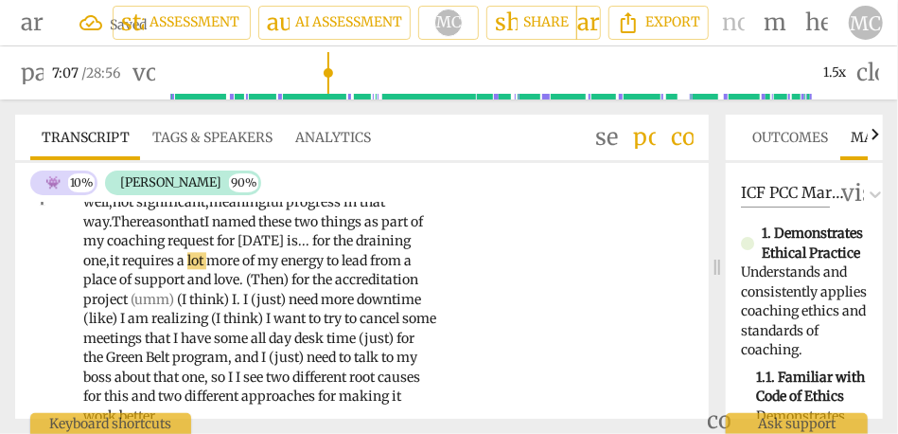
scroll to position [1745, 0]
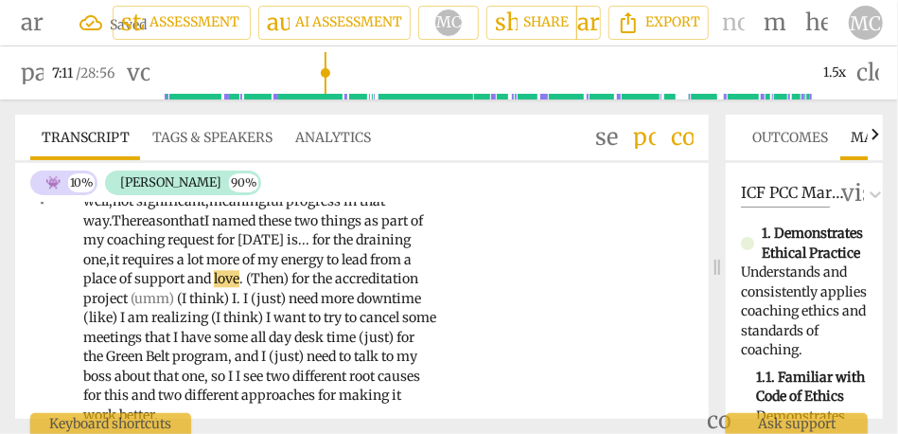
click at [246, 287] on span "(Then)" at bounding box center [268, 278] width 45 height 17
click at [287, 287] on span "for" at bounding box center [297, 278] width 21 height 17
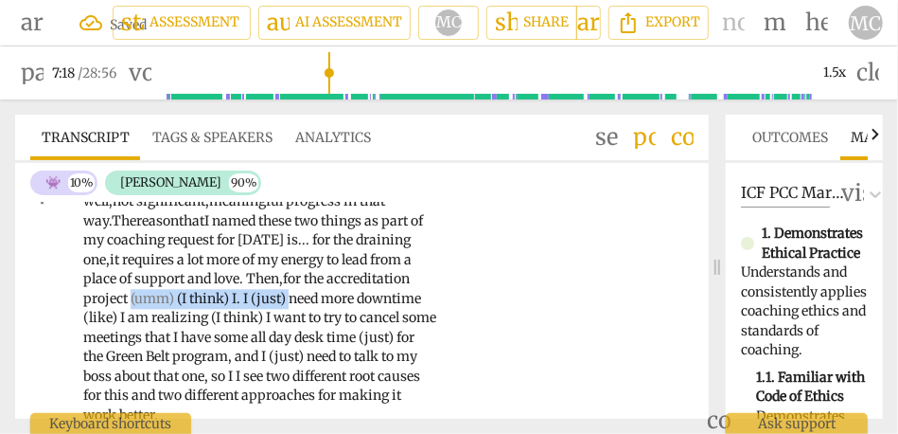
drag, startPoint x: 245, startPoint y: 317, endPoint x: 79, endPoint y: 320, distance: 166.6
click at [79, 320] on div "AN play_arrow pause 05:08 + Add competency keyboard_arrow_right Oh . I agree . …" at bounding box center [362, 176] width 694 height 512
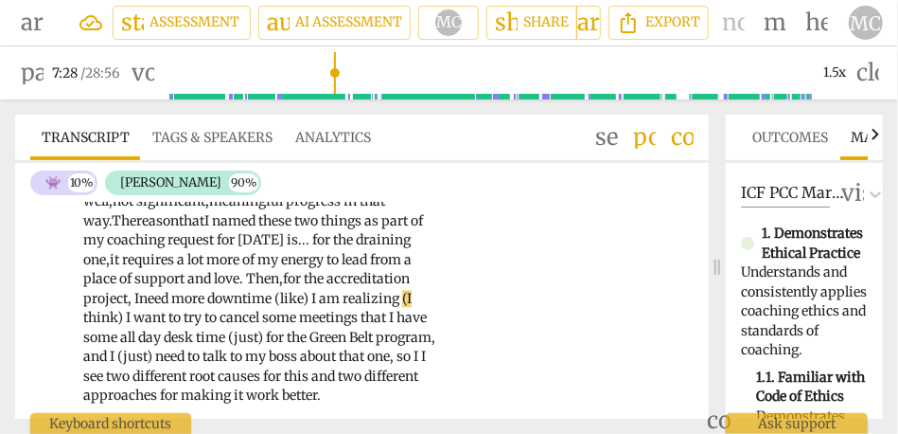
click at [275, 307] on span "(like)" at bounding box center [293, 298] width 37 height 17
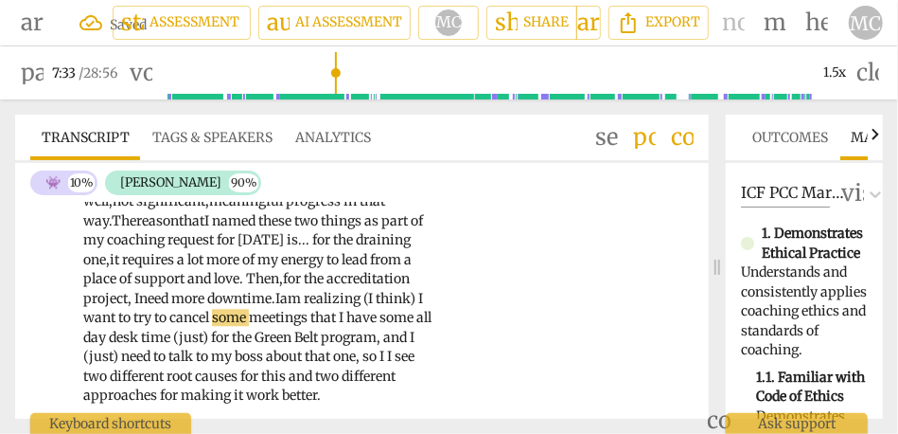
click at [212, 326] on span "some" at bounding box center [230, 317] width 37 height 17
click at [207, 307] on span "downtime." at bounding box center [241, 298] width 68 height 17
drag, startPoint x: 379, startPoint y: 313, endPoint x: 319, endPoint y: 314, distance: 59.7
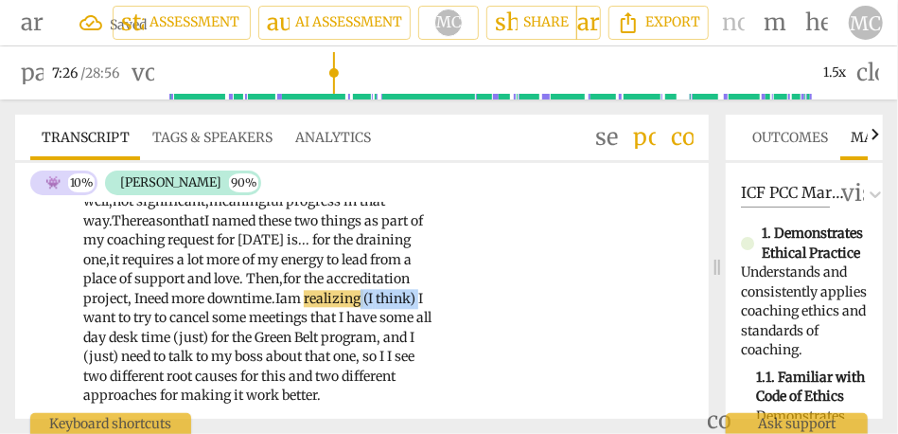
click at [319, 314] on p "Oh . I agree . I definitely agree . It makes me feel think that I have to look …" at bounding box center [260, 181] width 354 height 447
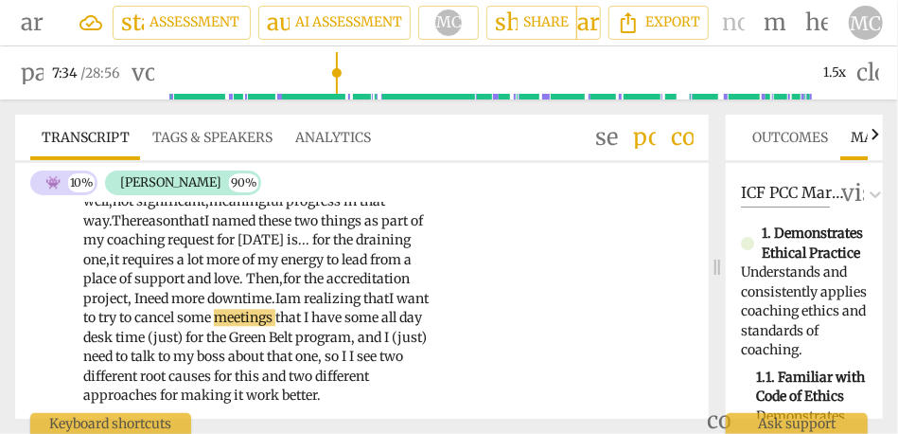
click at [389, 307] on span "I" at bounding box center [393, 298] width 8 height 17
click at [214, 326] on span "meetings" at bounding box center [245, 317] width 62 height 17
click at [217, 326] on span "meetings" at bounding box center [245, 317] width 62 height 17
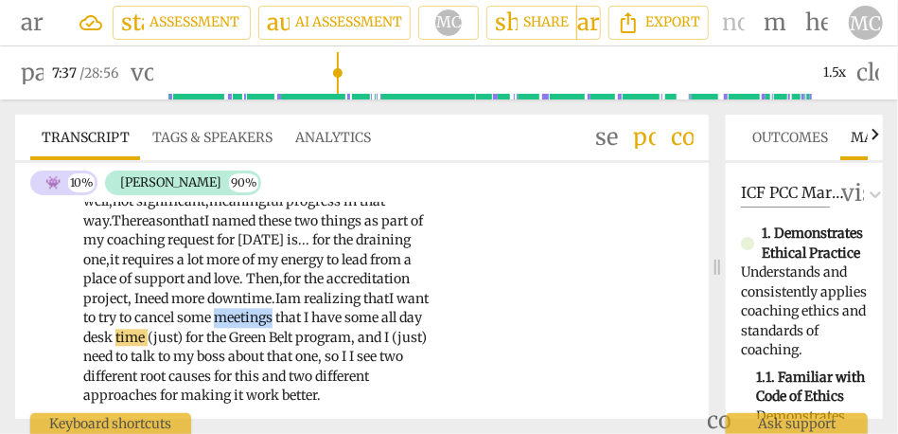
click at [217, 326] on span "meetings" at bounding box center [245, 317] width 62 height 17
click at [233, 326] on span "meetings" at bounding box center [245, 317] width 62 height 17
click at [392, 326] on span "all" at bounding box center [401, 317] width 18 height 17
click at [179, 346] on span "(just)" at bounding box center [167, 337] width 38 height 17
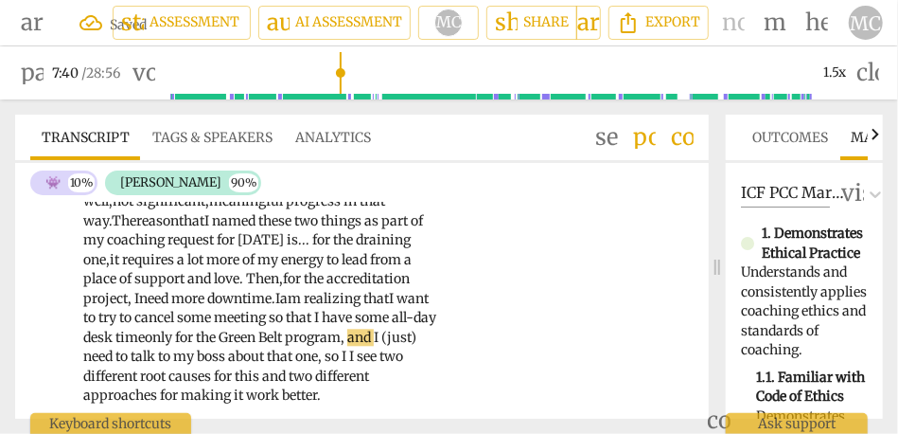
scroll to position [1764, 0]
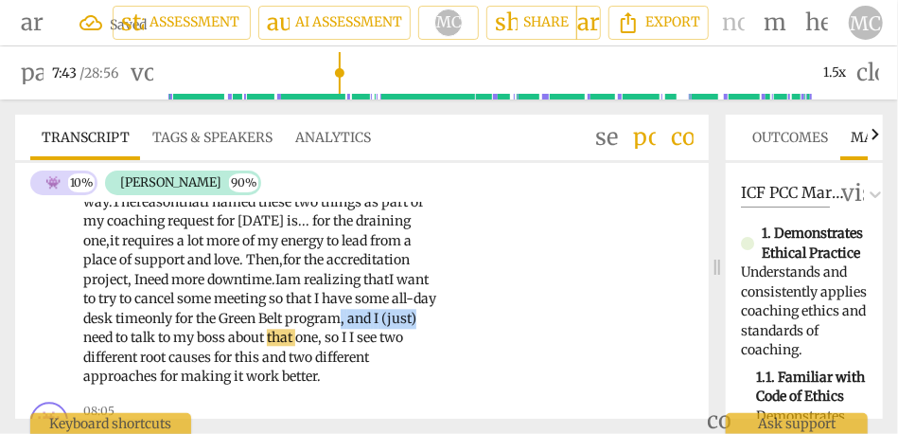
drag, startPoint x: 351, startPoint y: 340, endPoint x: 450, endPoint y: 340, distance: 98.5
click at [450, 340] on div "AN play_arrow pause 05:08 + Add competency keyboard_arrow_right Oh . I agree . …" at bounding box center [362, 147] width 694 height 493
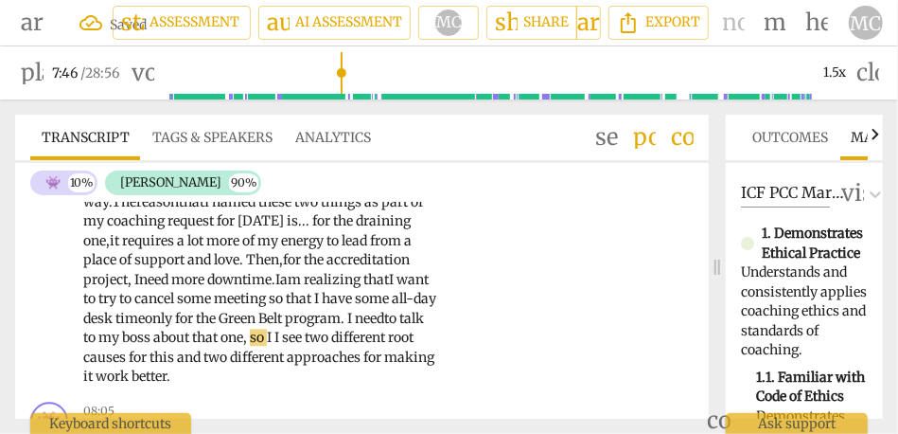
click at [384, 327] on span "need" at bounding box center [369, 318] width 29 height 17
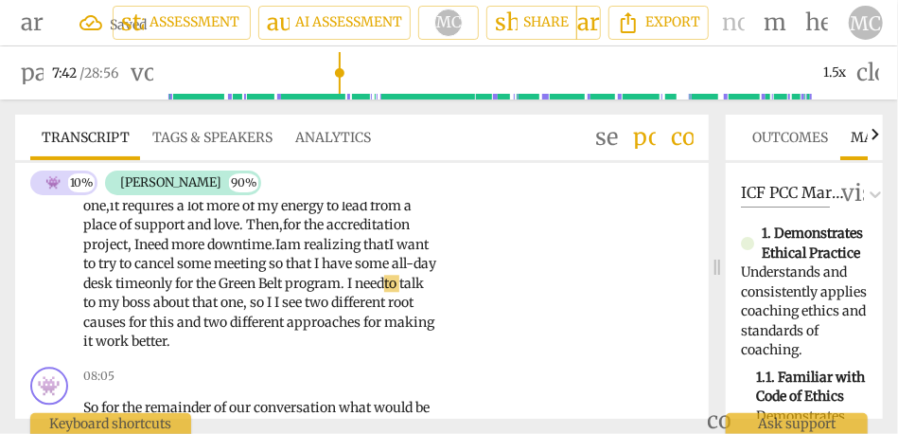
scroll to position [1803, 0]
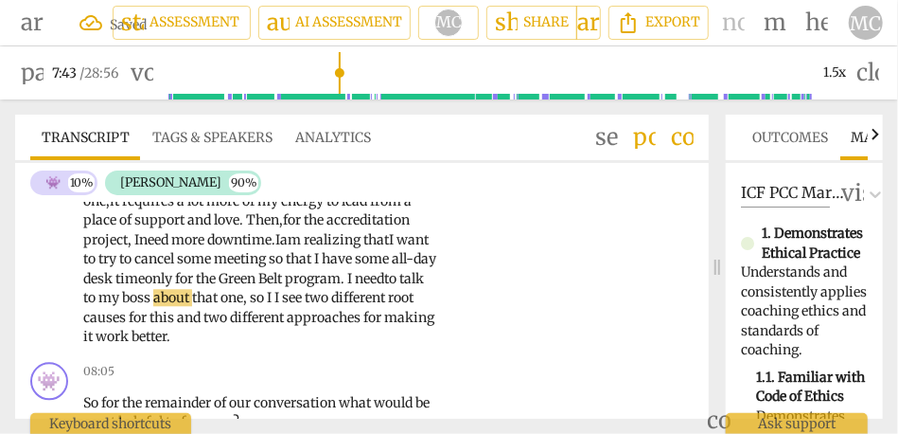
click at [275, 306] on span "I" at bounding box center [271, 297] width 8 height 17
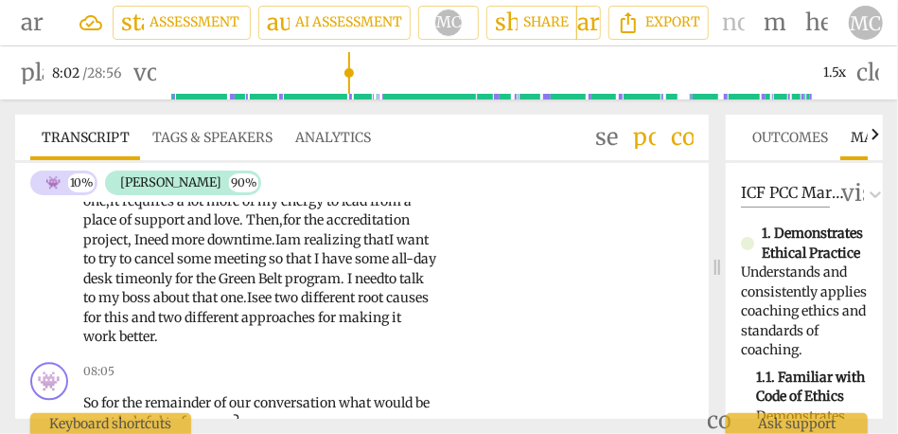
click at [154, 345] on span "better" at bounding box center [136, 336] width 35 height 17
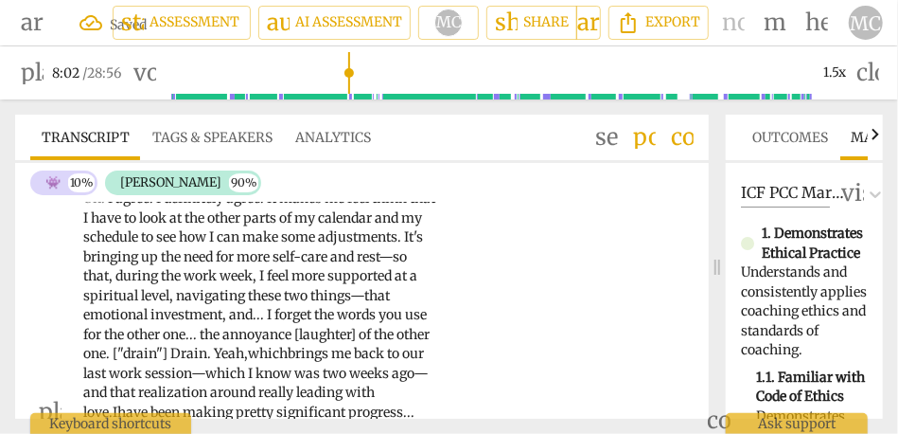
scroll to position [1357, 0]
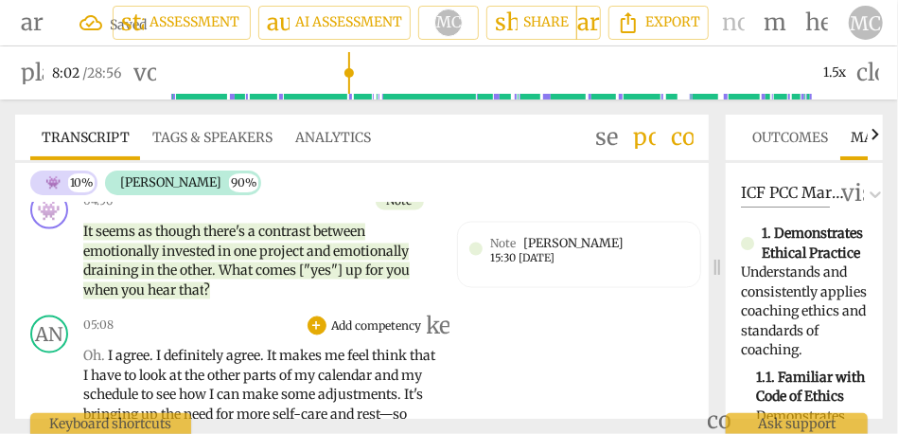
click at [337, 318] on p "Add competency" at bounding box center [377, 326] width 94 height 17
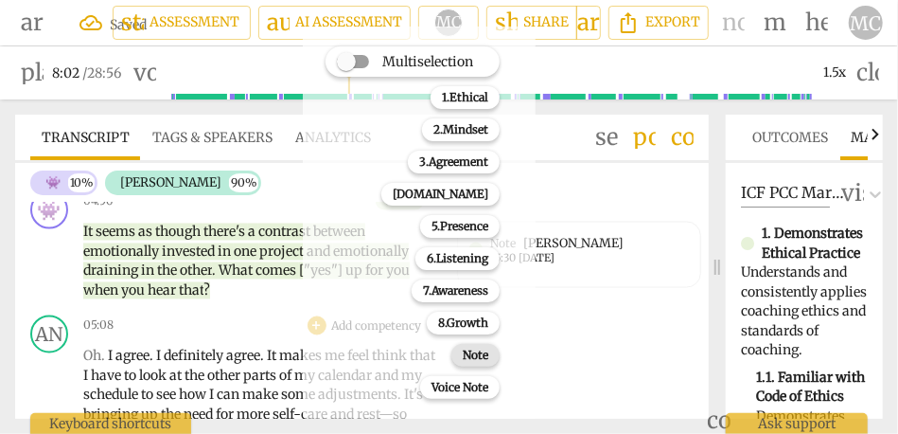
click at [474, 360] on b "Note" at bounding box center [476, 355] width 26 height 23
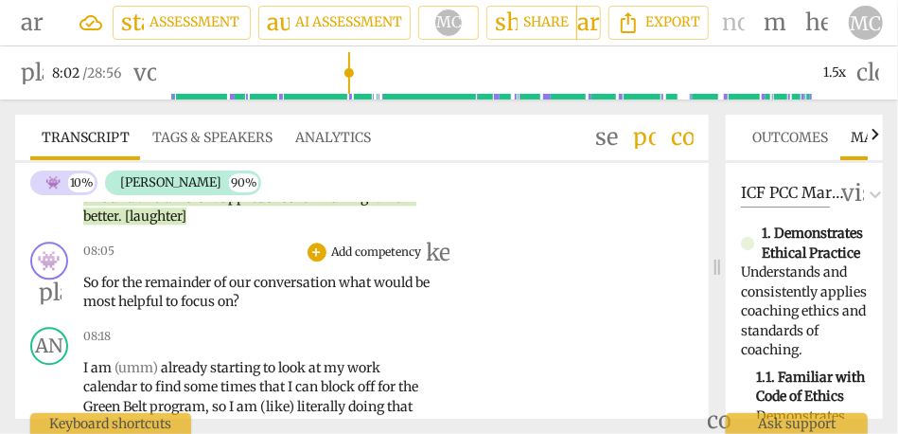
scroll to position [1907, 0]
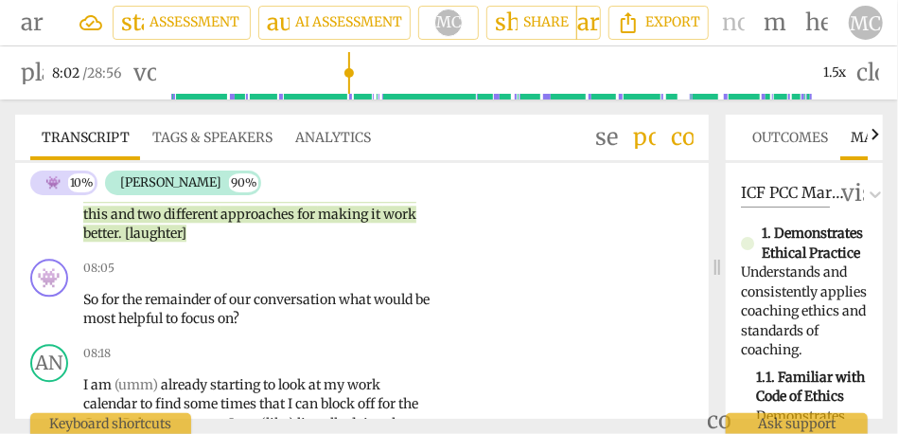
click at [155, 243] on p "Oh . I agree . I definitely agree . It makes me feel think that I have to look …" at bounding box center [260, 19] width 354 height 447
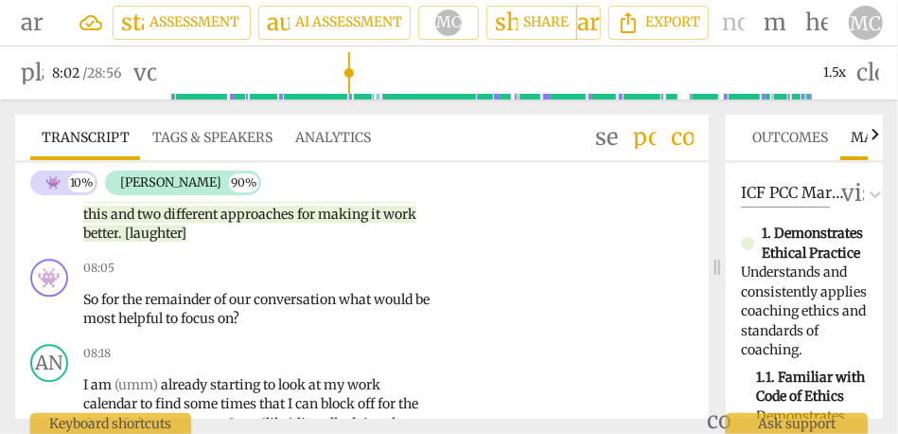
click at [155, 243] on p "Oh . I agree . I definitely agree . It makes me feel think that I have to look …" at bounding box center [260, 19] width 354 height 447
click at [146, 243] on p "Oh . I agree . I definitely agree . It makes me feel think that I have to look …" at bounding box center [260, 19] width 354 height 447
click at [133, 241] on span "[laughter]" at bounding box center [156, 232] width 62 height 17
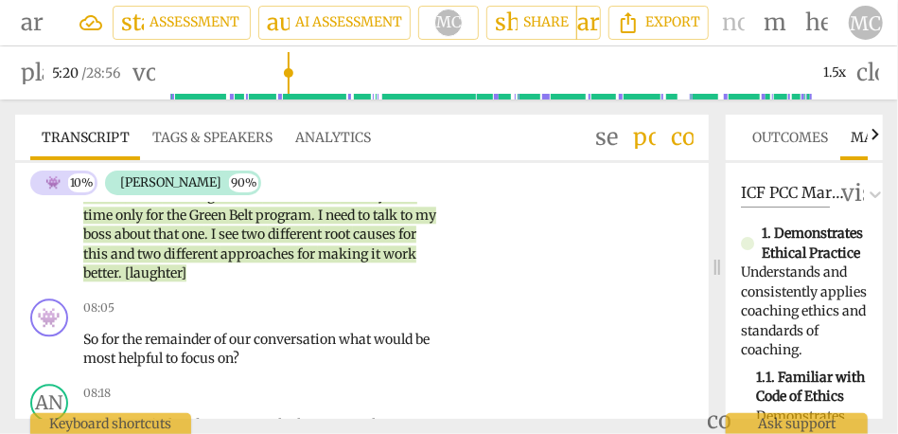
scroll to position [1856, 0]
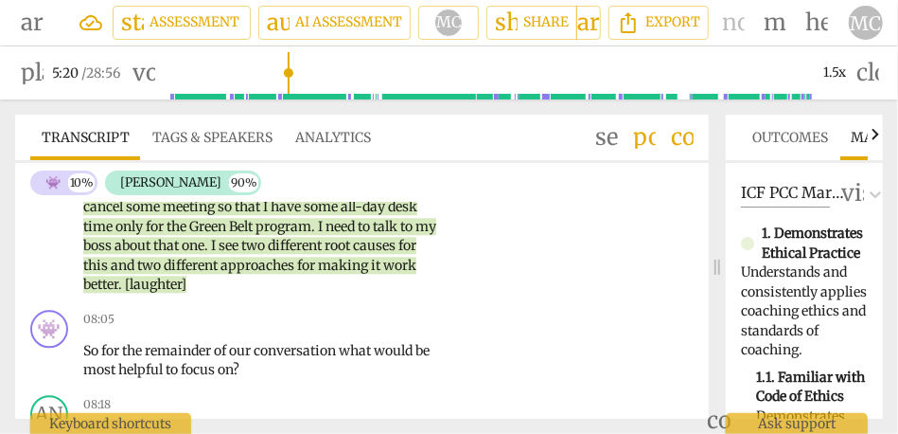
click at [115, 294] on p "Oh . I agree . I definitely agree . It makes me feel think that I have to look …" at bounding box center [260, 71] width 354 height 447
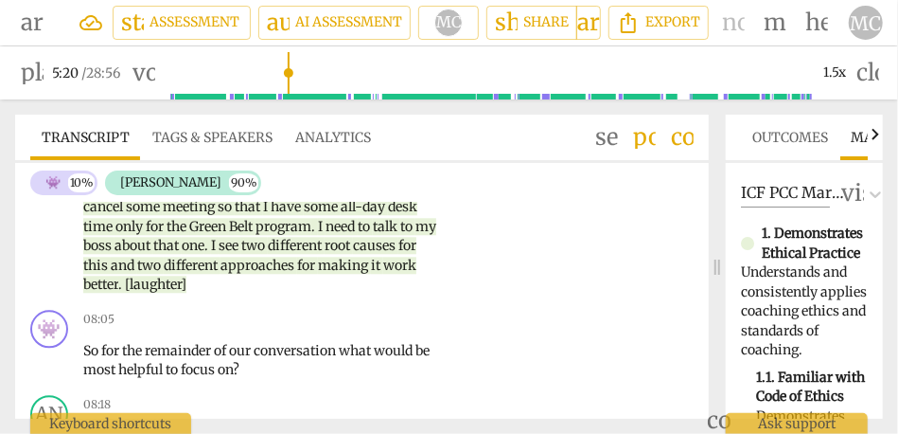
click at [388, 292] on p "Oh . I agree . I definitely agree . It makes me feel think that I have to look …" at bounding box center [260, 71] width 354 height 447
click at [118, 281] on span "better" at bounding box center [100, 283] width 35 height 17
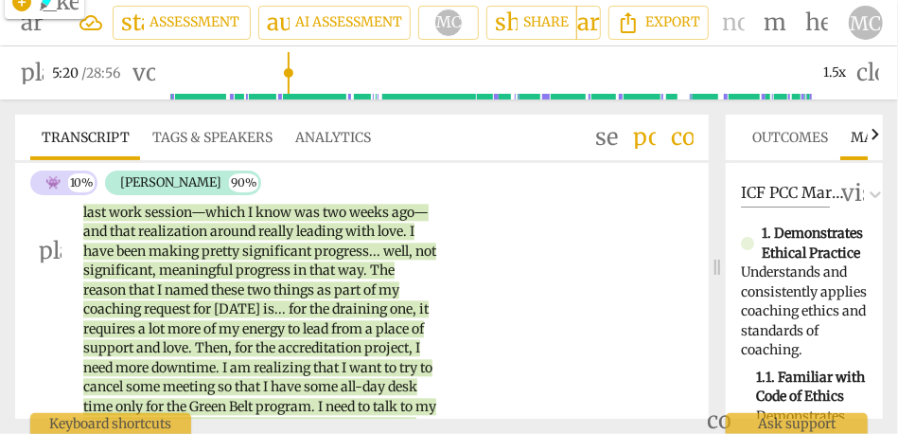
scroll to position [1703, 0]
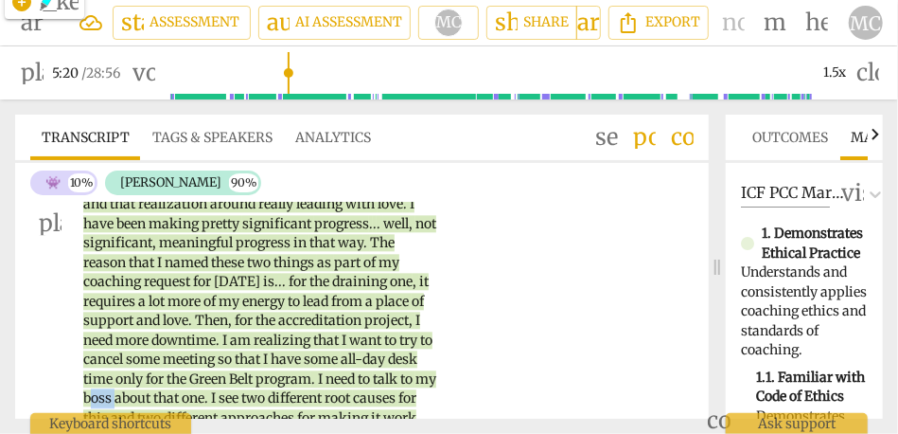
drag, startPoint x: 346, startPoint y: 399, endPoint x: 371, endPoint y: 399, distance: 25.6
click at [115, 399] on span "boss" at bounding box center [98, 397] width 31 height 17
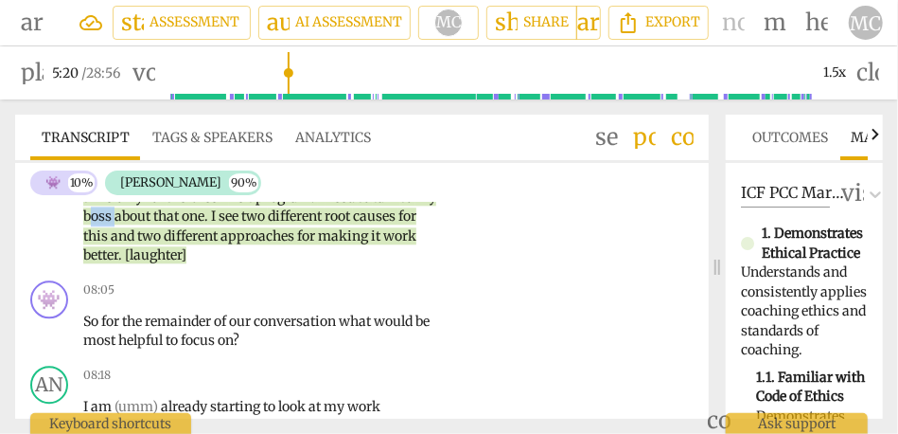
scroll to position [1886, 0]
drag, startPoint x: 303, startPoint y: 259, endPoint x: 371, endPoint y: 258, distance: 68.2
click at [371, 258] on p "Oh . I agree . I definitely agree . It makes me feel think that I have to look …" at bounding box center [260, 40] width 354 height 447
click at [118, 258] on span "better" at bounding box center [100, 253] width 35 height 17
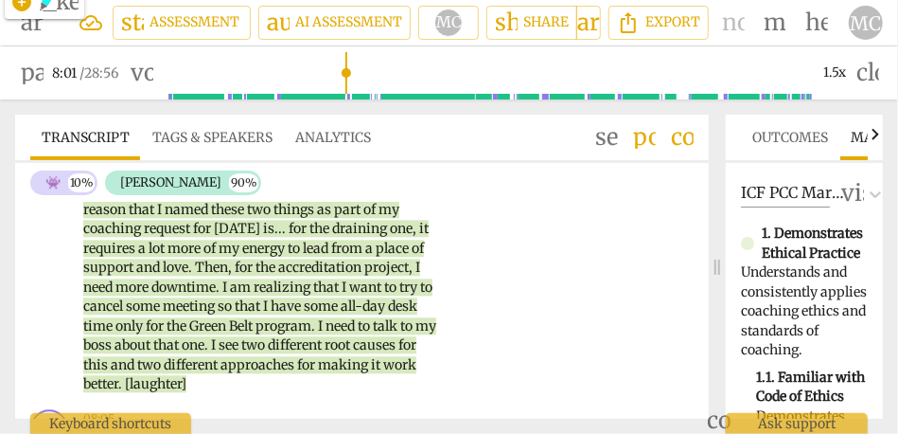
scroll to position [1755, 0]
type input "484"
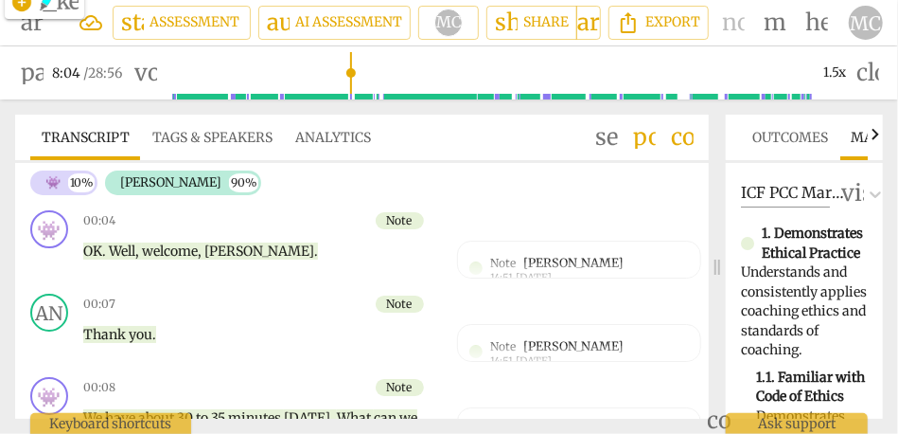
scroll to position [1863, 0]
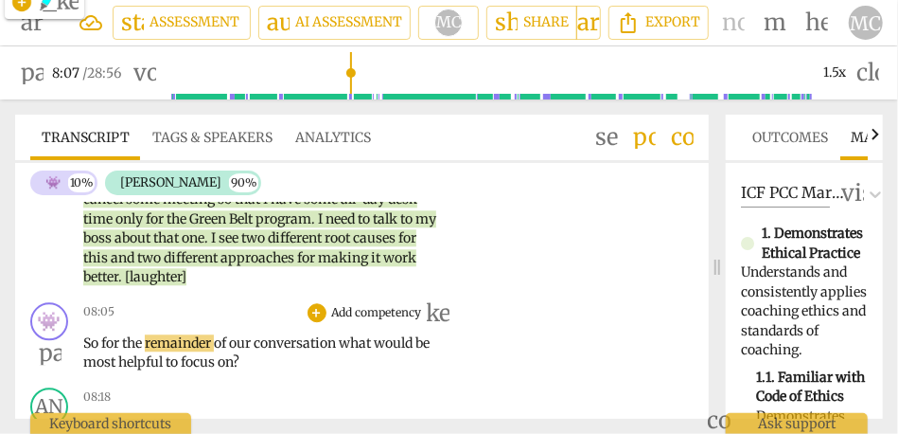
click at [105, 351] on span "for" at bounding box center [111, 342] width 21 height 17
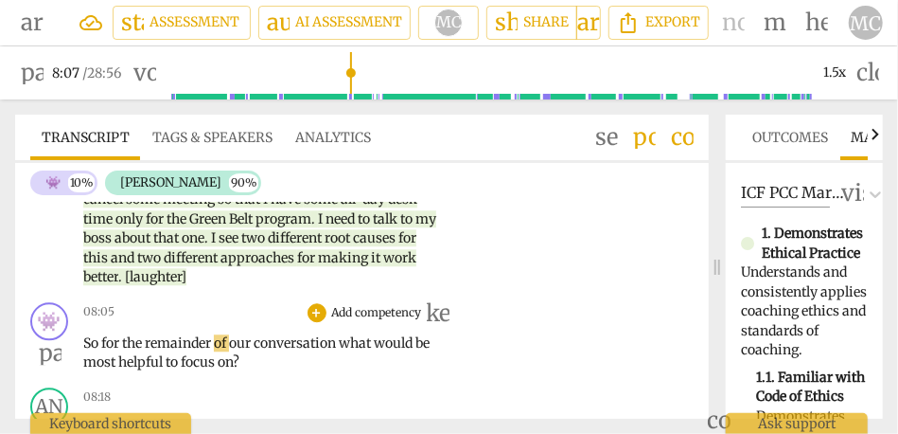
type input "488"
click at [130, 351] on span "the" at bounding box center [118, 342] width 23 height 17
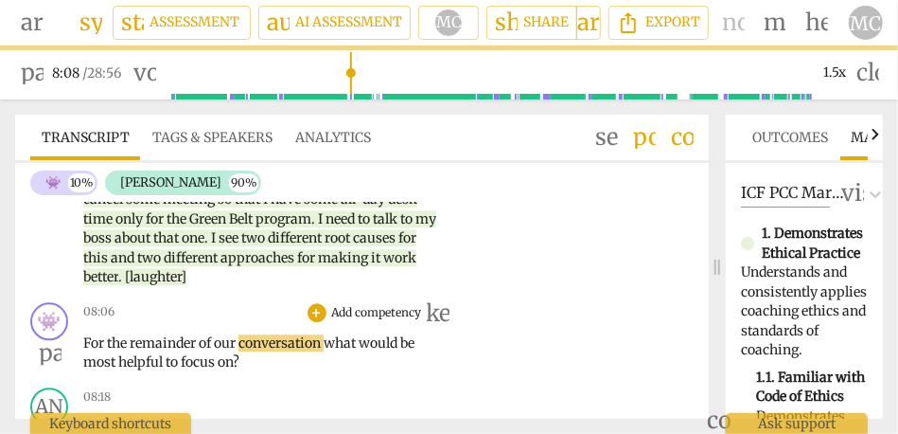
click at [329, 351] on span "what" at bounding box center [341, 342] width 35 height 17
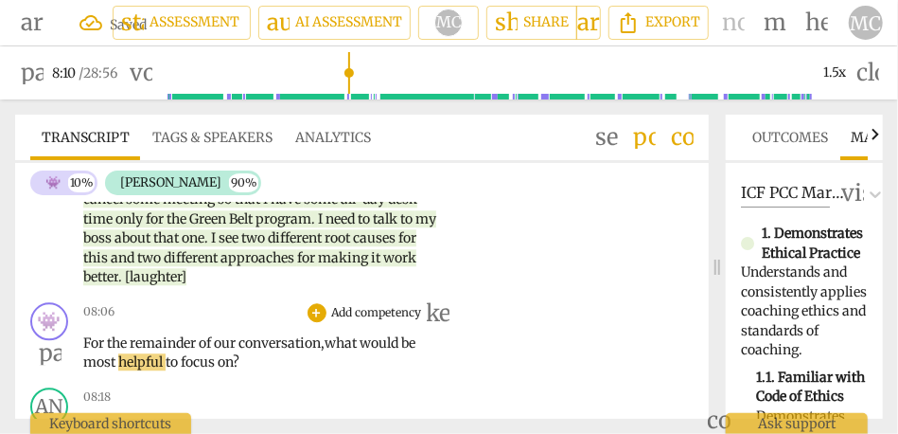
click at [365, 345] on div "08:06 + Add competency keyboard_arrow_right For the remainder of our conversati…" at bounding box center [265, 337] width 365 height 70
click at [374, 321] on p "Add competency" at bounding box center [377, 312] width 94 height 17
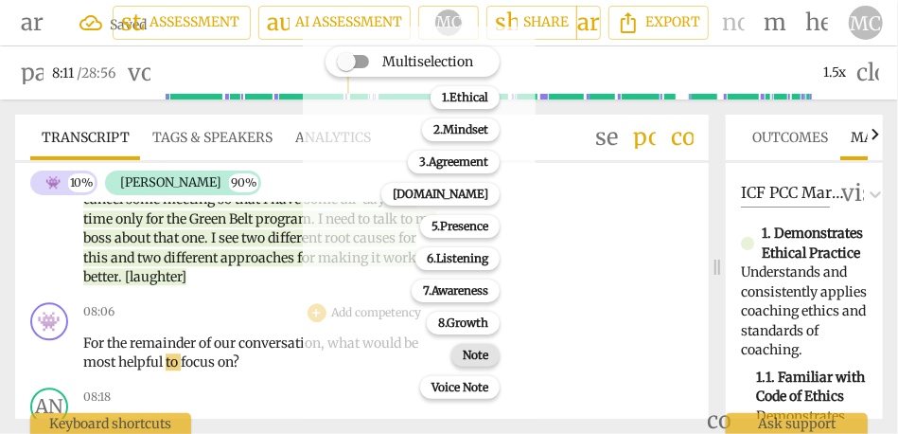
click at [471, 364] on b "Note" at bounding box center [476, 355] width 26 height 23
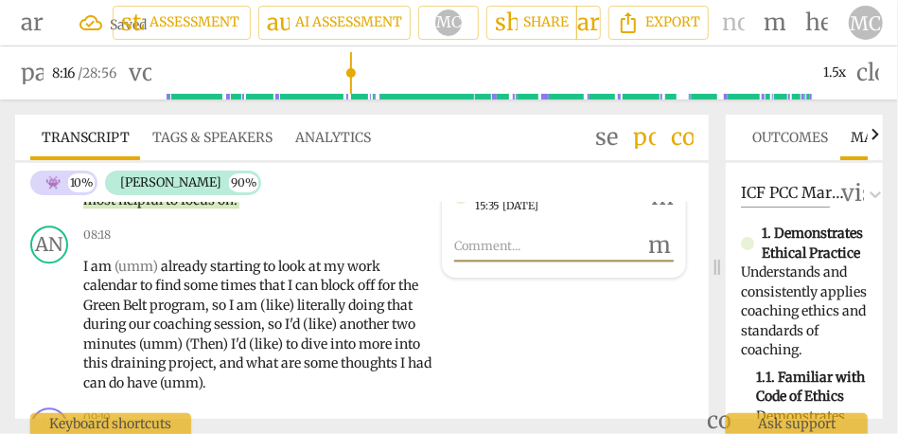
scroll to position [2019, 0]
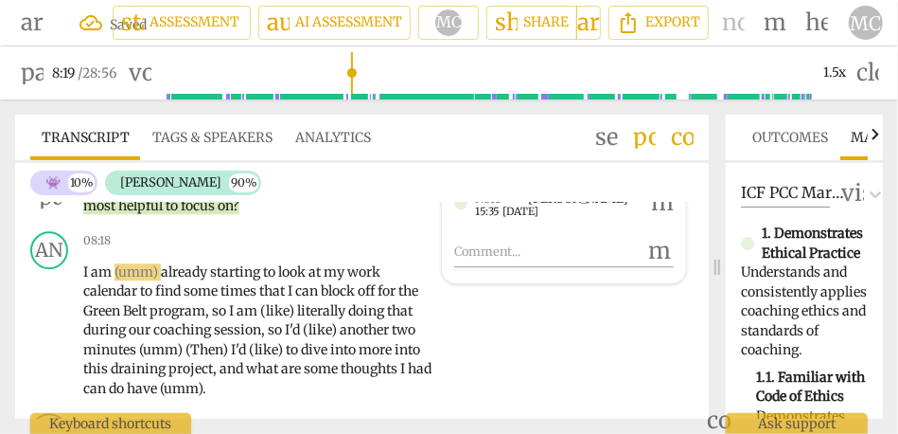
click at [215, 214] on span "focus" at bounding box center [199, 205] width 37 height 17
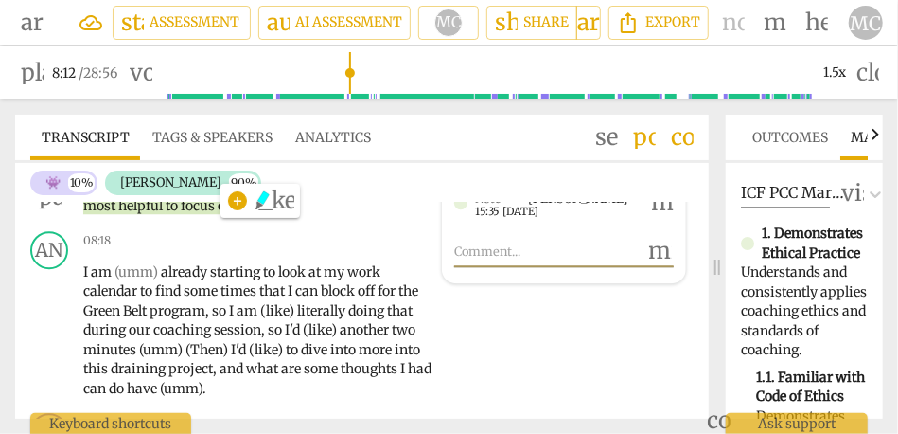
type input "493"
drag, startPoint x: 257, startPoint y: 232, endPoint x: 234, endPoint y: 232, distance: 22.7
click at [234, 216] on p "For the remainder of our conversation , what would be most helpful to focus on ?" at bounding box center [260, 196] width 354 height 39
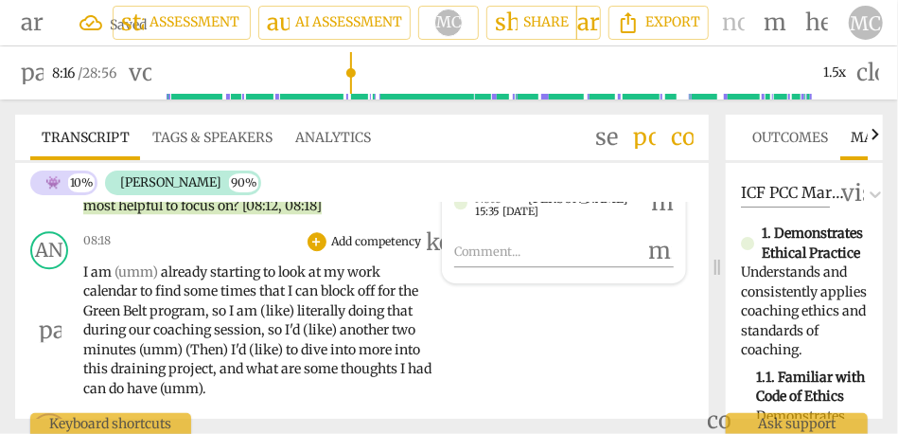
click at [161, 280] on span "already" at bounding box center [185, 271] width 49 height 17
type input "497"
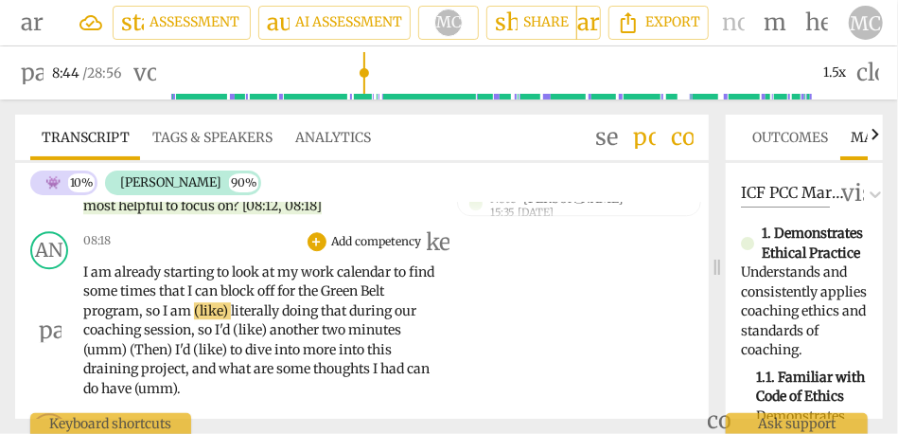
click at [162, 319] on span "so" at bounding box center [154, 310] width 17 height 17
click at [208, 319] on span "(like)" at bounding box center [189, 310] width 37 height 17
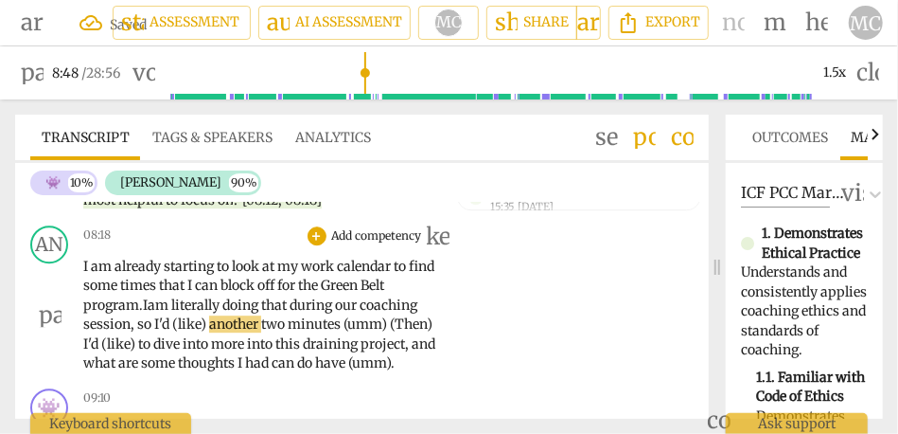
scroll to position [2028, 0]
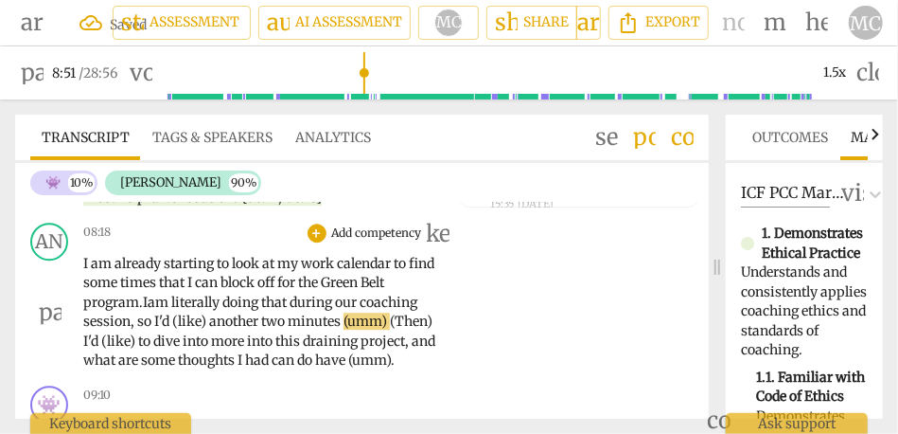
click at [159, 329] on span "I'd" at bounding box center [163, 320] width 18 height 17
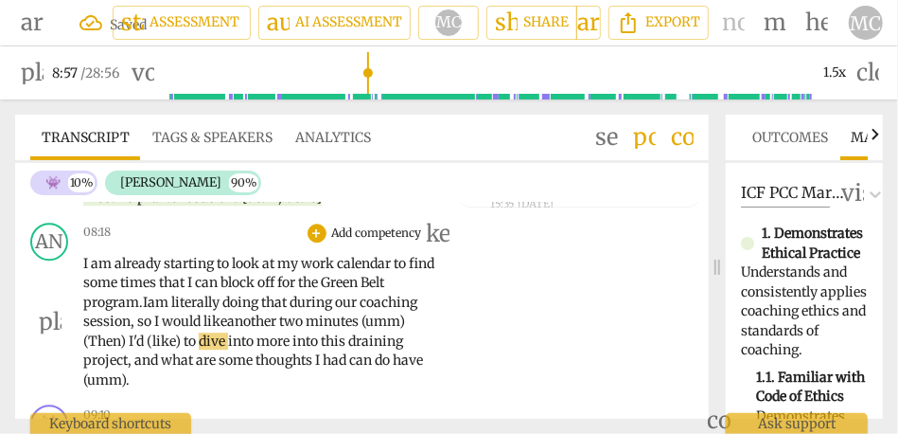
click at [367, 329] on span "(umm)" at bounding box center [384, 320] width 44 height 17
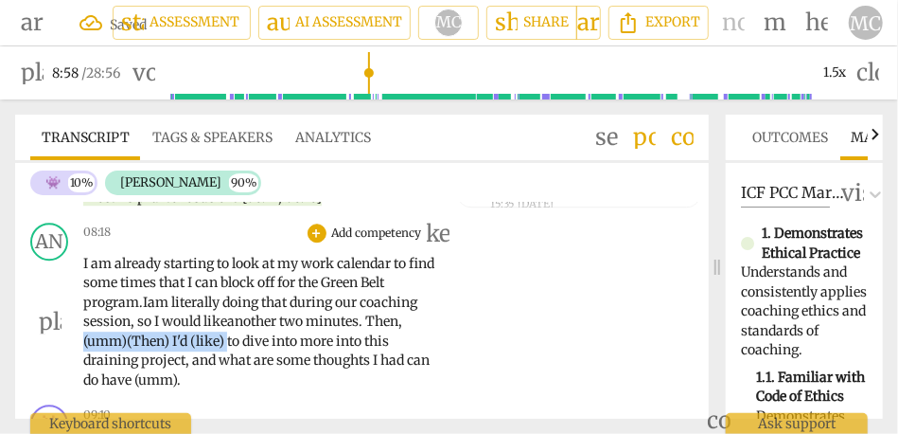
click at [227, 349] on span "(like)" at bounding box center [208, 340] width 37 height 17
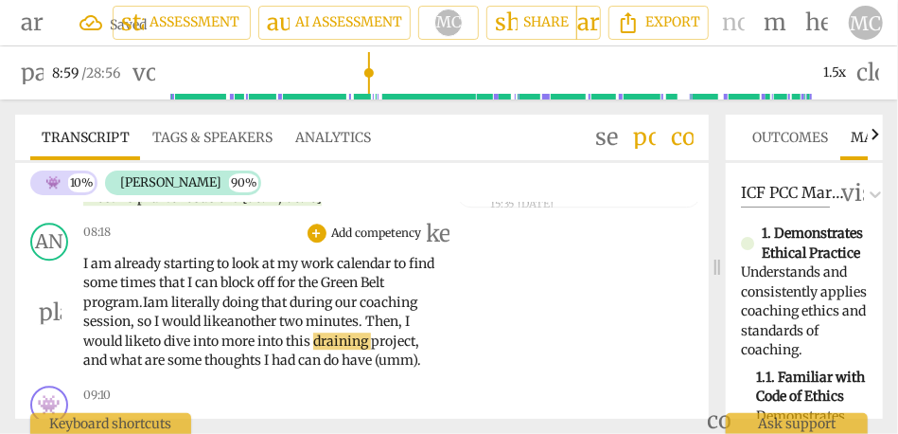
scroll to position [2059, 0]
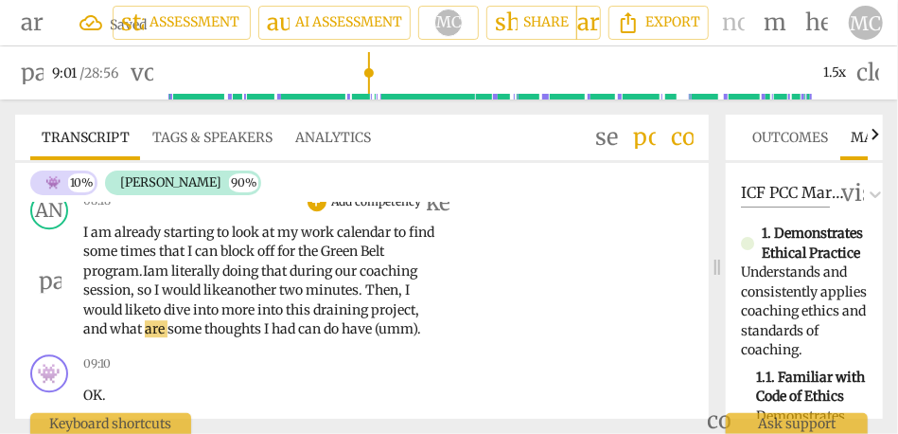
click at [419, 318] on span "," at bounding box center [418, 309] width 4 height 17
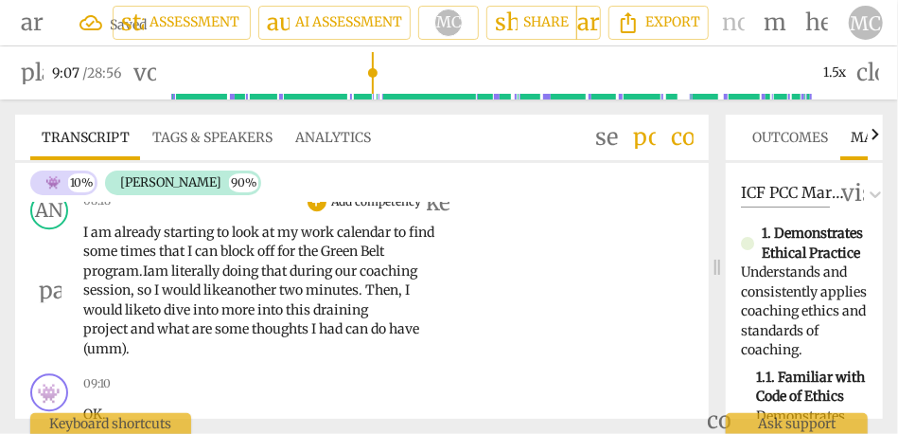
click at [219, 337] on span "some" at bounding box center [233, 328] width 37 height 17
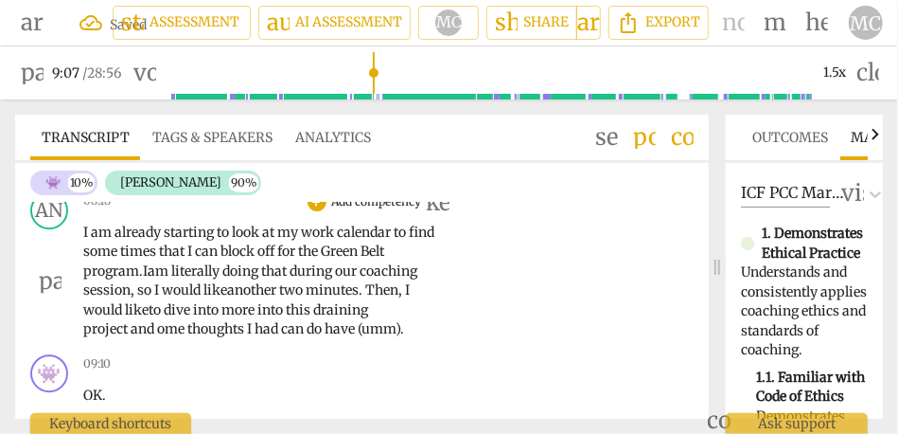
click at [124, 338] on p "I am already starting to look at my work calendar to find some times that I can…" at bounding box center [260, 280] width 354 height 116
click at [129, 337] on span at bounding box center [129, 328] width 3 height 17
click at [176, 337] on span "ome" at bounding box center [172, 328] width 30 height 17
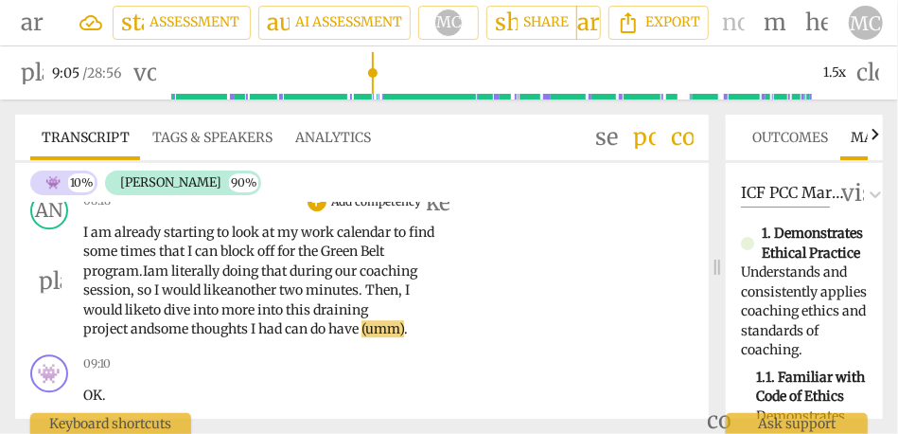
click at [230, 337] on span "thoughts" at bounding box center [221, 328] width 60 height 17
click at [267, 337] on span "had" at bounding box center [271, 328] width 27 height 17
type input "543"
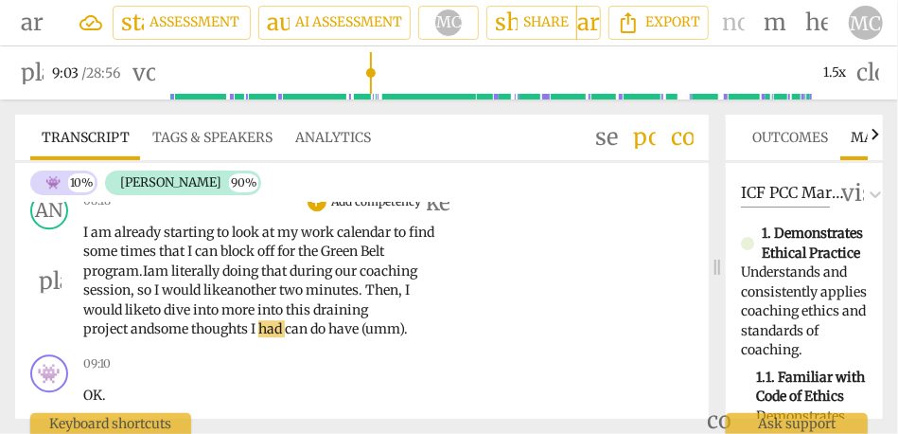
click at [294, 346] on div "AN play_arrow pause 08:18 + Add competency keyboard_arrow_right I am already st…" at bounding box center [362, 265] width 694 height 163
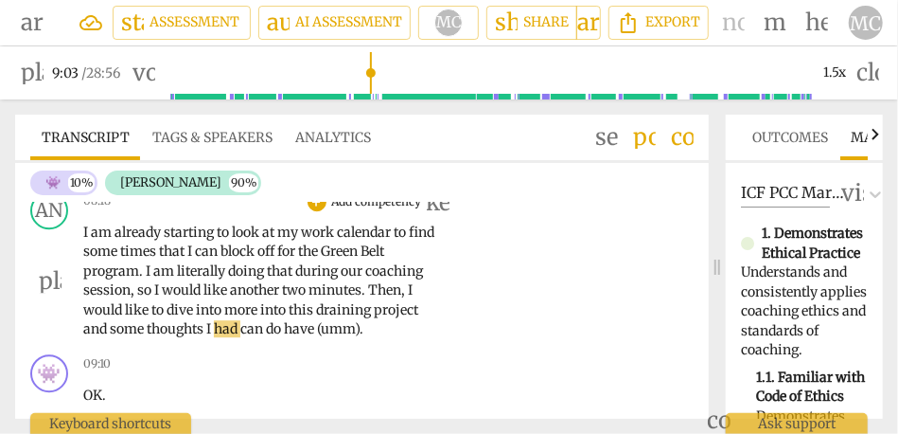
click at [247, 337] on span "can" at bounding box center [253, 328] width 26 height 17
click at [253, 337] on span "can" at bounding box center [262, 328] width 26 height 17
click at [301, 337] on span "have" at bounding box center [309, 328] width 33 height 17
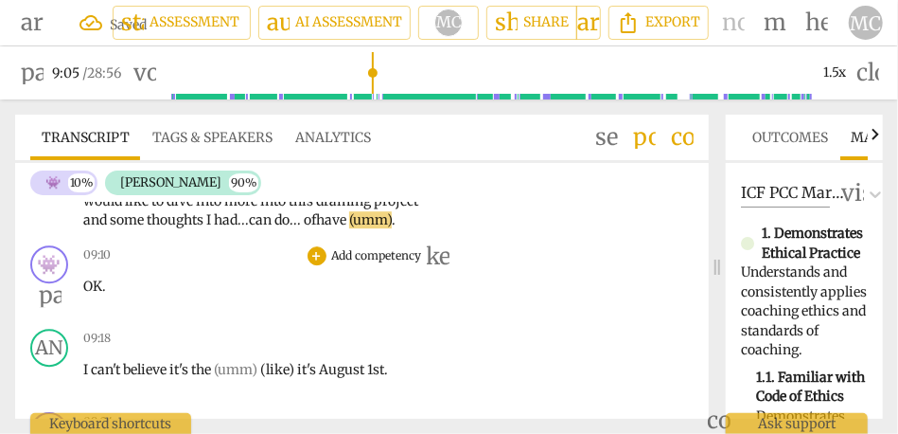
scroll to position [2199, 0]
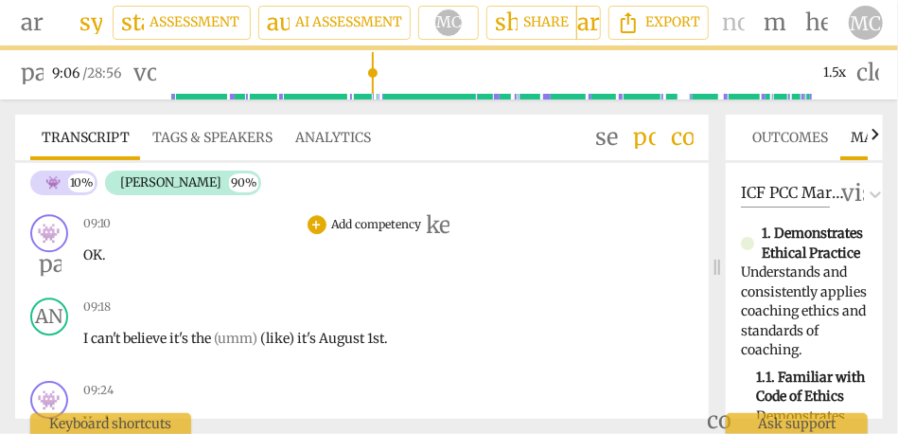
click at [81, 272] on div "play_arrow pause" at bounding box center [59, 264] width 48 height 25
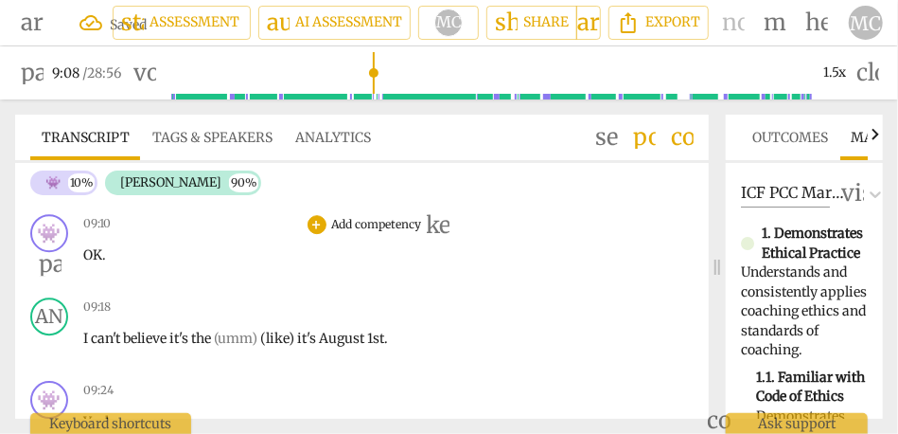
click at [86, 263] on span "OK" at bounding box center [92, 254] width 19 height 17
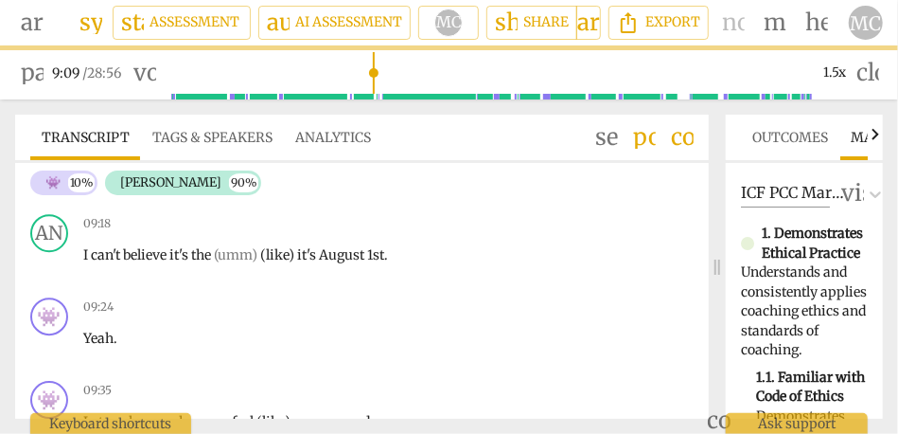
scroll to position [2116, 0]
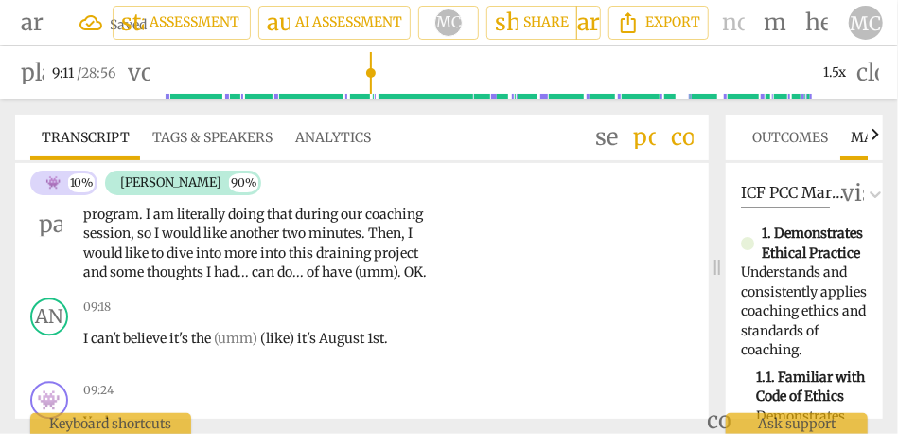
click at [407, 280] on span "OK" at bounding box center [413, 271] width 19 height 17
type input "552"
click at [321, 280] on span "of" at bounding box center [314, 271] width 15 height 17
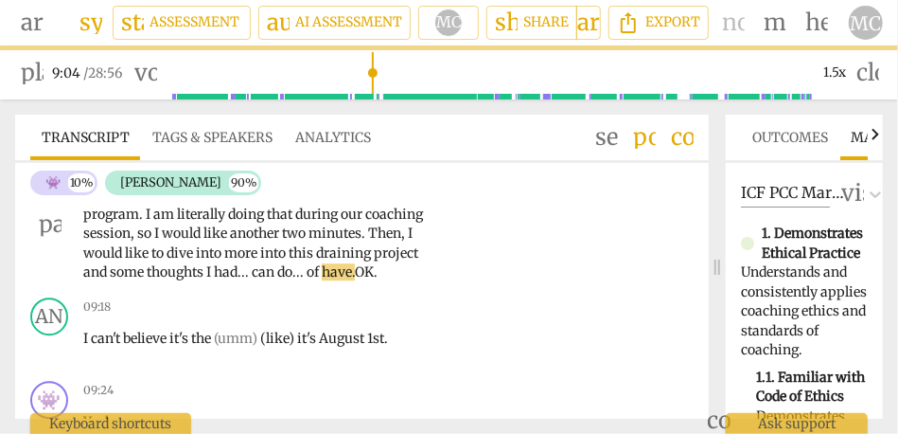
click at [355, 280] on span "have." at bounding box center [338, 271] width 33 height 17
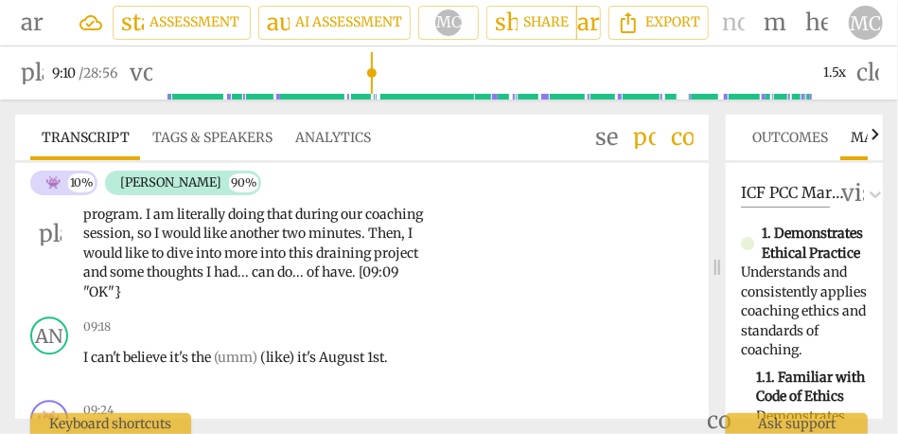
click at [365, 293] on span "have. [09:09 "" at bounding box center [240, 281] width 315 height 37
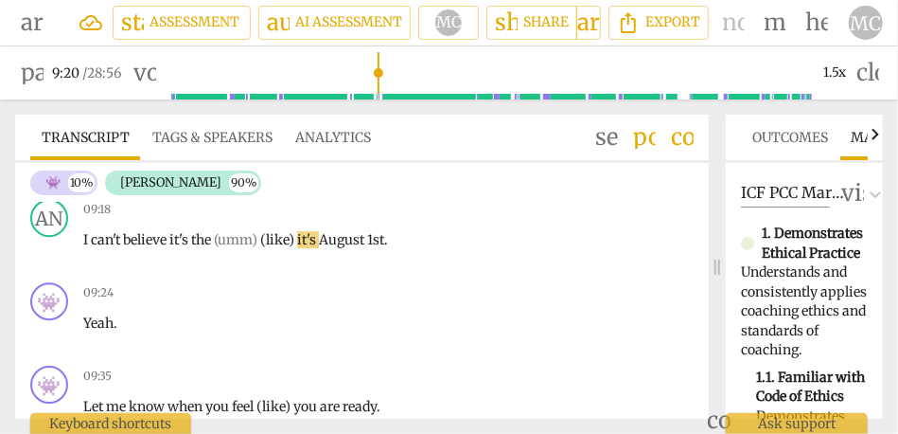
scroll to position [2098, 0]
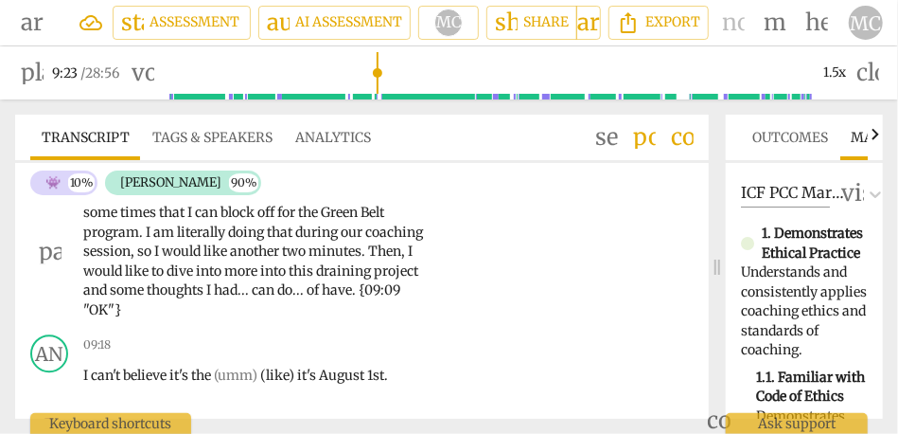
click at [245, 298] on span "." at bounding box center [243, 289] width 4 height 17
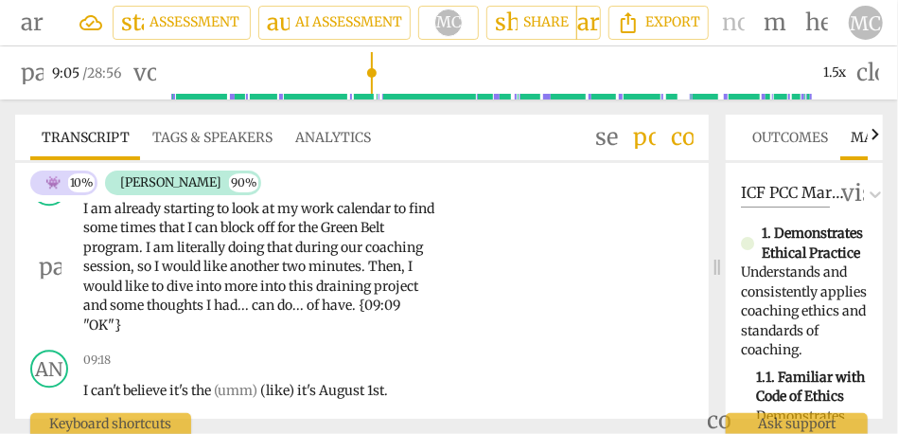
scroll to position [2091, 0]
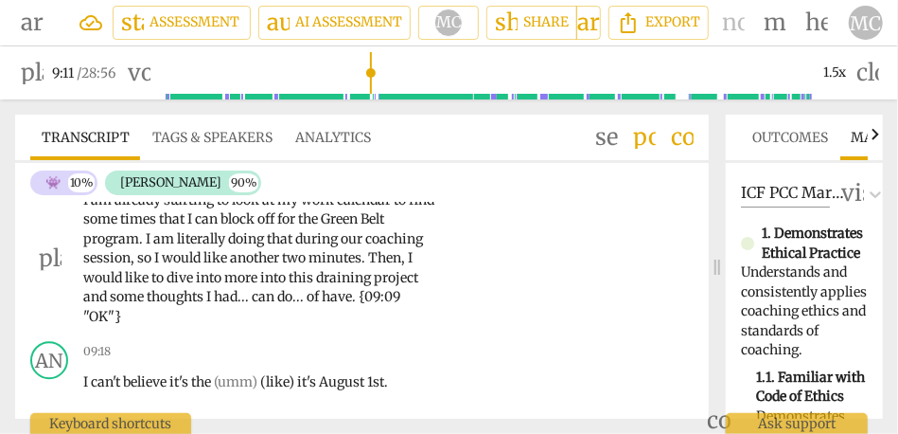
click at [400, 321] on span "have. {09:09 "" at bounding box center [241, 306] width 317 height 37
click at [146, 327] on p "I am already starting to look at my work calendar to find some times that I can…" at bounding box center [260, 258] width 354 height 136
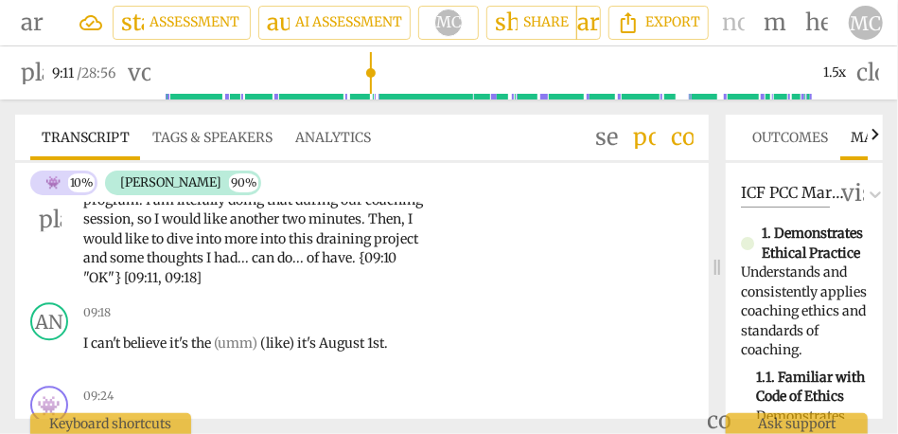
scroll to position [2129, 0]
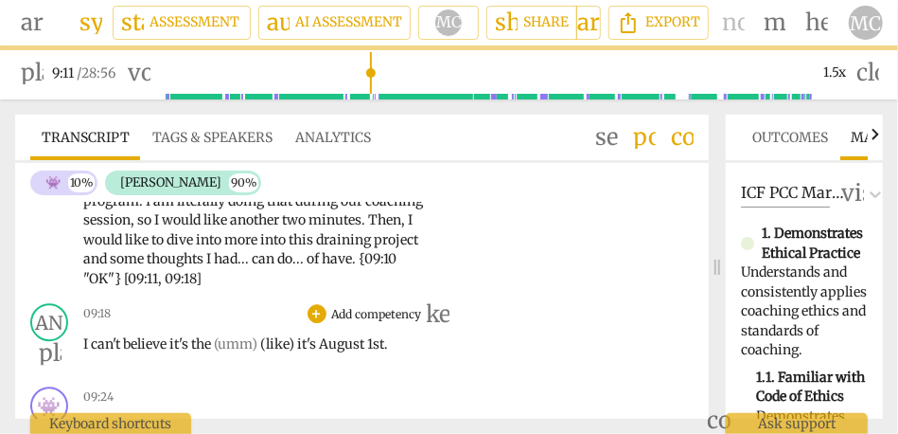
click at [83, 352] on span "I" at bounding box center [87, 343] width 8 height 17
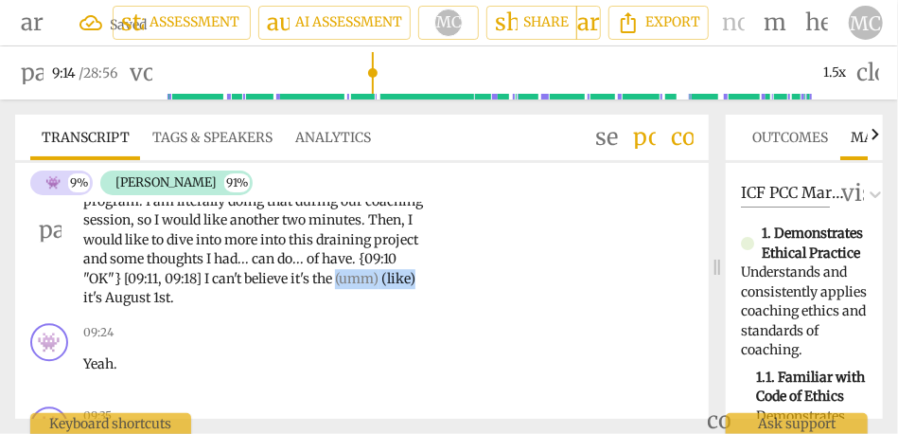
drag, startPoint x: 341, startPoint y: 296, endPoint x: 478, endPoint y: 292, distance: 137.4
click at [478, 292] on div "AN play_arrow pause 08:18 + Add competency keyboard_arrow_right I am already st…" at bounding box center [362, 215] width 694 height 202
type input "555"
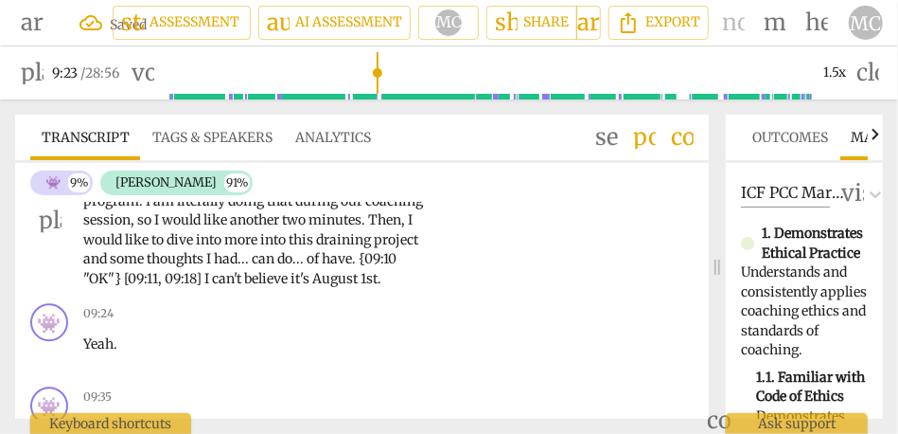
click at [376, 287] on span "1st" at bounding box center [369, 278] width 17 height 17
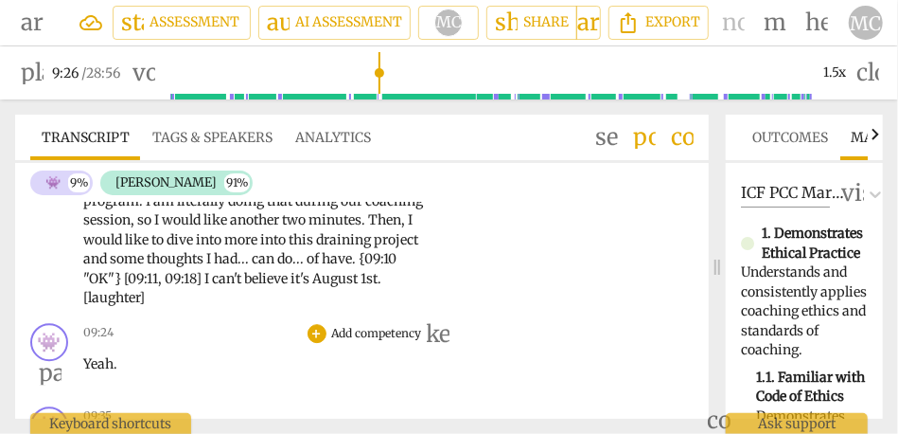
click at [91, 372] on span "Yeah" at bounding box center [98, 363] width 30 height 17
click at [89, 391] on div "09:24 + Add competency keyboard_arrow_right Yeah ." at bounding box center [265, 357] width 365 height 68
type input "564"
click at [90, 372] on span "Yeah" at bounding box center [98, 363] width 30 height 17
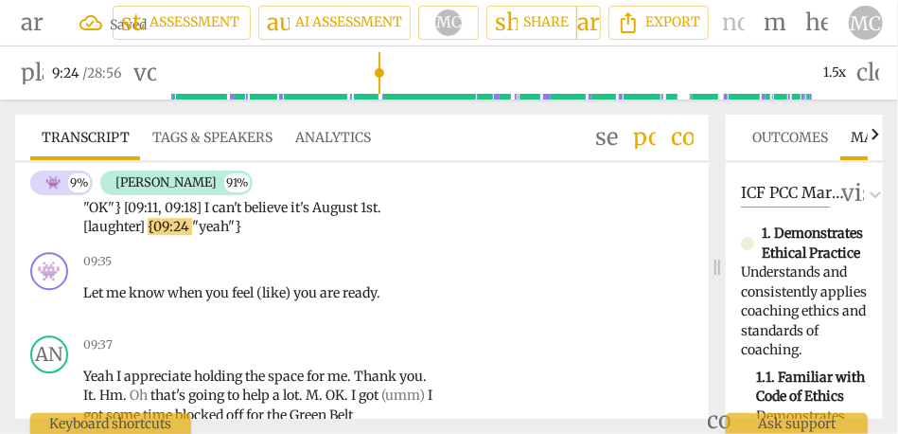
scroll to position [2197, 0]
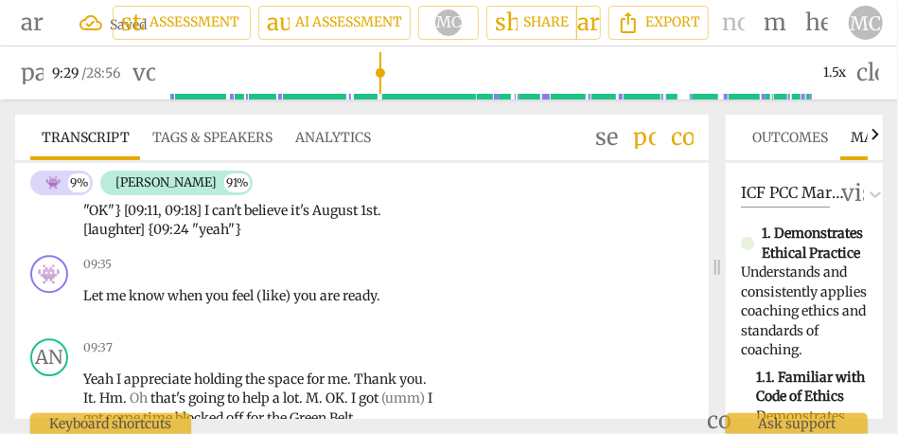
click at [106, 238] on span "[laughter]" at bounding box center [115, 229] width 64 height 17
click at [349, 219] on span "August" at bounding box center [336, 210] width 48 height 17
click at [250, 240] on p "I am already starting to look at my work calendar to find some times that I can…" at bounding box center [260, 161] width 354 height 155
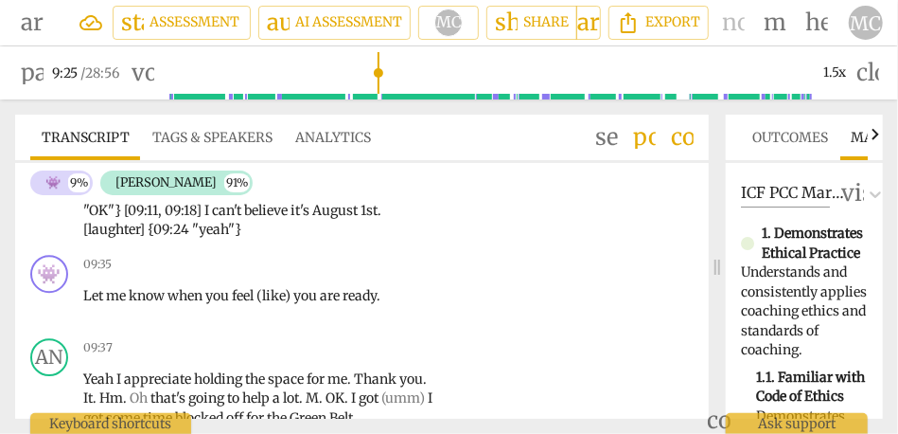
type input "566"
click at [262, 238] on span ""yeah"} [09:25," at bounding box center [238, 229] width 93 height 17
click at [292, 240] on p "I am already starting to look at my work calendar to find some times that I can…" at bounding box center [260, 161] width 354 height 155
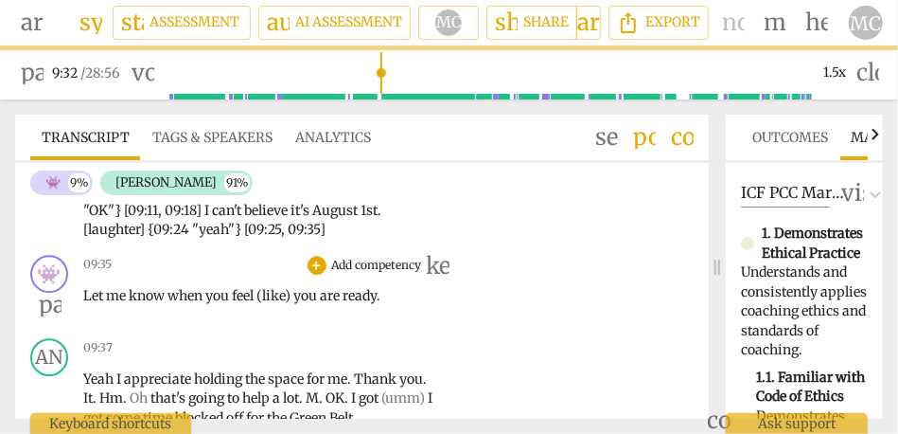
click at [293, 304] on span "(like)" at bounding box center [275, 295] width 37 height 17
type input "573"
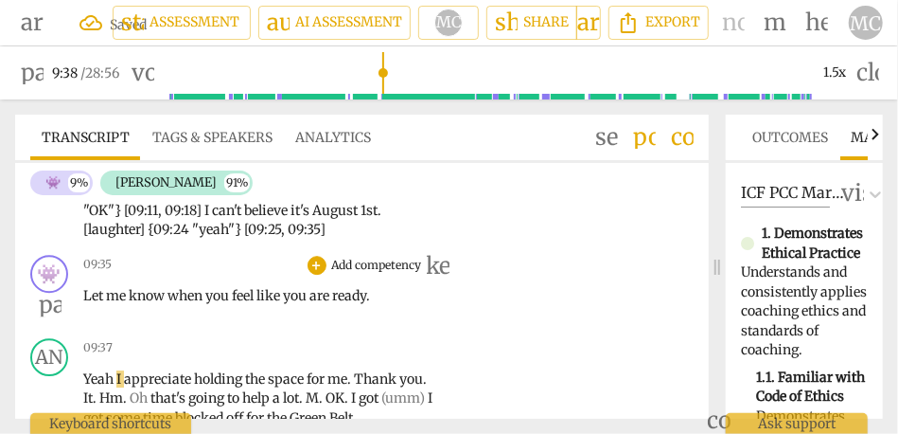
scroll to position [2253, 0]
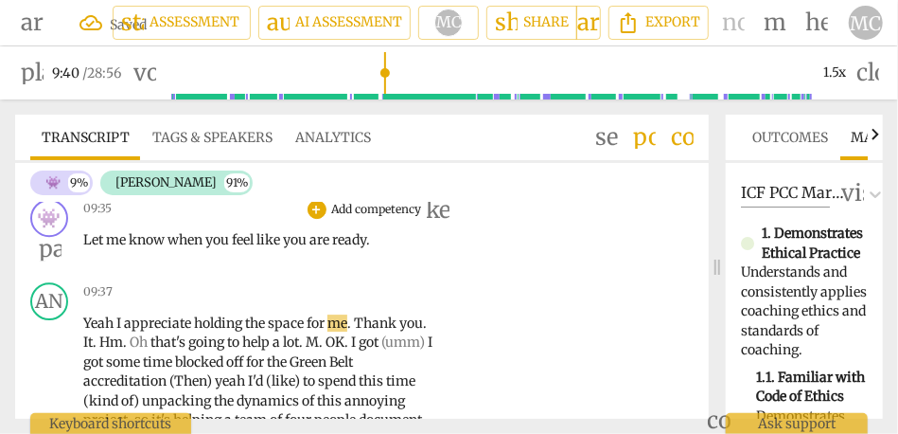
type input "580"
click at [385, 218] on p "Add competency" at bounding box center [377, 209] width 94 height 17
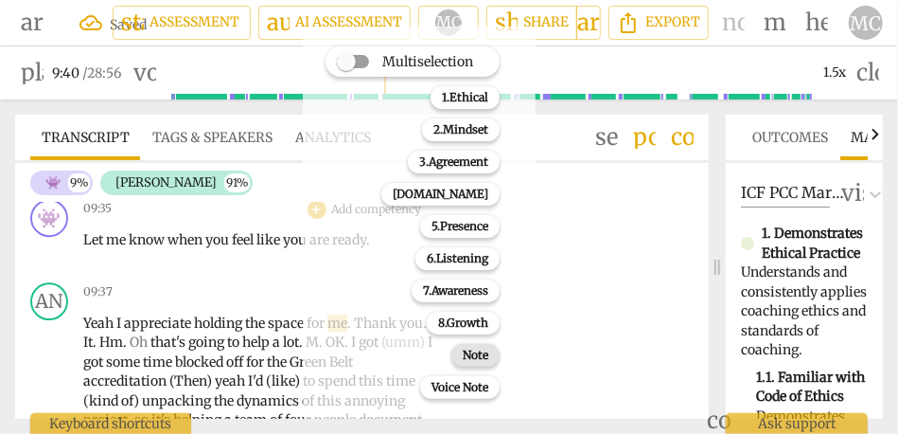
click at [486, 357] on b "Note" at bounding box center [476, 355] width 26 height 23
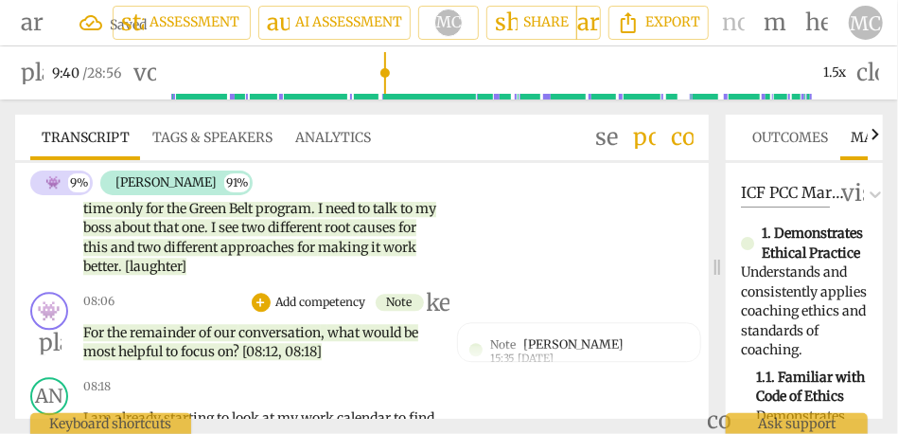
scroll to position [1946, 0]
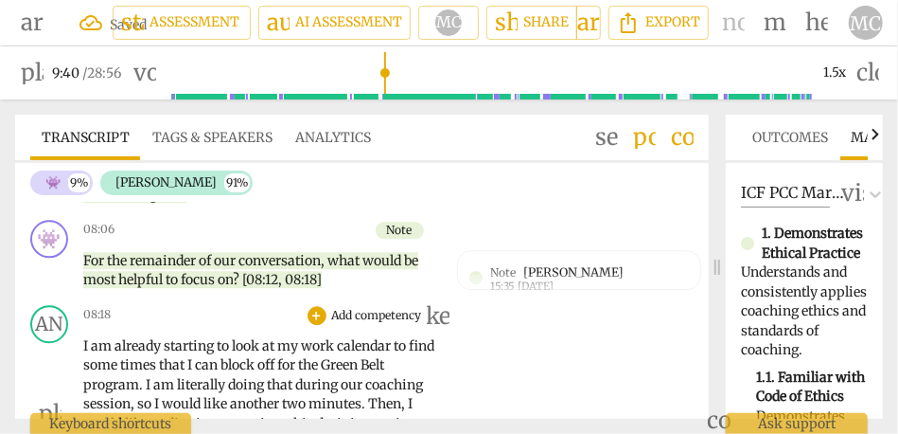
click at [381, 324] on p "Add competency" at bounding box center [377, 315] width 94 height 17
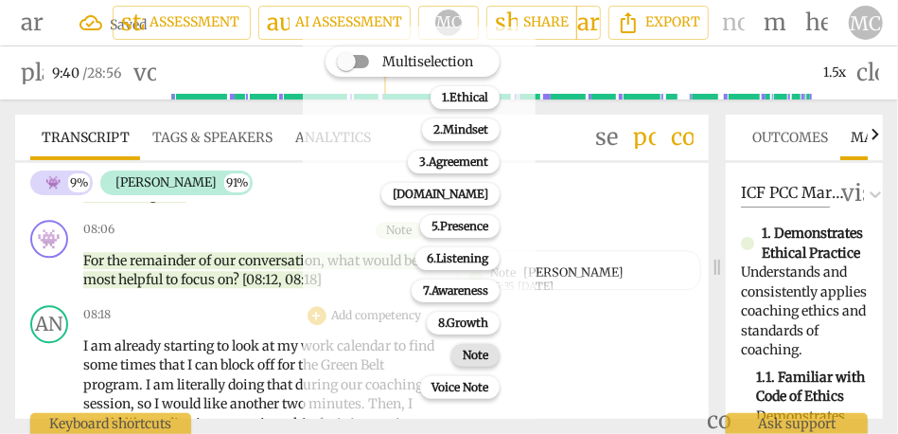
click at [475, 357] on b "Note" at bounding box center [476, 355] width 26 height 23
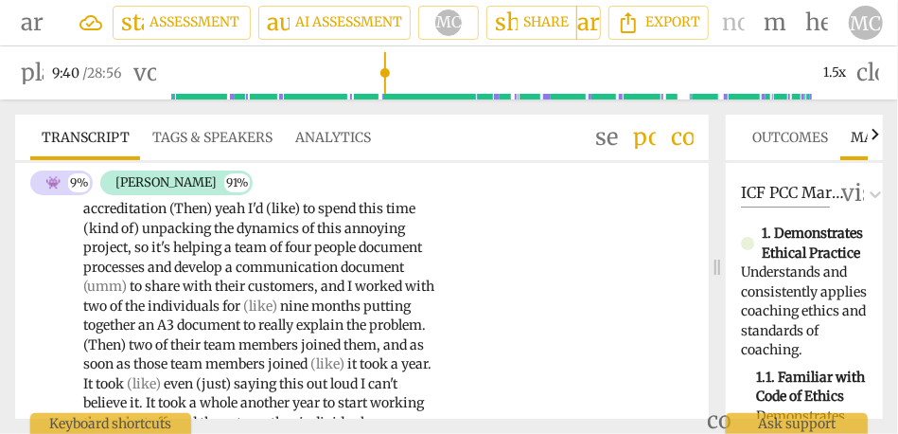
scroll to position [2419, 0]
